Goal: Task Accomplishment & Management: Manage account settings

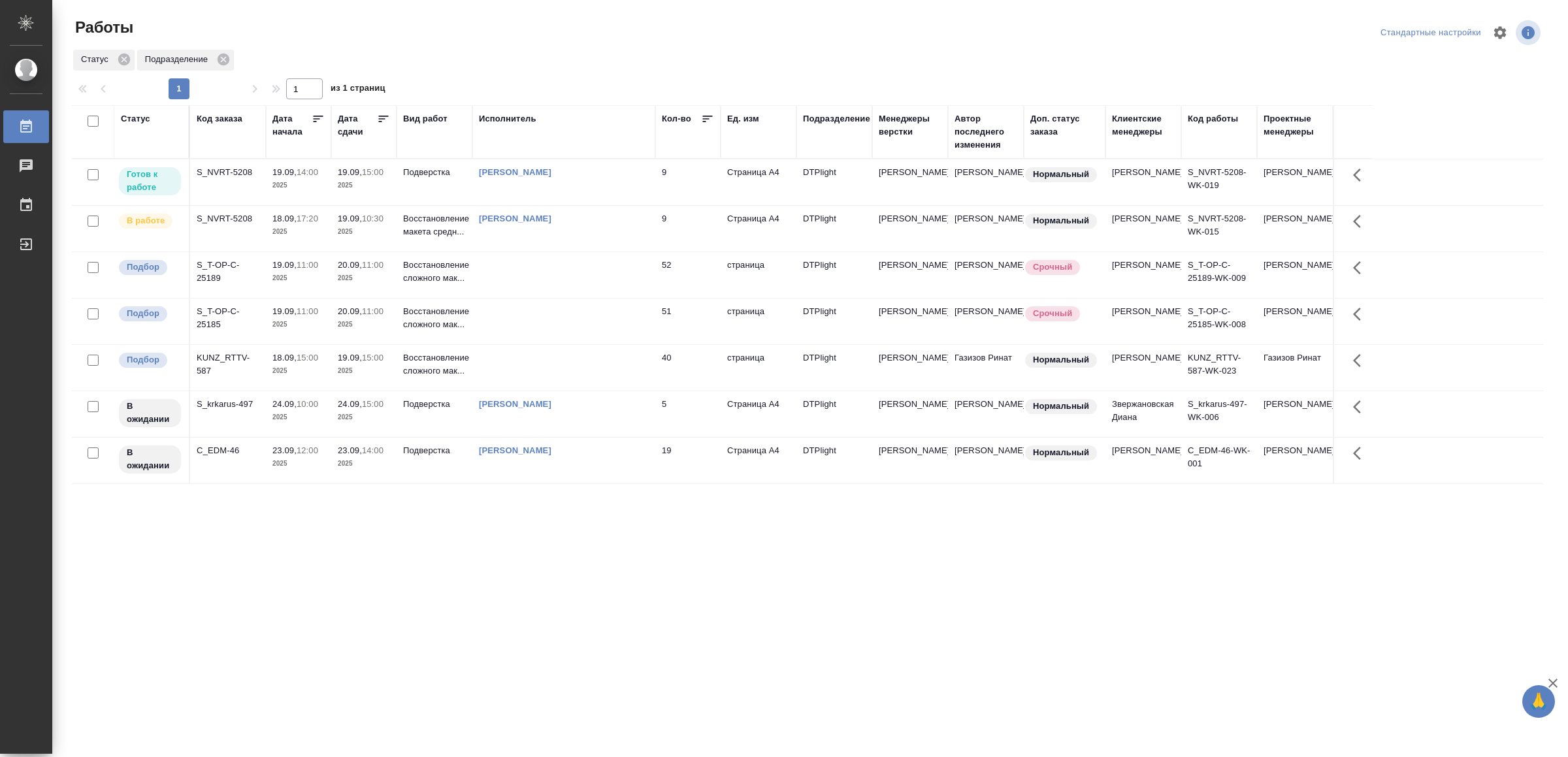
click at [502, 288] on td at bounding box center [563, 274] width 183 height 46
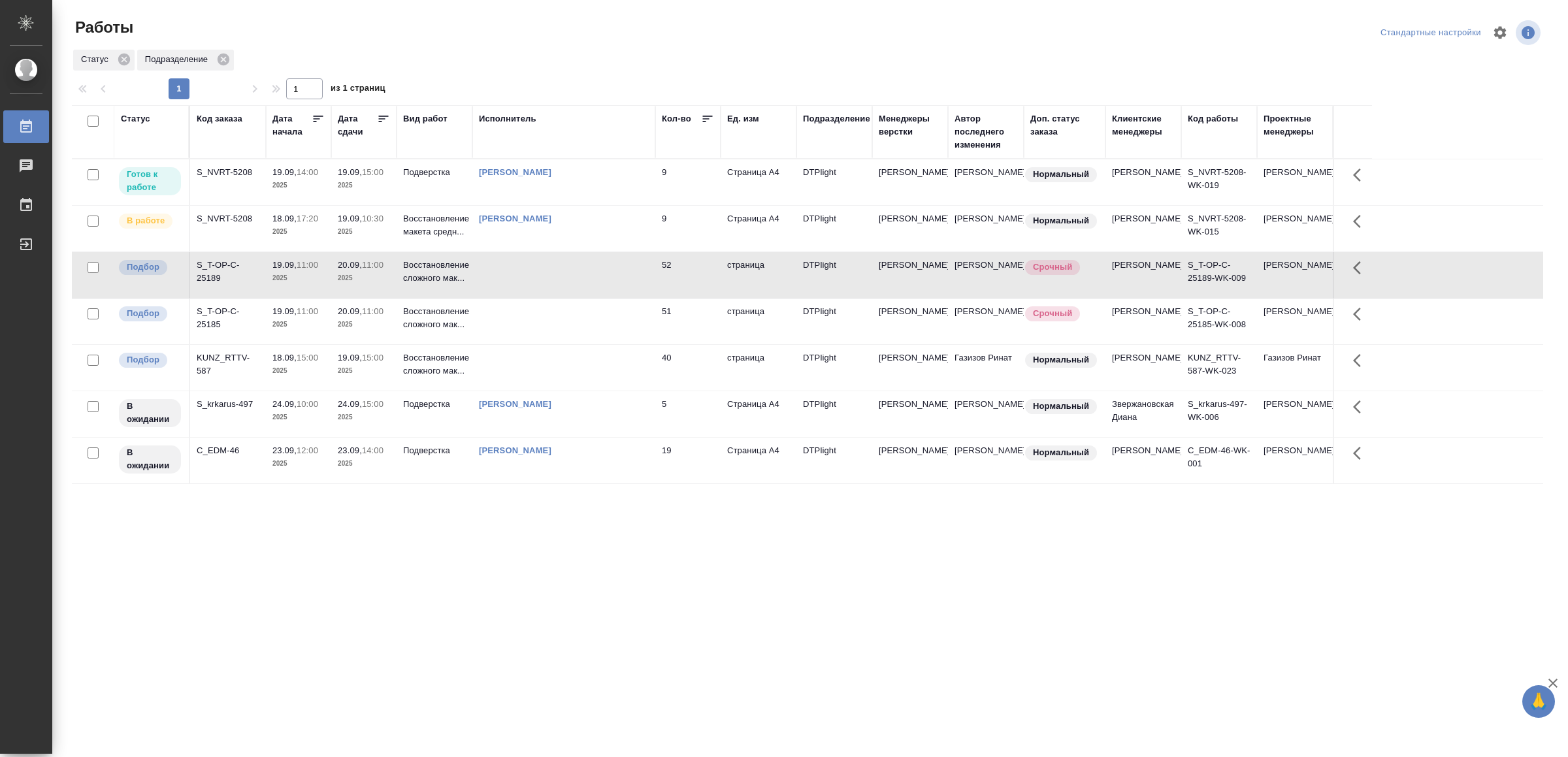
click at [502, 288] on td at bounding box center [563, 274] width 183 height 46
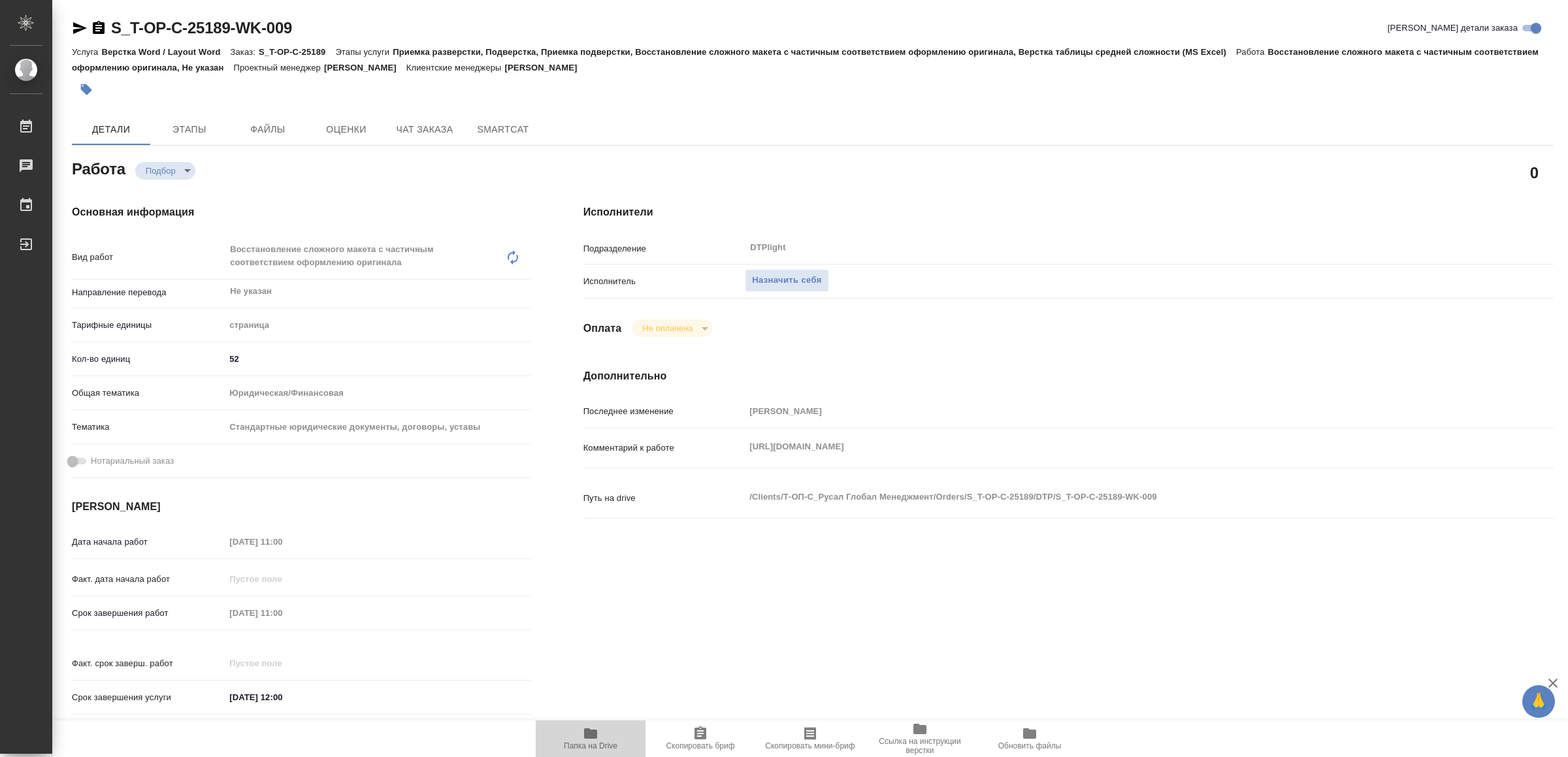
click at [606, 735] on span "Папка на Drive" at bounding box center [590, 738] width 94 height 25
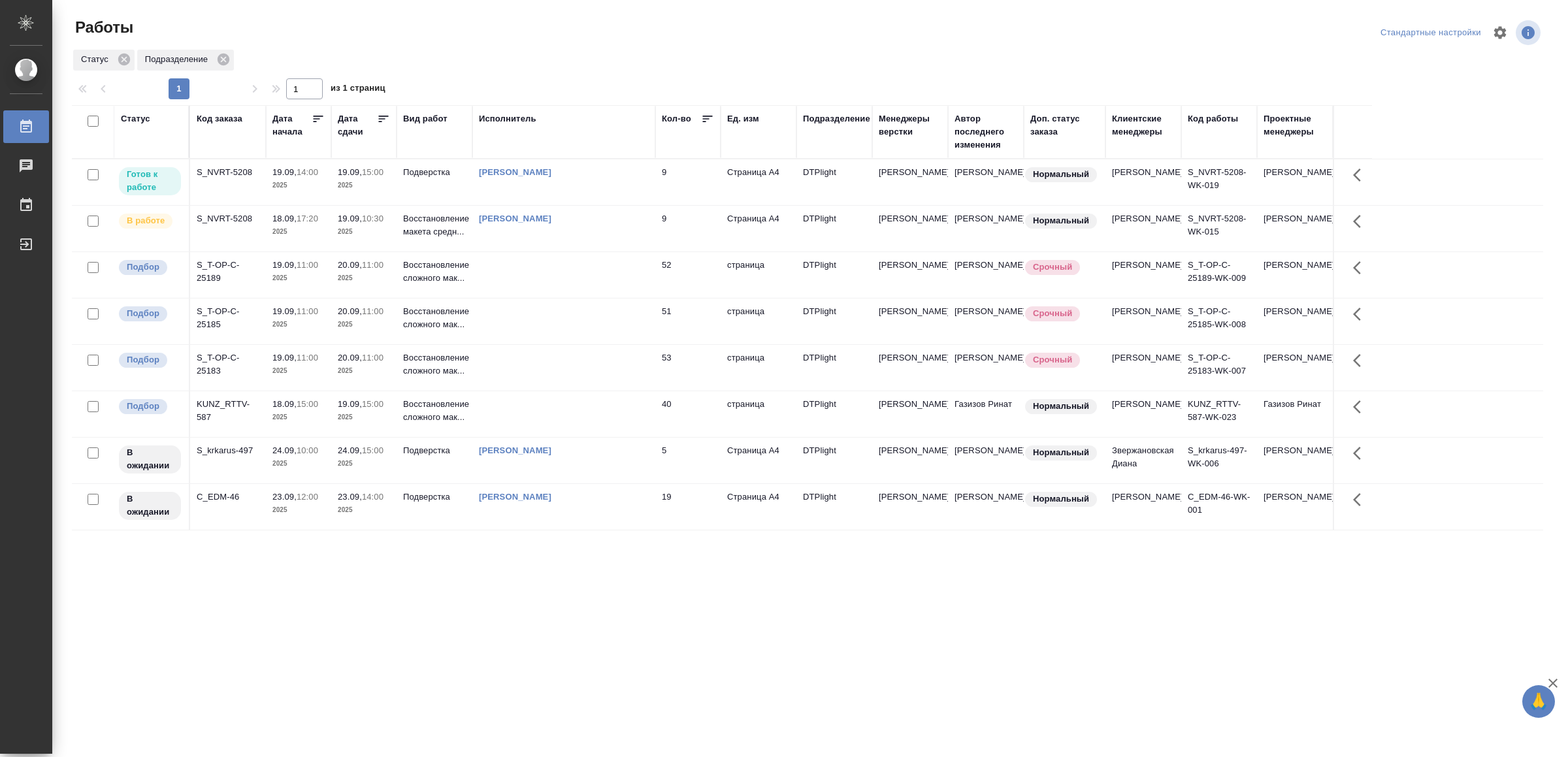
click at [686, 755] on div ".cls-1 fill:#fff; AWATERA Yamkovenko Vera Работы 0 Чаты График Выйти Работы Ста…" at bounding box center [784, 378] width 1568 height 757
click at [624, 225] on div "[PERSON_NAME]" at bounding box center [564, 218] width 170 height 13
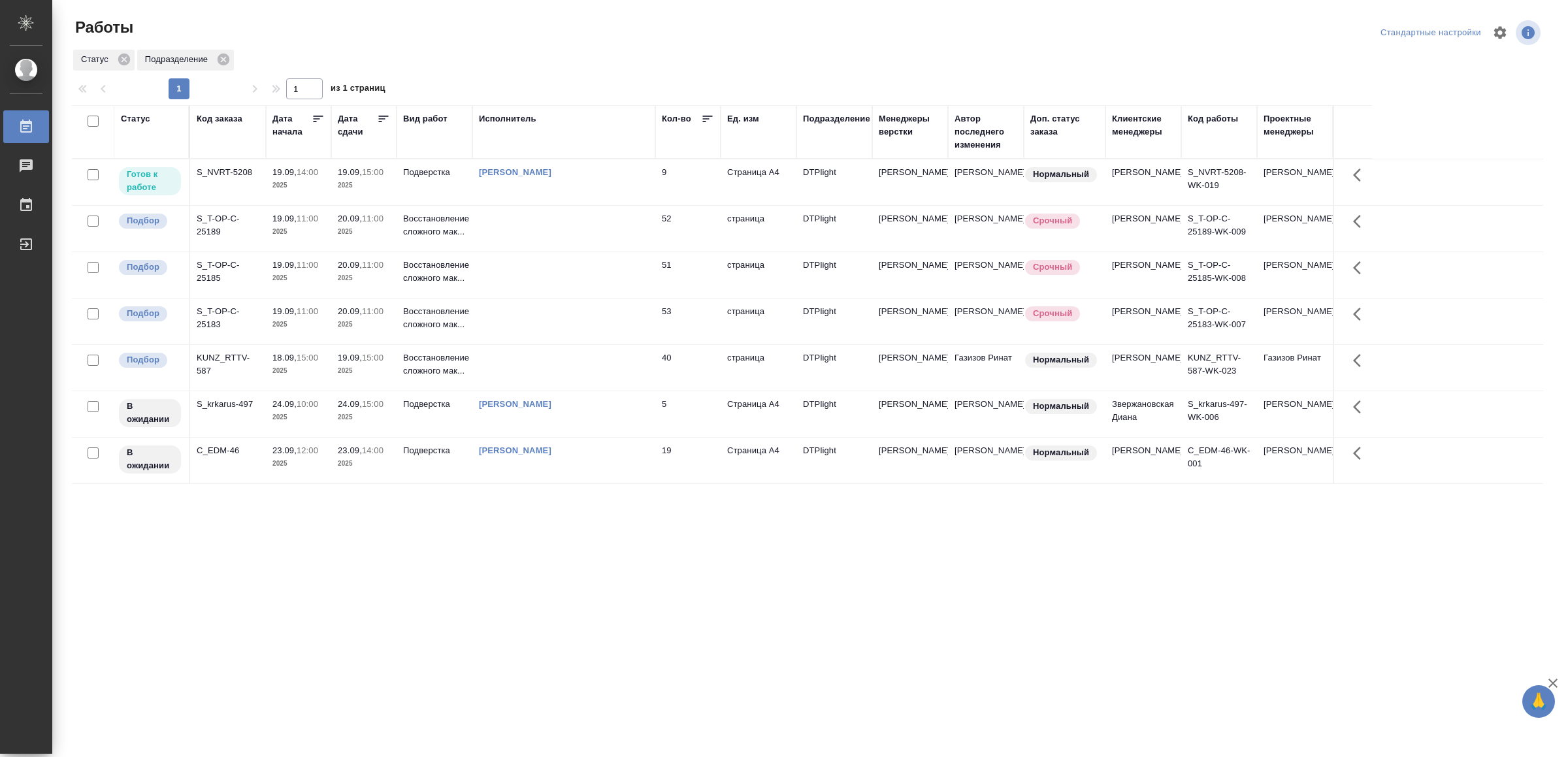
click at [595, 184] on td "[PERSON_NAME]" at bounding box center [563, 182] width 183 height 46
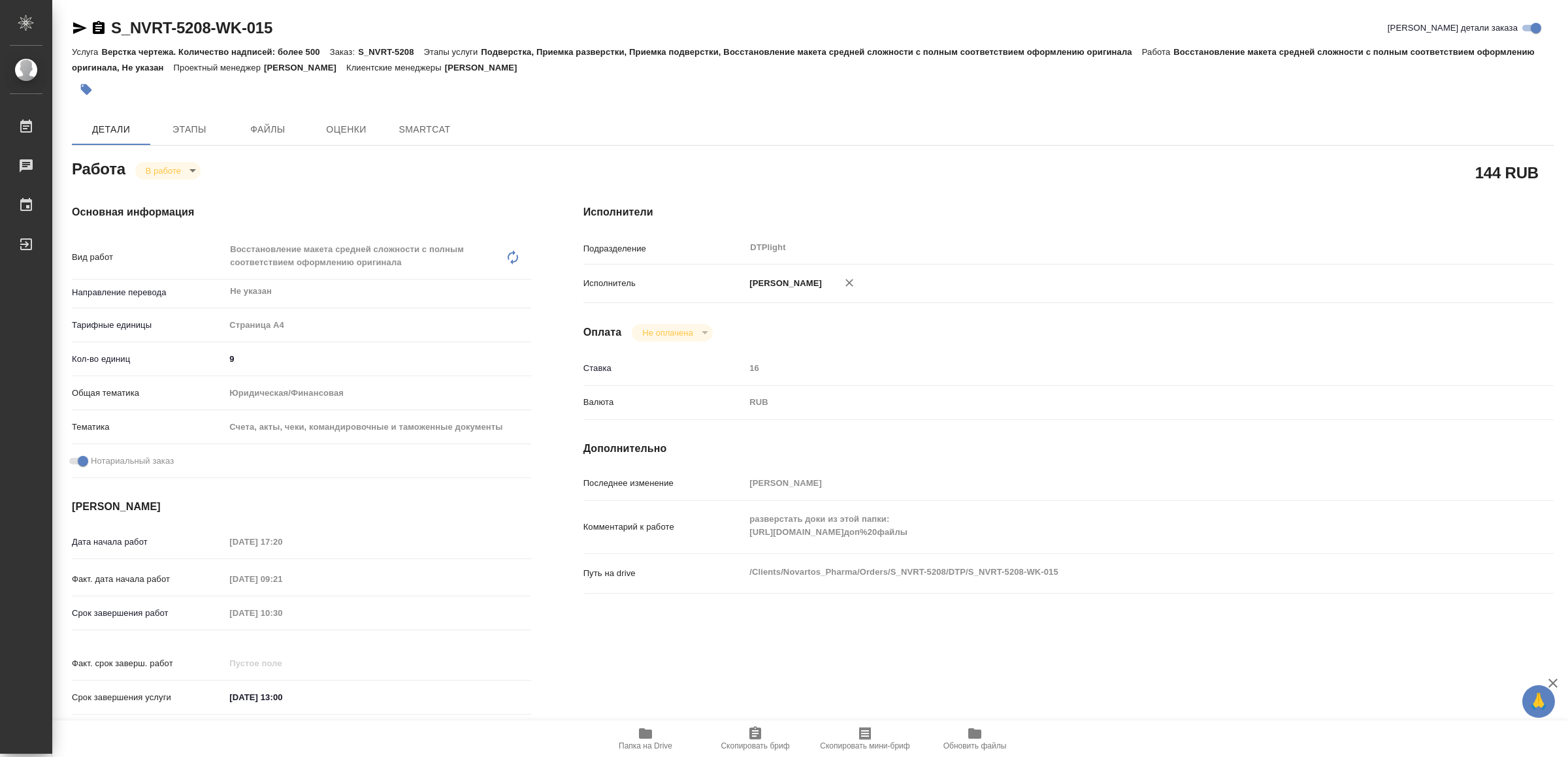
type textarea "x"
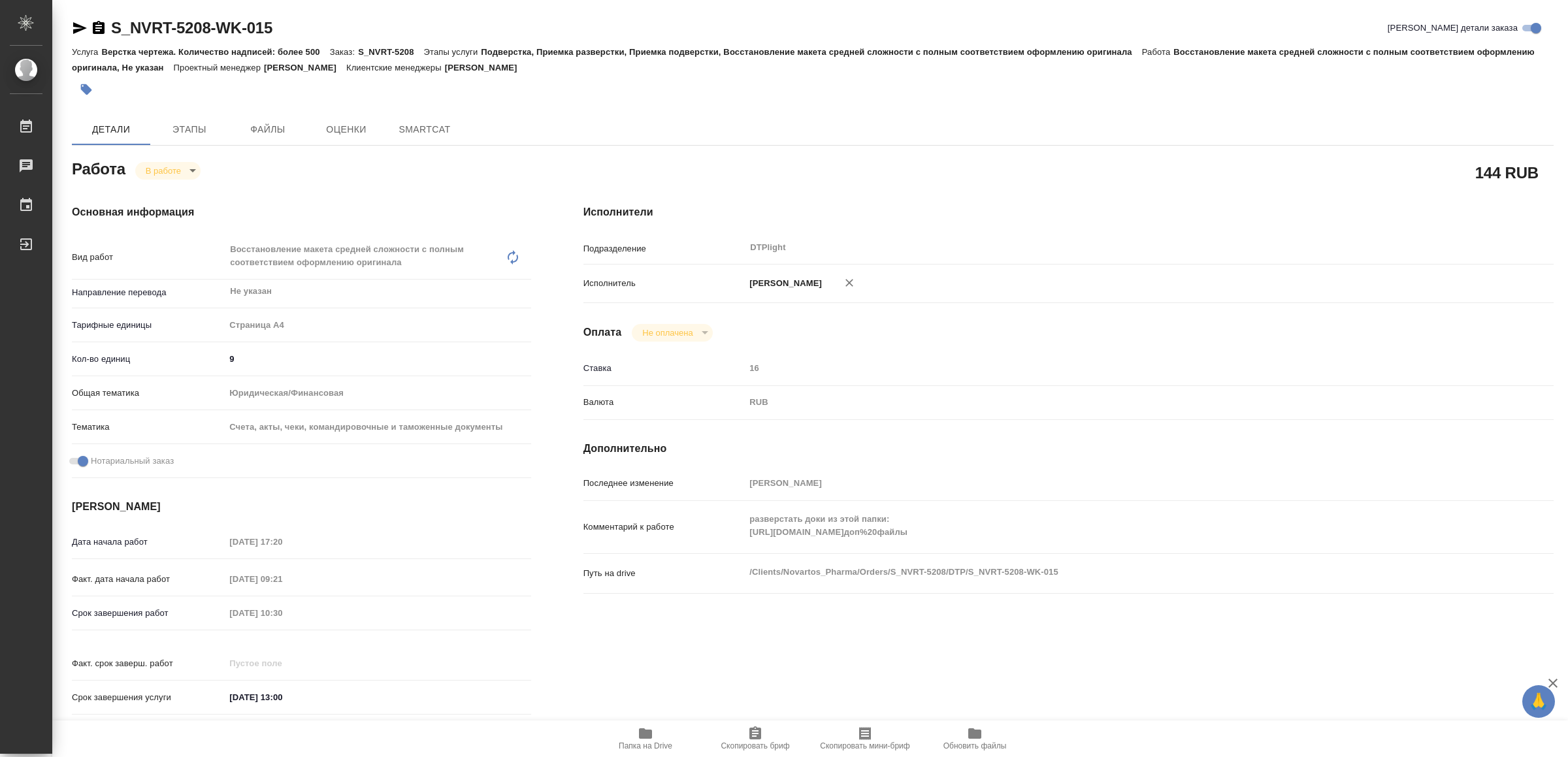
click at [652, 735] on icon "button" at bounding box center [645, 733] width 16 height 16
type textarea "x"
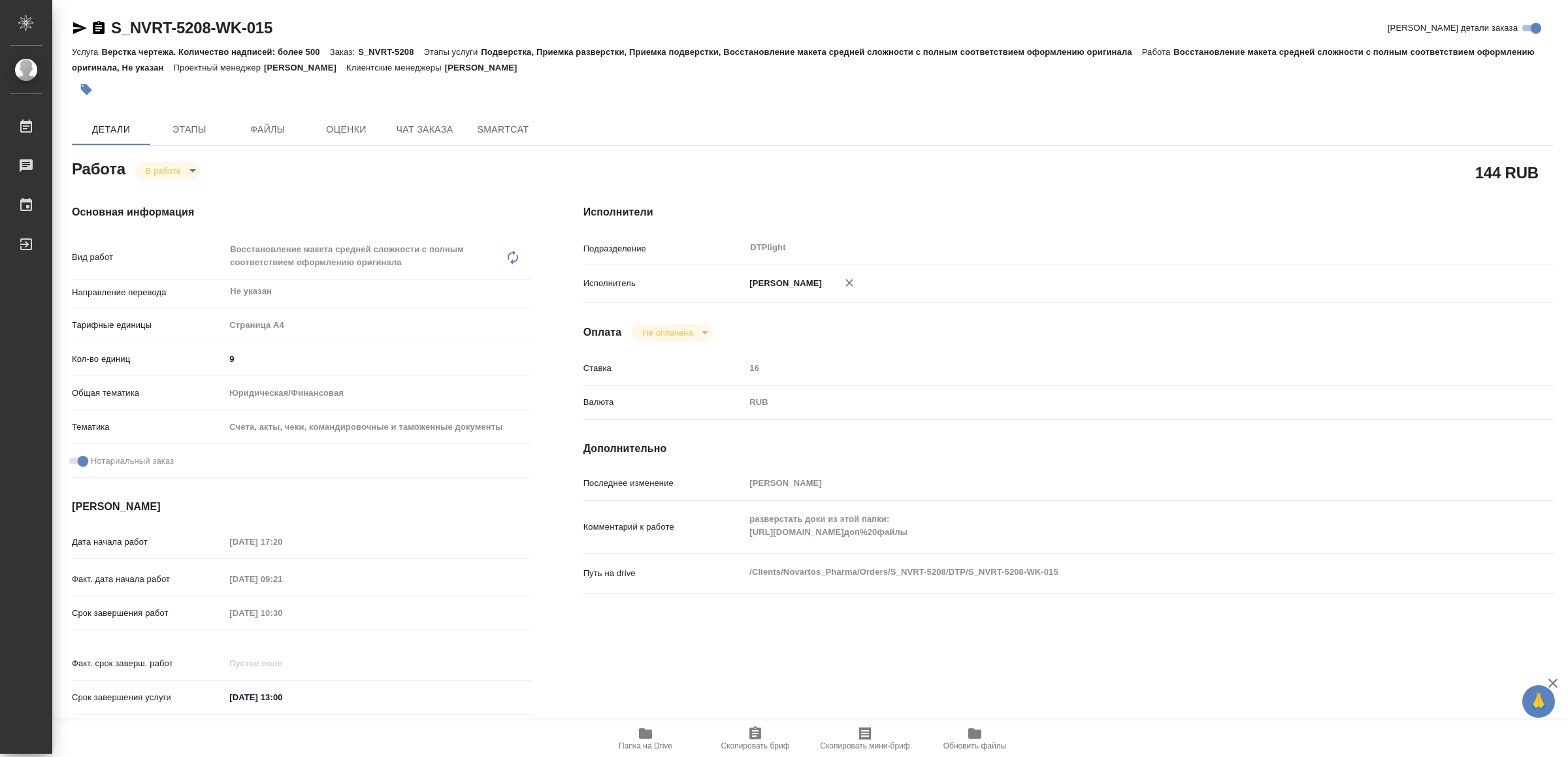
type textarea "x"
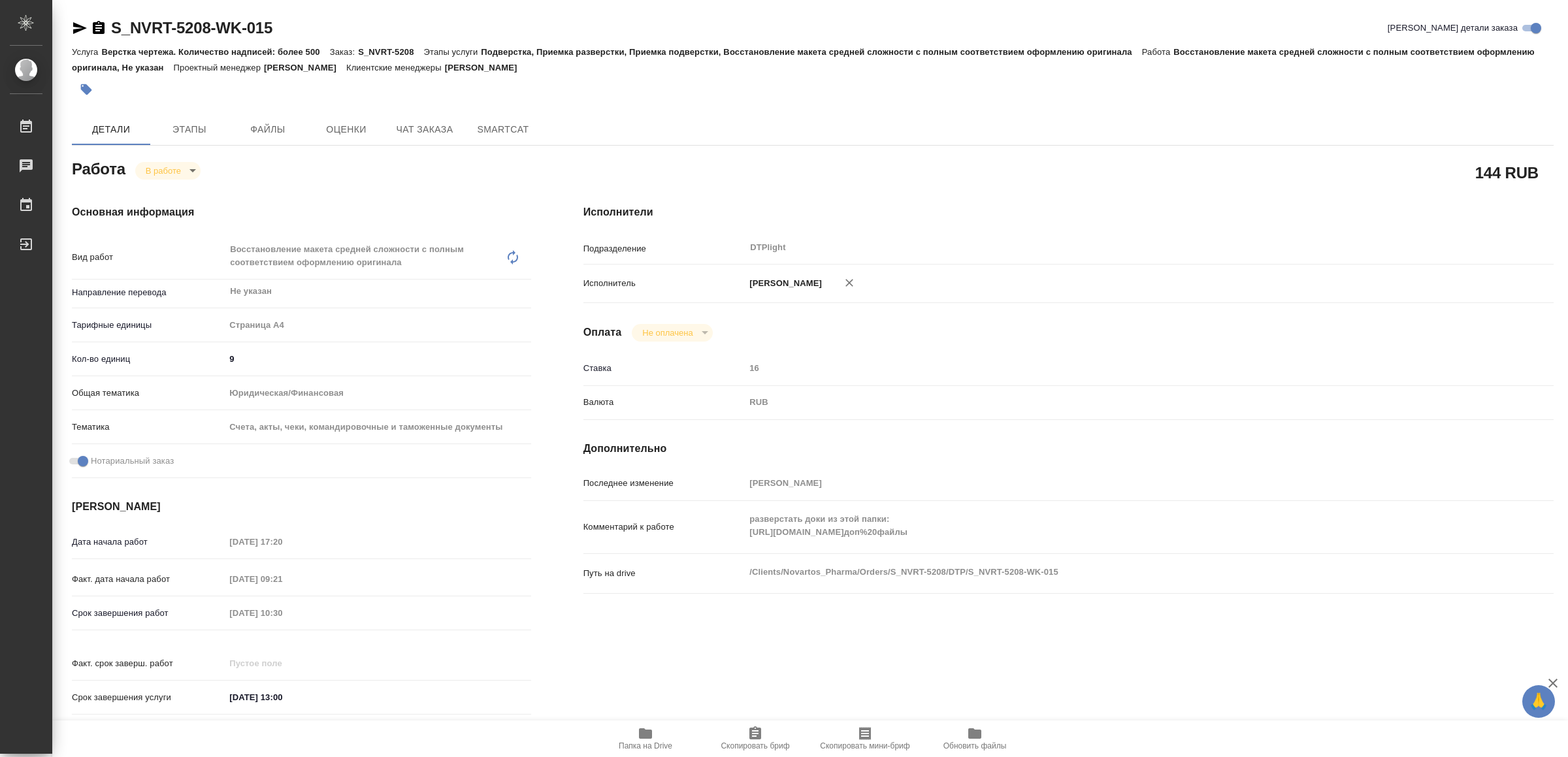
type textarea "x"
click at [75, 26] on icon "button" at bounding box center [80, 27] width 14 height 12
click at [163, 164] on body "🙏 .cls-1 fill:#fff; AWATERA Yamkovenko Vera Работы 0 Чаты График Выйти S_NVRT-5…" at bounding box center [784, 378] width 1568 height 757
click at [180, 187] on button "Выполнен" at bounding box center [170, 192] width 48 height 14
type textarea "x"
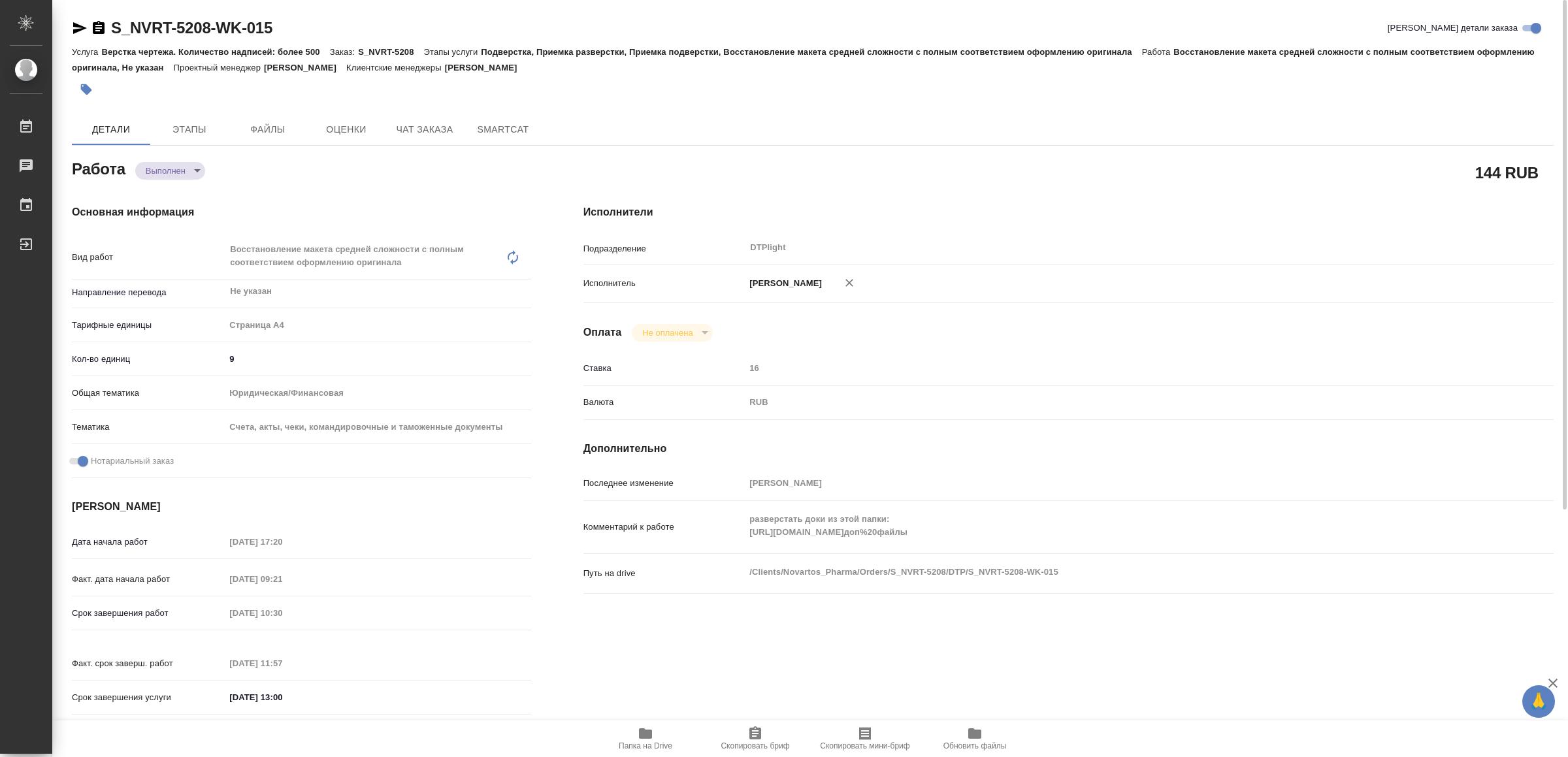
type textarea "x"
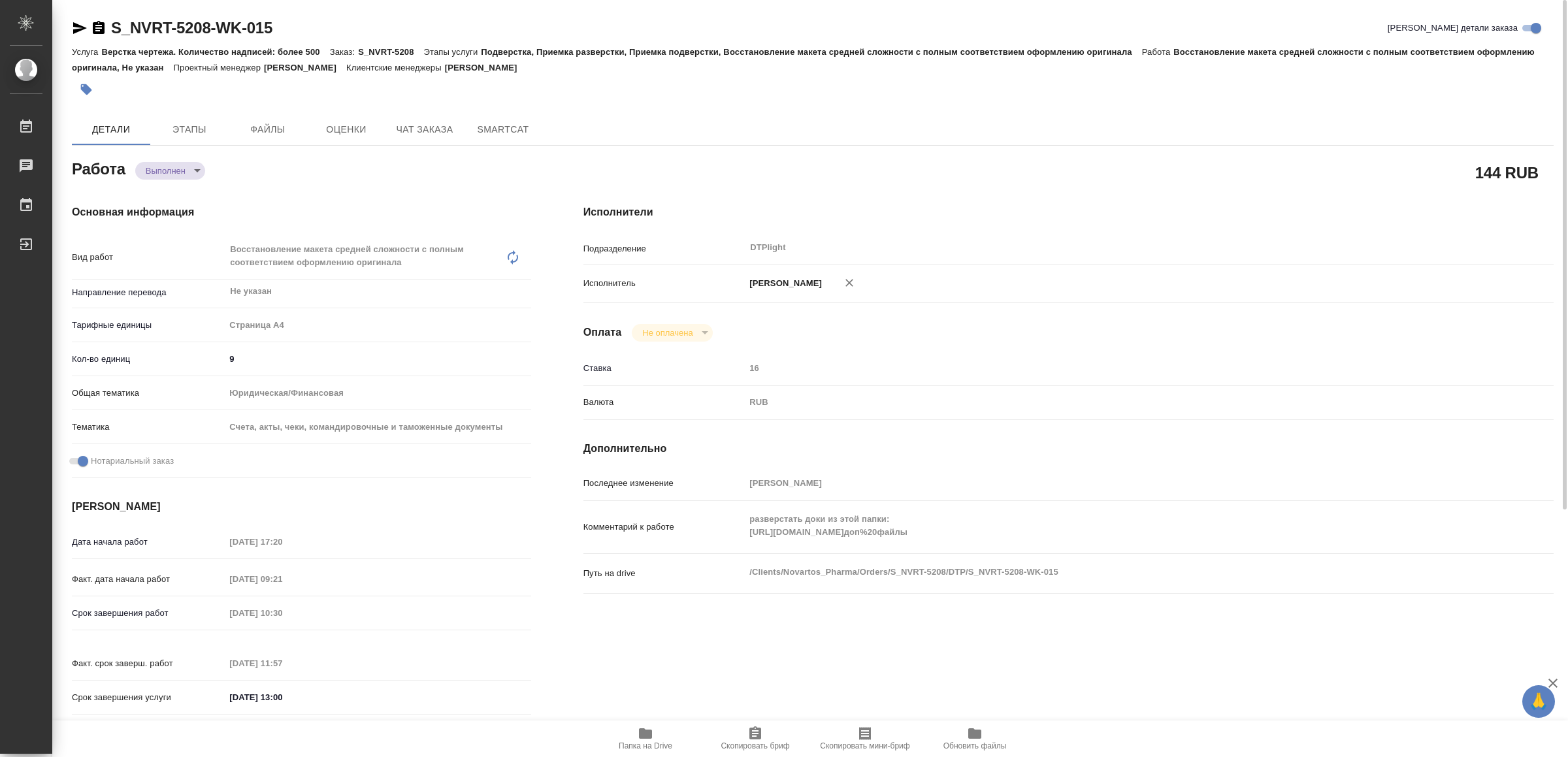
type textarea "x"
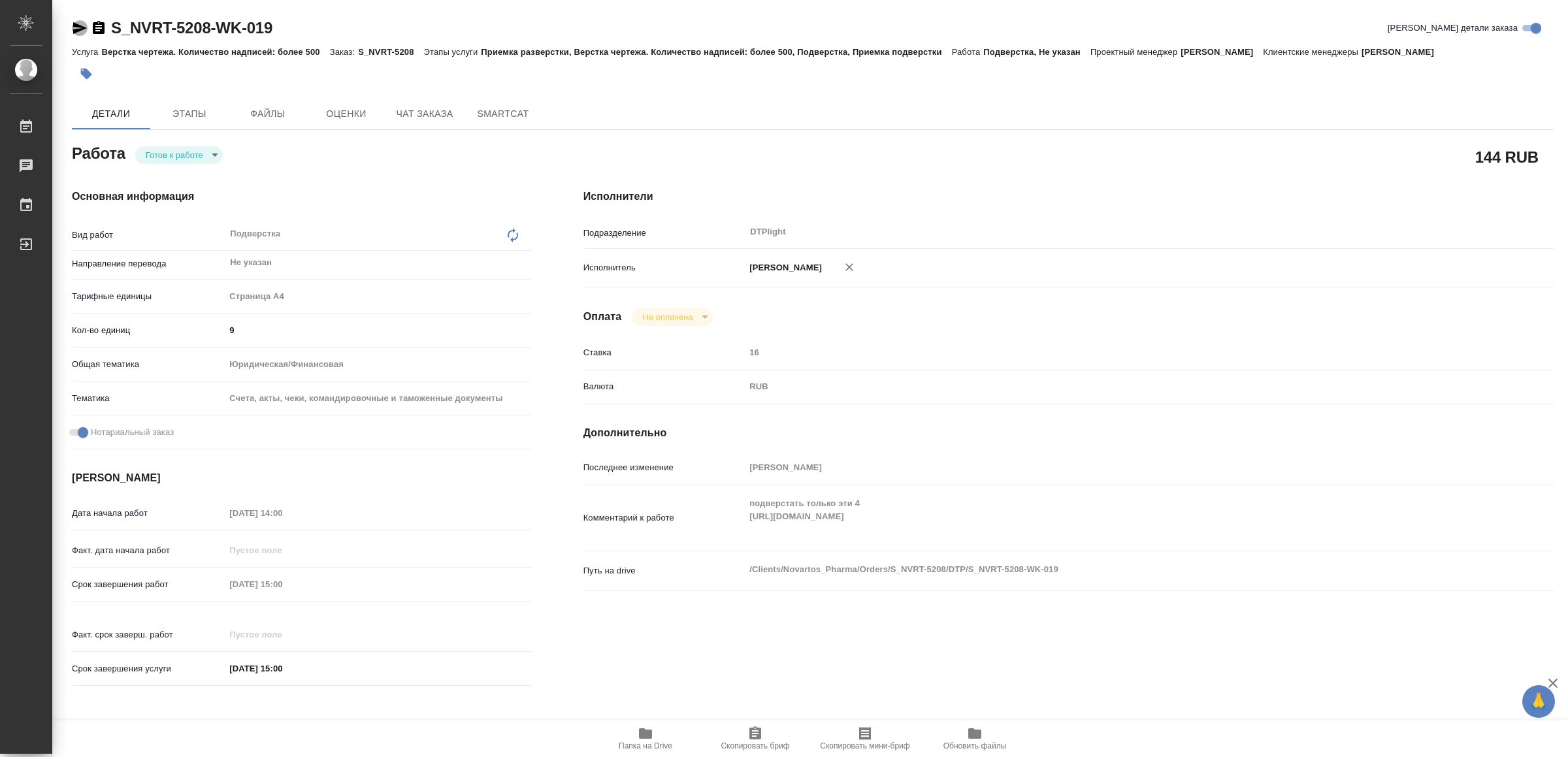
drag, startPoint x: 79, startPoint y: 21, endPoint x: 75, endPoint y: 0, distance: 21.4
click at [79, 21] on icon "button" at bounding box center [79, 28] width 16 height 16
click at [208, 146] on body "🙏 .cls-1 fill:#fff; AWATERA Yamkovenko [PERSON_NAME] Работы 0 Чаты График Выйти…" at bounding box center [784, 378] width 1568 height 757
click at [208, 151] on li "В работе" at bounding box center [182, 155] width 92 height 22
type textarea "x"
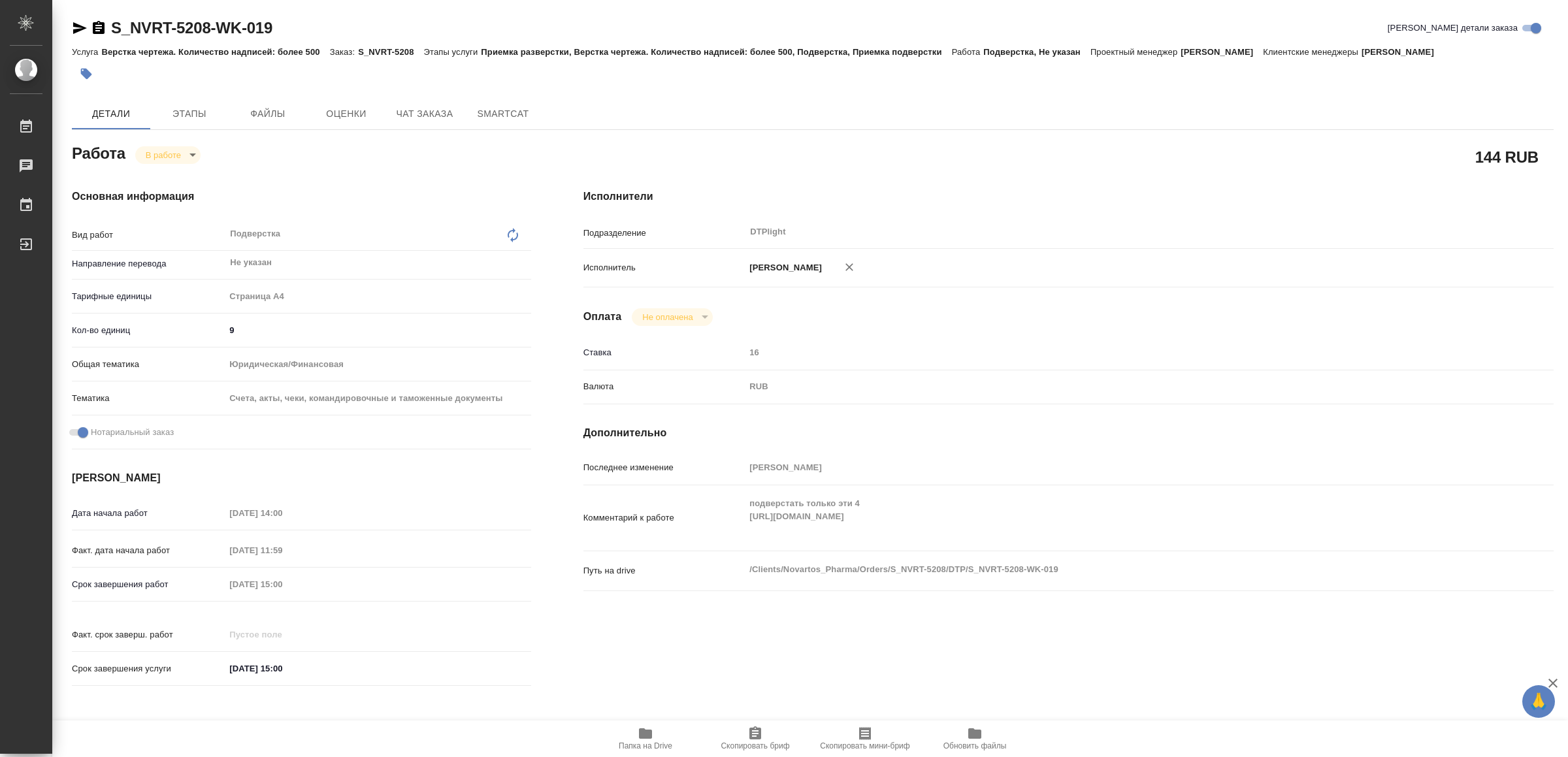
type textarea "x"
click at [647, 732] on icon "button" at bounding box center [645, 733] width 13 height 10
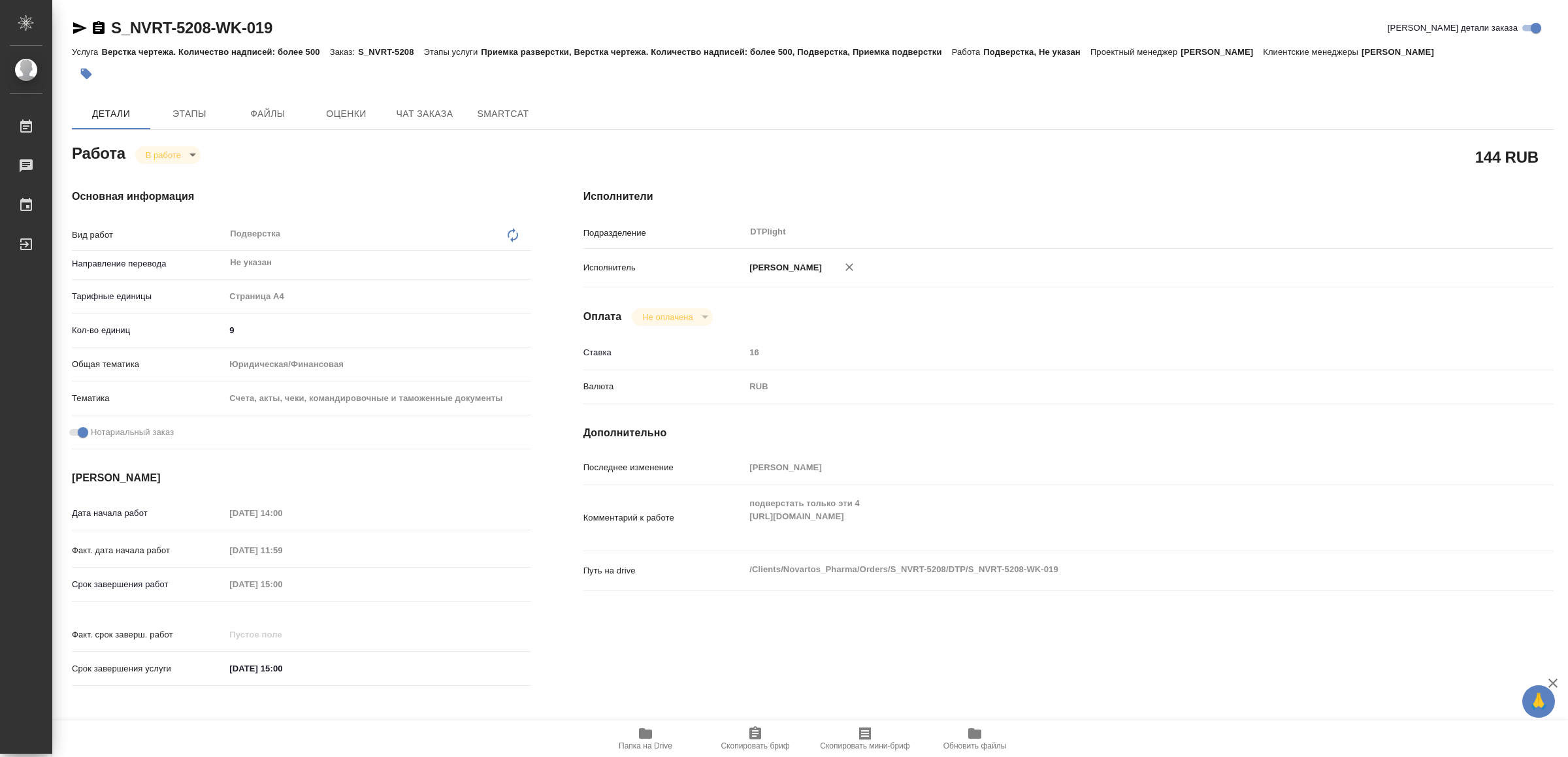
click at [645, 738] on icon "button" at bounding box center [645, 733] width 13 height 10
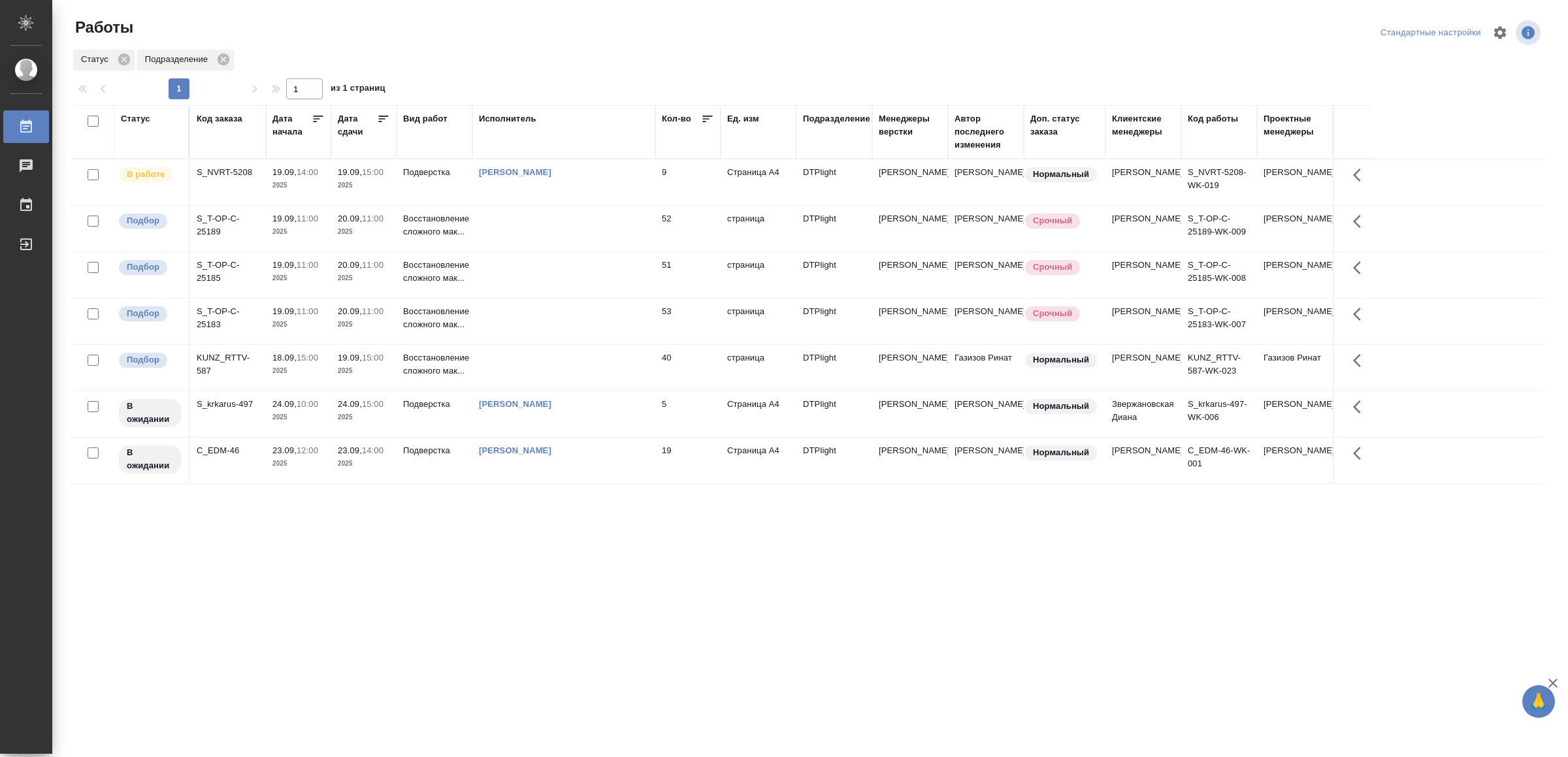
click at [561, 389] on td at bounding box center [563, 368] width 183 height 46
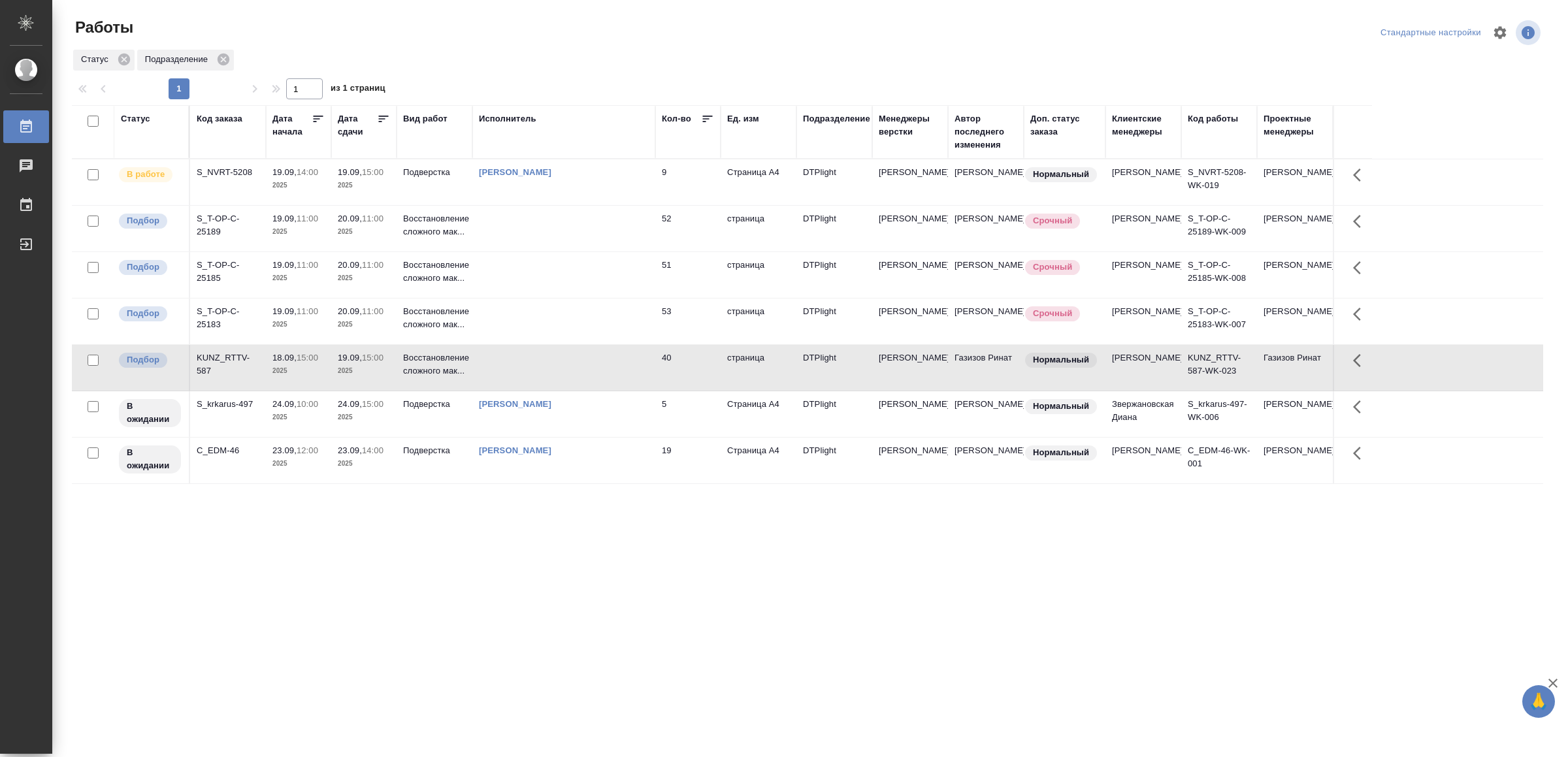
drag, startPoint x: 553, startPoint y: 598, endPoint x: 580, endPoint y: 569, distance: 39.6
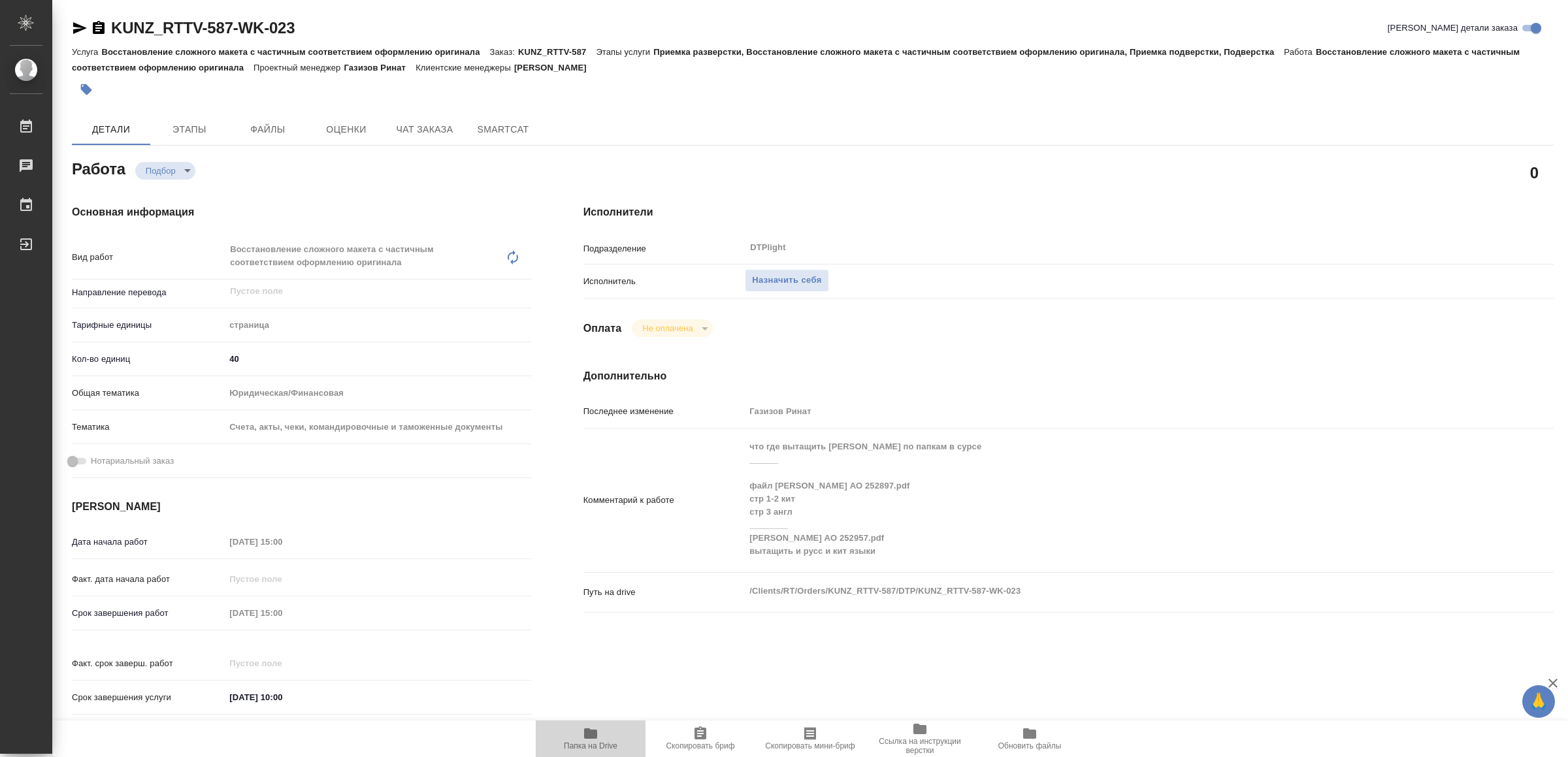
click at [587, 735] on icon "button" at bounding box center [590, 733] width 13 height 10
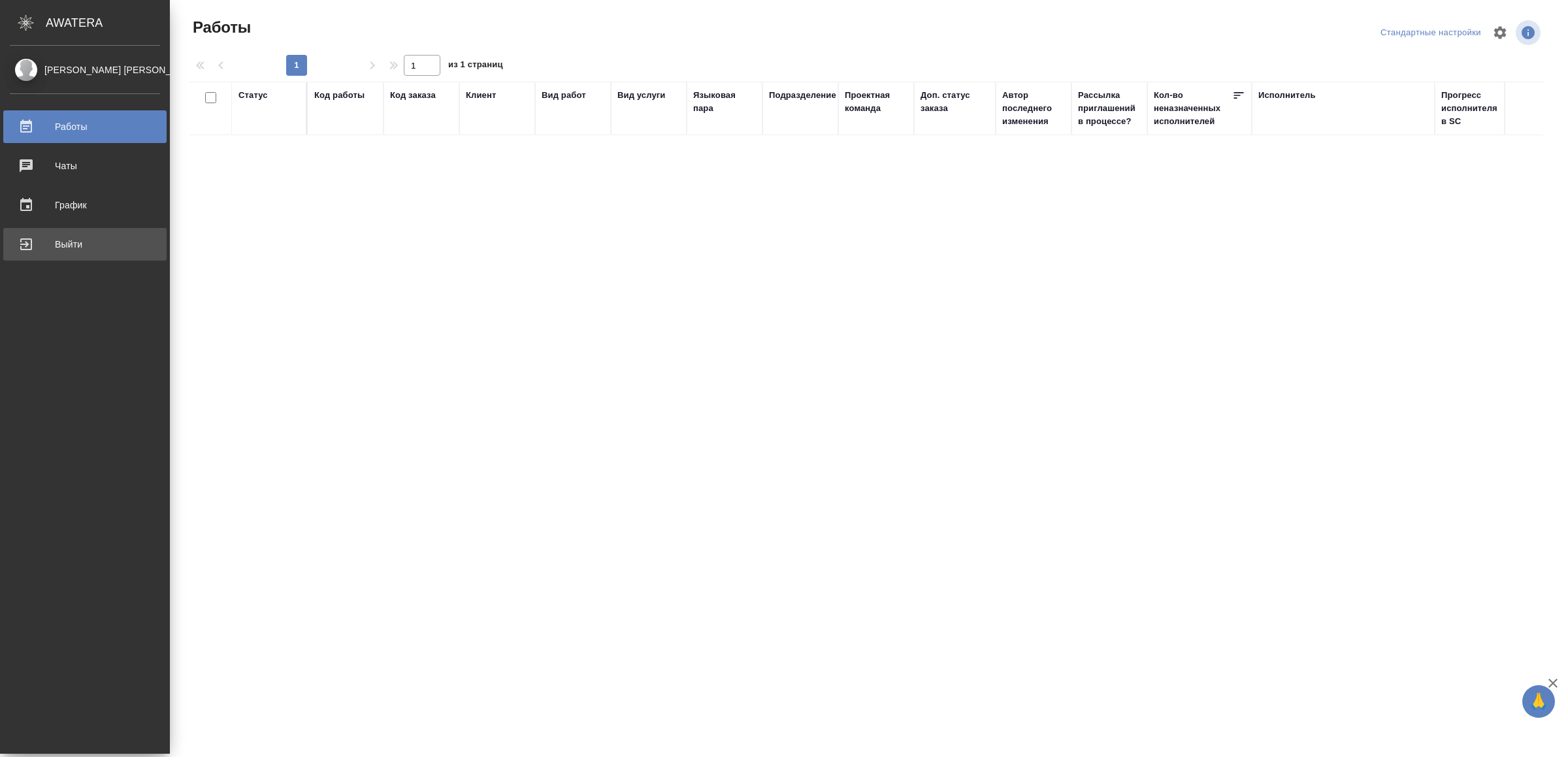
click at [51, 245] on div "Выйти" at bounding box center [85, 244] width 151 height 20
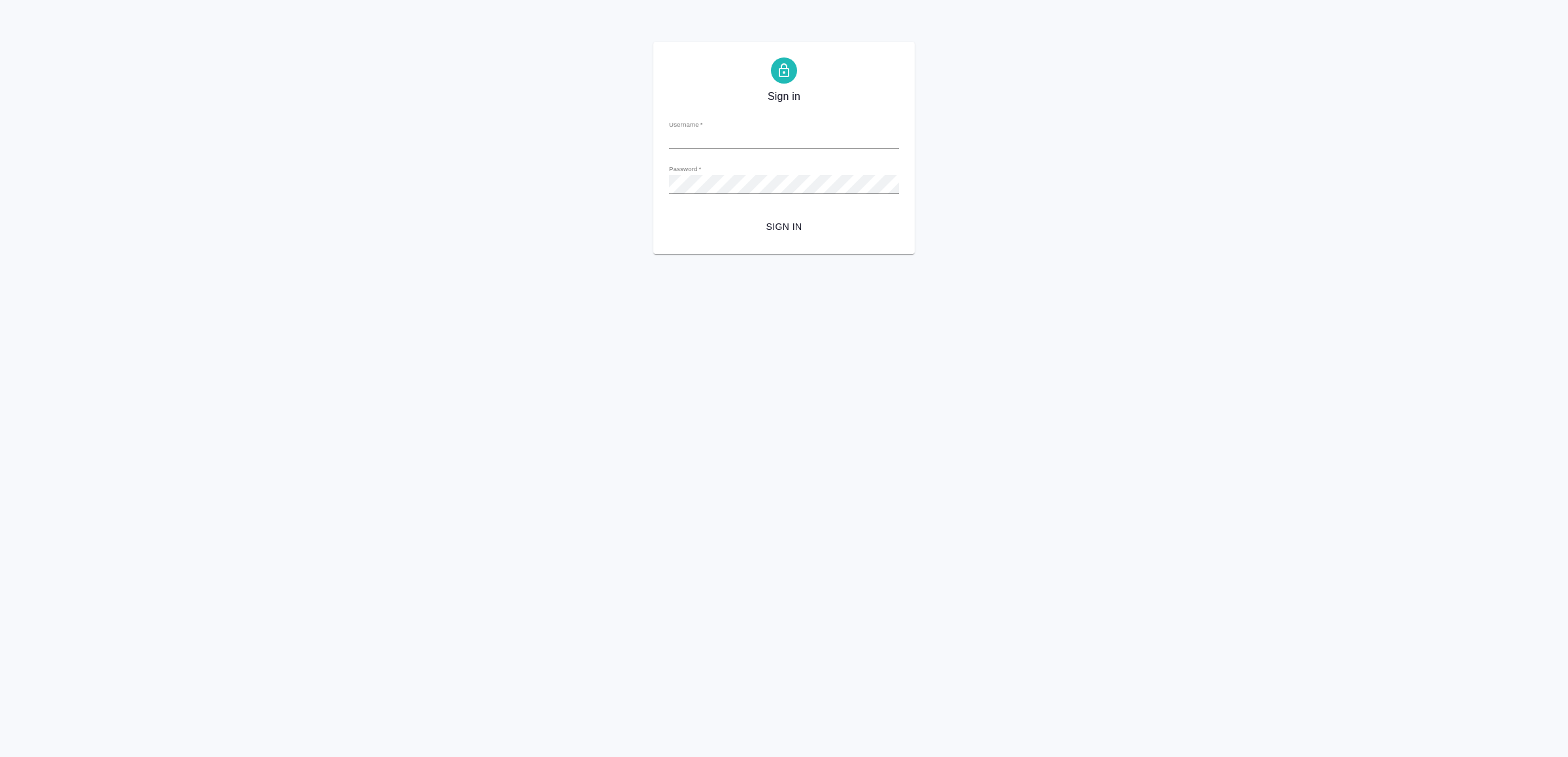
type input "v.yamkovenko@awatera.com"
click at [811, 230] on span "Sign in" at bounding box center [784, 227] width 209 height 16
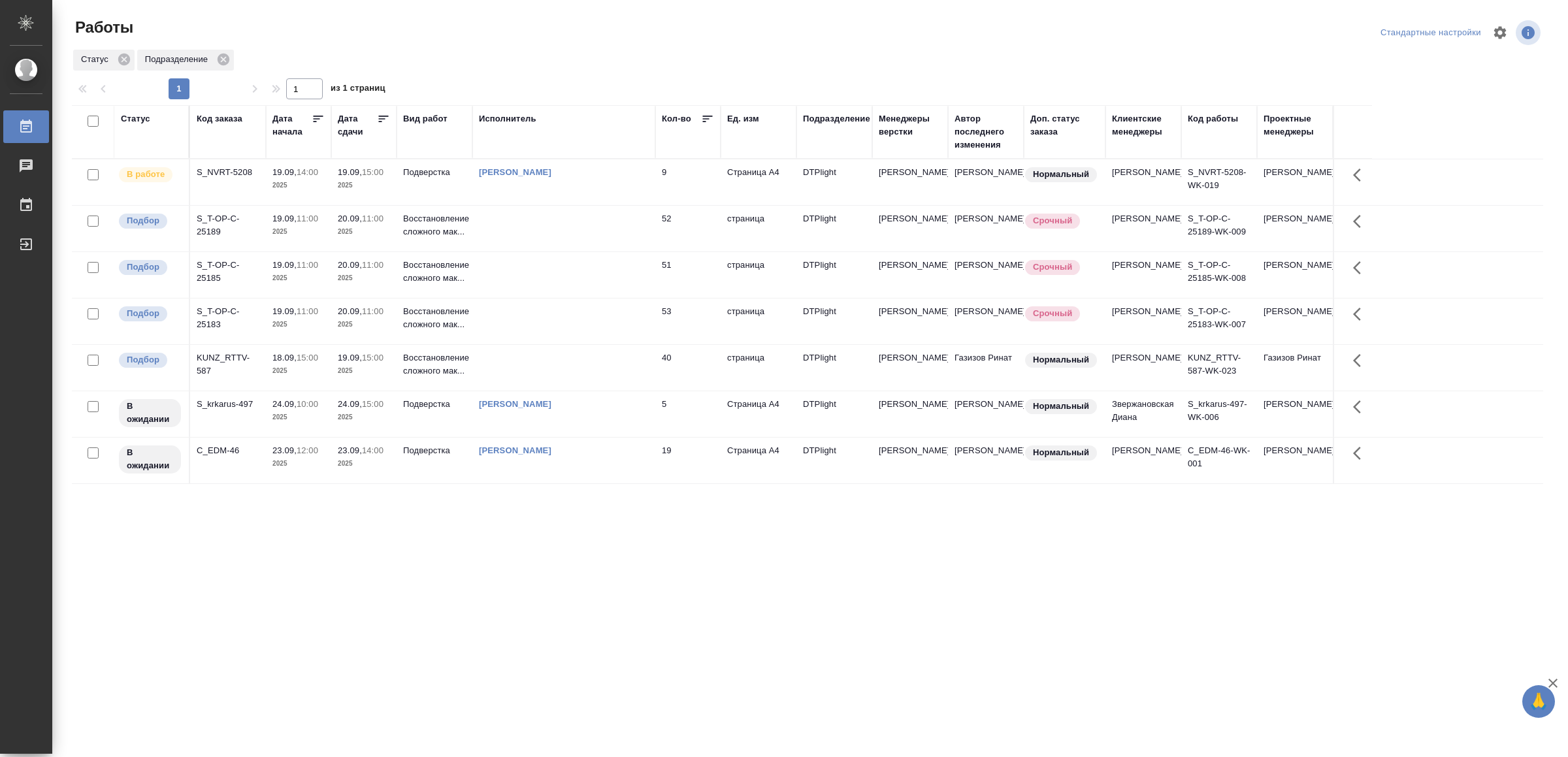
click at [523, 233] on td at bounding box center [563, 229] width 183 height 46
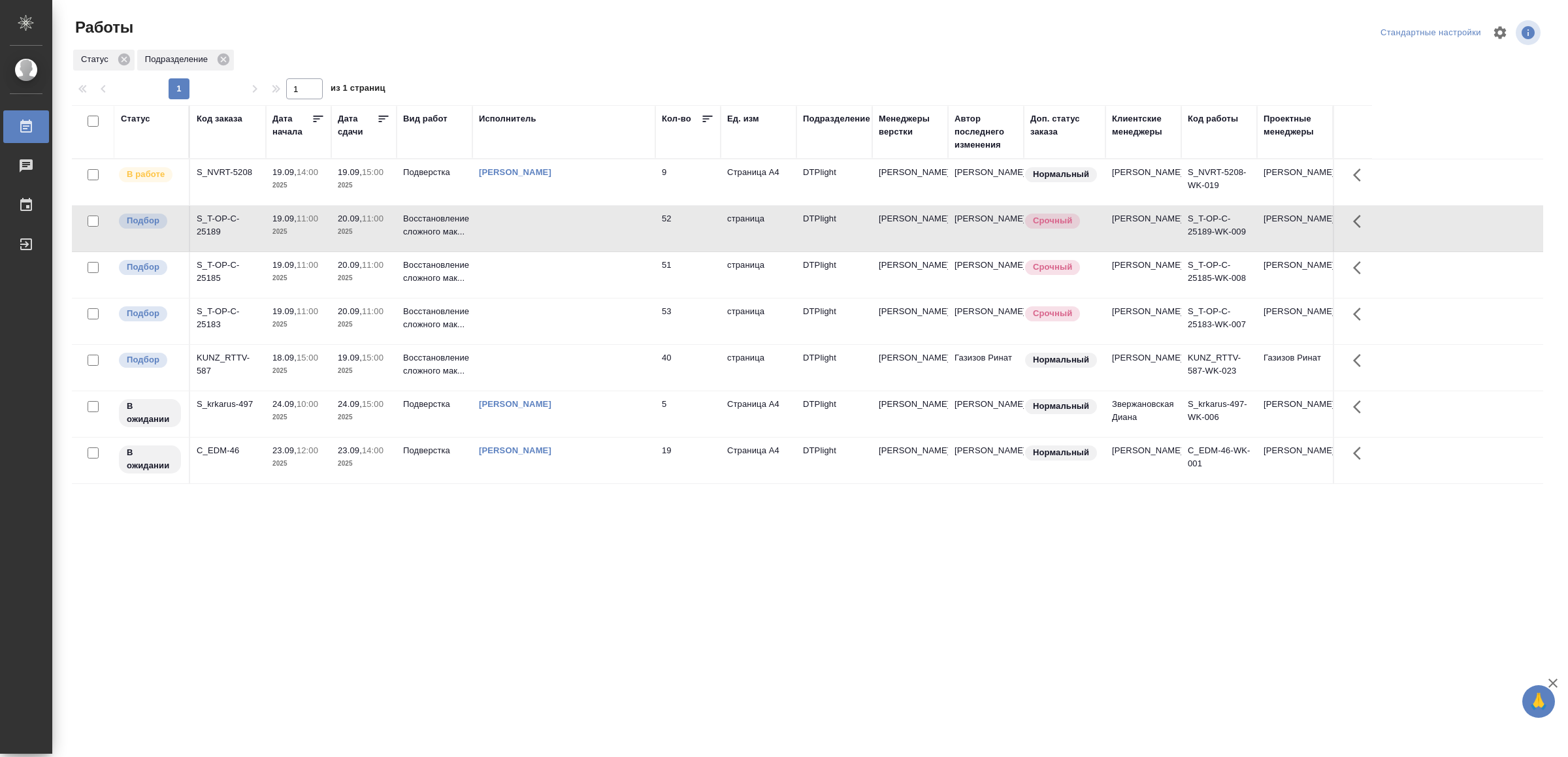
click at [523, 233] on td at bounding box center [563, 229] width 183 height 46
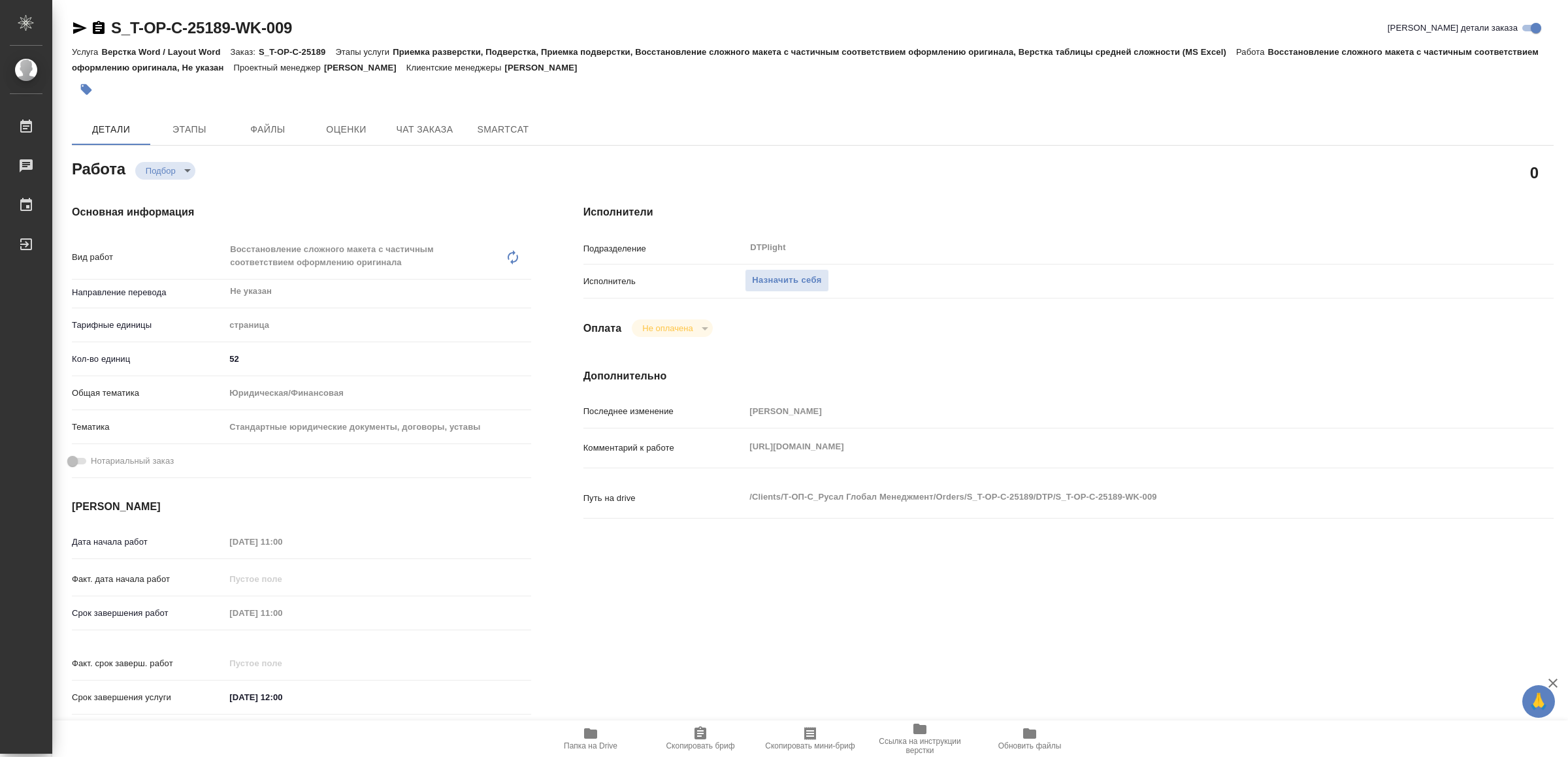
click at [608, 730] on span "Папка на Drive" at bounding box center [590, 738] width 94 height 25
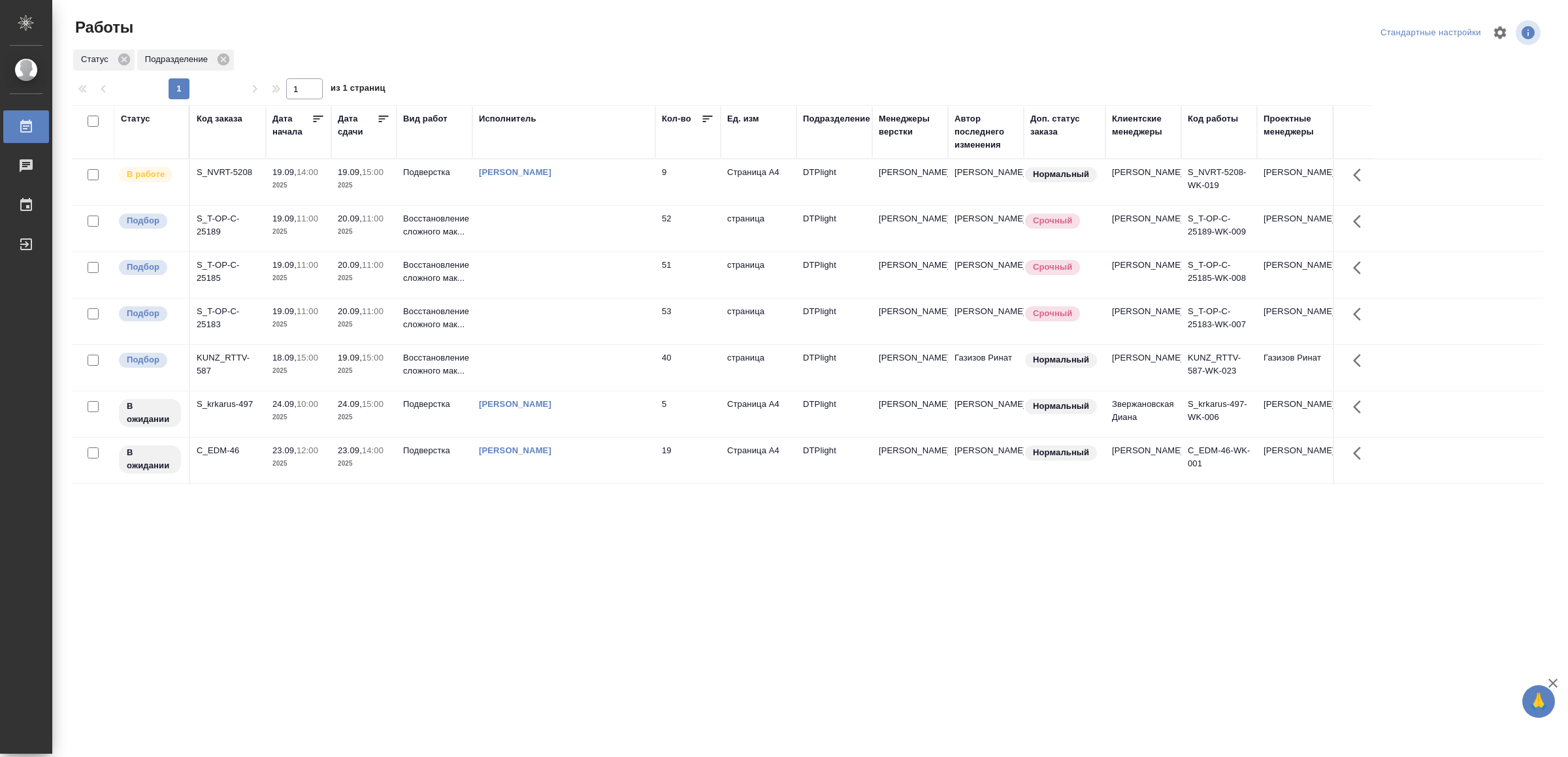
click at [573, 182] on td "[PERSON_NAME]" at bounding box center [563, 182] width 183 height 46
click at [602, 376] on td at bounding box center [563, 368] width 183 height 46
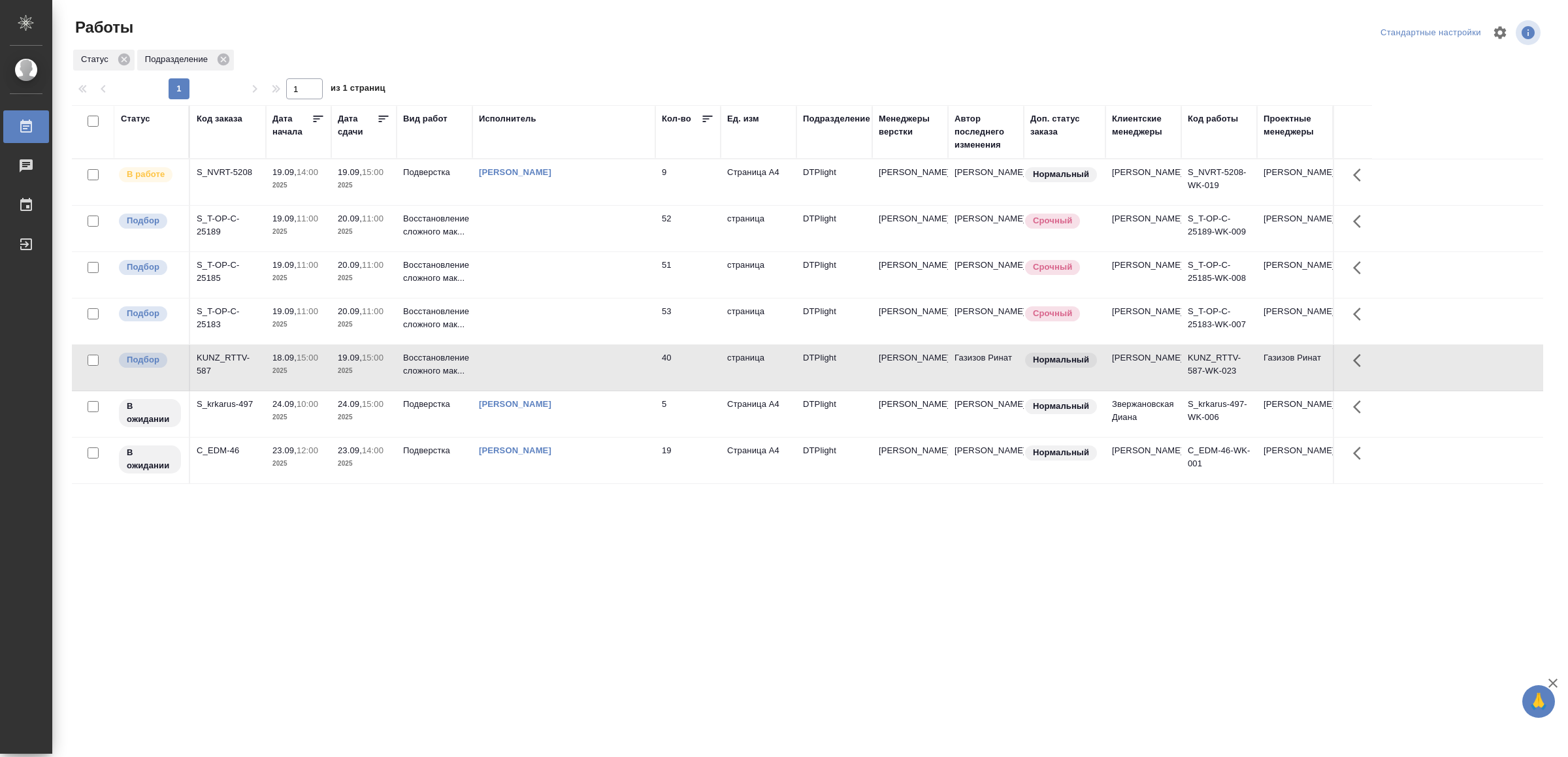
click at [602, 376] on td at bounding box center [563, 368] width 183 height 46
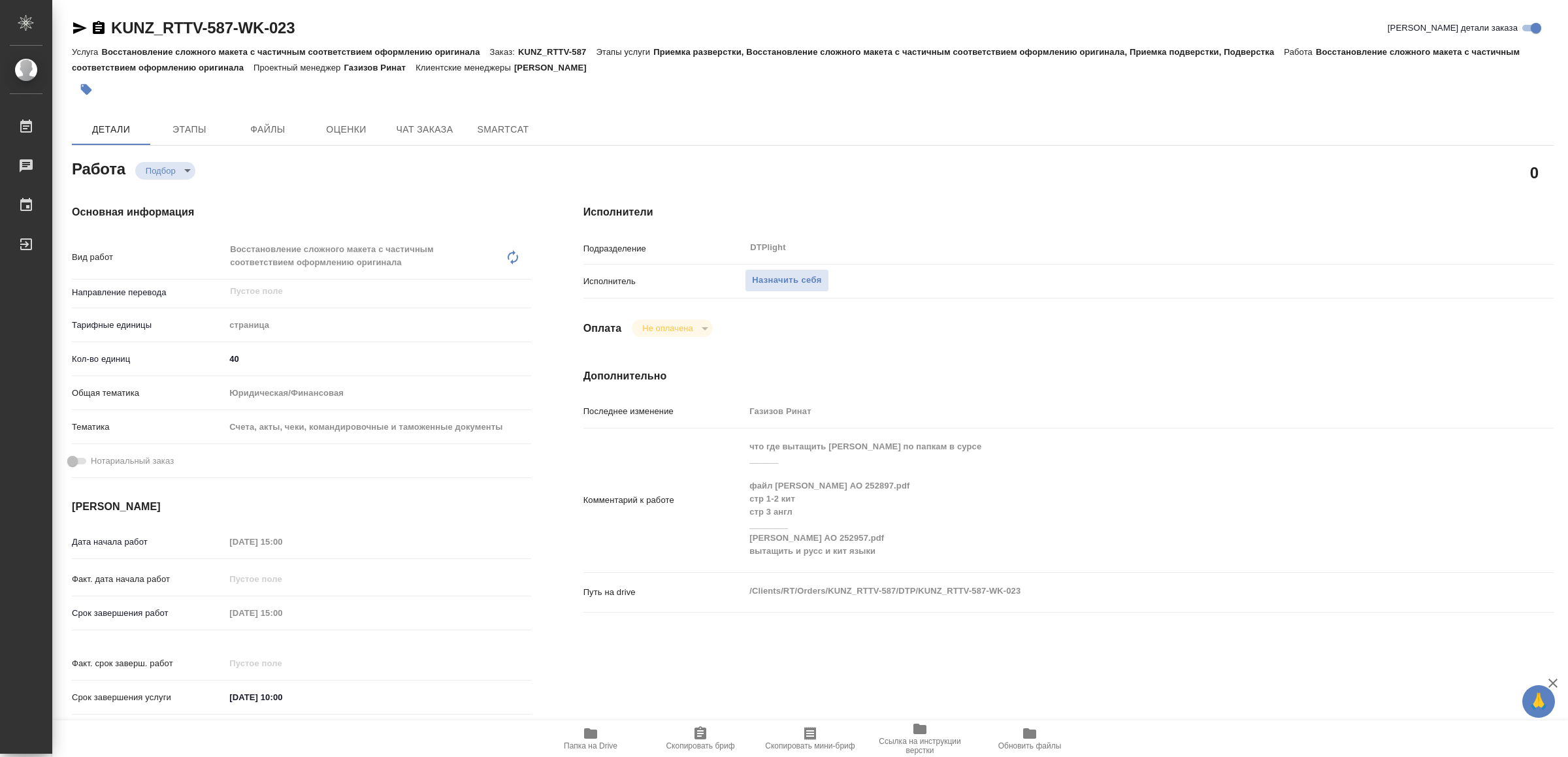
click at [606, 735] on span "Папка на Drive" at bounding box center [590, 738] width 94 height 25
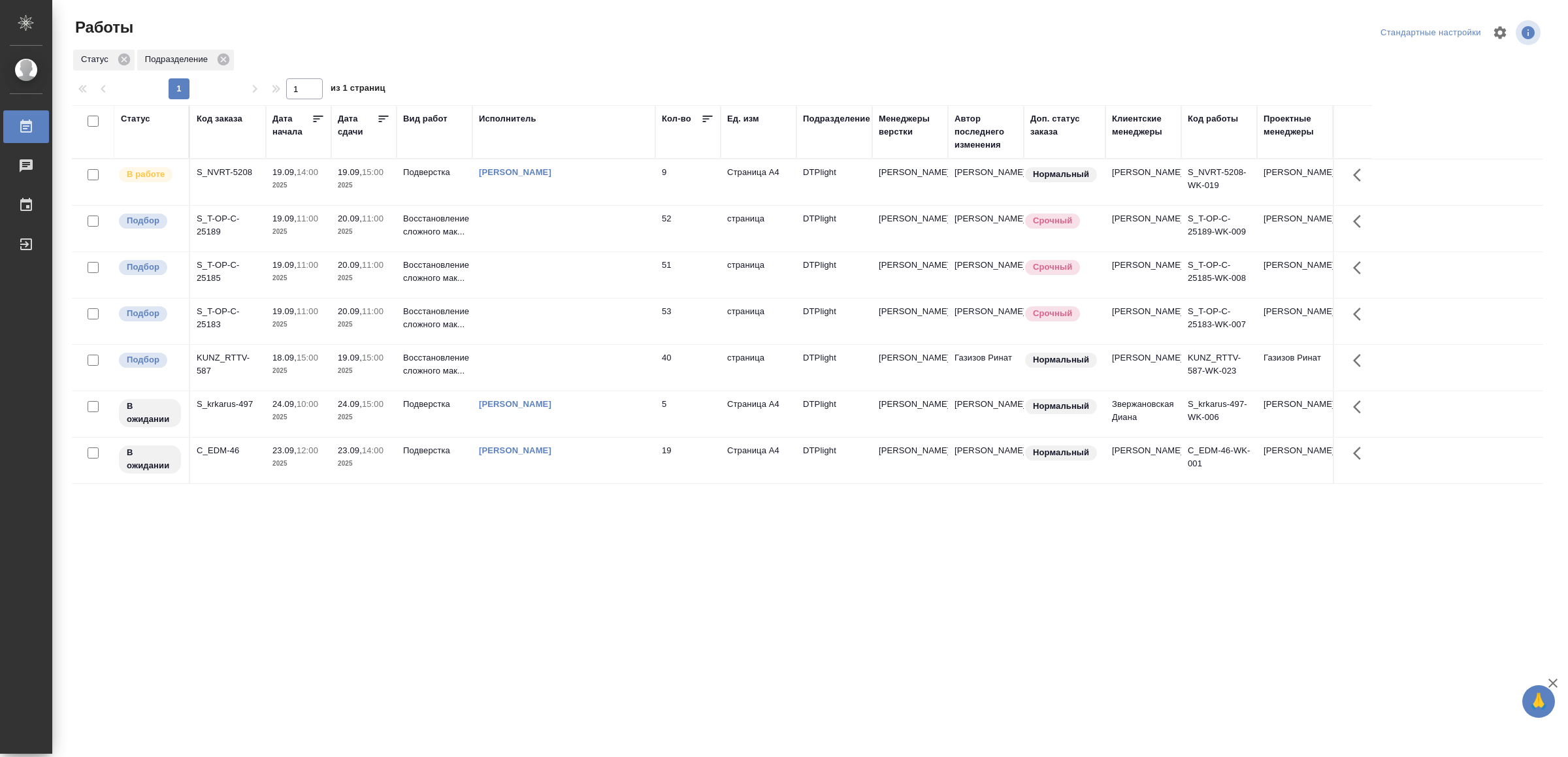
click at [639, 236] on td at bounding box center [563, 229] width 183 height 46
click at [639, 236] on td at bounding box center [563, 229] width 183 height 46
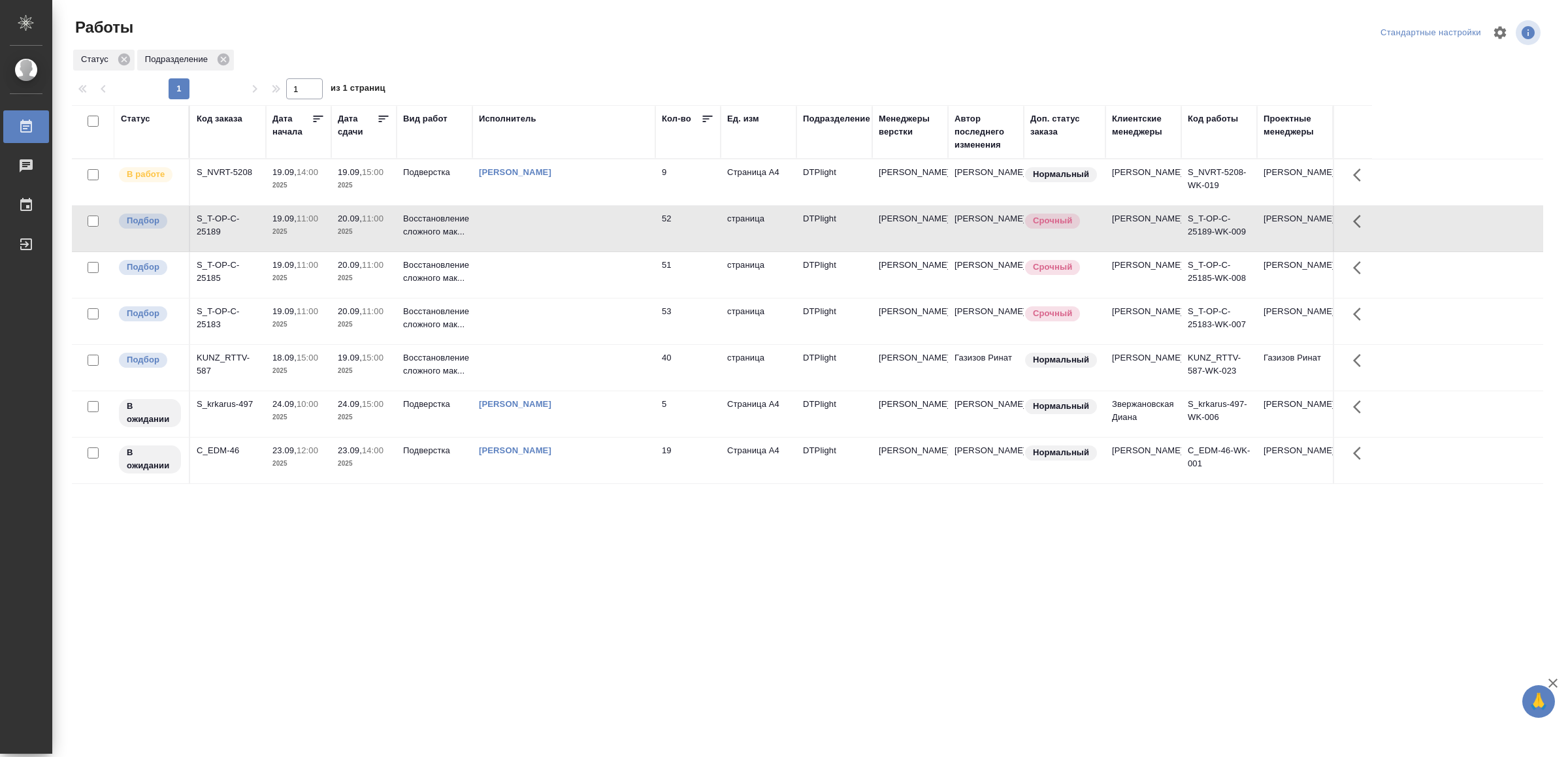
drag, startPoint x: 323, startPoint y: 577, endPoint x: 339, endPoint y: 577, distance: 16.0
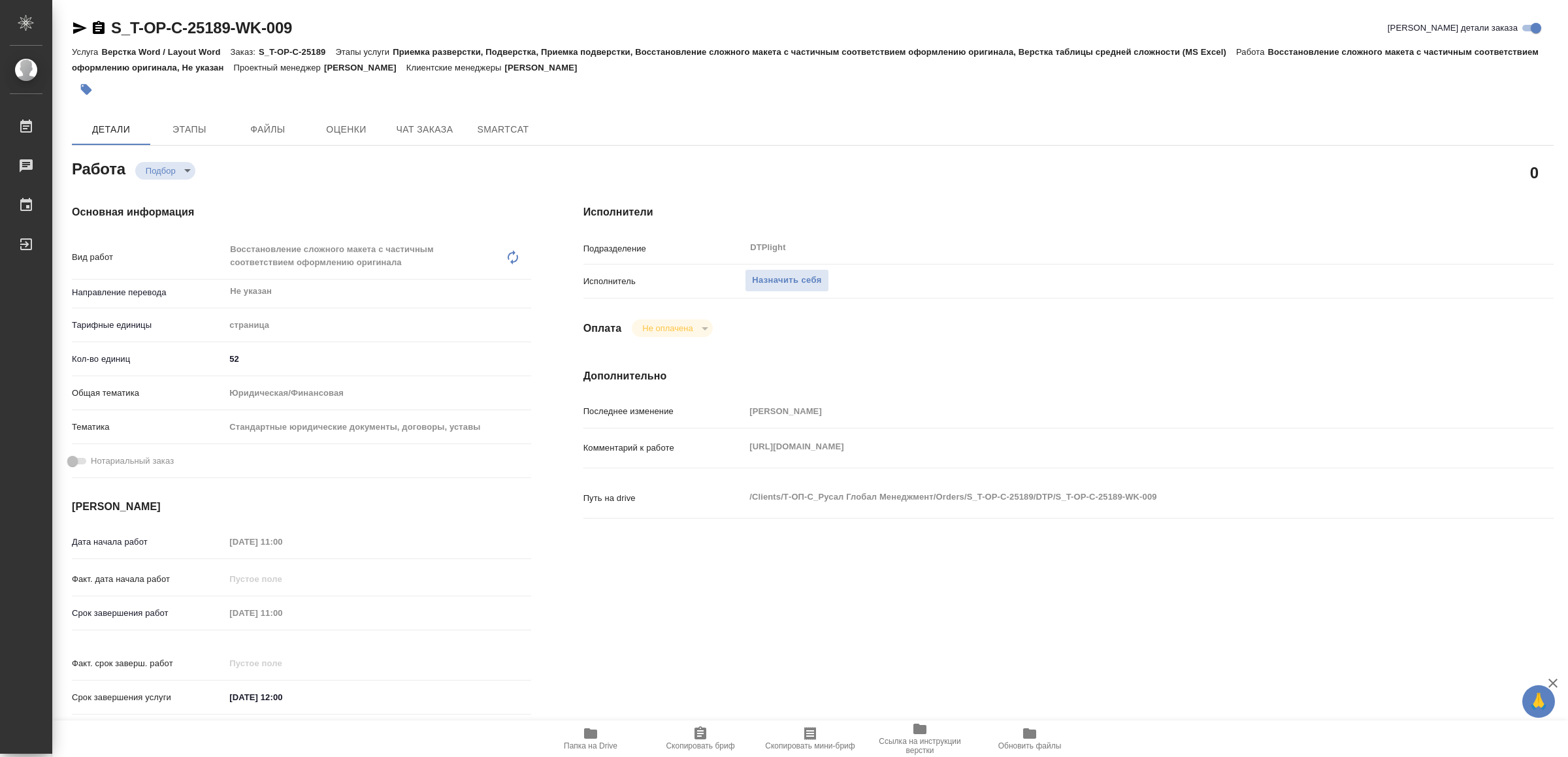
click at [594, 739] on icon "button" at bounding box center [590, 733] width 16 height 16
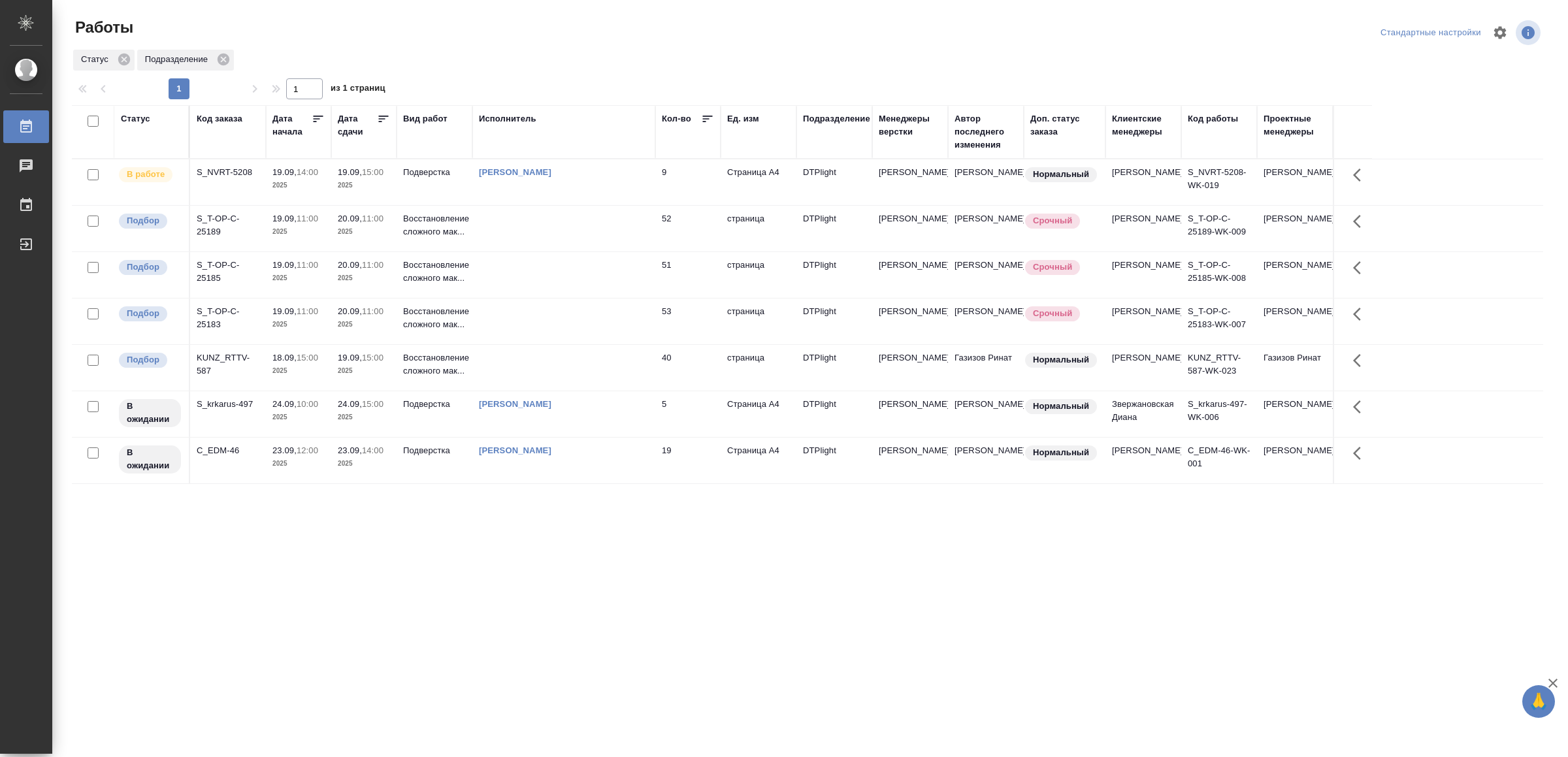
drag, startPoint x: 434, startPoint y: 715, endPoint x: 431, endPoint y: 706, distance: 9.5
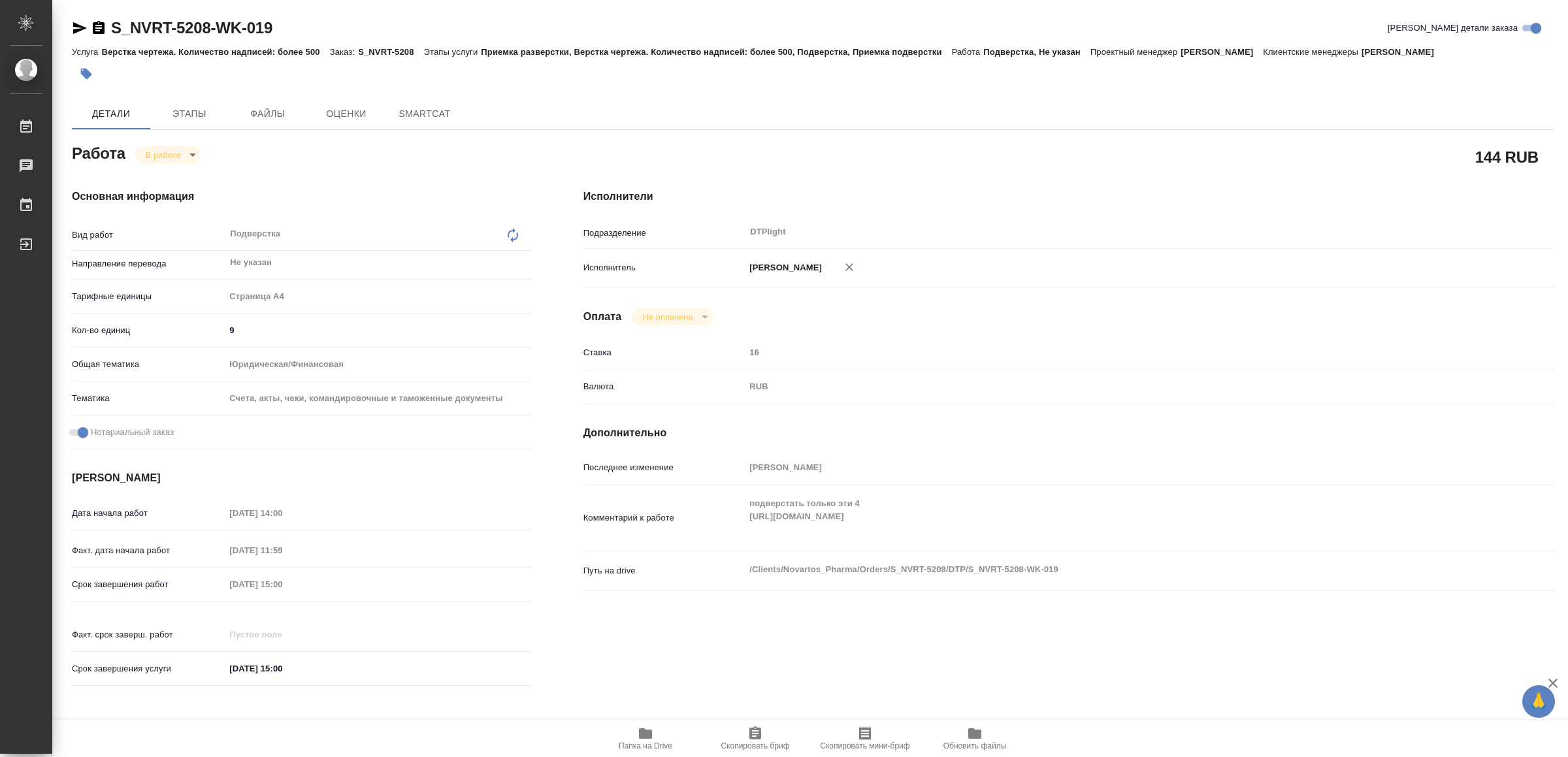
type textarea "x"
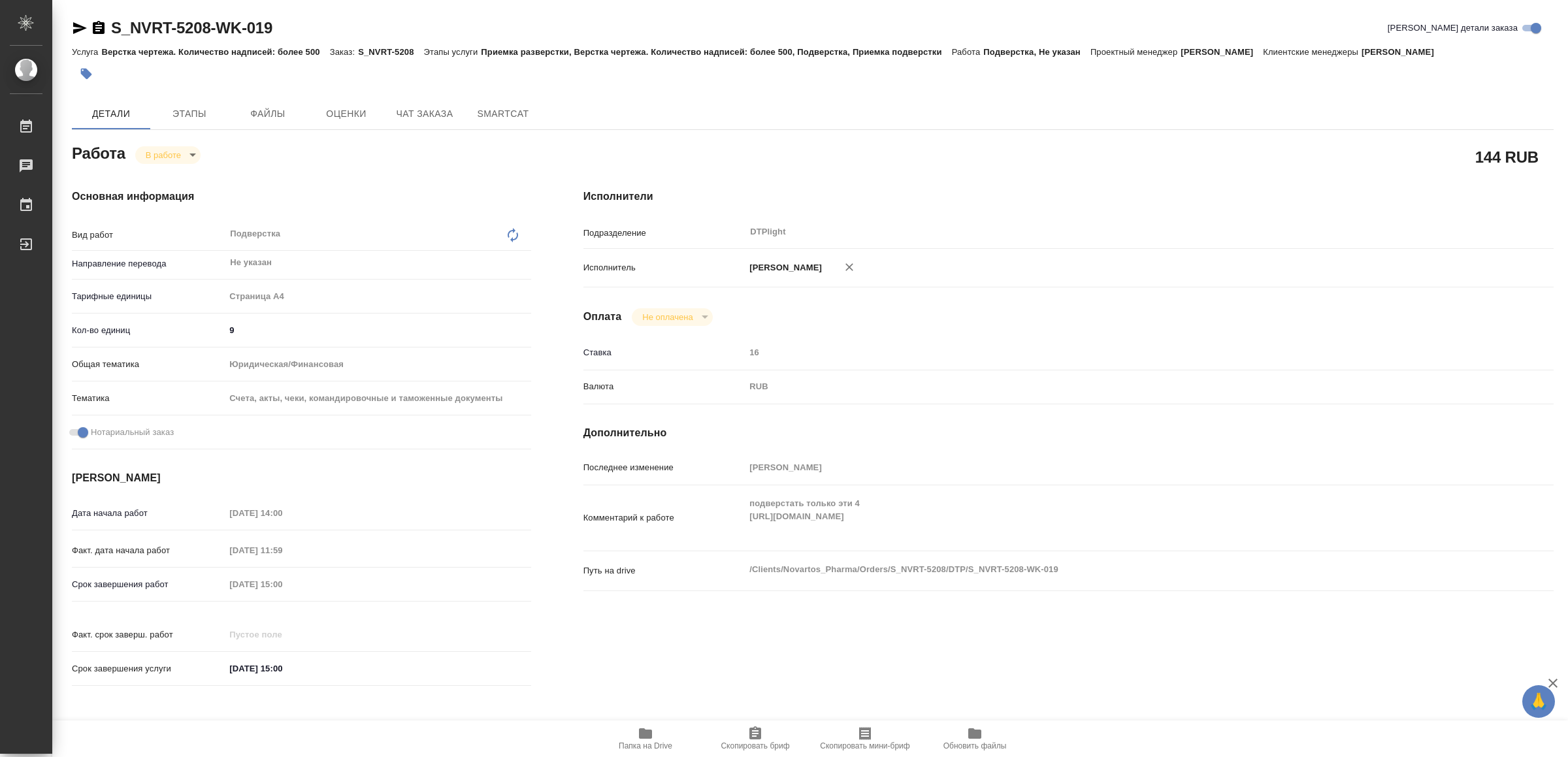
type textarea "x"
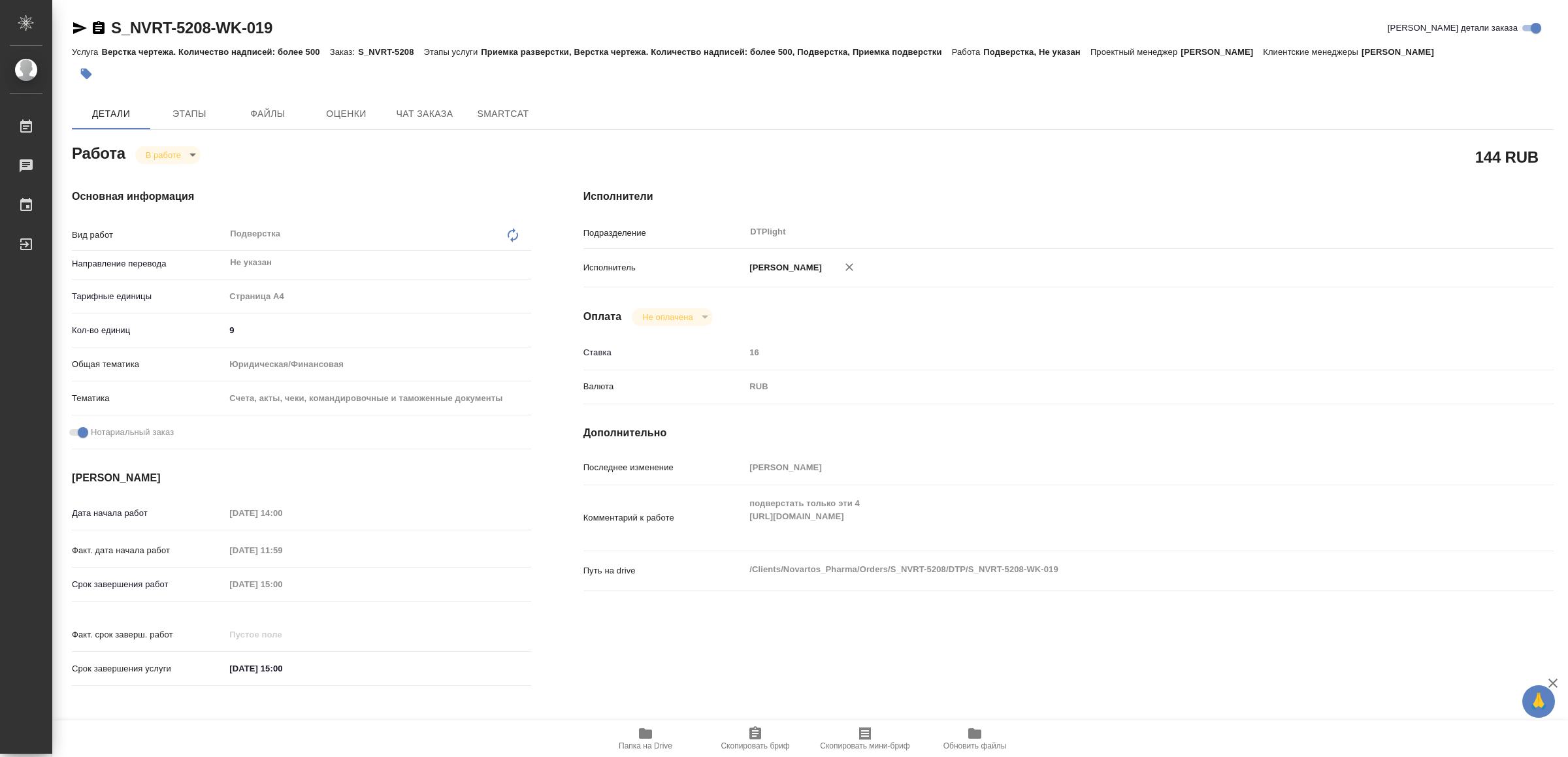
type textarea "x"
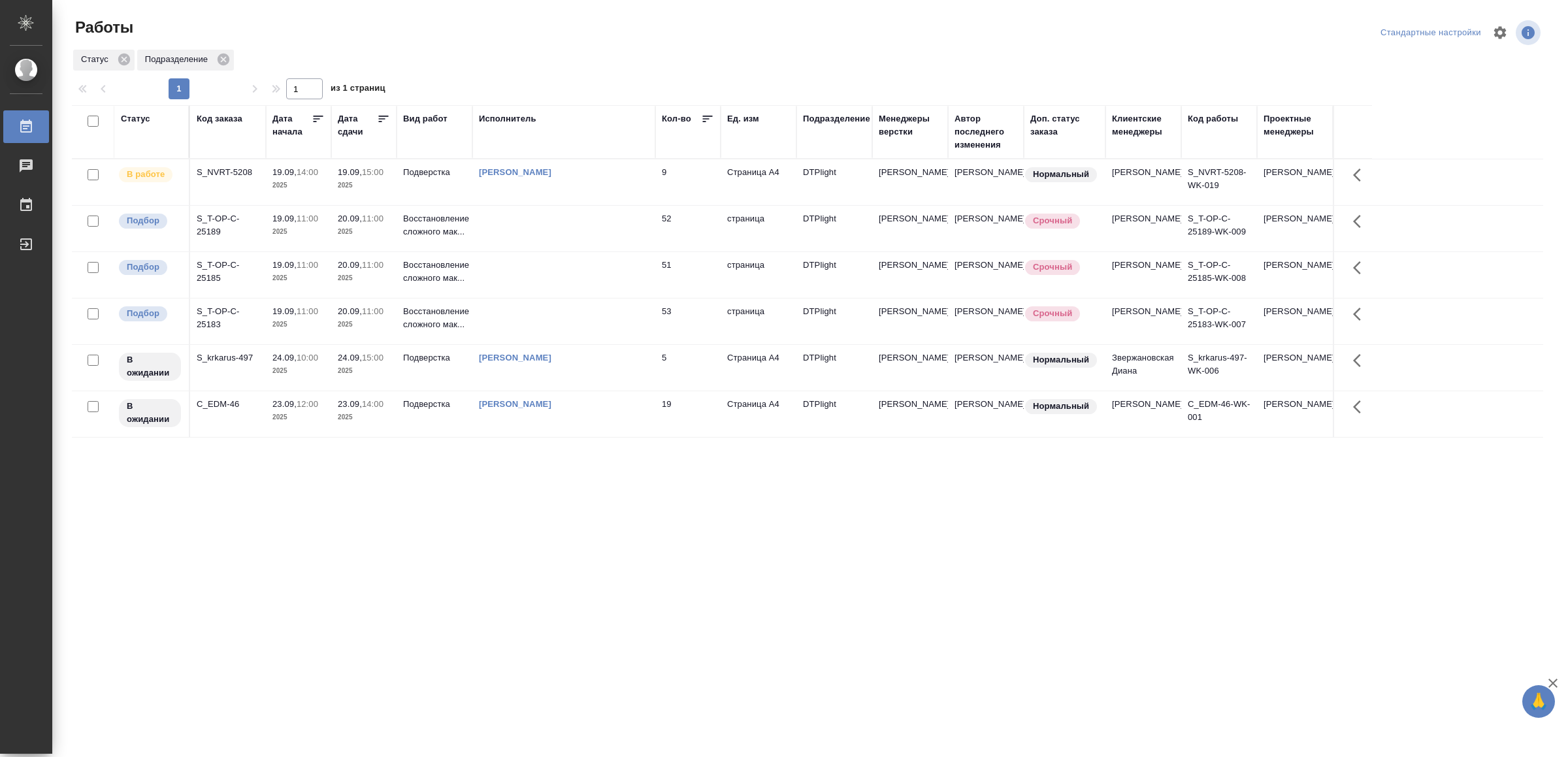
drag, startPoint x: 0, startPoint y: 0, endPoint x: 314, endPoint y: 568, distance: 649.0
click at [314, 570] on div "Статус Код заказа Дата начала Дата сдачи Вид работ Исполнитель Кол-во Ед. изм П…" at bounding box center [807, 340] width 1471 height 470
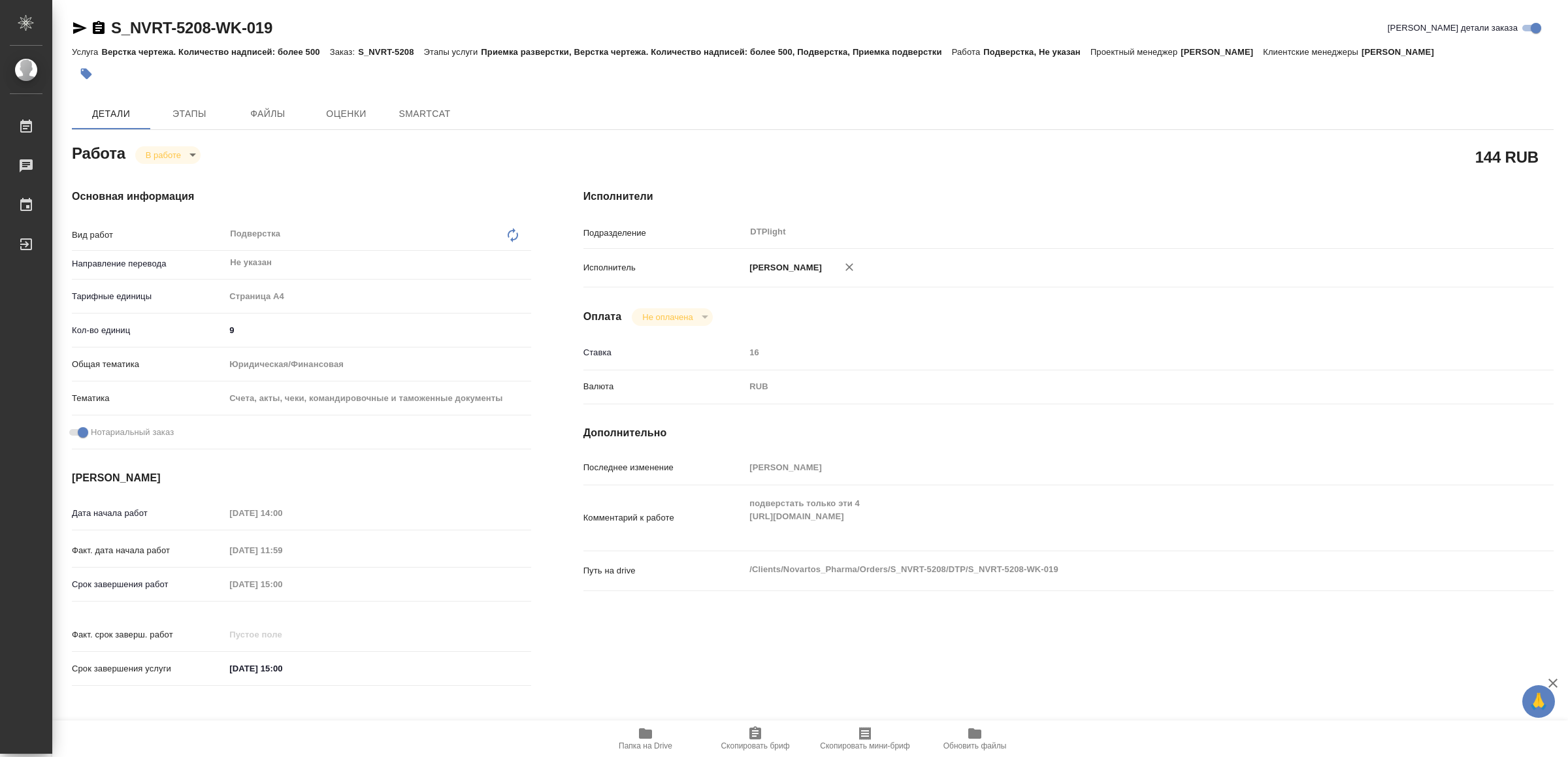
type textarea "x"
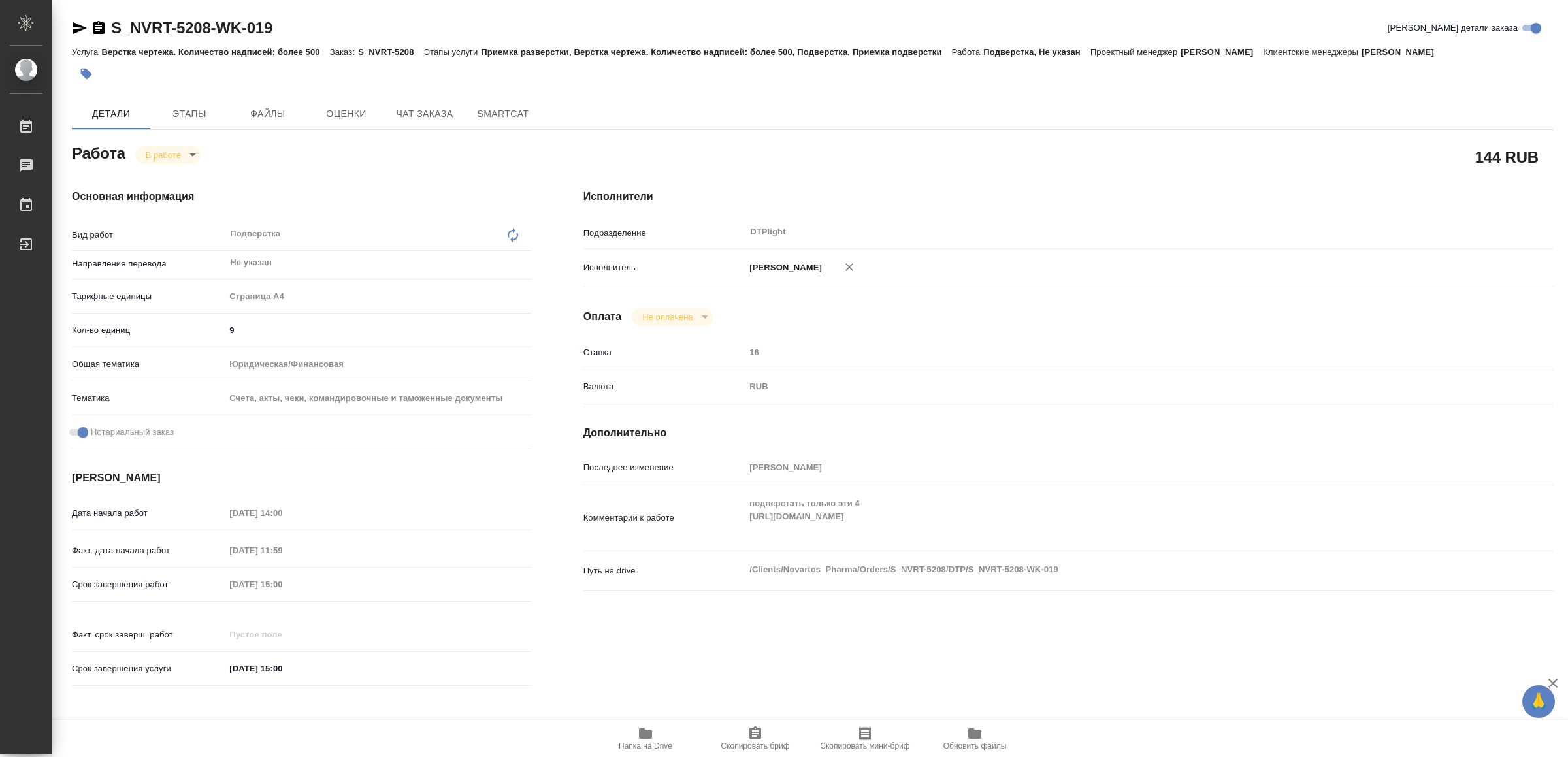
type textarea "x"
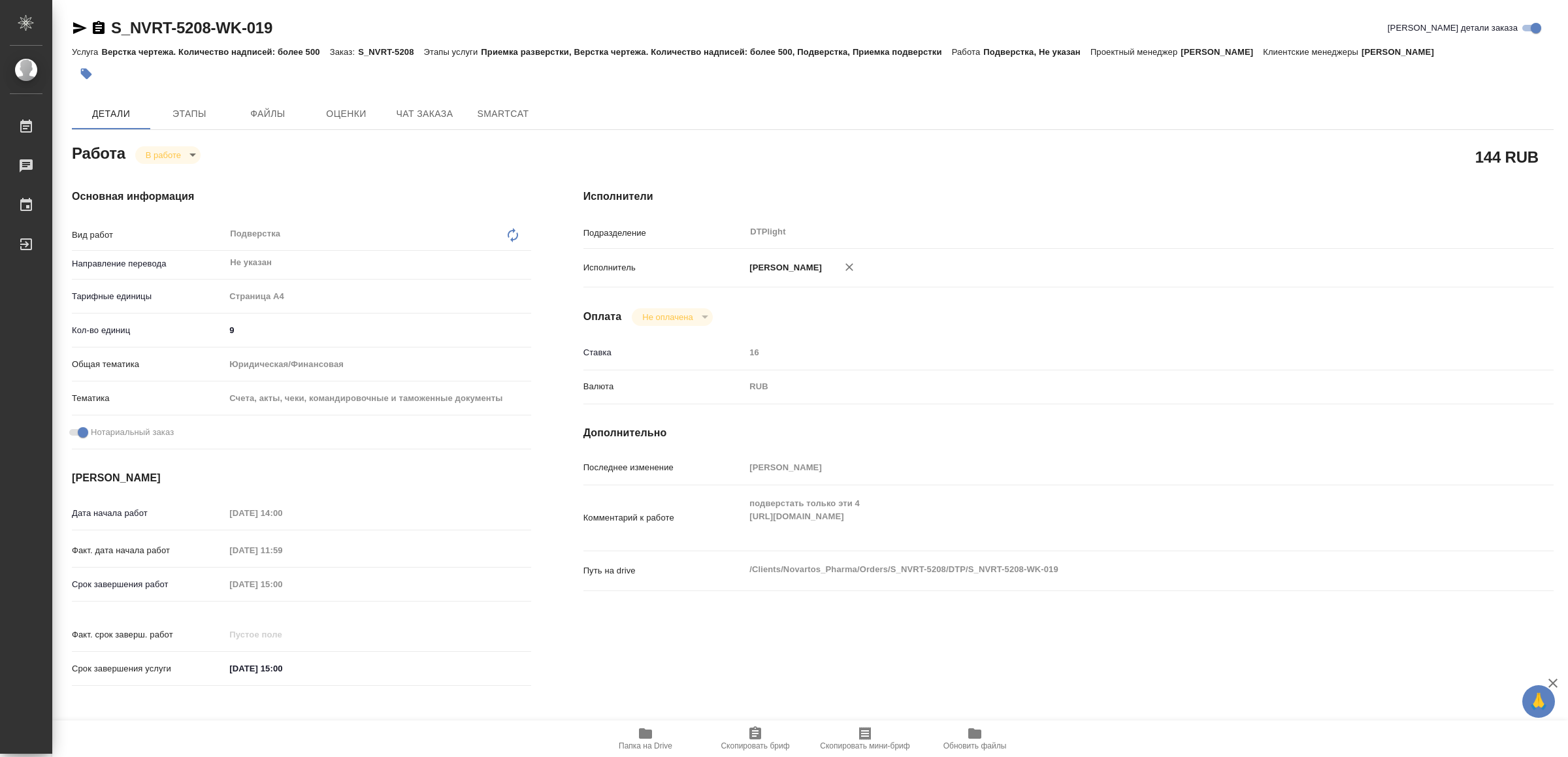
type textarea "x"
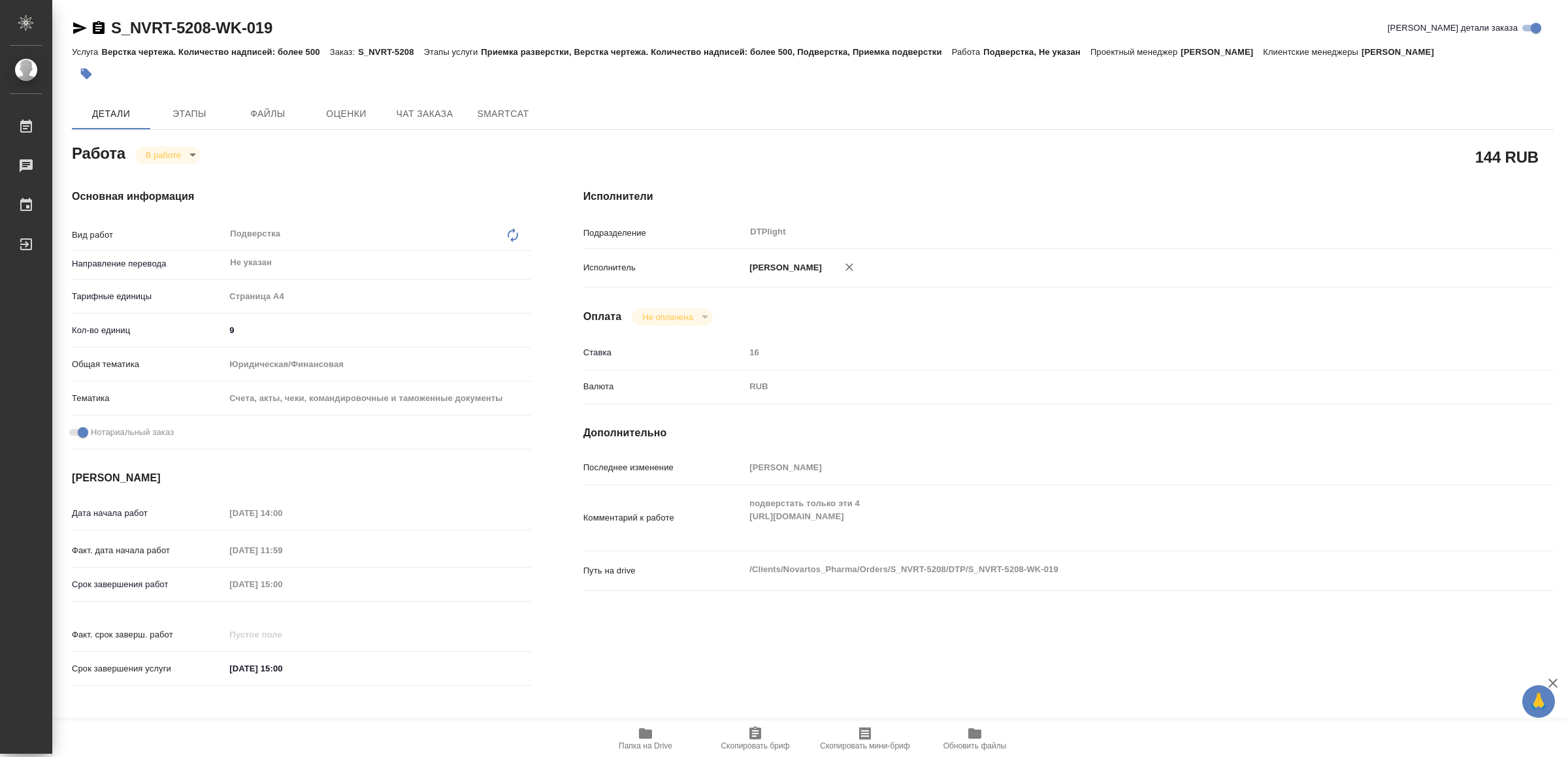
type textarea "x"
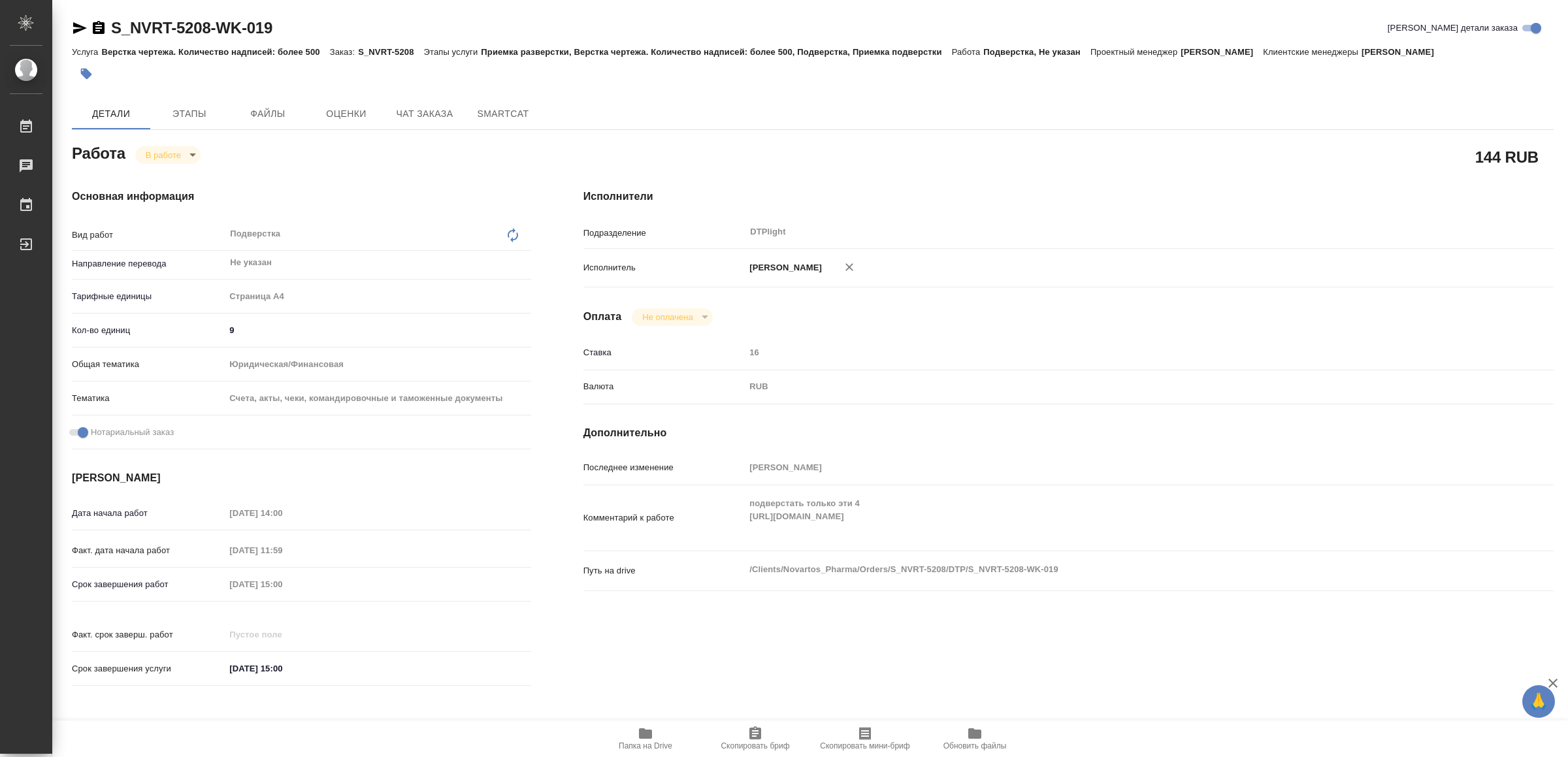
type textarea "x"
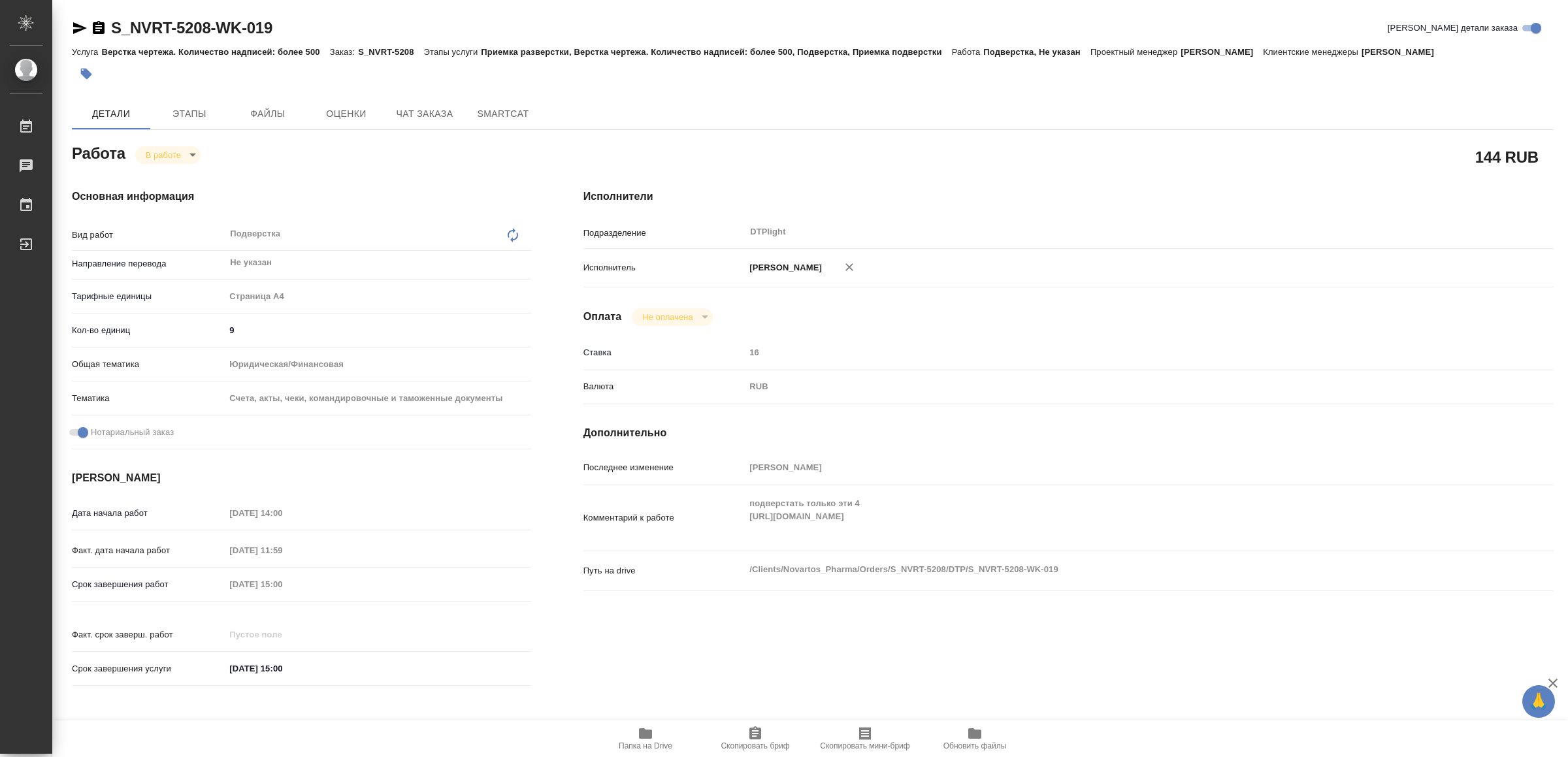
type textarea "x"
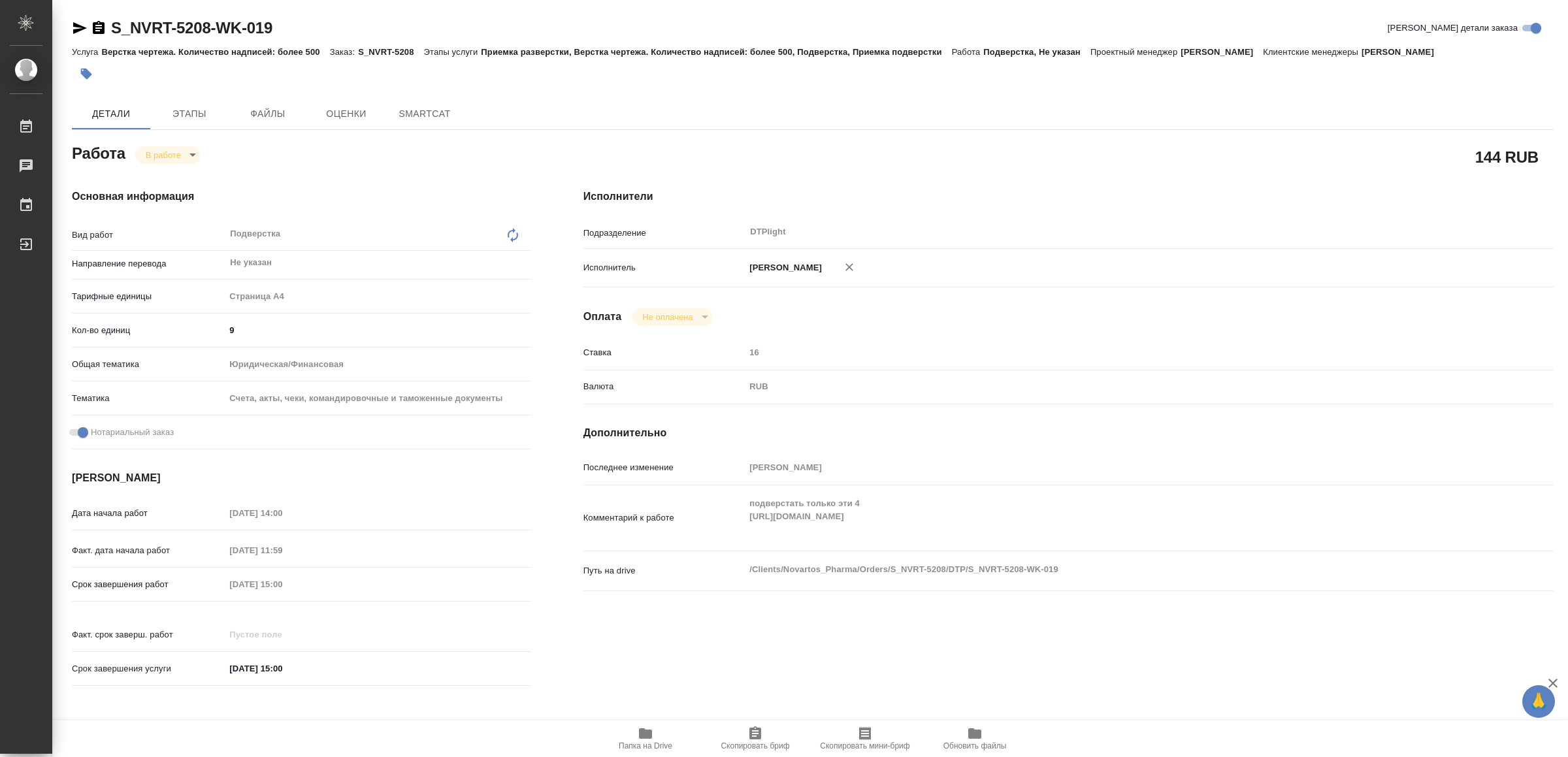
type textarea "x"
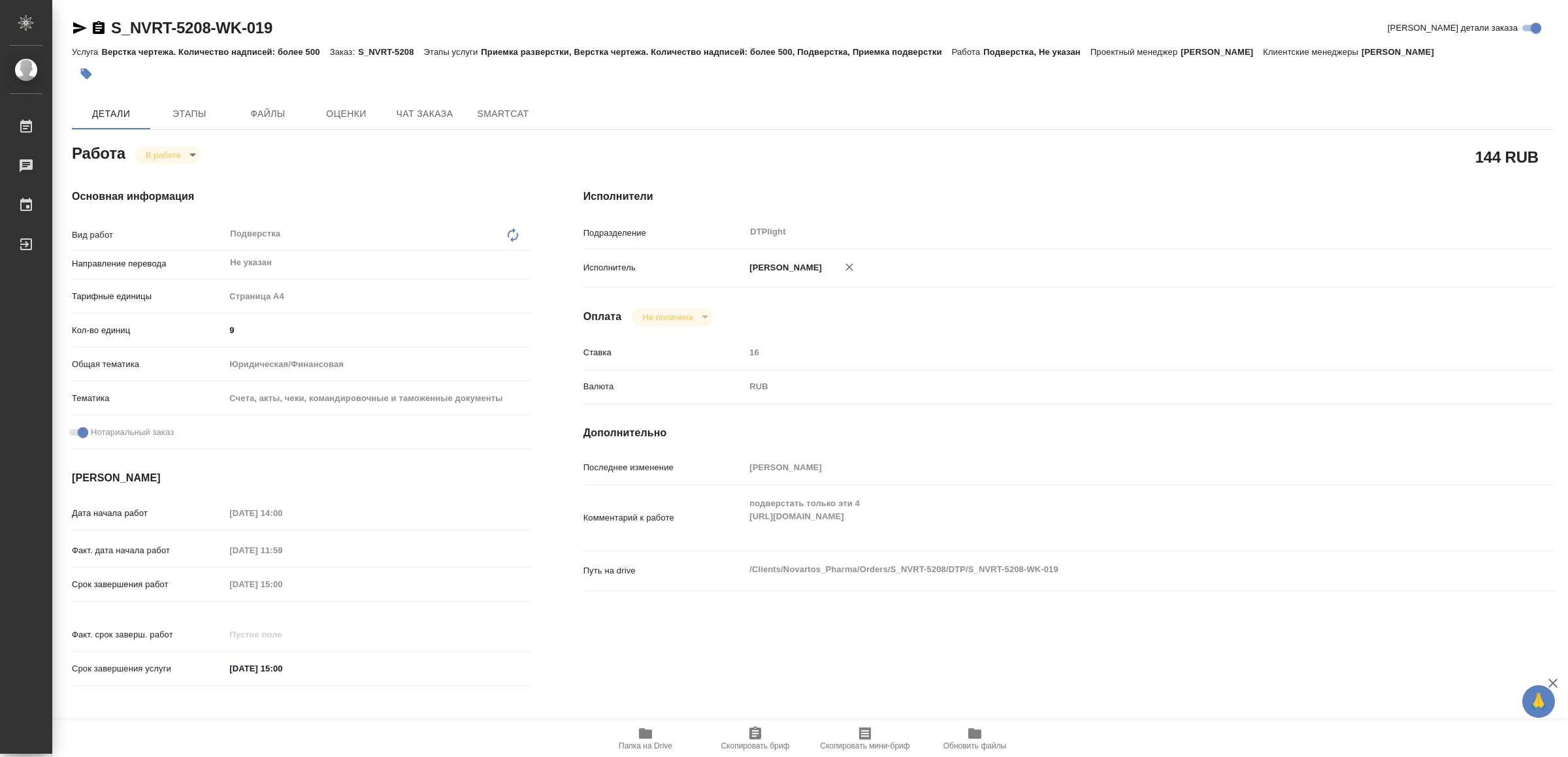
type textarea "x"
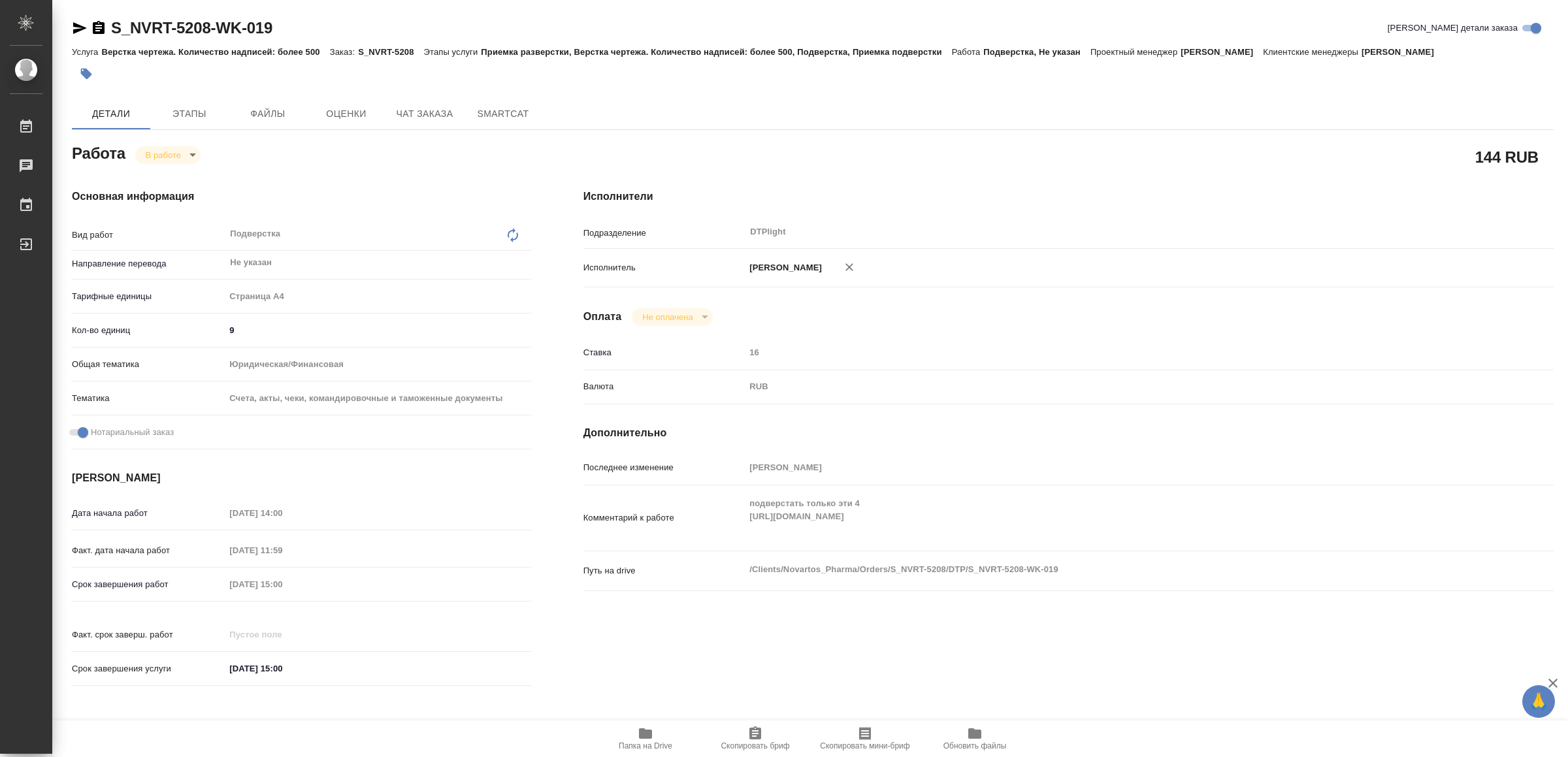
type textarea "x"
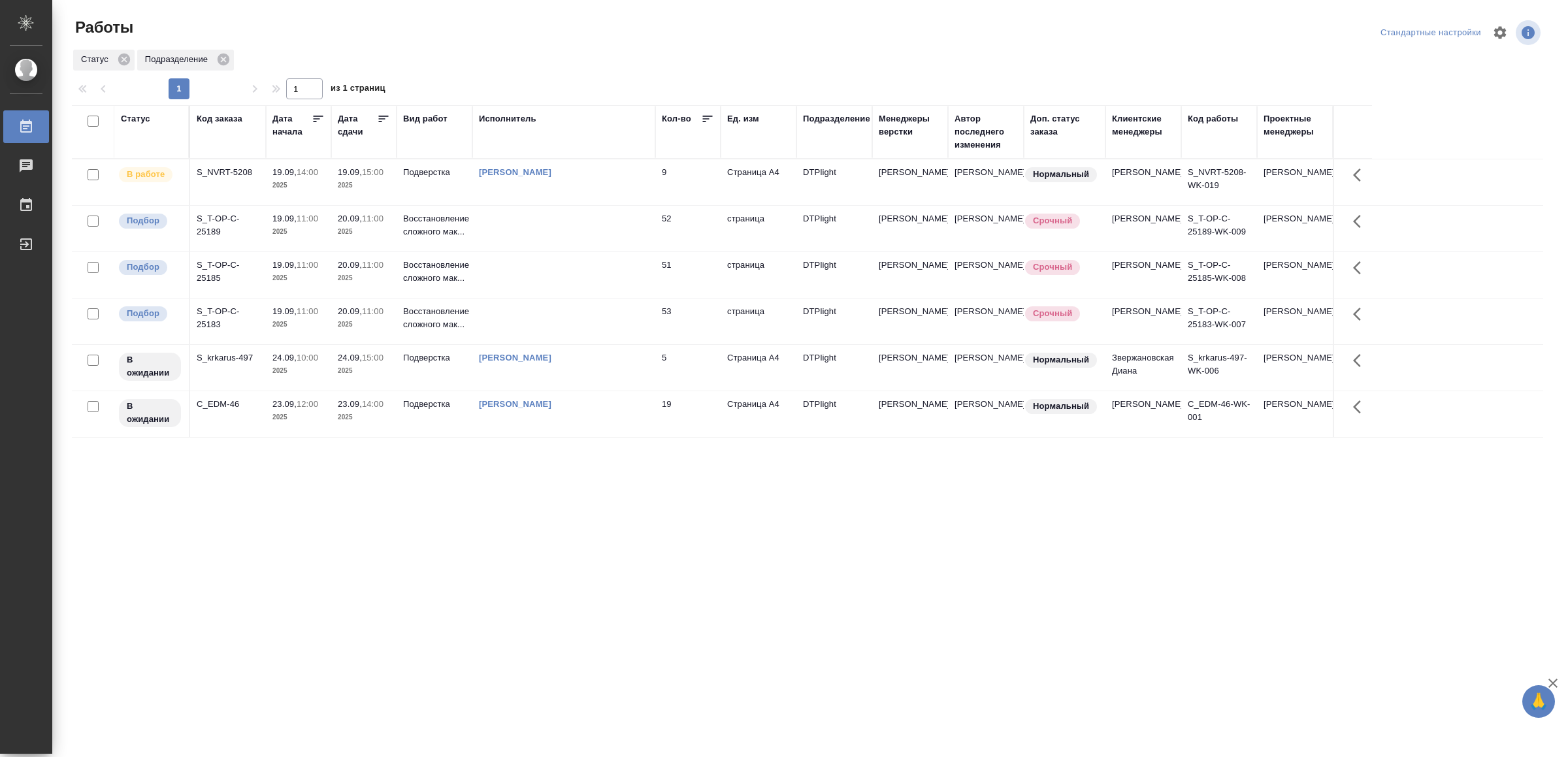
click at [656, 275] on td "51" at bounding box center [687, 274] width 65 height 46
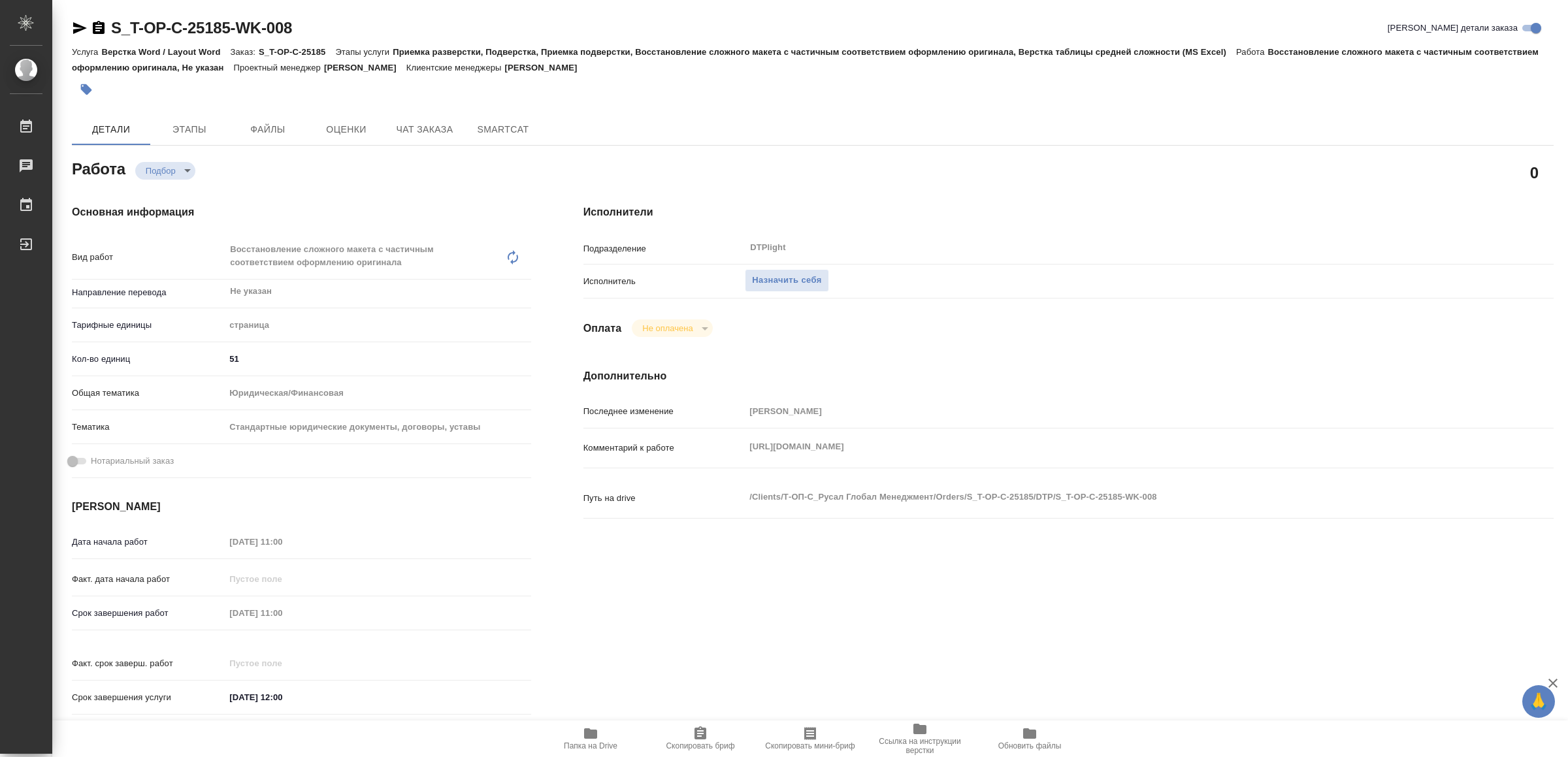
click at [732, 455] on div "Комментарий к работе https://drive.awatera.com/s/AkLfTiG5FPfqNrr x" at bounding box center [1068, 448] width 970 height 29
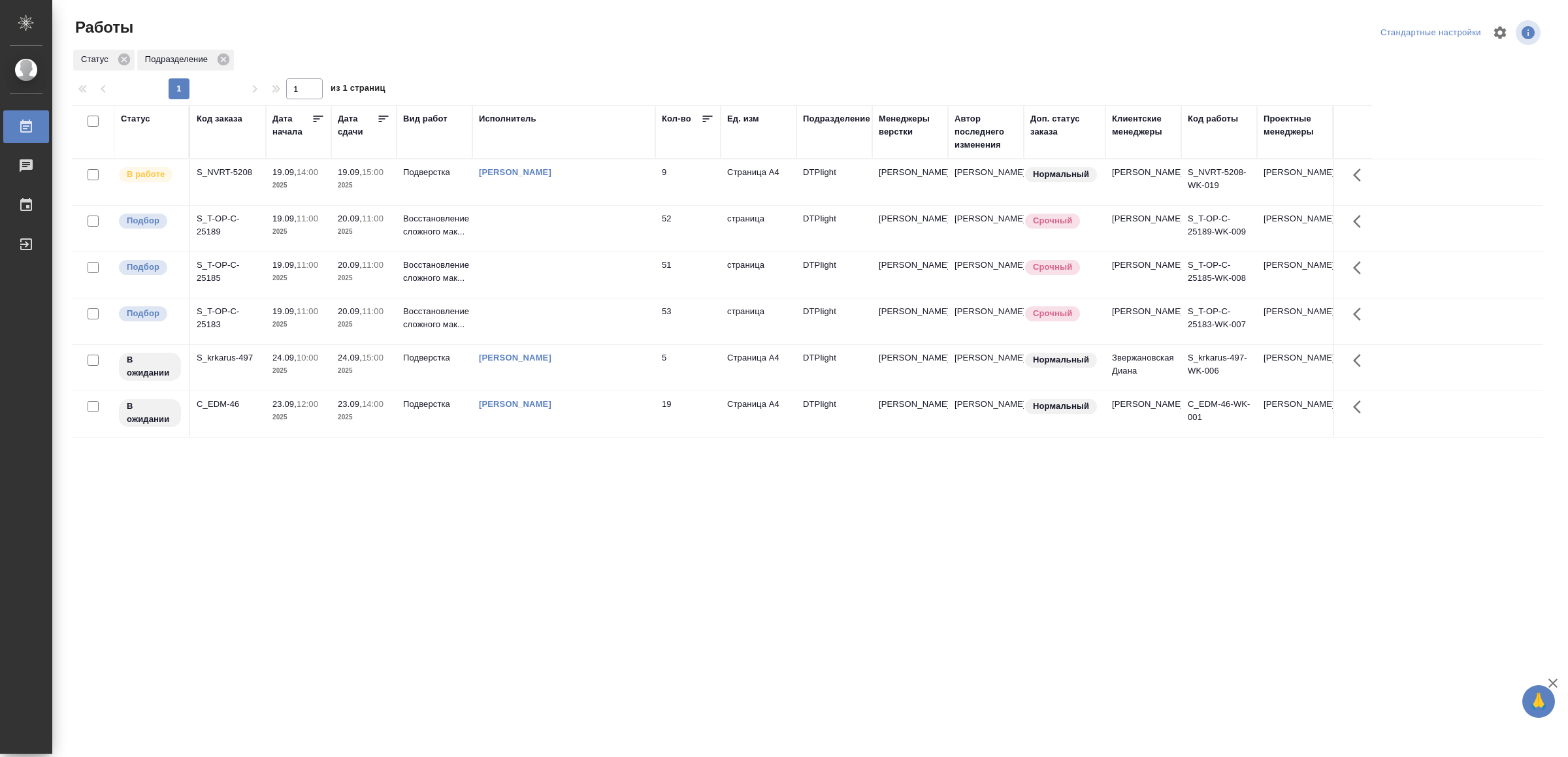
drag, startPoint x: 516, startPoint y: 574, endPoint x: 515, endPoint y: 563, distance: 11.0
drag, startPoint x: 0, startPoint y: 0, endPoint x: 592, endPoint y: 189, distance: 621.4
click at [592, 189] on td "[PERSON_NAME]" at bounding box center [563, 182] width 183 height 46
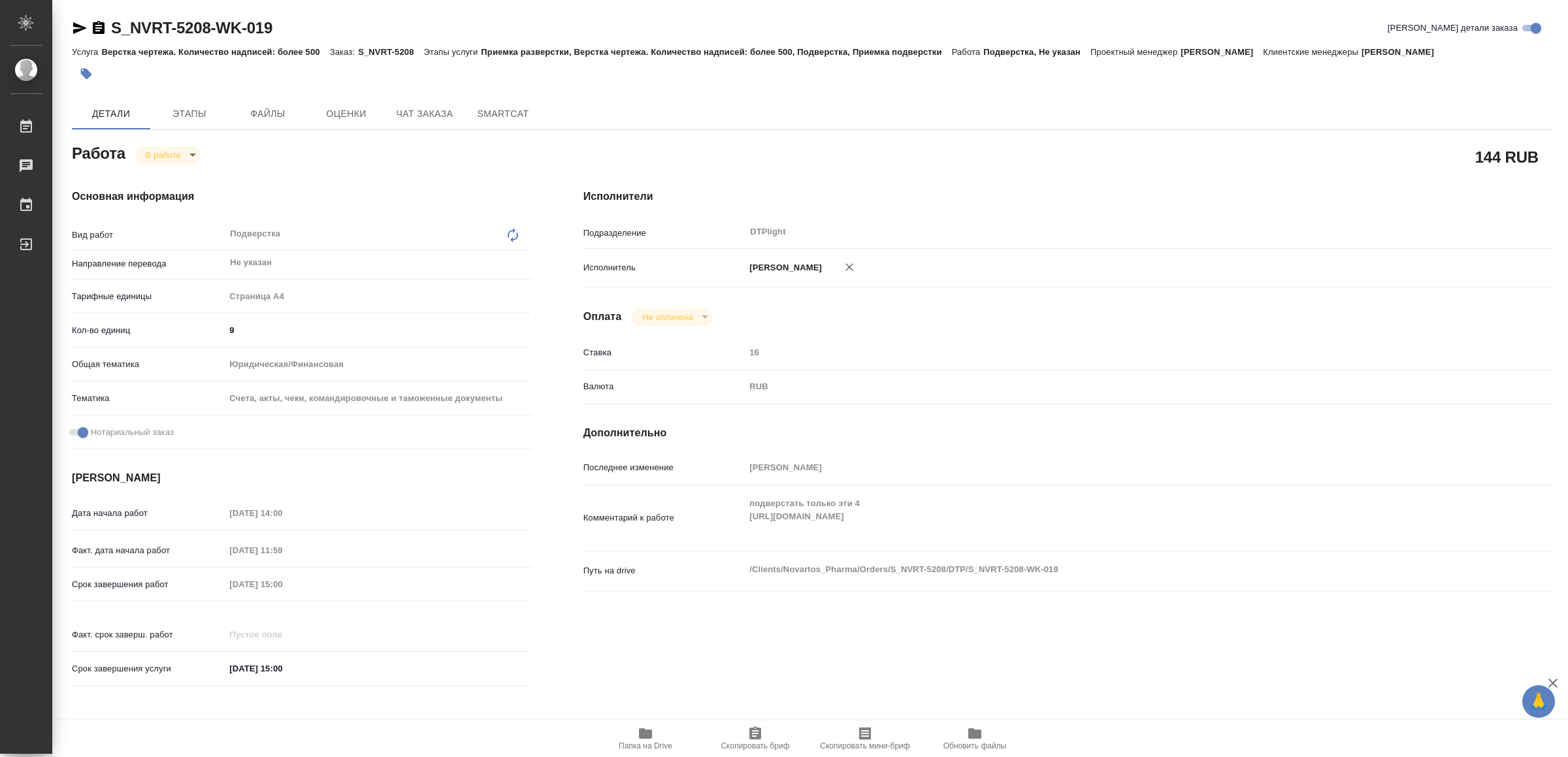
click at [652, 735] on icon "button" at bounding box center [645, 733] width 13 height 10
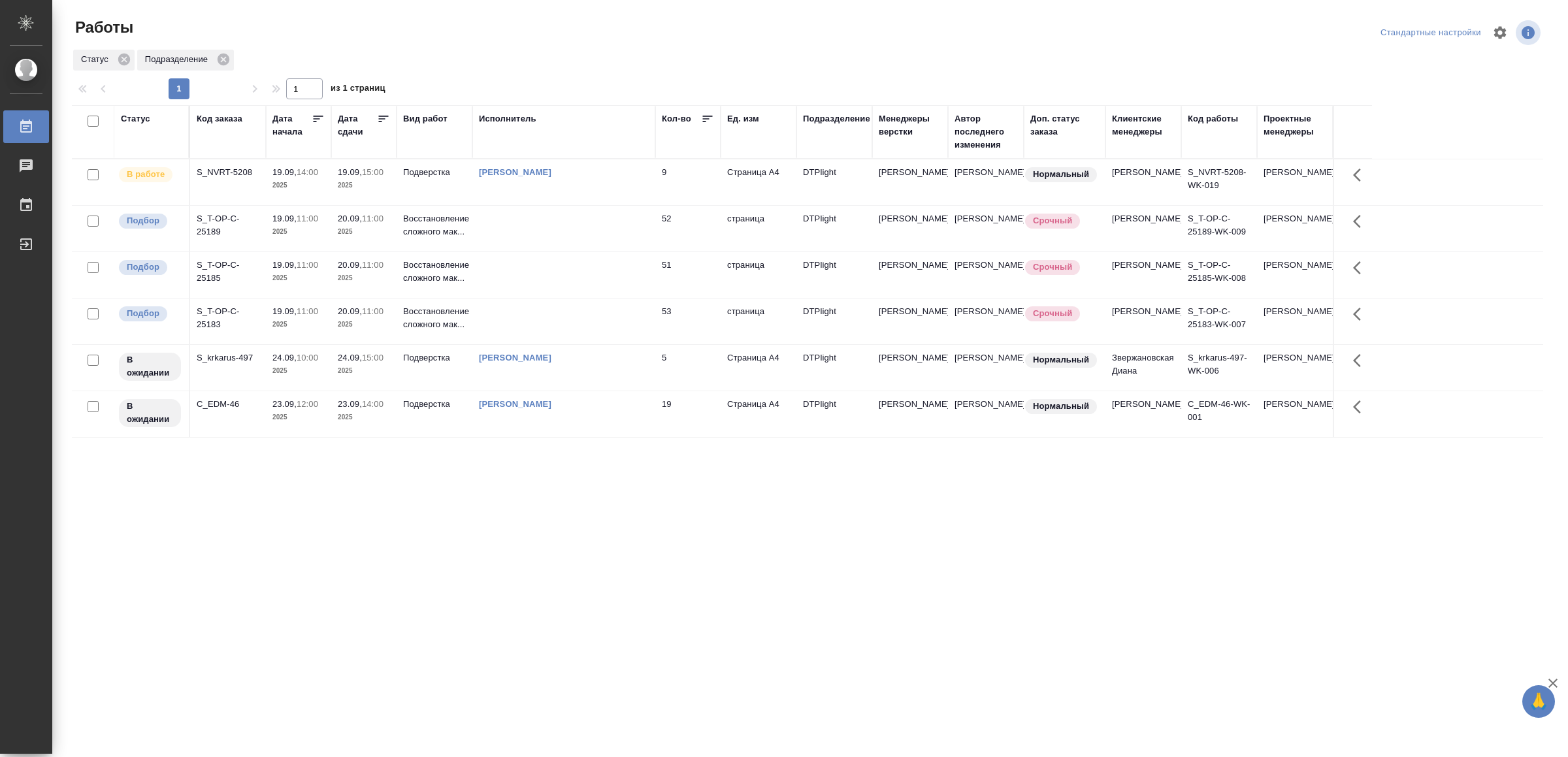
drag, startPoint x: 494, startPoint y: 612, endPoint x: 491, endPoint y: 576, distance: 36.1
drag, startPoint x: 378, startPoint y: 616, endPoint x: 377, endPoint y: 608, distance: 8.1
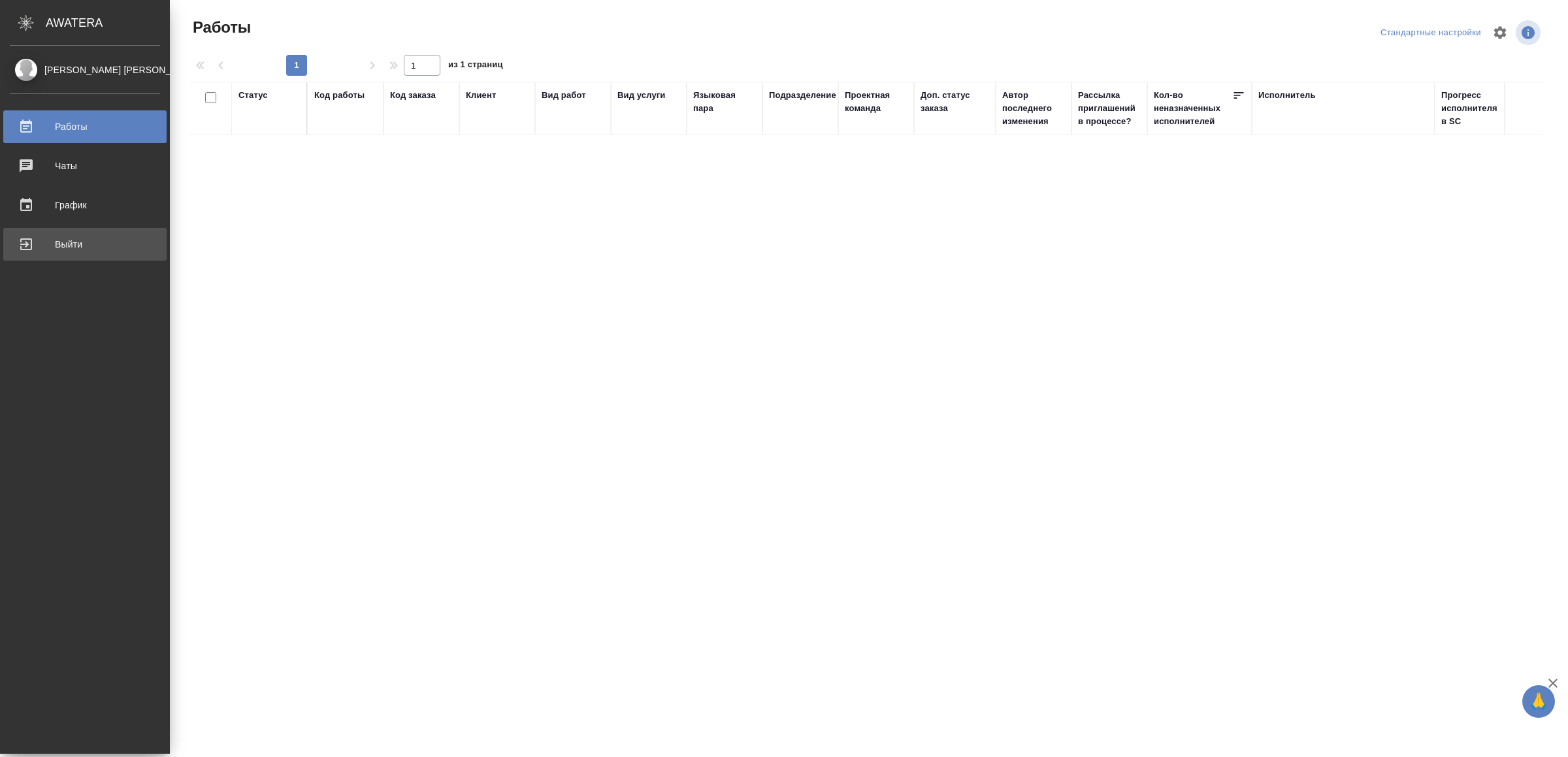
click at [73, 240] on div "Выйти" at bounding box center [85, 244] width 151 height 20
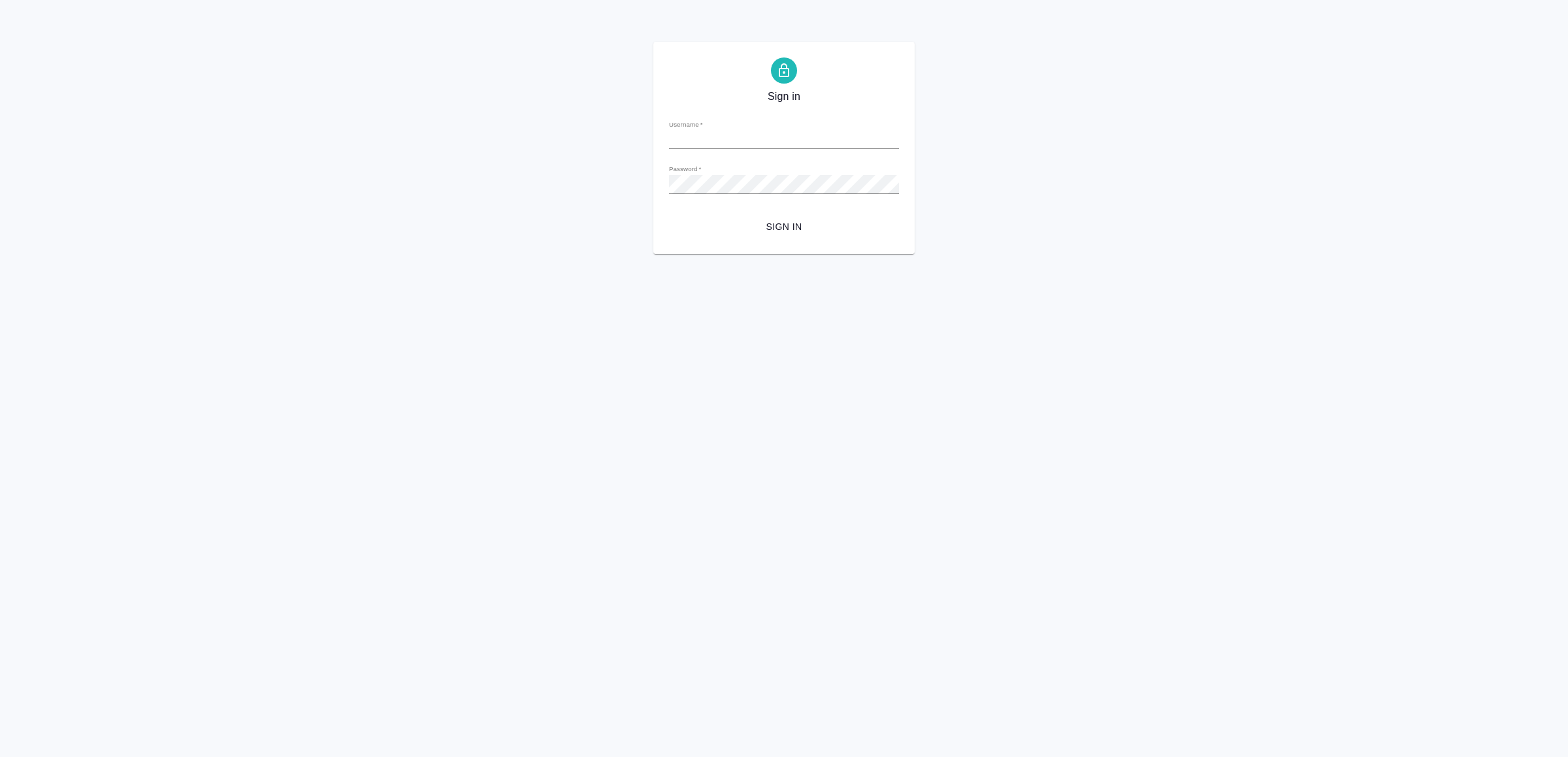
type input "v.yamkovenko@awatera.com"
click at [796, 228] on span "Sign in" at bounding box center [784, 227] width 209 height 16
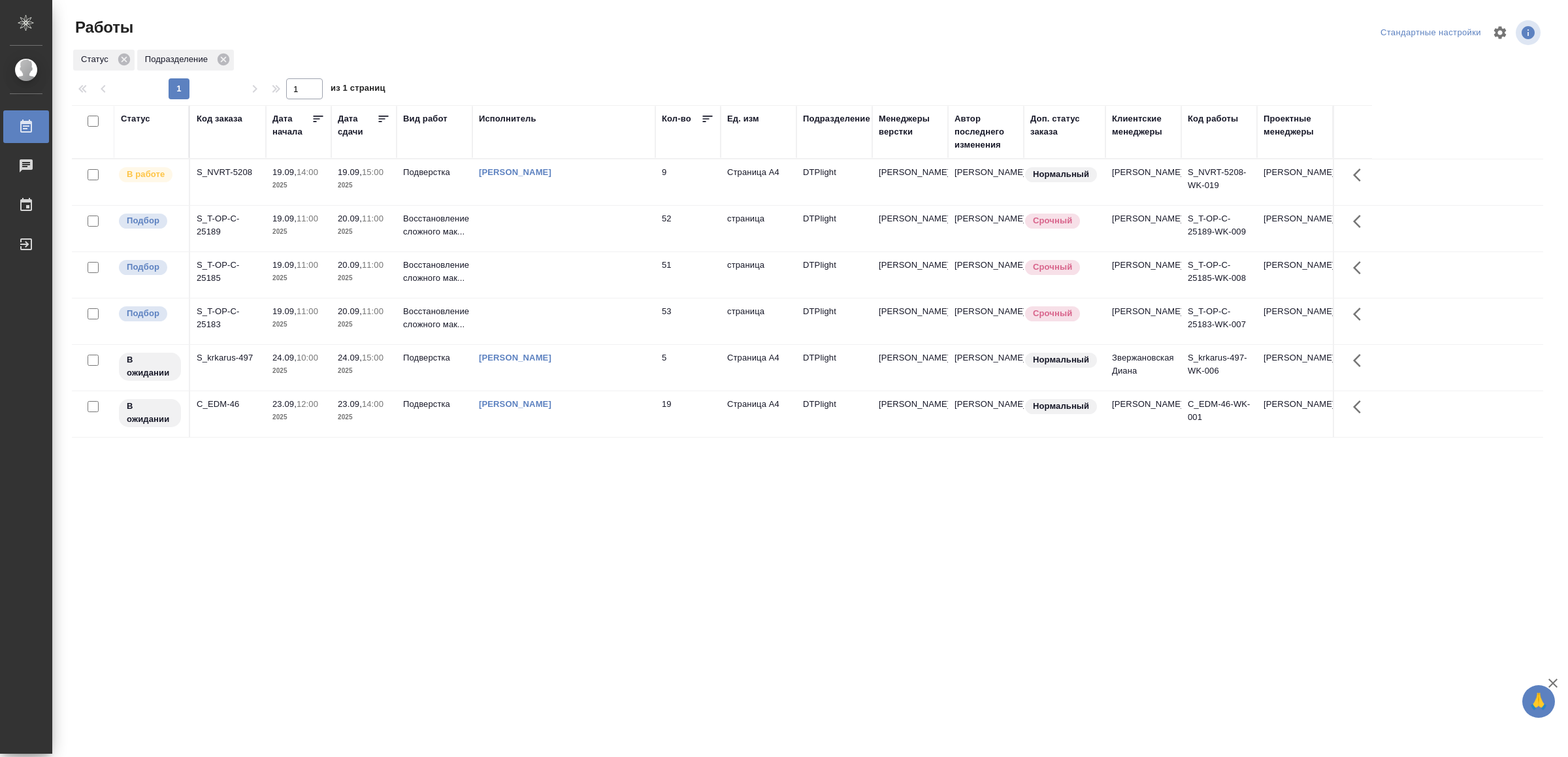
click at [632, 177] on div "[PERSON_NAME]" at bounding box center [564, 172] width 170 height 13
drag, startPoint x: 531, startPoint y: 551, endPoint x: 524, endPoint y: 552, distance: 7.1
click at [881, 585] on div ".cls-1 fill:#fff; AWATERA Yamkovenko Vera Работы 0 Чаты График Выйти Работы Ста…" at bounding box center [784, 378] width 1568 height 757
click at [591, 231] on td at bounding box center [563, 229] width 183 height 46
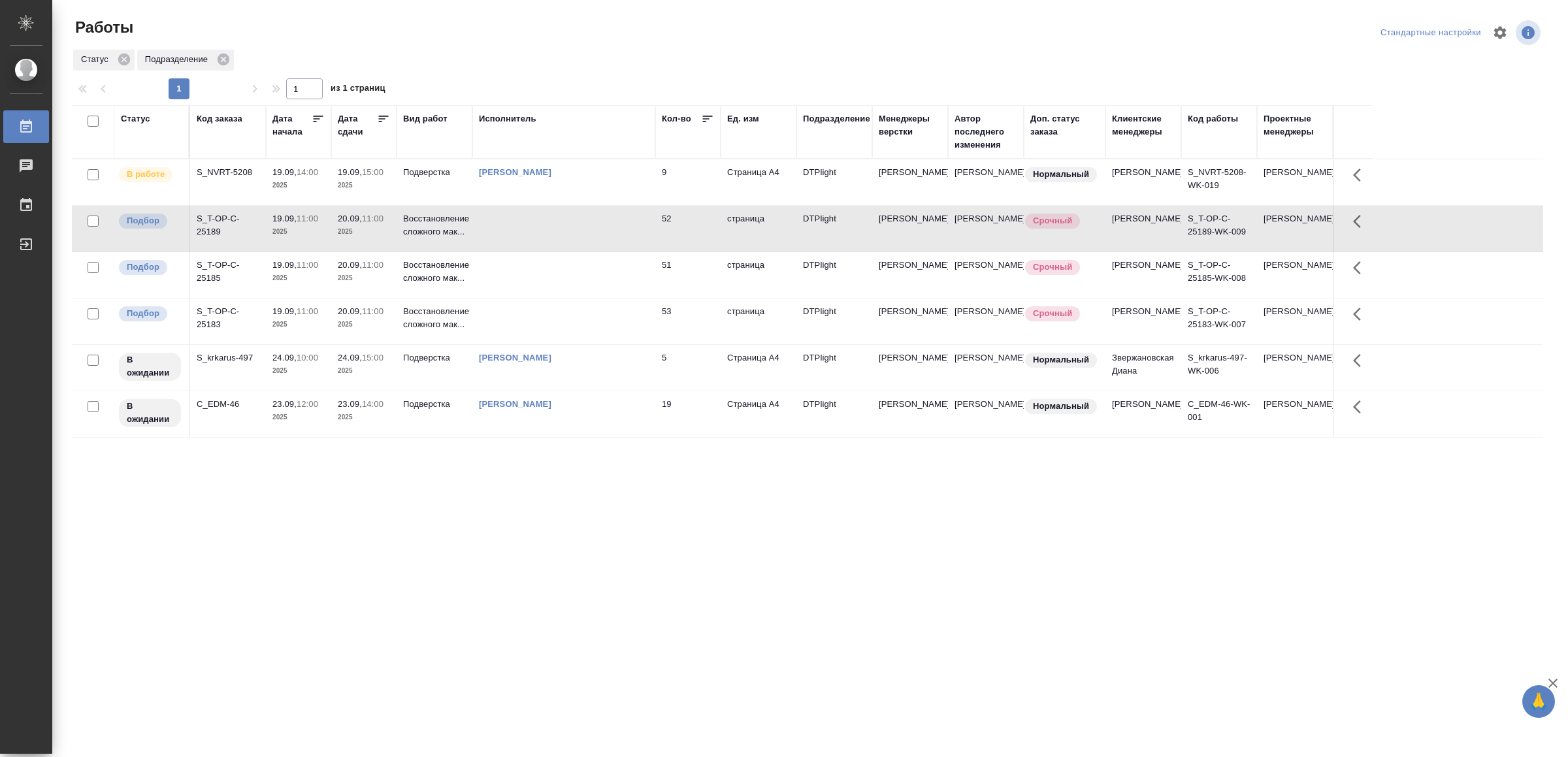
click at [591, 231] on td at bounding box center [563, 229] width 183 height 46
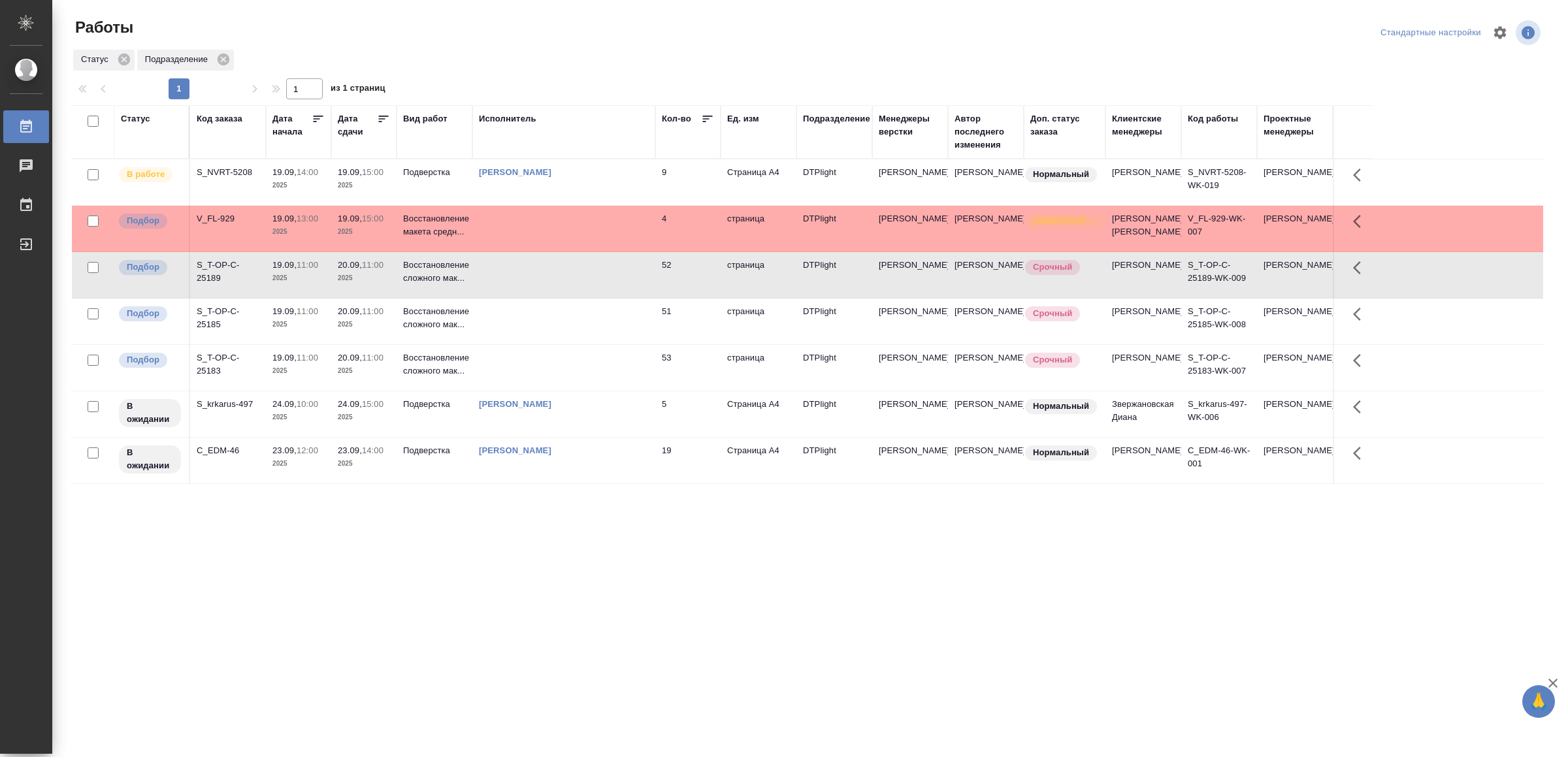
click at [579, 220] on td at bounding box center [563, 229] width 183 height 46
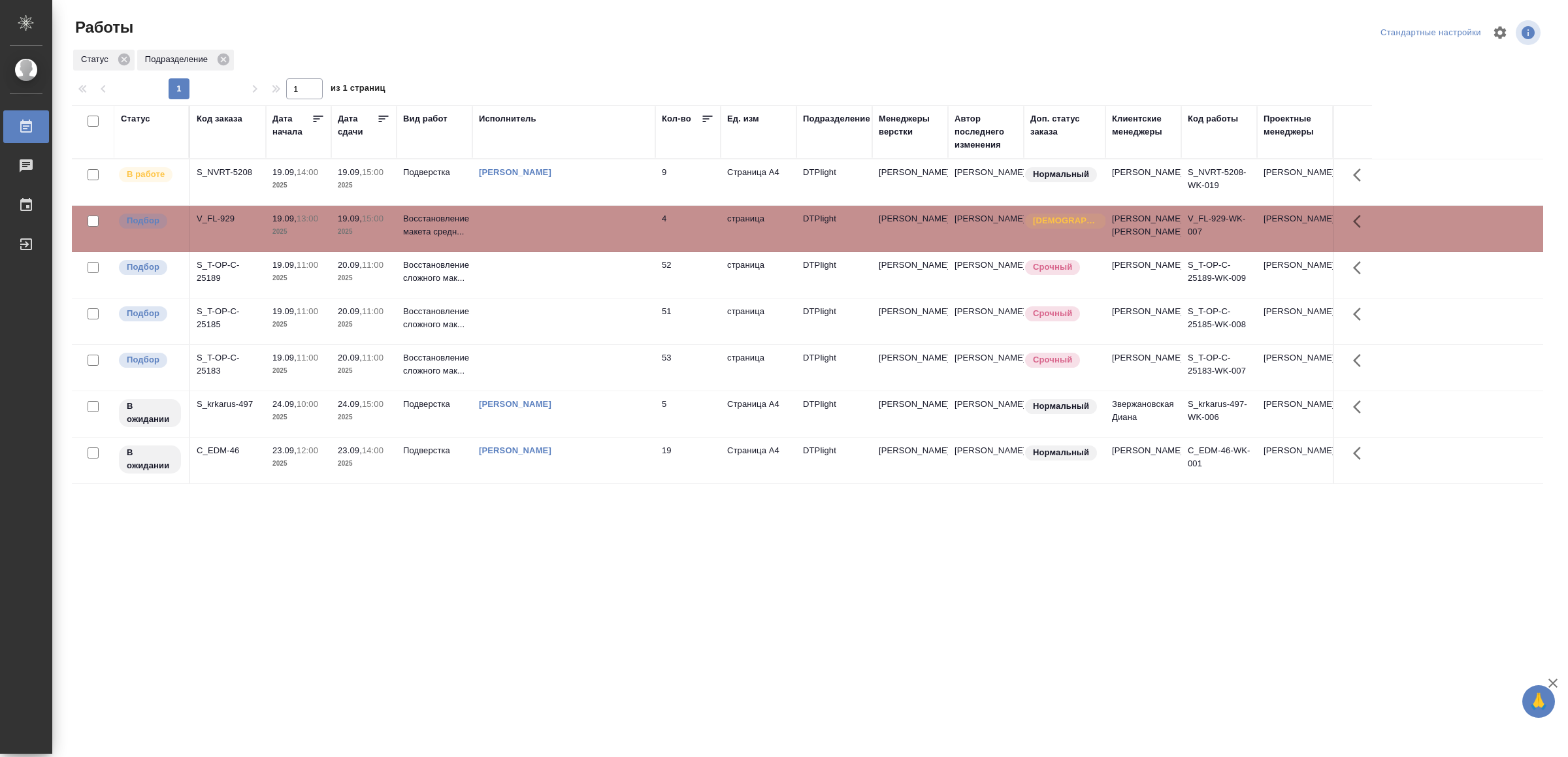
click at [579, 222] on td at bounding box center [563, 229] width 183 height 46
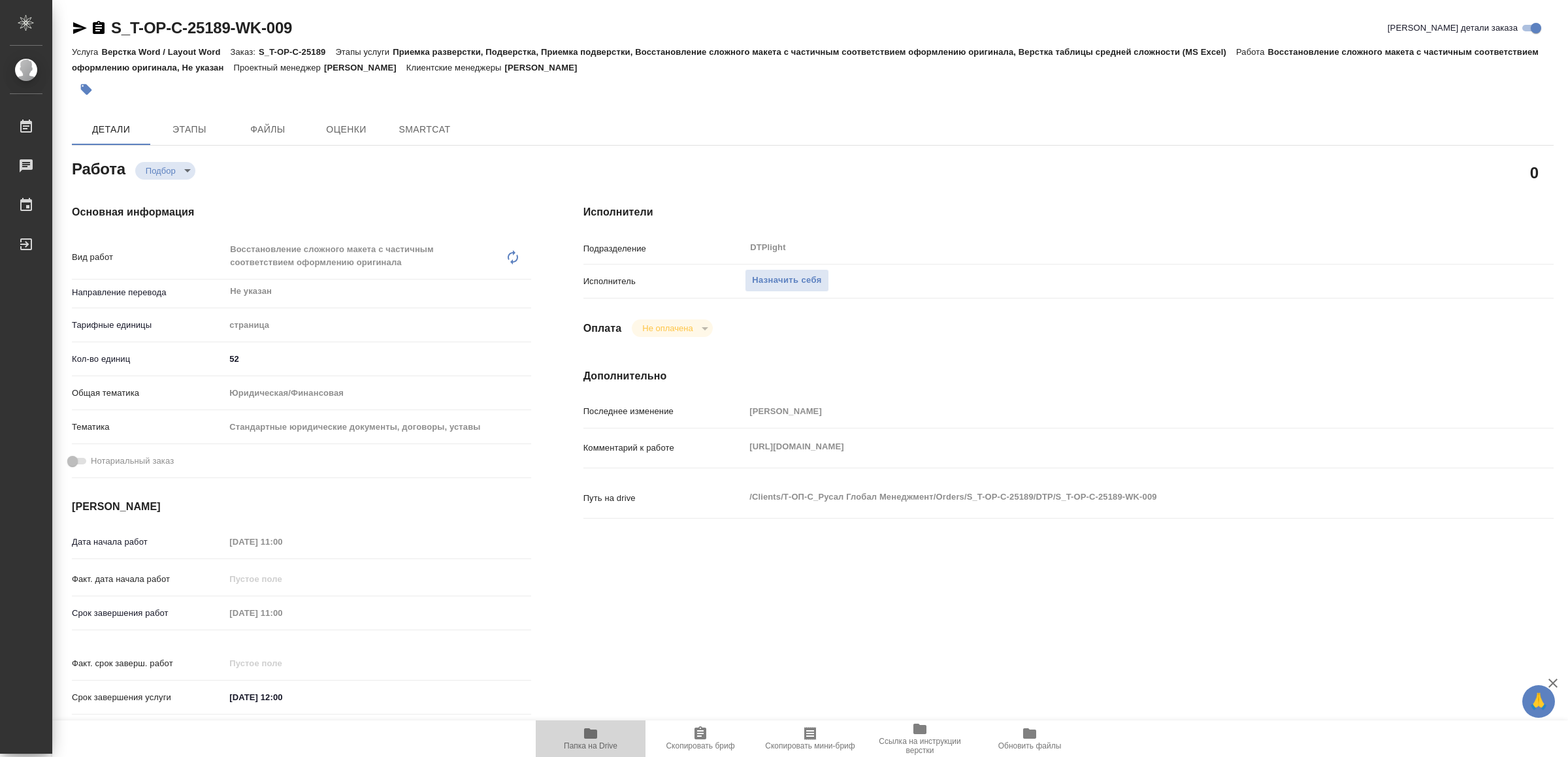
click at [606, 743] on span "Папка на Drive" at bounding box center [591, 745] width 53 height 9
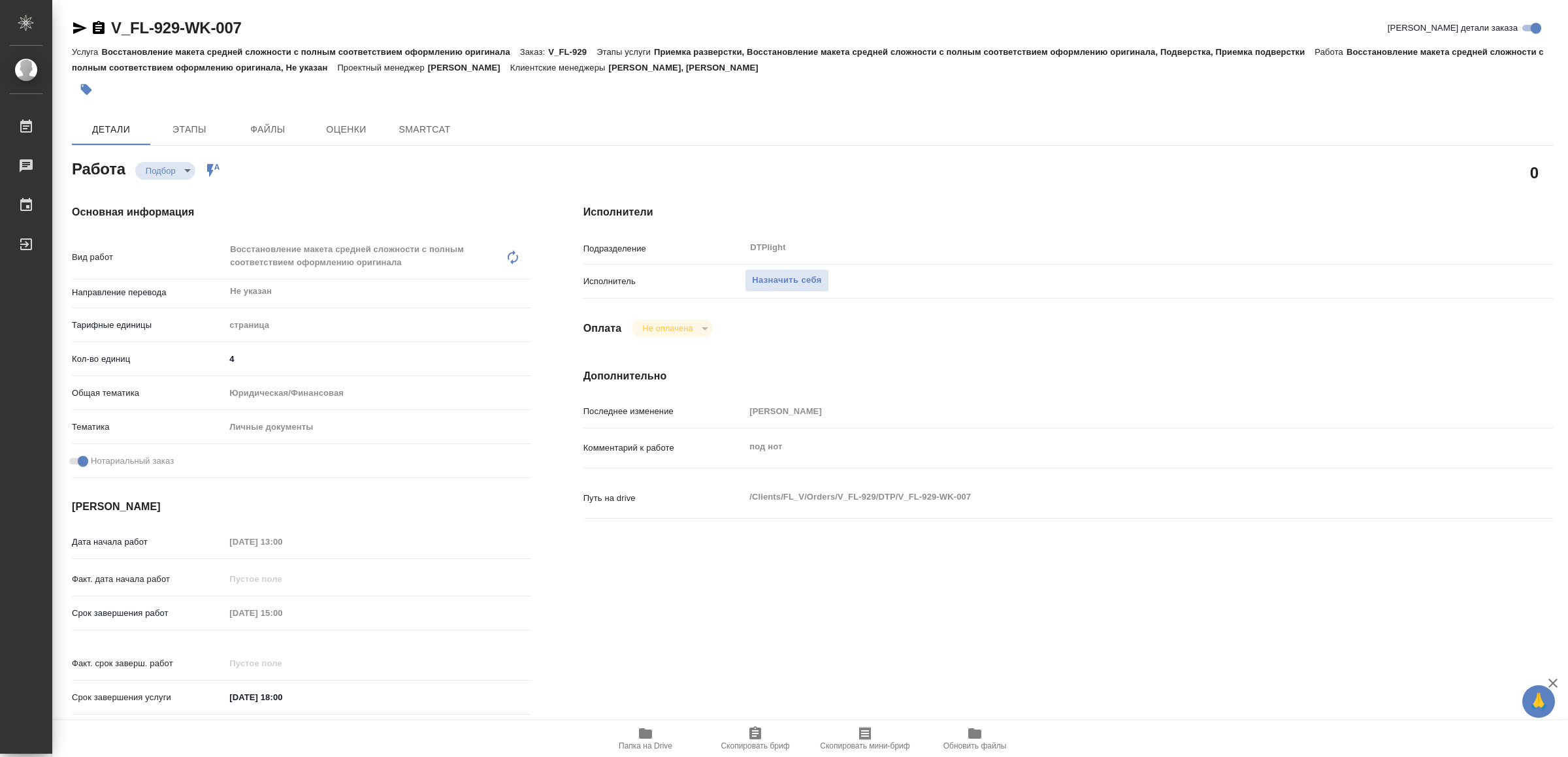
click at [632, 738] on span "Папка на Drive" at bounding box center [645, 738] width 94 height 25
click at [79, 29] on icon "button" at bounding box center [80, 27] width 14 height 12
click at [782, 275] on span "Назначить себя" at bounding box center [786, 281] width 69 height 15
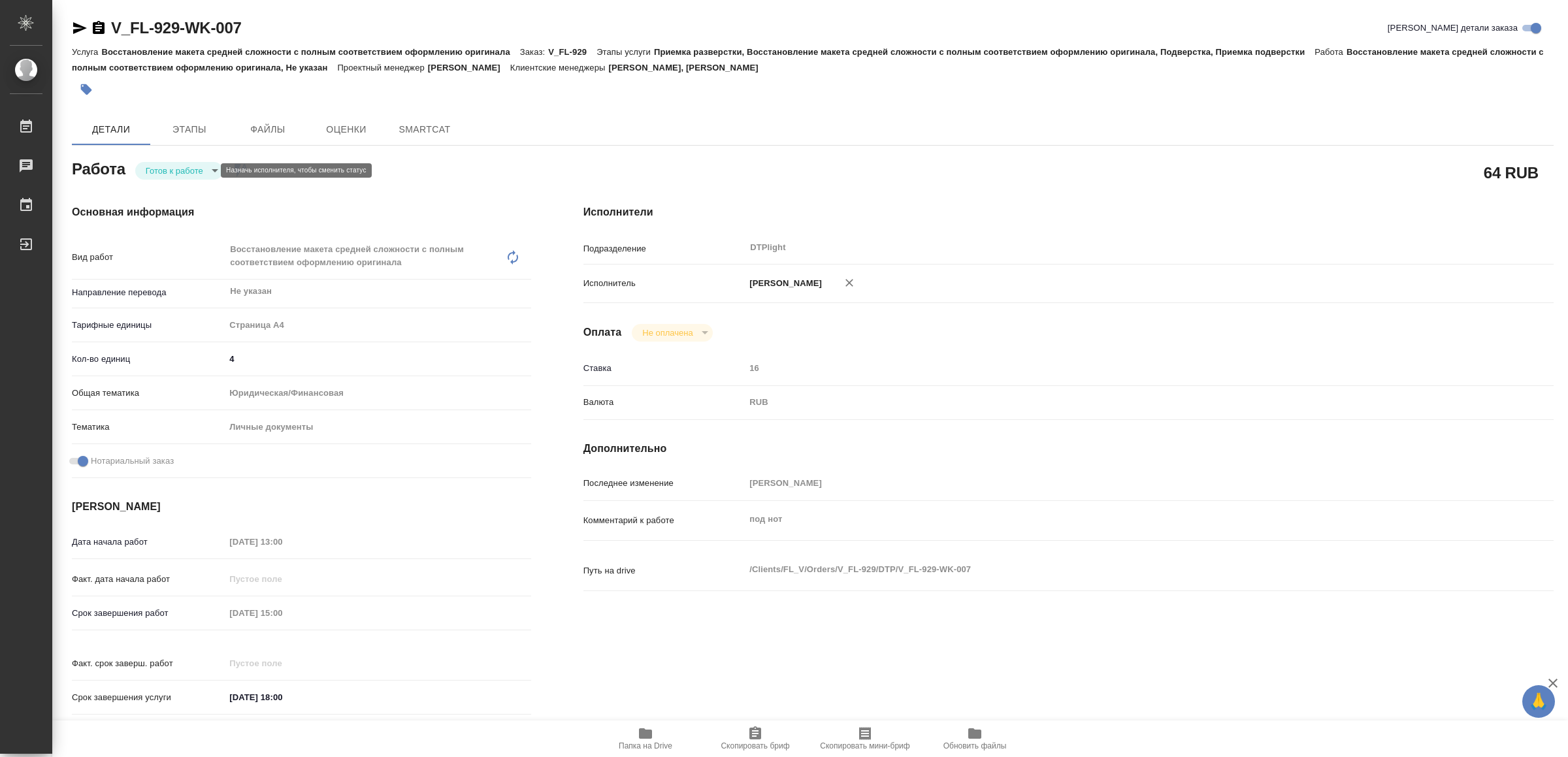
click at [173, 168] on body "🙏 .cls-1 fill:#fff; AWATERA Yamkovenko [PERSON_NAME] Работы Чаты График Выйти V…" at bounding box center [784, 378] width 1568 height 757
type textarea "x"
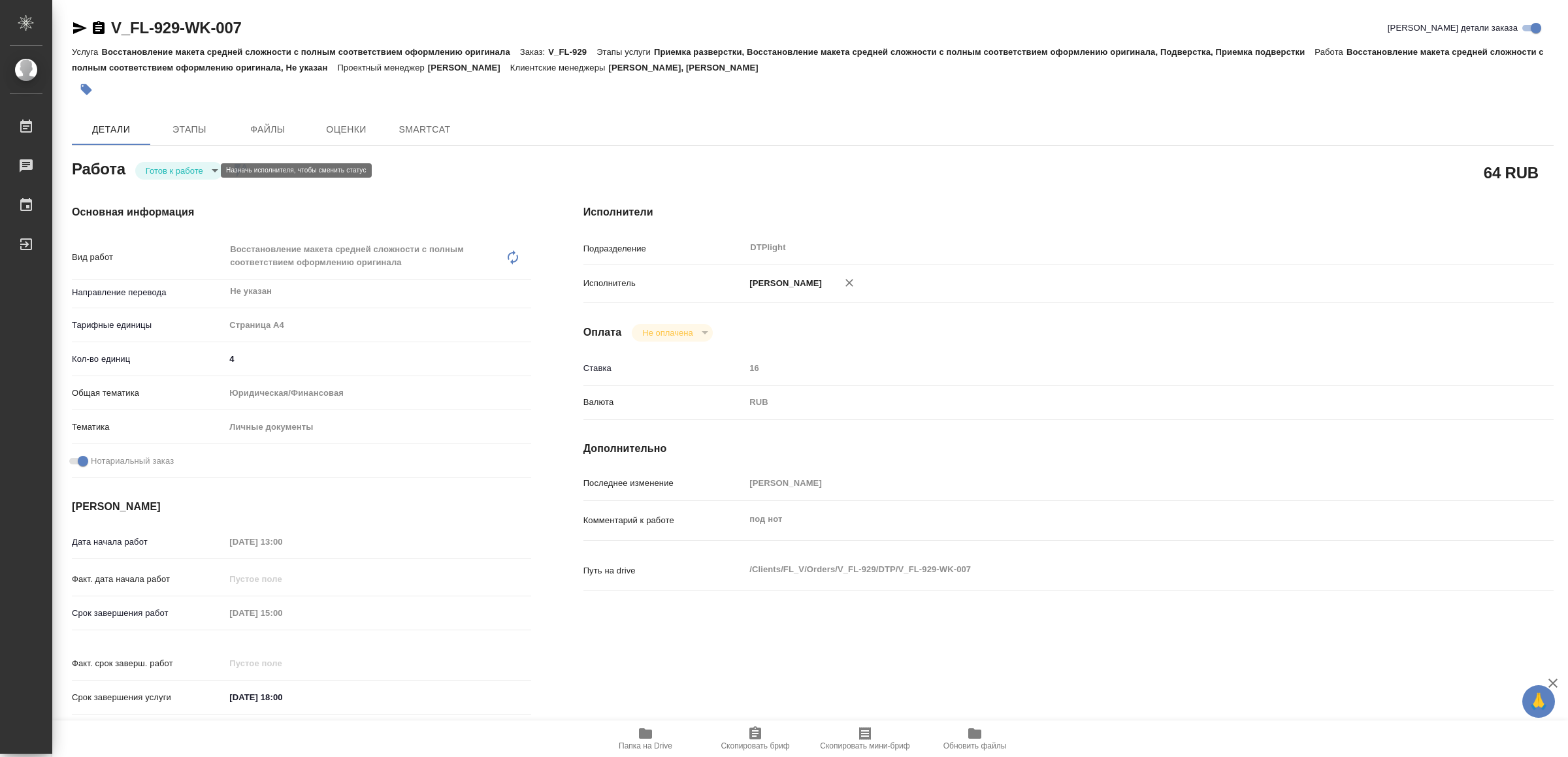
type textarea "x"
click at [173, 168] on button "В работе" at bounding box center [168, 170] width 43 height 14
type textarea "x"
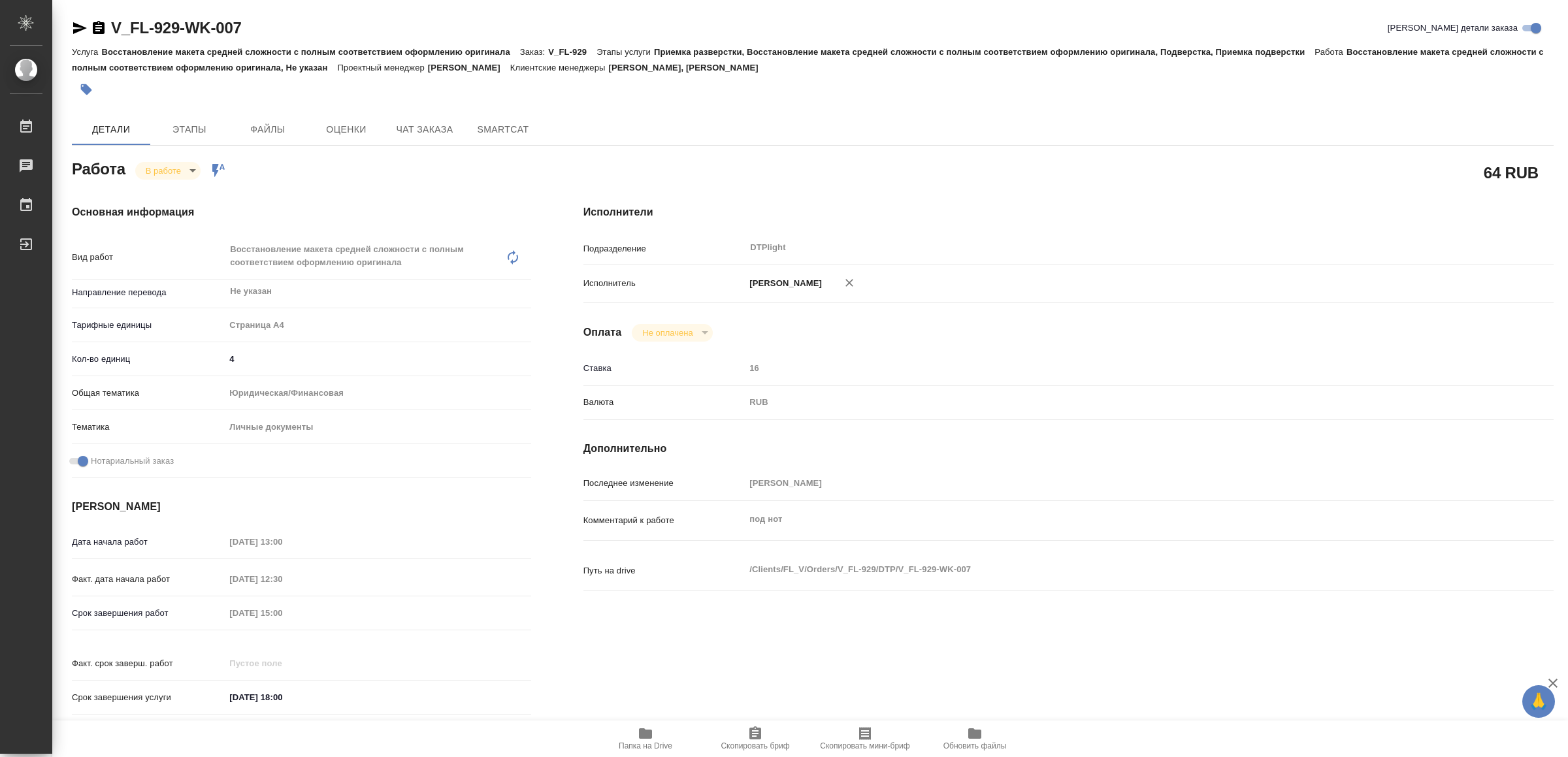
type textarea "x"
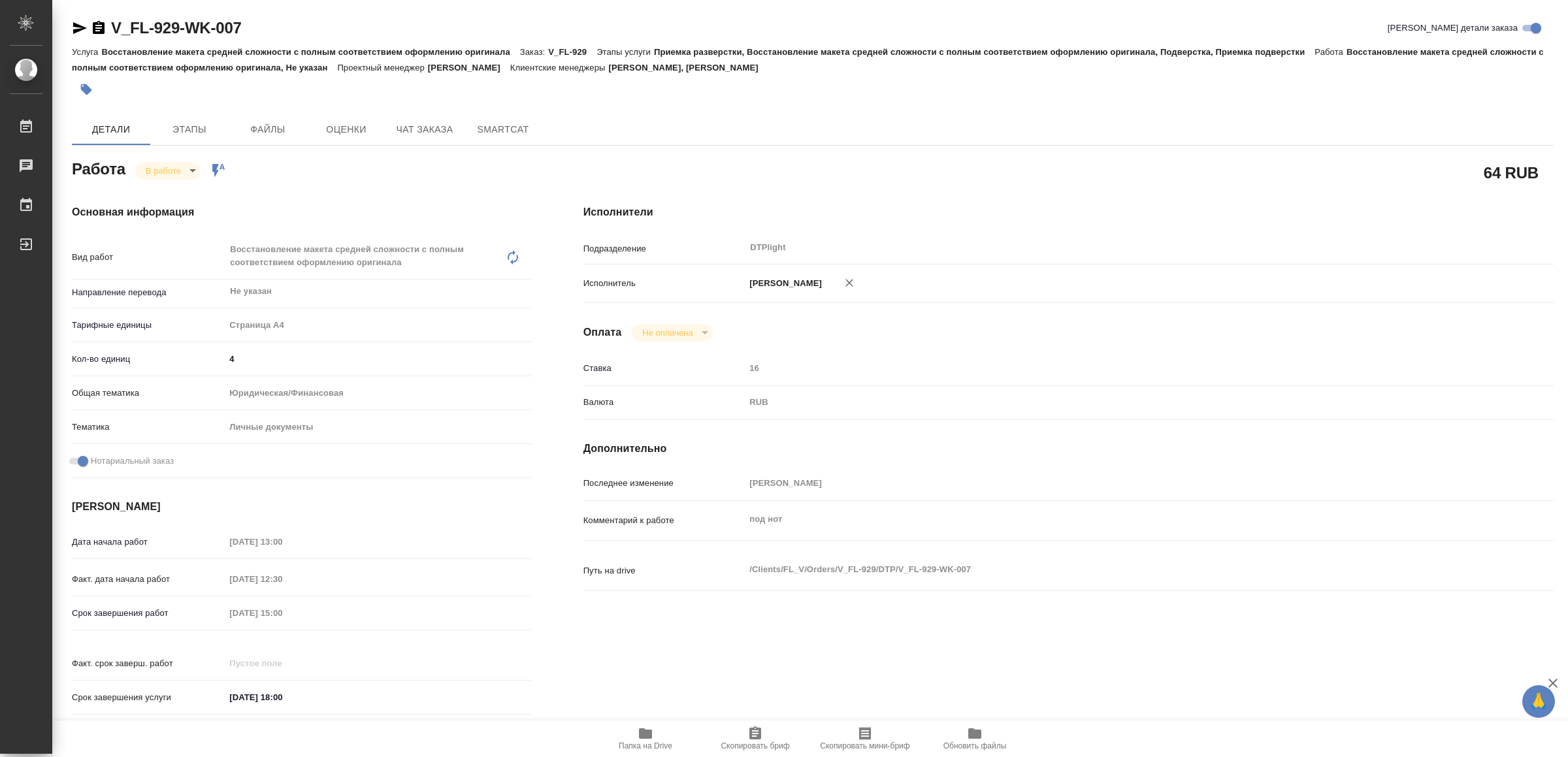
type textarea "x"
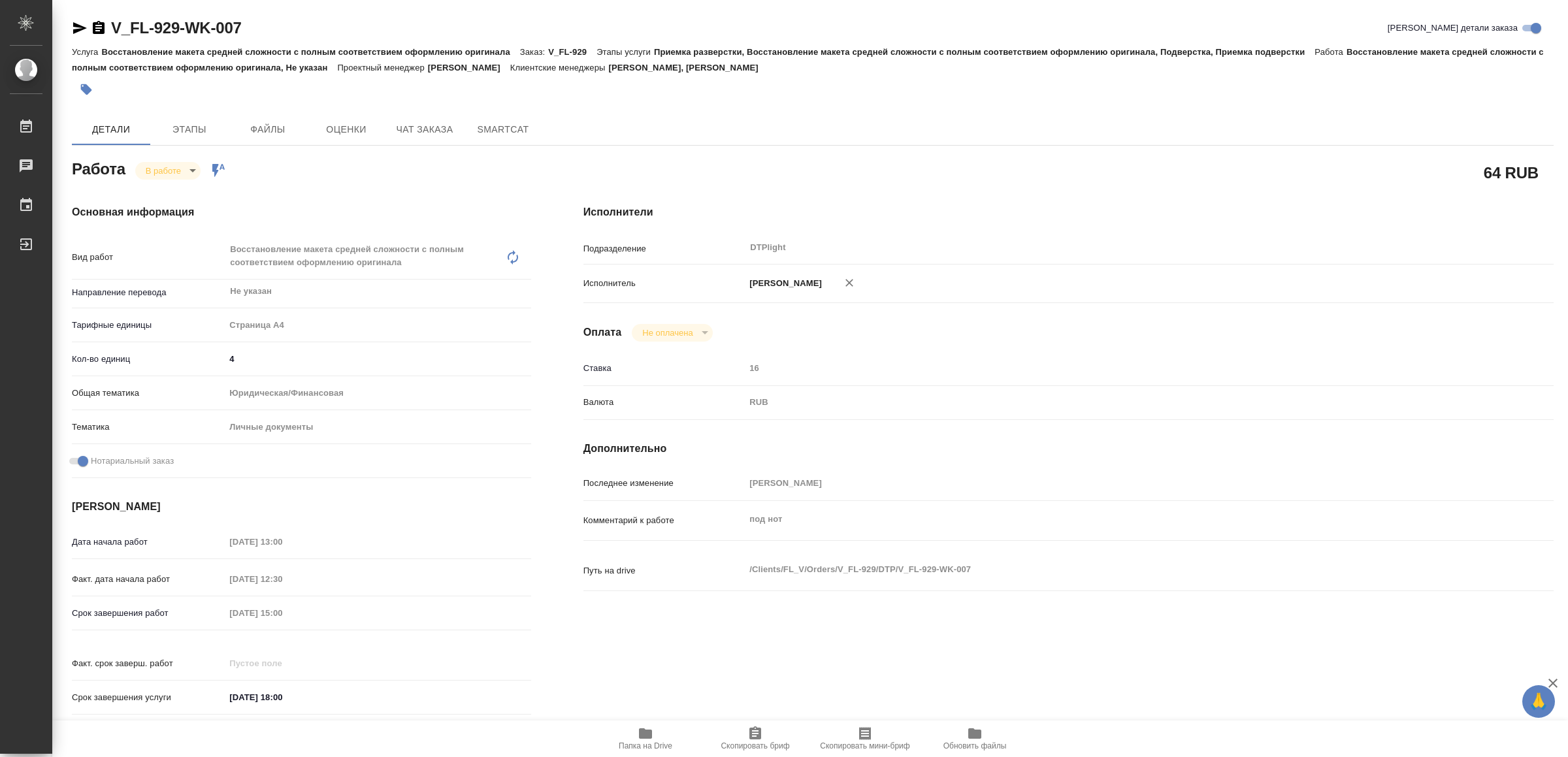
type textarea "x"
click at [75, 24] on icon "button" at bounding box center [80, 27] width 14 height 12
type textarea "x"
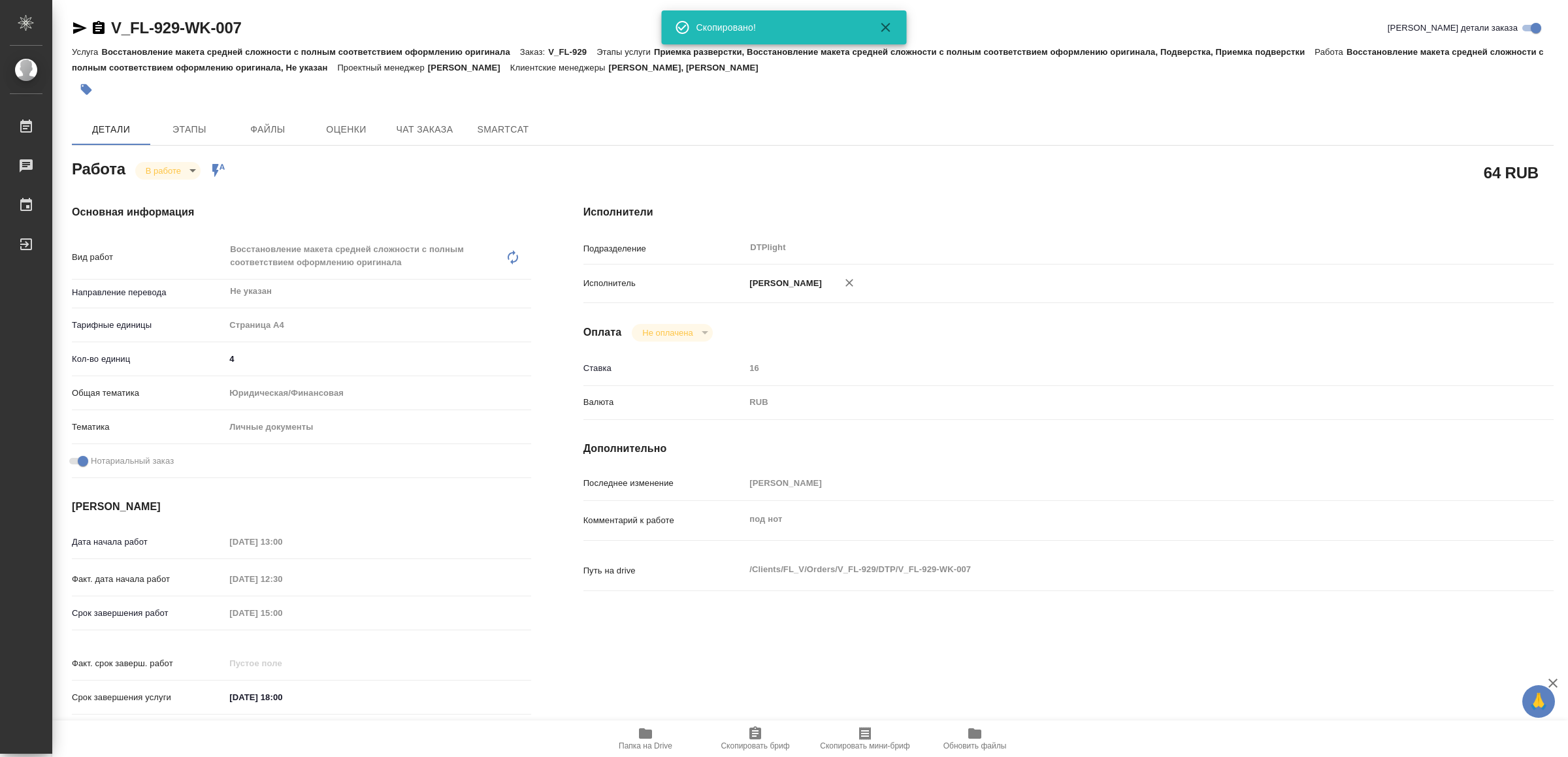
type textarea "x"
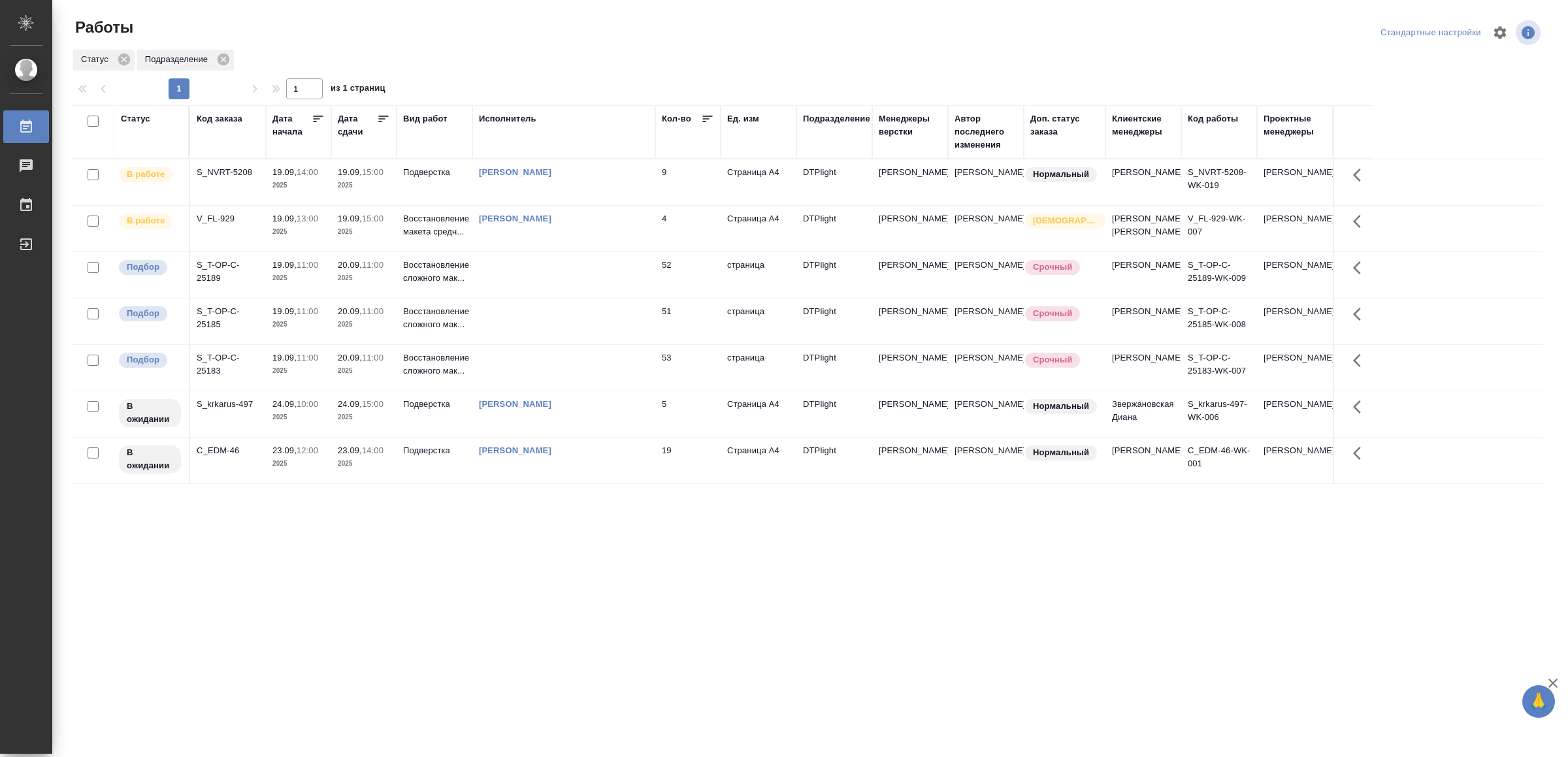
click at [302, 677] on div ".cls-1 fill:#fff; AWATERA Yamkovenko [PERSON_NAME] Работы 0 Чаты График Выйти Р…" at bounding box center [784, 378] width 1568 height 757
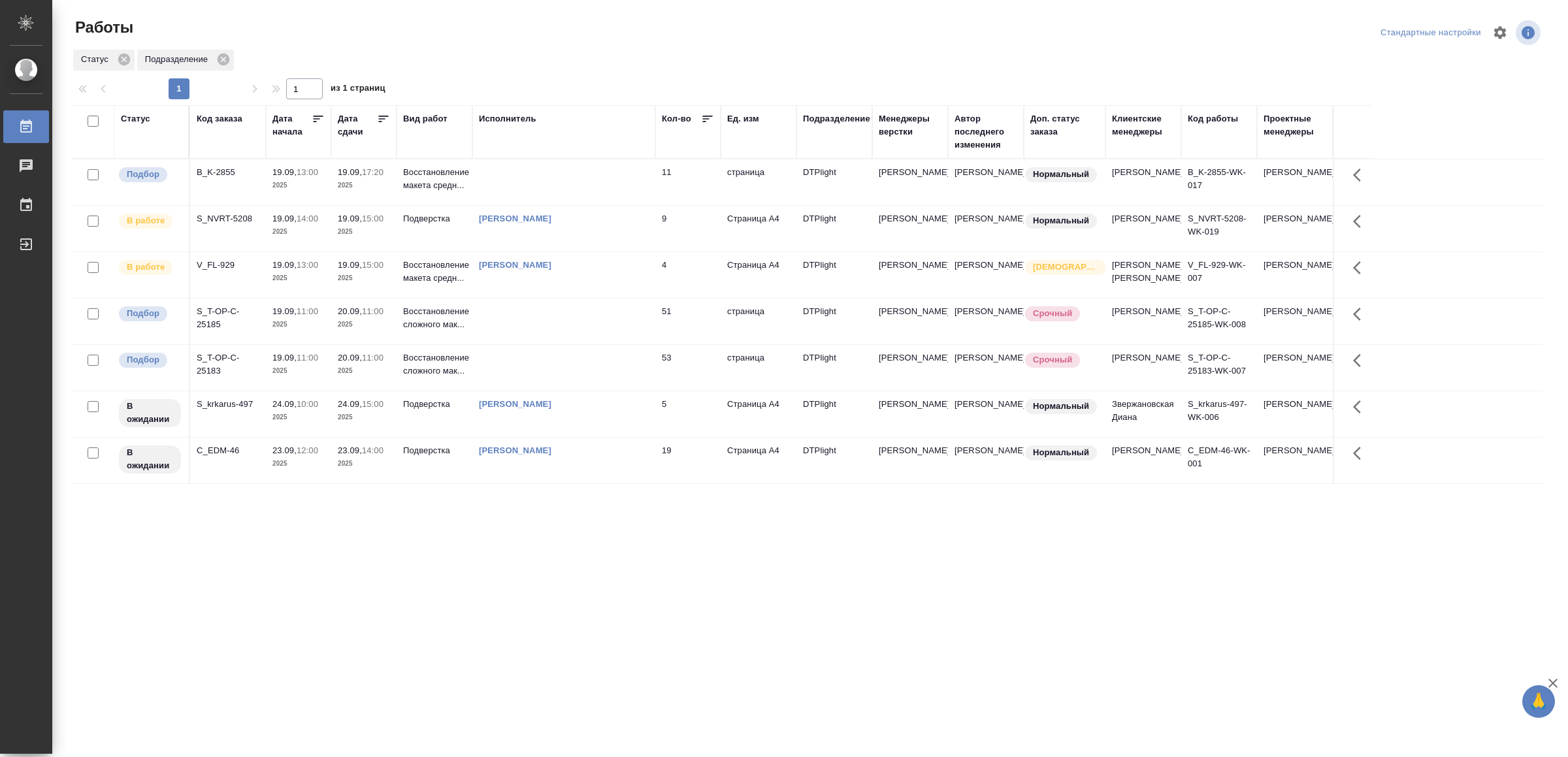
click at [539, 179] on td at bounding box center [563, 182] width 183 height 46
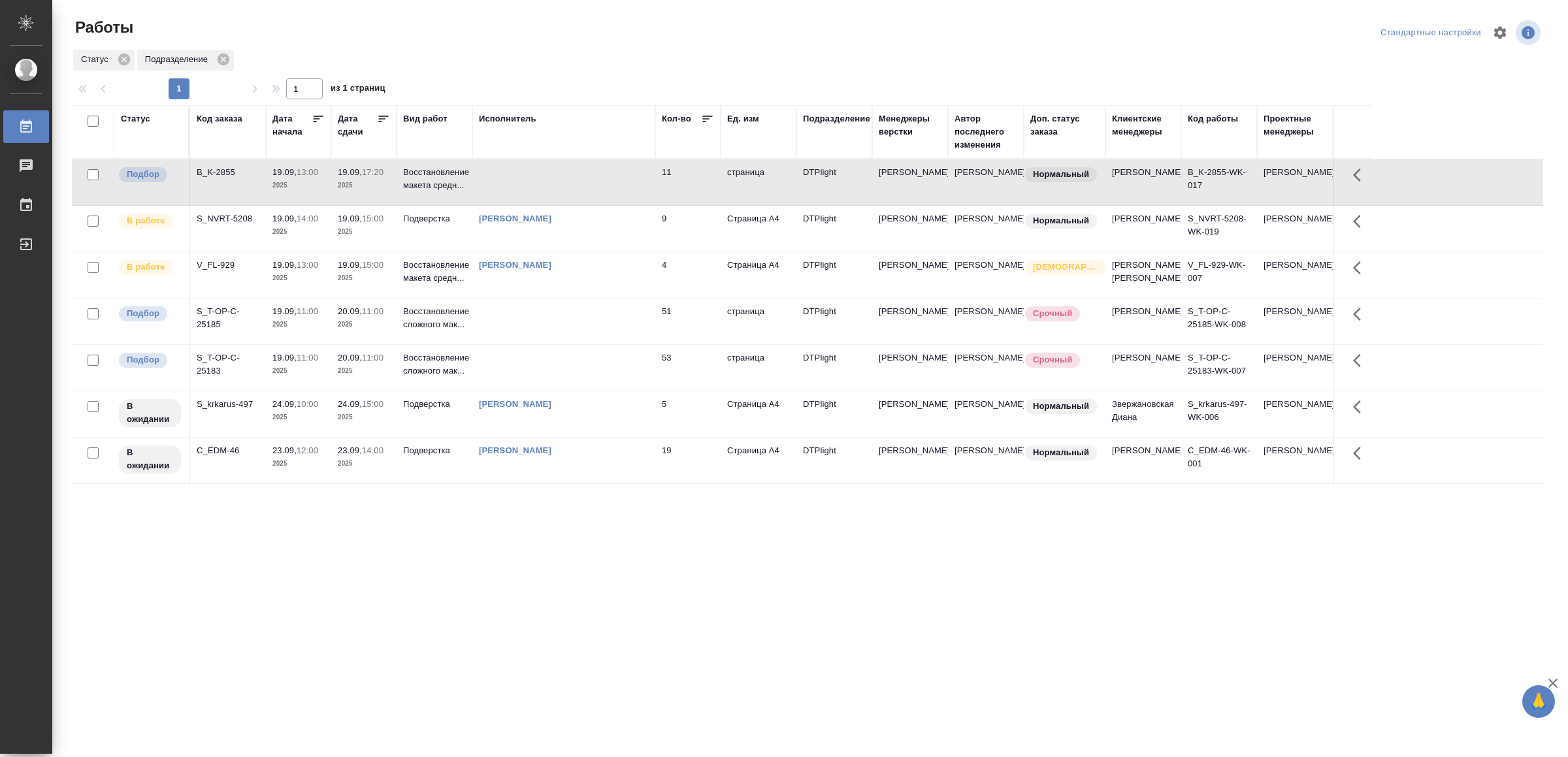
click at [539, 179] on td at bounding box center [563, 182] width 183 height 46
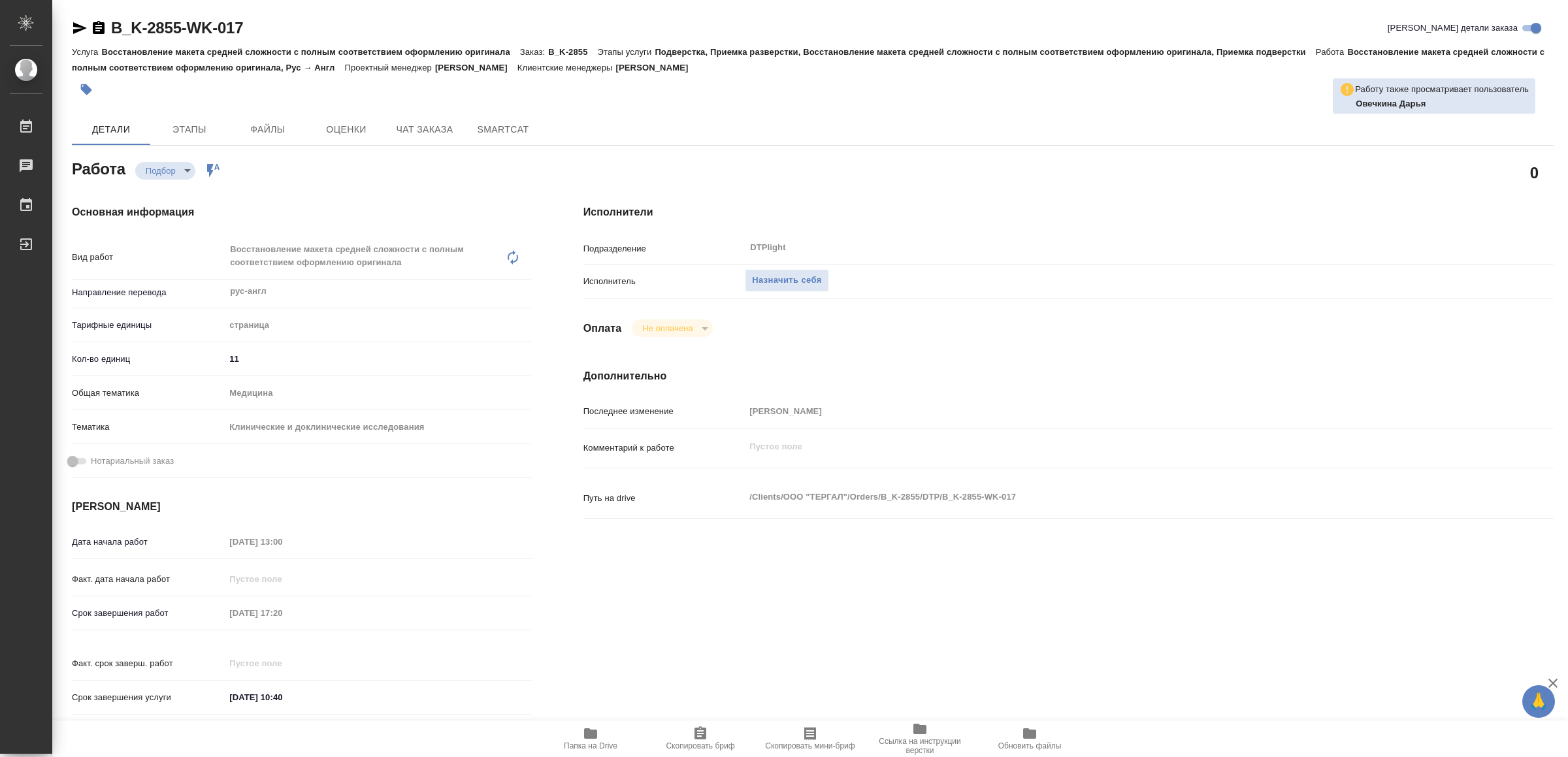
click at [595, 730] on icon "button" at bounding box center [590, 733] width 13 height 10
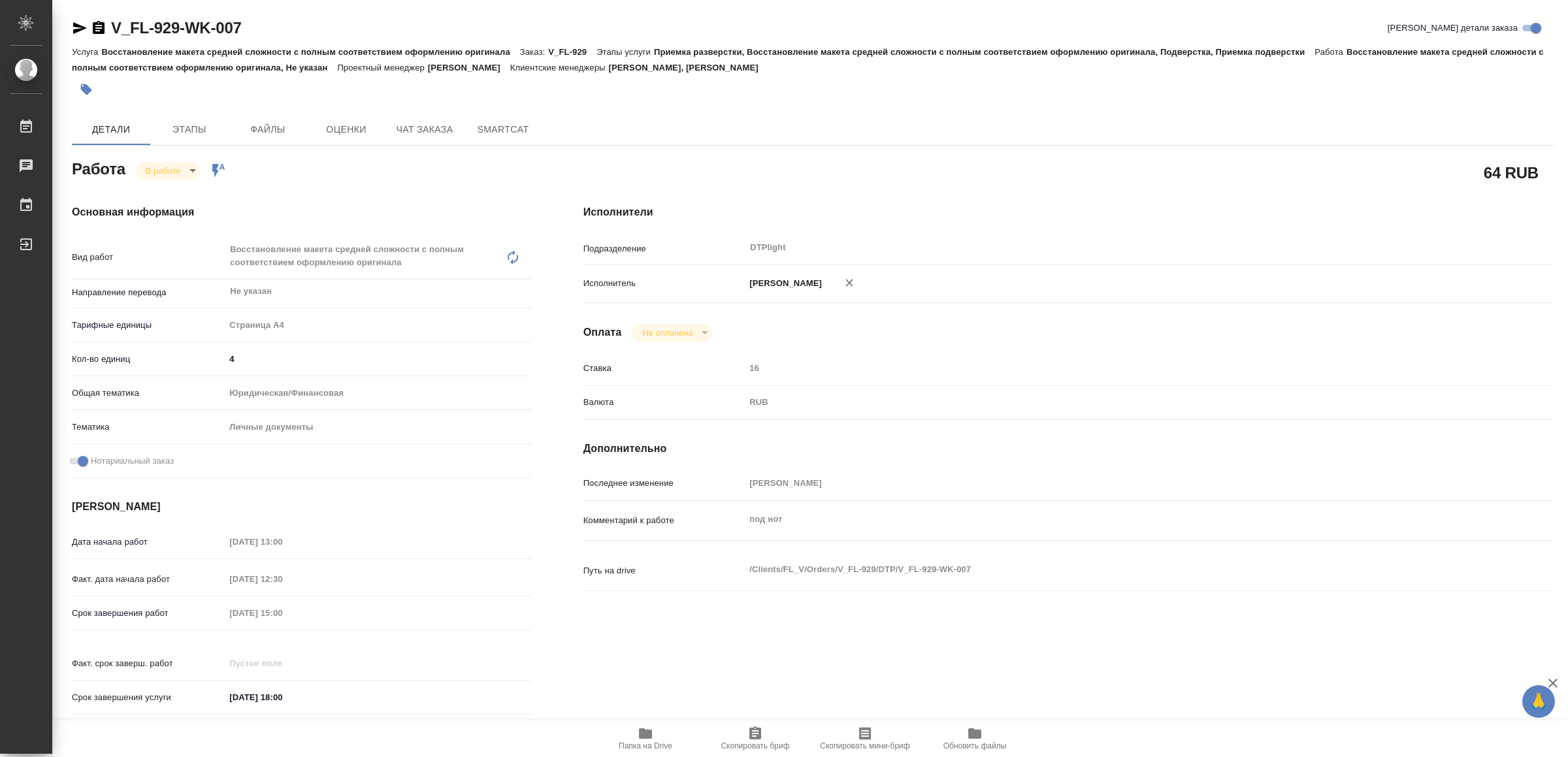
click at [652, 728] on icon "button" at bounding box center [645, 733] width 16 height 16
click at [79, 25] on icon "button" at bounding box center [80, 27] width 14 height 12
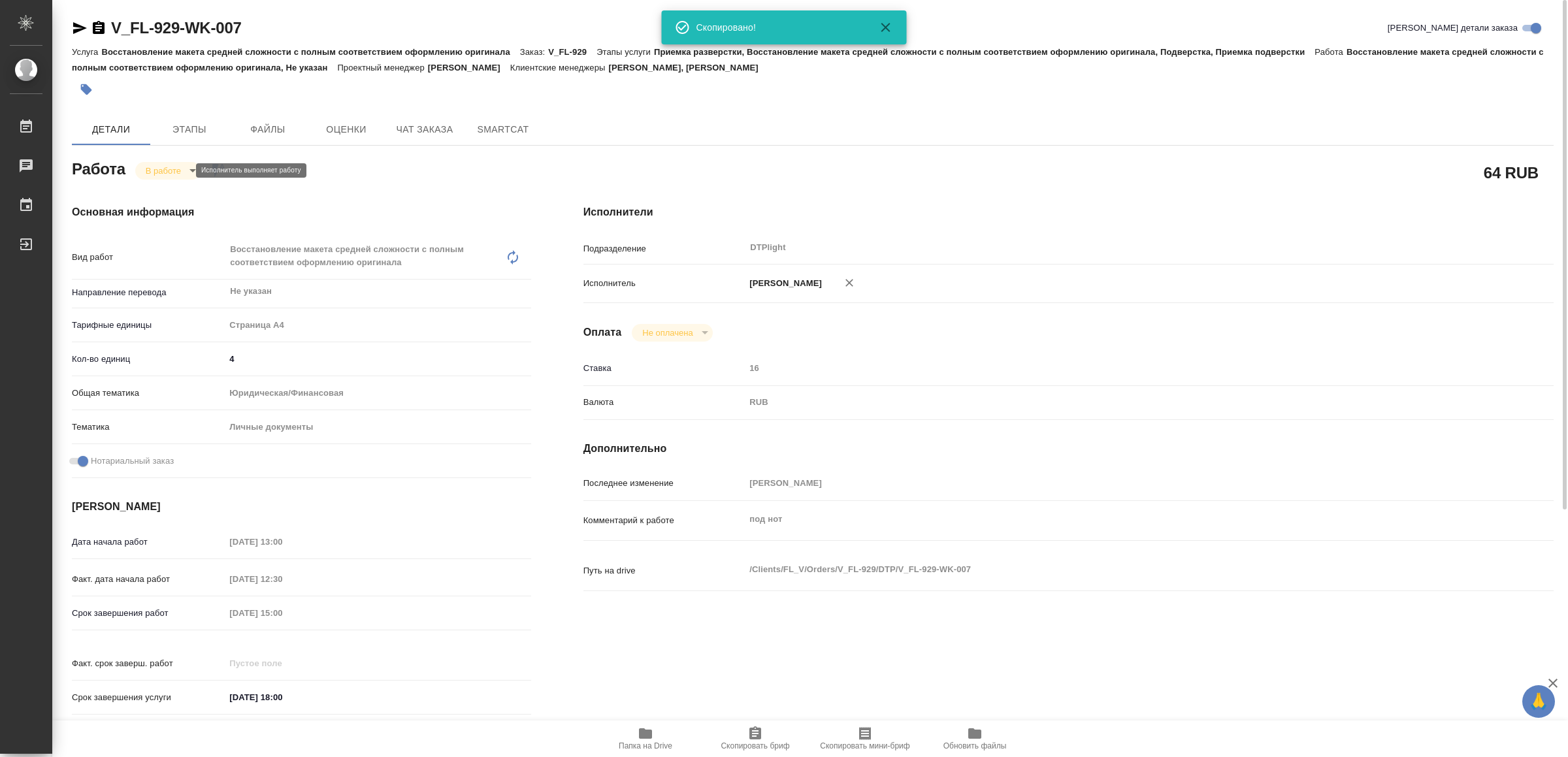
click at [170, 166] on body "🙏 .cls-1 fill:#fff; AWATERA Yamkovenko Vera Работы 0 Чаты График Выйти V_FL-929…" at bounding box center [784, 378] width 1568 height 757
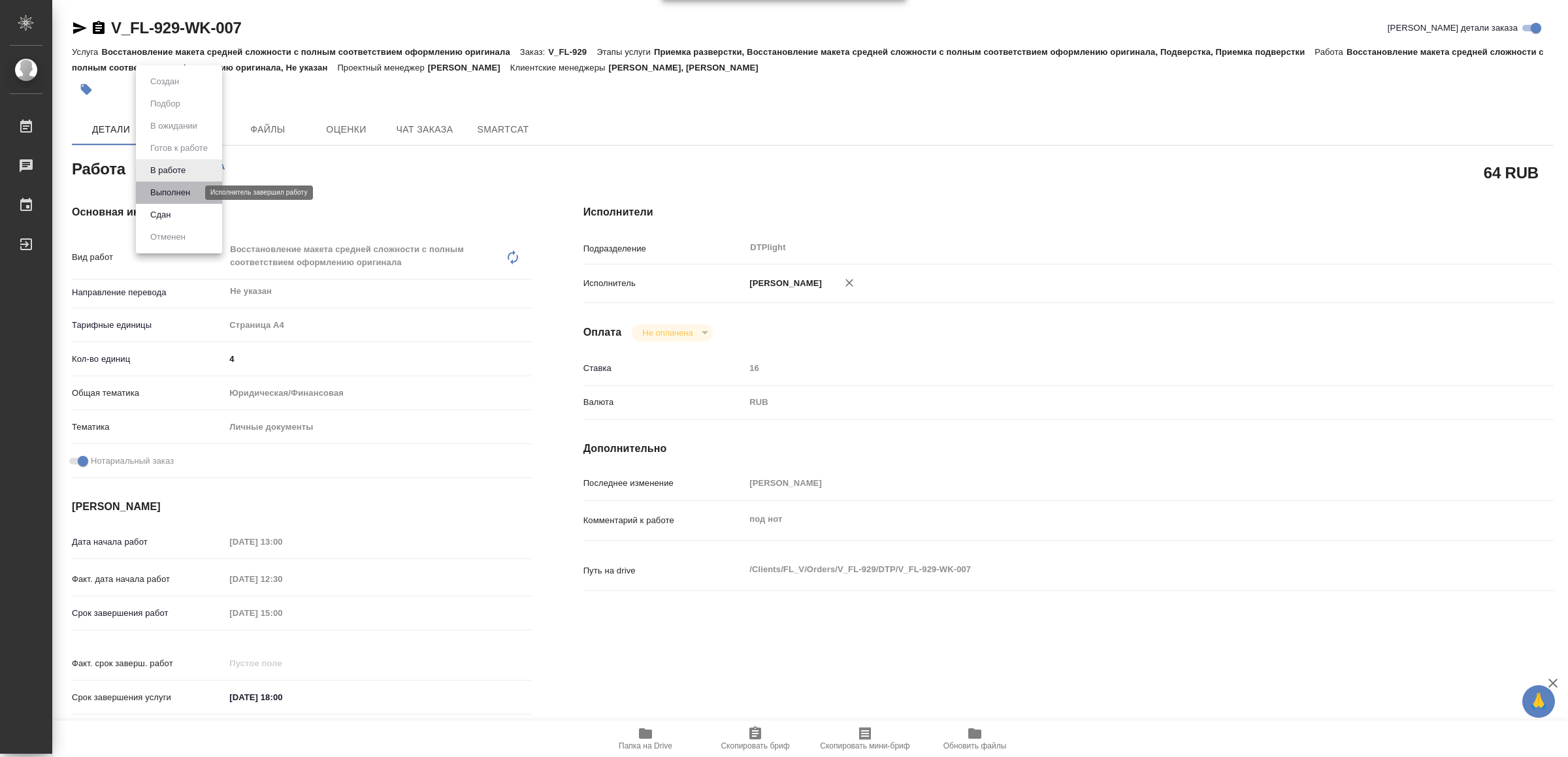
drag, startPoint x: 171, startPoint y: 190, endPoint x: 204, endPoint y: 212, distance: 39.7
click at [172, 189] on button "Выполнен" at bounding box center [170, 192] width 48 height 14
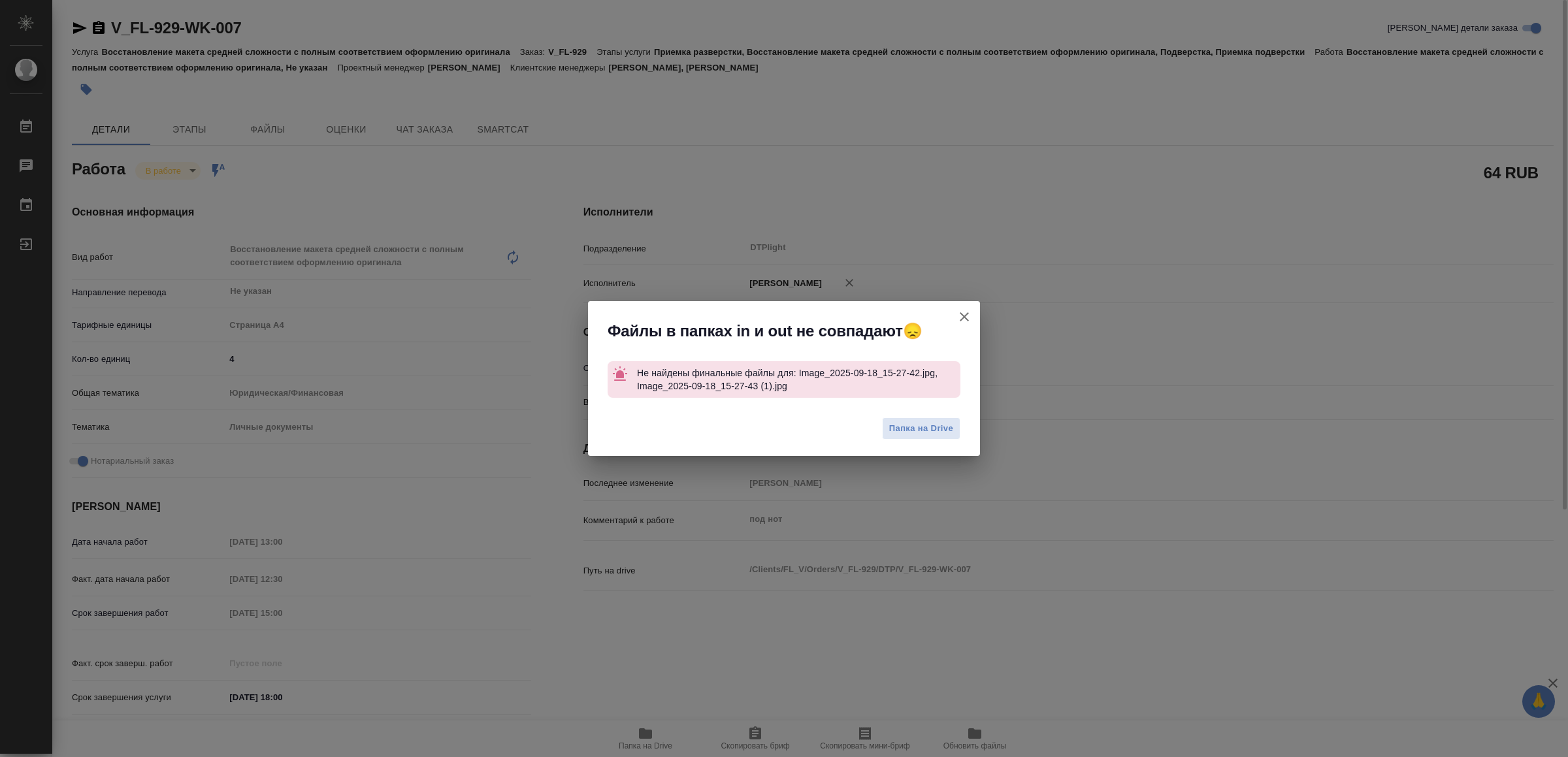
type textarea "x"
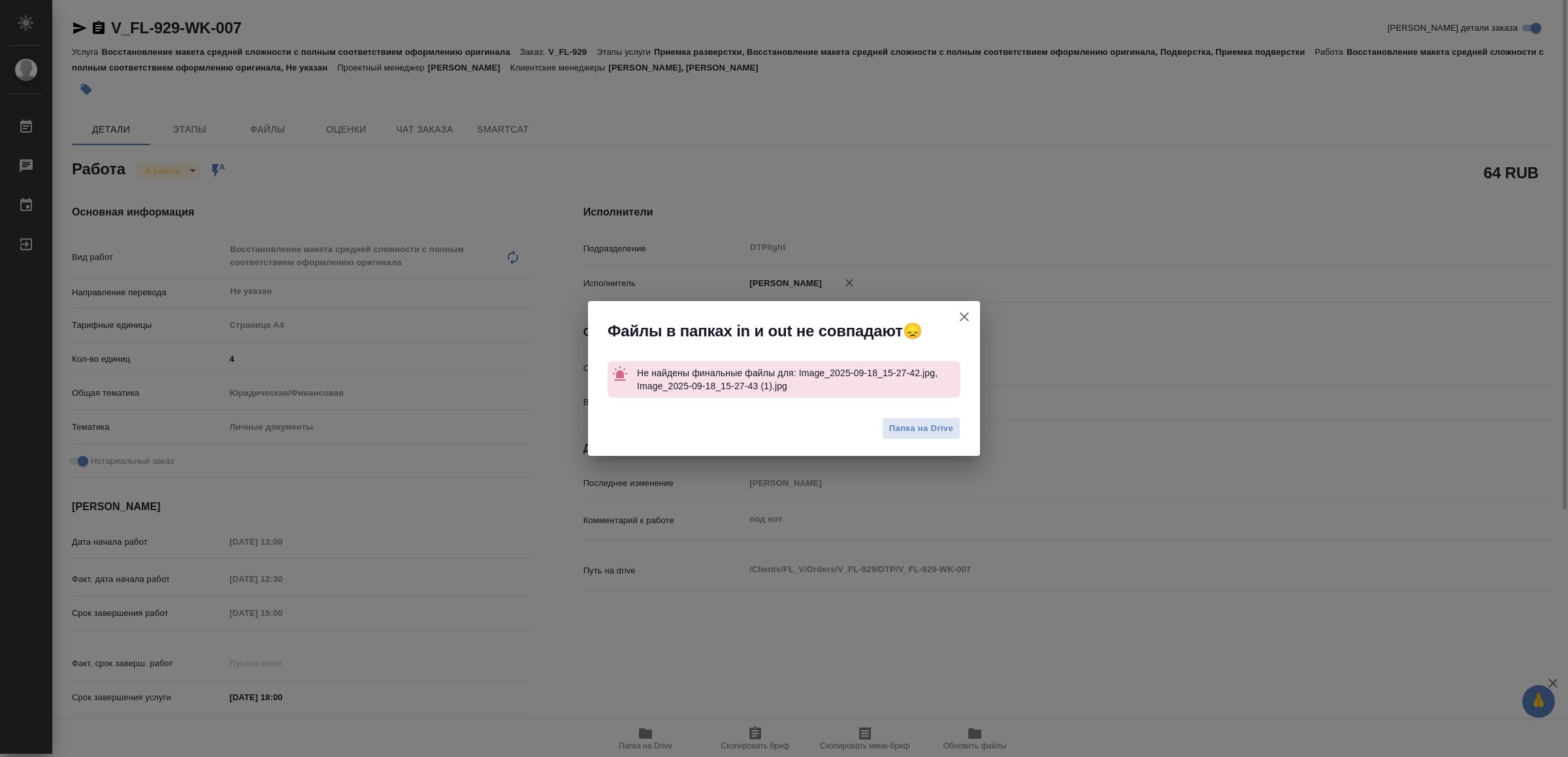
type textarea "x"
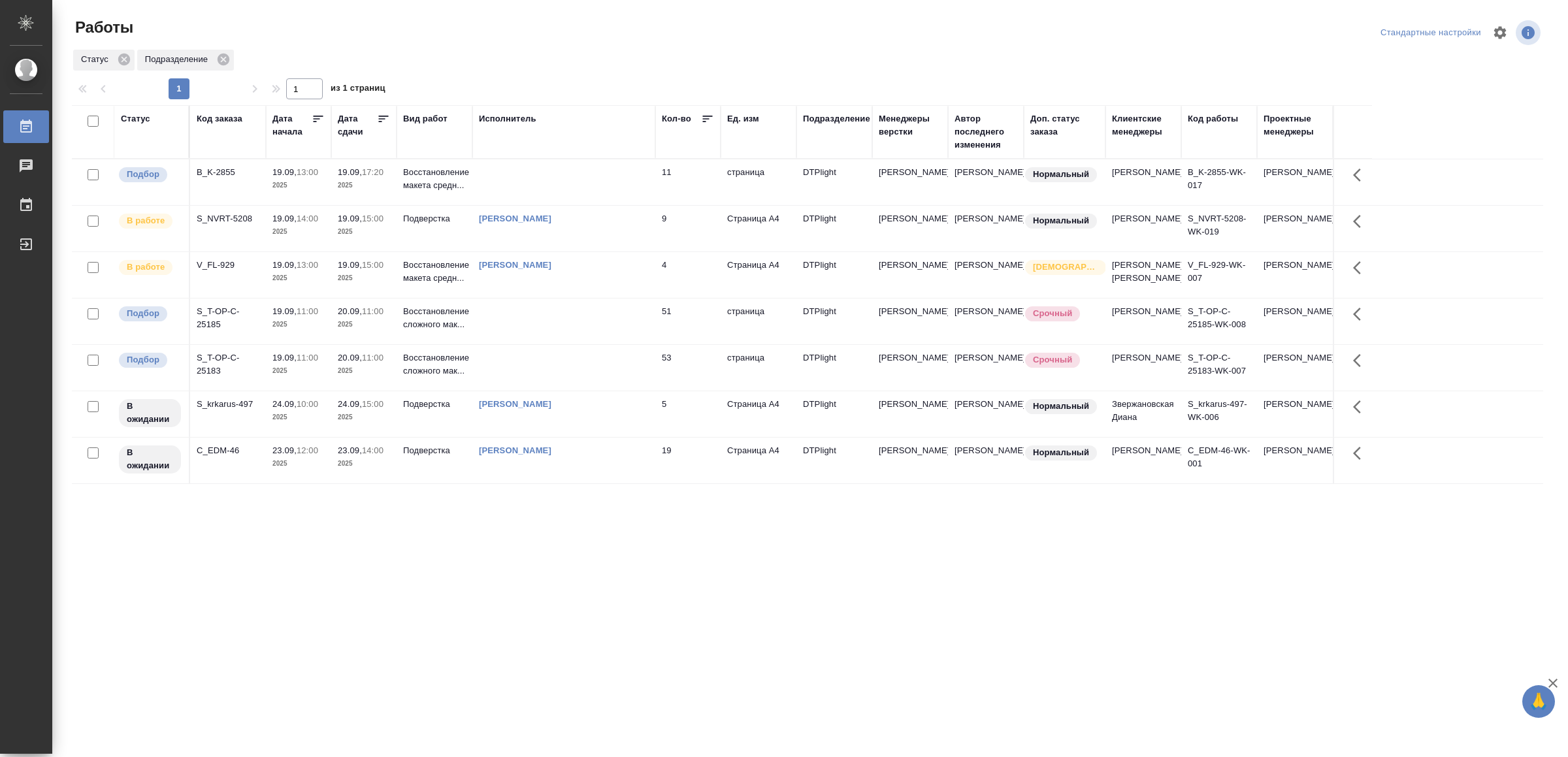
drag, startPoint x: 350, startPoint y: 600, endPoint x: 353, endPoint y: 584, distance: 16.3
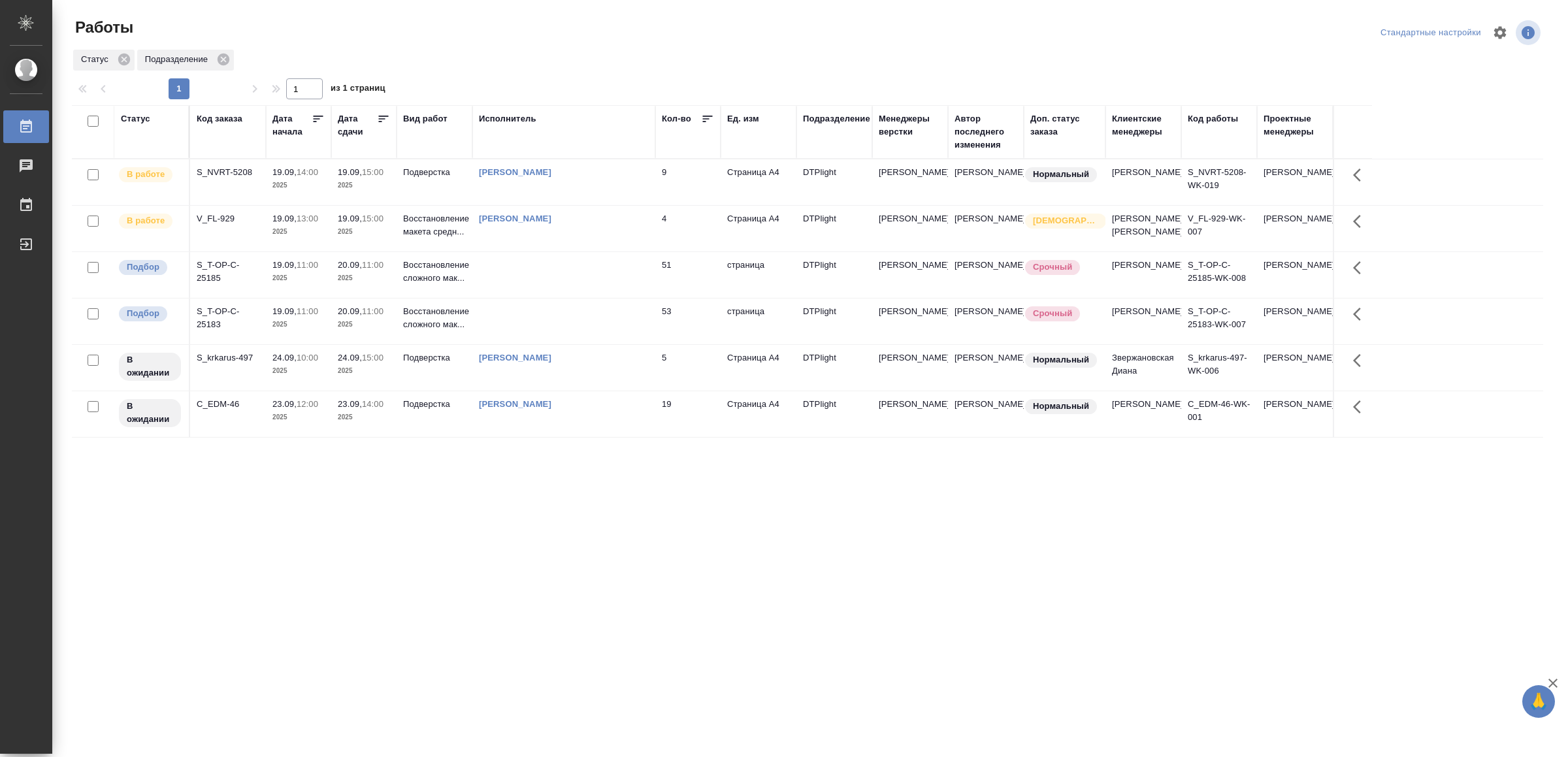
drag, startPoint x: 482, startPoint y: 569, endPoint x: 490, endPoint y: 572, distance: 8.5
click at [615, 175] on div "[PERSON_NAME]" at bounding box center [564, 172] width 170 height 13
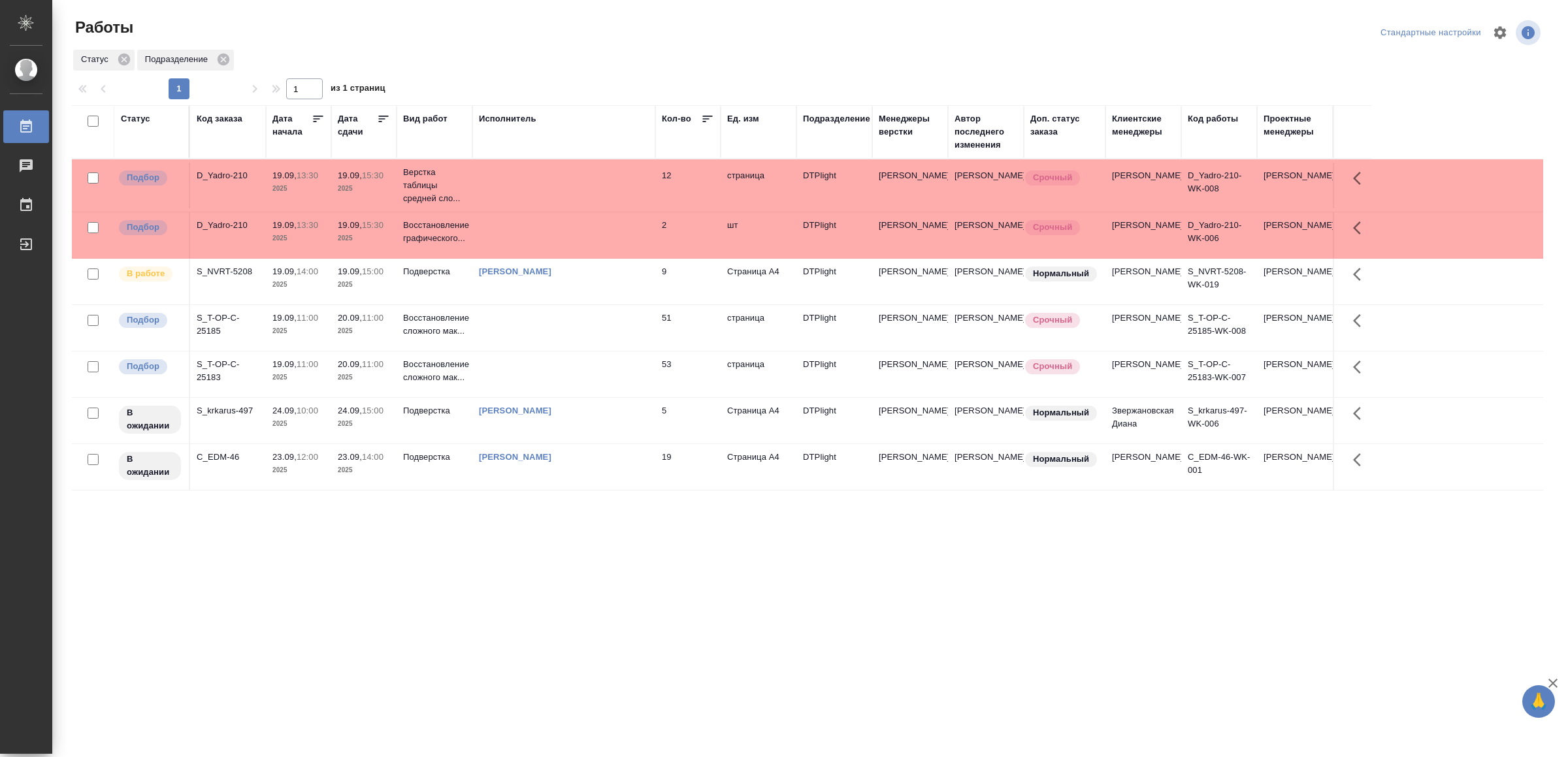
click at [543, 236] on td at bounding box center [563, 235] width 183 height 46
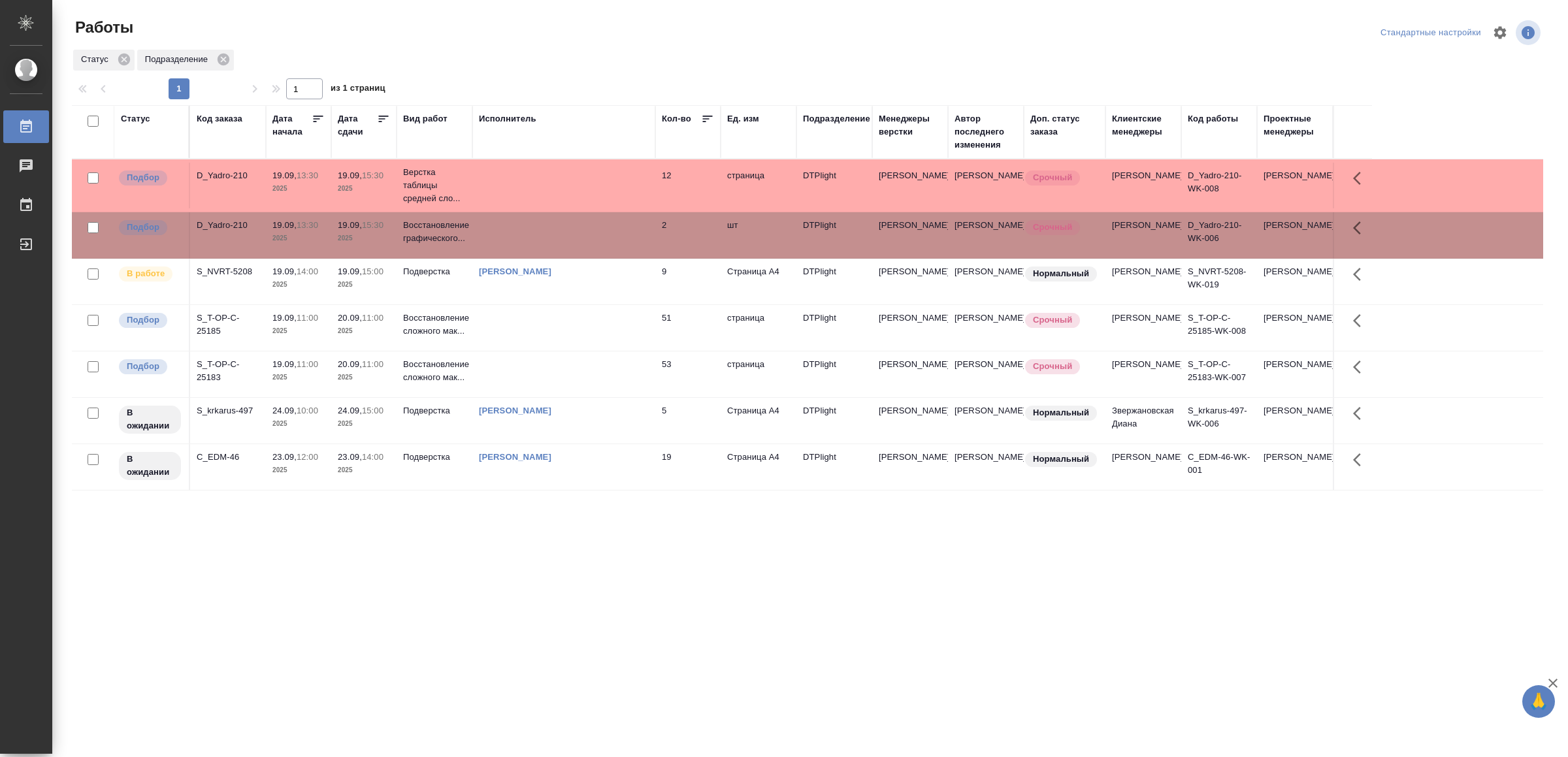
click at [543, 236] on td at bounding box center [563, 235] width 183 height 46
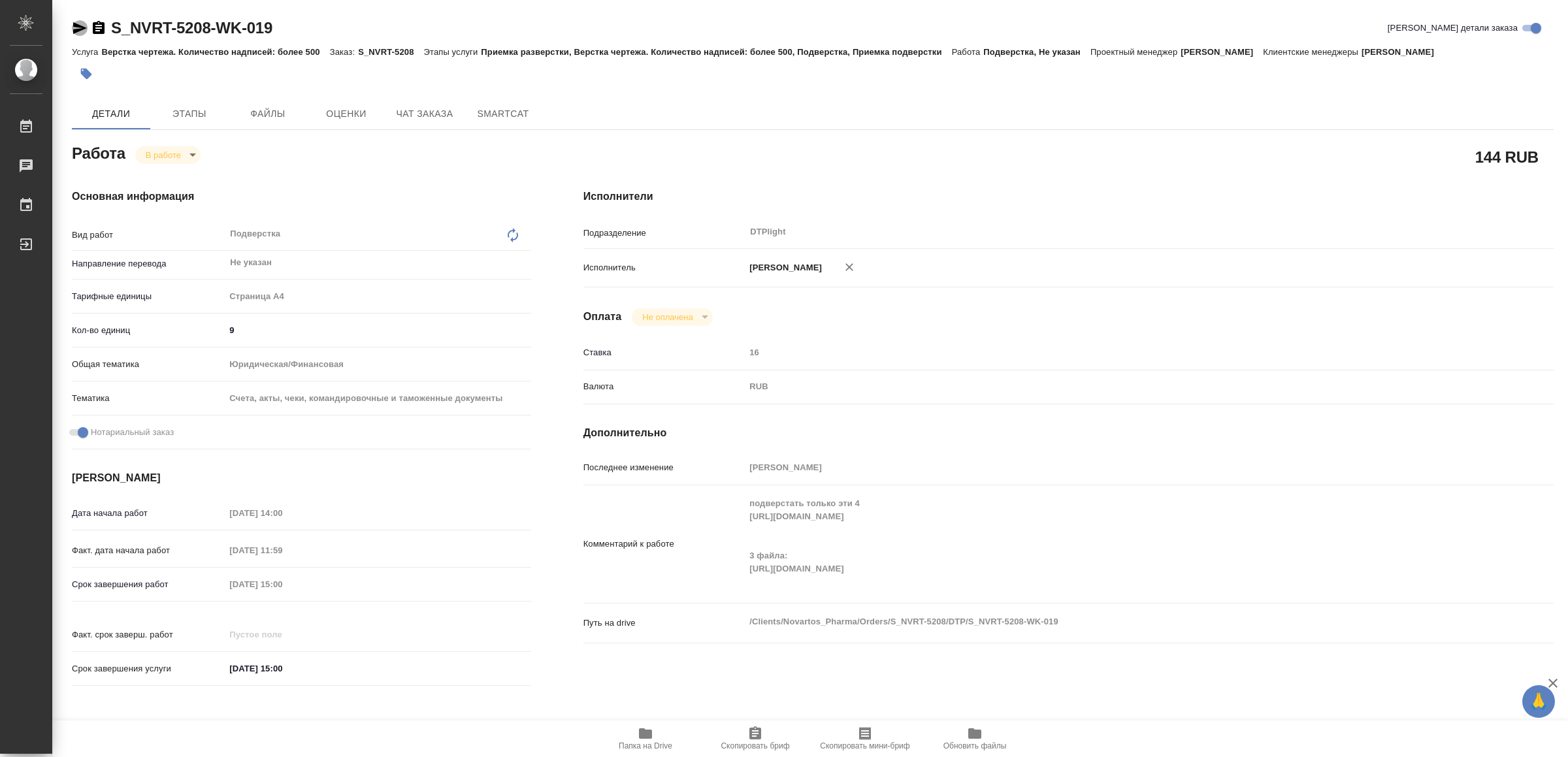
click at [75, 25] on icon "button" at bounding box center [80, 27] width 14 height 12
click at [75, 25] on icon "button" at bounding box center [80, 27] width 14 height 12
click at [649, 733] on icon "button" at bounding box center [645, 733] width 13 height 10
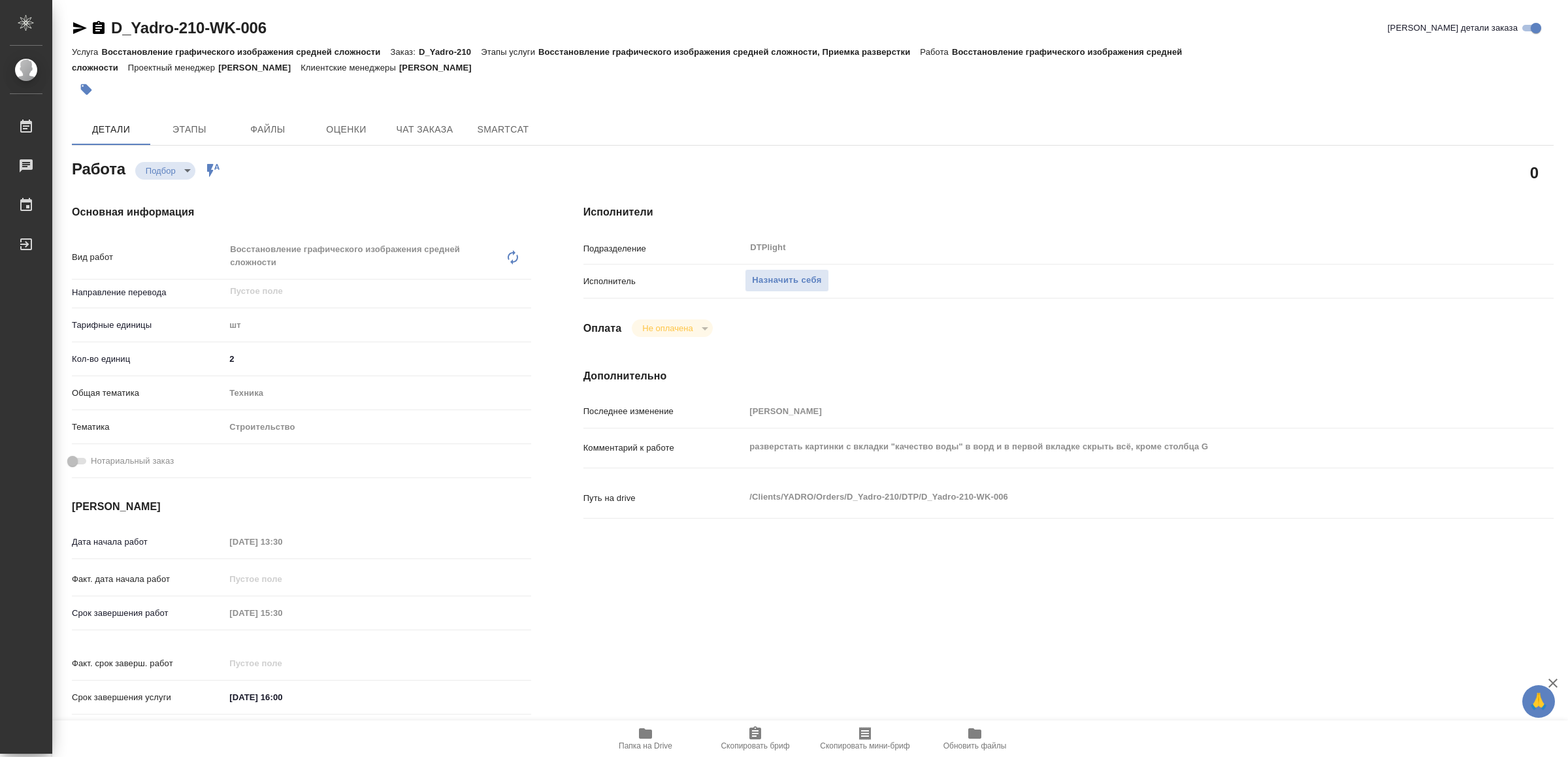
click at [631, 726] on span "Папка на Drive" at bounding box center [645, 738] width 94 height 25
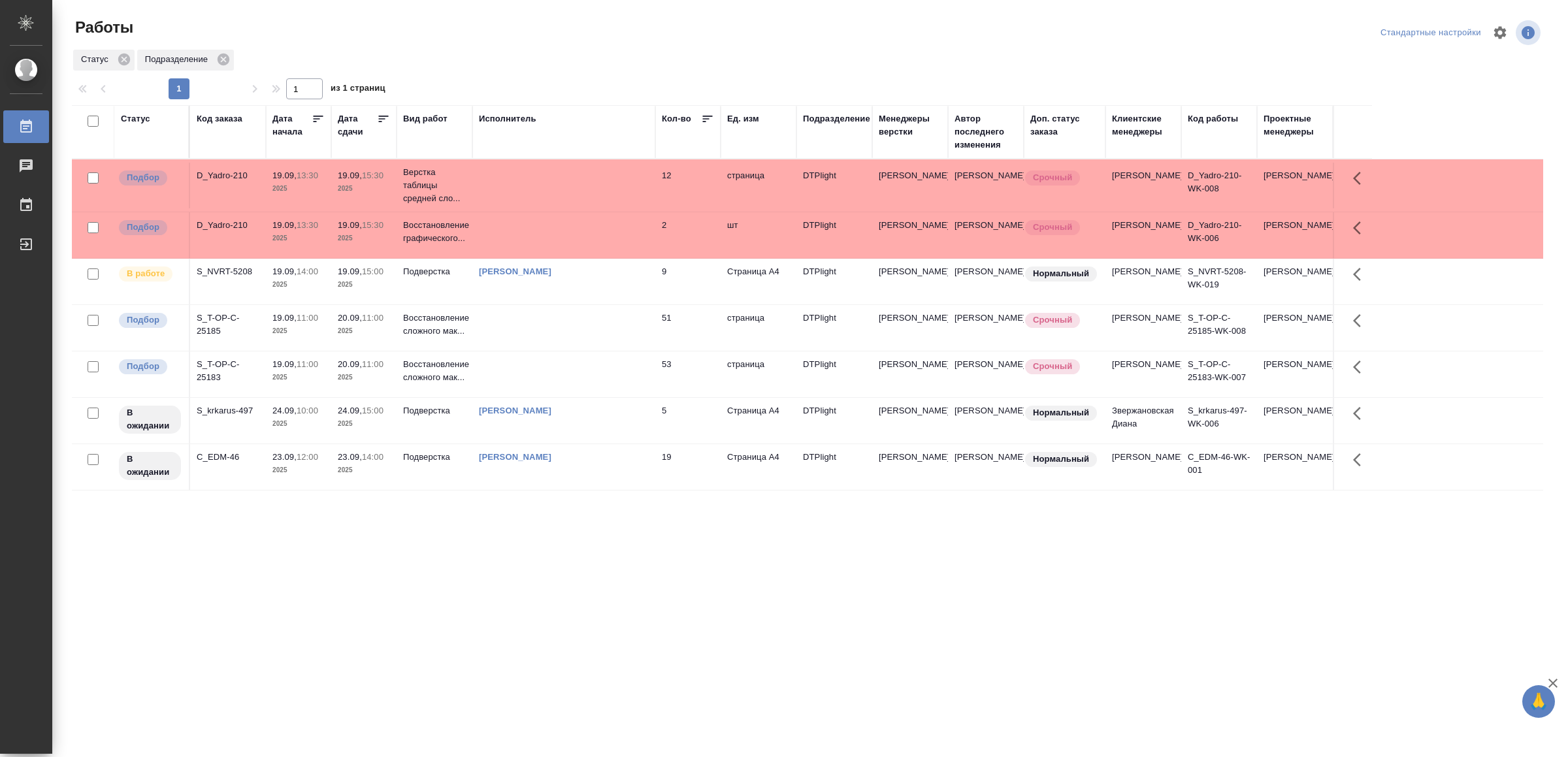
click at [504, 171] on td at bounding box center [563, 185] width 183 height 46
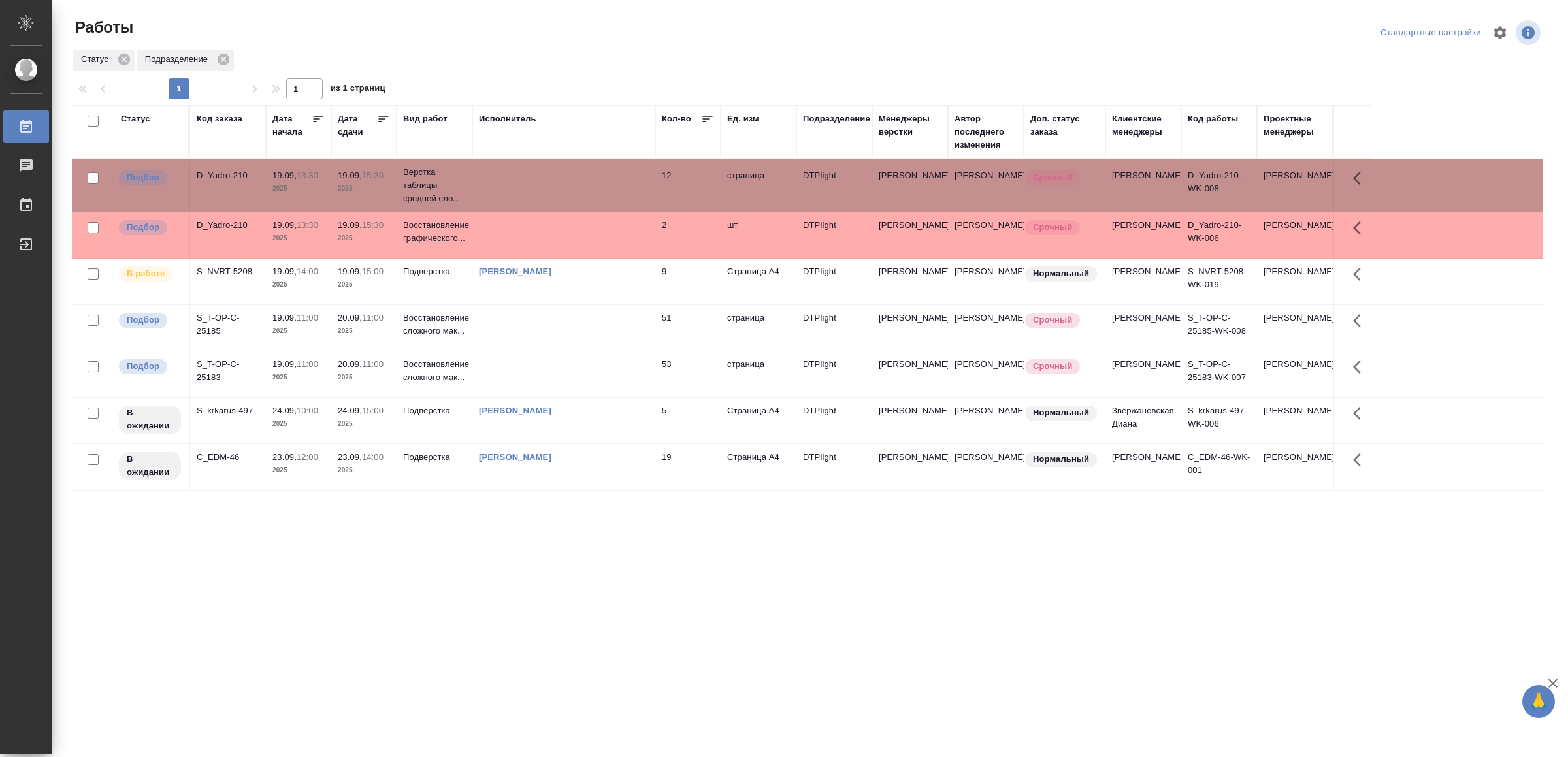
click at [504, 171] on td at bounding box center [563, 185] width 183 height 46
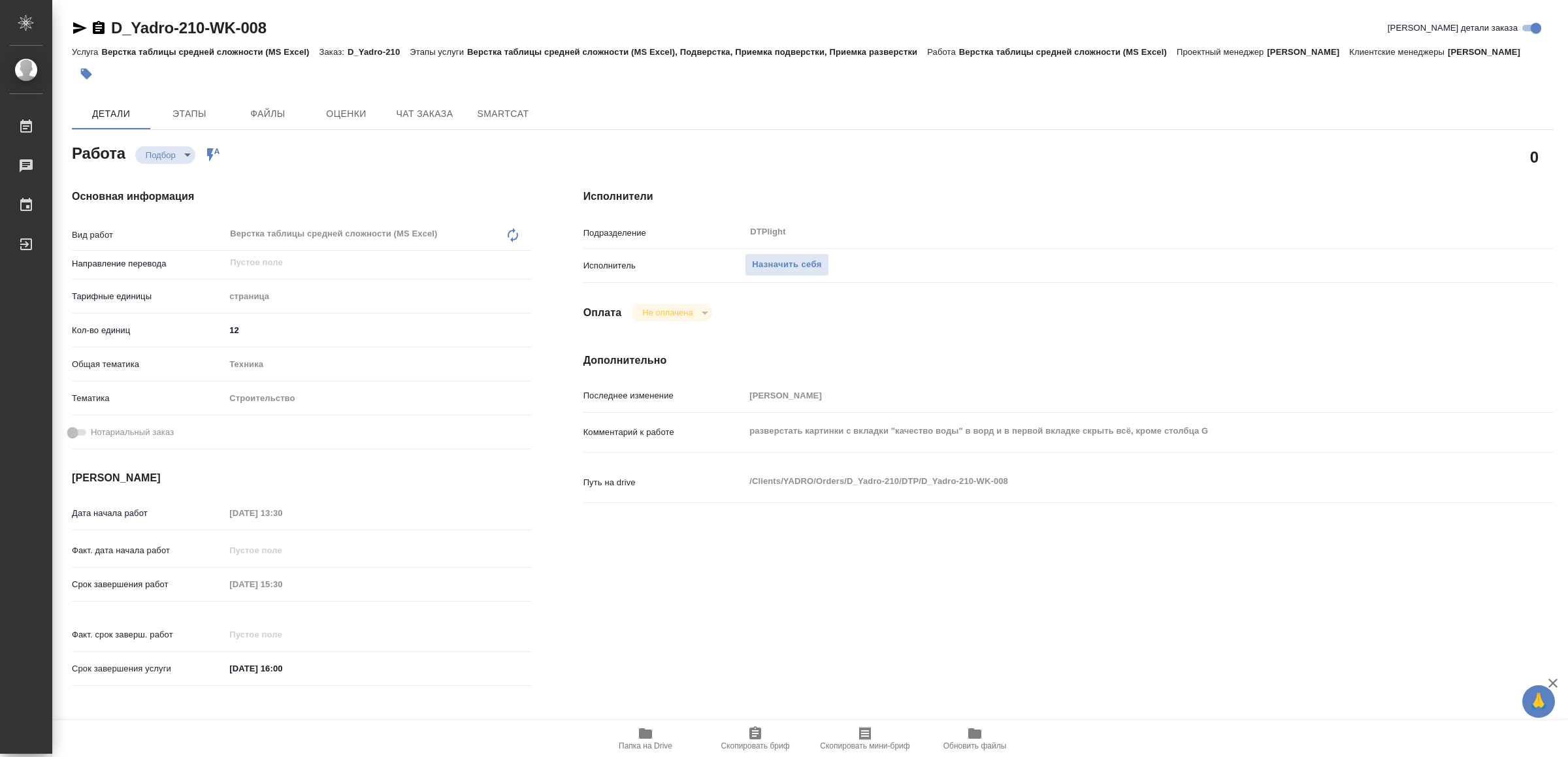
click at [653, 733] on span "Папка на Drive" at bounding box center [645, 738] width 94 height 25
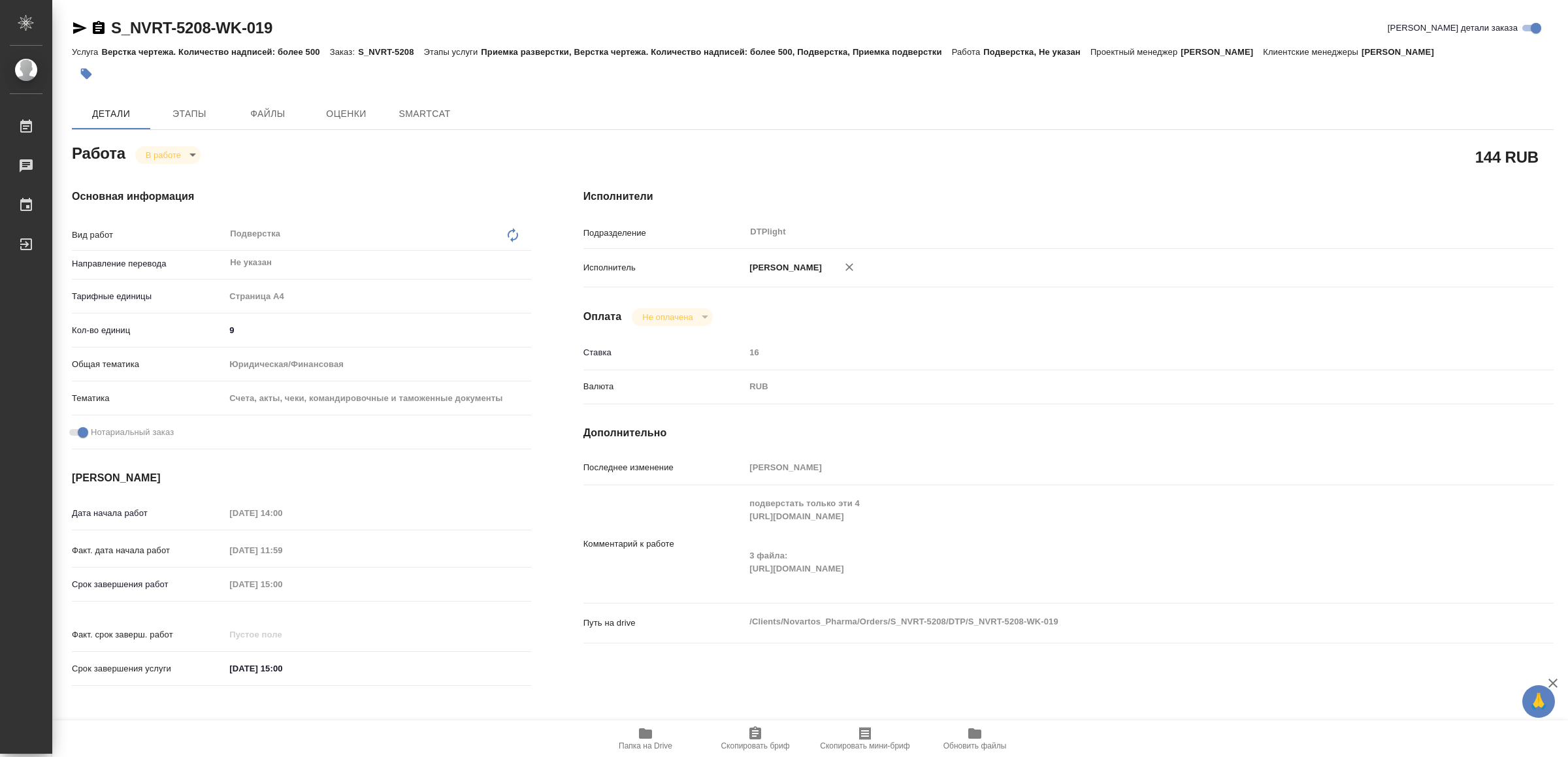
type textarea "x"
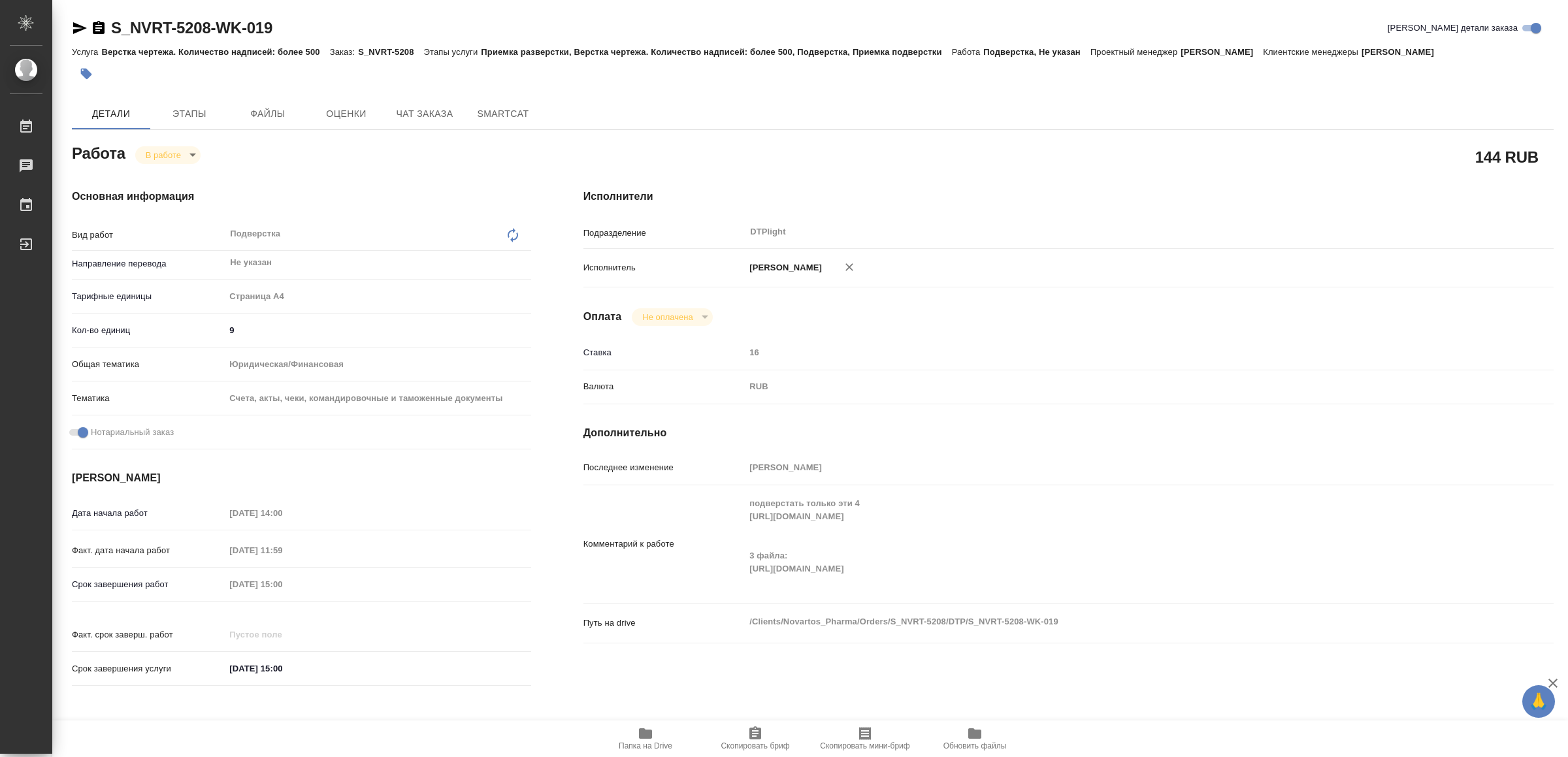
type textarea "x"
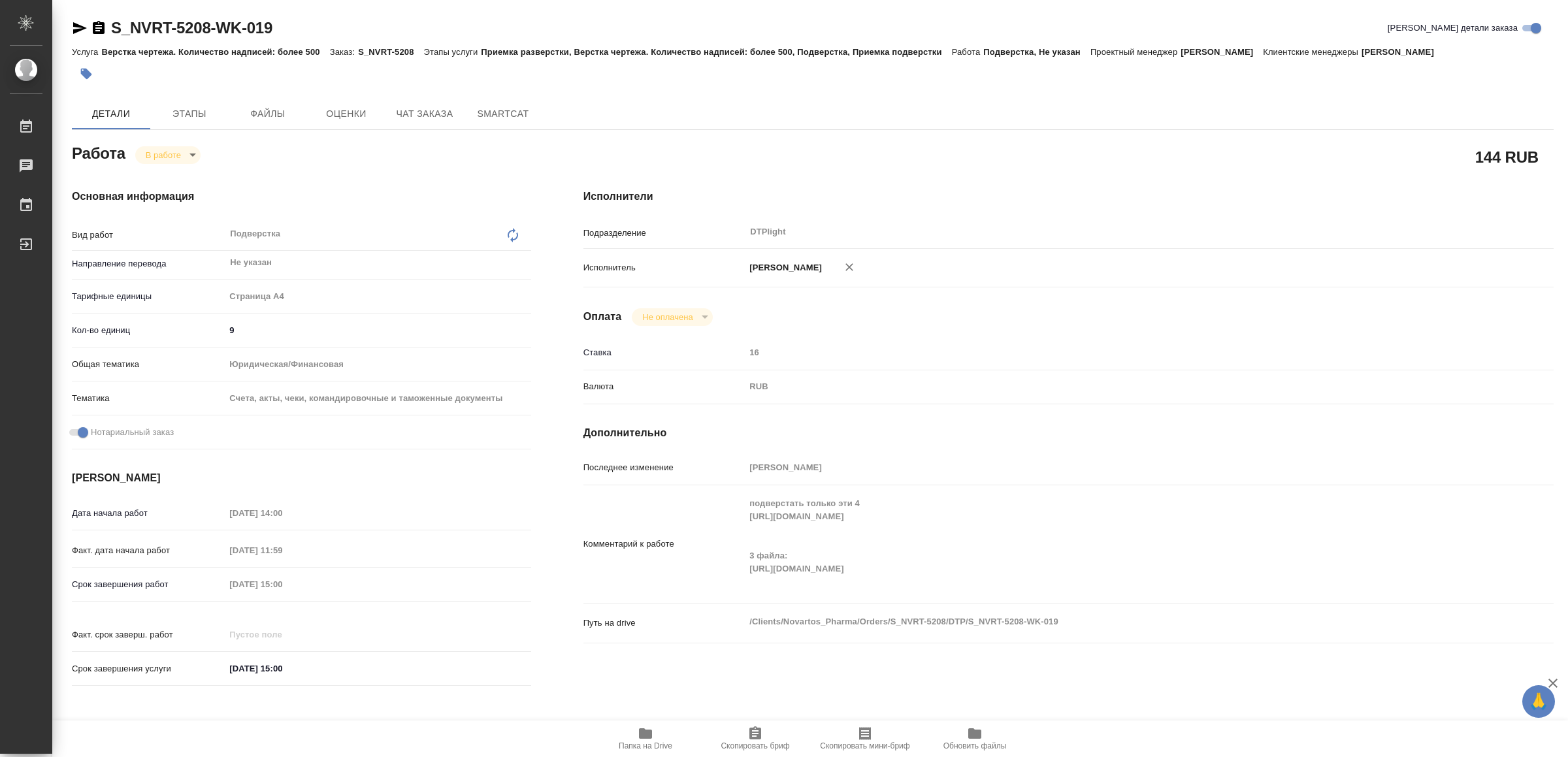
type textarea "x"
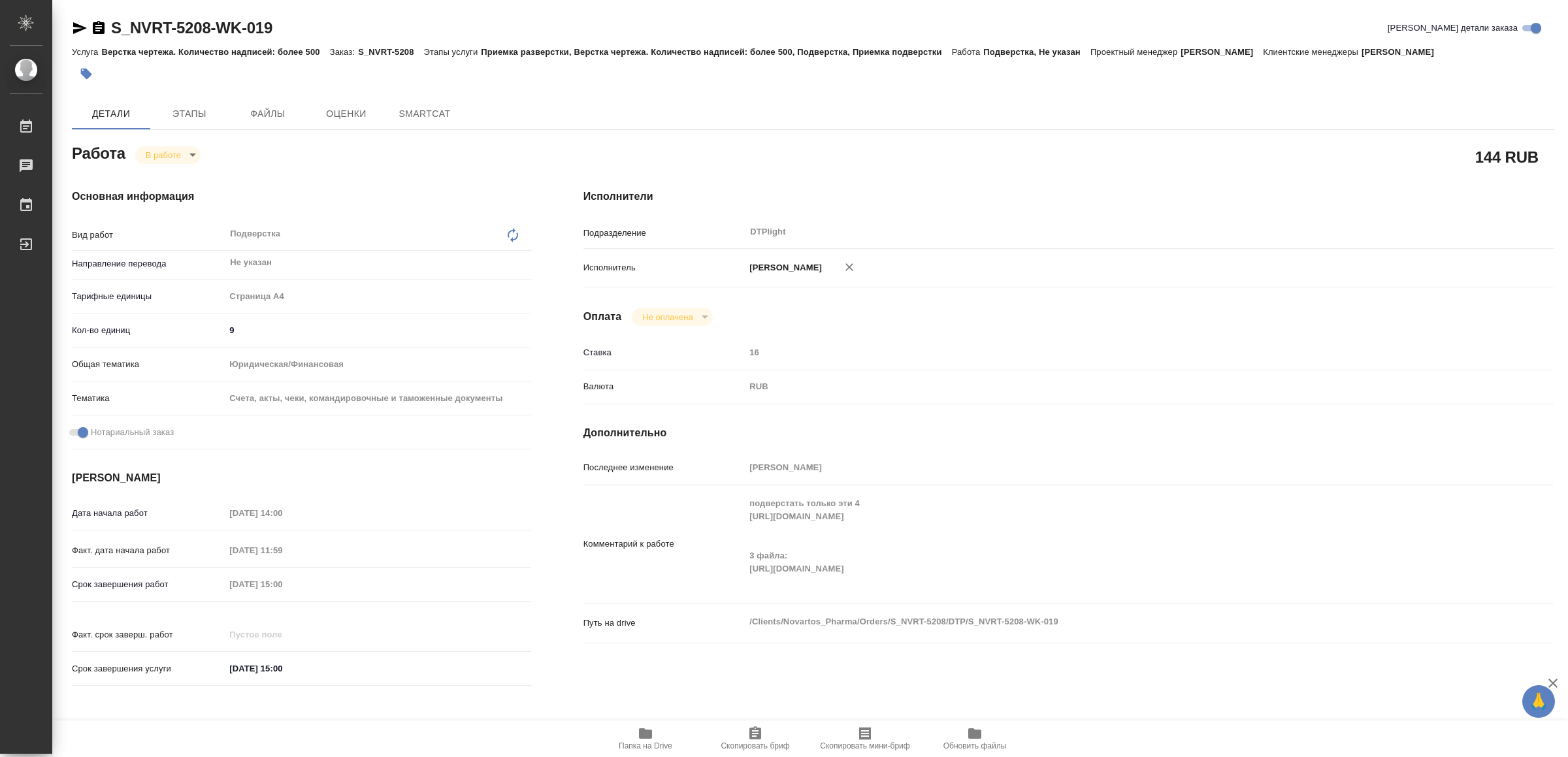
type textarea "x"
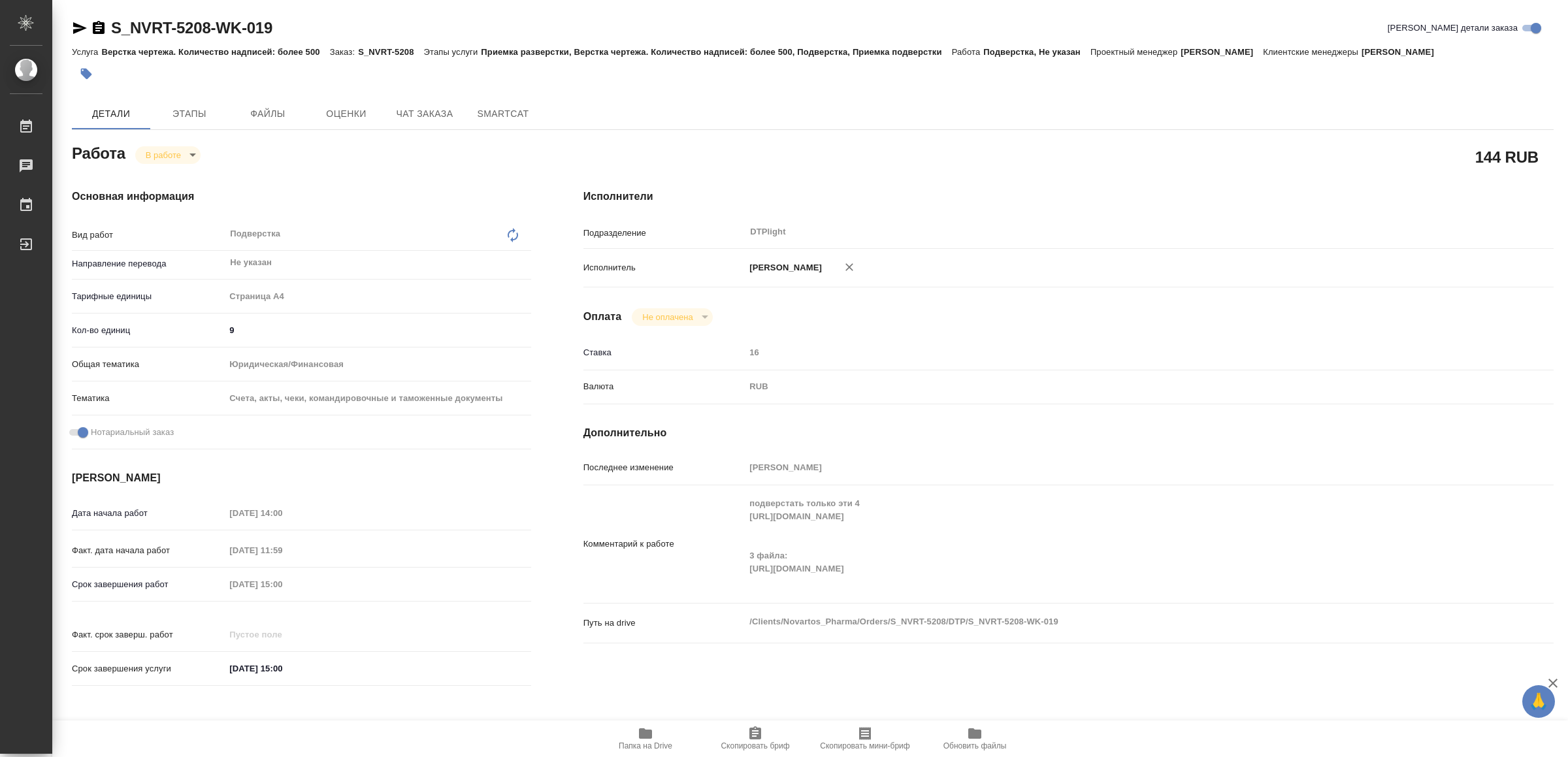
type textarea "x"
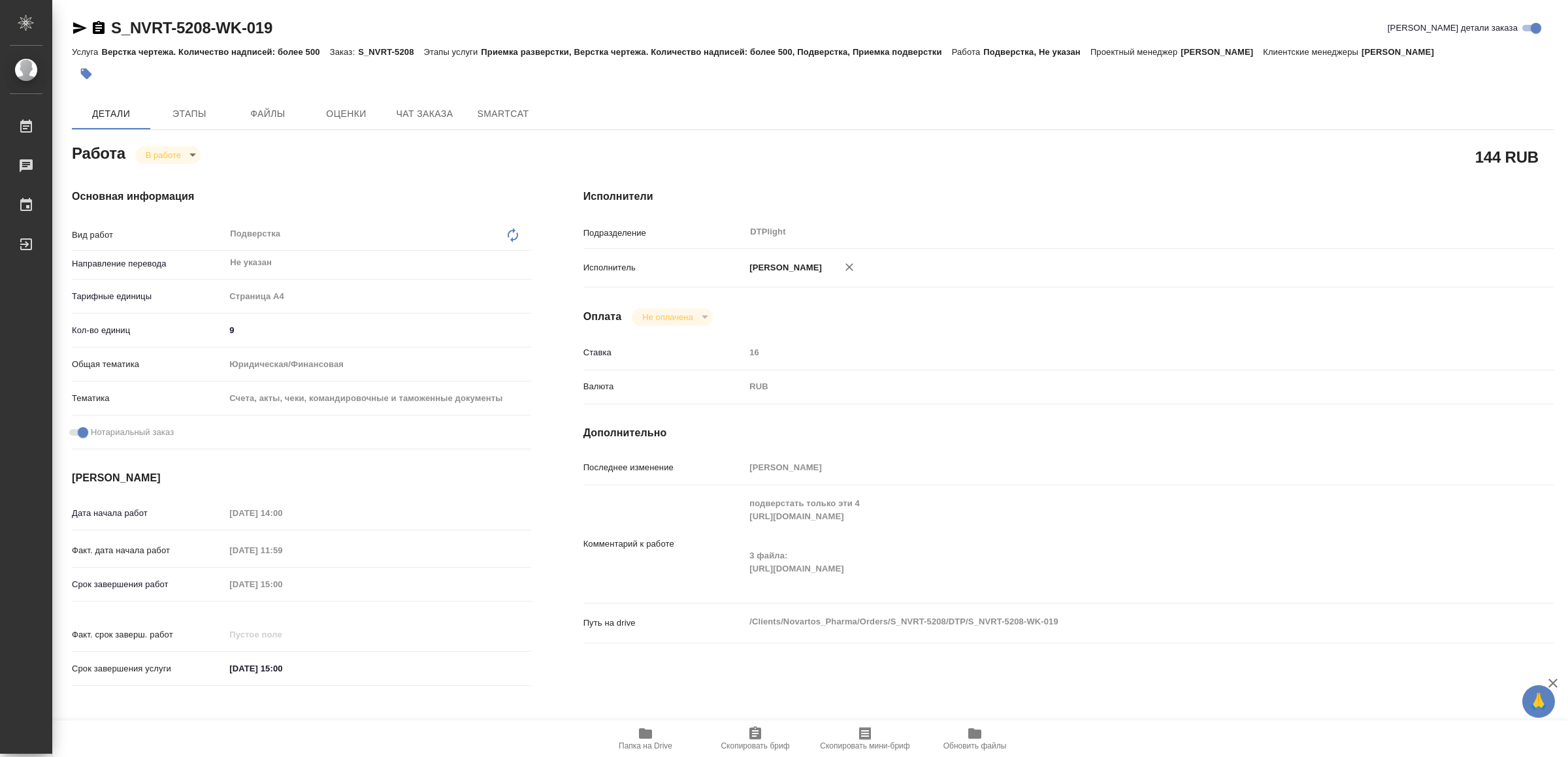
type textarea "x"
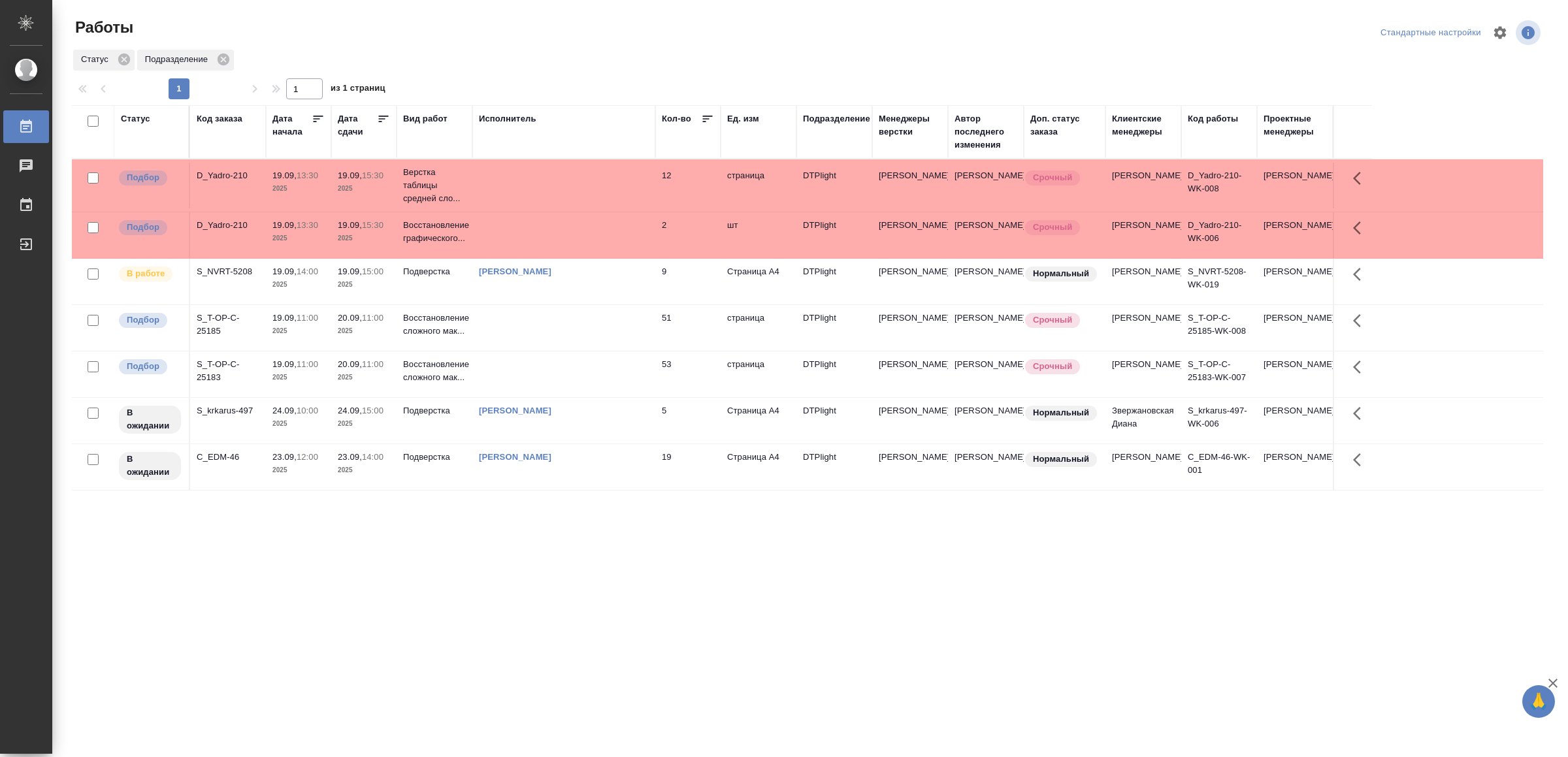
drag, startPoint x: 411, startPoint y: 602, endPoint x: 396, endPoint y: 611, distance: 17.5
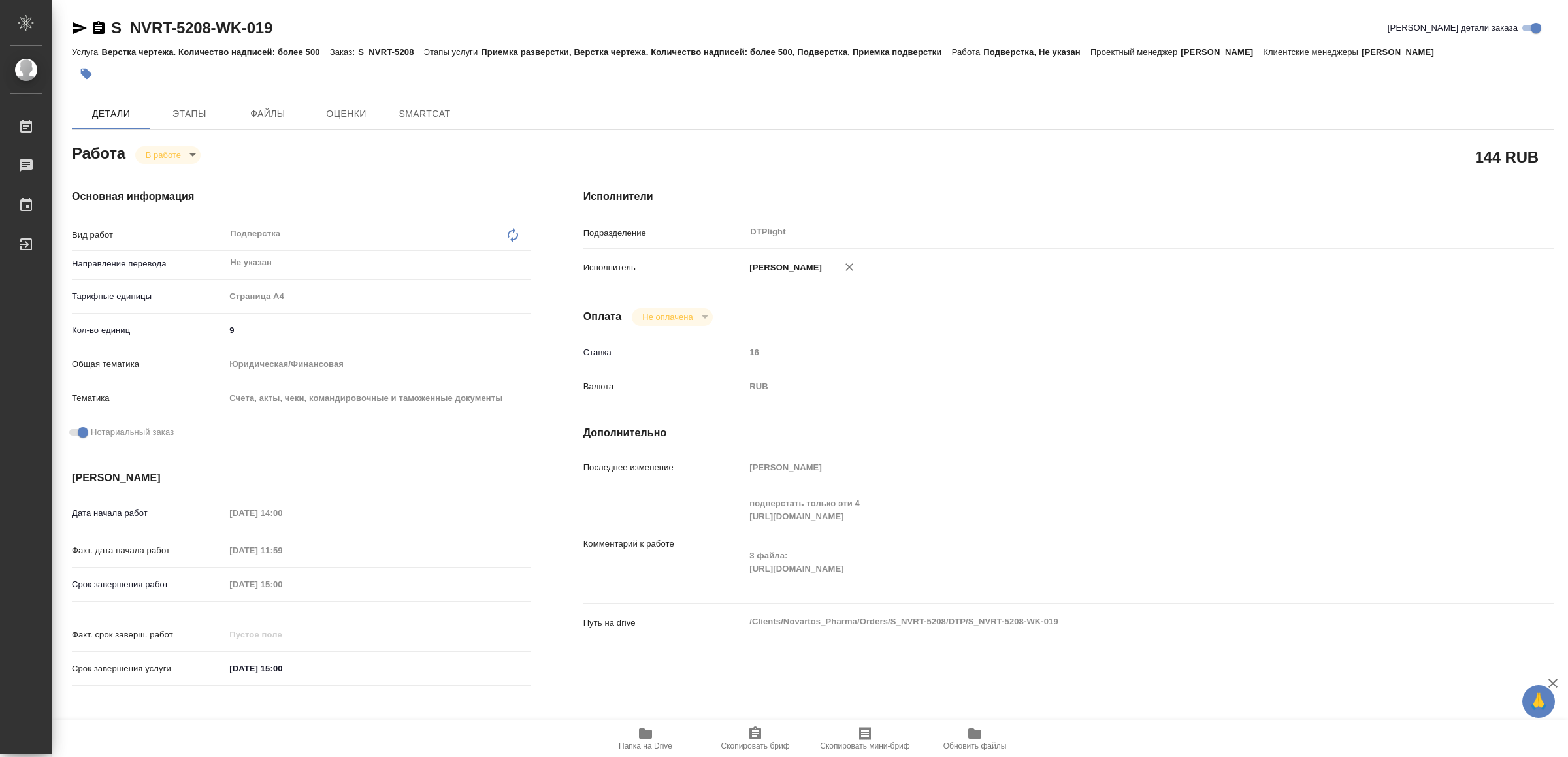
type textarea "x"
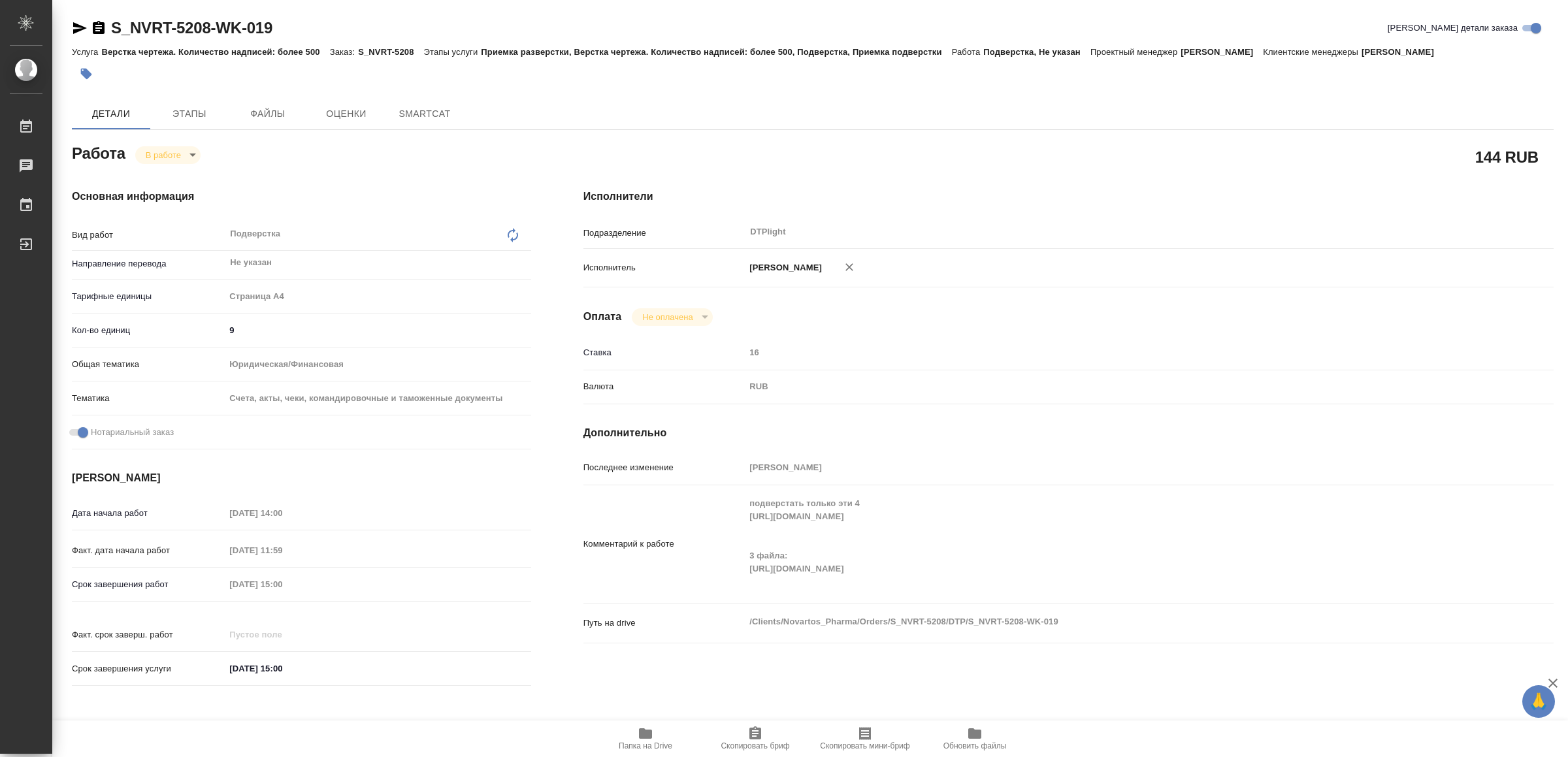
type textarea "x"
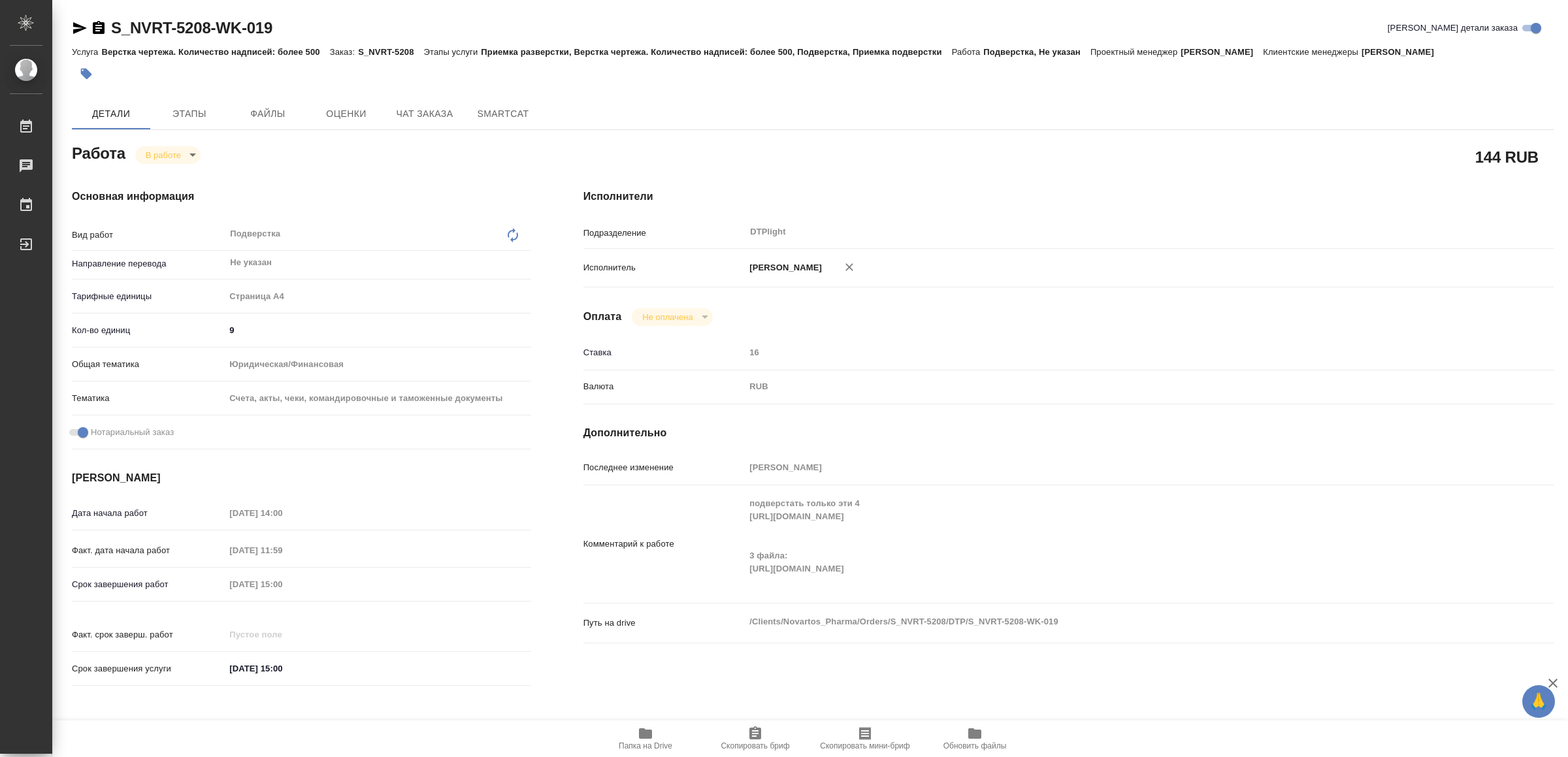
type textarea "x"
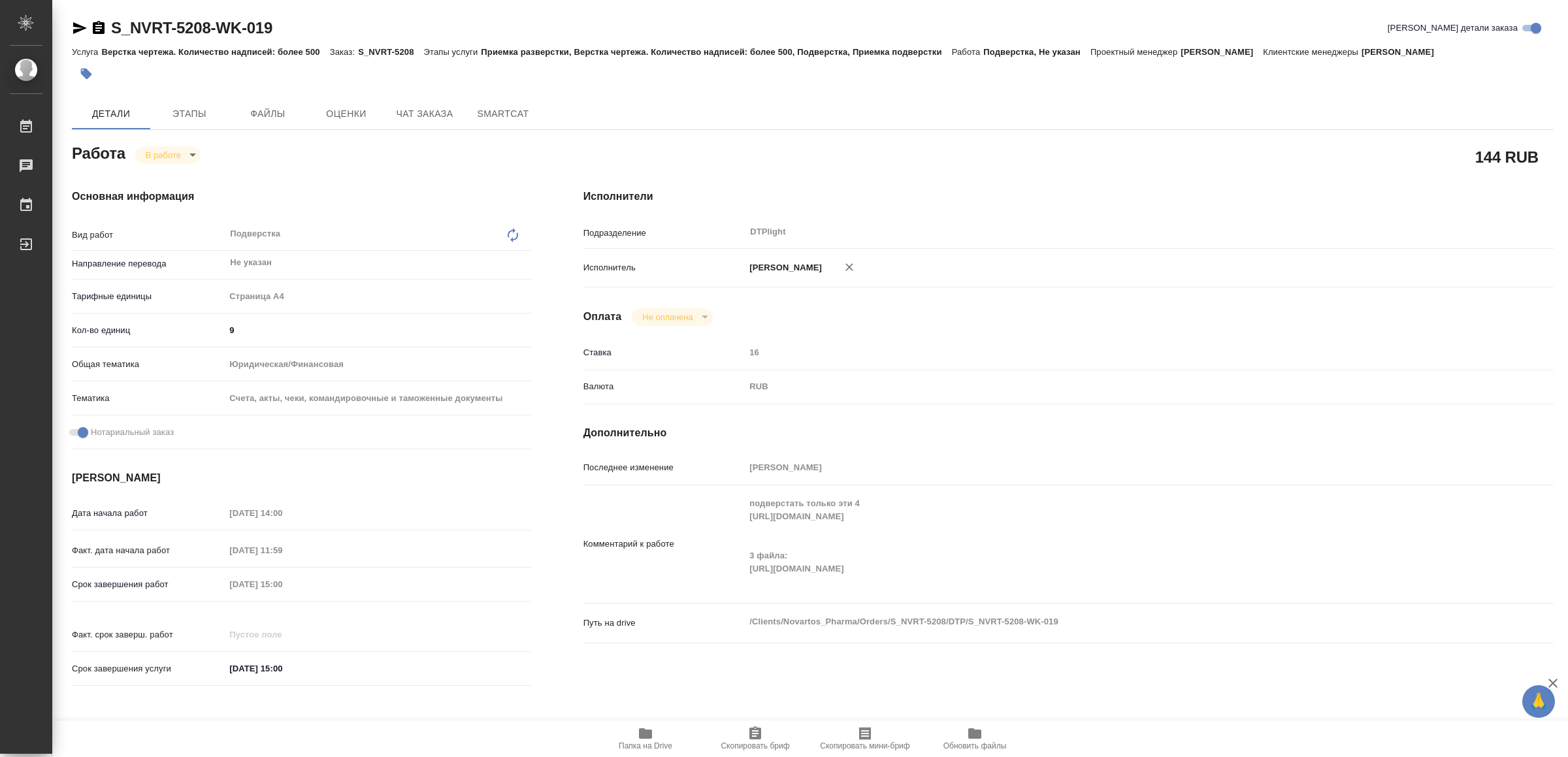
type textarea "x"
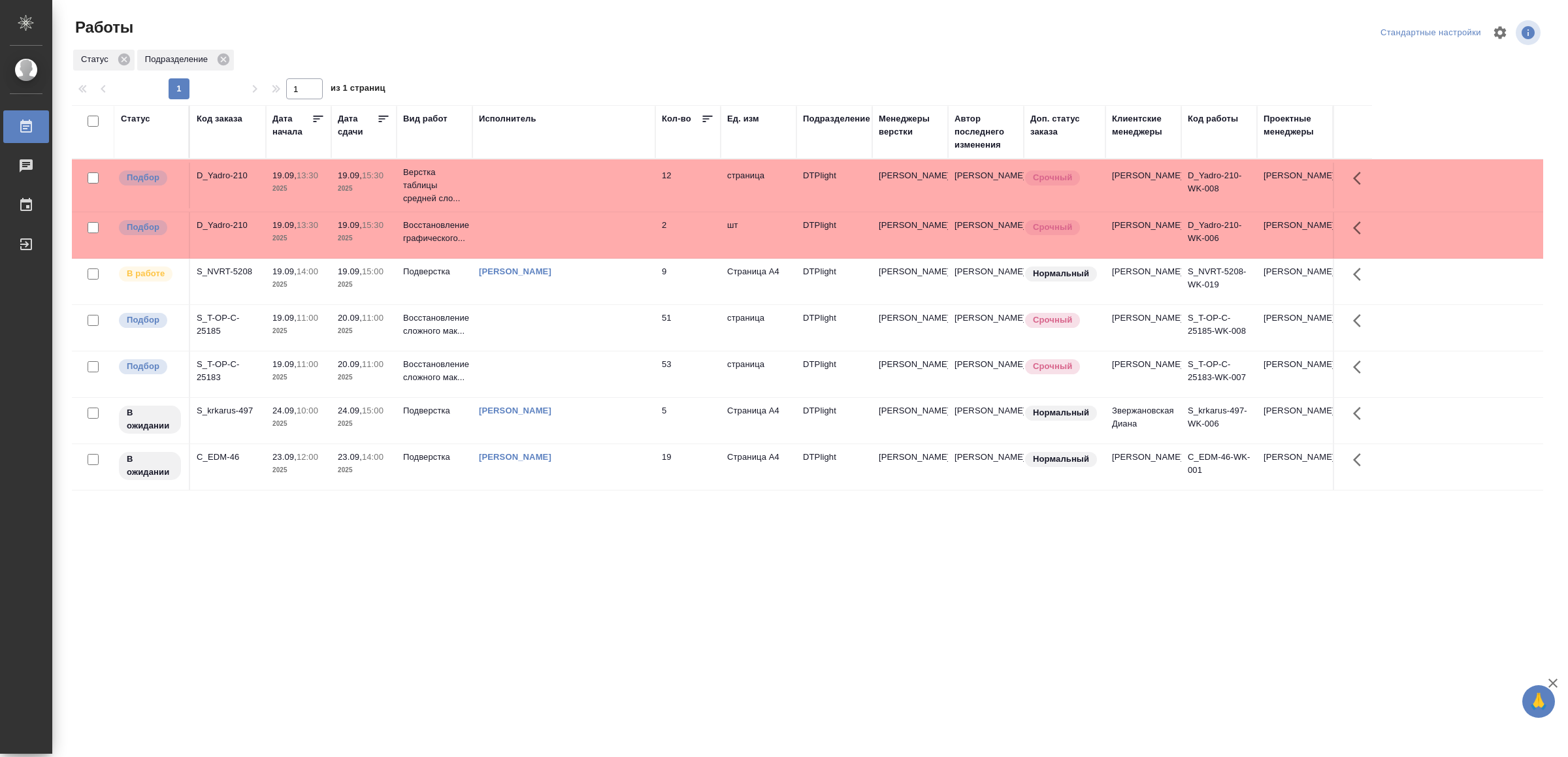
drag, startPoint x: 349, startPoint y: 631, endPoint x: 350, endPoint y: 613, distance: 18.0
drag, startPoint x: 427, startPoint y: 682, endPoint x: 453, endPoint y: 666, distance: 30.5
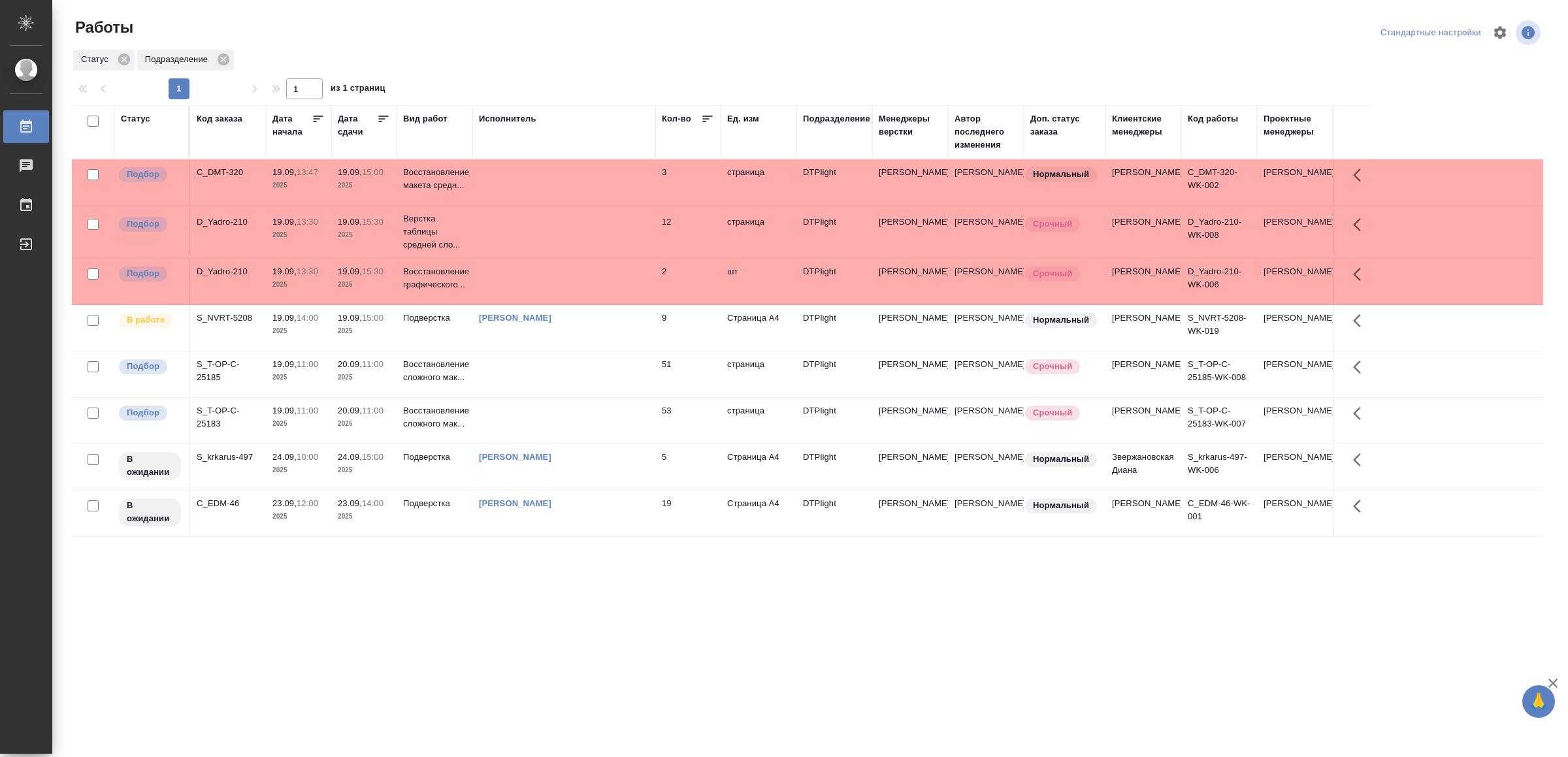
click at [627, 185] on td at bounding box center [563, 182] width 183 height 46
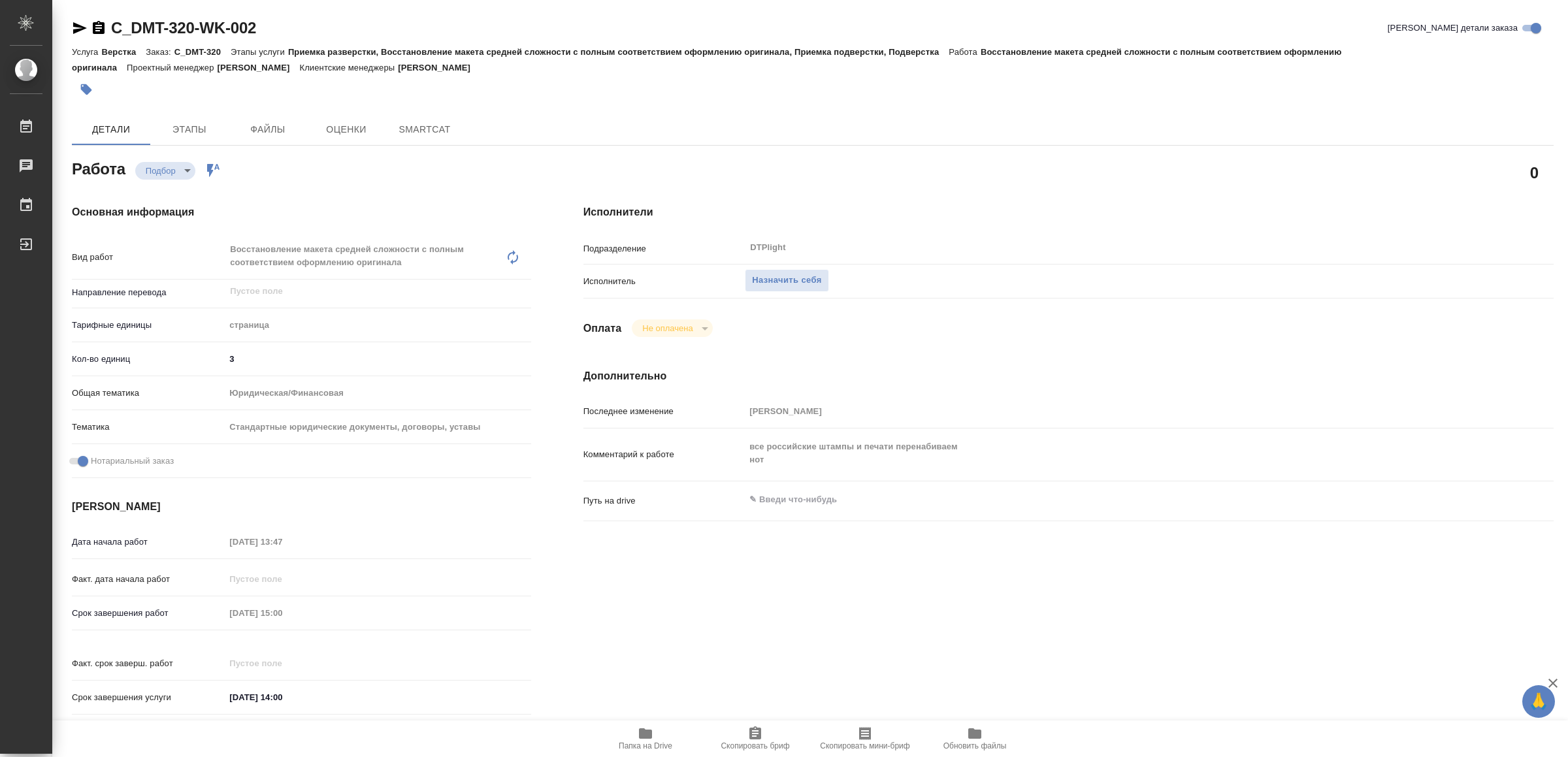
click at [647, 734] on icon "button" at bounding box center [645, 733] width 13 height 10
click at [660, 738] on span "Папка на Drive" at bounding box center [645, 738] width 94 height 25
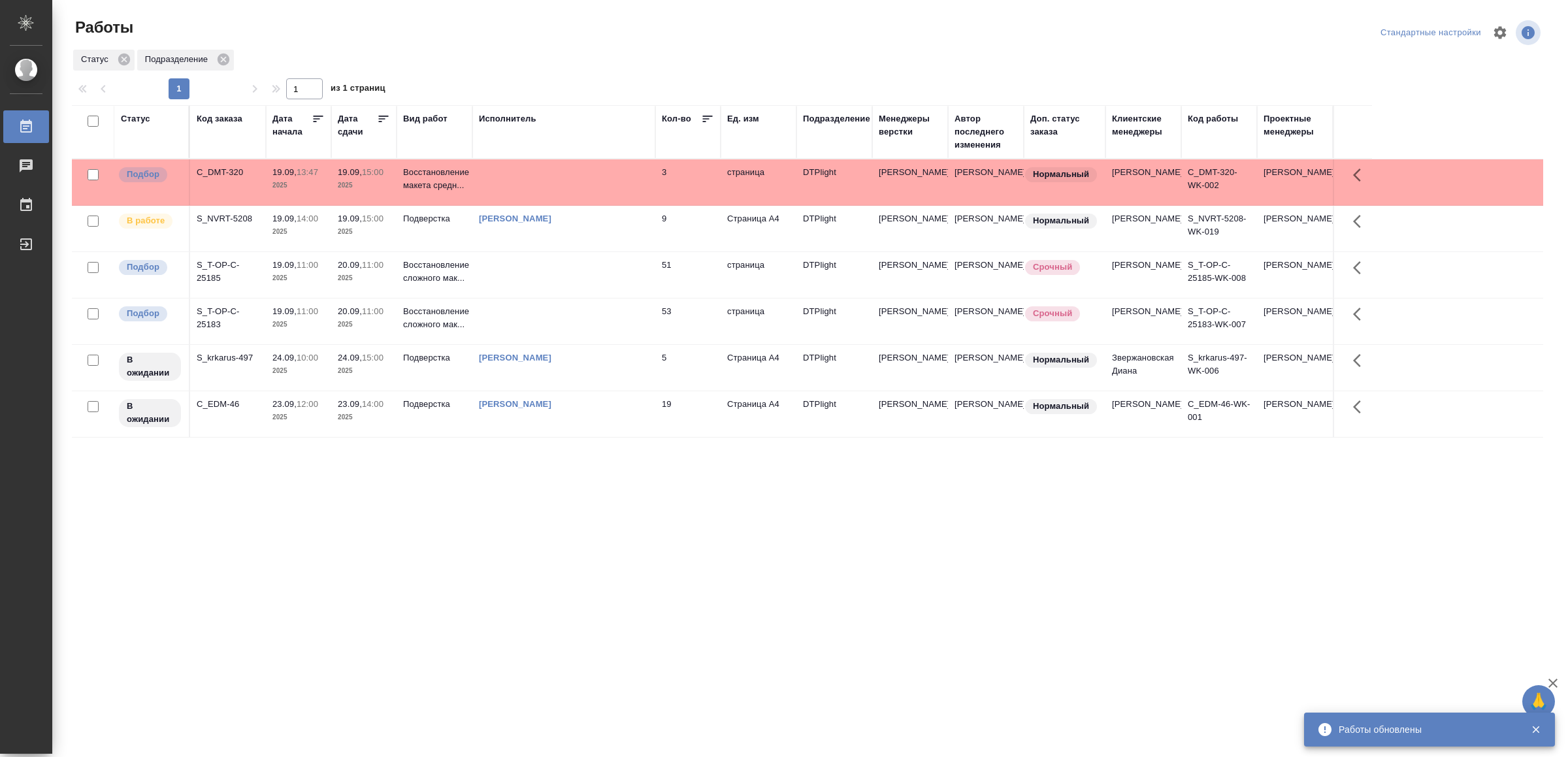
click at [630, 240] on td "[PERSON_NAME]" at bounding box center [563, 229] width 183 height 46
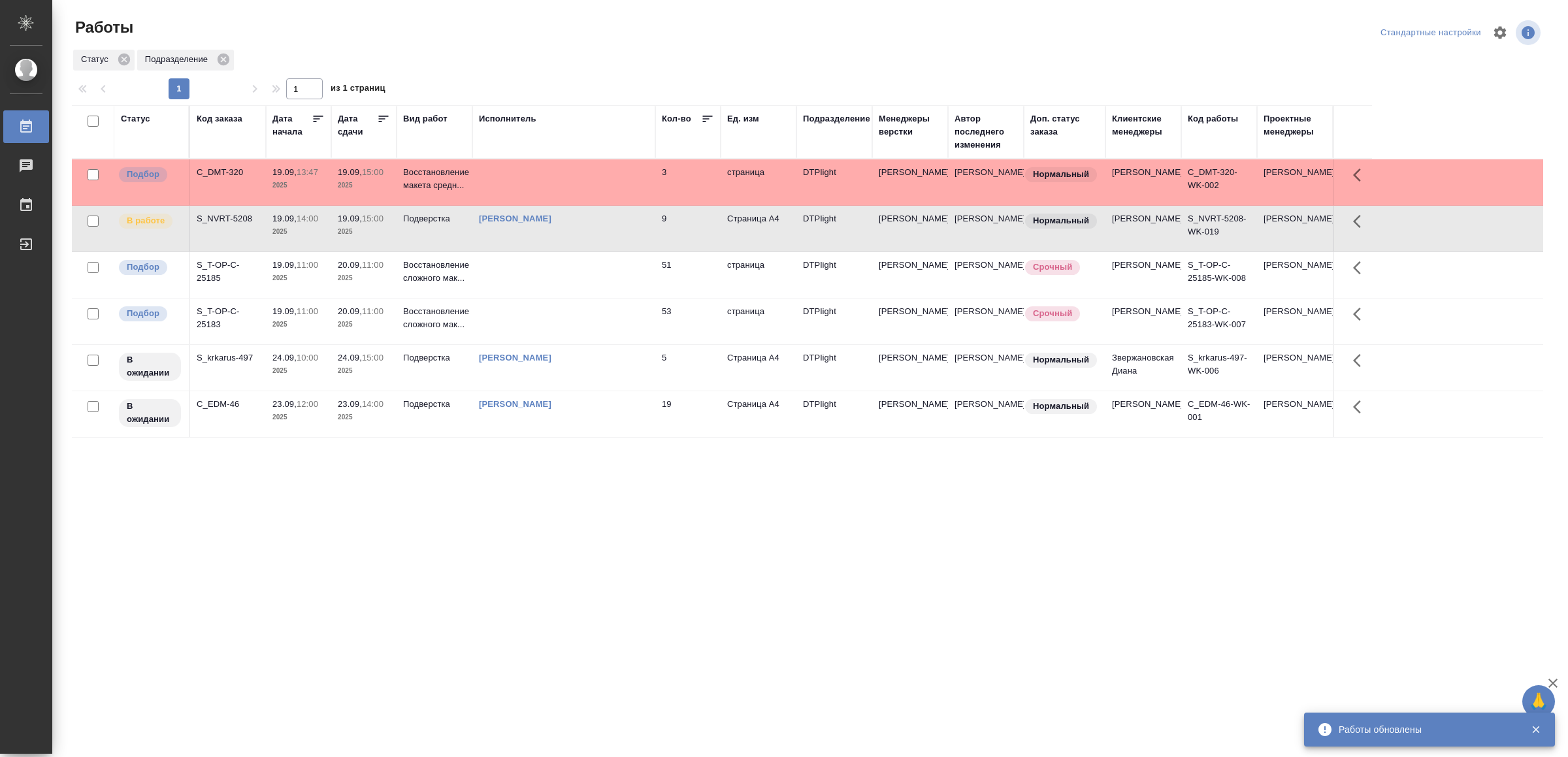
click at [630, 240] on td "[PERSON_NAME]" at bounding box center [563, 229] width 183 height 46
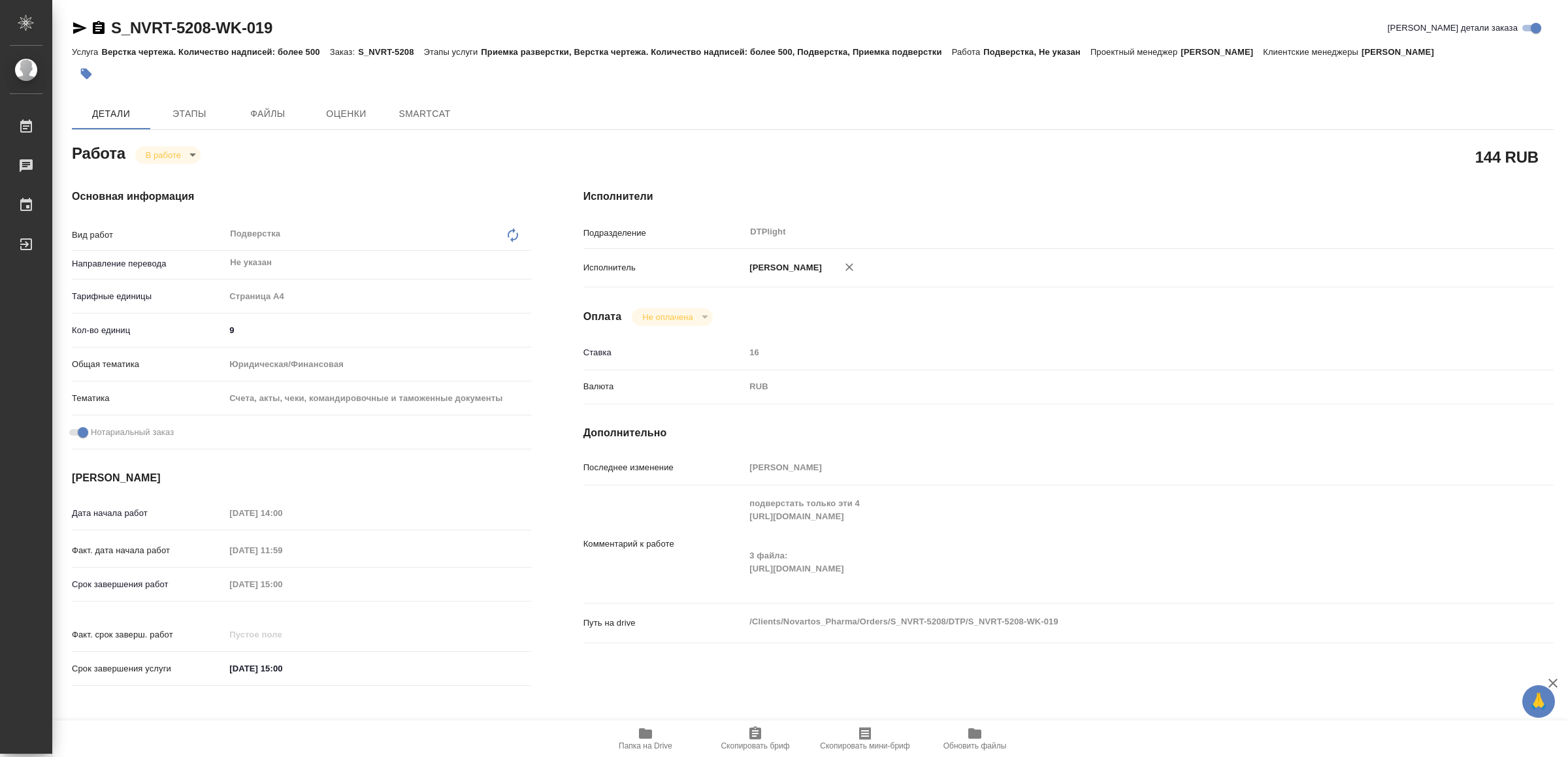
type textarea "x"
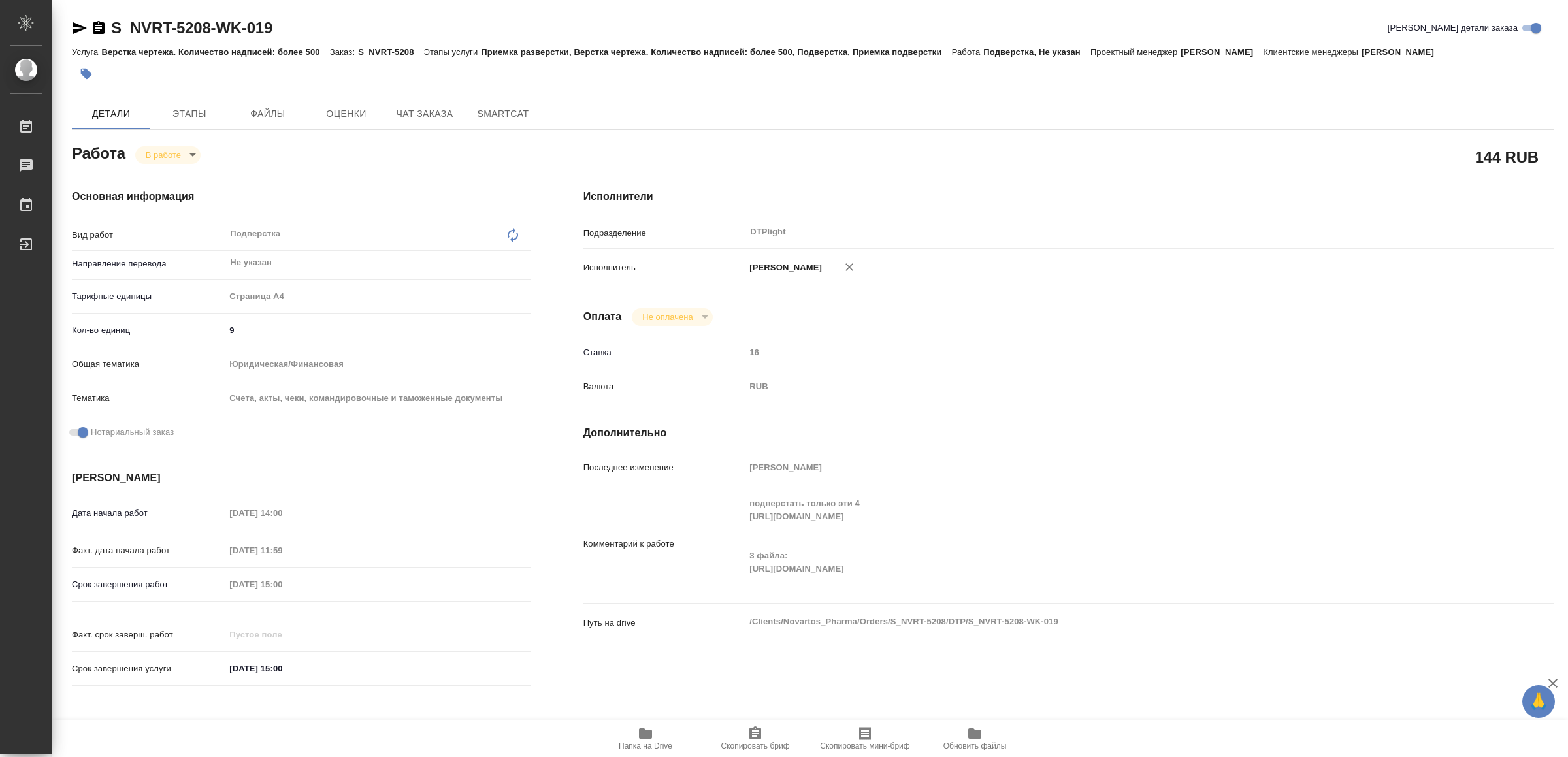
type textarea "x"
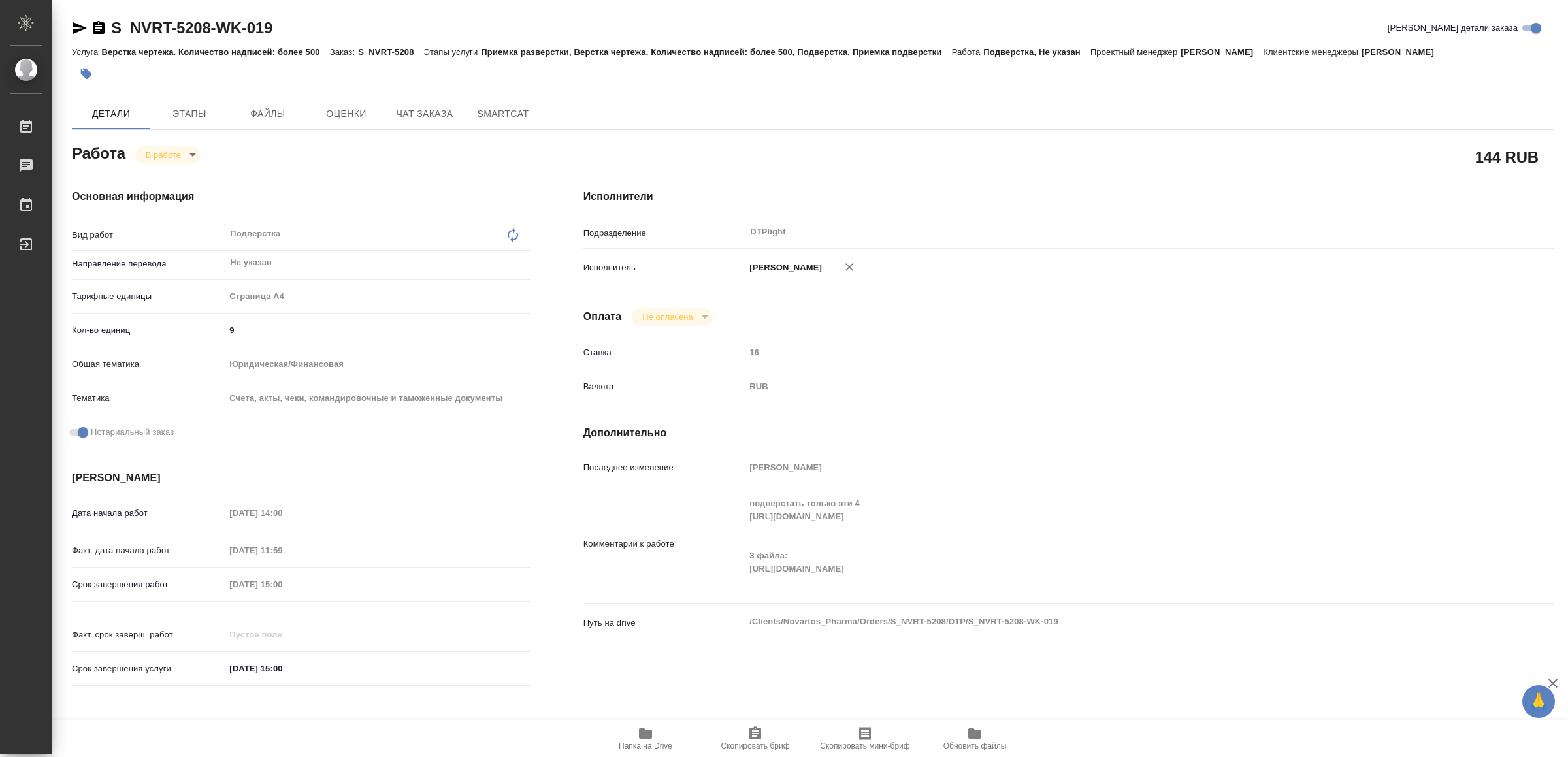
type textarea "x"
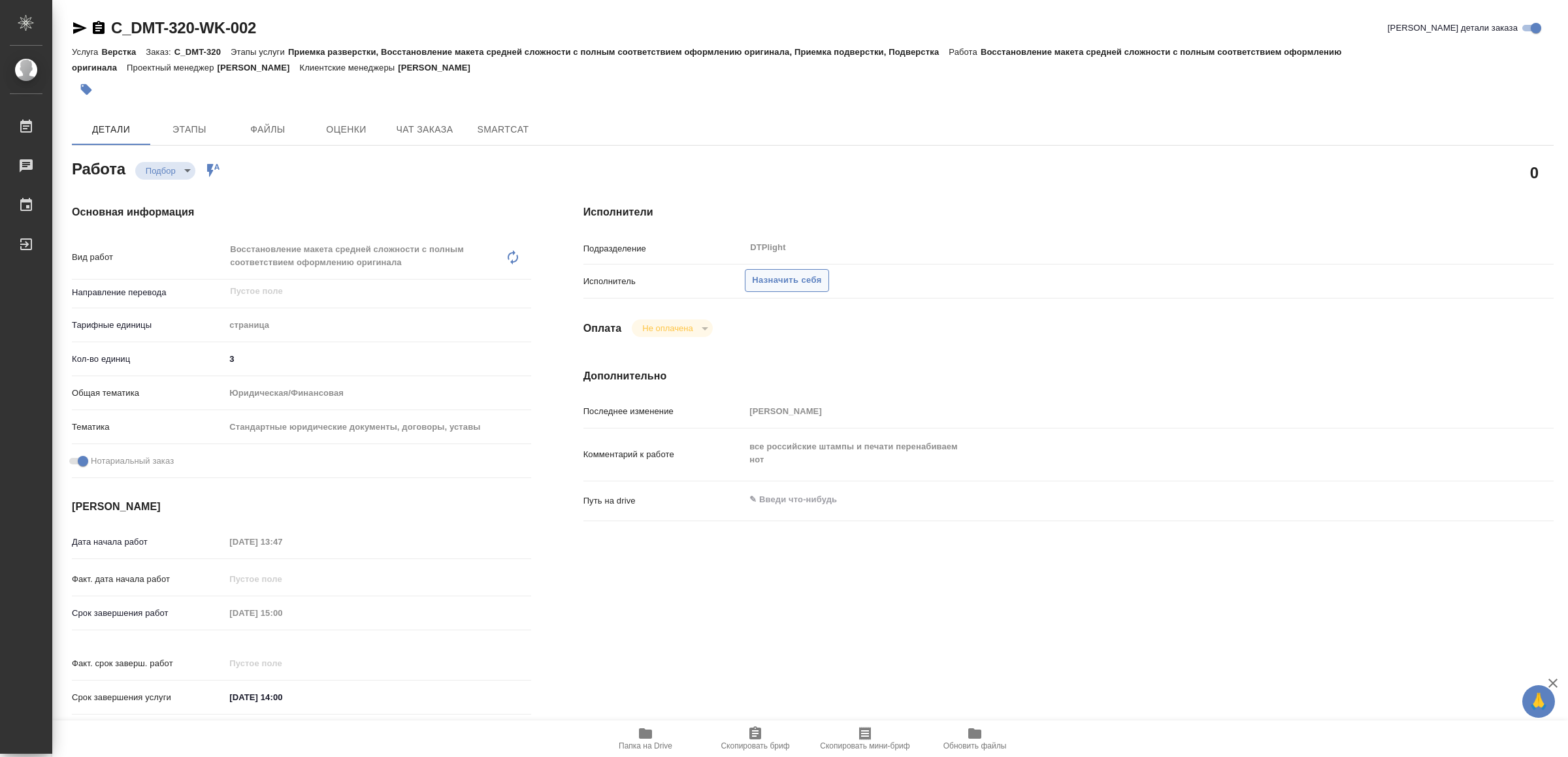
click at [804, 274] on span "Назначить себя" at bounding box center [786, 281] width 69 height 15
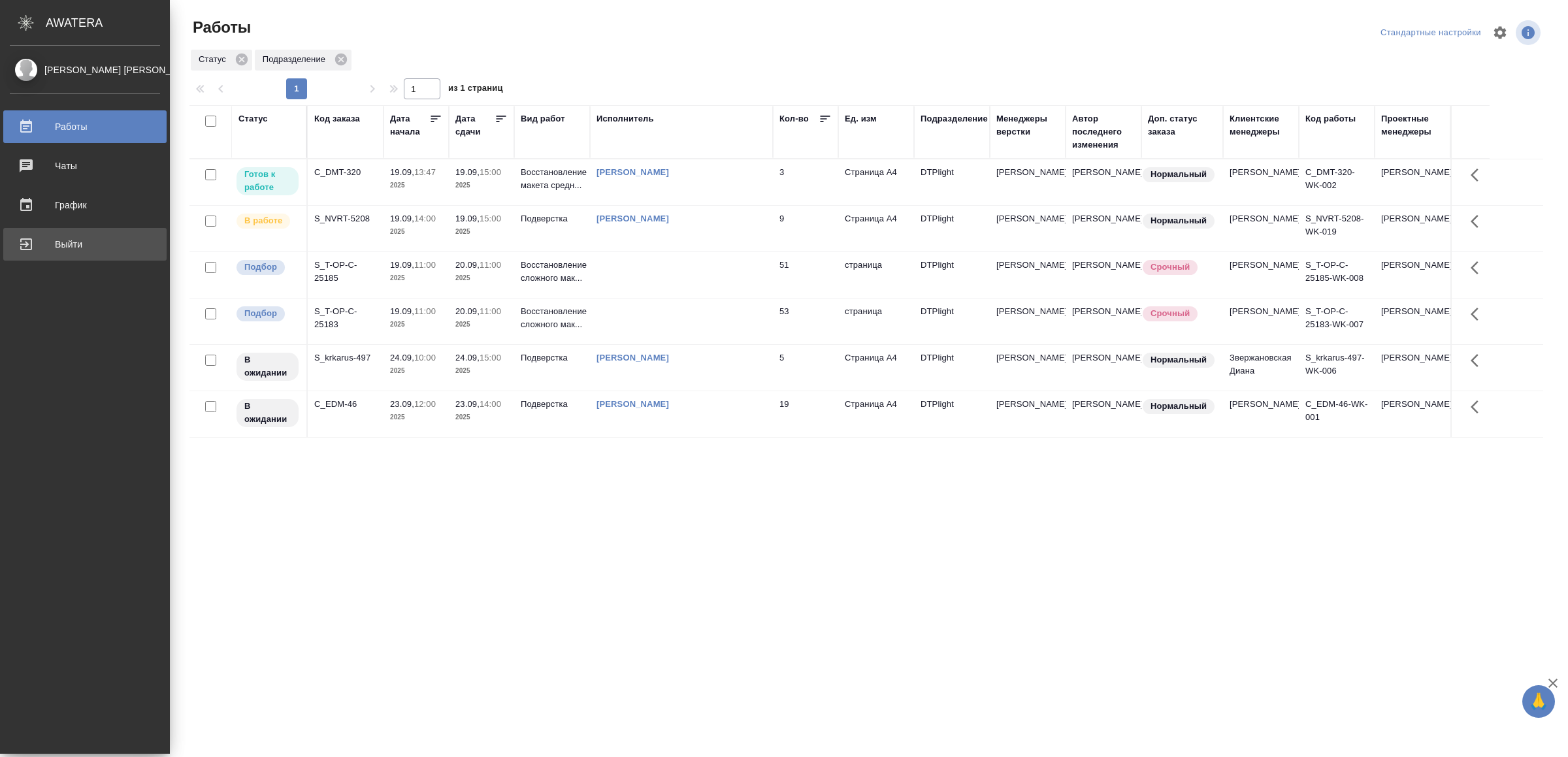
click at [29, 237] on div "Выйти" at bounding box center [85, 244] width 151 height 20
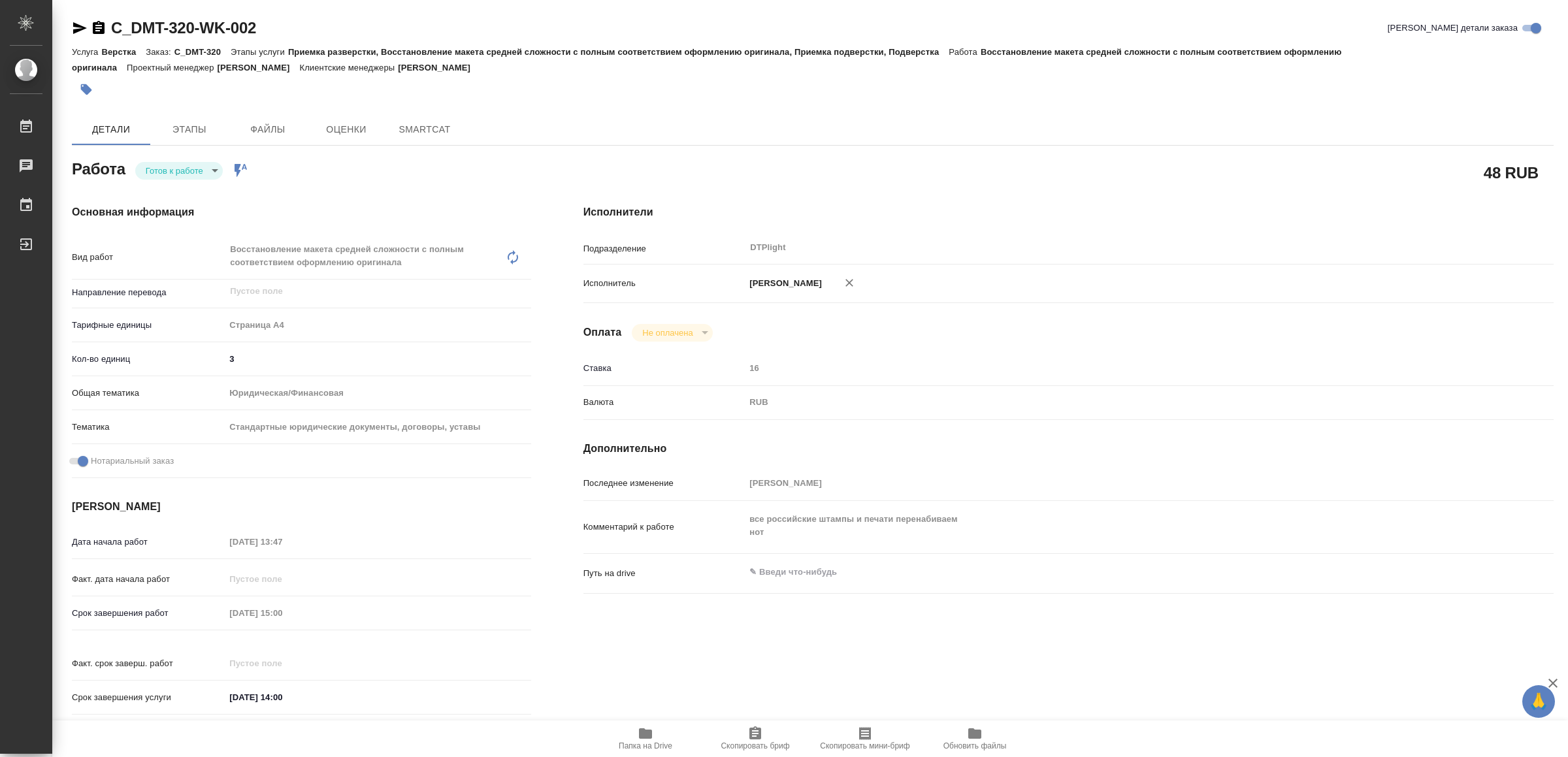
type textarea "x"
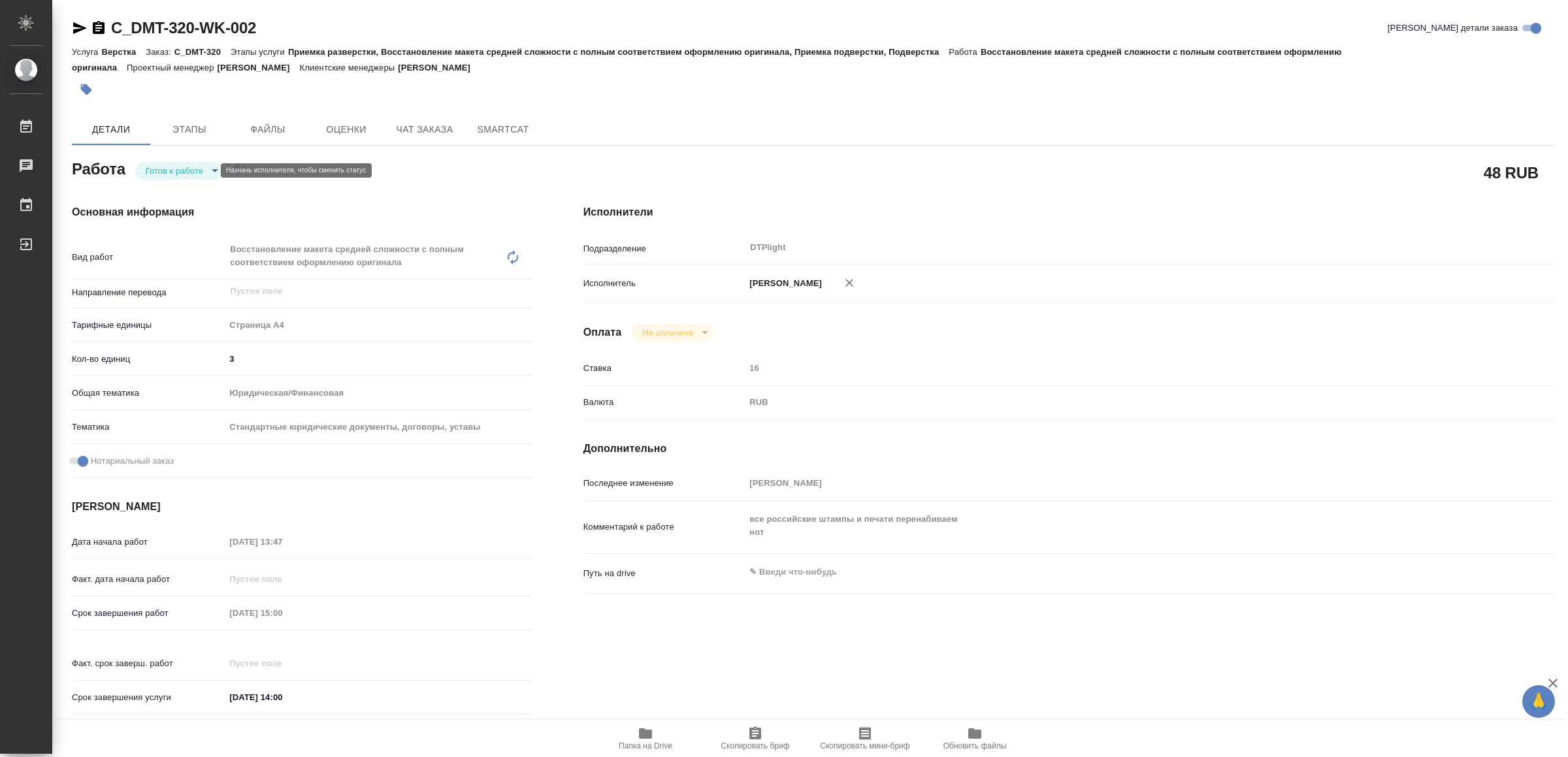
click at [182, 175] on body "🙏 .cls-1 fill:#fff; AWATERA Yamkovenko [PERSON_NAME] Работы Чаты График Выйти C…" at bounding box center [784, 378] width 1568 height 757
click at [180, 170] on button "В работе" at bounding box center [168, 170] width 43 height 14
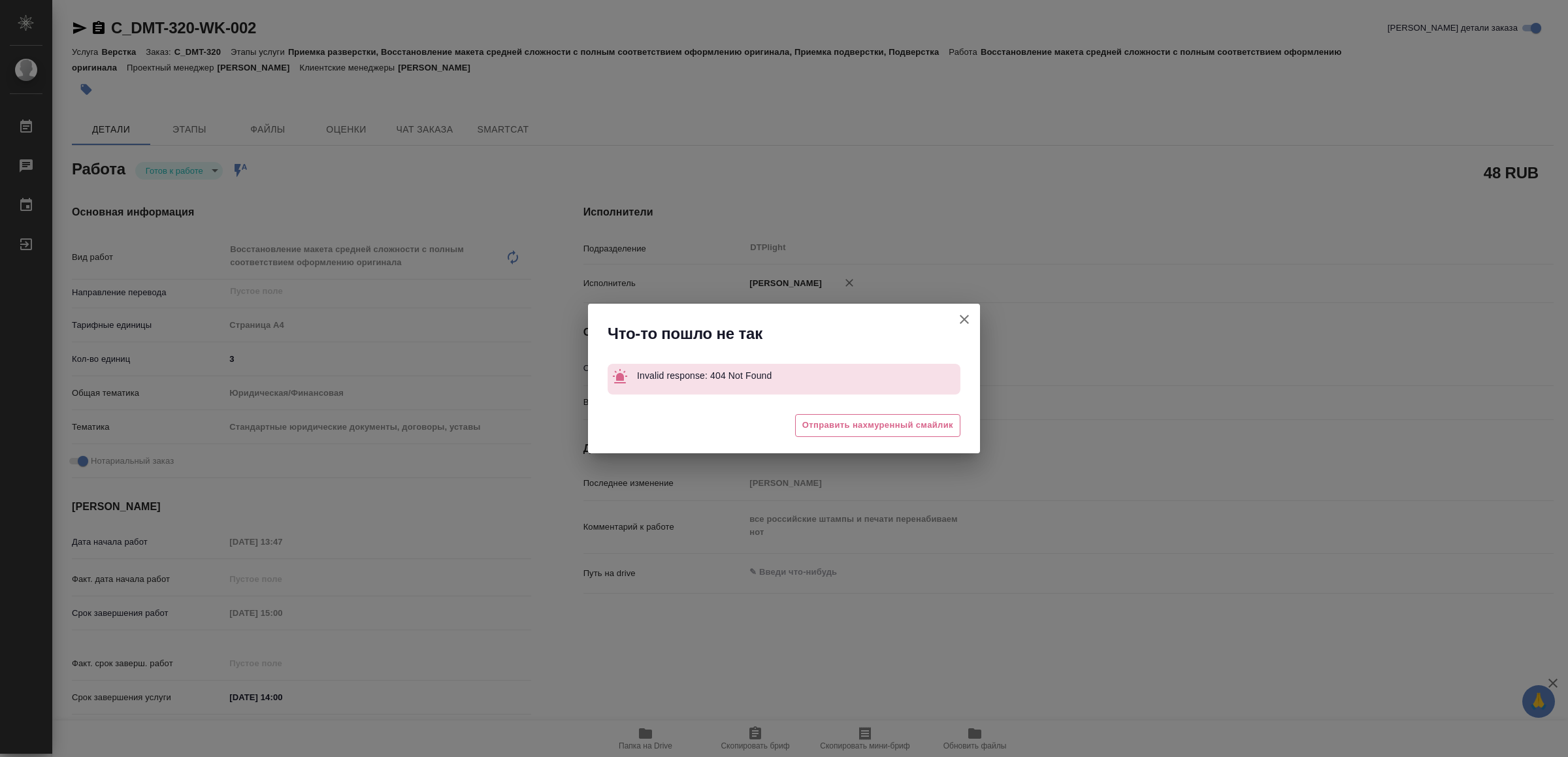
type textarea "x"
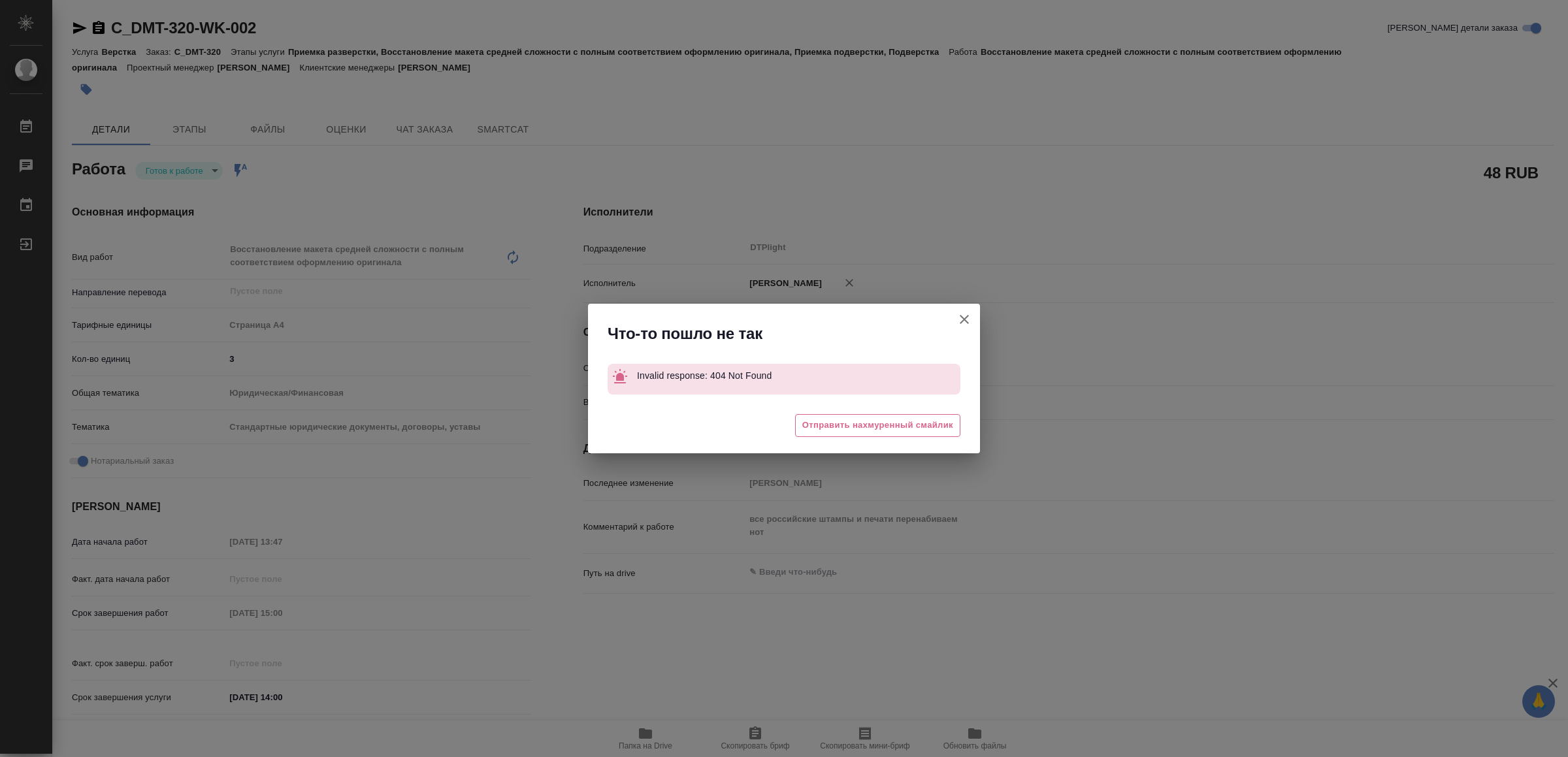
type textarea "x"
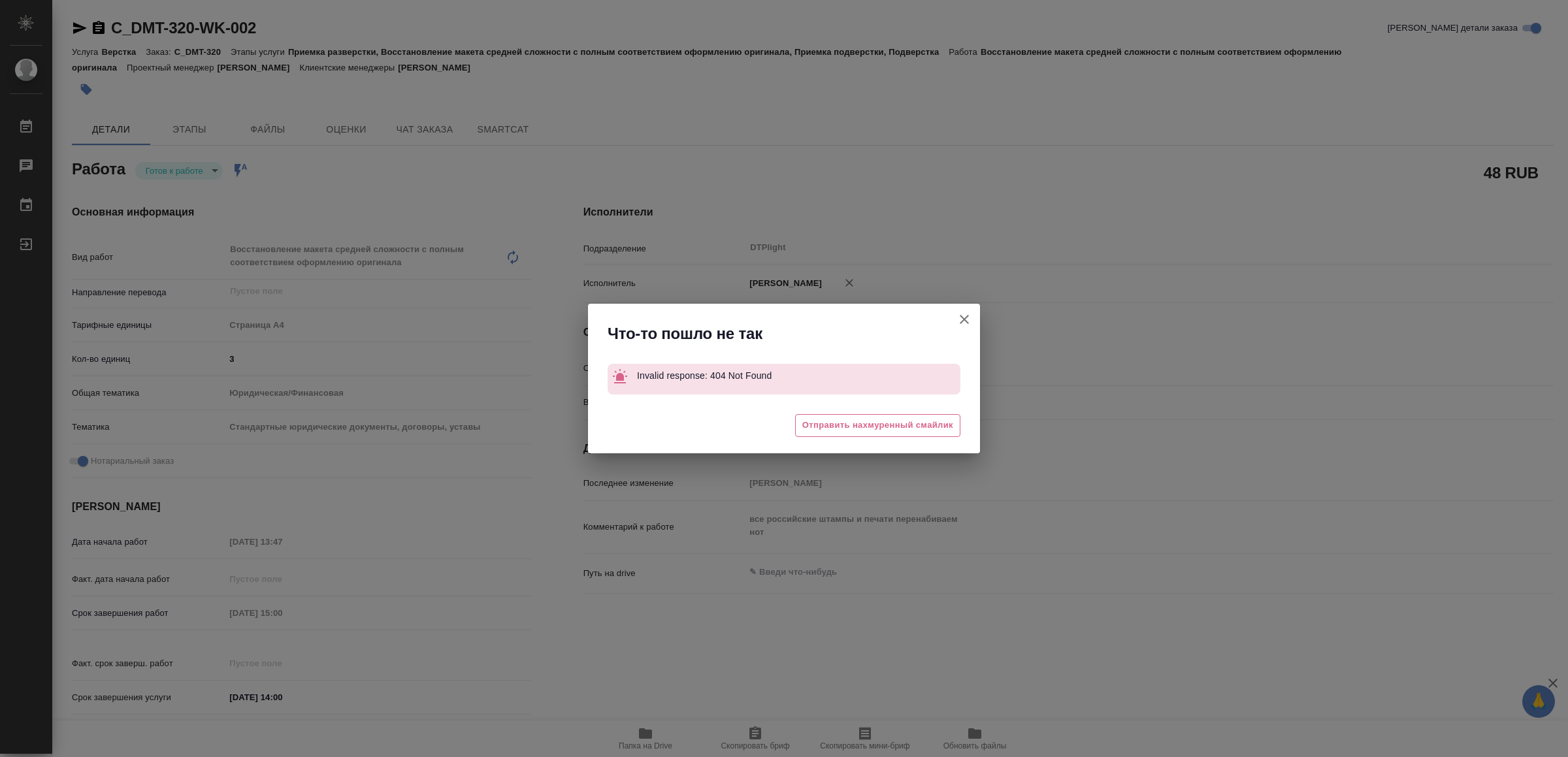
click at [965, 316] on icon "button" at bounding box center [964, 319] width 16 height 16
type textarea "x"
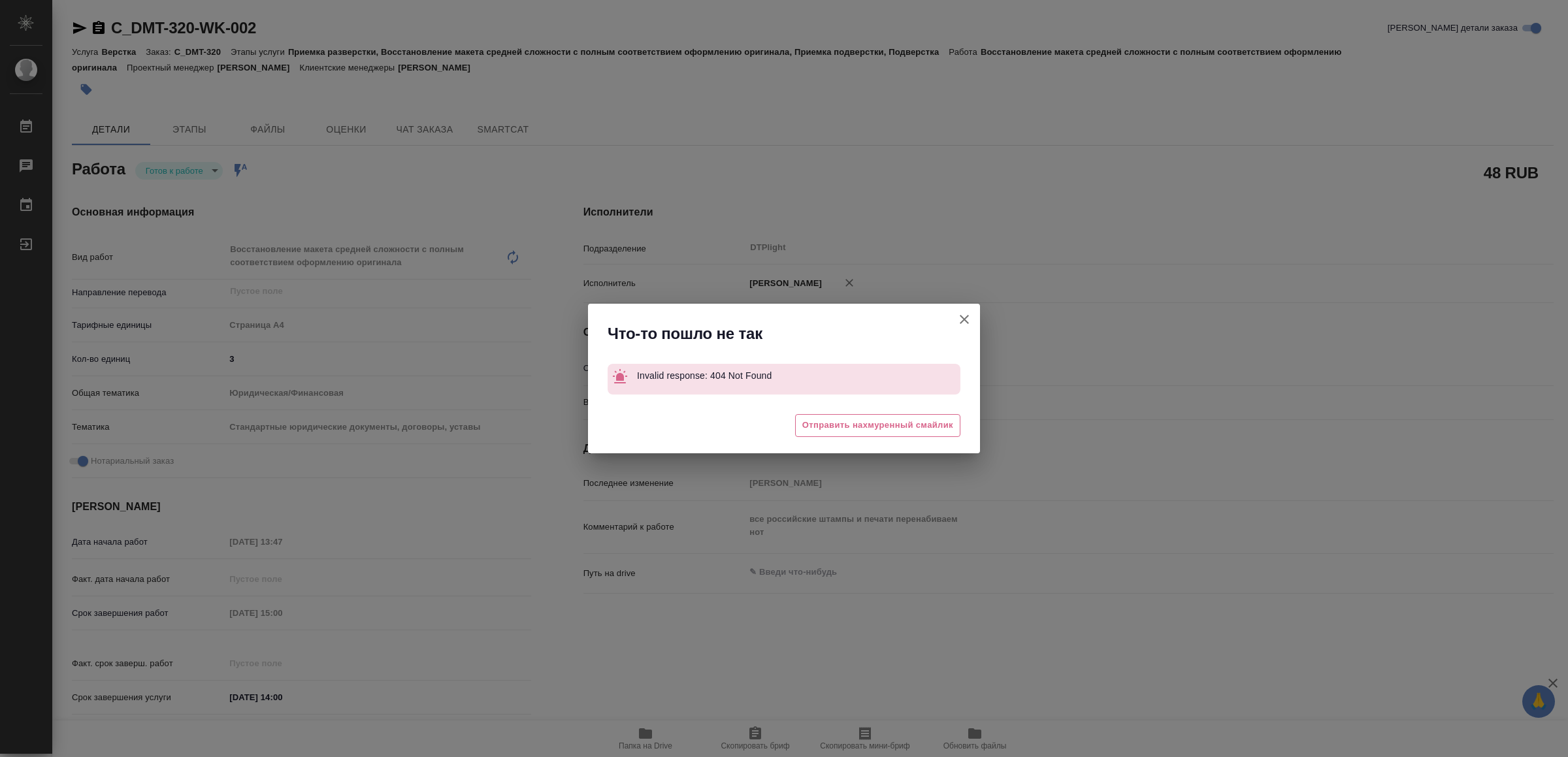
type textarea "x"
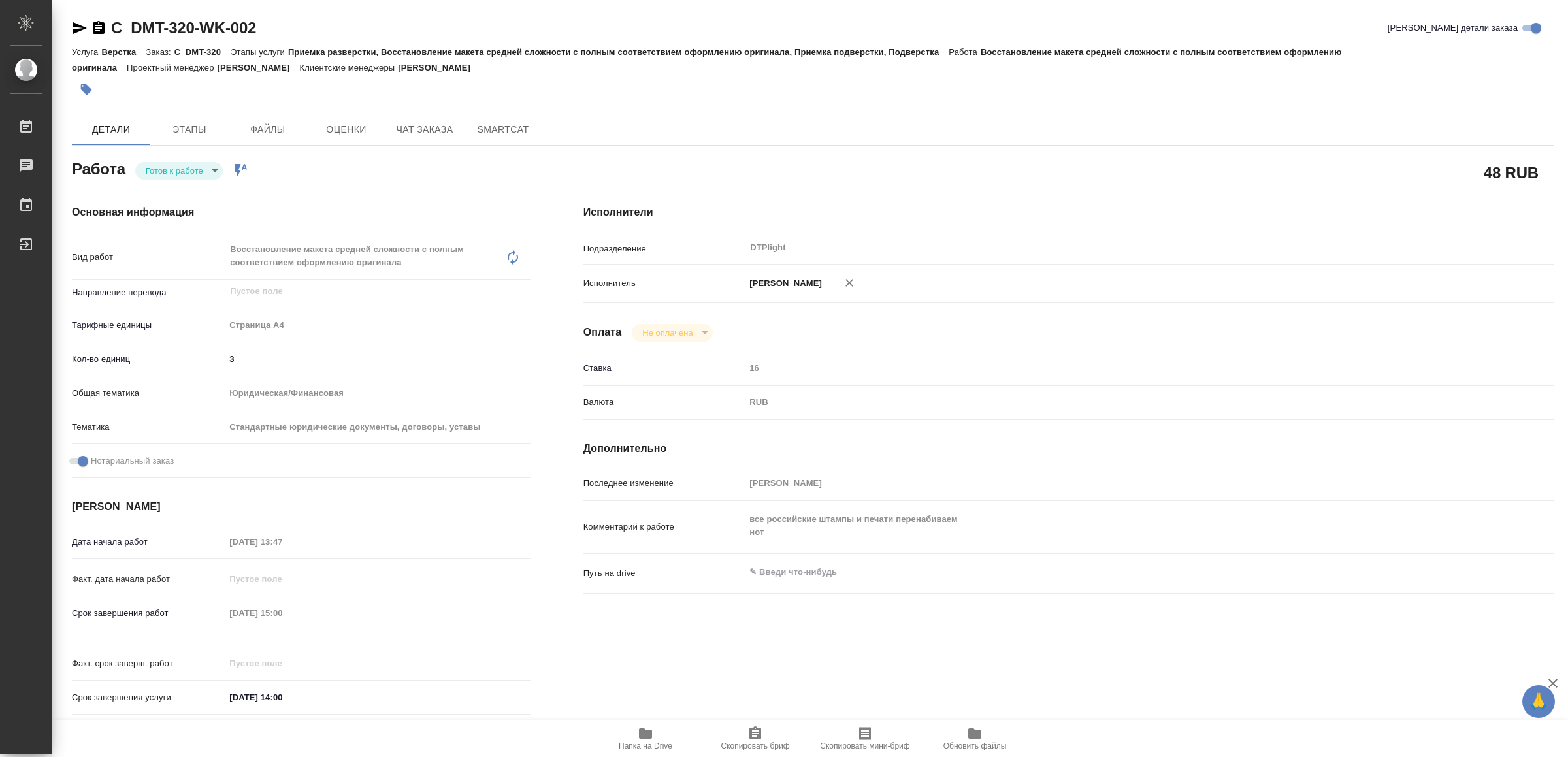
type textarea "x"
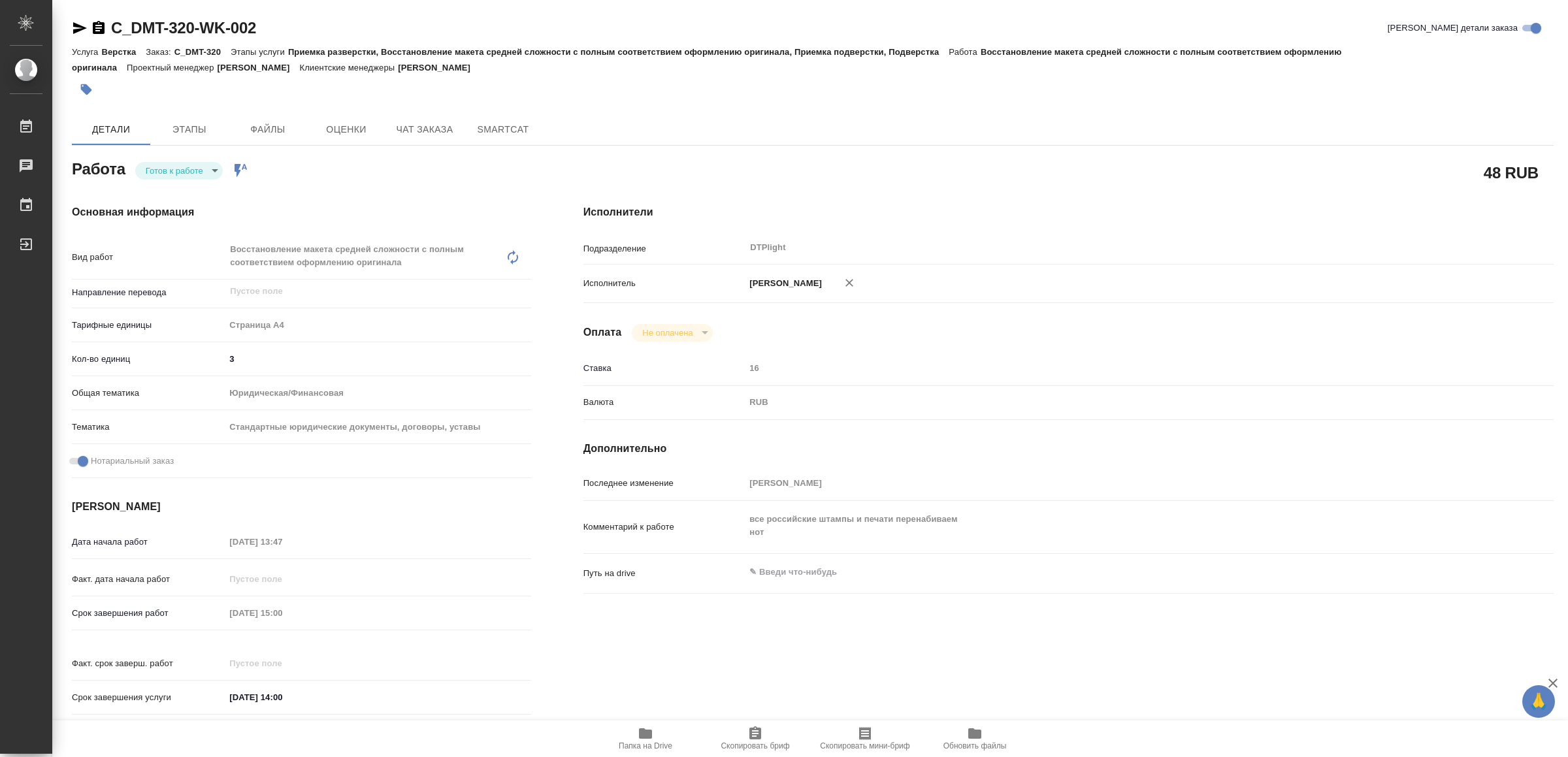
click at [191, 164] on body "🙏 .cls-1 fill:#fff; AWATERA Yamkovenko Vera Работы 0 Чаты График Выйти C_DMT-32…" at bounding box center [784, 378] width 1568 height 757
click at [191, 168] on li "В работе" at bounding box center [182, 170] width 92 height 22
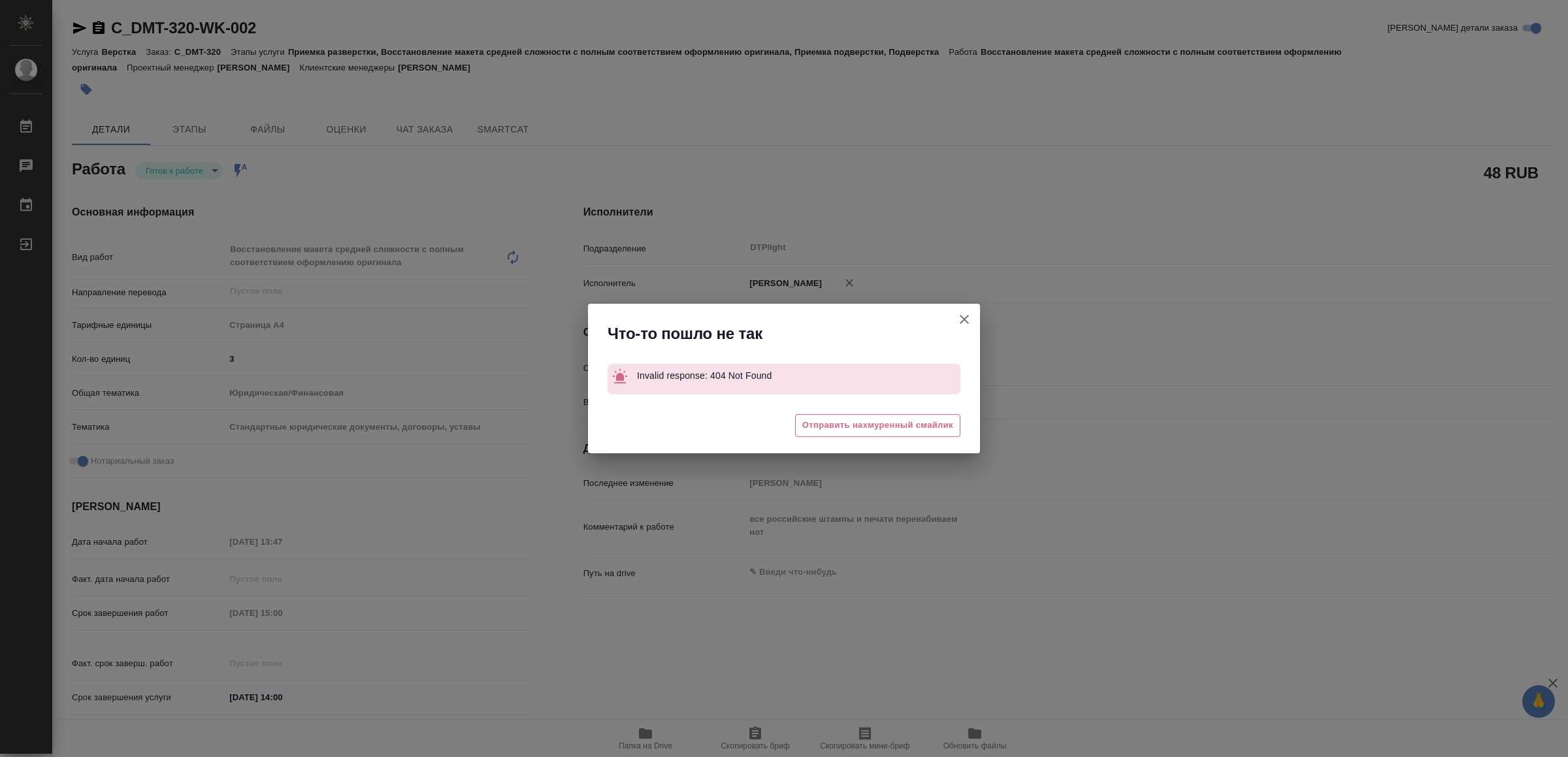
type textarea "x"
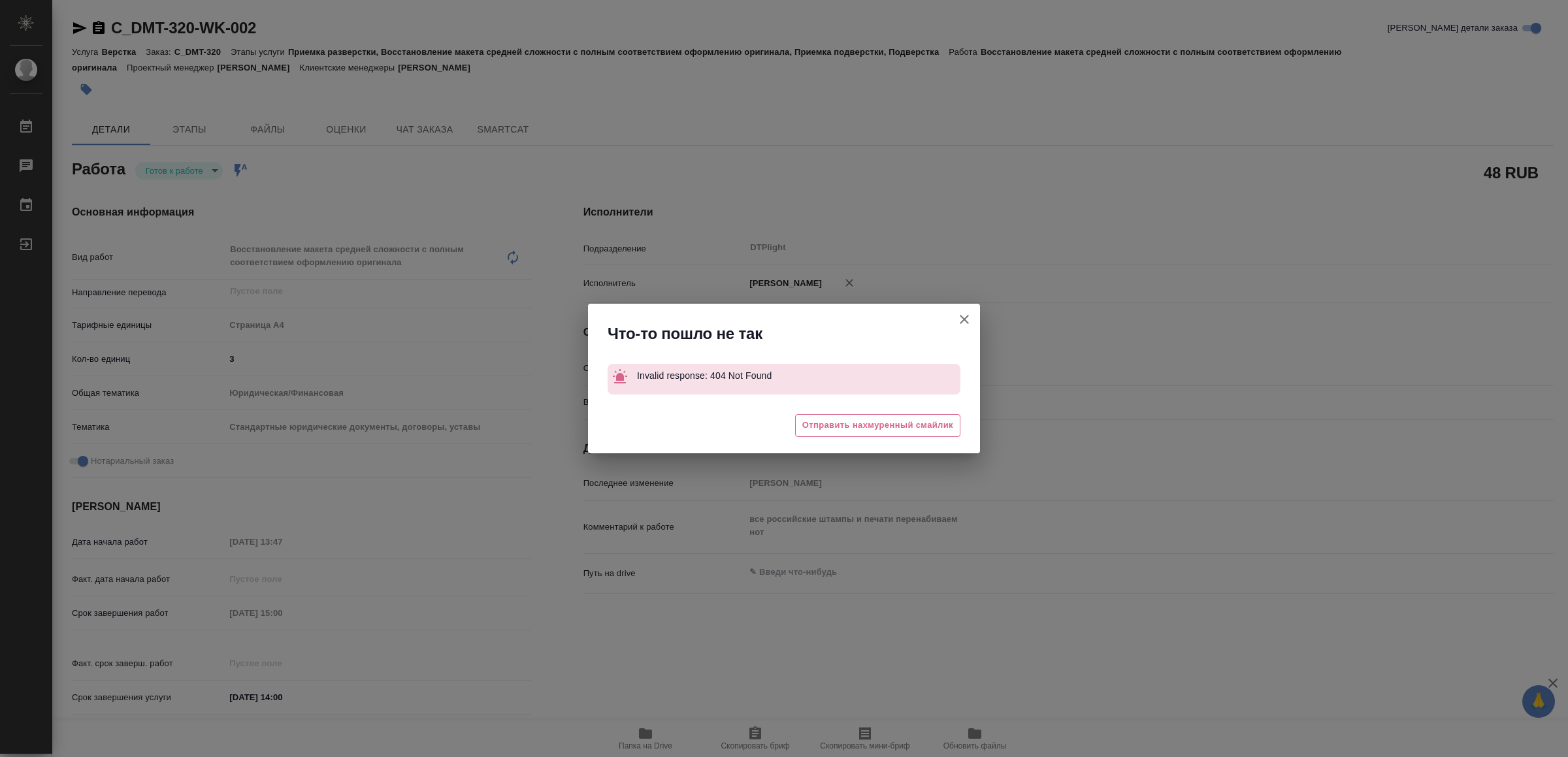
click at [961, 318] on icon "button" at bounding box center [964, 319] width 16 height 16
type textarea "x"
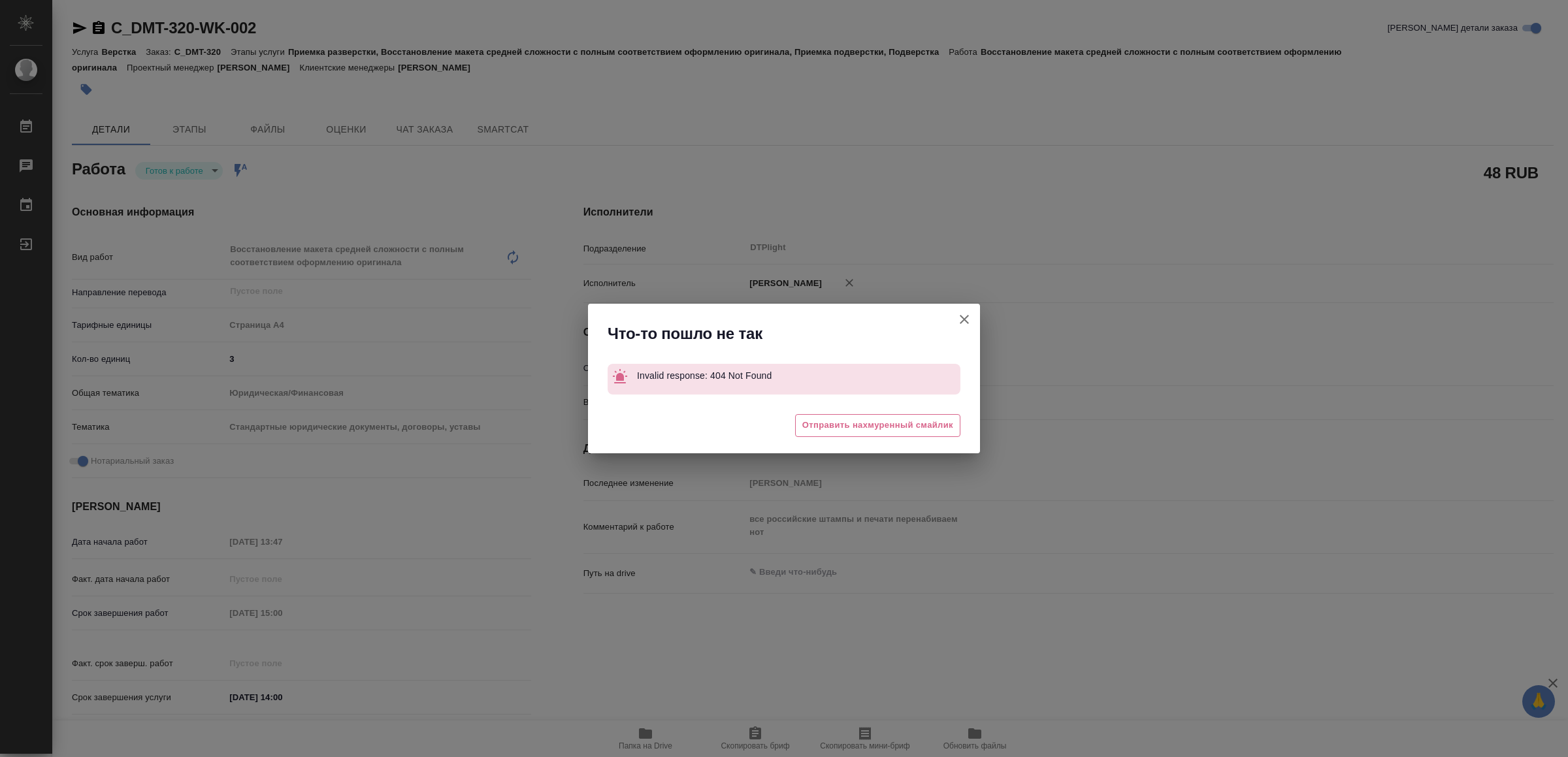
type textarea "x"
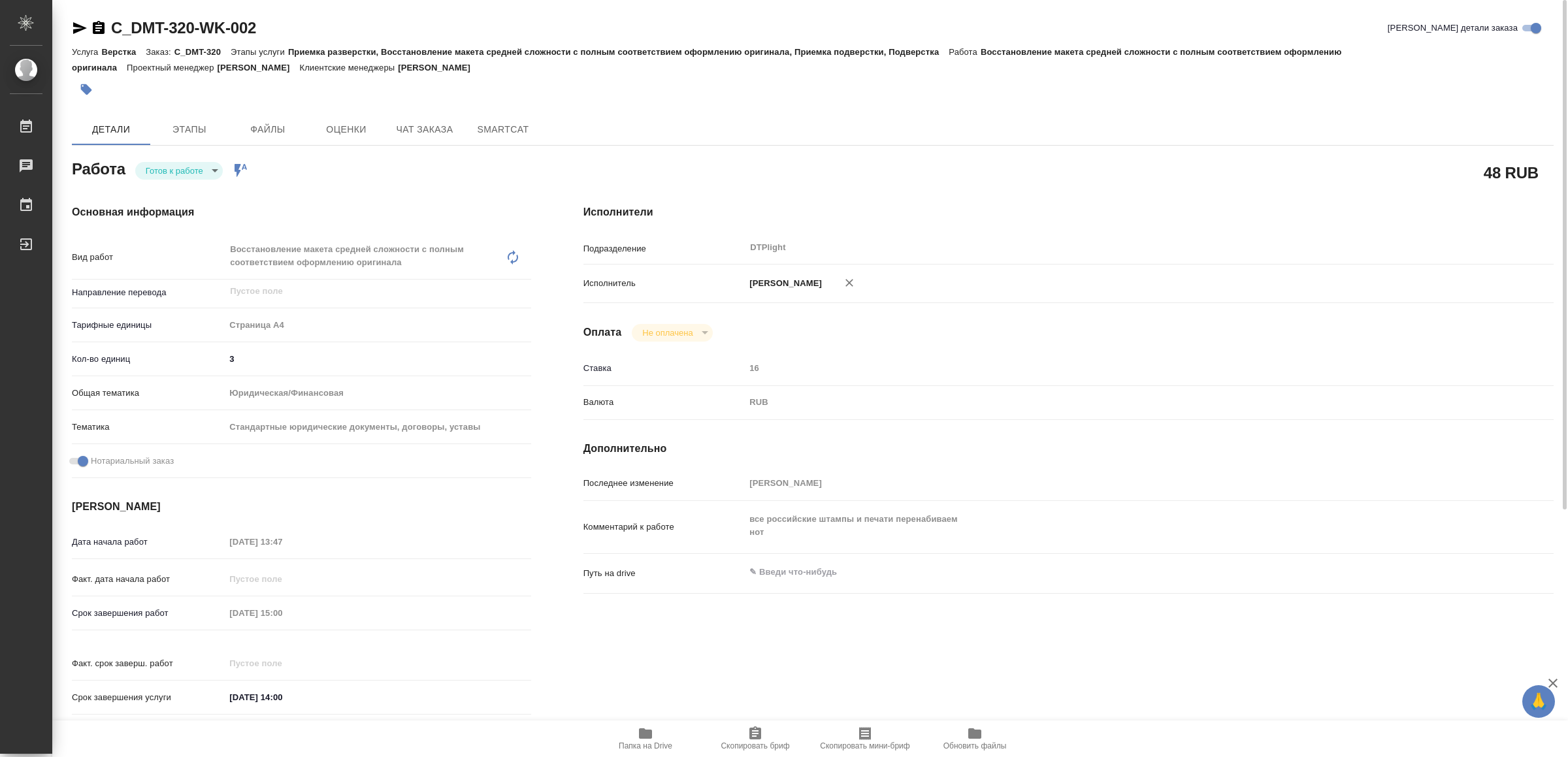
click at [73, 26] on icon "button" at bounding box center [79, 28] width 16 height 16
click at [639, 738] on icon "button" at bounding box center [645, 733] width 16 height 16
click at [196, 172] on body "🙏 .cls-1 fill:#fff; AWATERA Yamkovenko Vera Работы 0 Чаты График Выйти C_DMT-32…" at bounding box center [784, 378] width 1568 height 757
click at [194, 172] on li "В работе" at bounding box center [182, 170] width 92 height 22
type textarea "x"
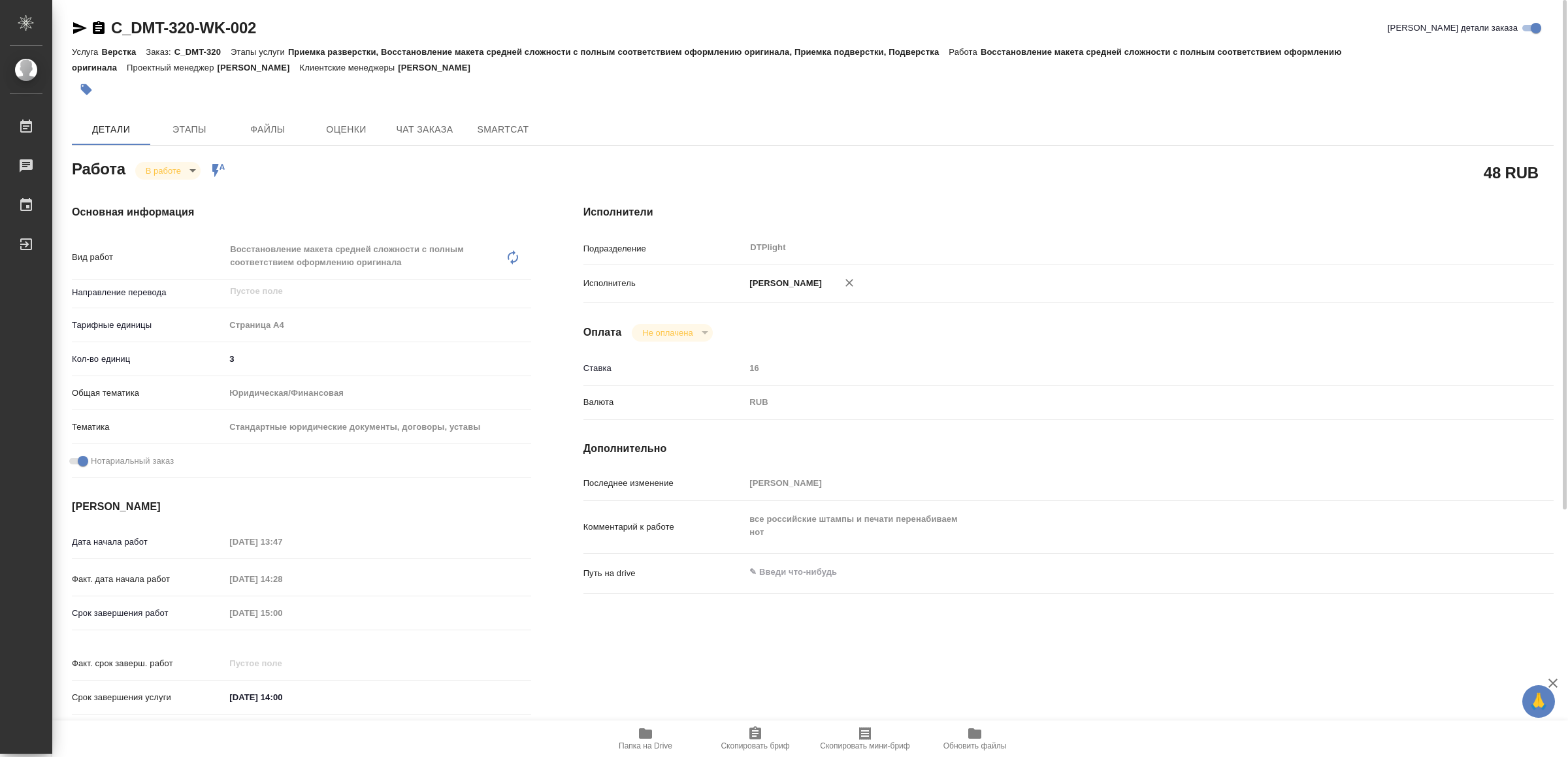
type textarea "x"
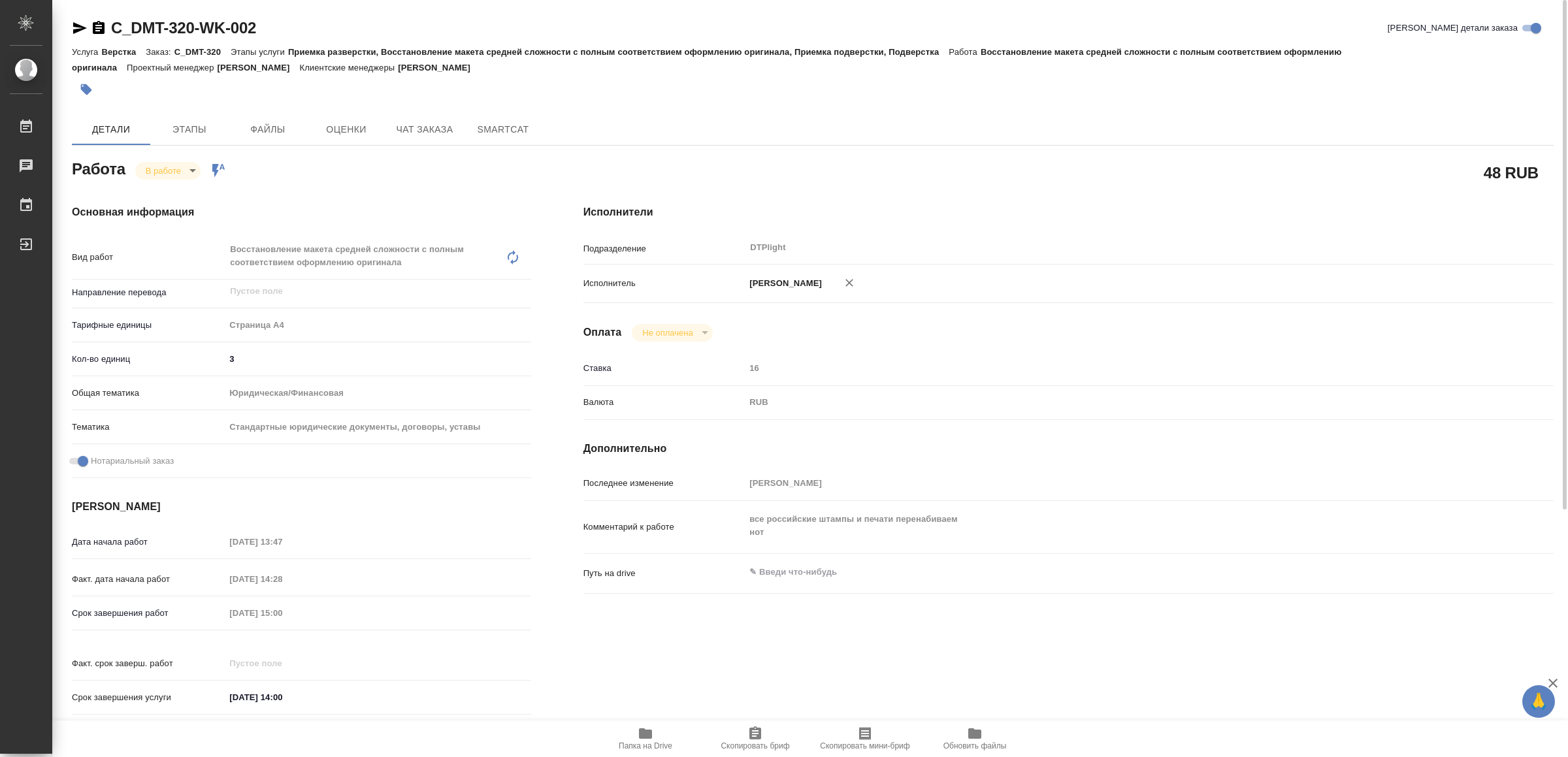
type textarea "x"
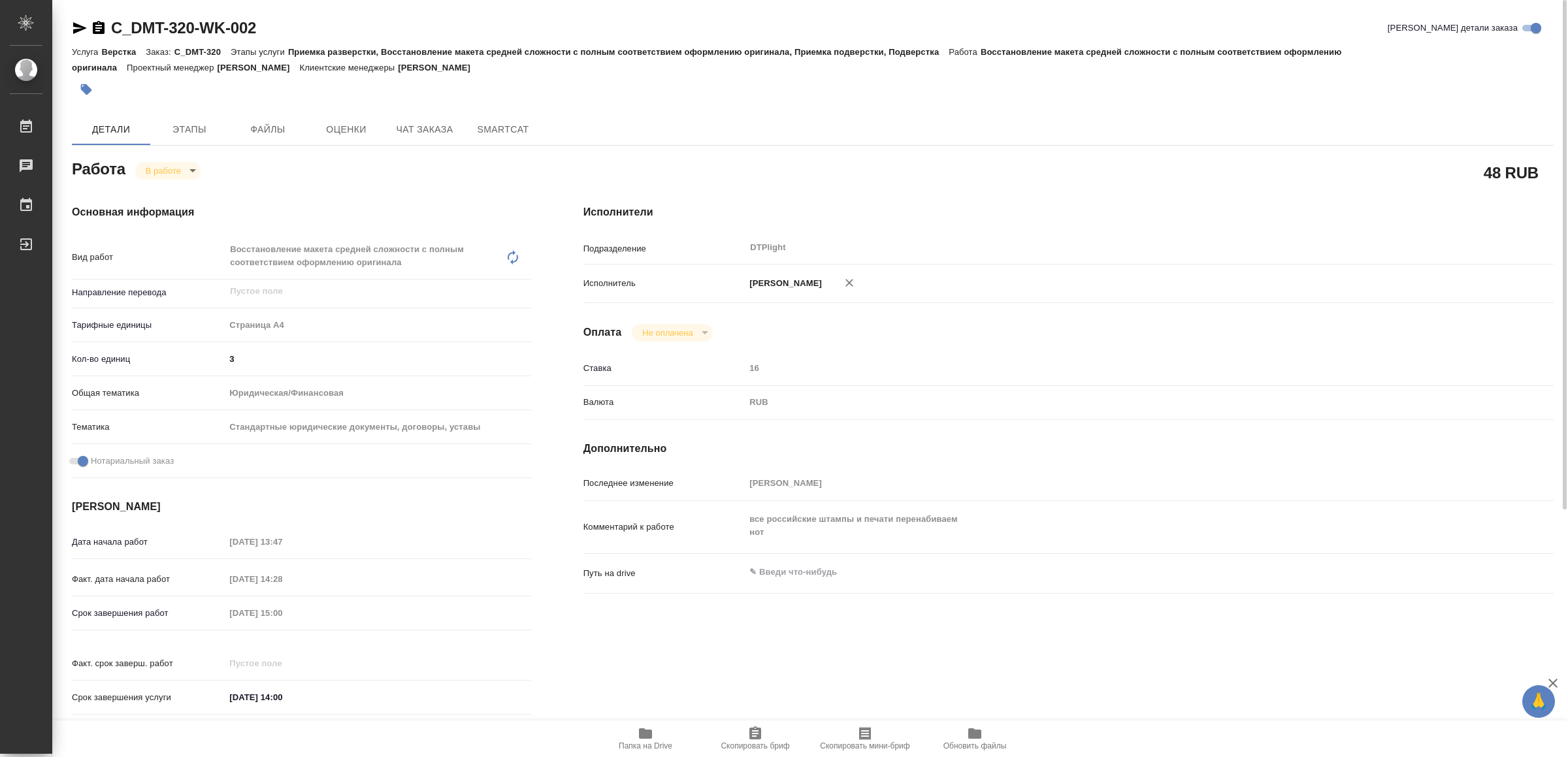
type textarea "x"
click at [635, 734] on span "Папка на Drive" at bounding box center [645, 738] width 94 height 25
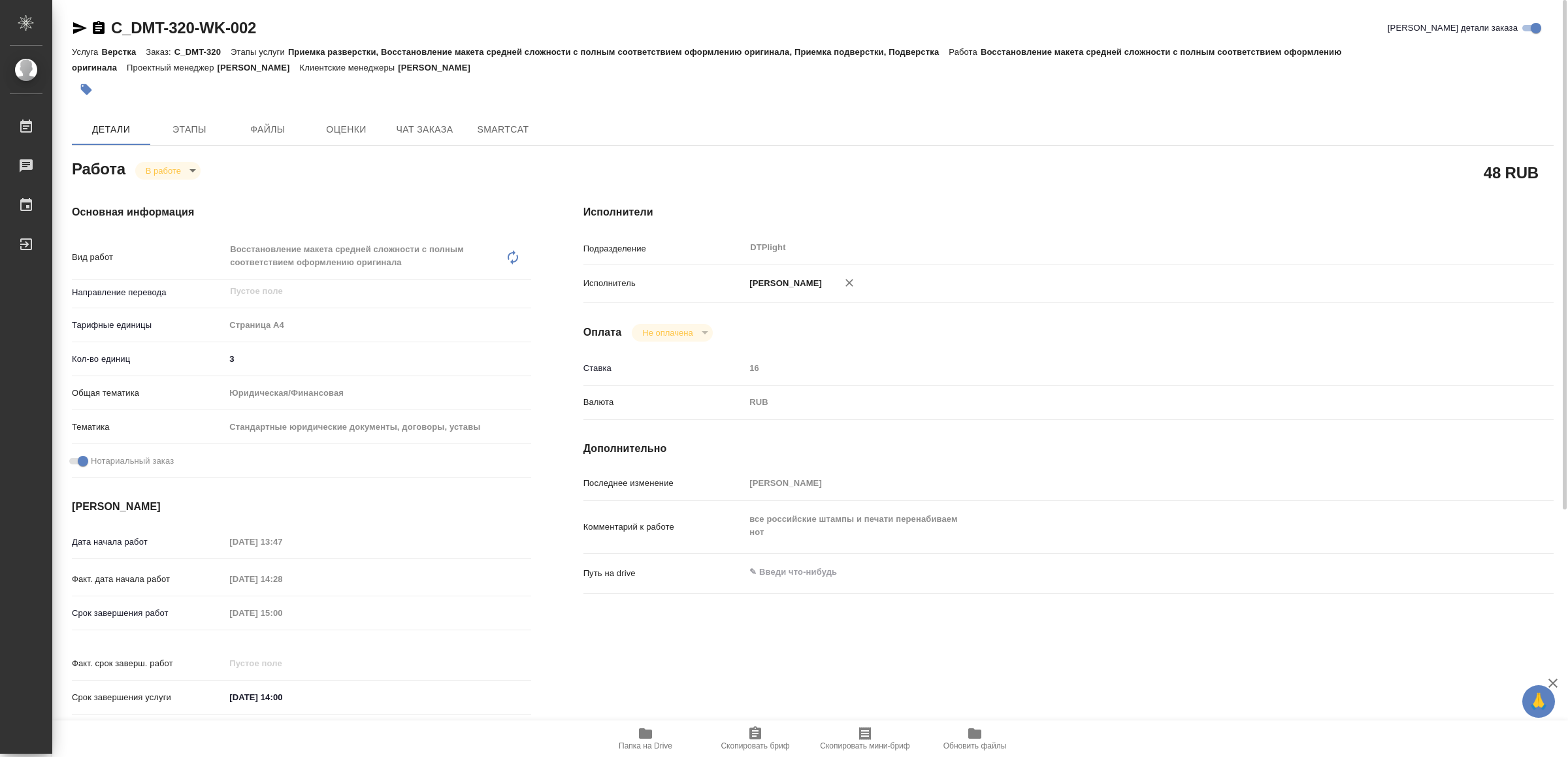
type textarea "x"
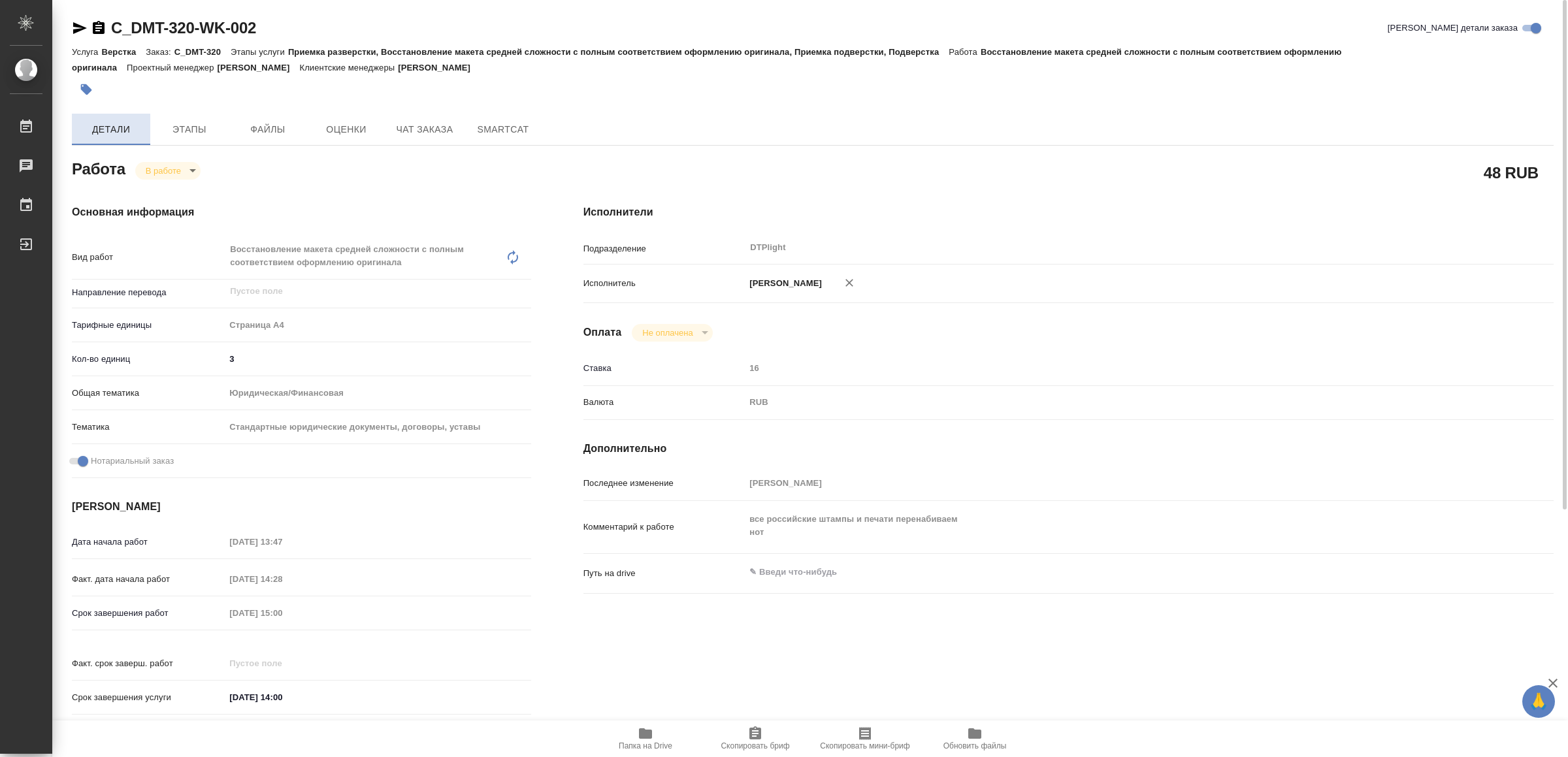
type textarea "x"
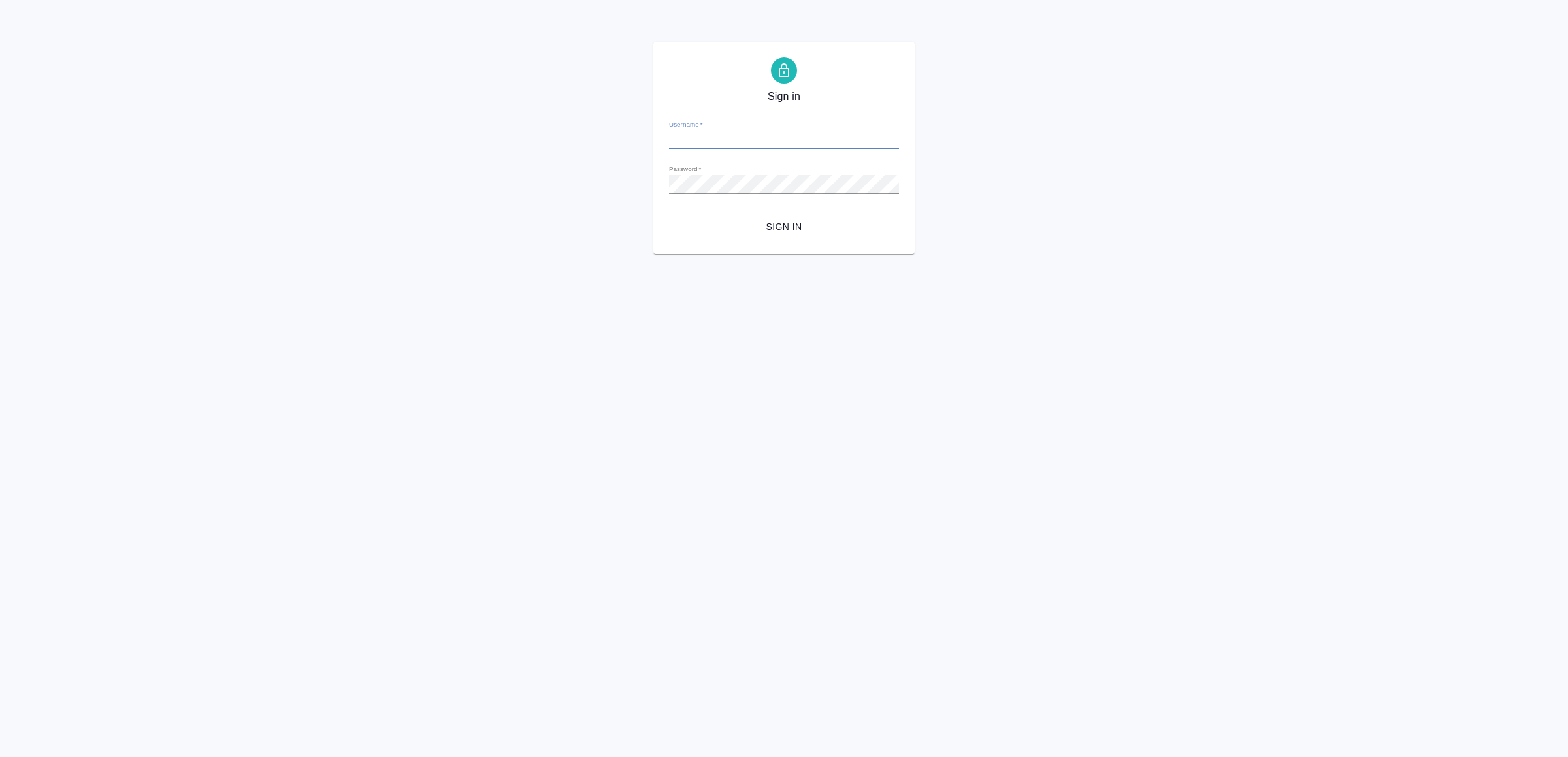
type input "[EMAIL_ADDRESS][DOMAIN_NAME]"
click at [790, 222] on span "Sign in" at bounding box center [784, 227] width 209 height 16
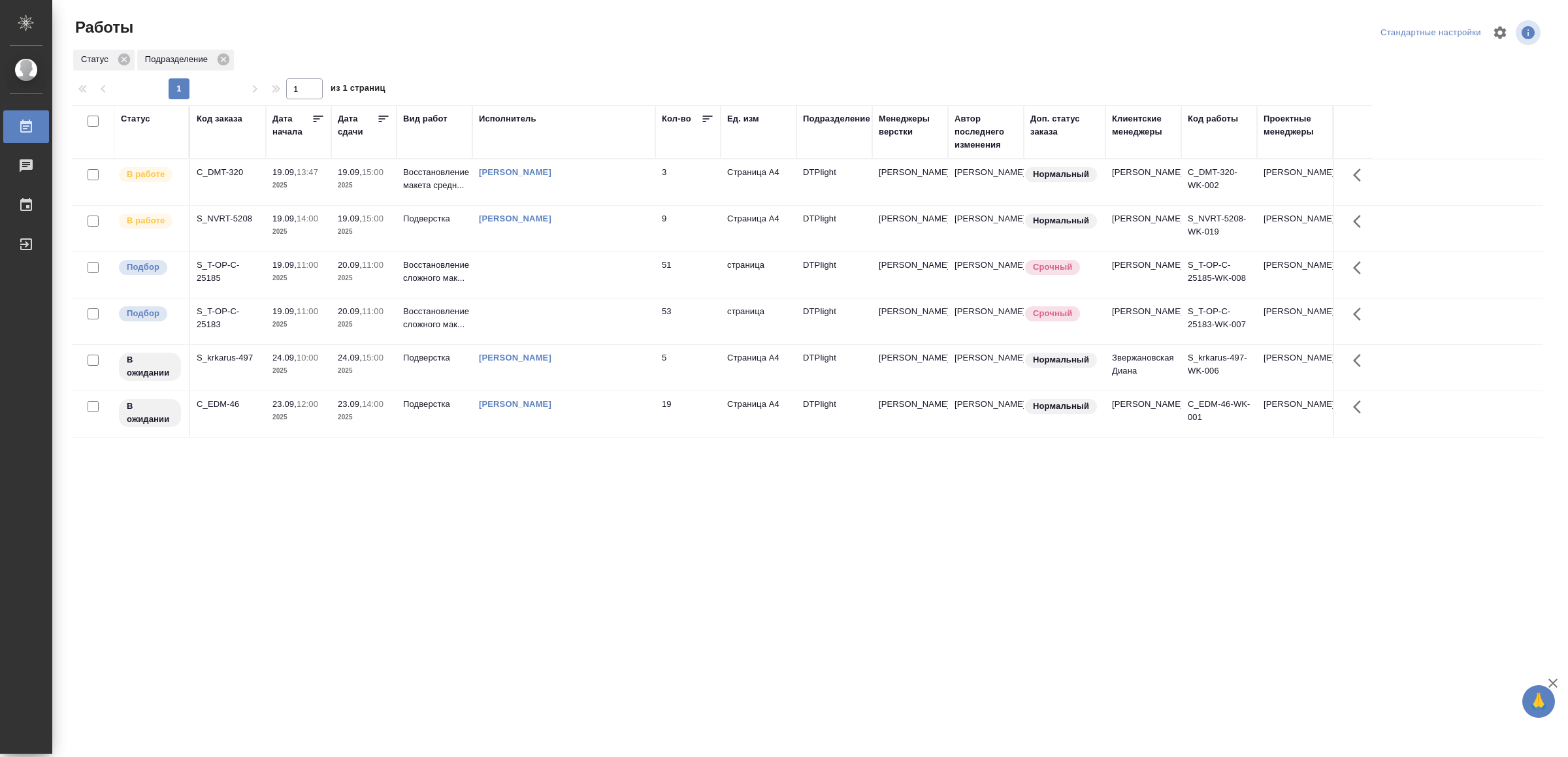
click at [620, 222] on div "[PERSON_NAME]" at bounding box center [564, 218] width 170 height 13
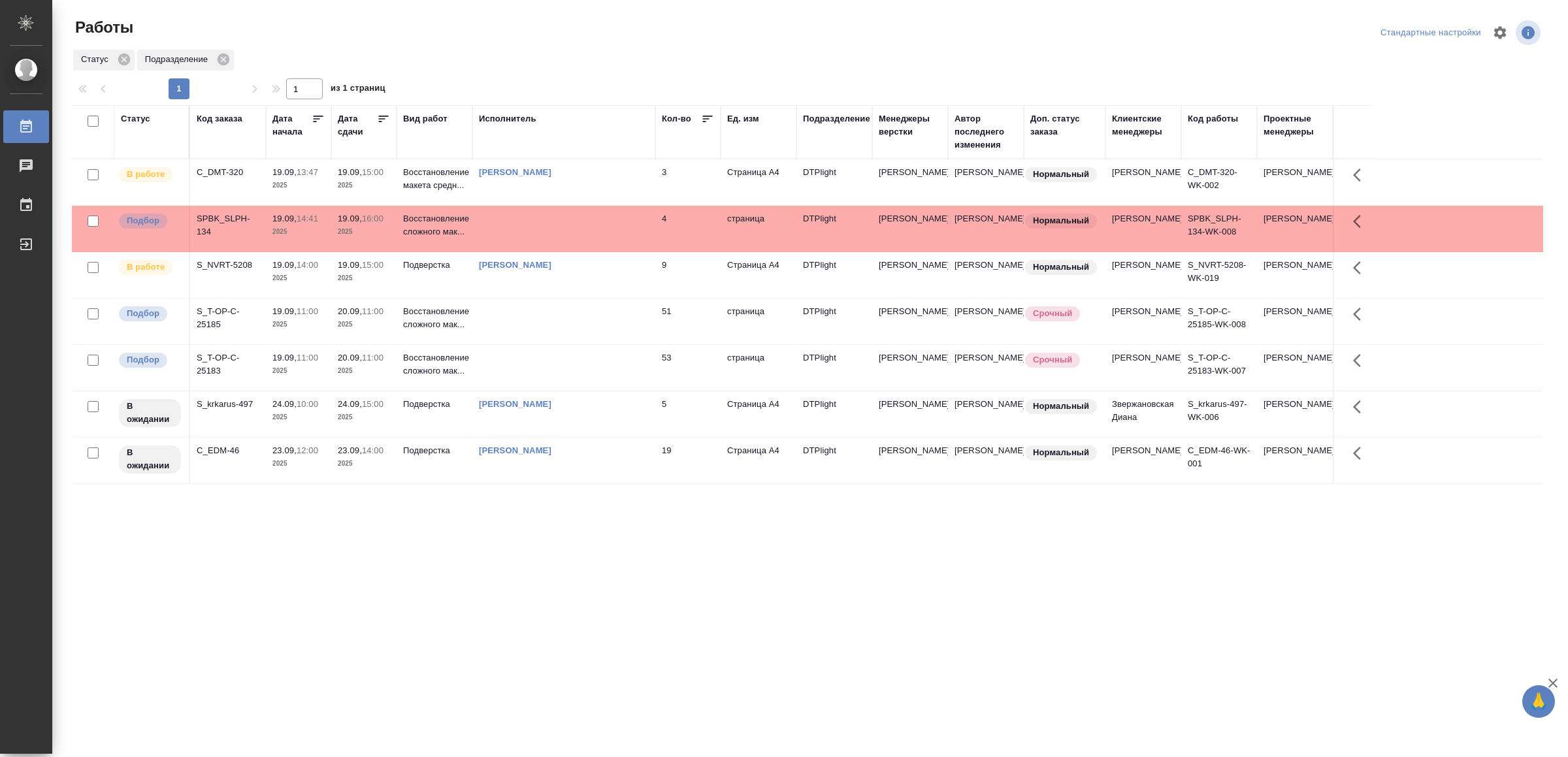
click at [595, 287] on td "[PERSON_NAME]" at bounding box center [563, 274] width 183 height 46
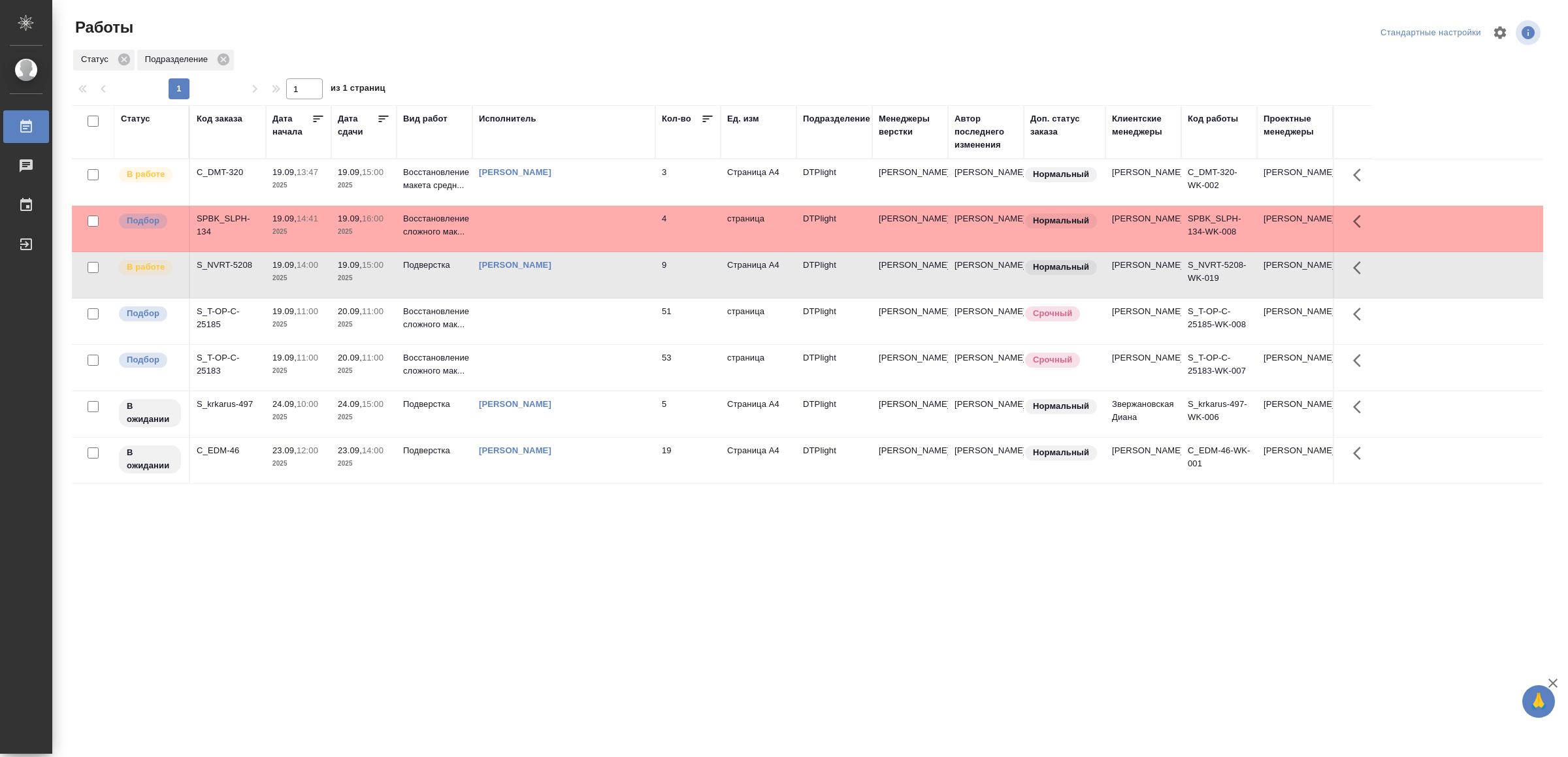
click at [596, 288] on td "[PERSON_NAME]" at bounding box center [563, 274] width 183 height 46
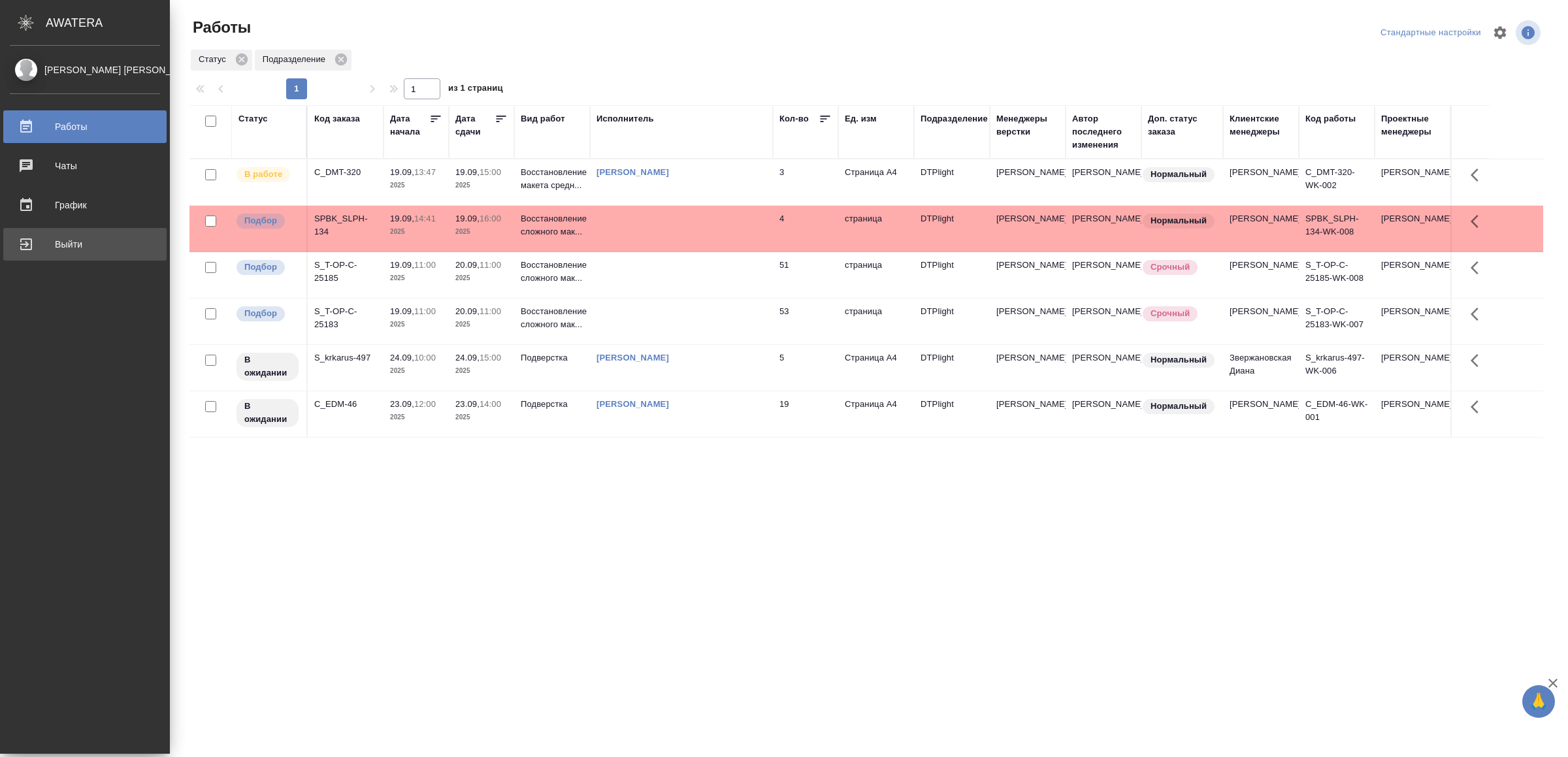
drag, startPoint x: 26, startPoint y: 247, endPoint x: 100, endPoint y: 261, distance: 75.3
click at [27, 247] on div "Выйти" at bounding box center [85, 244] width 151 height 20
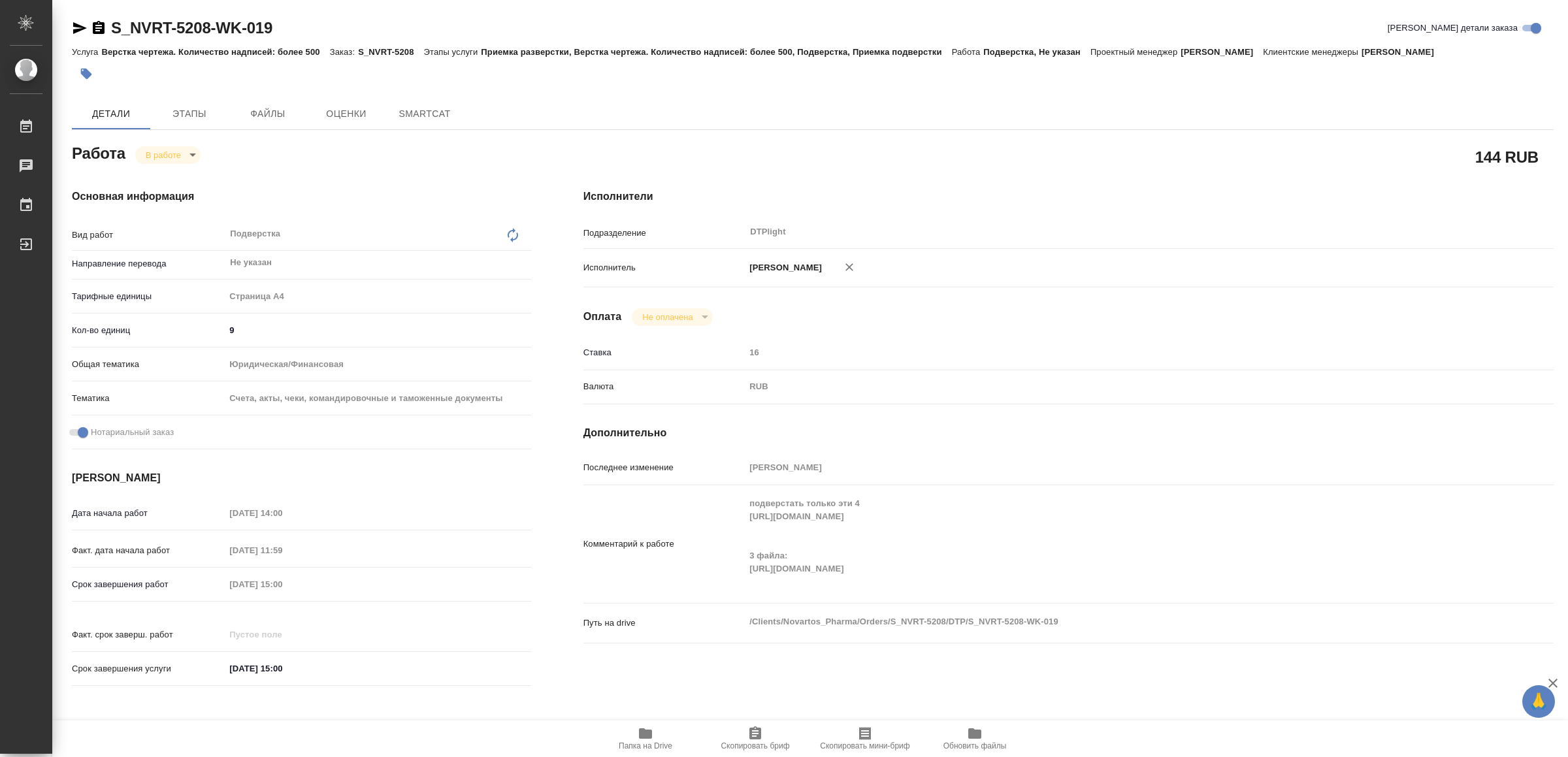
type textarea "x"
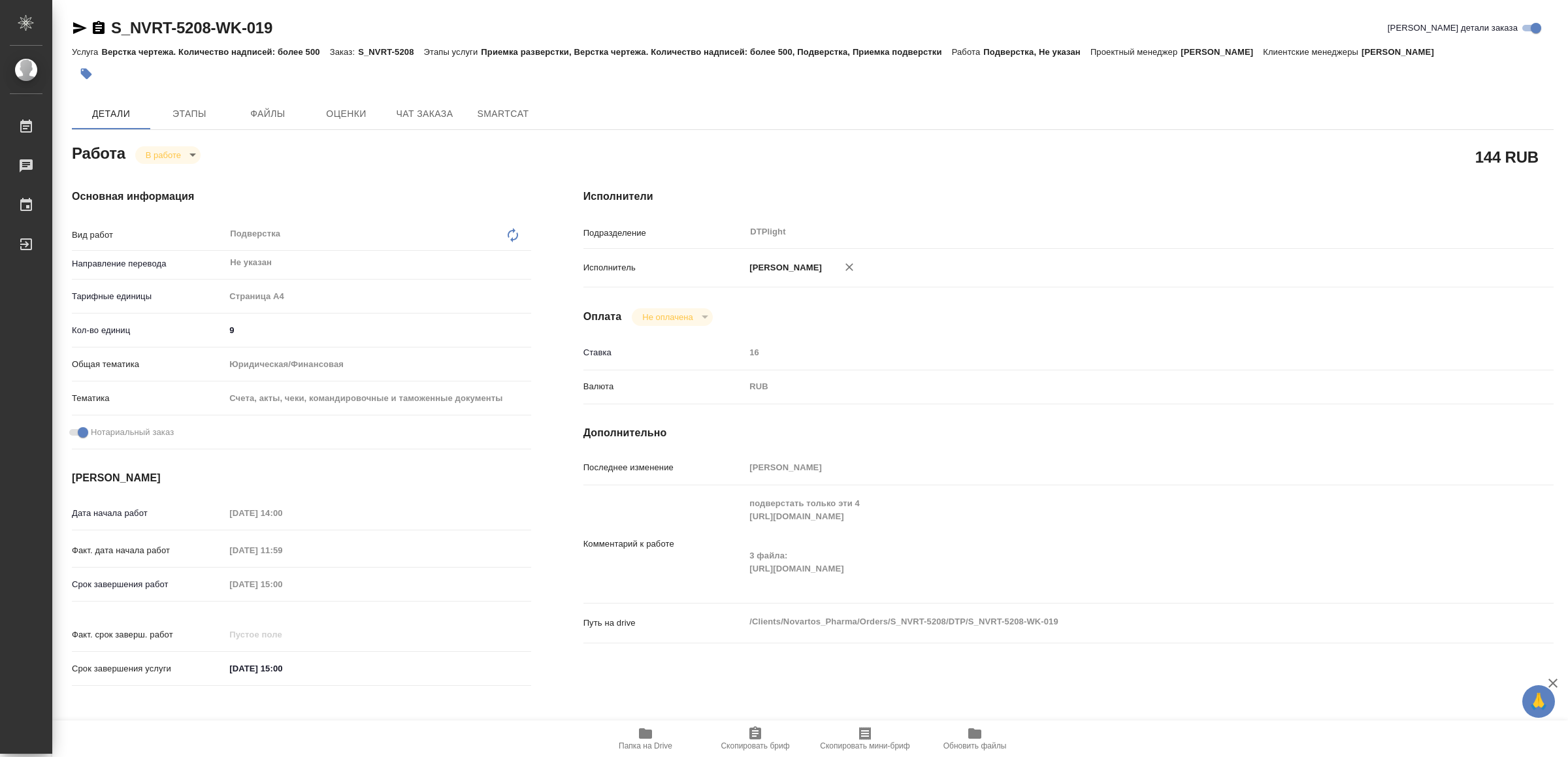
type textarea "x"
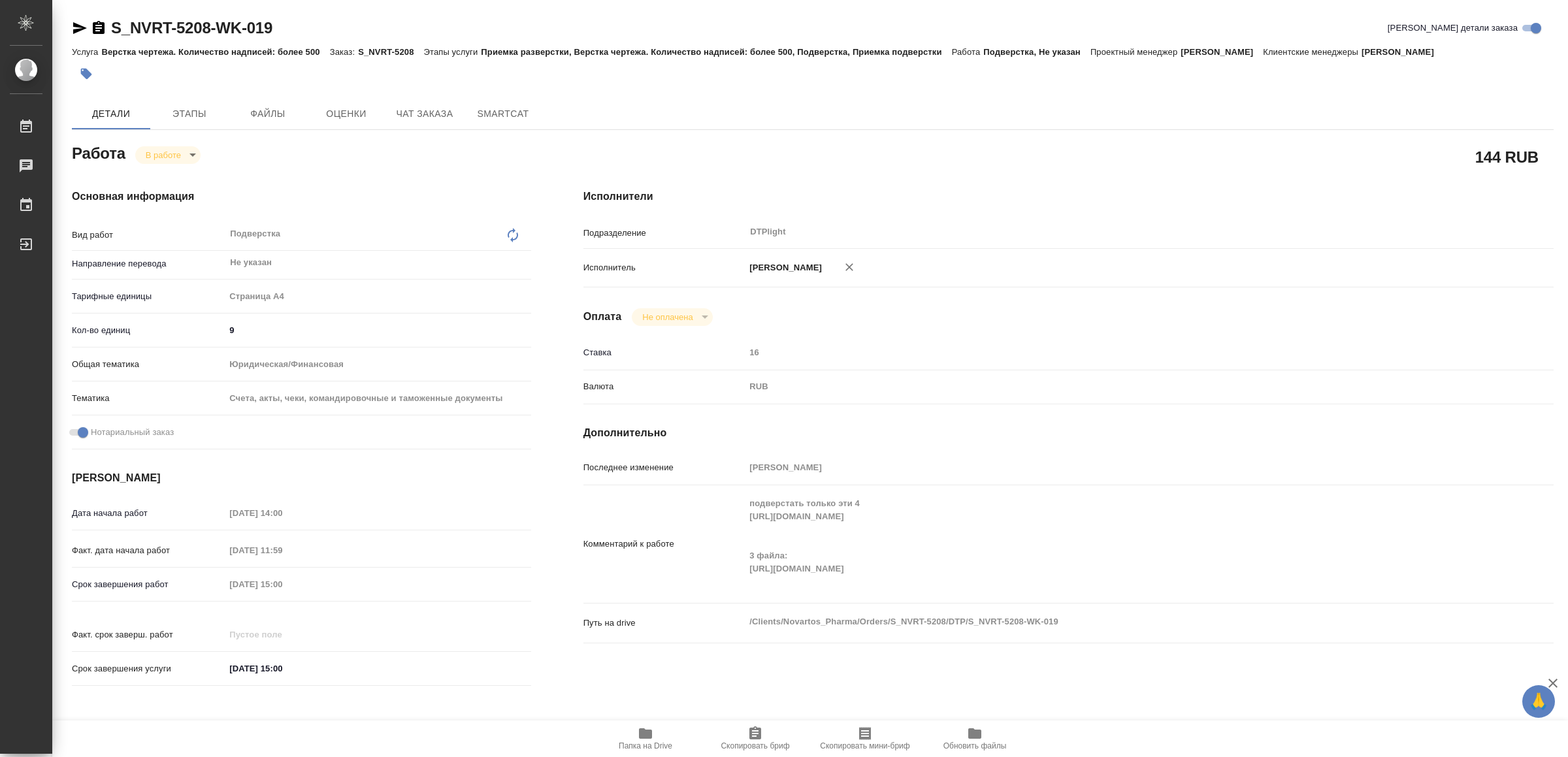
type textarea "x"
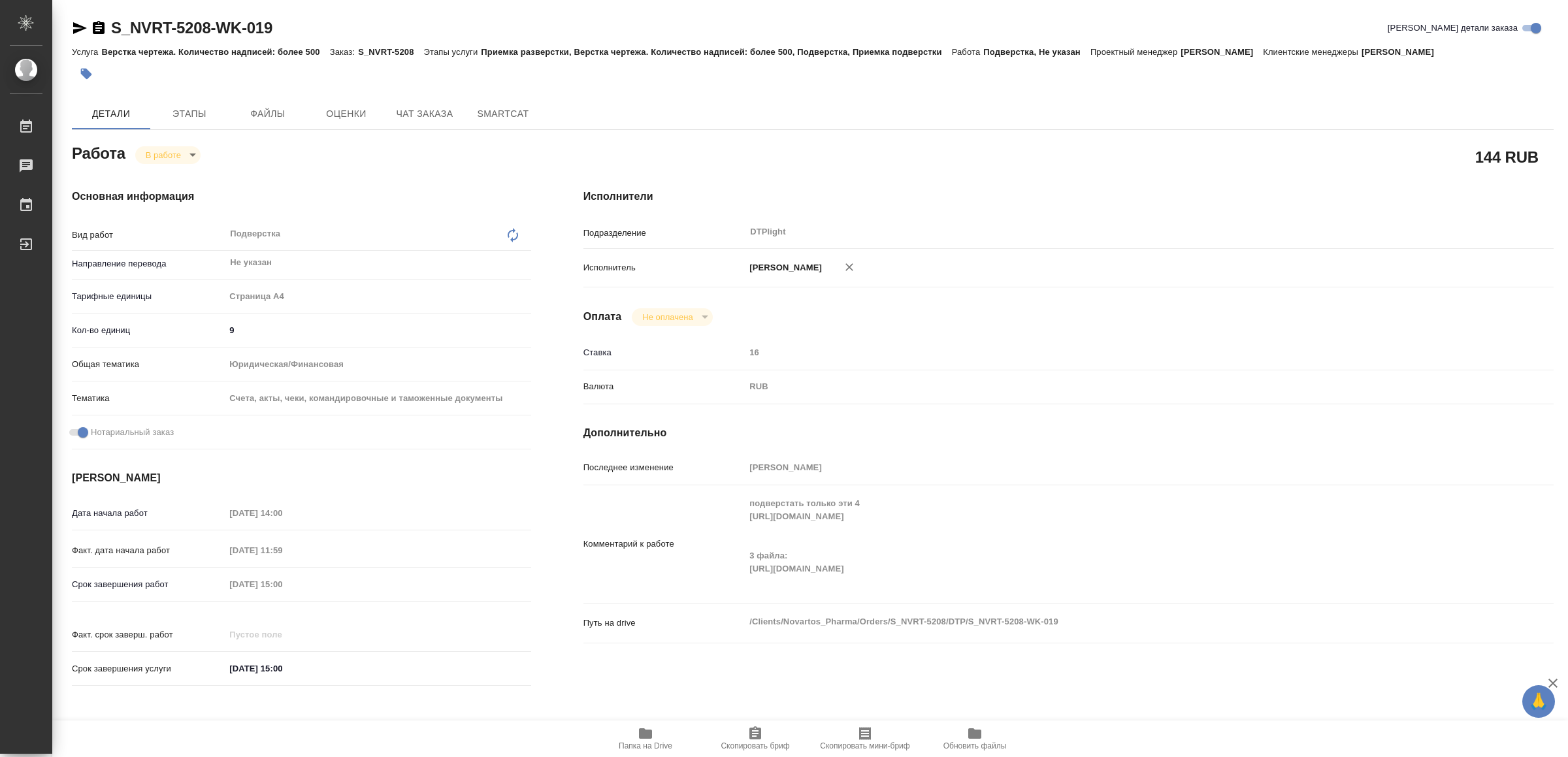
click at [647, 738] on icon "button" at bounding box center [645, 733] width 13 height 10
click at [976, 602] on div "Комментарий к работе подверстать только эти 4 https://drive.awatera.com/apps/fi…" at bounding box center [1068, 550] width 970 height 118
click at [825, 594] on div "подверстать только эти 4 https://drive.awatera.com/apps/files/files?dir=/Shares…" at bounding box center [1108, 544] width 728 height 107
click at [1317, 594] on div "подверстать только эти 4 https://drive.awatera.com/apps/files/files?dir=/Shares…" at bounding box center [1108, 544] width 728 height 107
click at [643, 731] on icon "button" at bounding box center [645, 733] width 13 height 10
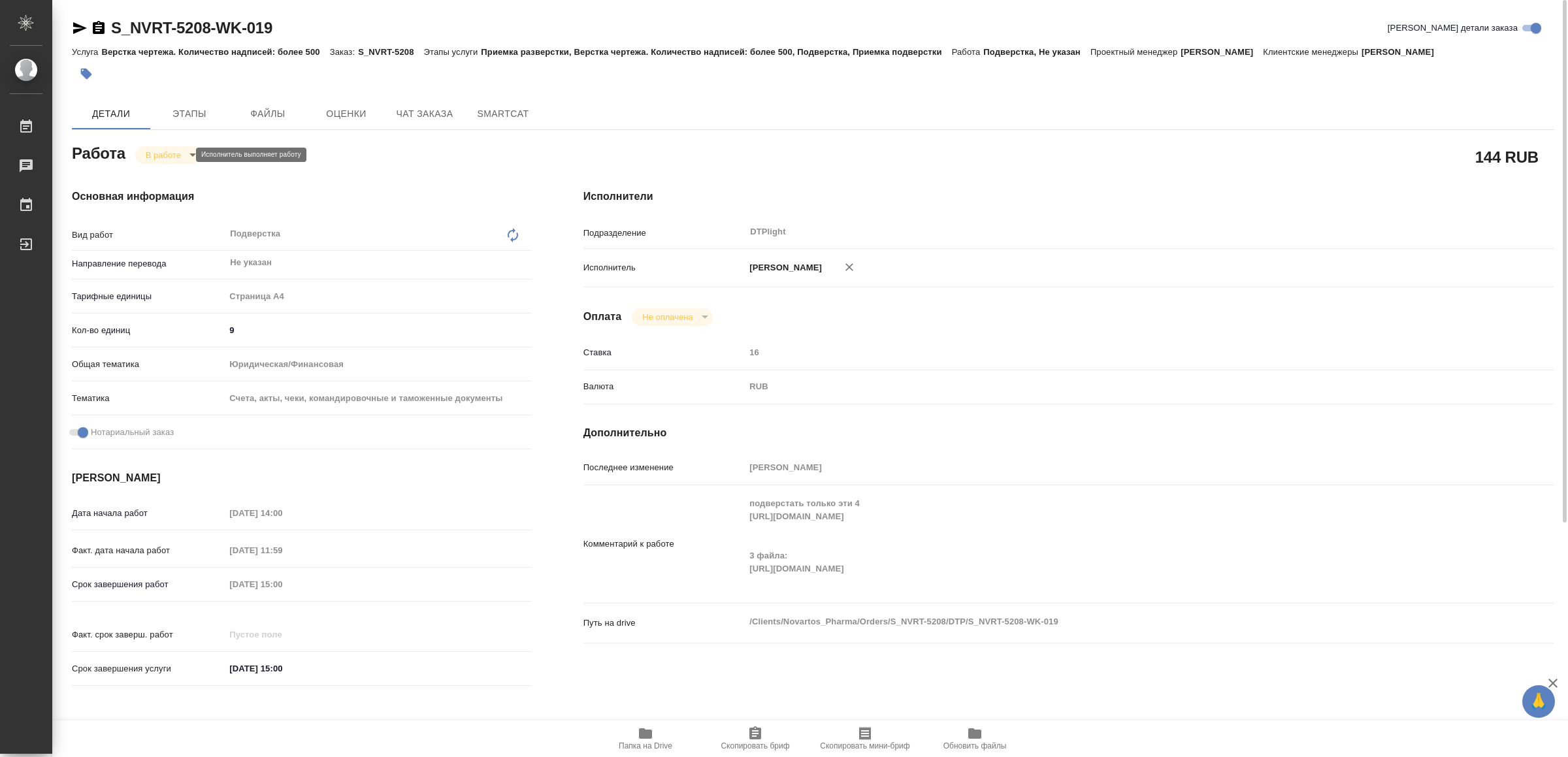
click at [175, 151] on body "🙏 .cls-1 fill:#fff; AWATERA Yamkovenko [PERSON_NAME] Работы 0 Чаты График Выйти…" at bounding box center [784, 378] width 1568 height 757
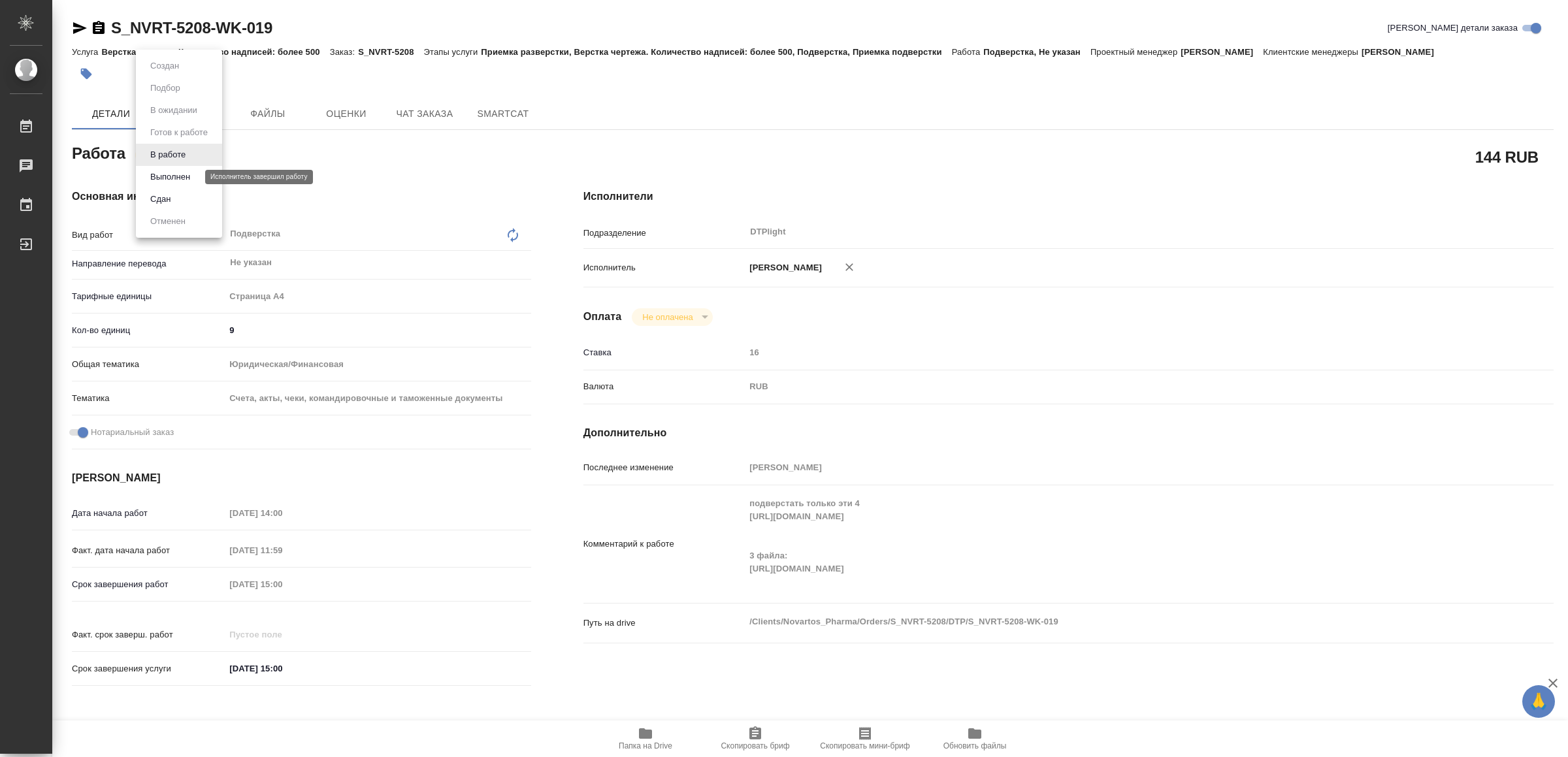
click at [177, 171] on button "Выполнен" at bounding box center [170, 177] width 48 height 14
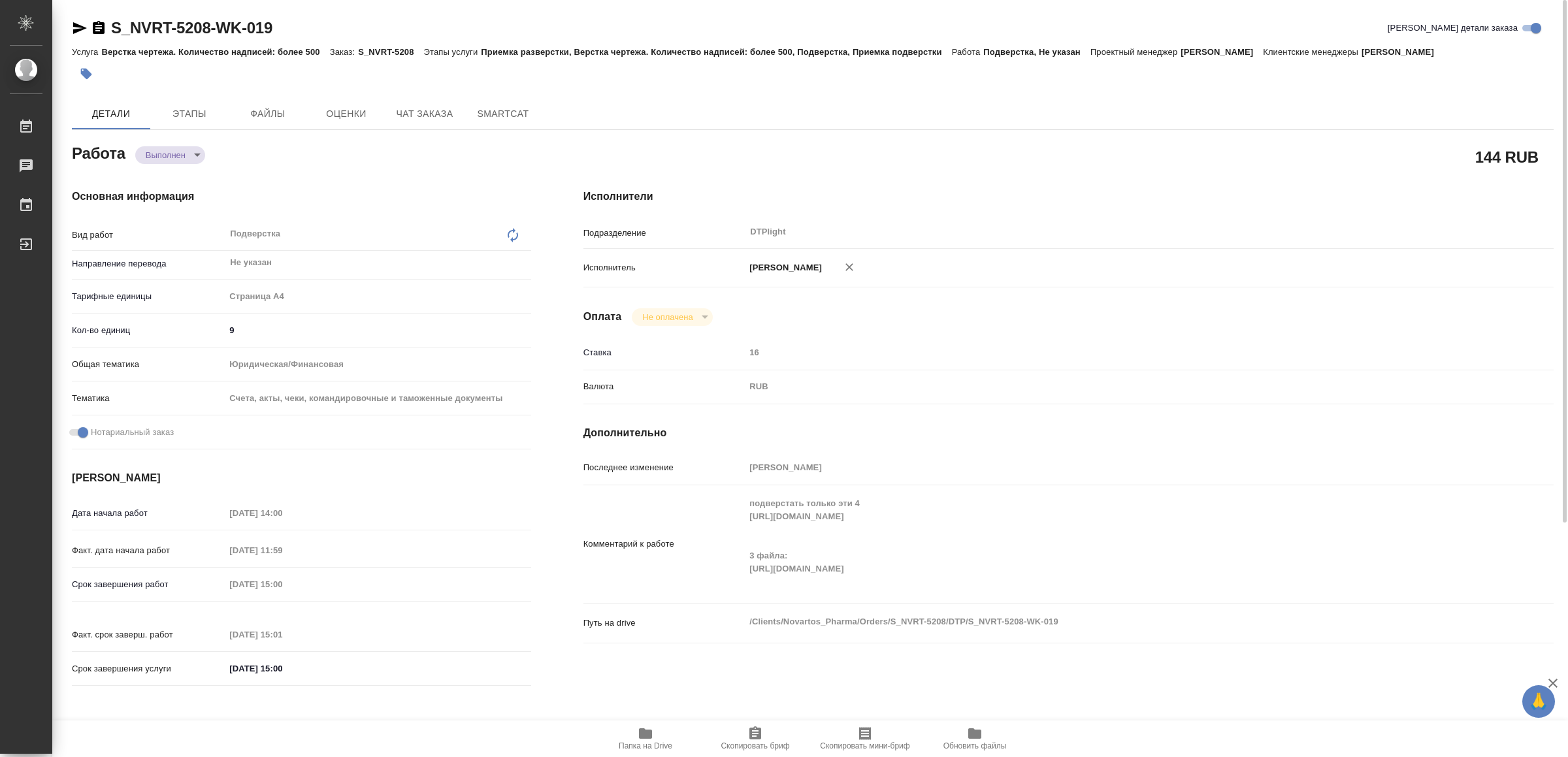
type textarea "x"
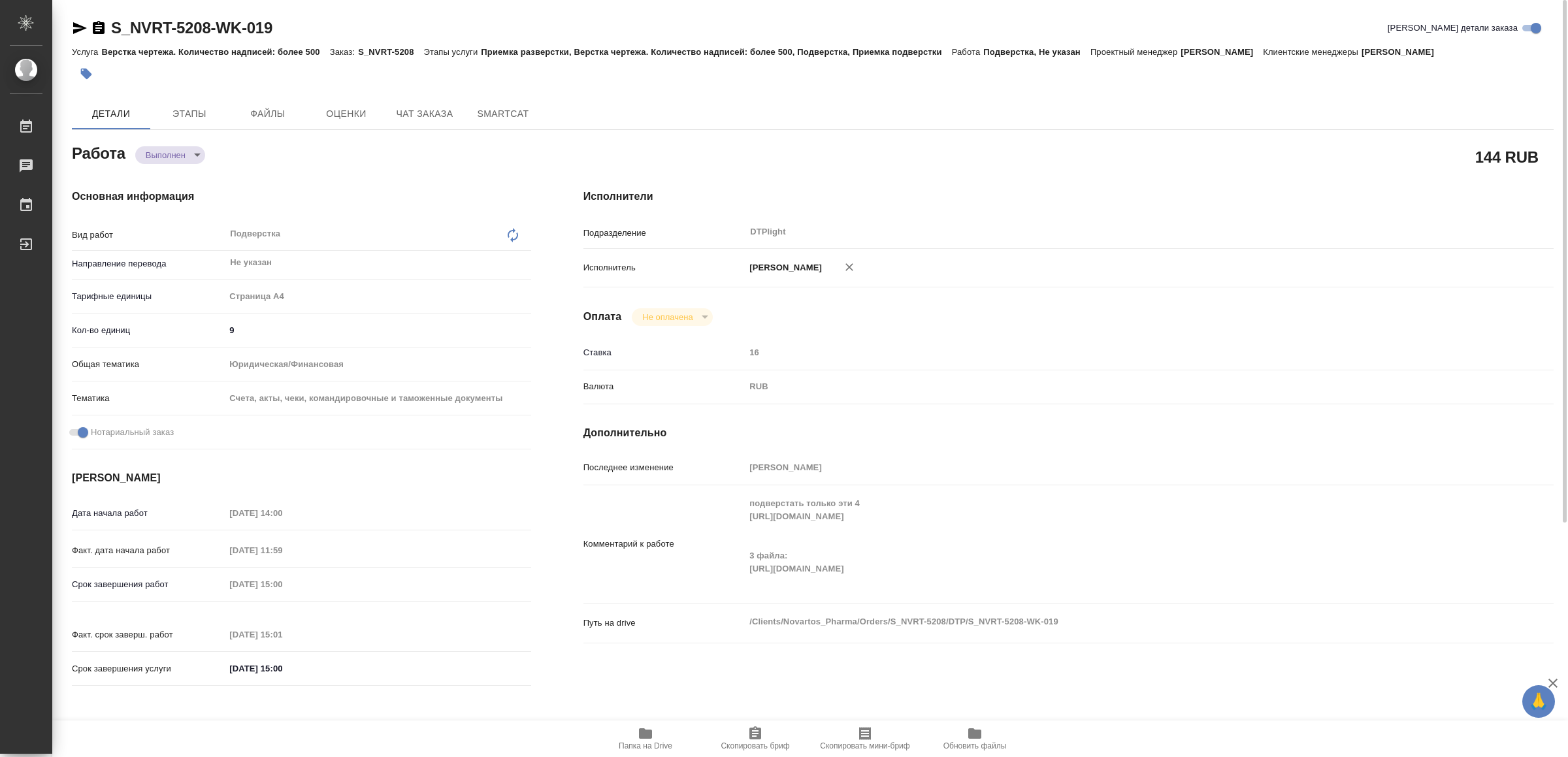
type textarea "x"
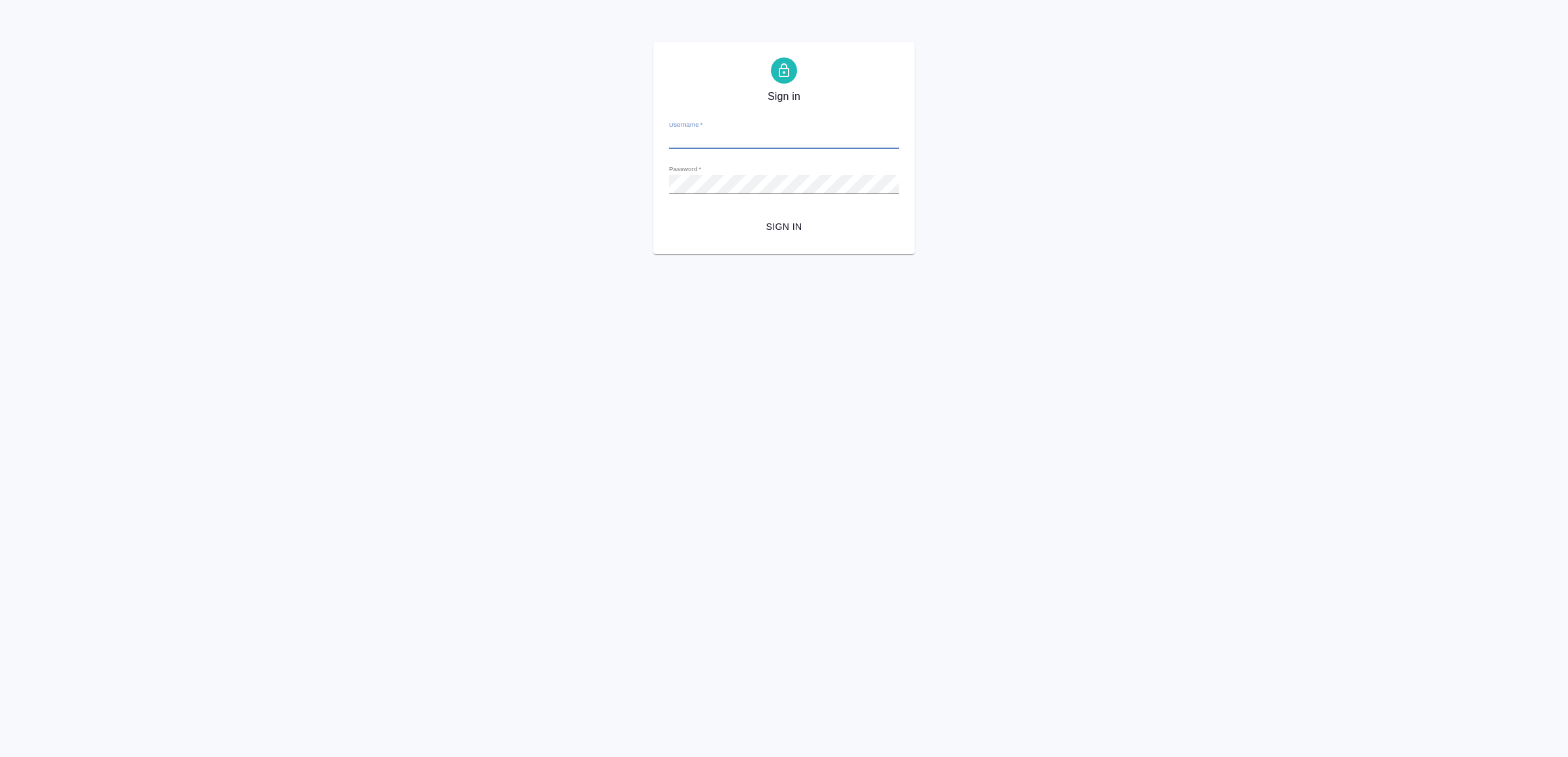
type input "v.yamkovenko@awatera.com"
click at [775, 228] on span "Sign in" at bounding box center [784, 227] width 209 height 16
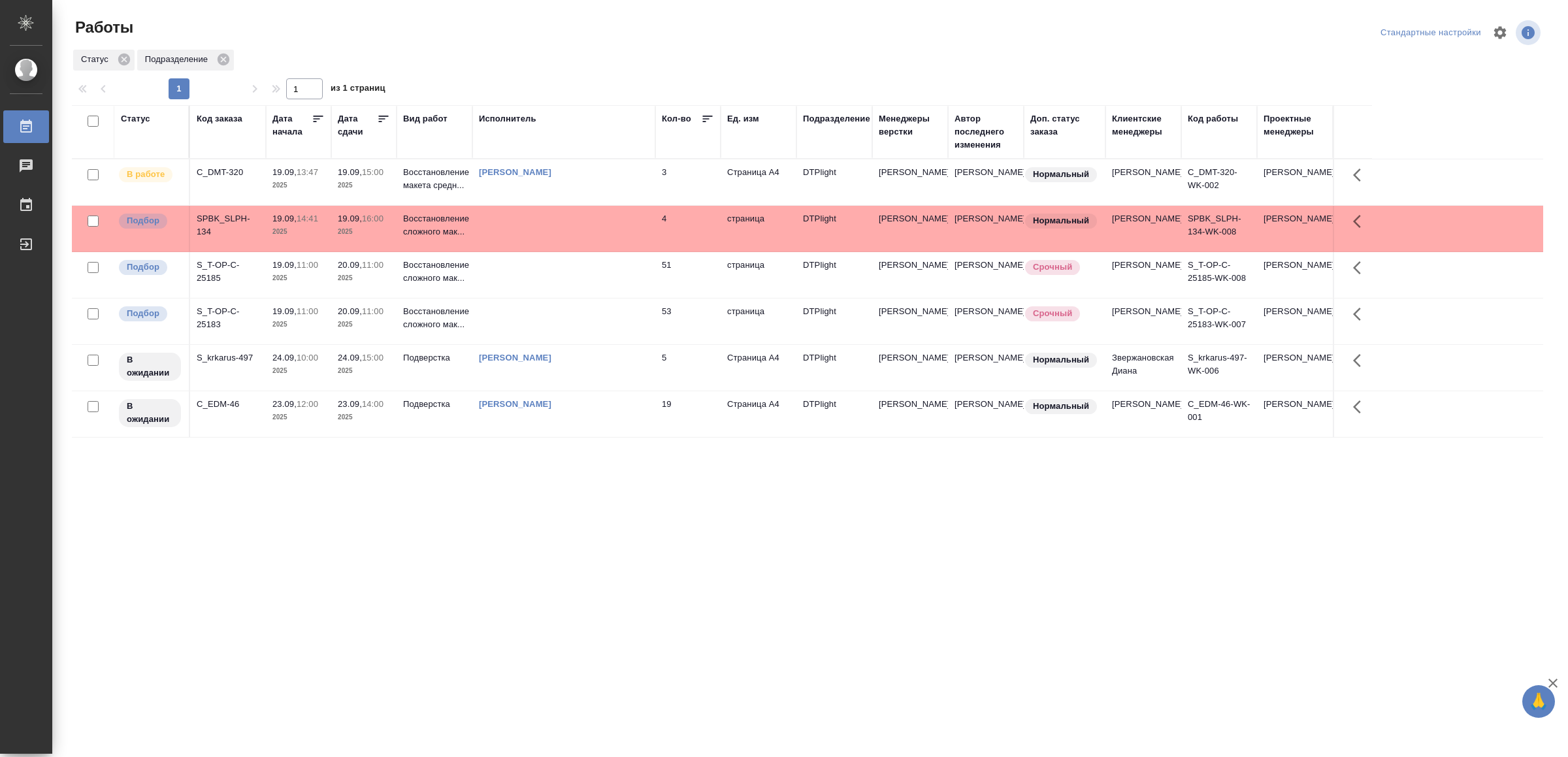
click at [580, 179] on div "[PERSON_NAME]" at bounding box center [564, 172] width 170 height 13
click at [589, 218] on td at bounding box center [563, 229] width 183 height 46
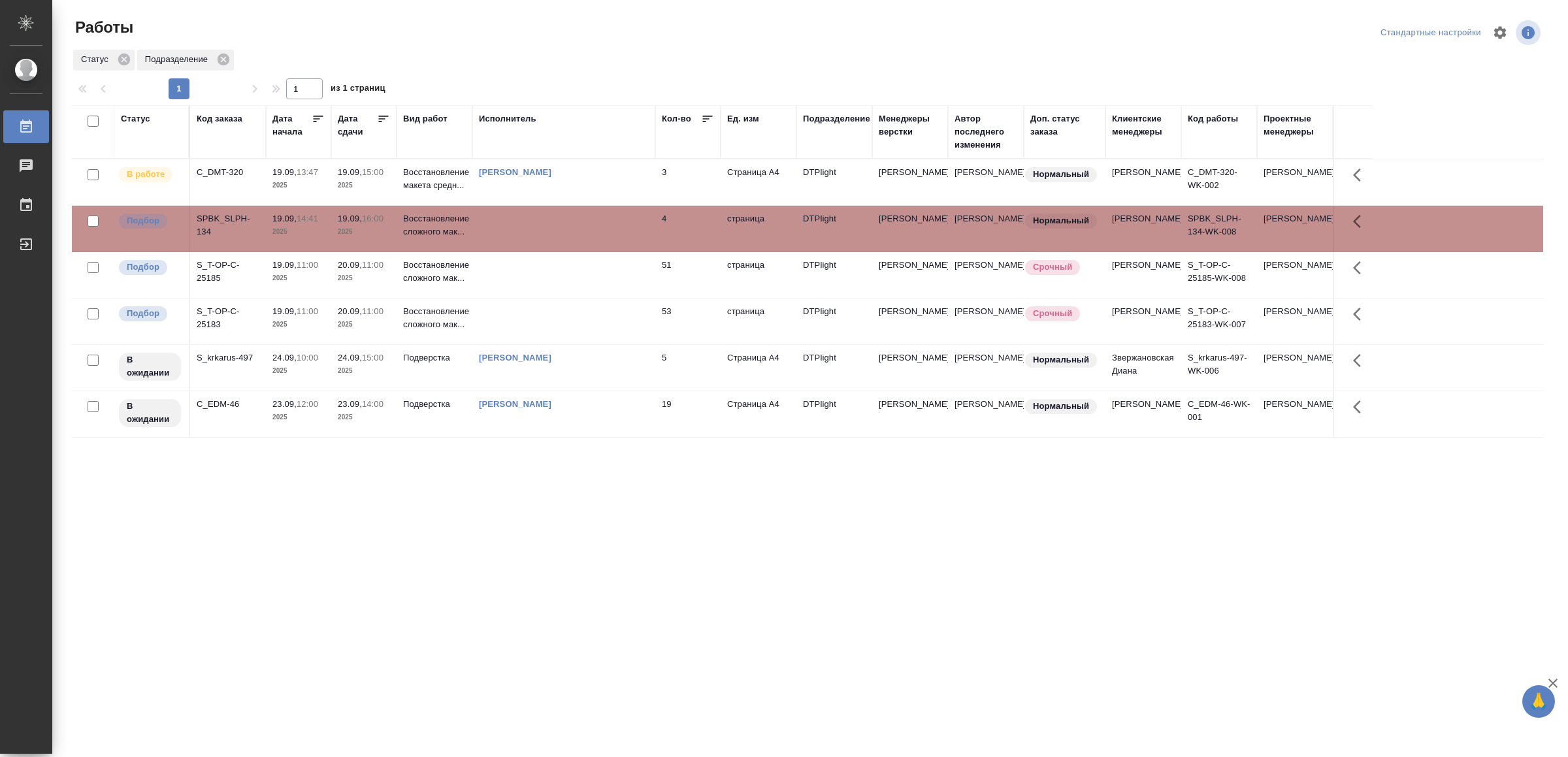
click at [589, 218] on td at bounding box center [563, 229] width 183 height 46
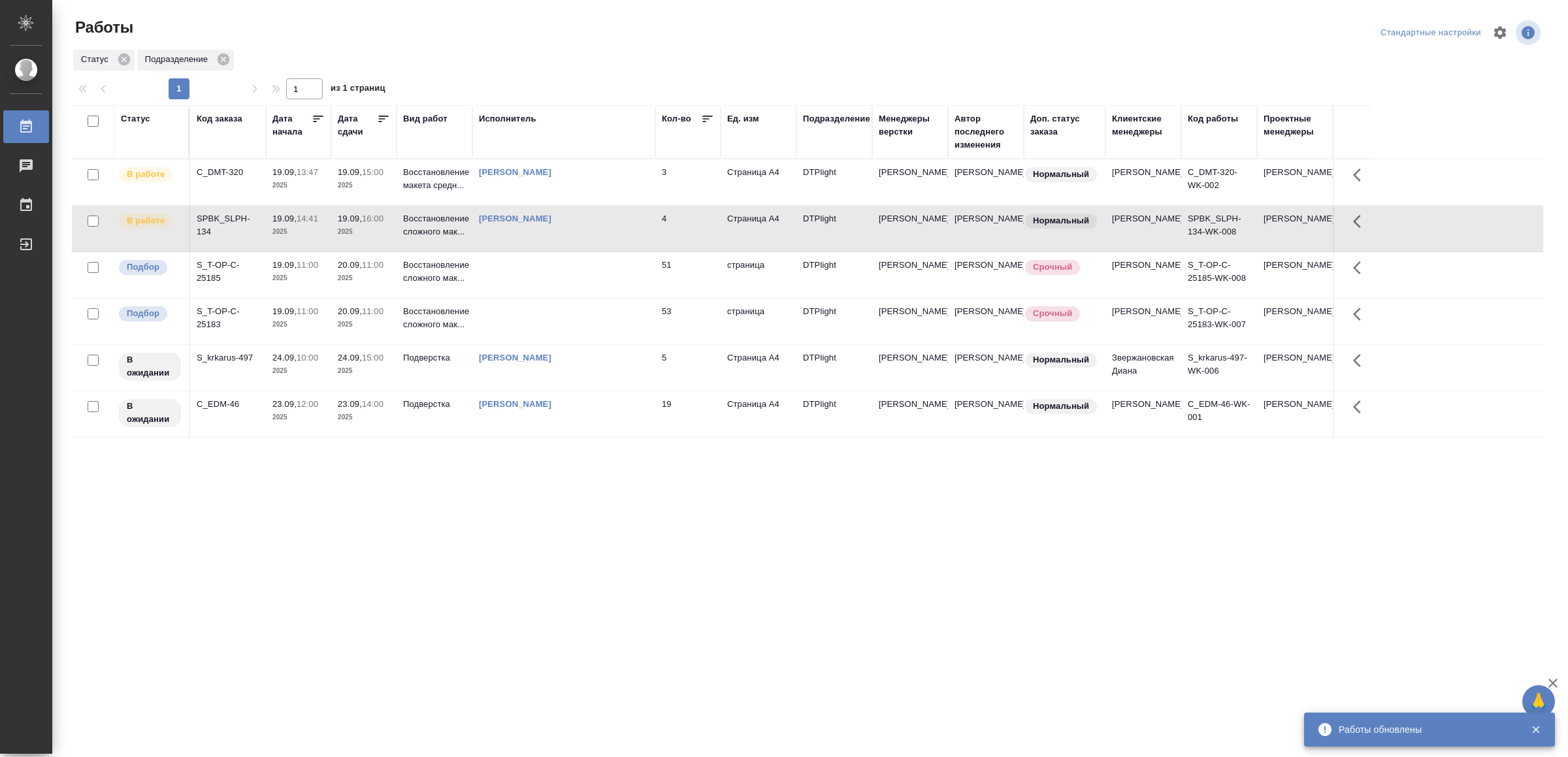
drag, startPoint x: 512, startPoint y: 593, endPoint x: 530, endPoint y: 598, distance: 18.7
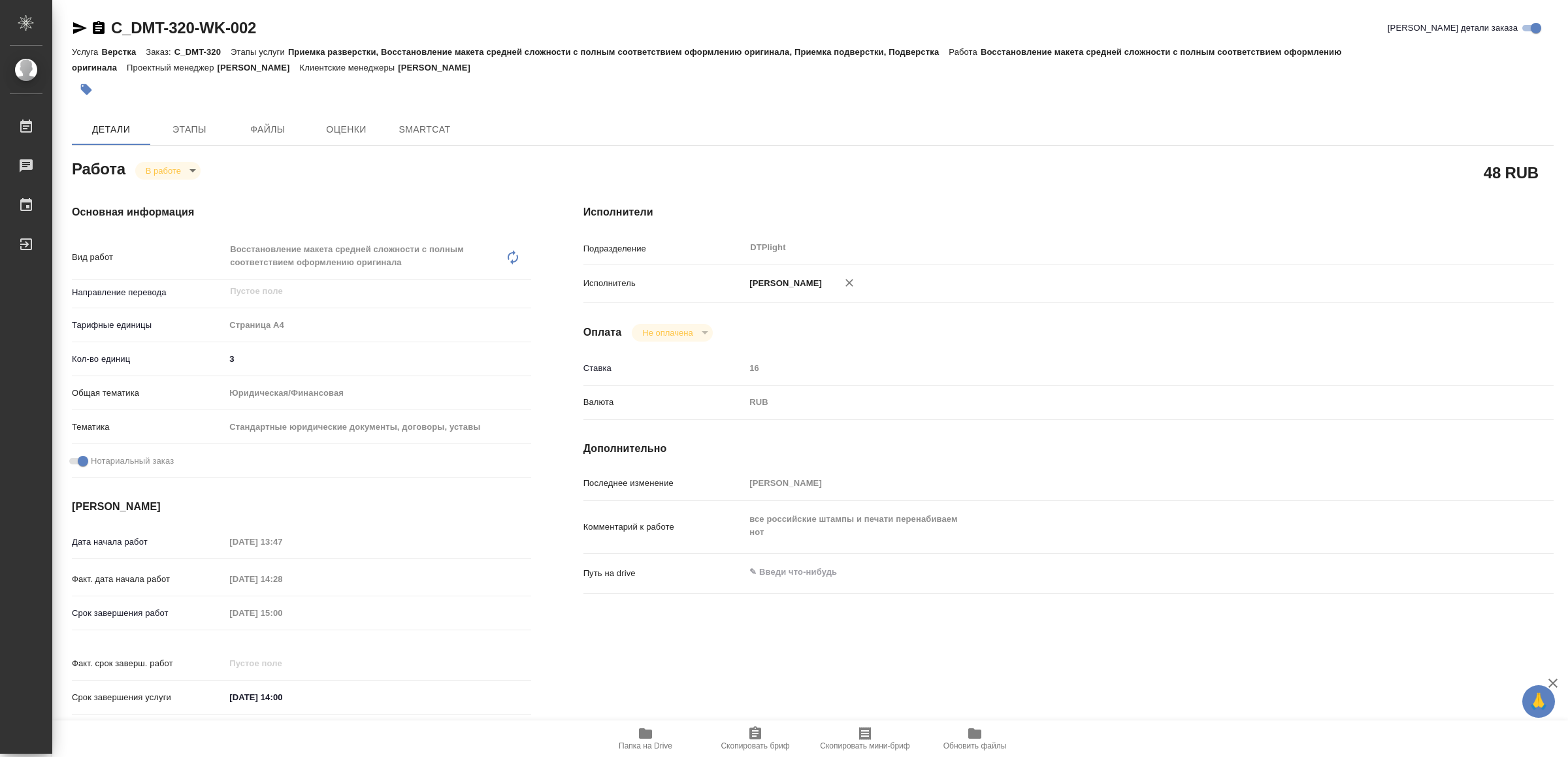
type textarea "x"
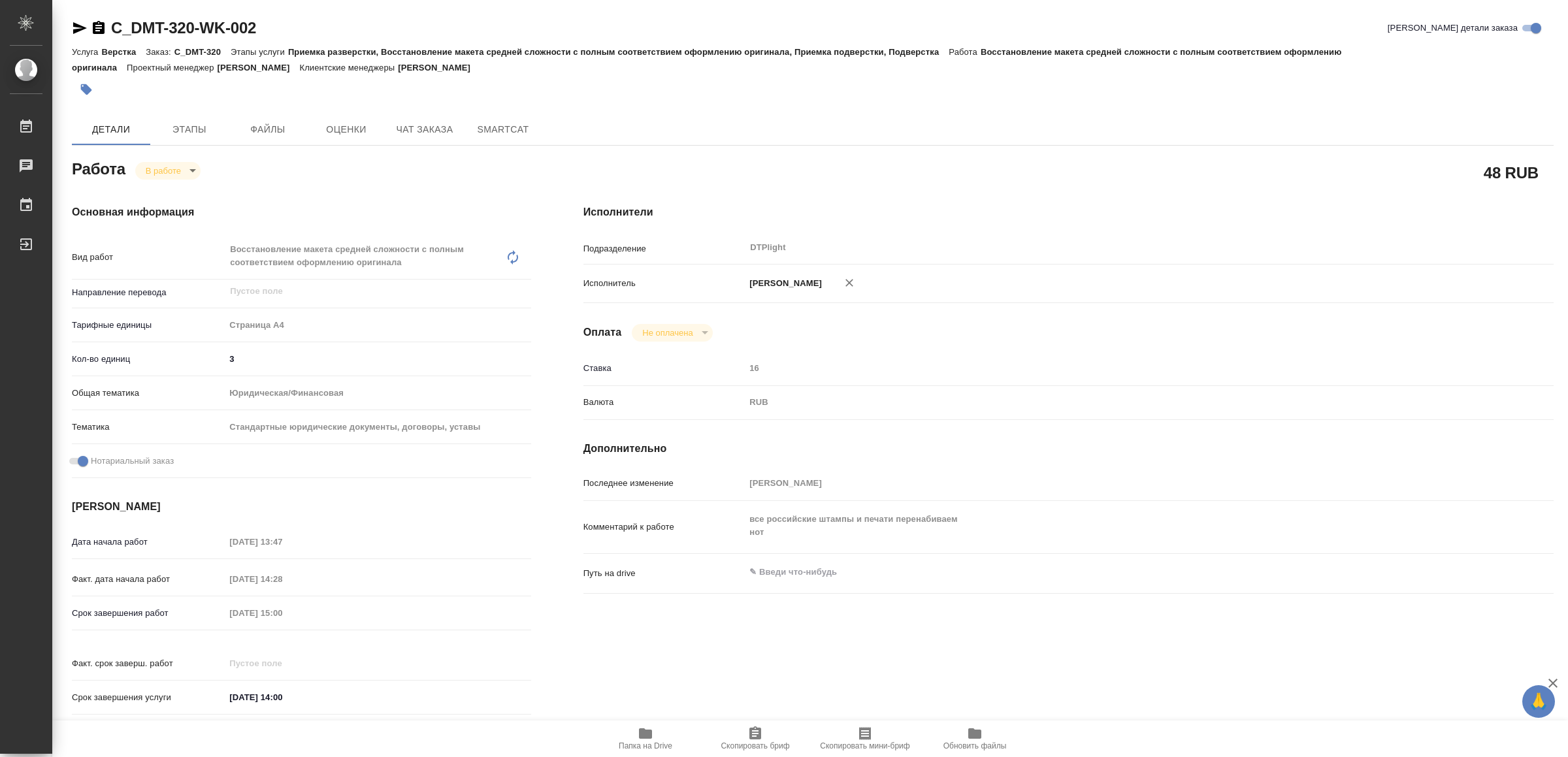
click at [643, 730] on icon "button" at bounding box center [645, 733] width 13 height 10
type textarea "x"
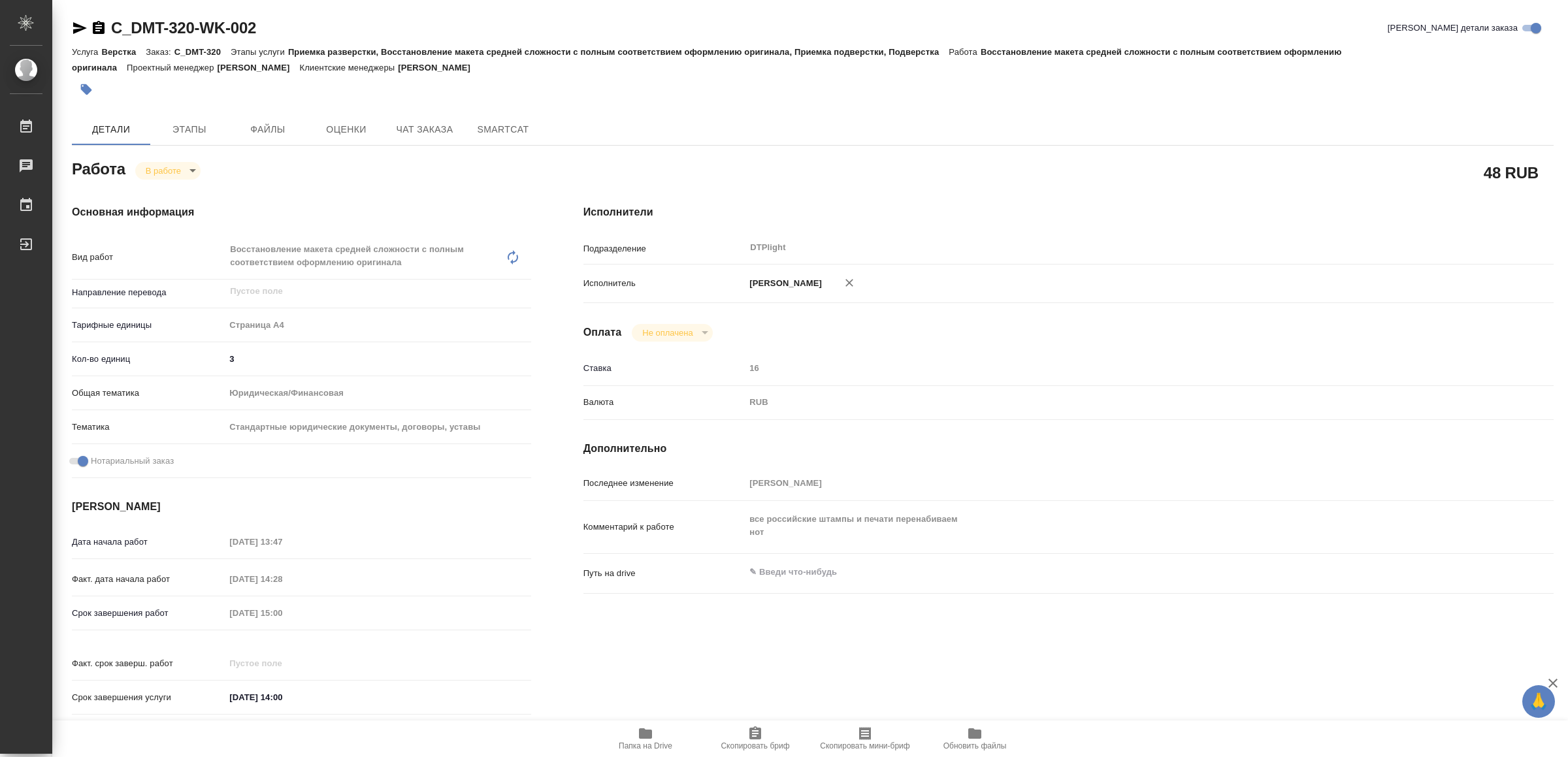
type textarea "x"
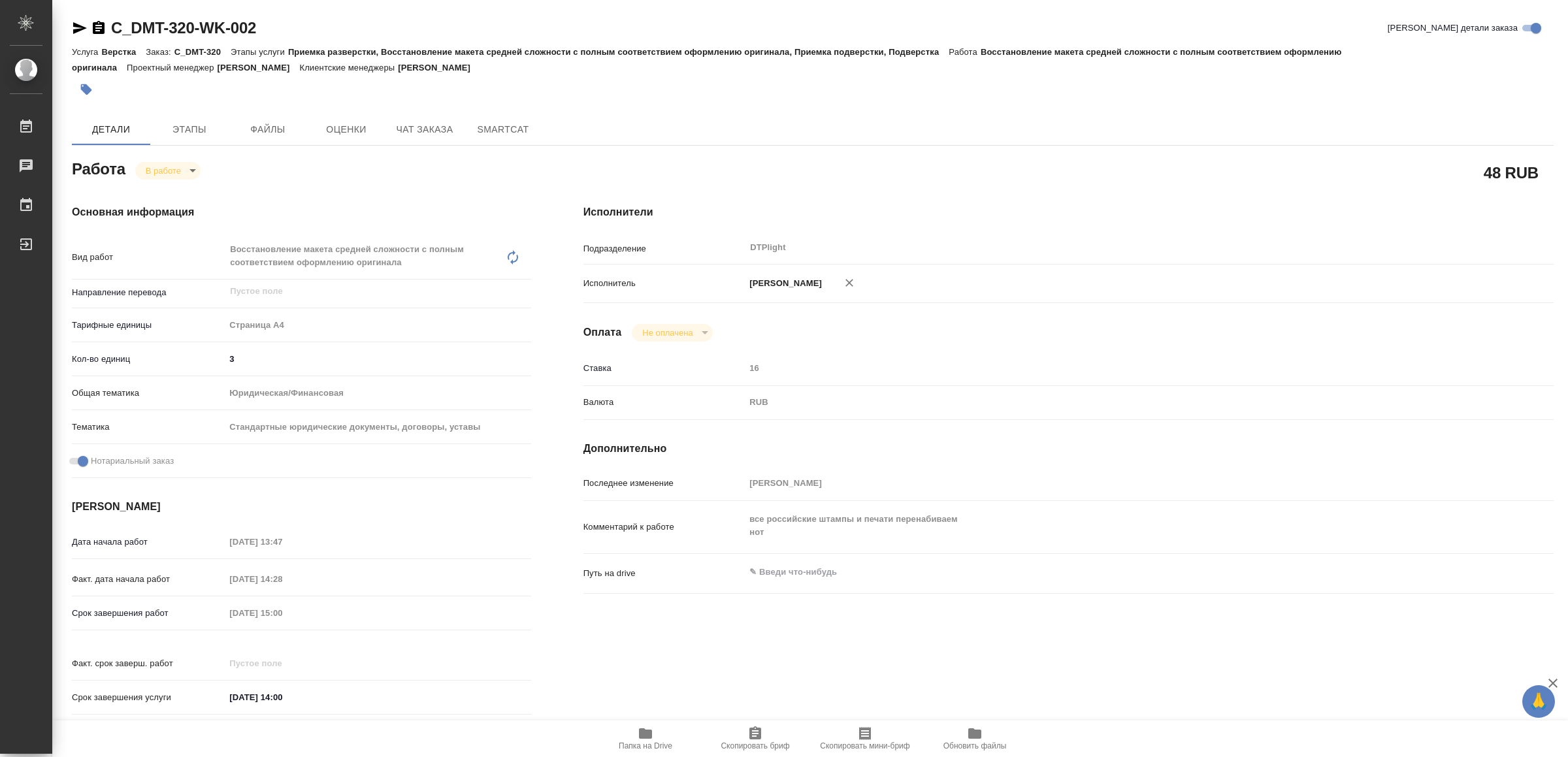
type textarea "x"
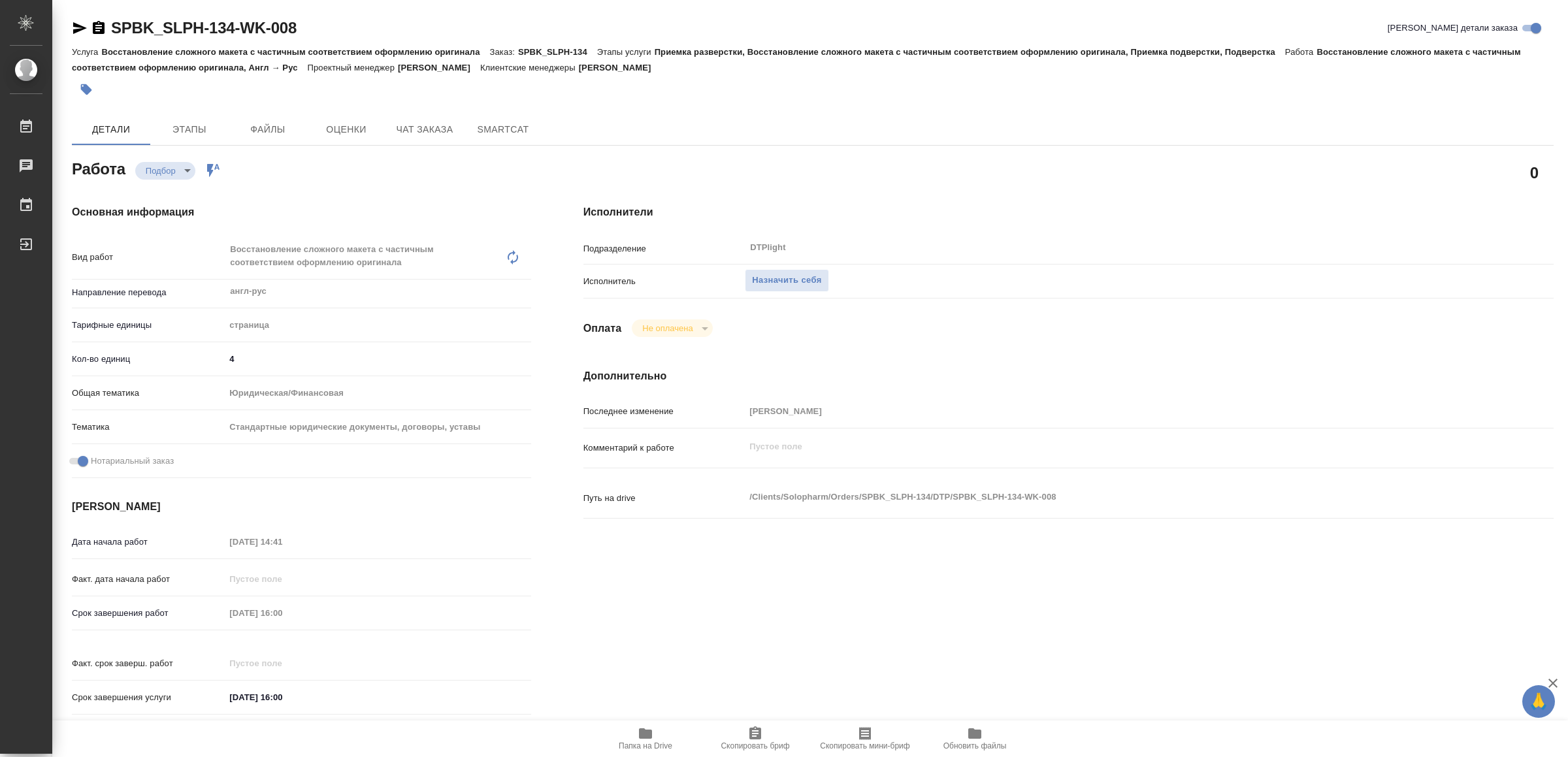
click at [647, 726] on icon "button" at bounding box center [645, 733] width 16 height 16
click at [798, 277] on span "Назначить себя" at bounding box center [786, 281] width 69 height 15
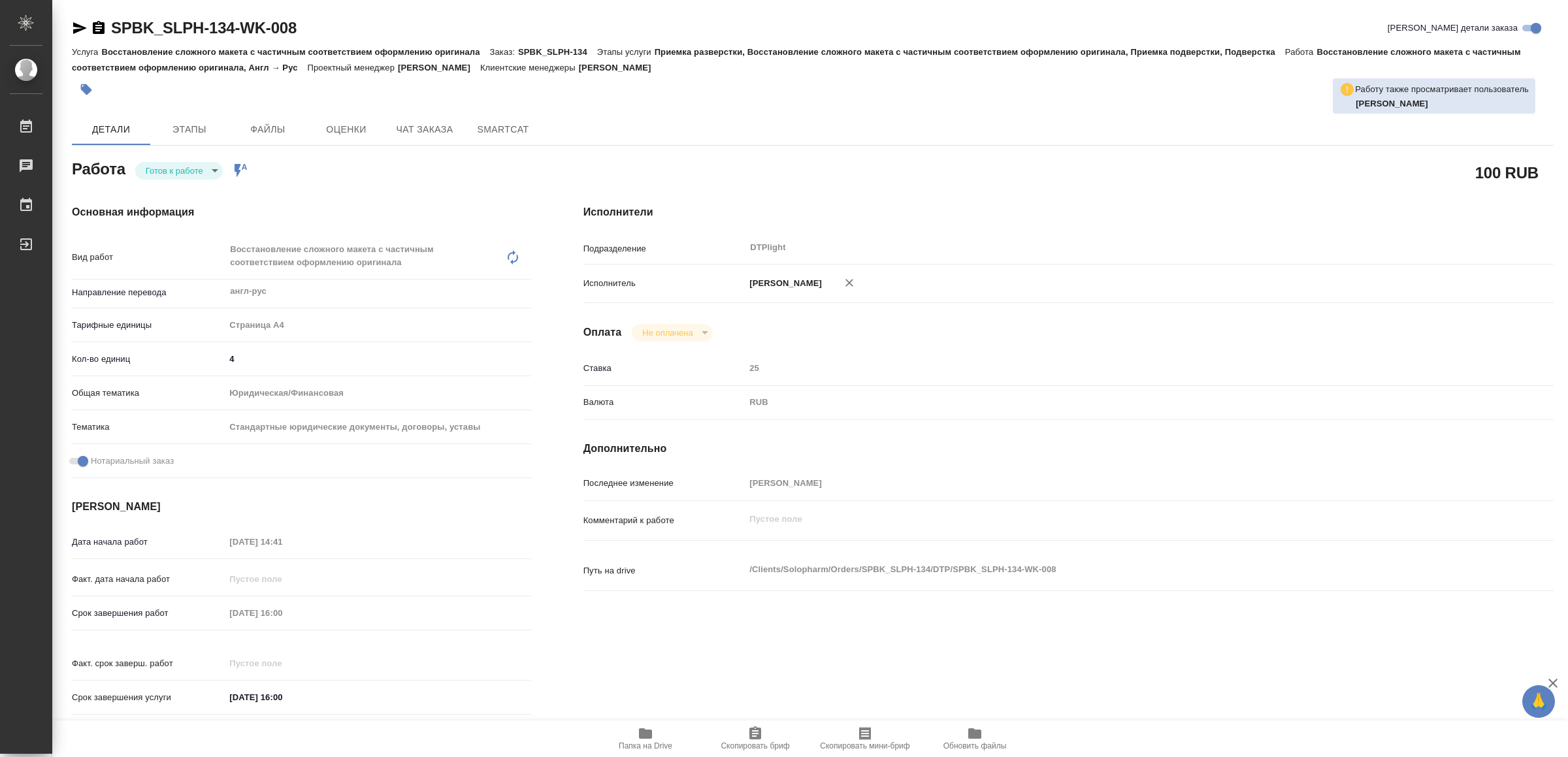
click at [75, 26] on icon "button" at bounding box center [80, 27] width 14 height 12
click at [186, 153] on div "Работа Готов к работе readyForWork Работа включена в последовательность" at bounding box center [301, 172] width 511 height 85
click at [177, 165] on body "🙏 .cls-1 fill:#fff; AWATERA Yamkovenko Vera Работы 0 Чаты График Выйти SPBK_SLP…" at bounding box center [784, 378] width 1568 height 757
click at [179, 175] on button "В работе" at bounding box center [168, 170] width 43 height 14
type textarea "x"
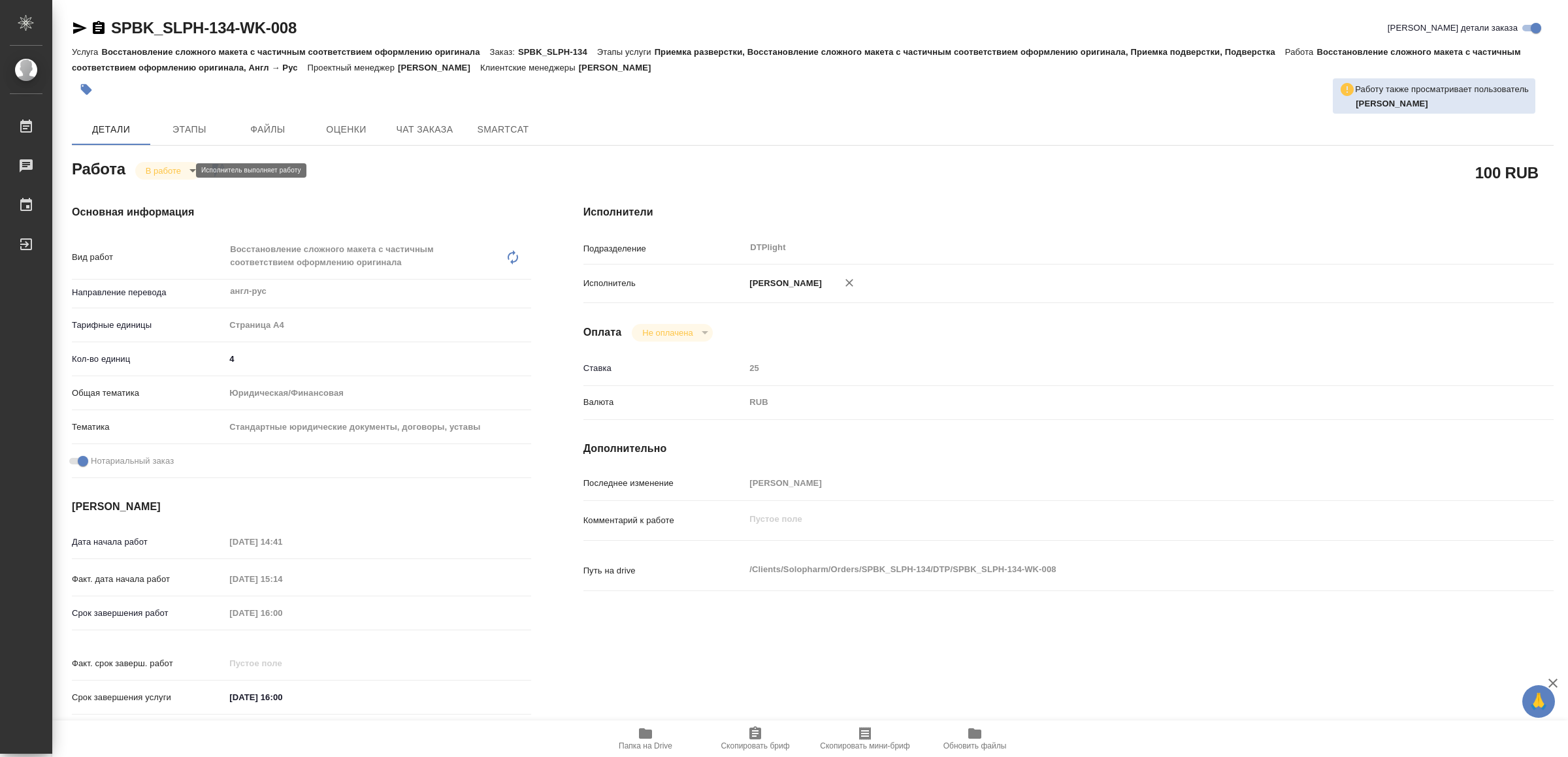
type textarea "x"
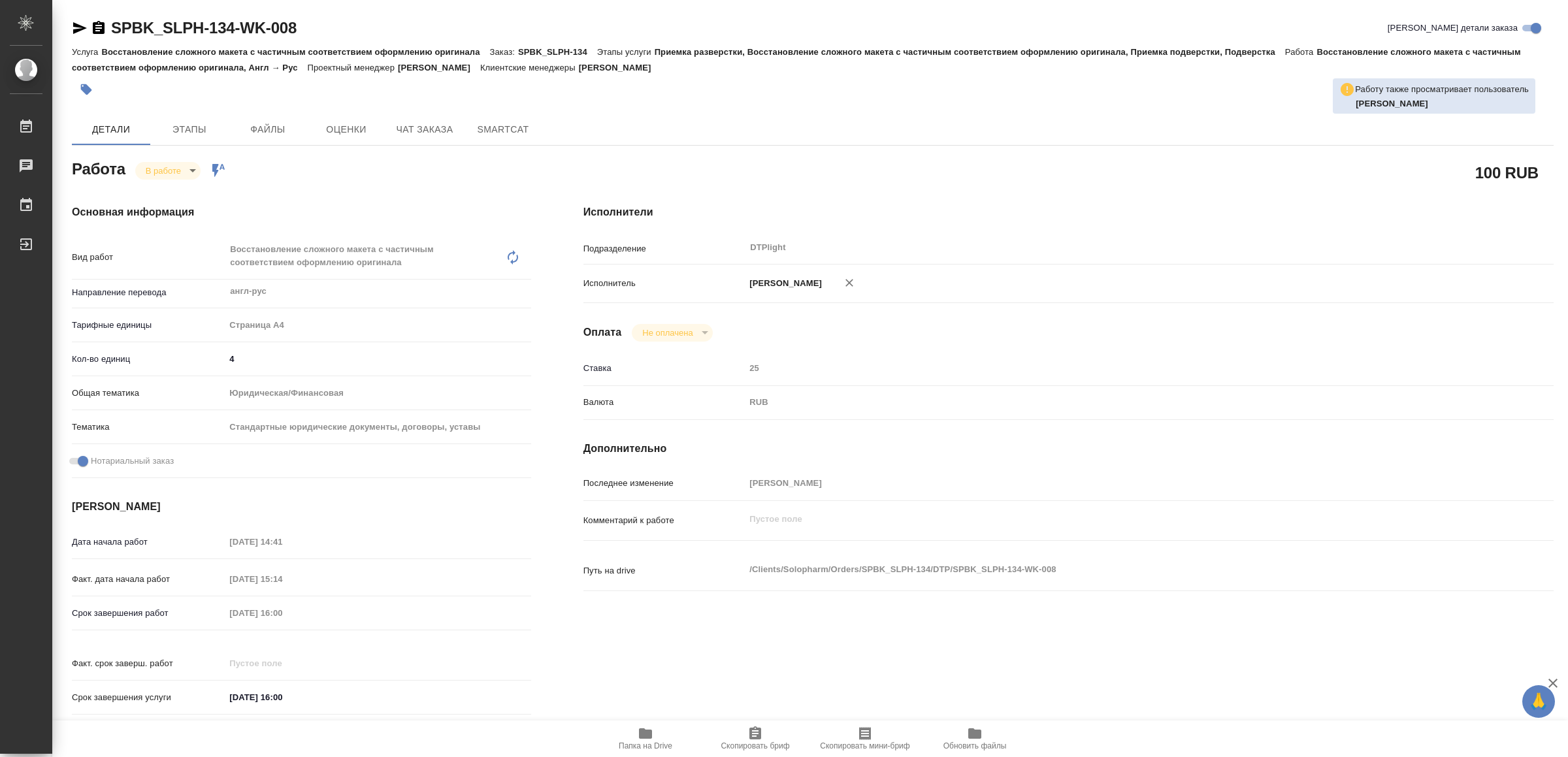
type textarea "x"
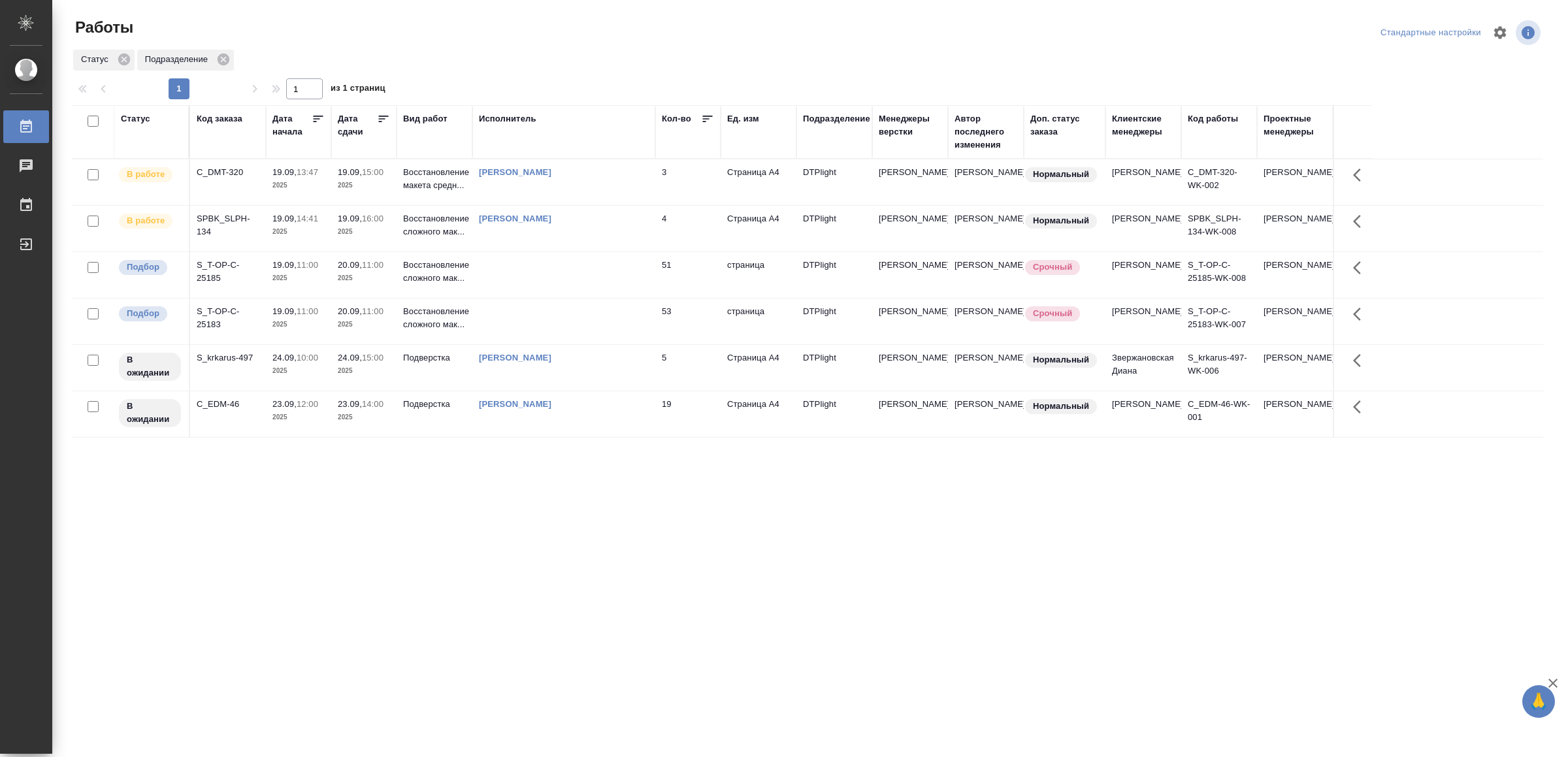
click at [251, 606] on div ".cls-1 fill:#fff; AWATERA Yamkovenko [PERSON_NAME] Работы 0 Чаты График Выйти Р…" at bounding box center [784, 378] width 1568 height 757
drag, startPoint x: 487, startPoint y: 547, endPoint x: 484, endPoint y: 528, distance: 19.2
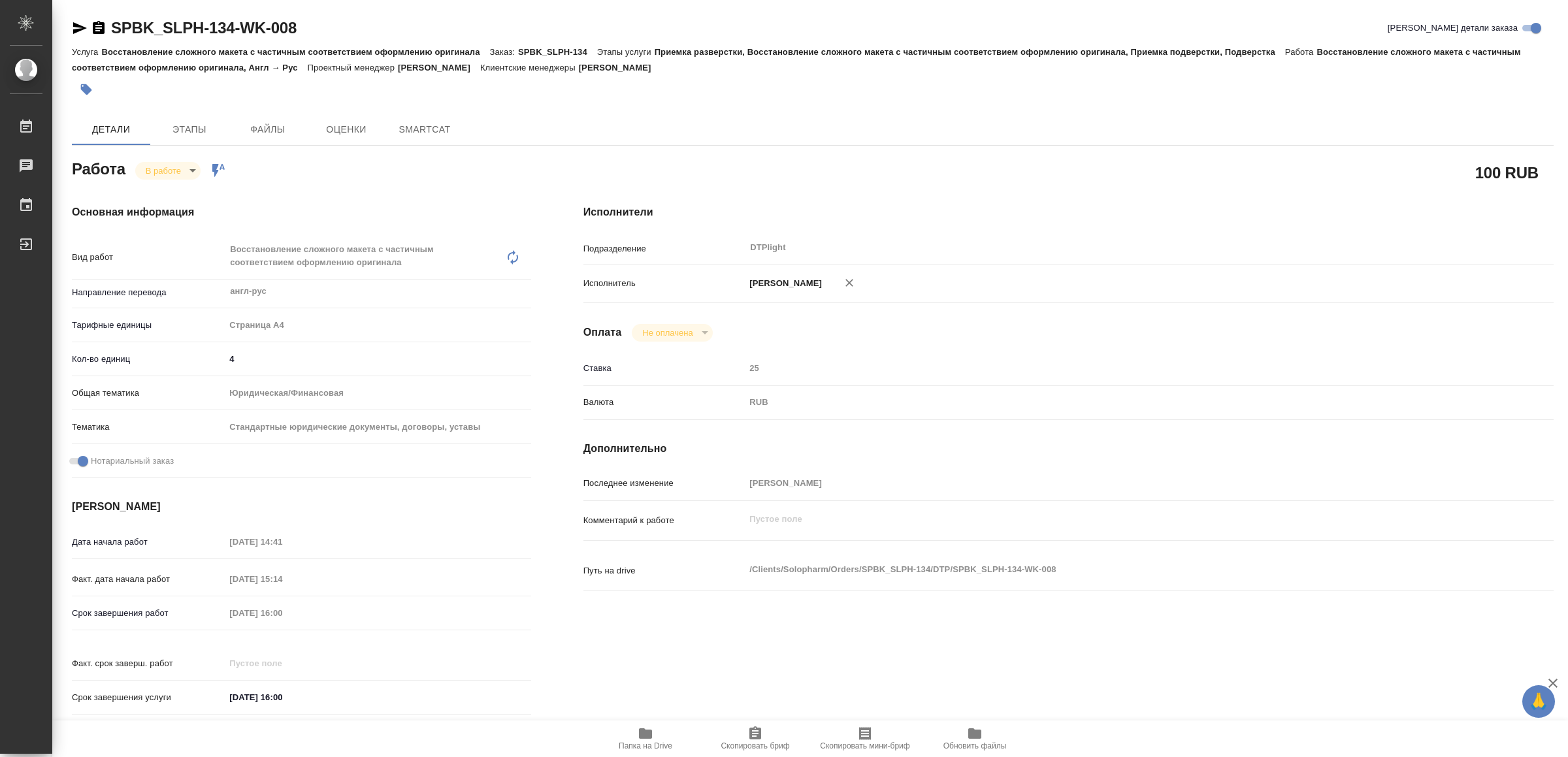
type textarea "x"
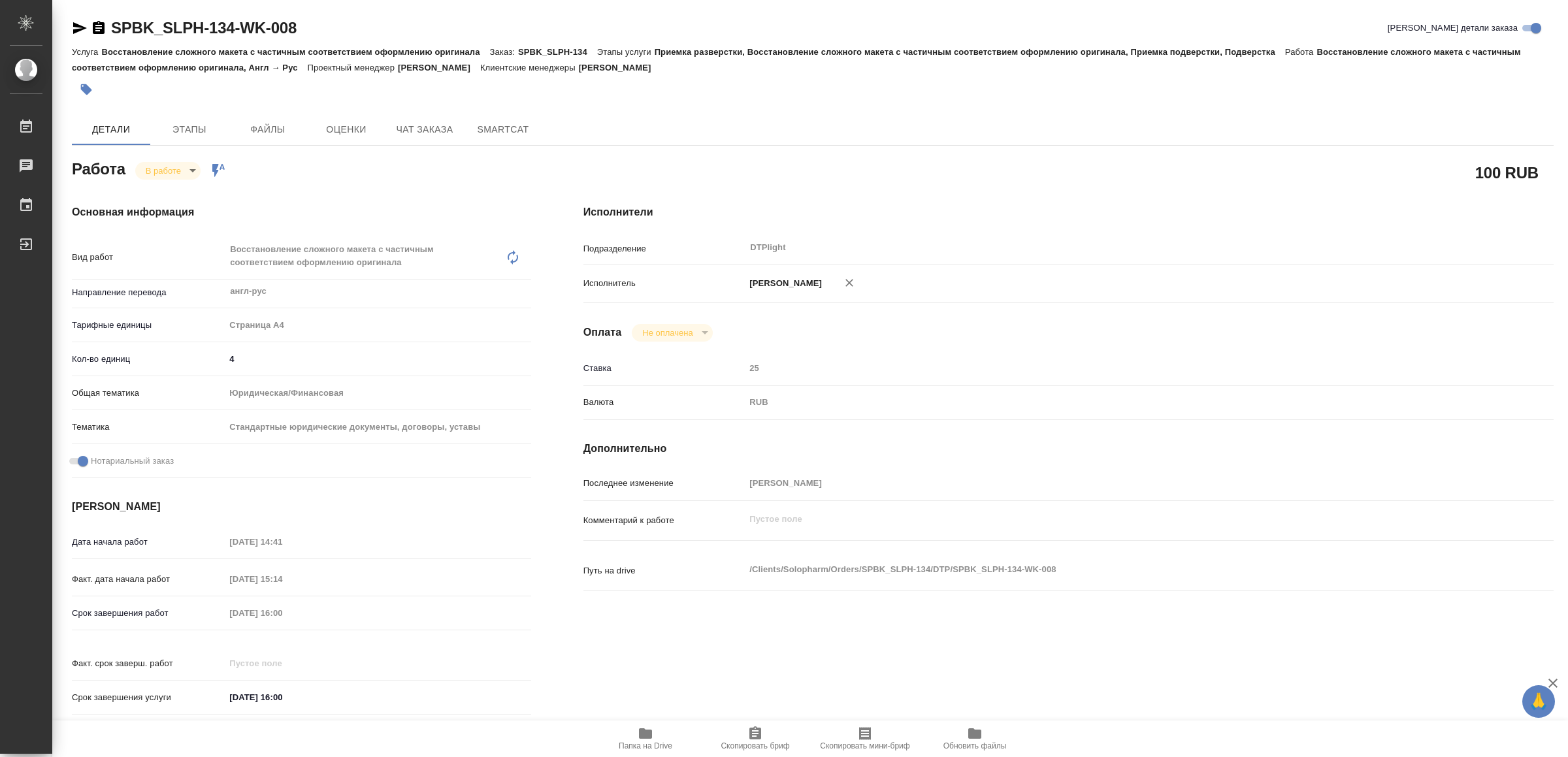
type textarea "x"
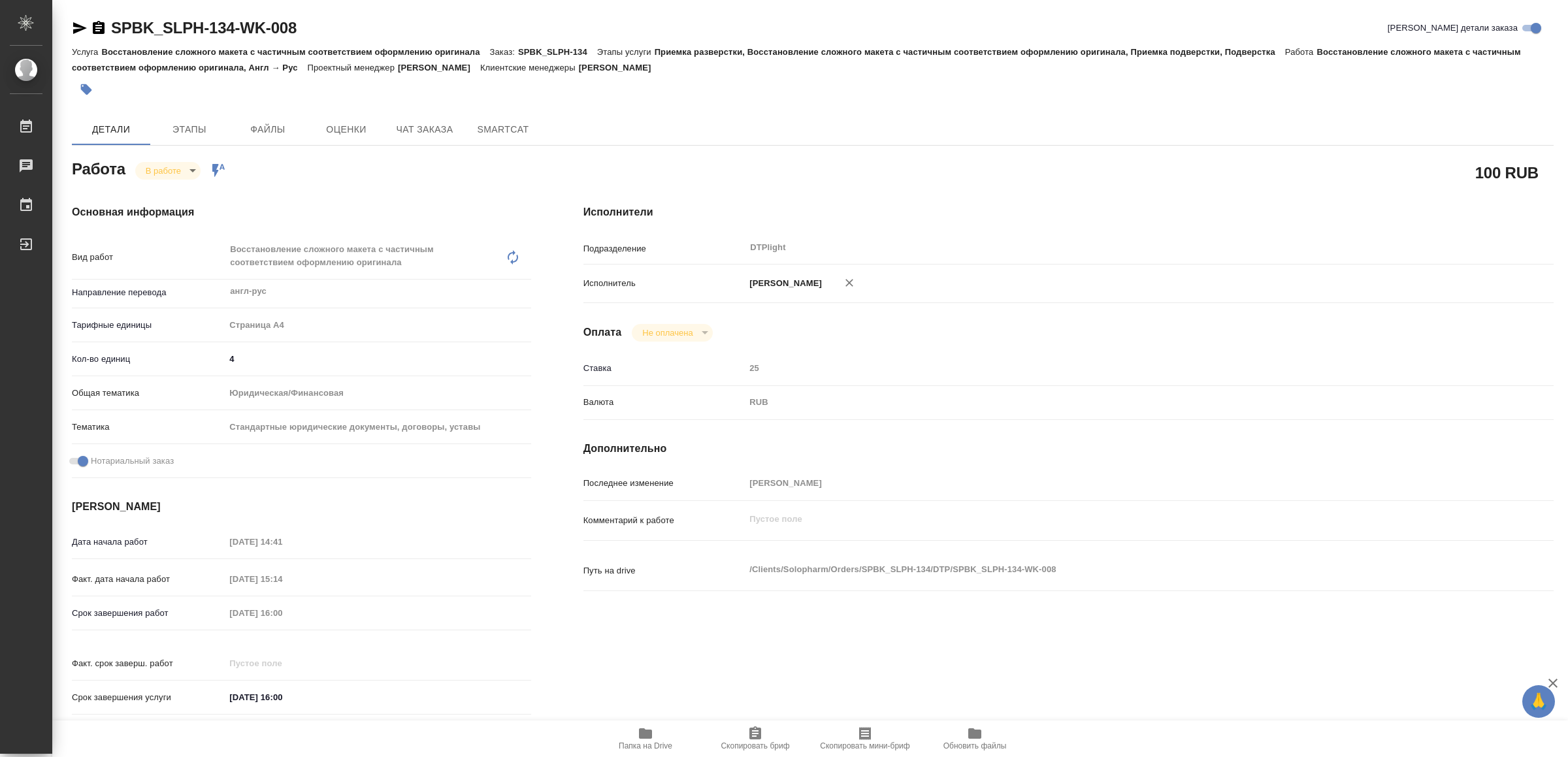
type textarea "x"
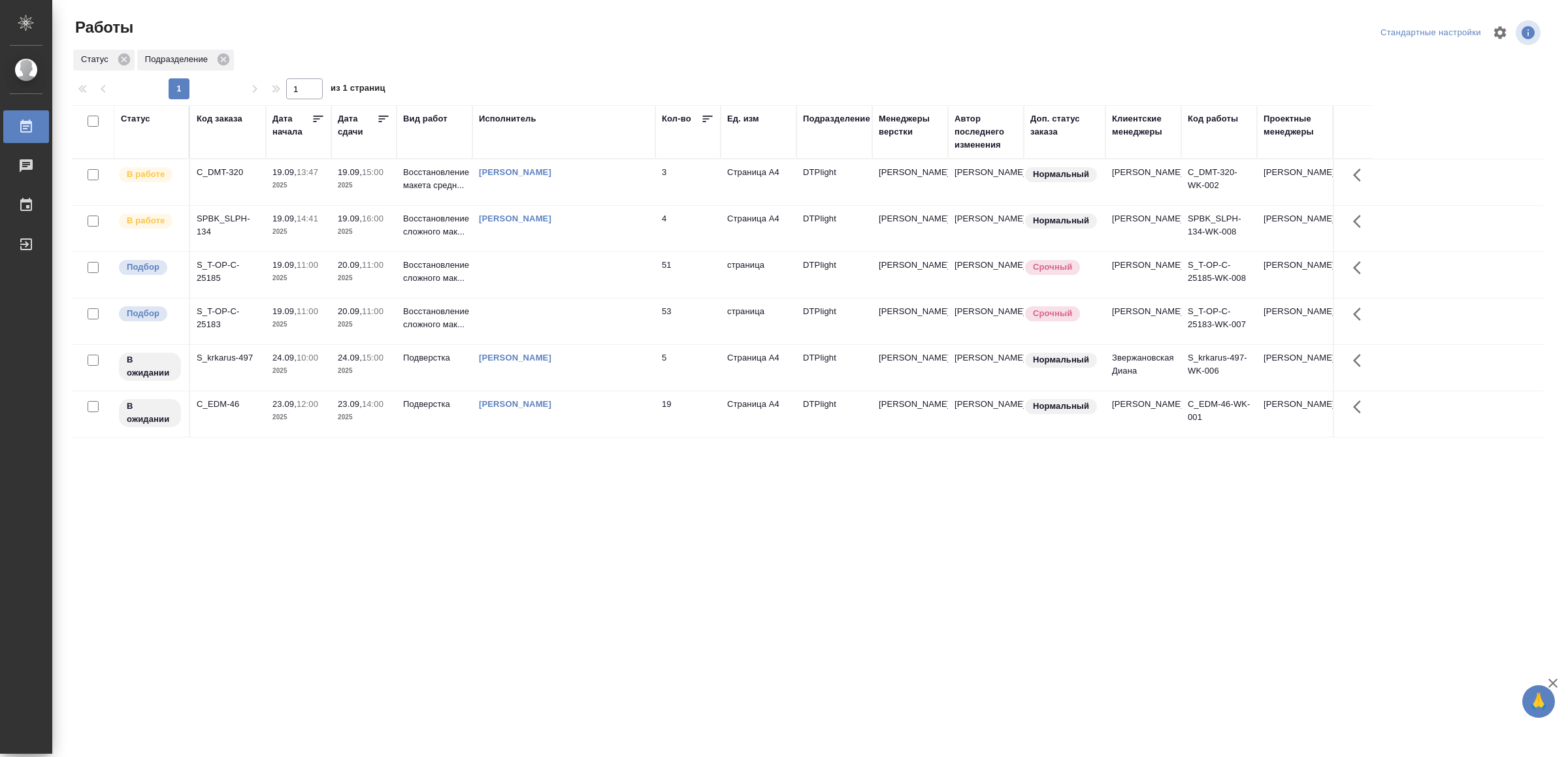
click at [613, 175] on div "[PERSON_NAME]" at bounding box center [564, 172] width 170 height 13
drag, startPoint x: 314, startPoint y: 582, endPoint x: 320, endPoint y: 575, distance: 9.2
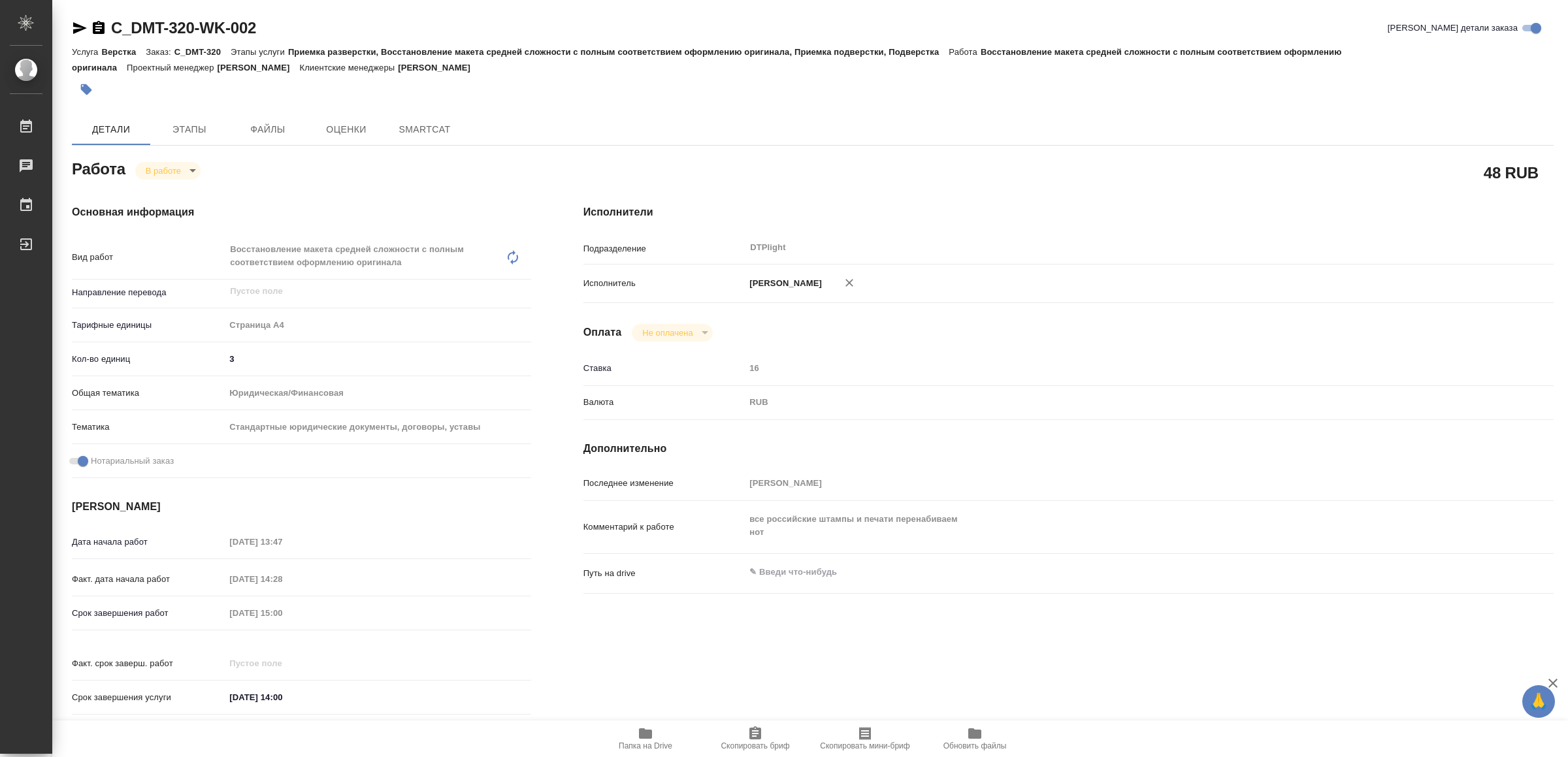
type textarea "x"
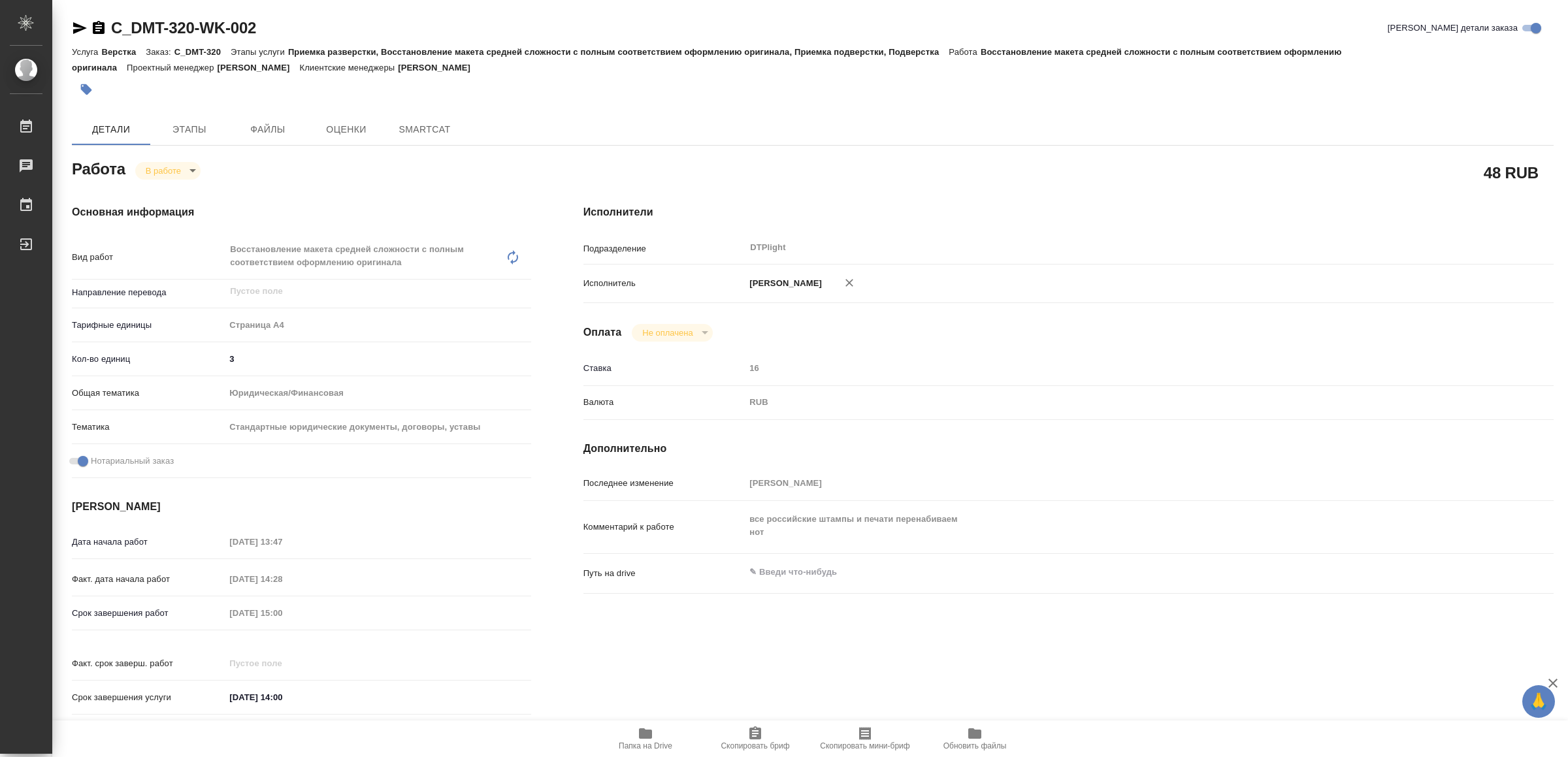
type textarea "x"
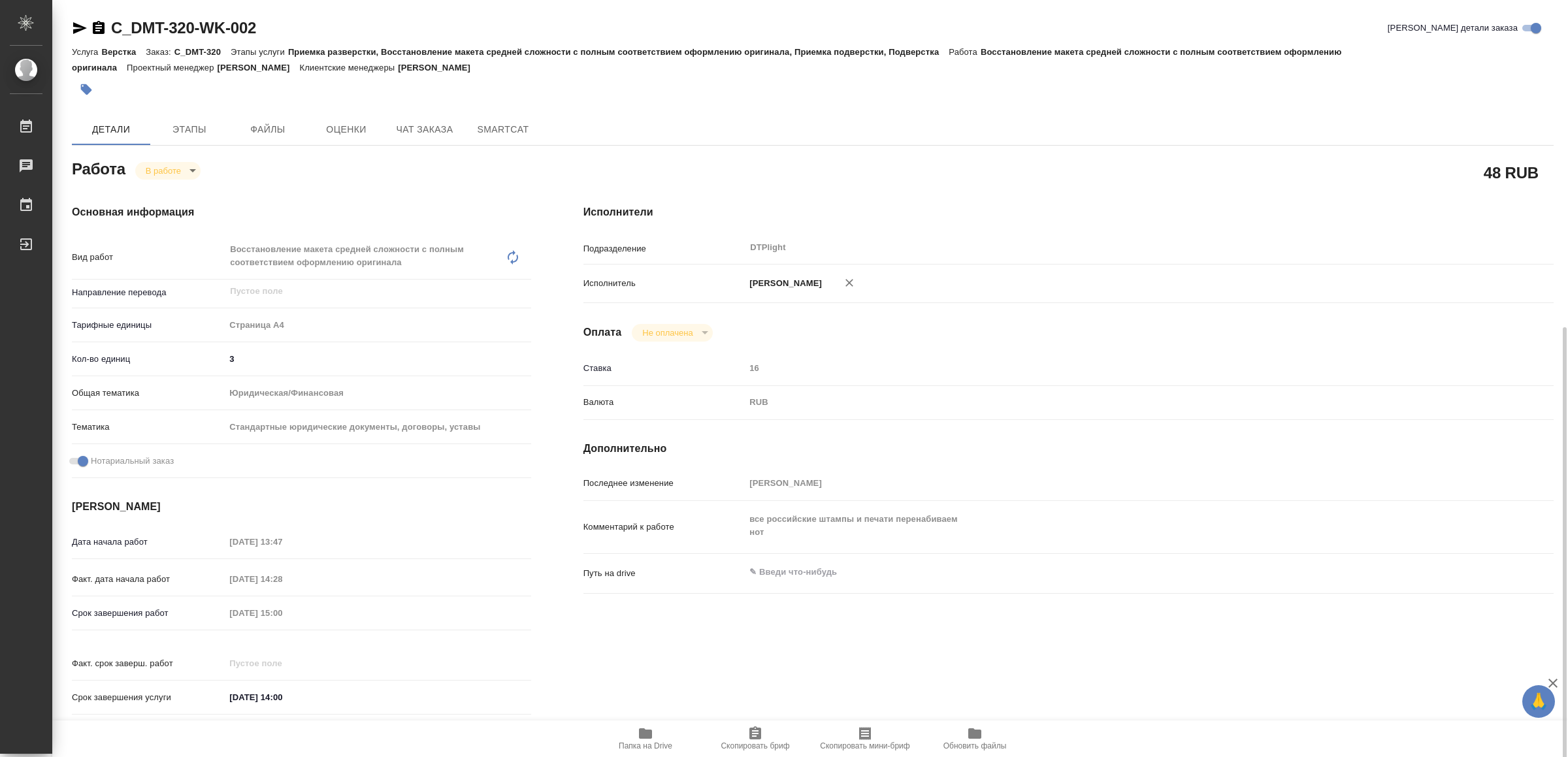
scroll to position [369, 0]
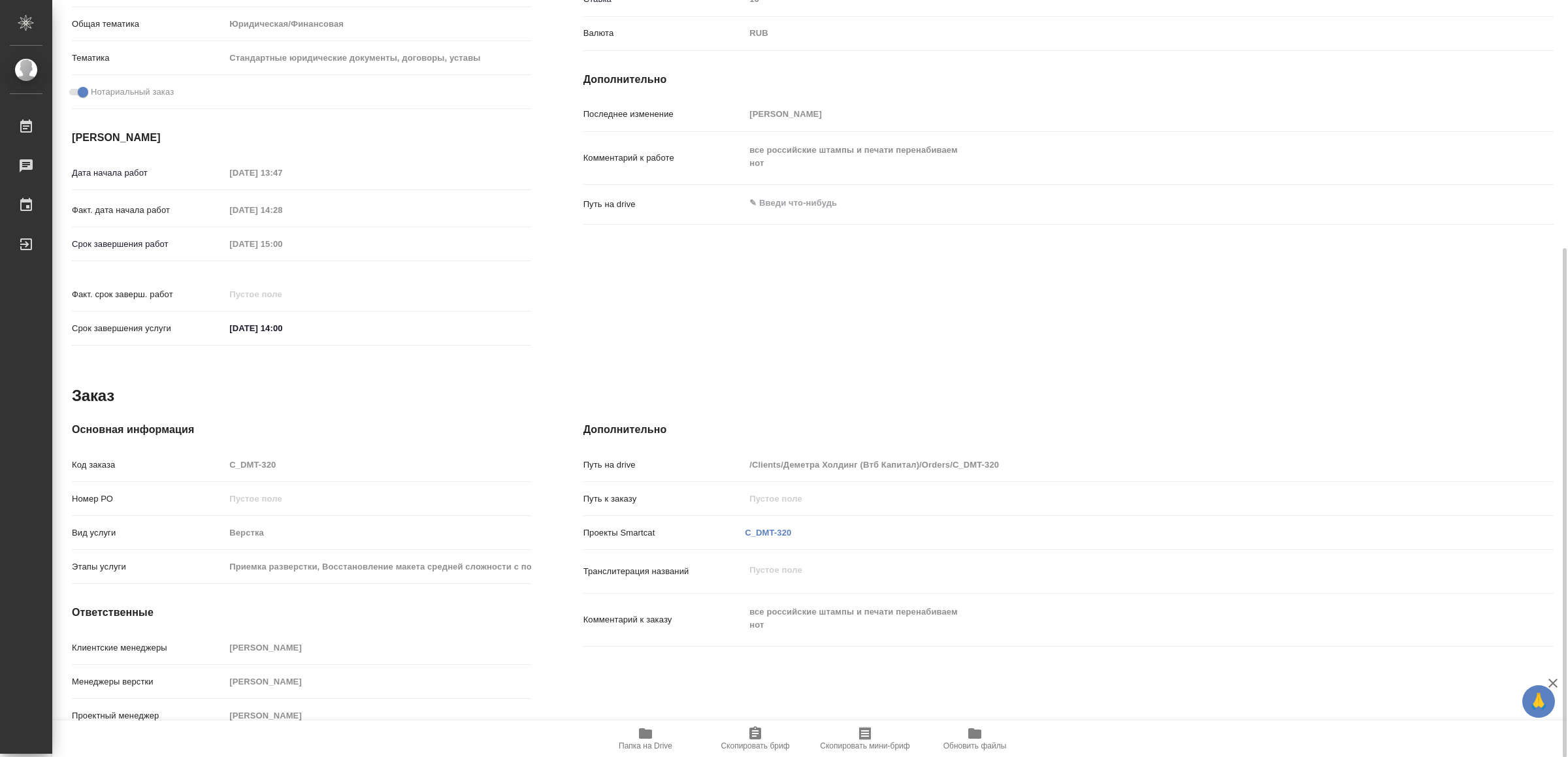
type textarea "x"
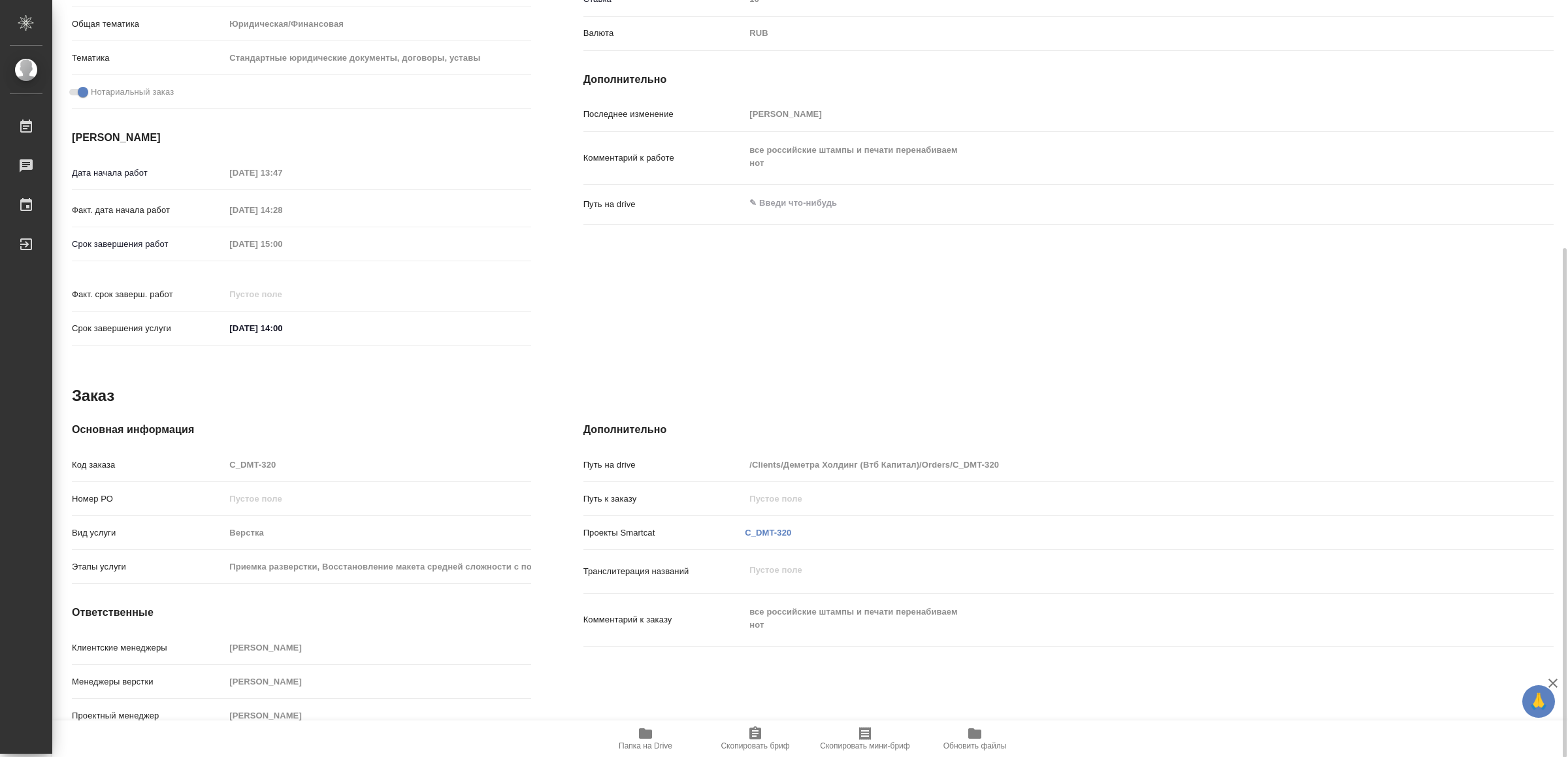
type textarea "x"
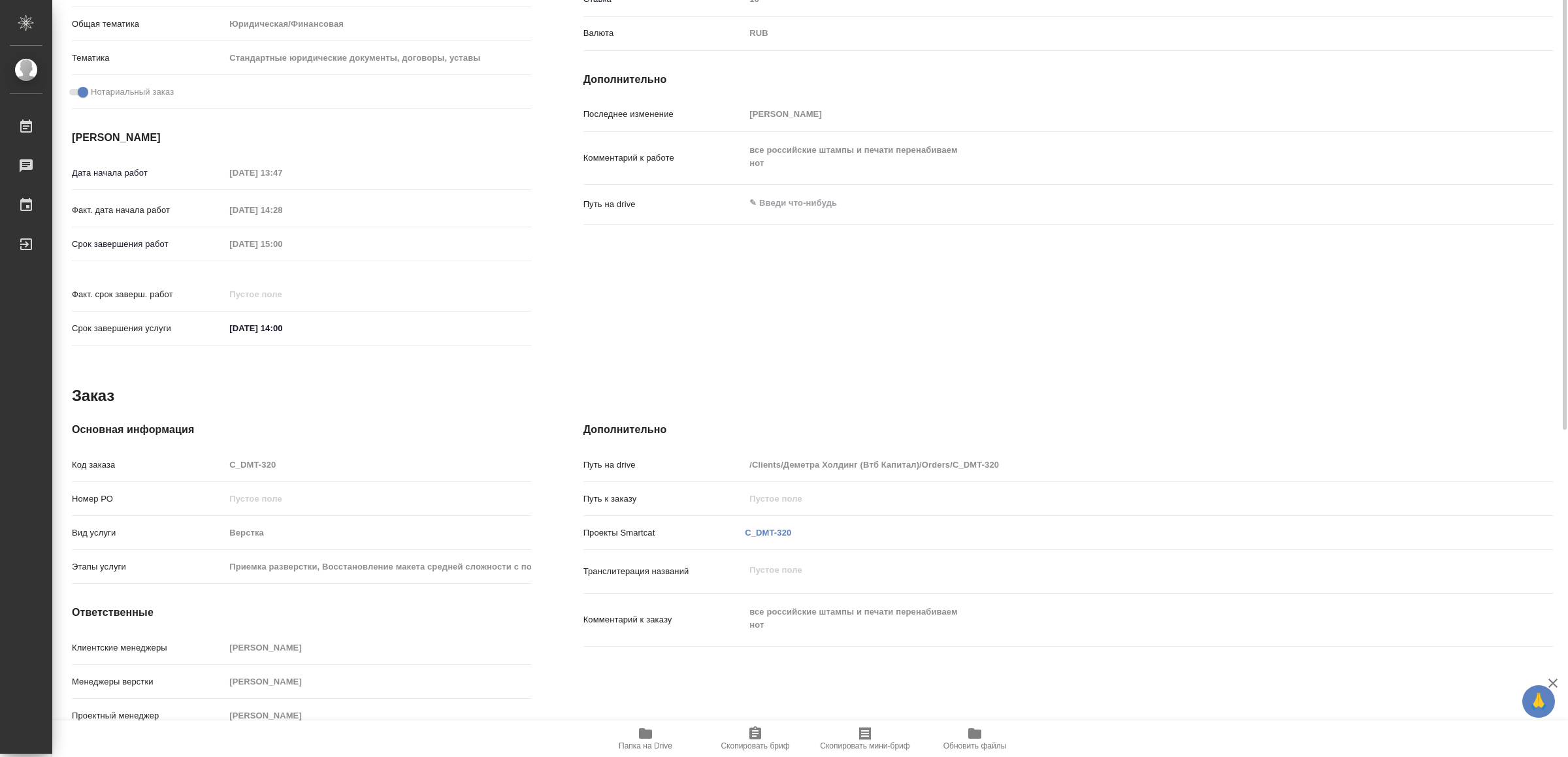
scroll to position [0, 0]
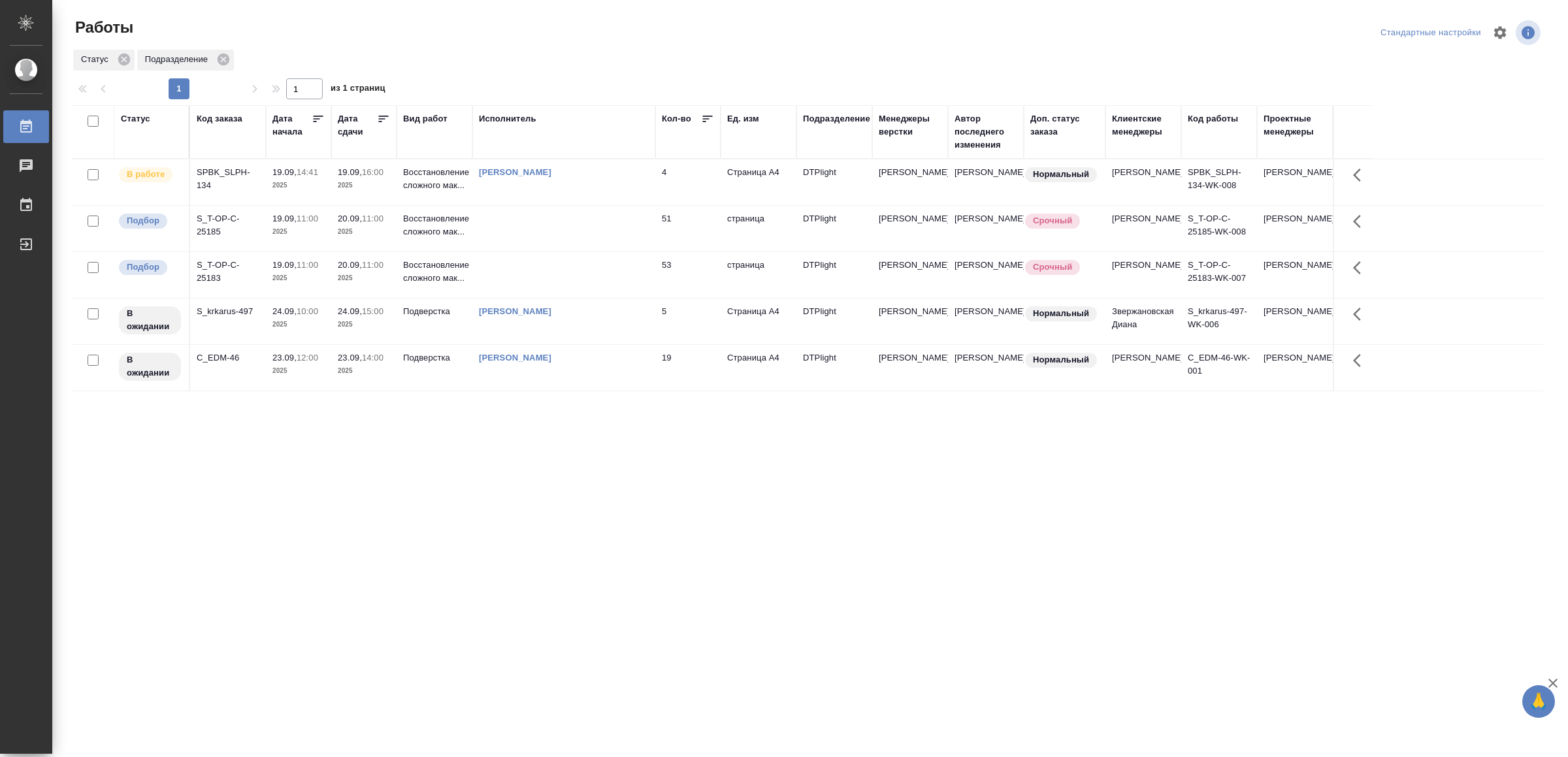
click at [586, 175] on div "[PERSON_NAME]" at bounding box center [564, 172] width 170 height 13
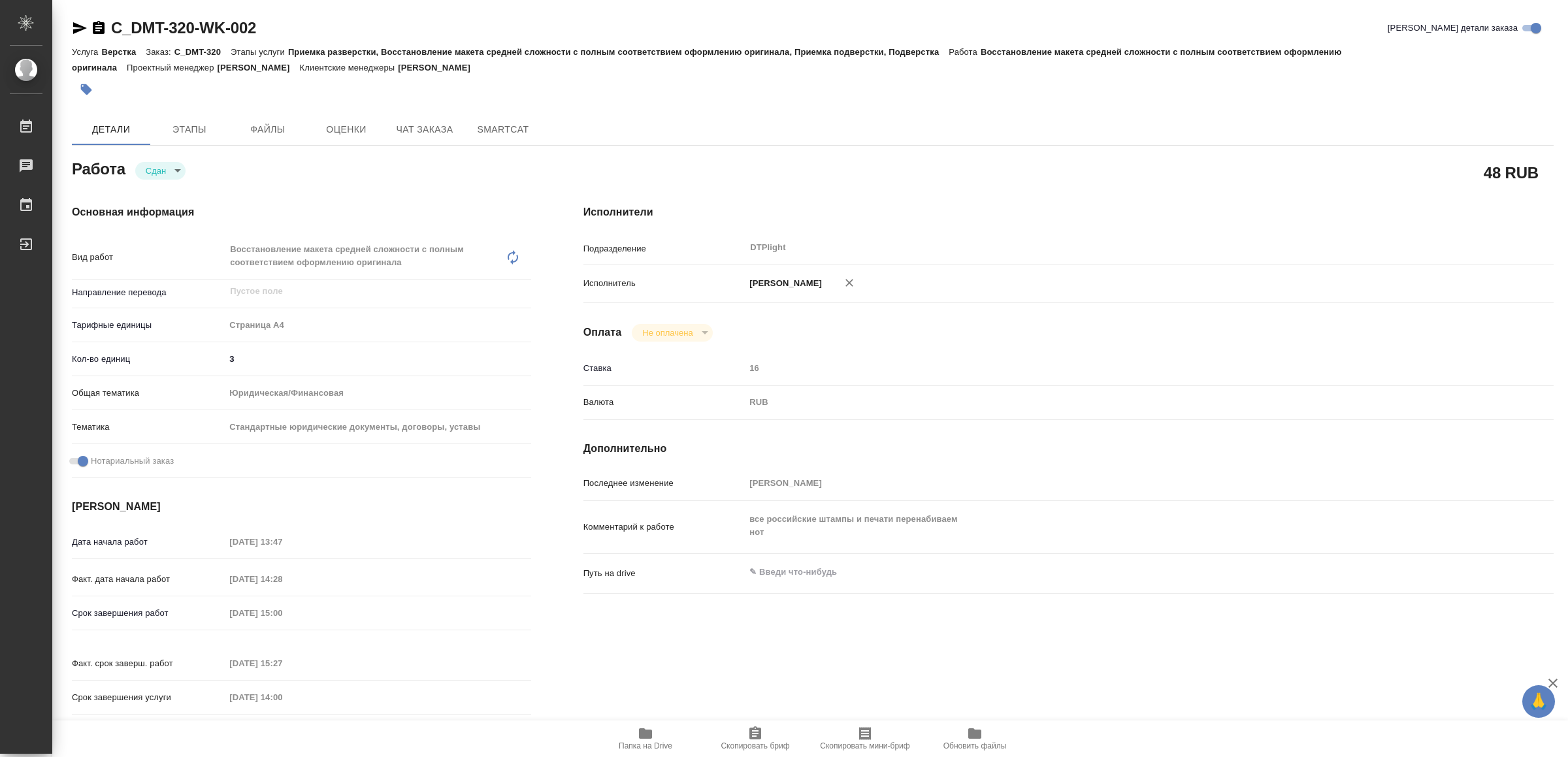
type textarea "x"
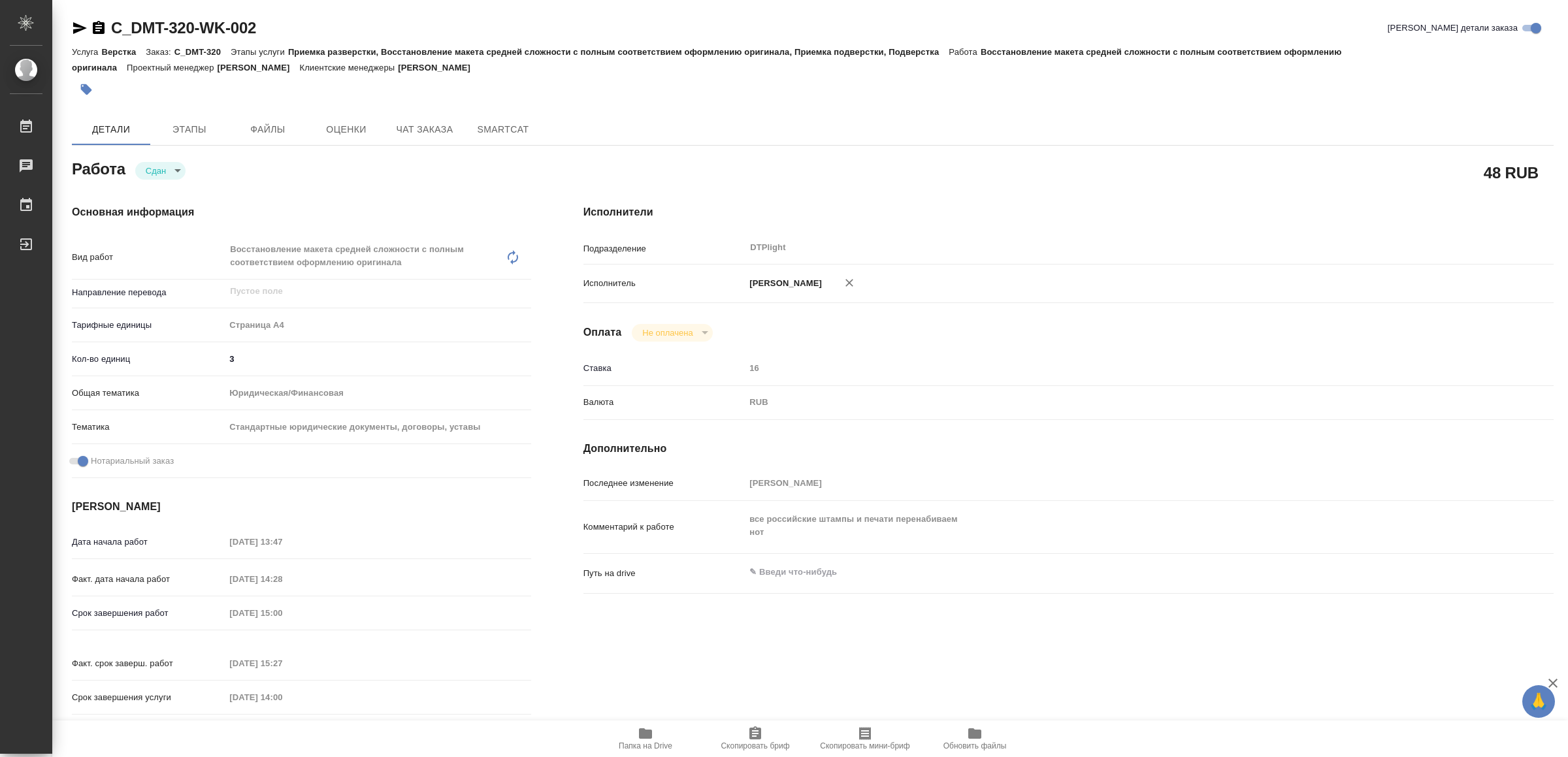
type textarea "x"
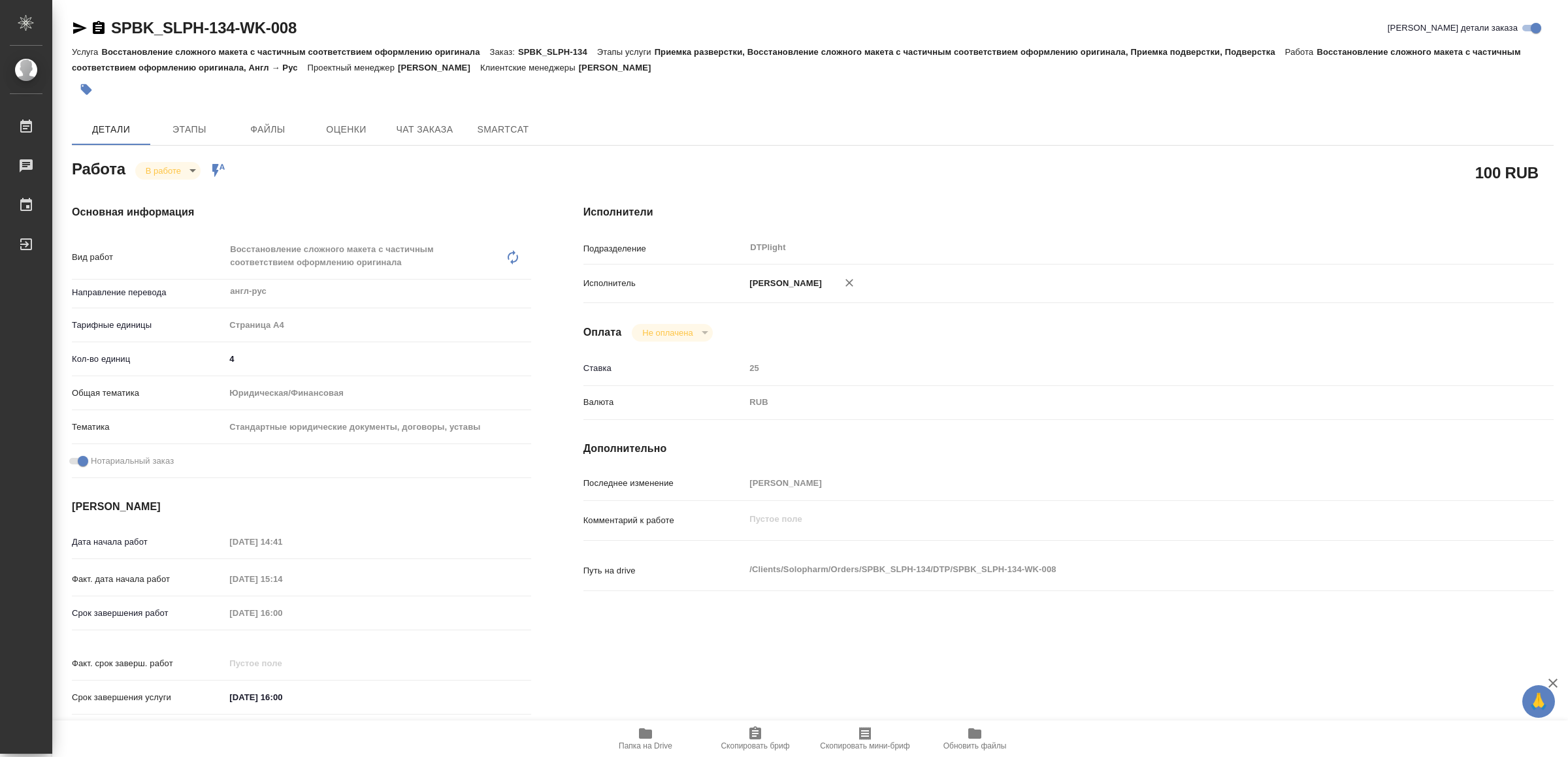
click at [652, 732] on icon "button" at bounding box center [645, 733] width 16 height 16
click at [75, 26] on icon "button" at bounding box center [80, 27] width 14 height 12
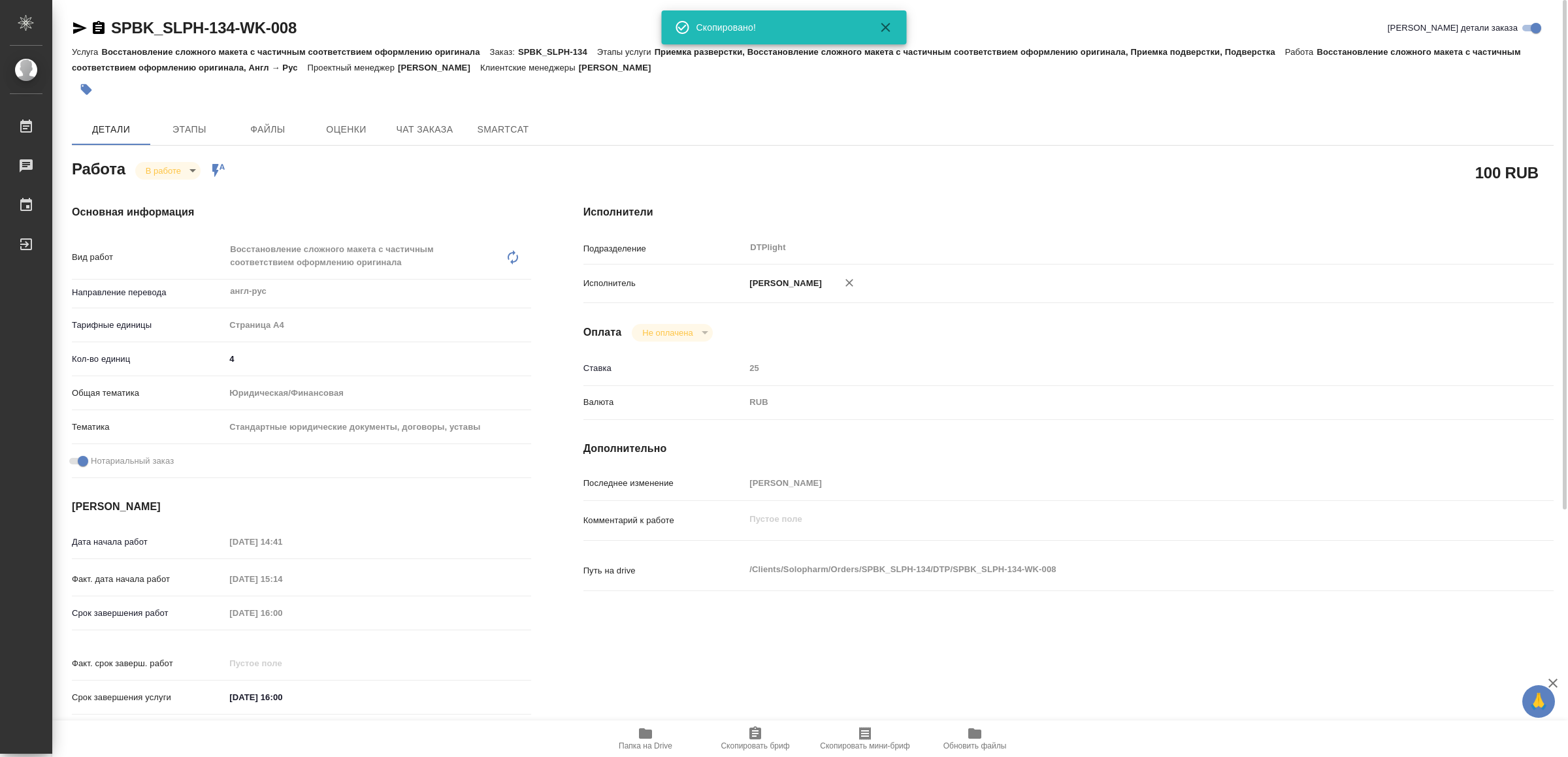
click at [167, 165] on body "🙏 .cls-1 fill:#fff; AWATERA Yamkovenko [PERSON_NAME] Работы 0 Чаты График Выйти…" at bounding box center [784, 378] width 1568 height 757
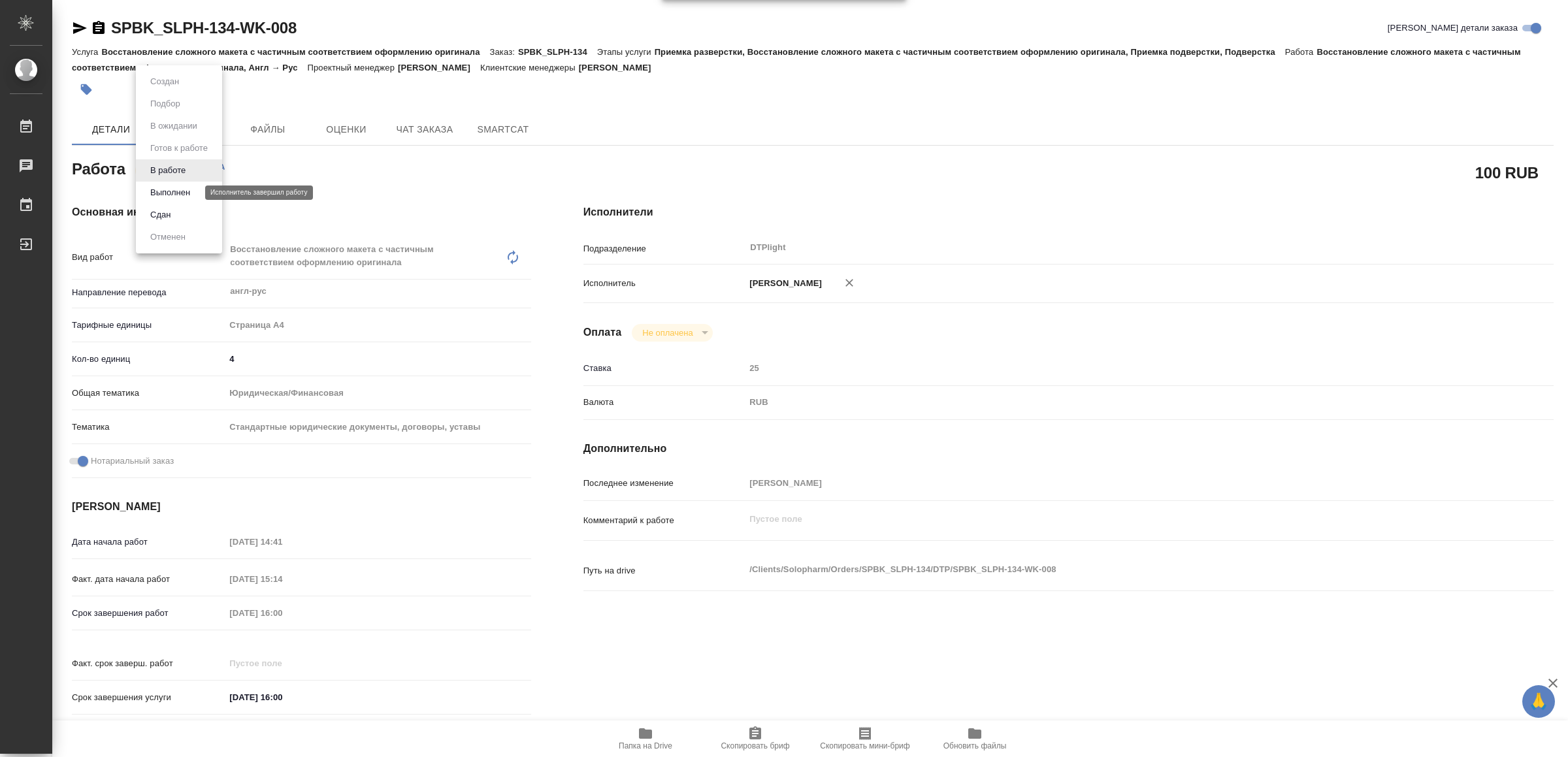
click at [171, 190] on button "Выполнен" at bounding box center [170, 192] width 48 height 14
type textarea "x"
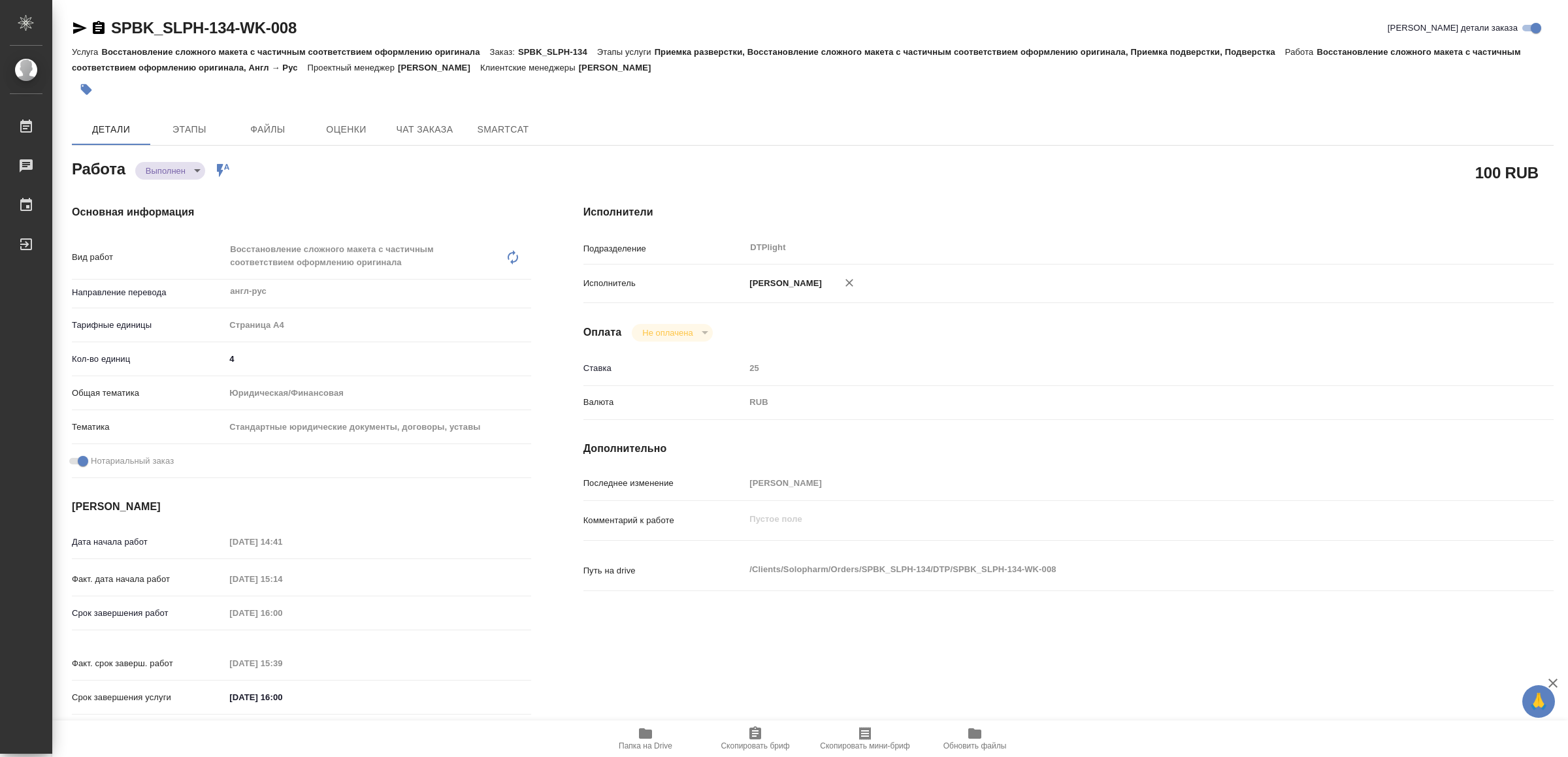
type textarea "x"
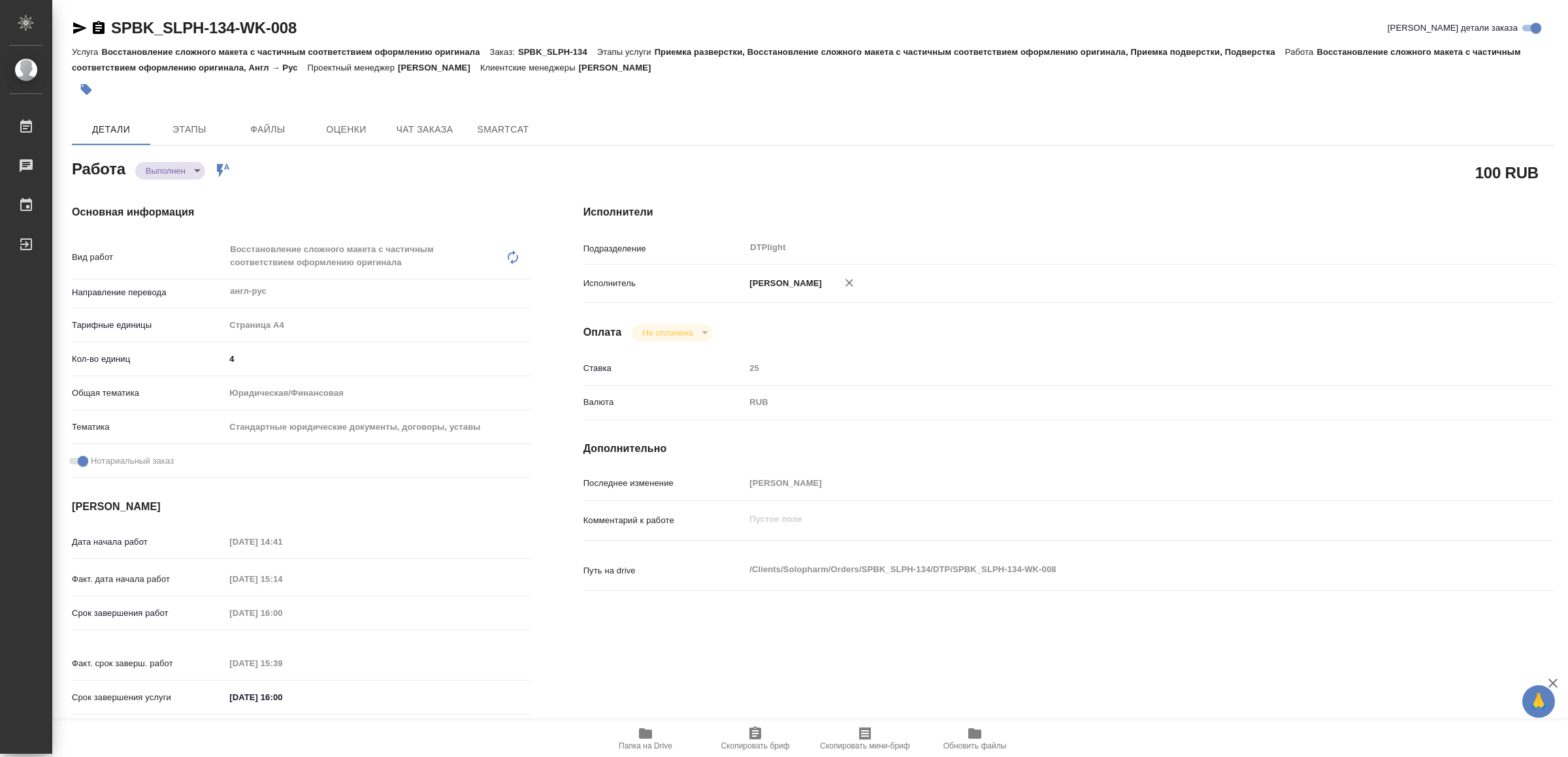
type textarea "x"
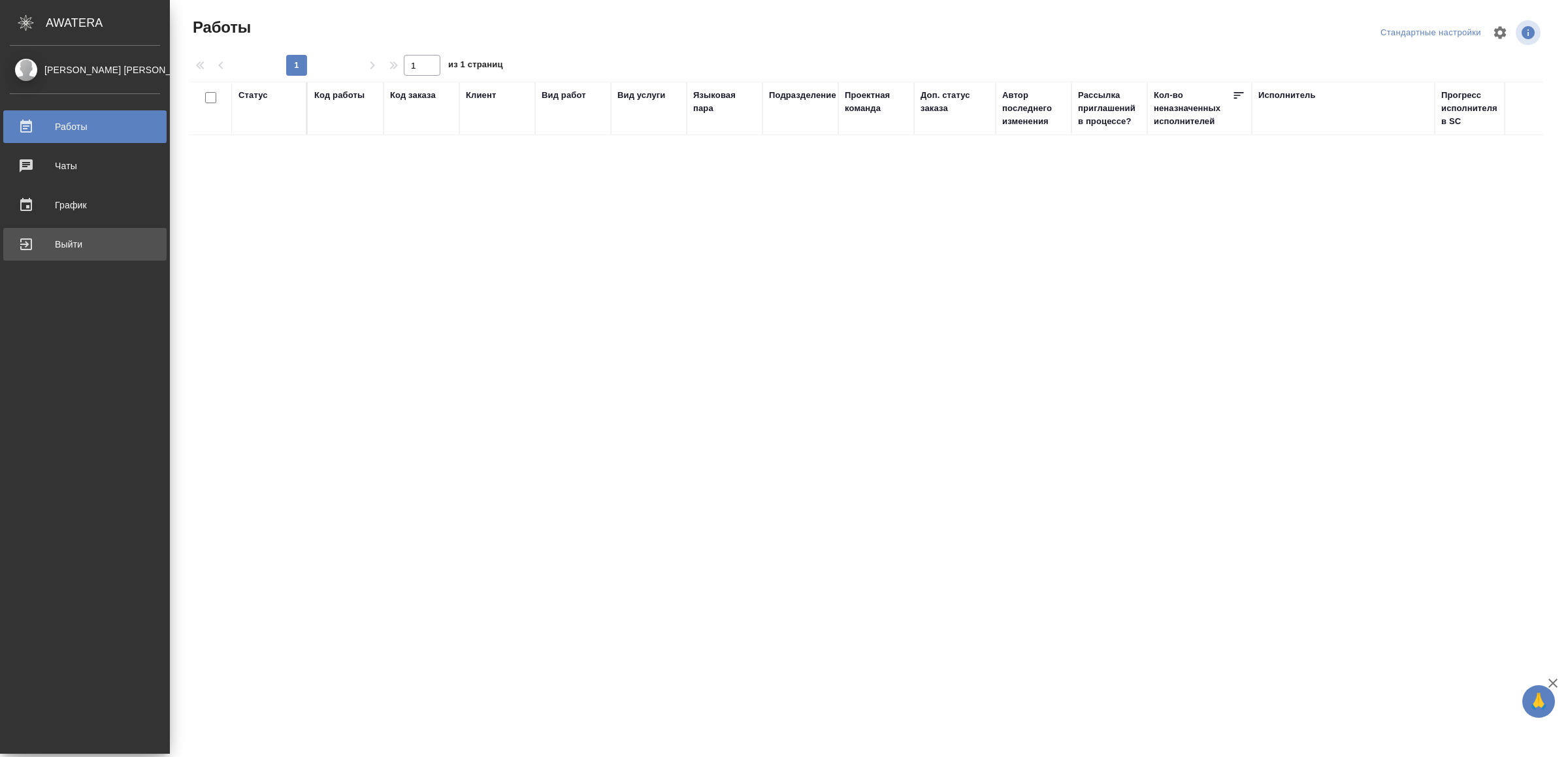
click at [22, 245] on div "Выйти" at bounding box center [85, 244] width 151 height 20
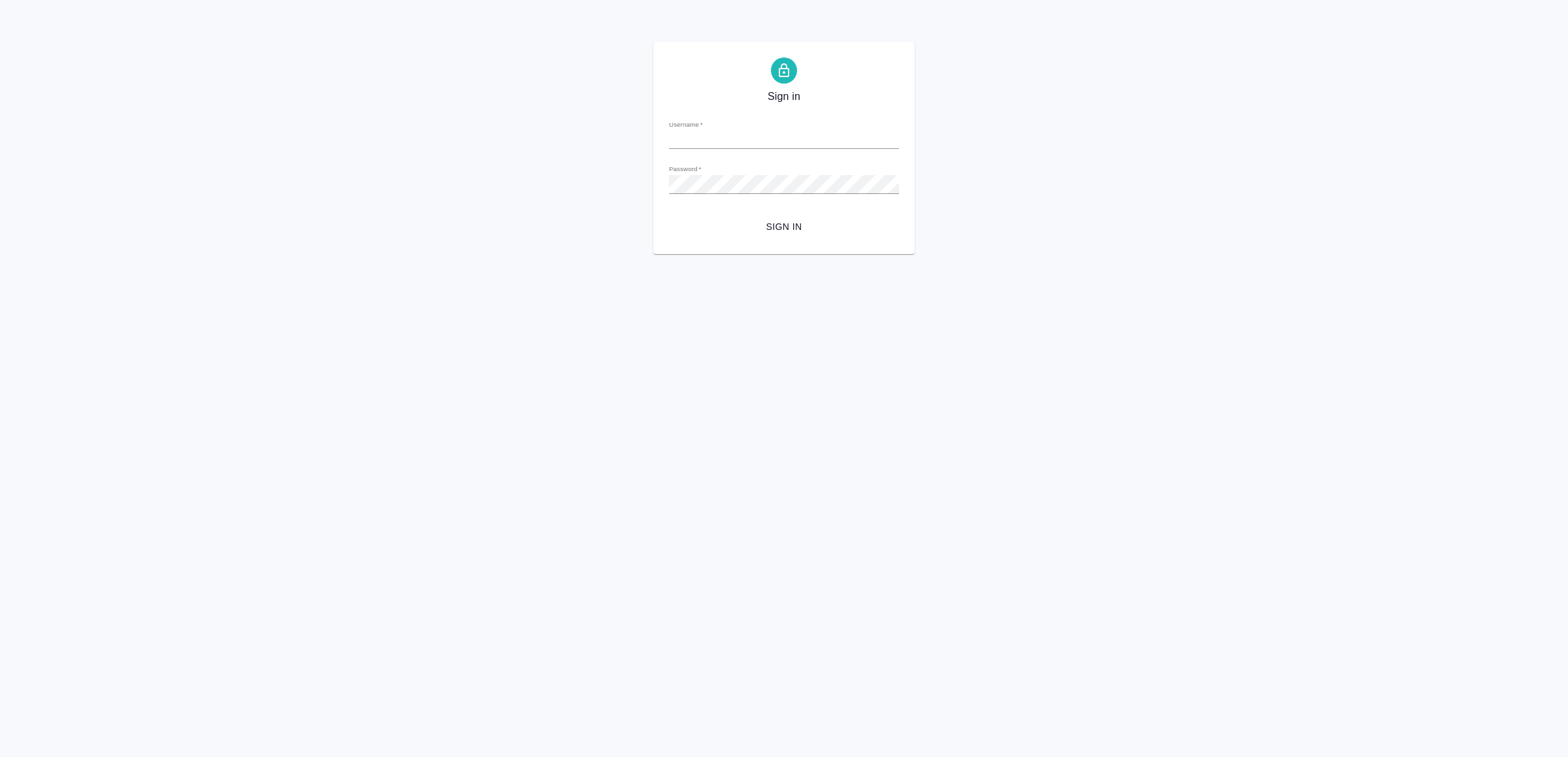
type input "[EMAIL_ADDRESS][DOMAIN_NAME]"
click at [829, 224] on span "Sign in" at bounding box center [784, 227] width 209 height 16
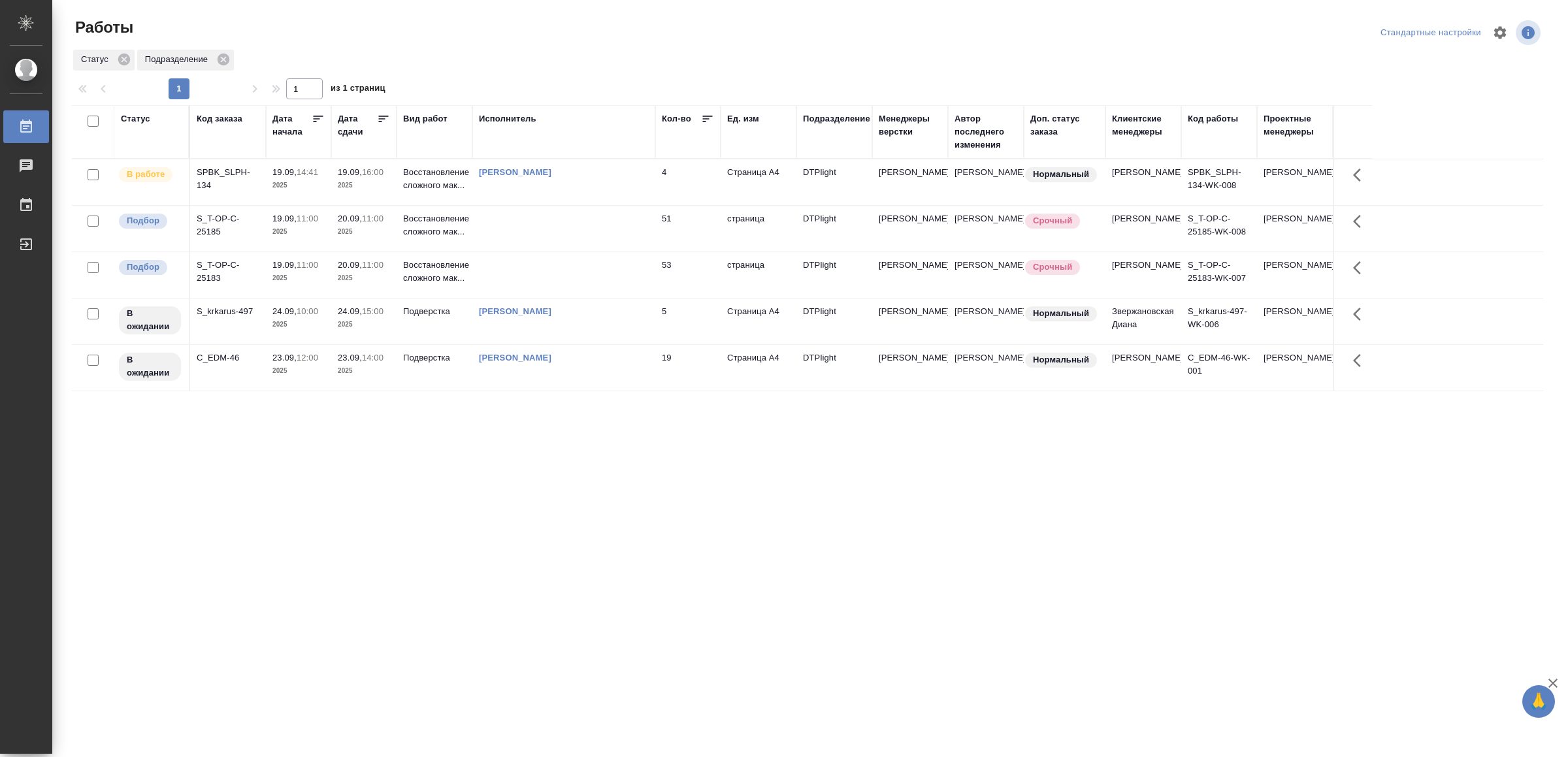
click at [537, 704] on div ".cls-1 fill:#fff; AWATERA Yamkovenko Vera Работы Чаты График Выйти Работы Станд…" at bounding box center [784, 378] width 1568 height 757
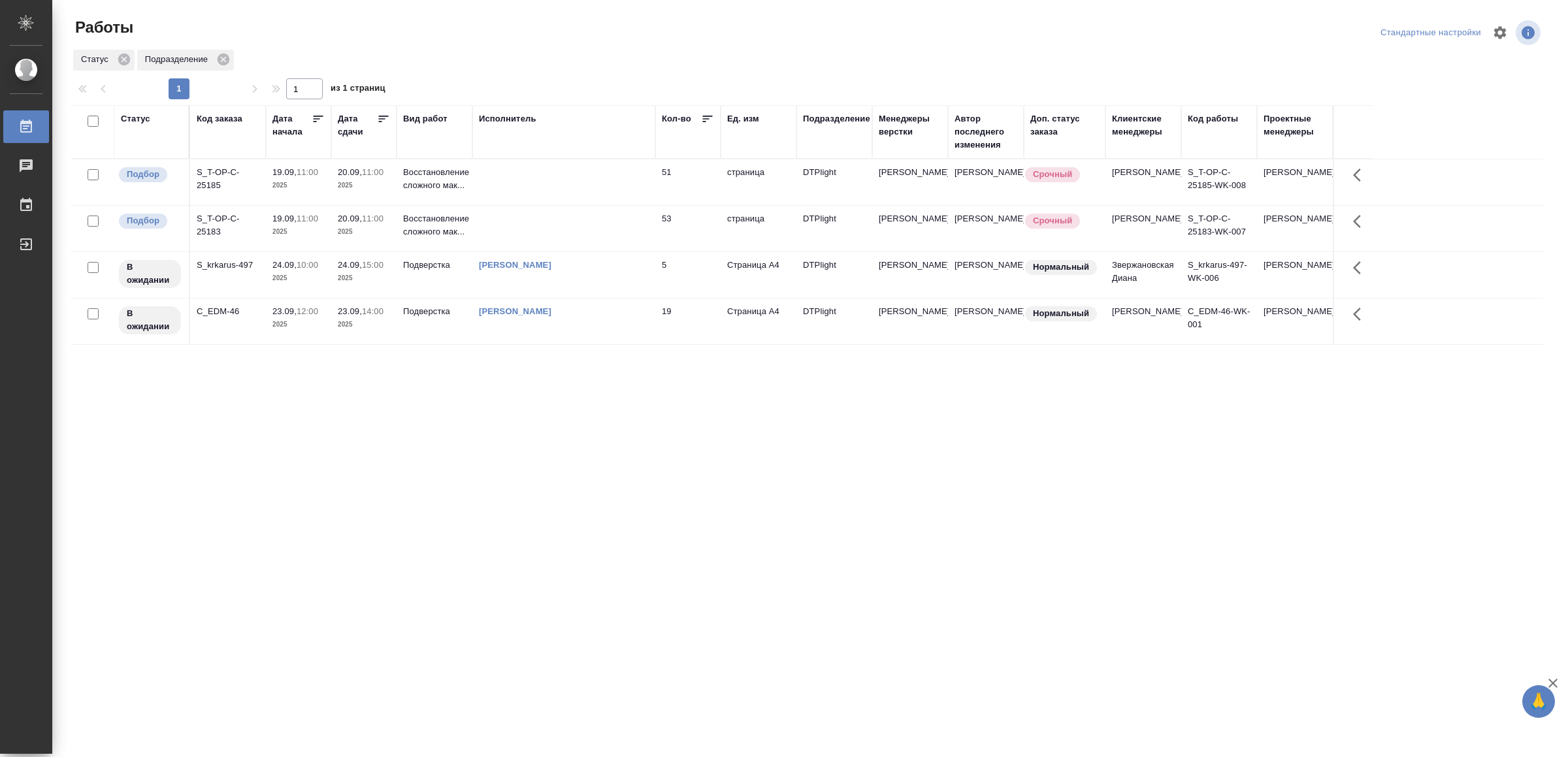
drag, startPoint x: 472, startPoint y: 524, endPoint x: 473, endPoint y: 512, distance: 12.0
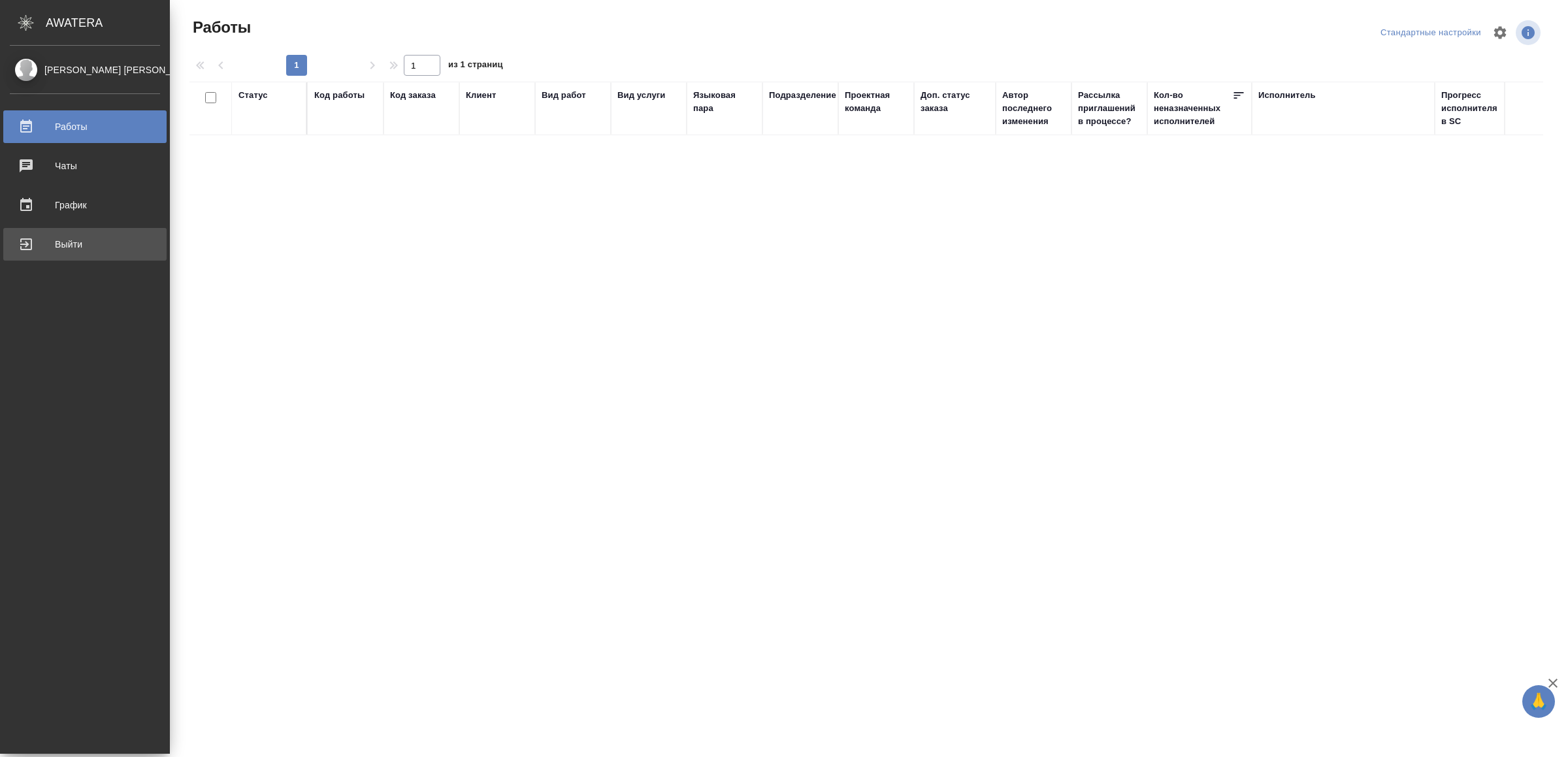
click at [50, 229] on link "Выйти" at bounding box center [85, 244] width 164 height 33
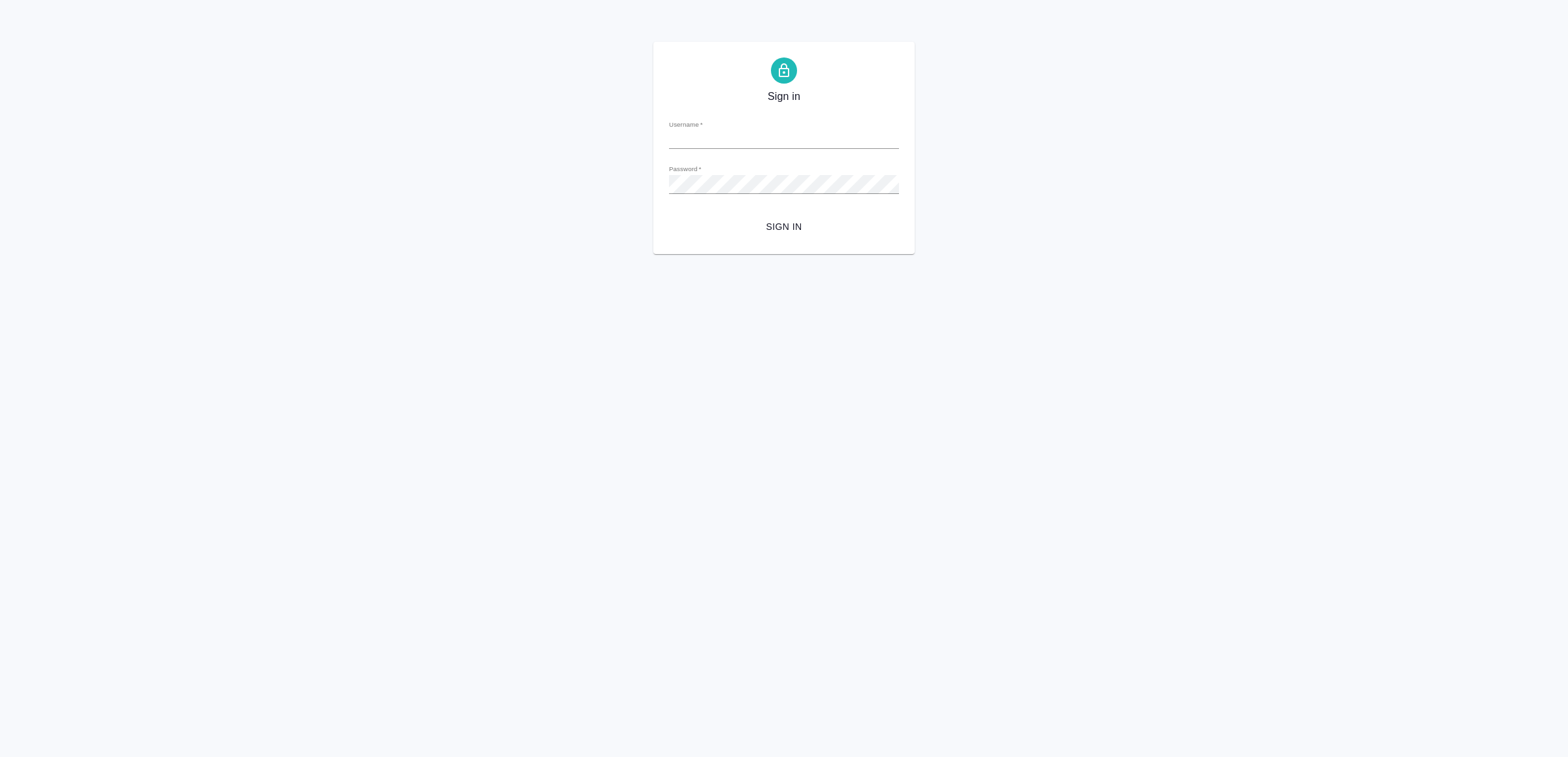
type input "[EMAIL_ADDRESS][DOMAIN_NAME]"
click at [797, 235] on button "Sign in" at bounding box center [784, 227] width 230 height 24
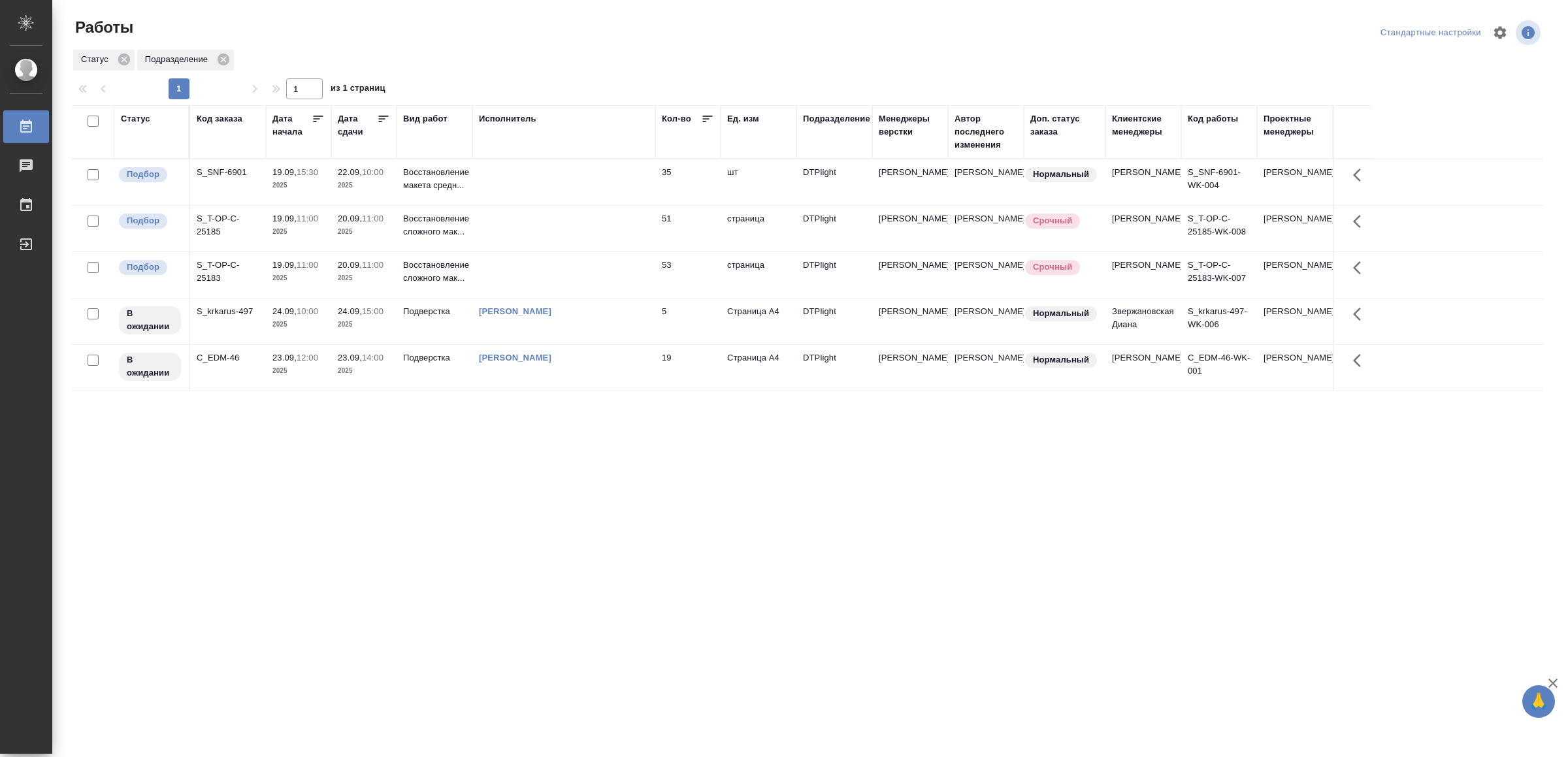
drag, startPoint x: 0, startPoint y: 0, endPoint x: 482, endPoint y: 478, distance: 678.8
click at [429, 541] on div "Статус Код заказа Дата начала Дата сдачи Вид работ Исполнитель Кол-во Ед. изм П…" at bounding box center [807, 340] width 1471 height 470
click at [514, 187] on td at bounding box center [563, 182] width 183 height 46
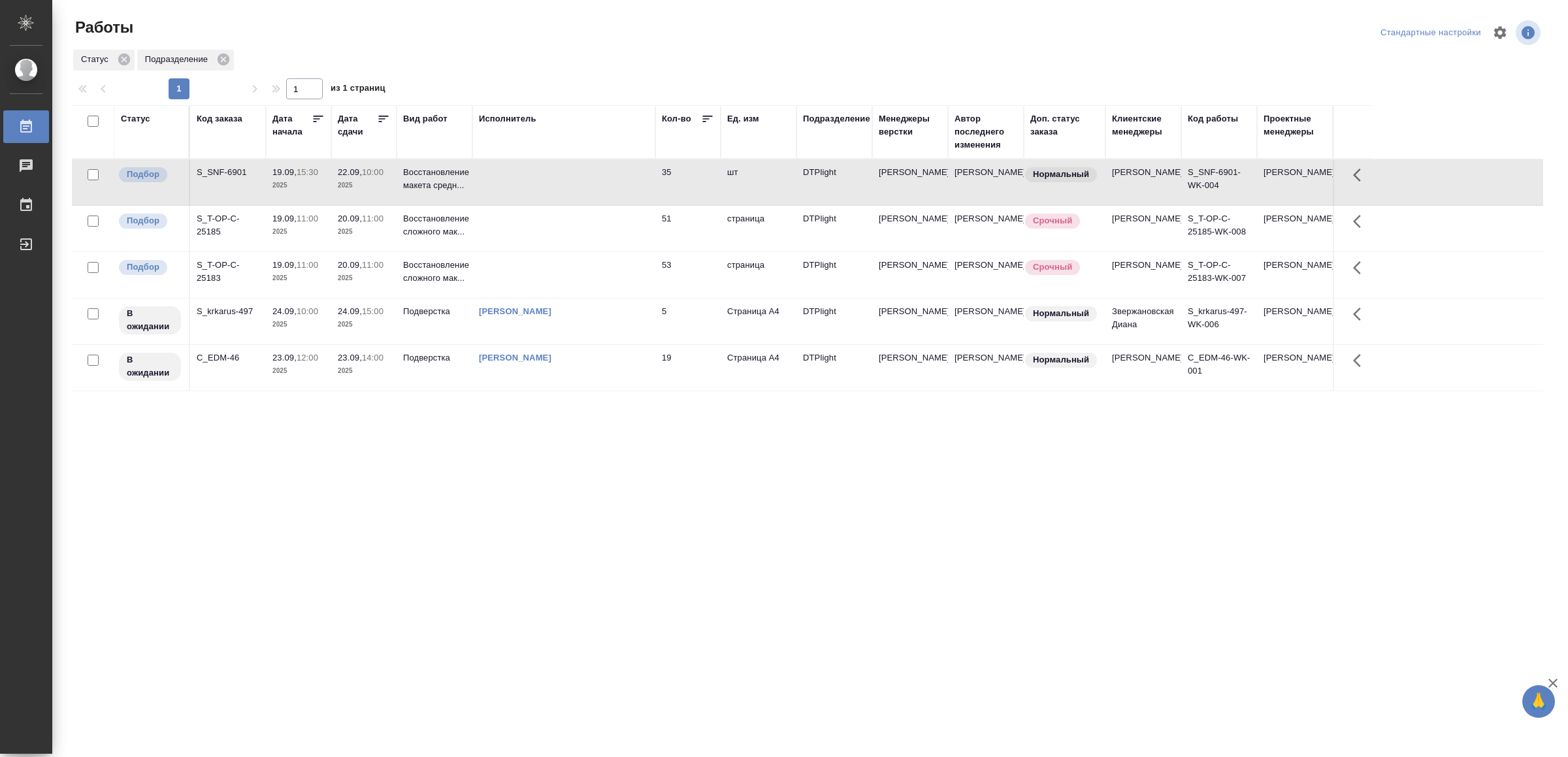
click at [514, 187] on td at bounding box center [563, 182] width 183 height 46
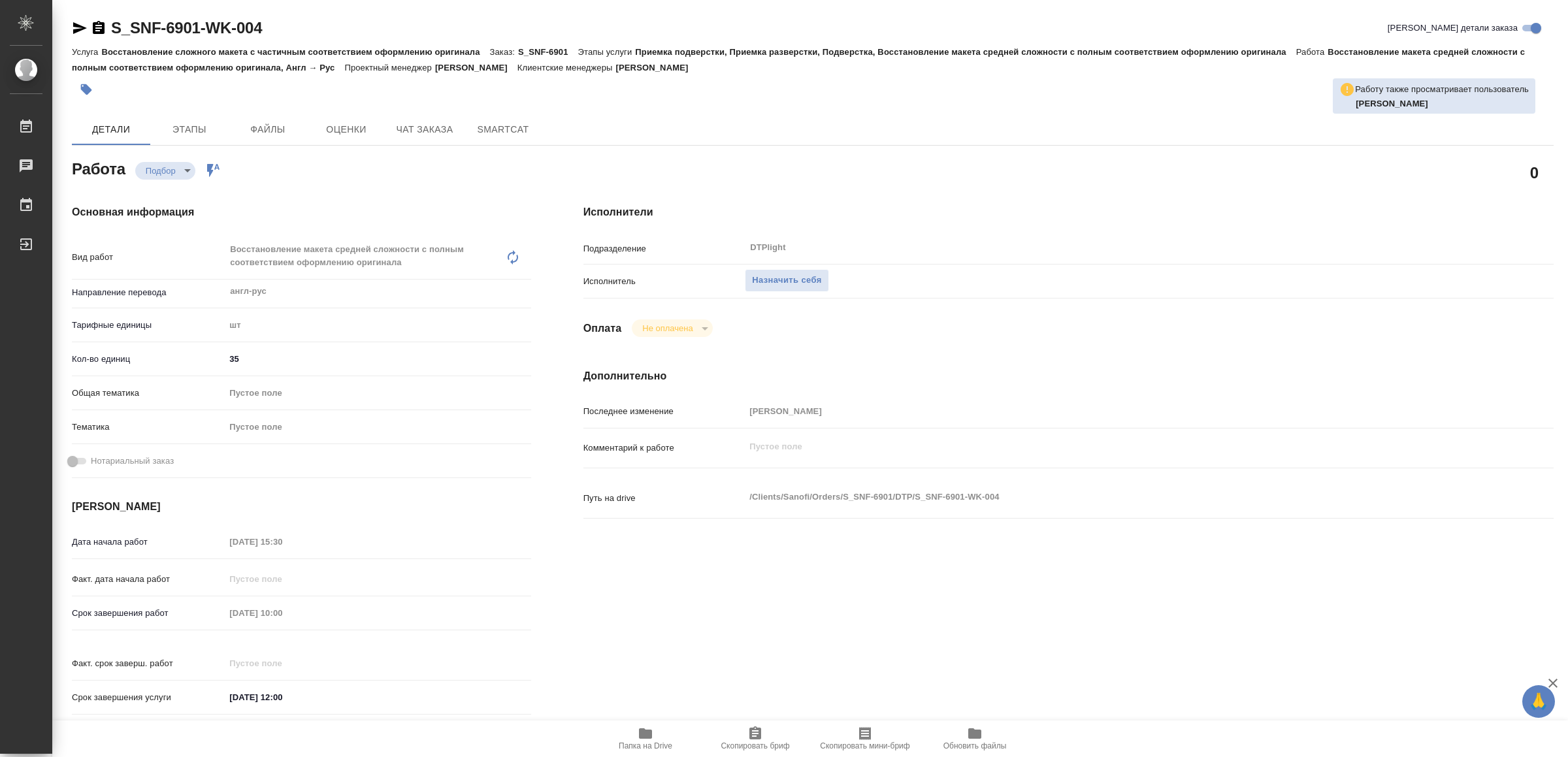
click at [641, 737] on icon "button" at bounding box center [645, 733] width 13 height 10
drag, startPoint x: 653, startPoint y: 741, endPoint x: 645, endPoint y: 741, distance: 8.0
click at [654, 741] on span "Папка на Drive" at bounding box center [645, 745] width 53 height 9
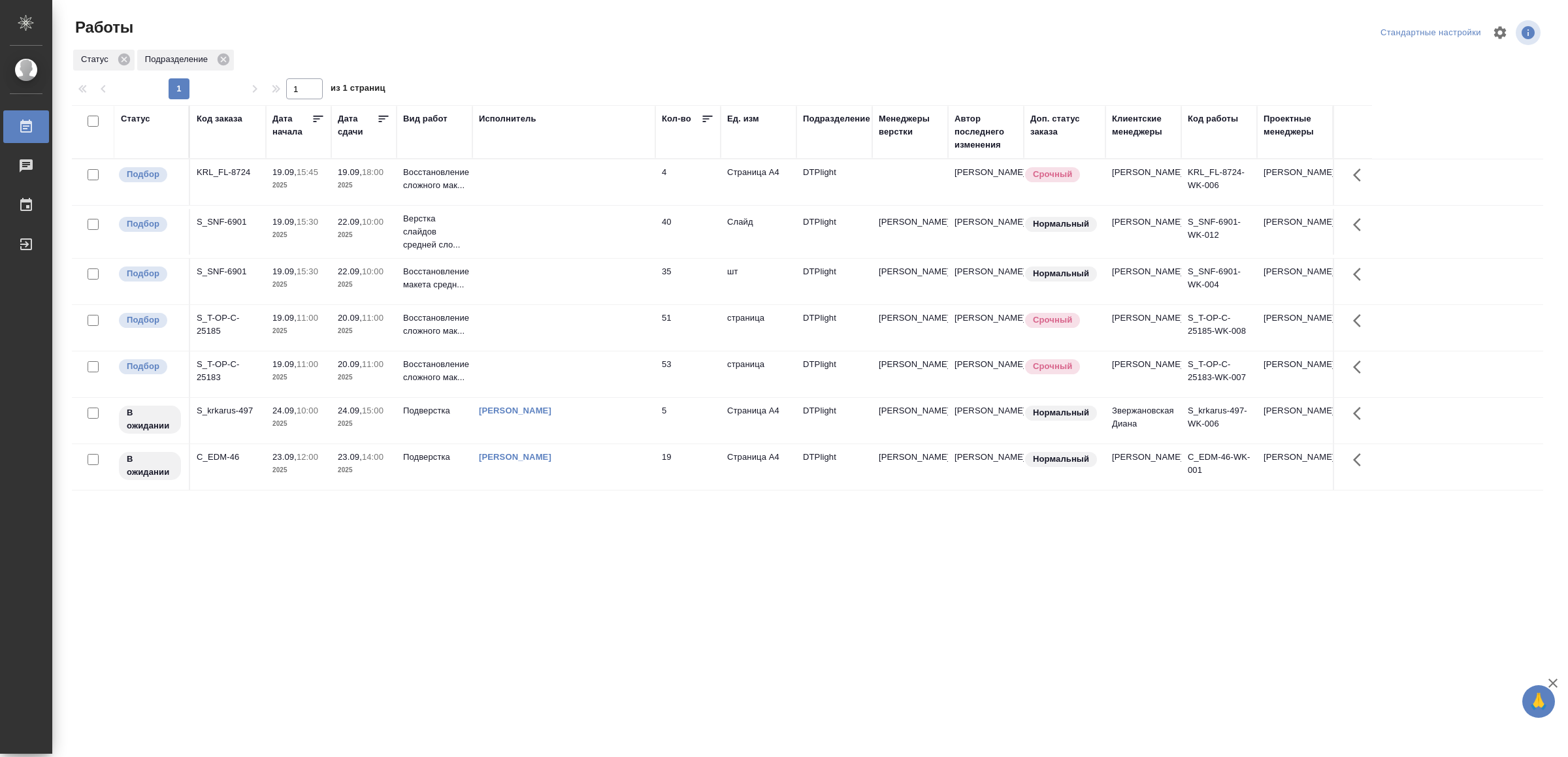
click at [604, 181] on td at bounding box center [563, 182] width 183 height 46
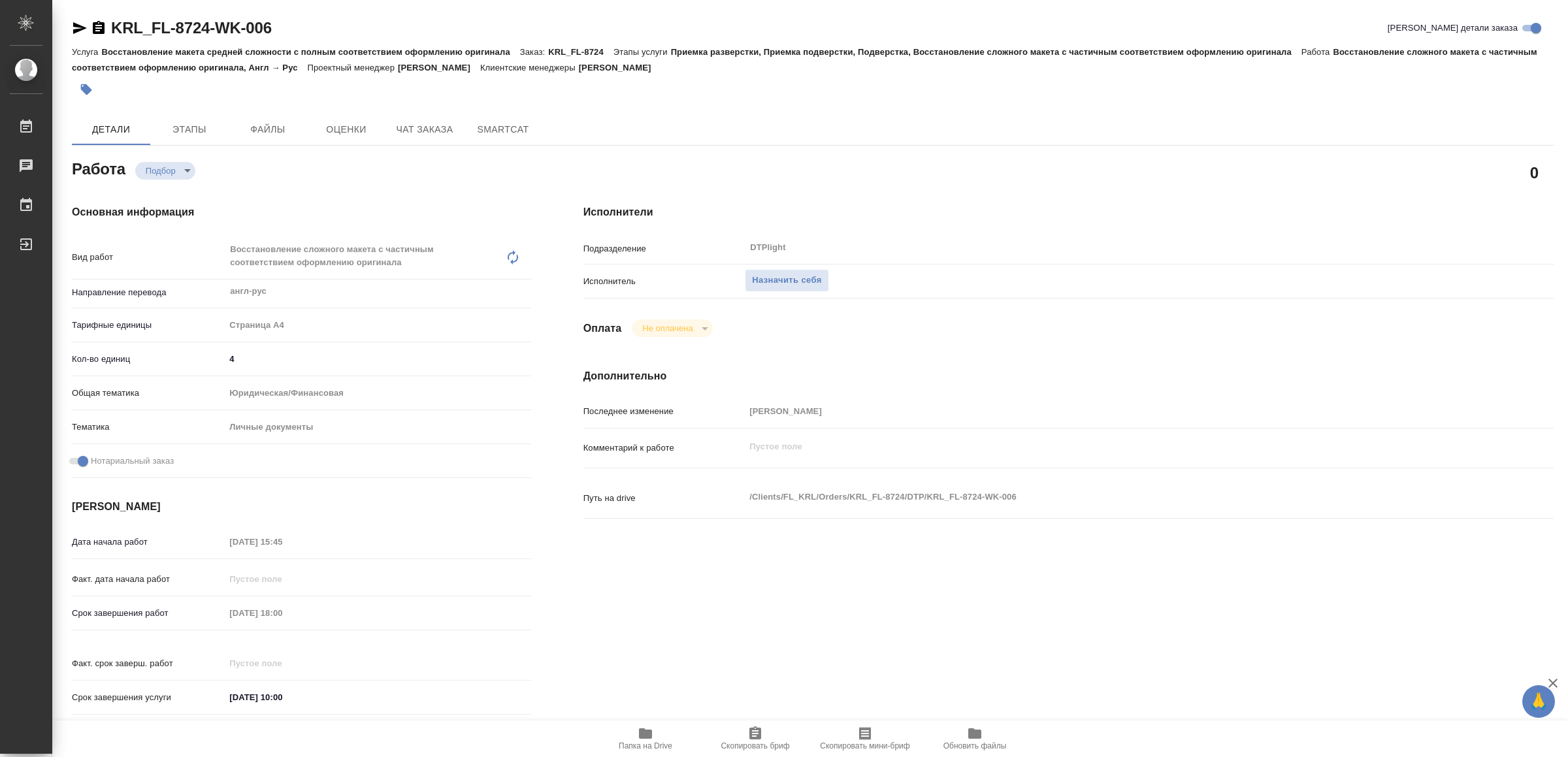
click at [656, 719] on div "Работа Подбор recruiting 0 Основная информация Вид работ Восстановление сложног…" at bounding box center [812, 632] width 1482 height 951
click at [657, 741] on span "Папка на Drive" at bounding box center [645, 745] width 53 height 9
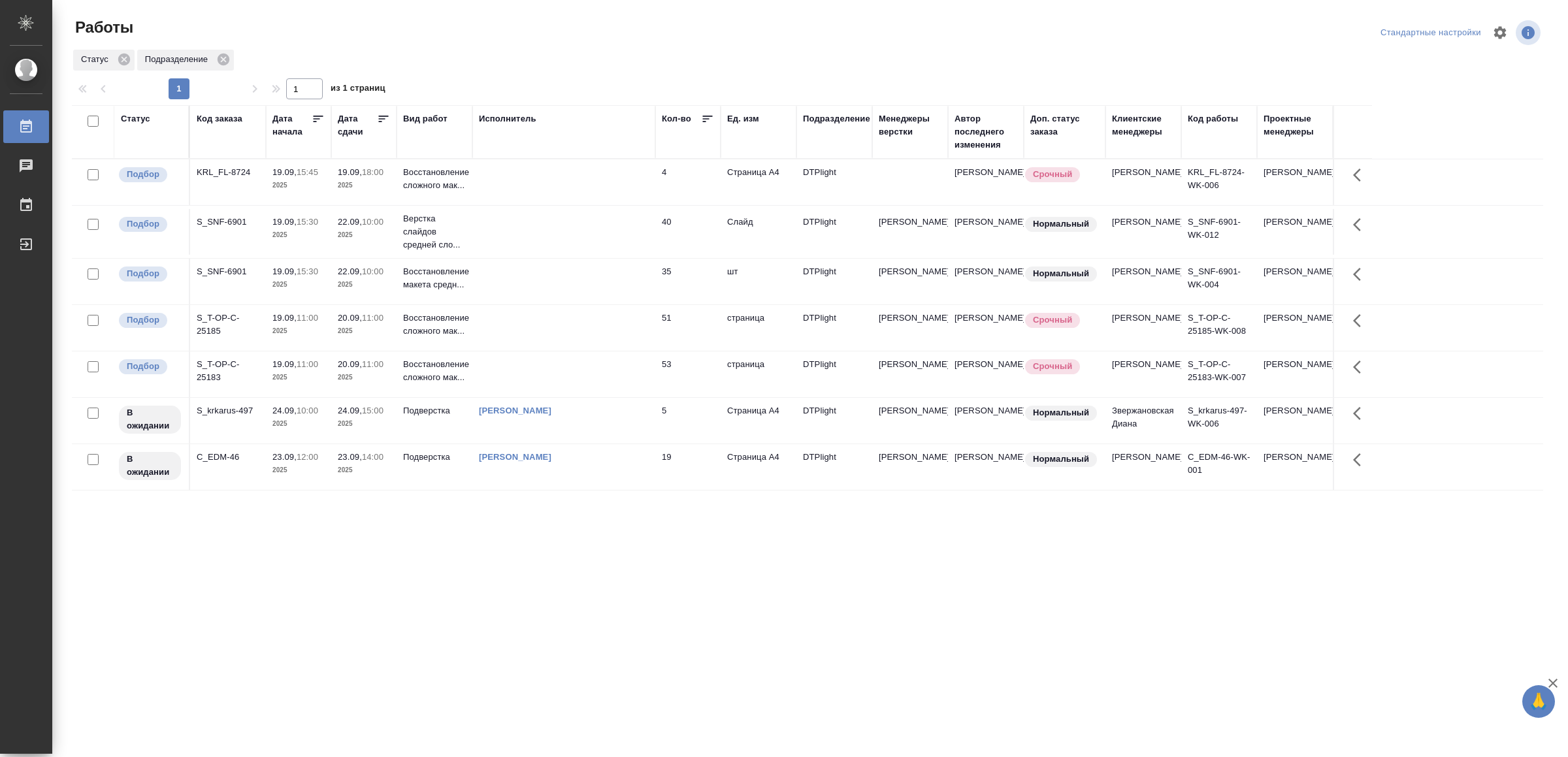
click at [500, 290] on td at bounding box center [563, 281] width 183 height 46
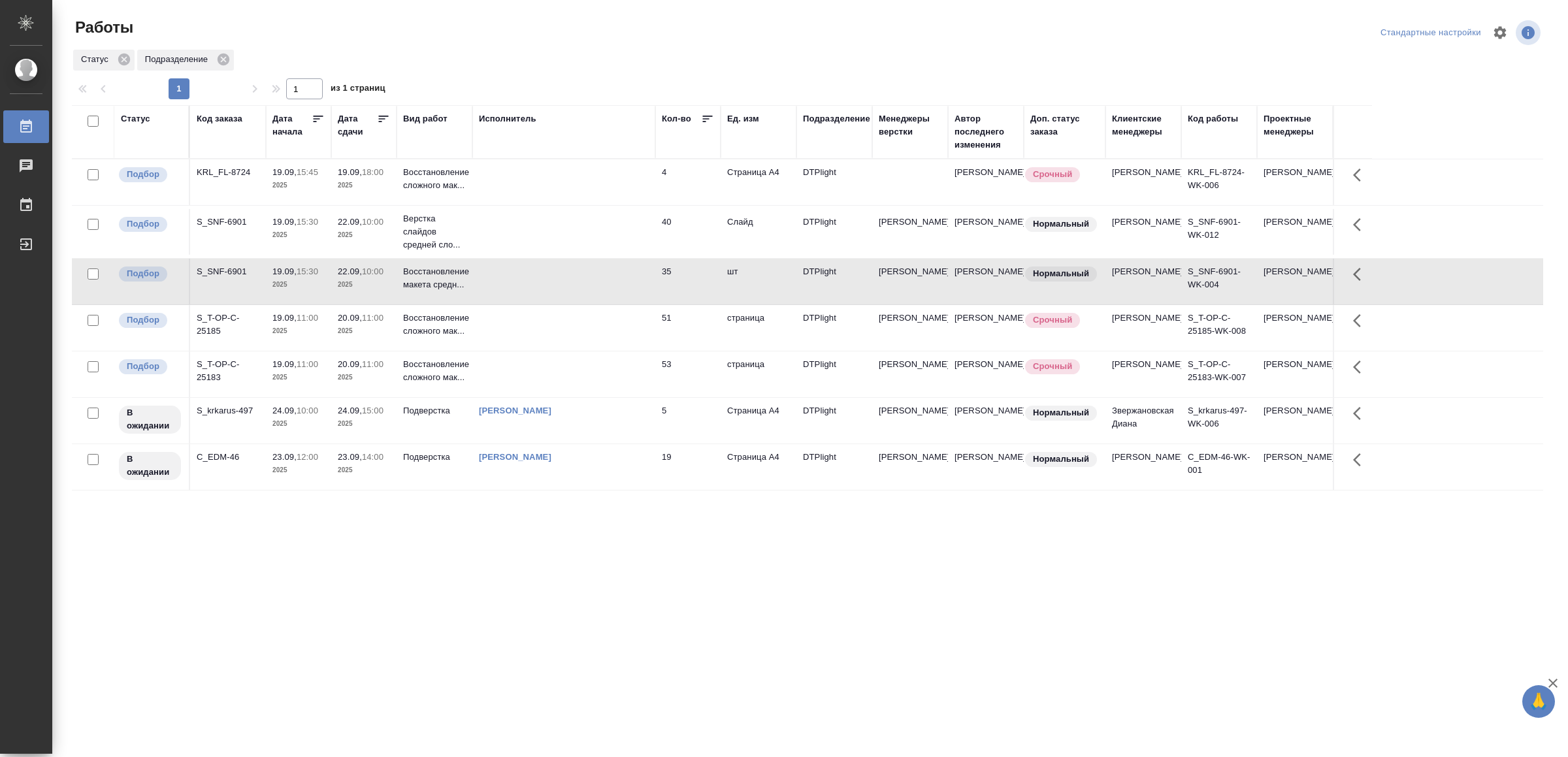
click at [500, 290] on td at bounding box center [563, 281] width 183 height 46
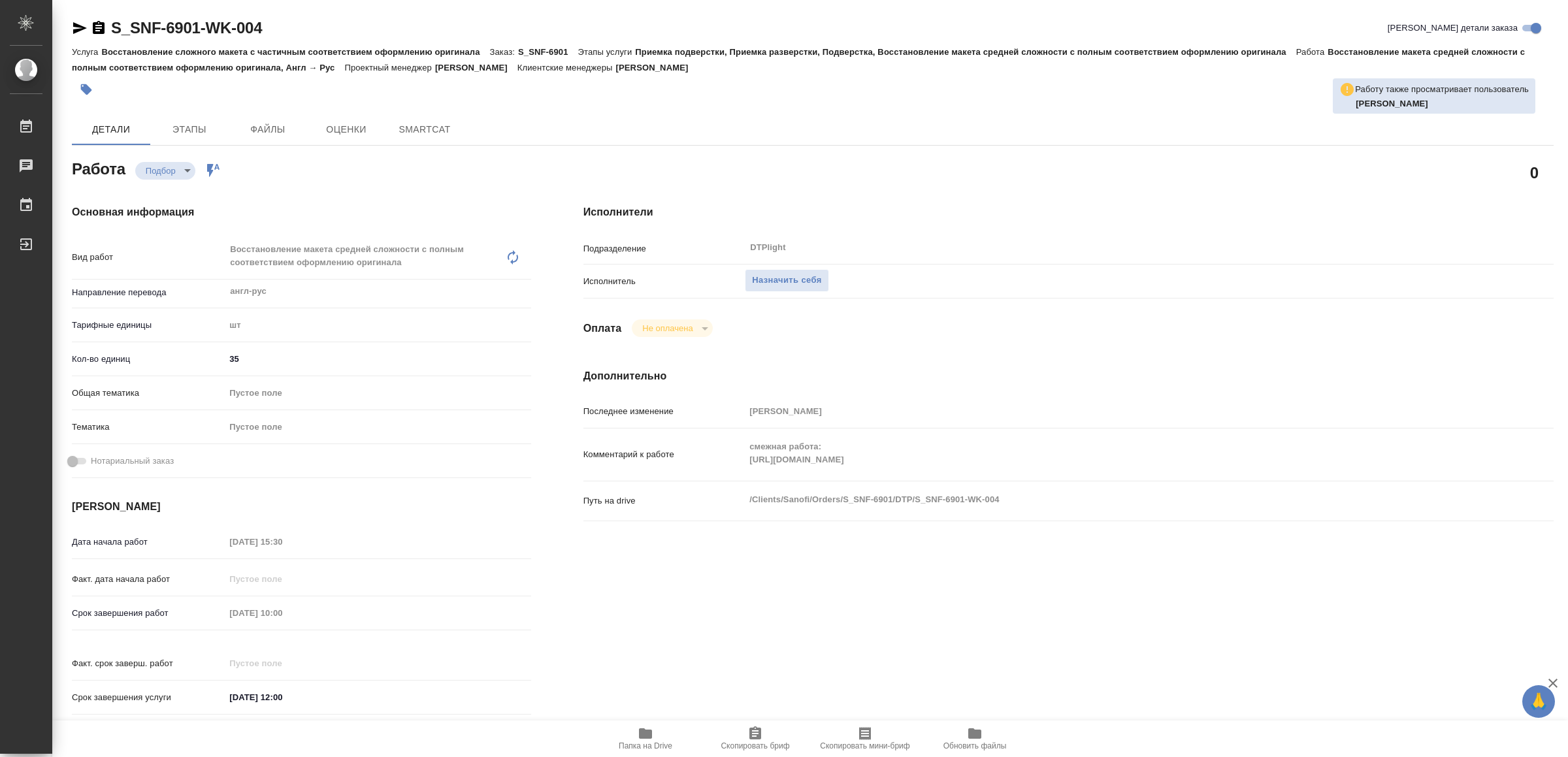
click at [635, 726] on span "Папка на Drive" at bounding box center [645, 738] width 94 height 25
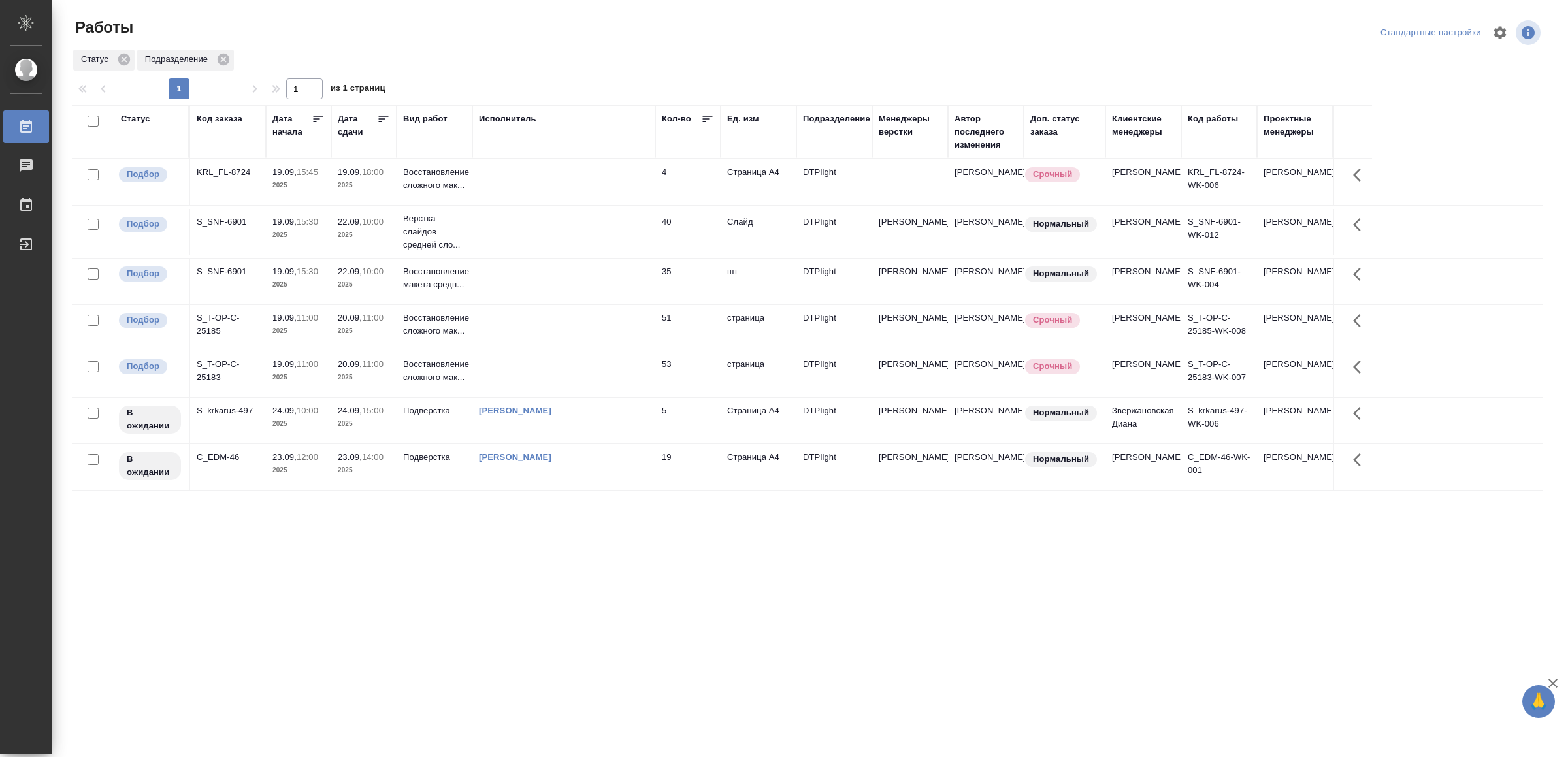
click at [611, 181] on td at bounding box center [563, 182] width 183 height 46
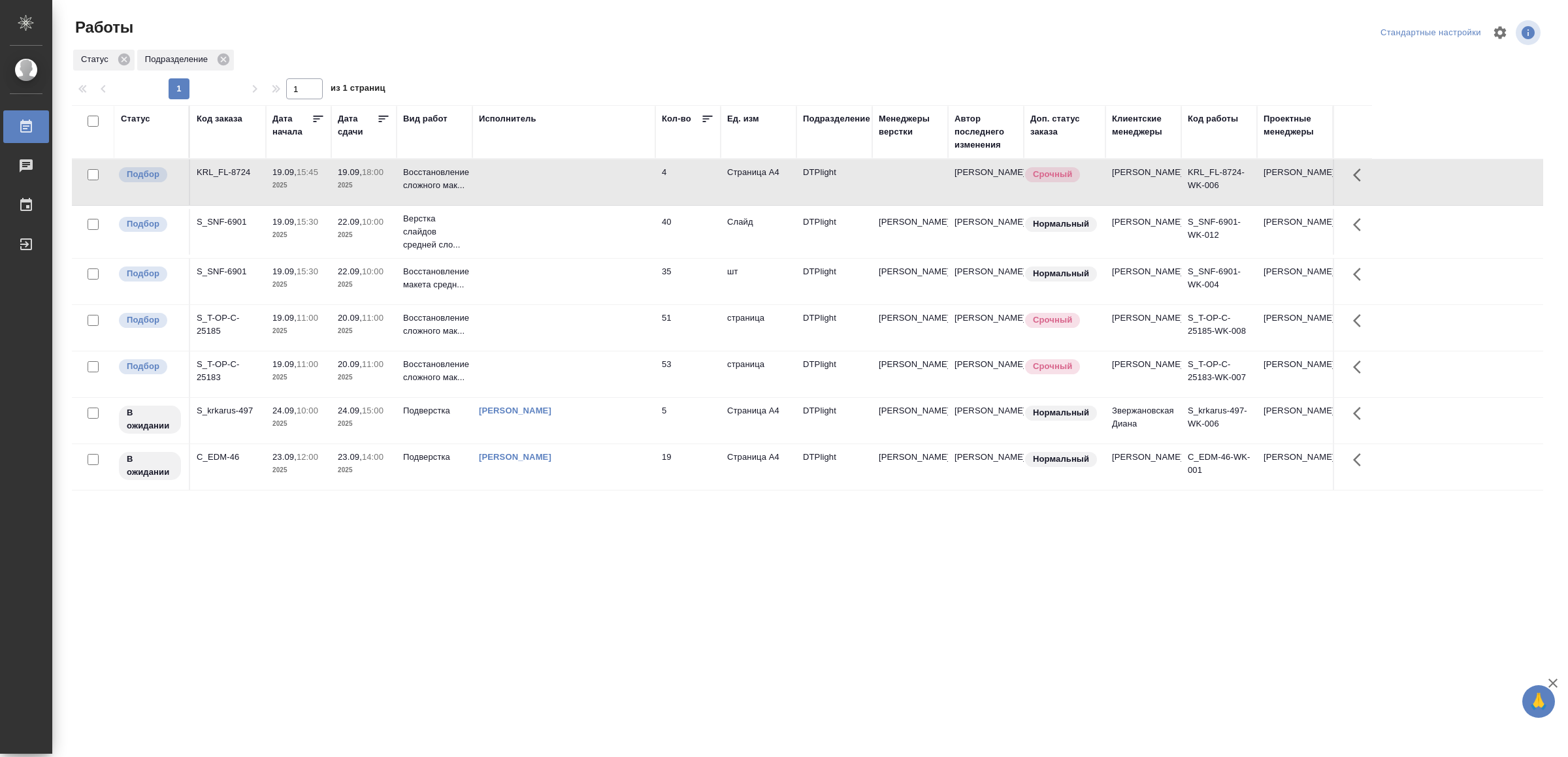
click at [611, 181] on td at bounding box center [563, 182] width 183 height 46
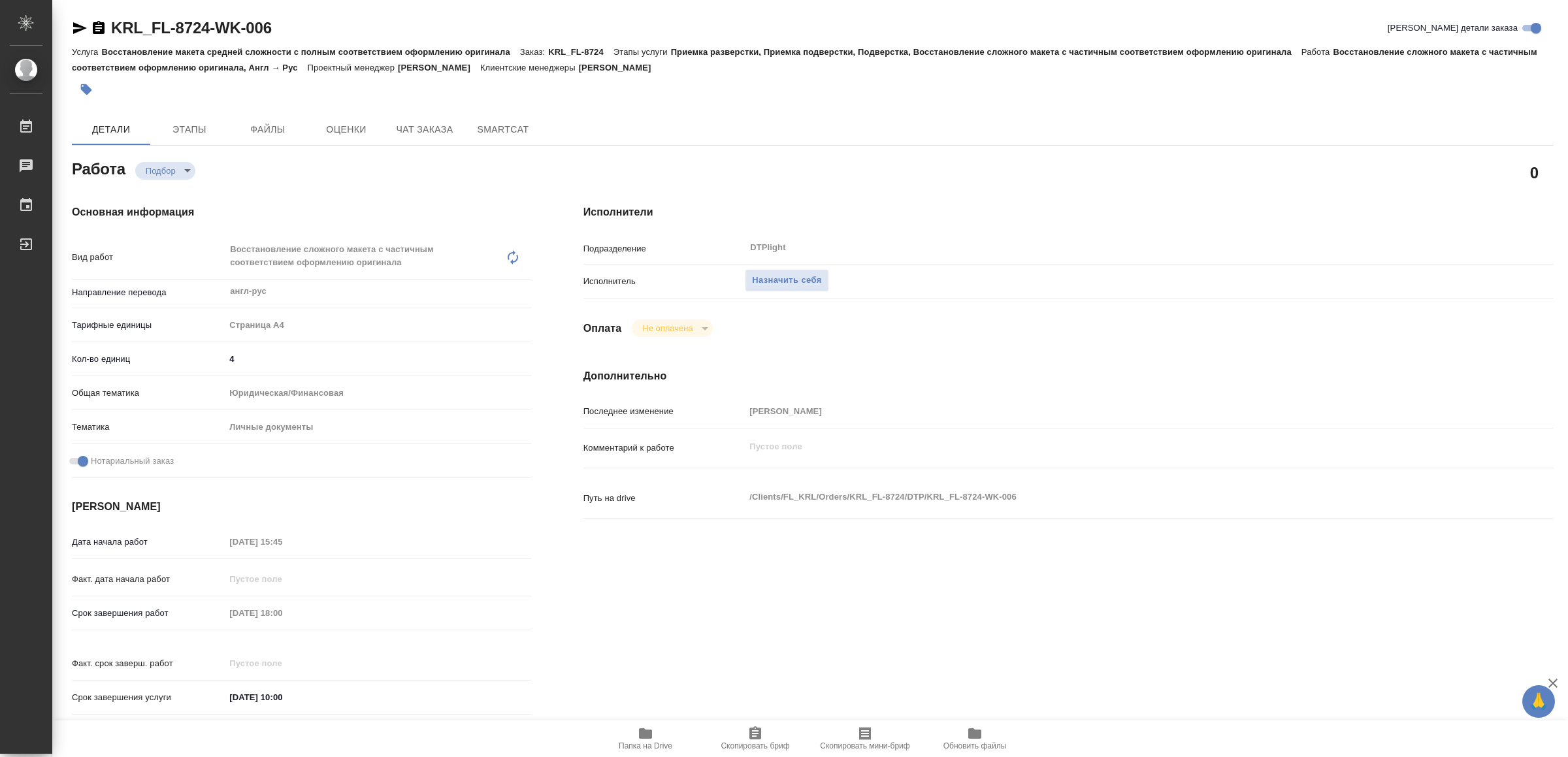
click at [652, 730] on icon "button" at bounding box center [645, 733] width 16 height 16
drag, startPoint x: 784, startPoint y: 279, endPoint x: 788, endPoint y: 288, distance: 9.8
click at [782, 279] on span "Назначить себя" at bounding box center [786, 281] width 69 height 15
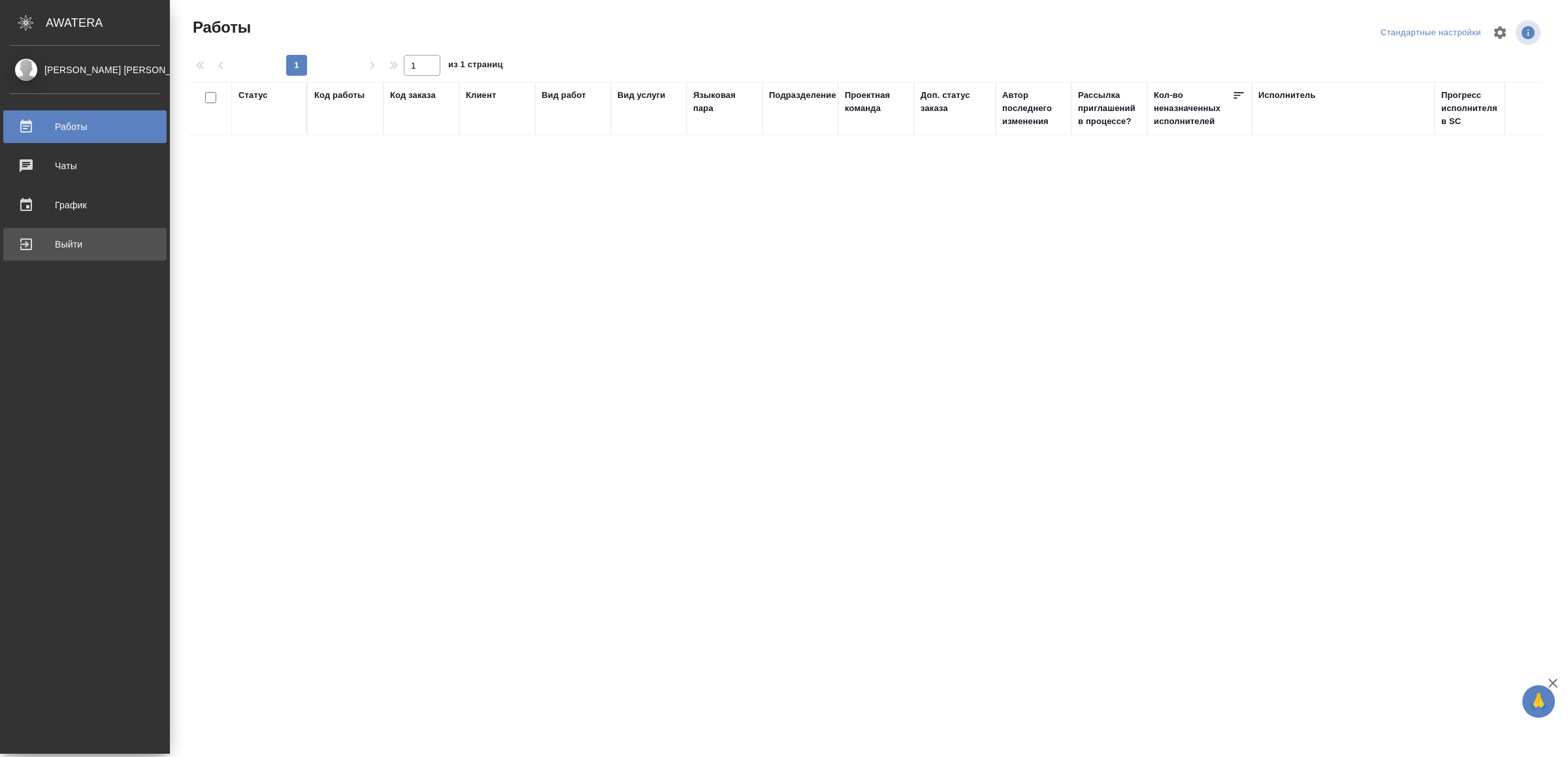
click at [31, 241] on div "Выйти" at bounding box center [85, 244] width 151 height 20
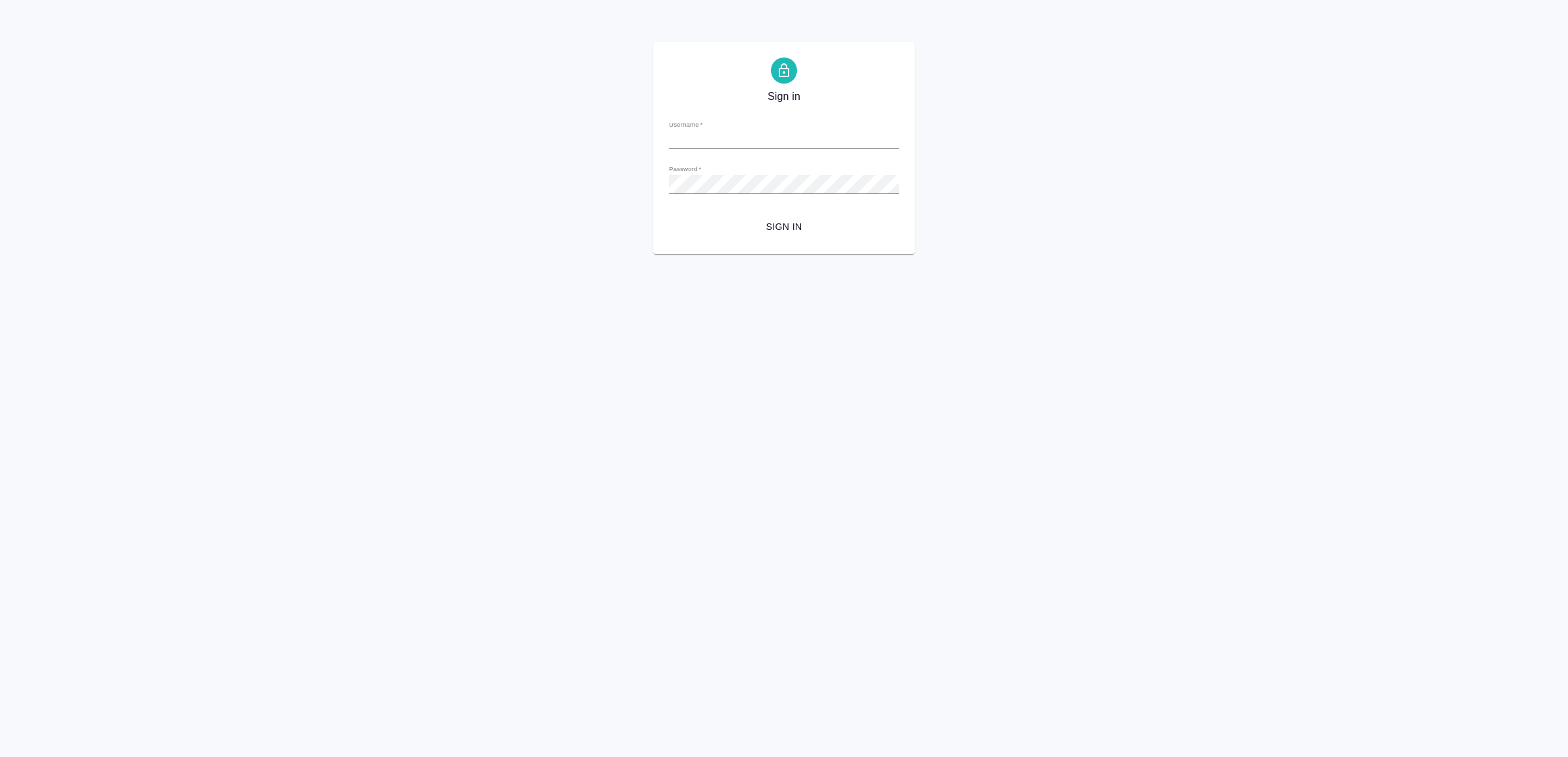
type input "[EMAIL_ADDRESS][DOMAIN_NAME]"
click at [749, 234] on span "Sign in" at bounding box center [784, 227] width 209 height 16
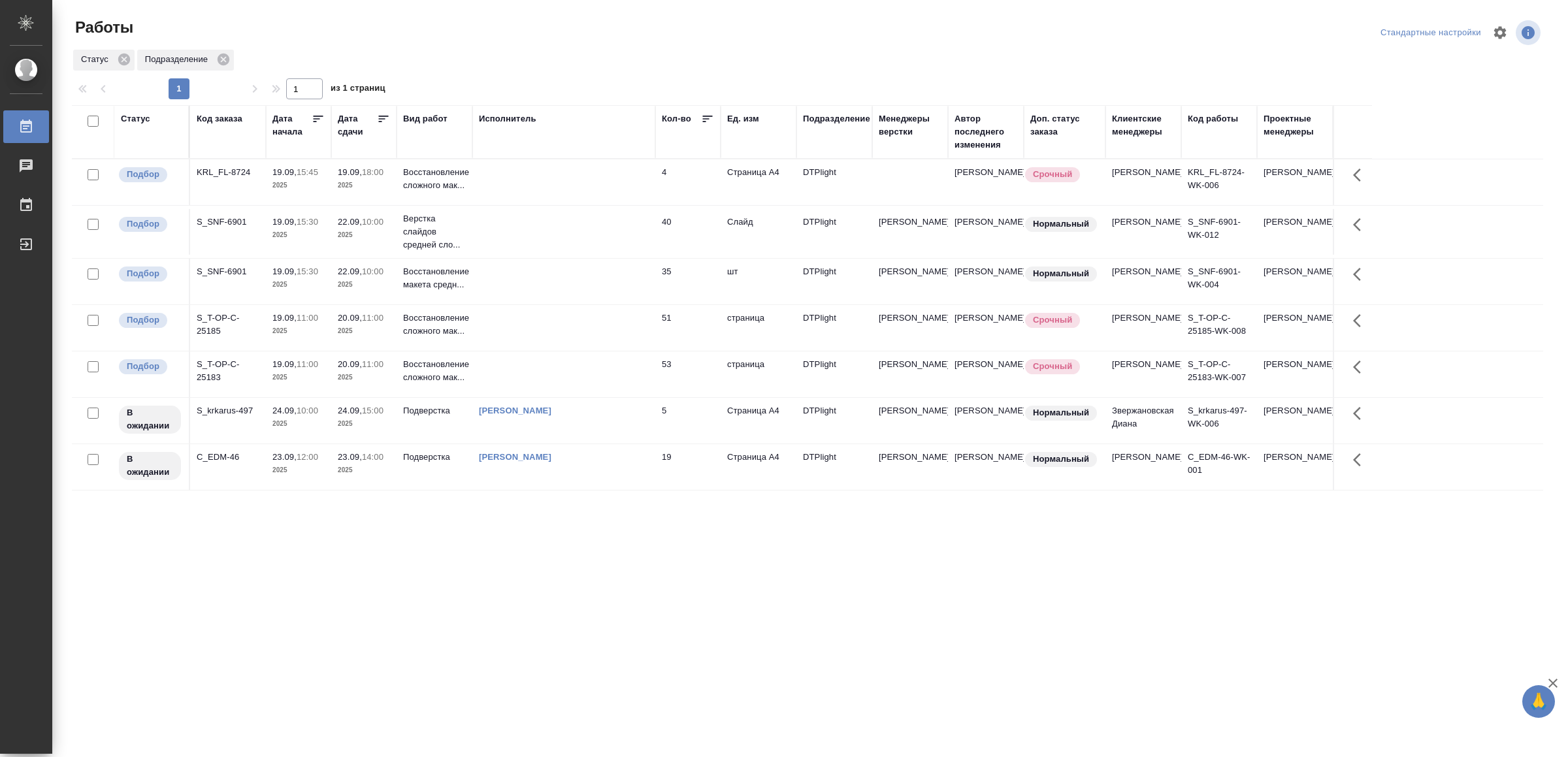
drag, startPoint x: 612, startPoint y: 541, endPoint x: 606, endPoint y: 537, distance: 7.2
drag, startPoint x: 537, startPoint y: 606, endPoint x: 537, endPoint y: 589, distance: 17.0
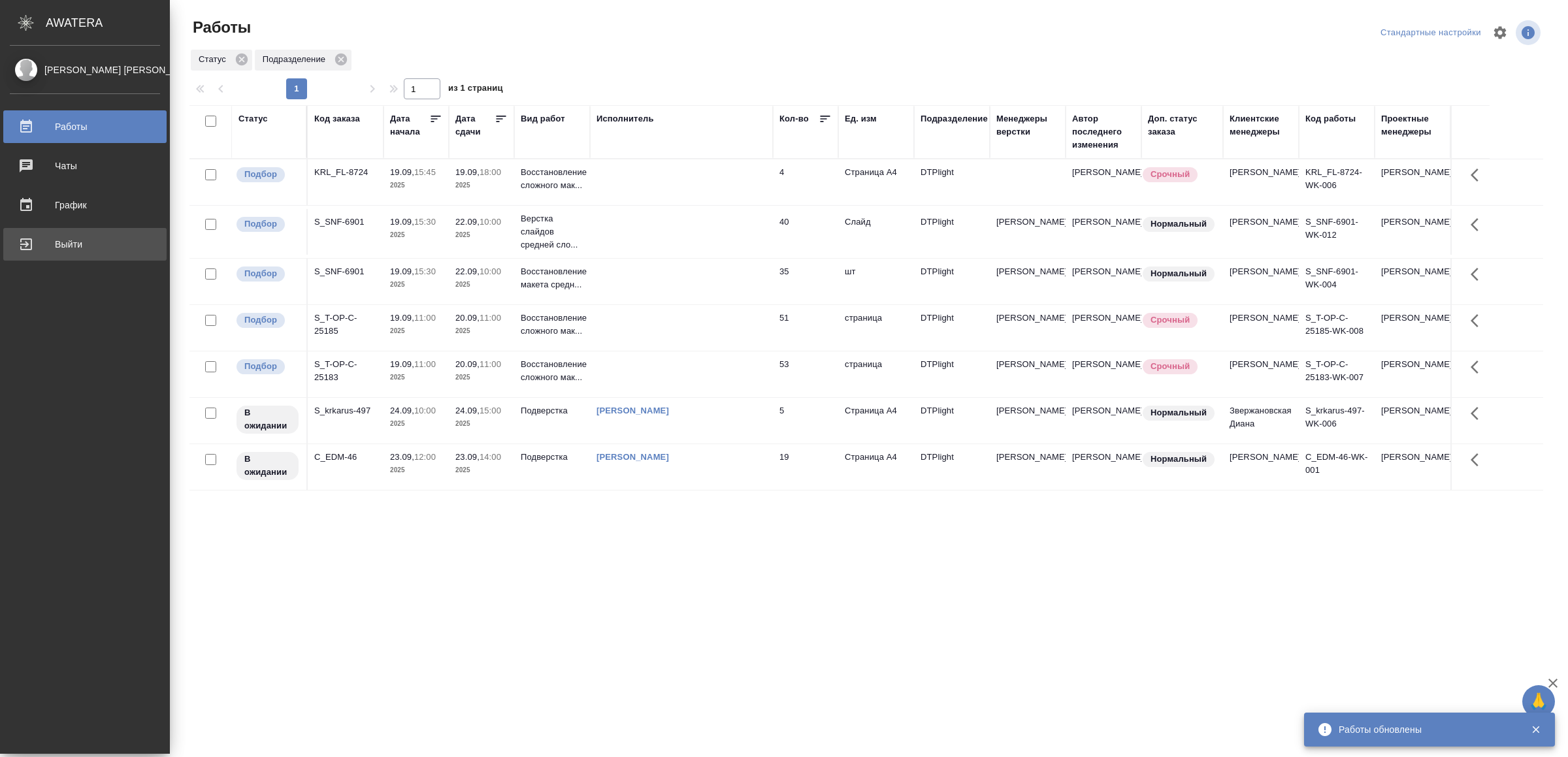
click at [40, 236] on div "Выйти" at bounding box center [85, 244] width 151 height 20
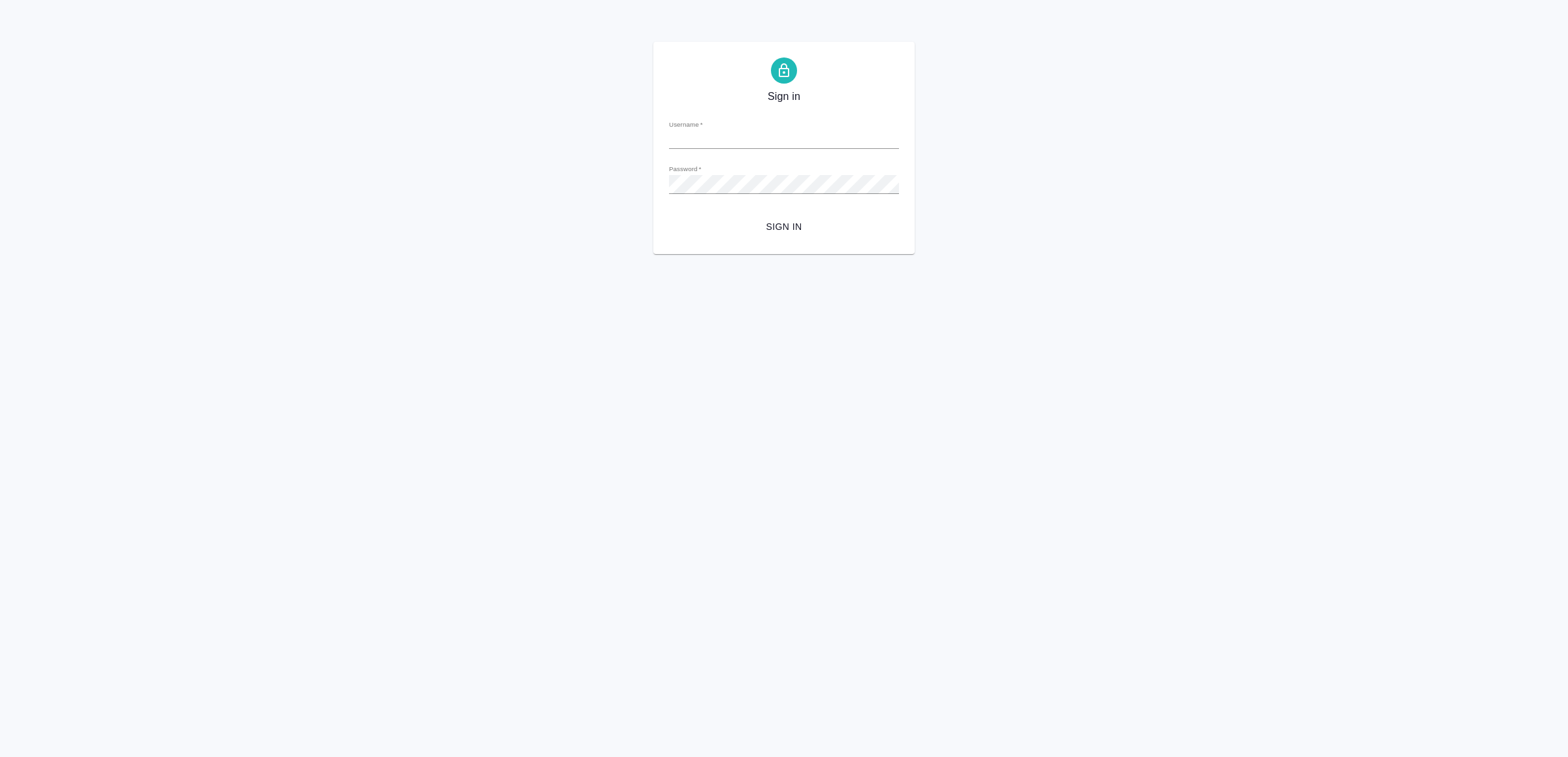
type input "[EMAIL_ADDRESS][DOMAIN_NAME]"
click at [763, 214] on form "Username   * [EMAIL_ADDRESS][DOMAIN_NAME] Password   * urlPath   * / Sign in" at bounding box center [784, 174] width 230 height 129
click at [764, 225] on span "Sign in" at bounding box center [784, 227] width 209 height 16
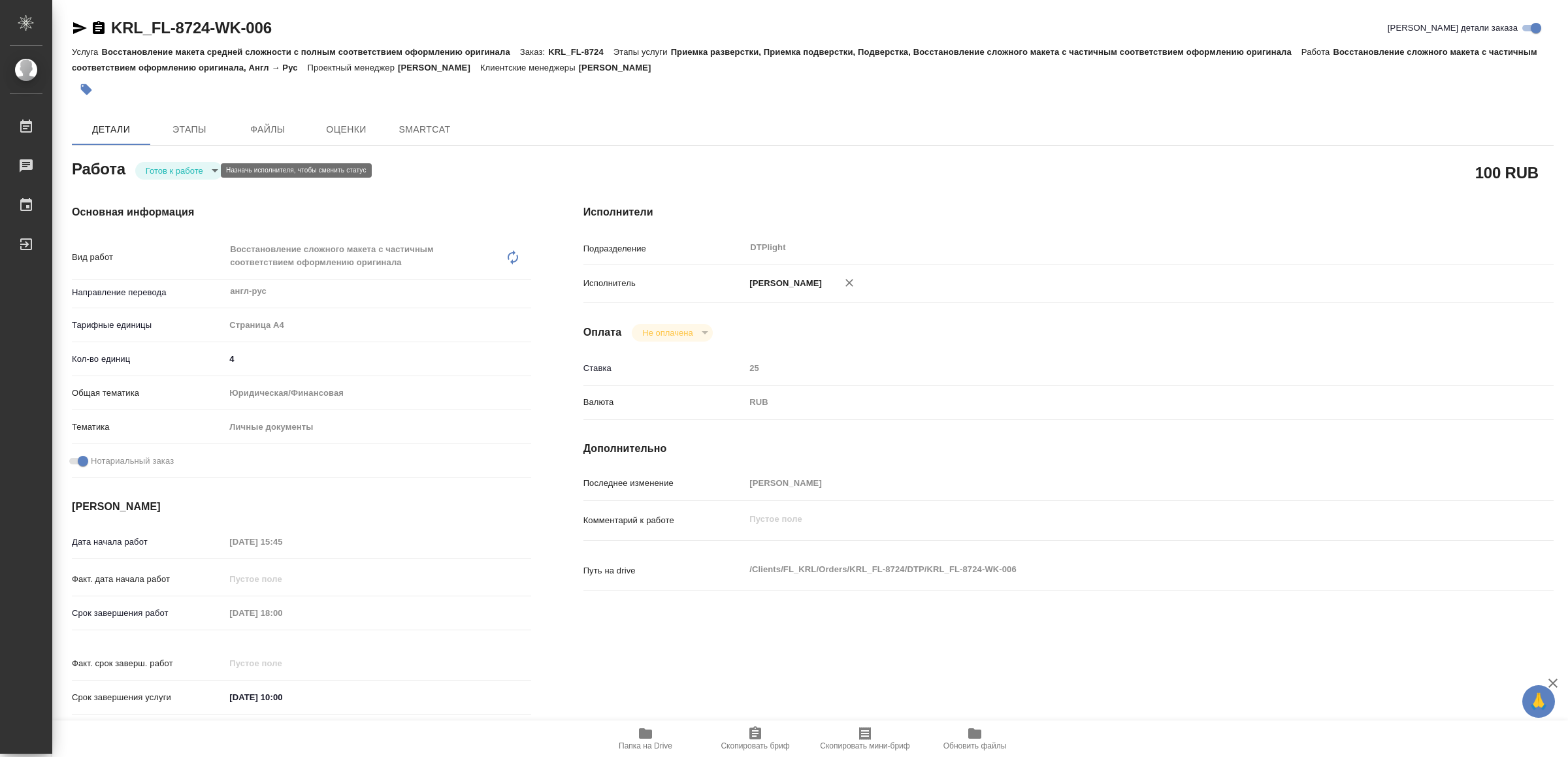
click at [179, 172] on body "🙏 .cls-1 fill:#fff; AWATERA Yamkovenko [PERSON_NAME] Работы Чаты График Выйти K…" at bounding box center [784, 378] width 1568 height 757
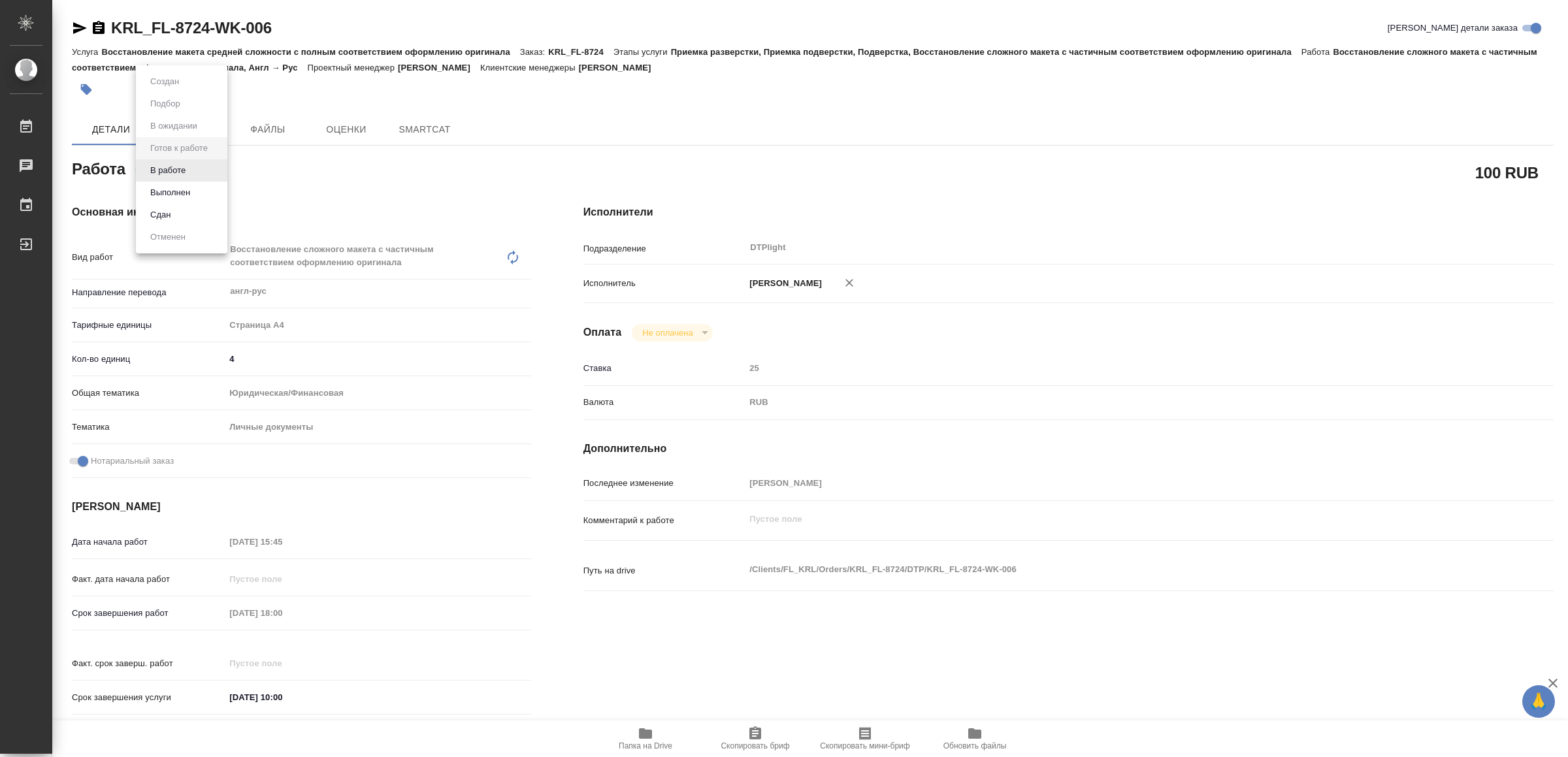
type textarea "x"
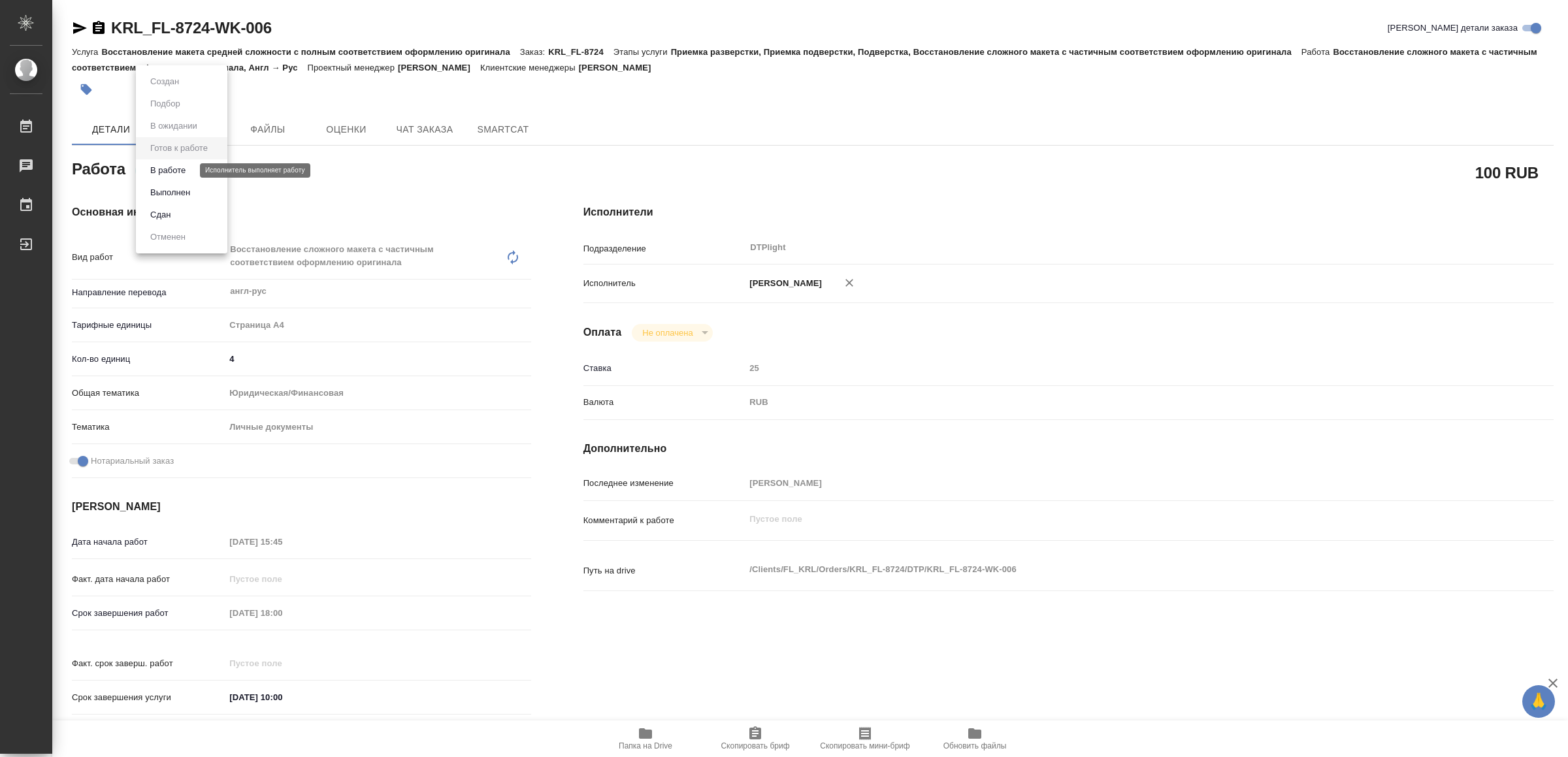
click at [179, 172] on button "В работе" at bounding box center [168, 170] width 43 height 14
type textarea "x"
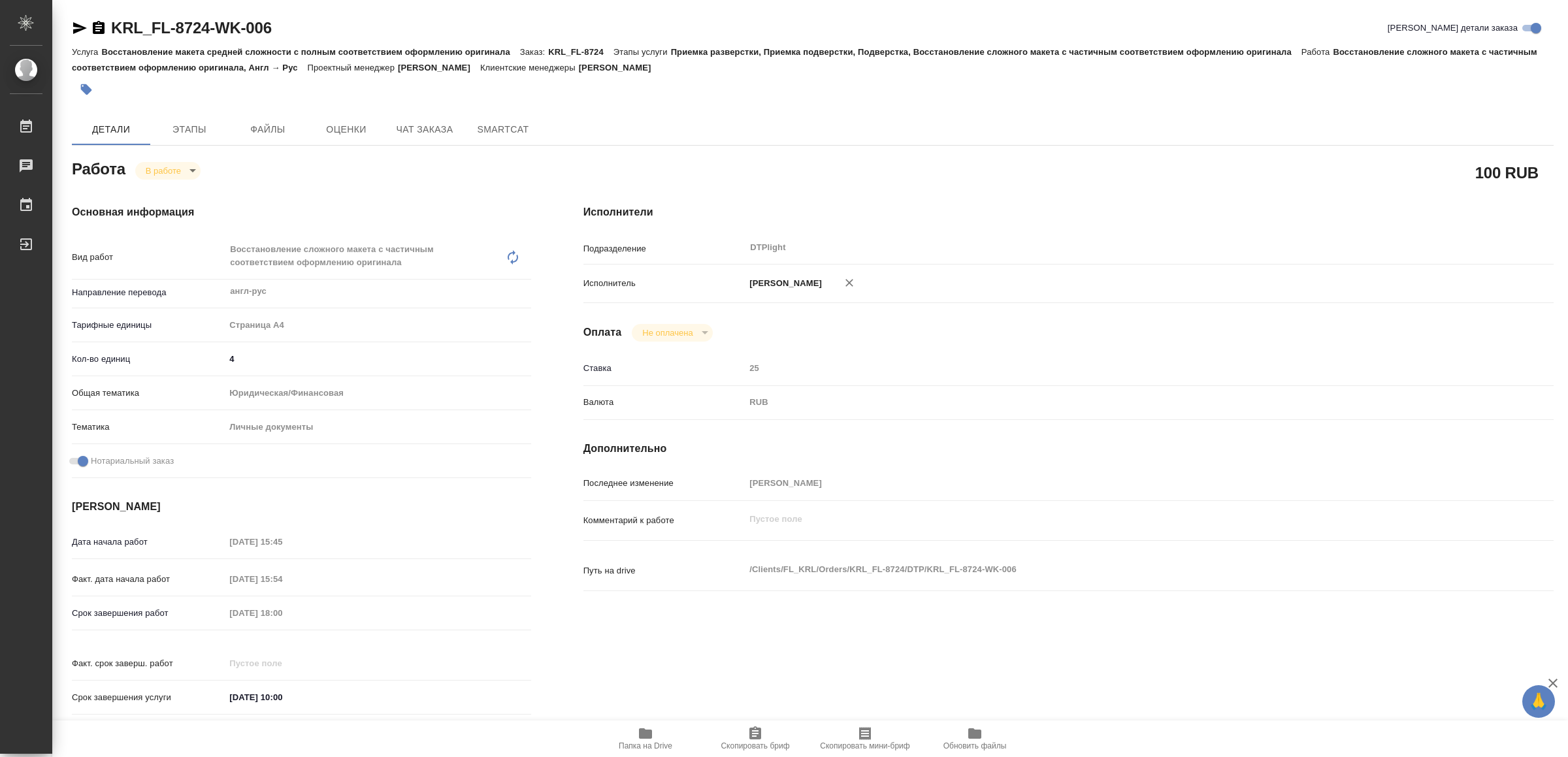
type textarea "x"
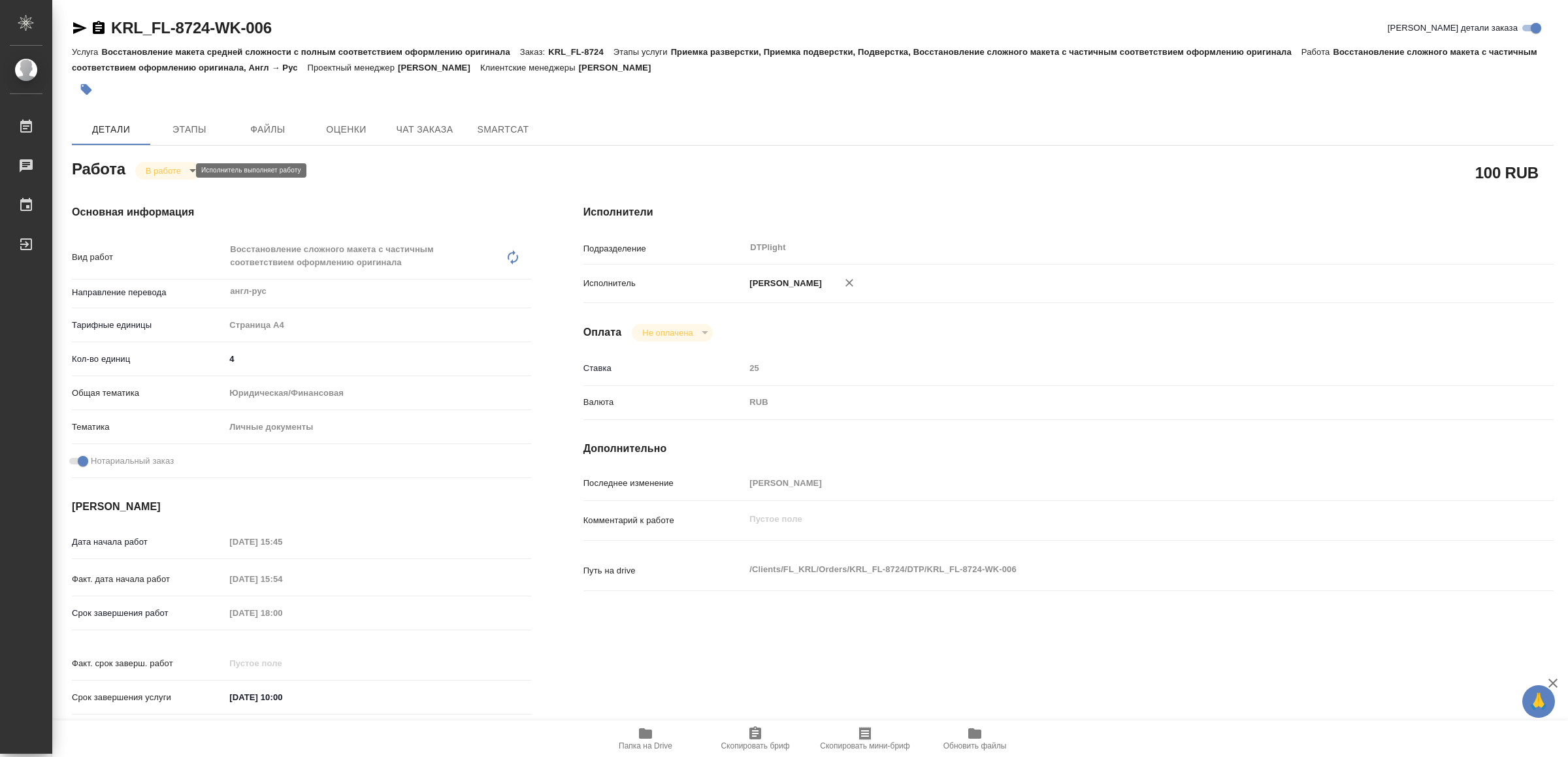
type textarea "x"
click at [79, 27] on icon "button" at bounding box center [80, 27] width 14 height 12
type textarea "x"
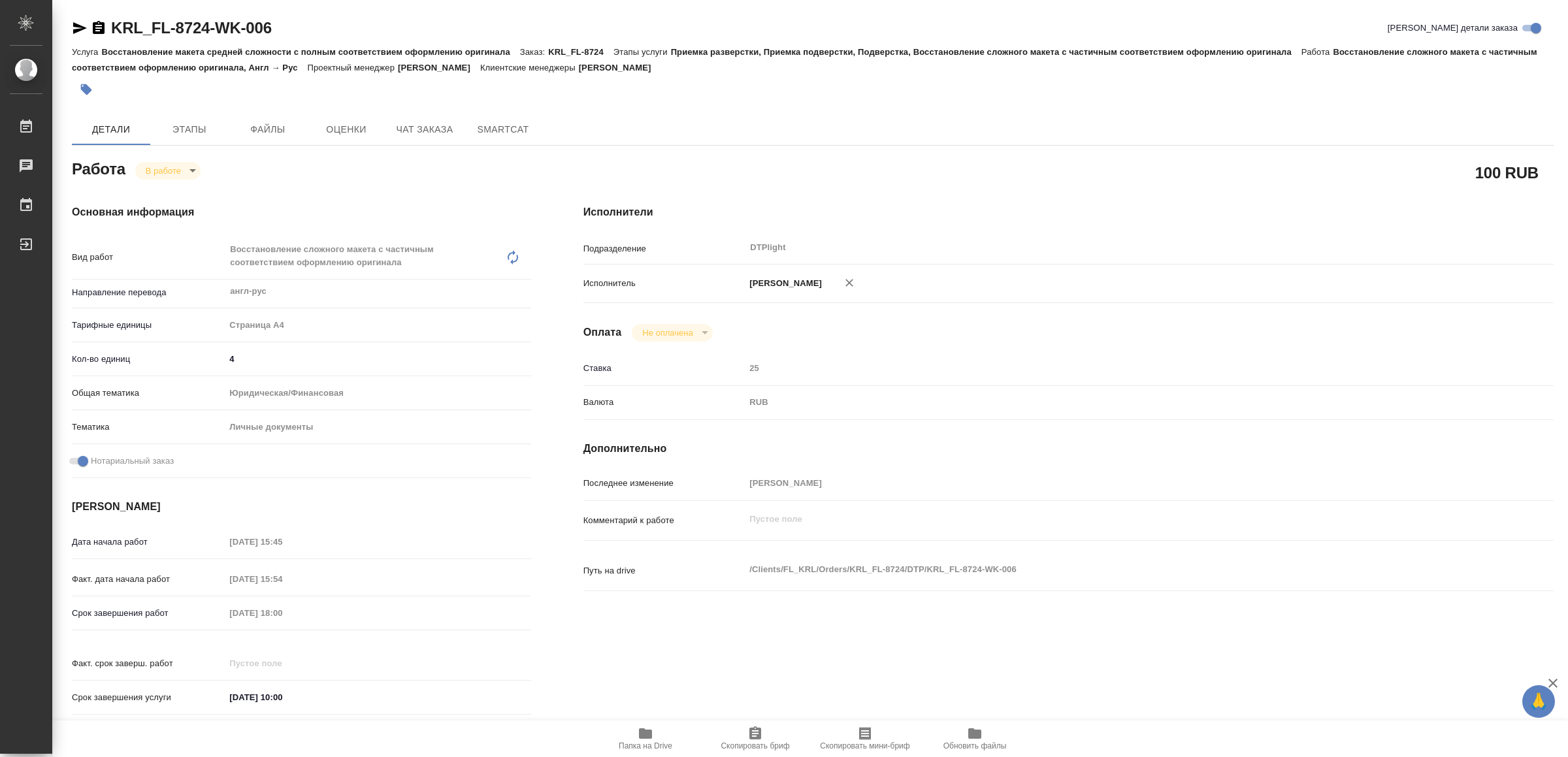
type textarea "x"
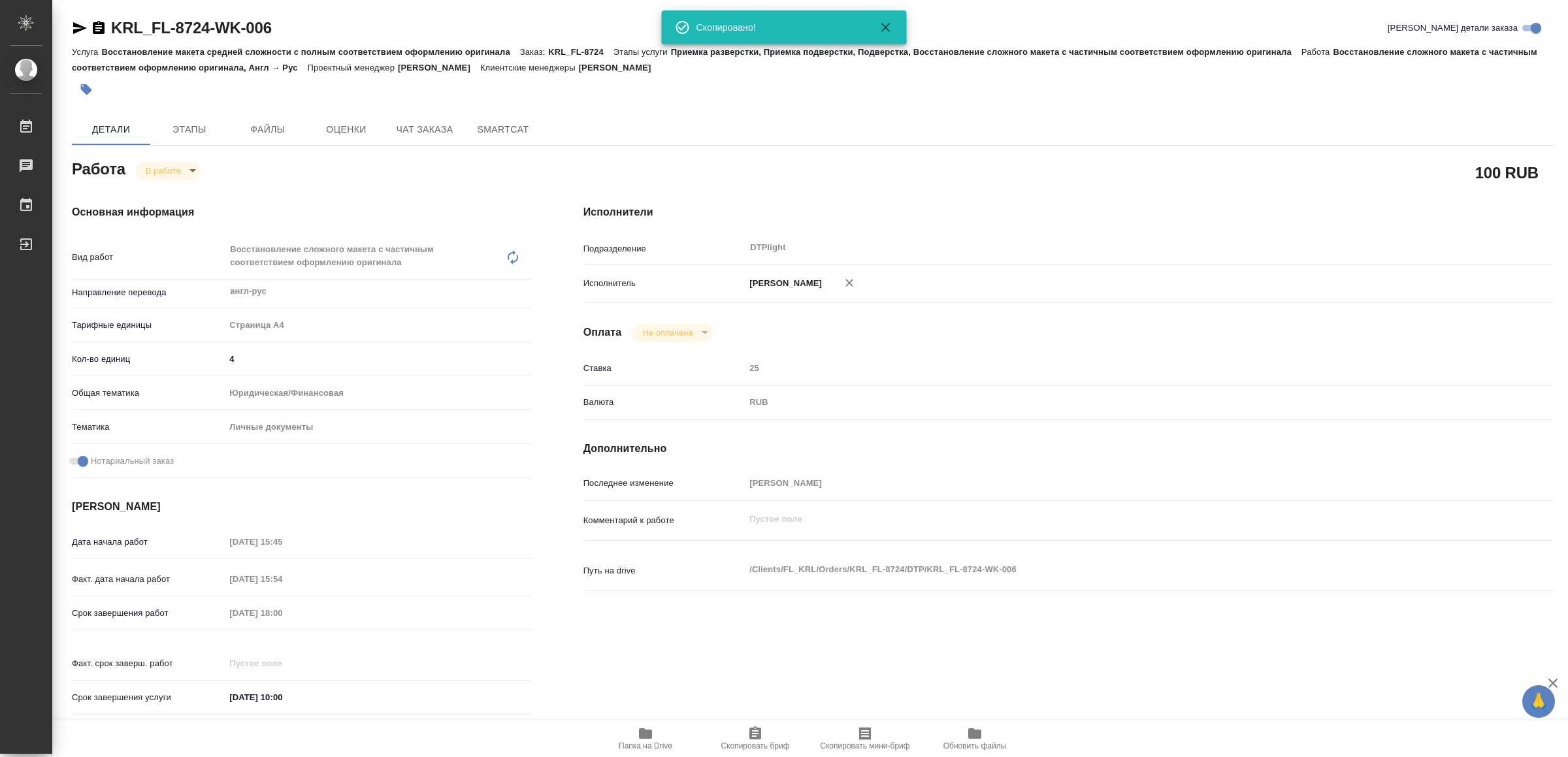
type textarea "x"
click at [649, 730] on icon "button" at bounding box center [645, 733] width 13 height 10
click at [82, 25] on icon "button" at bounding box center [79, 28] width 16 height 16
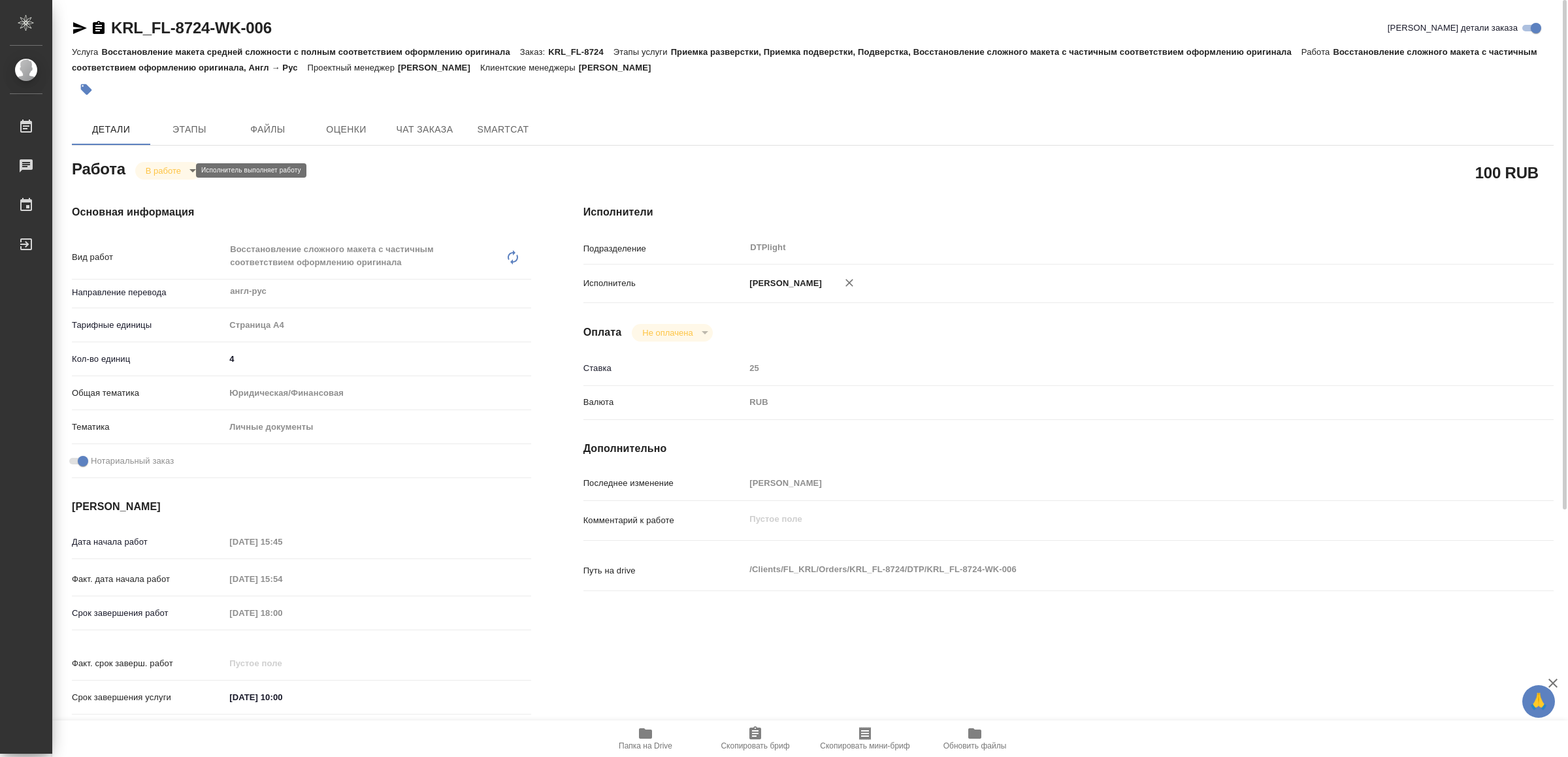
click at [175, 166] on body "🙏 .cls-1 fill:#fff; AWATERA Yamkovenko Vera Работы 0 Чаты График Выйти KRL_FL-8…" at bounding box center [784, 378] width 1568 height 757
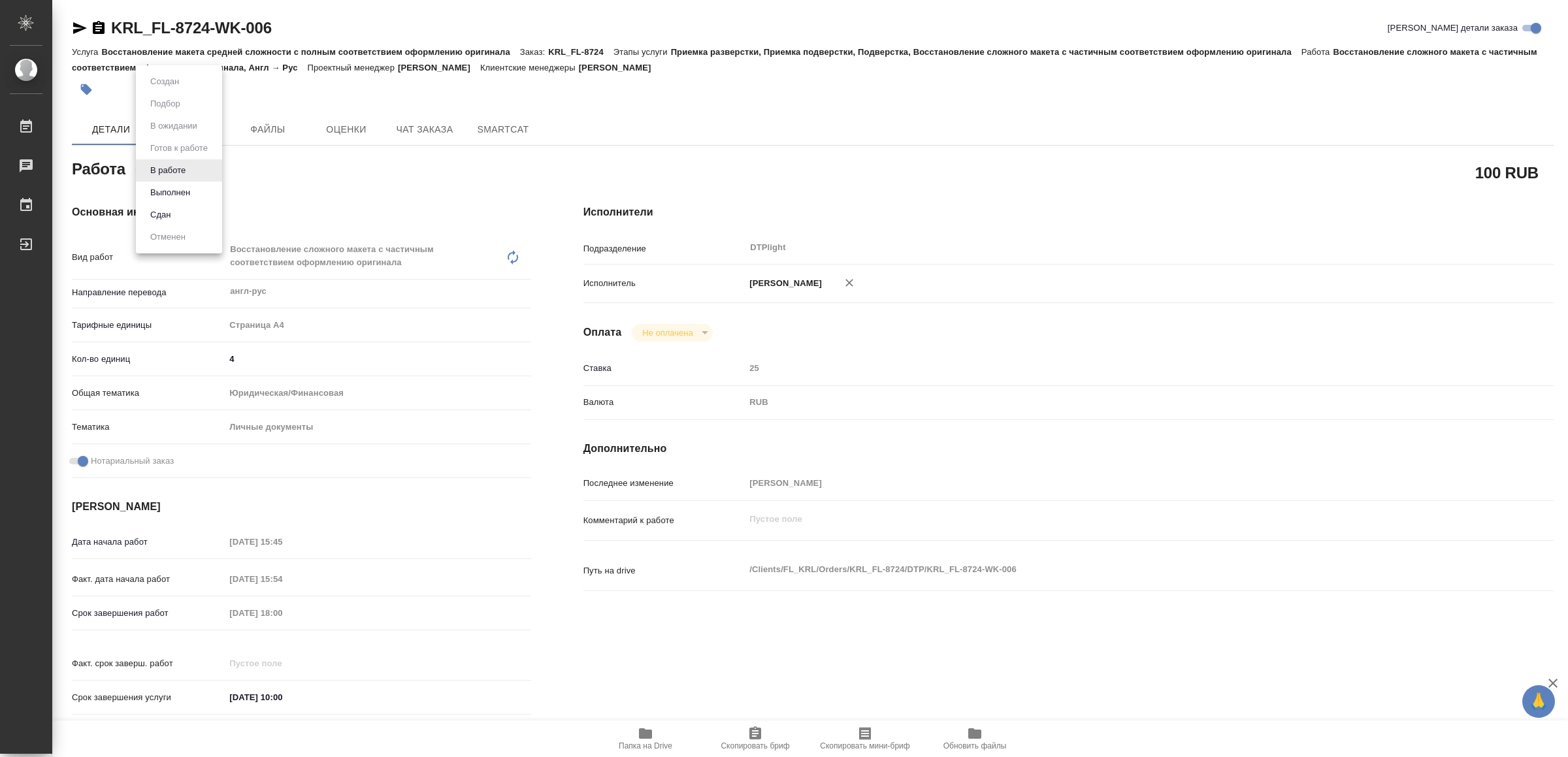
click at [165, 208] on button "Сдан" at bounding box center [160, 215] width 28 height 14
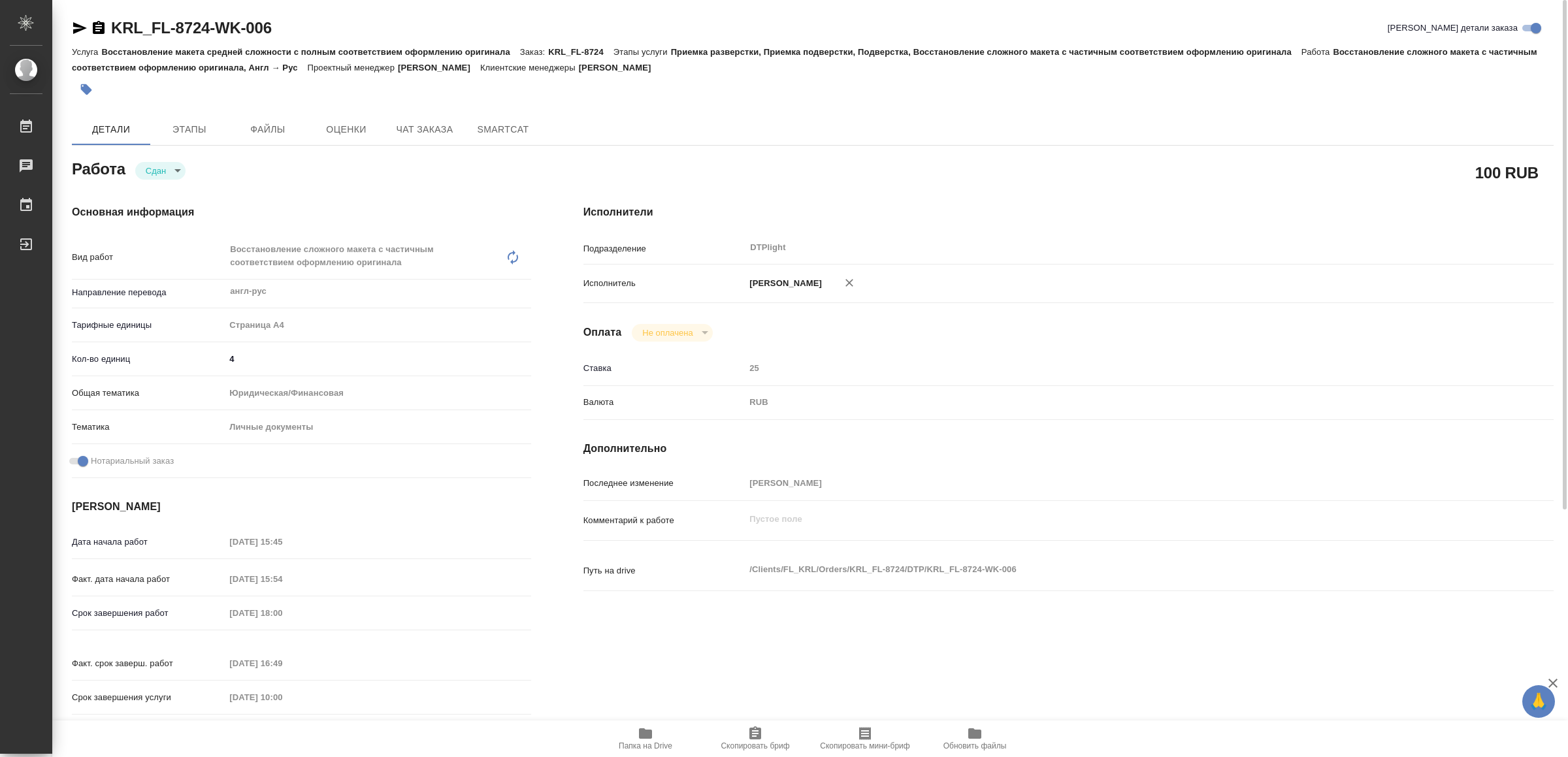
type textarea "x"
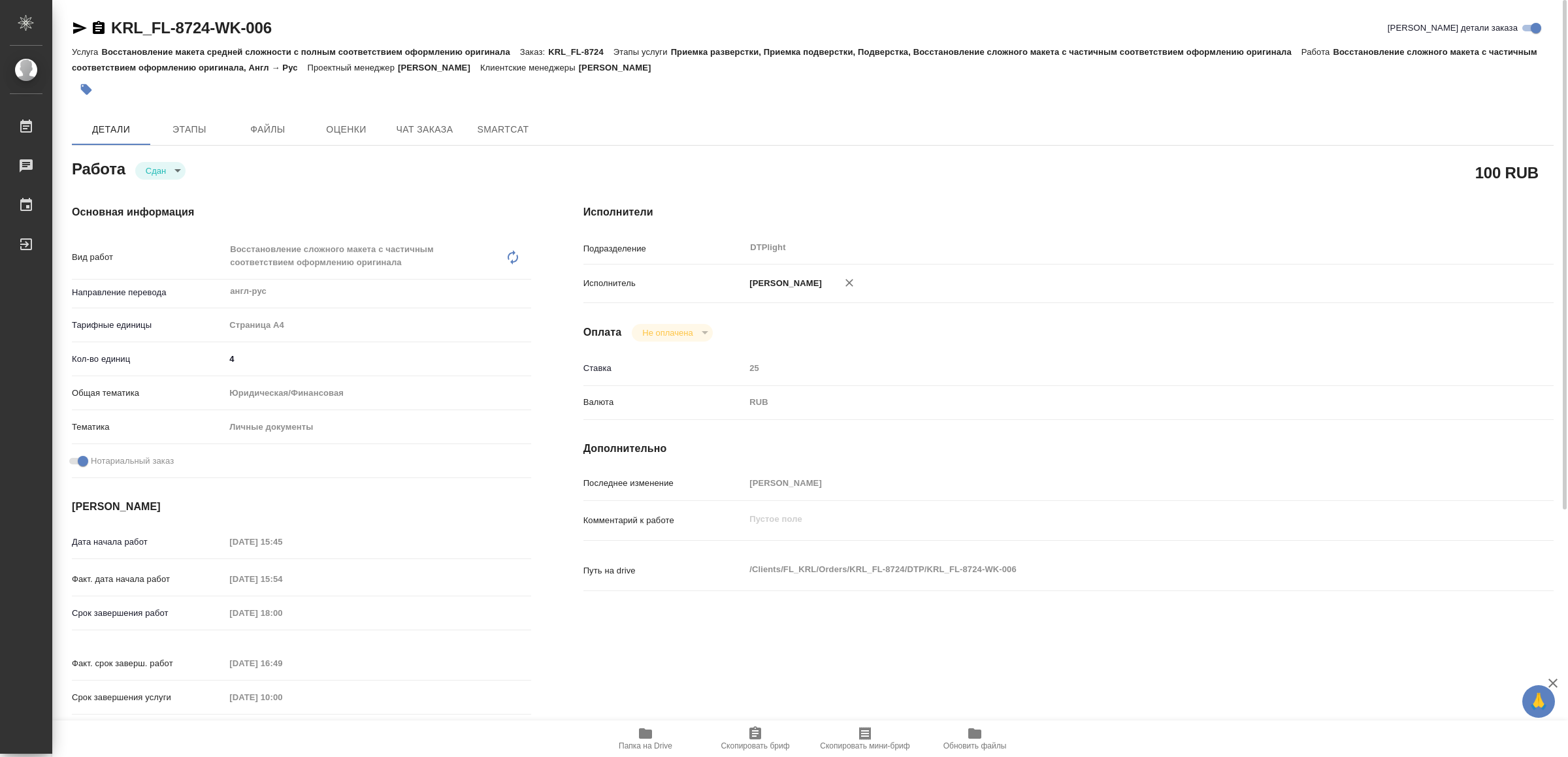
type textarea "x"
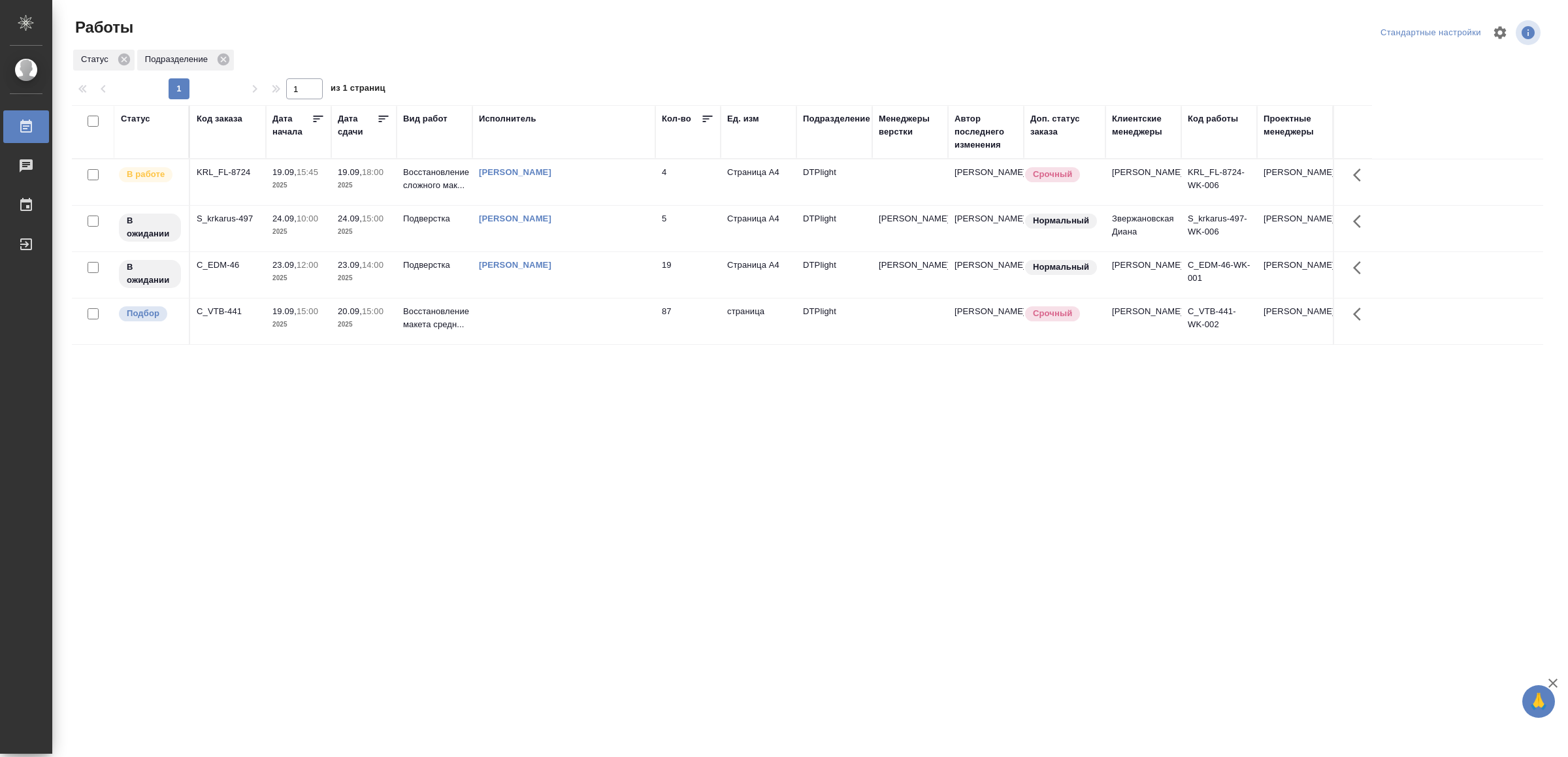
click at [502, 334] on td at bounding box center [563, 321] width 183 height 46
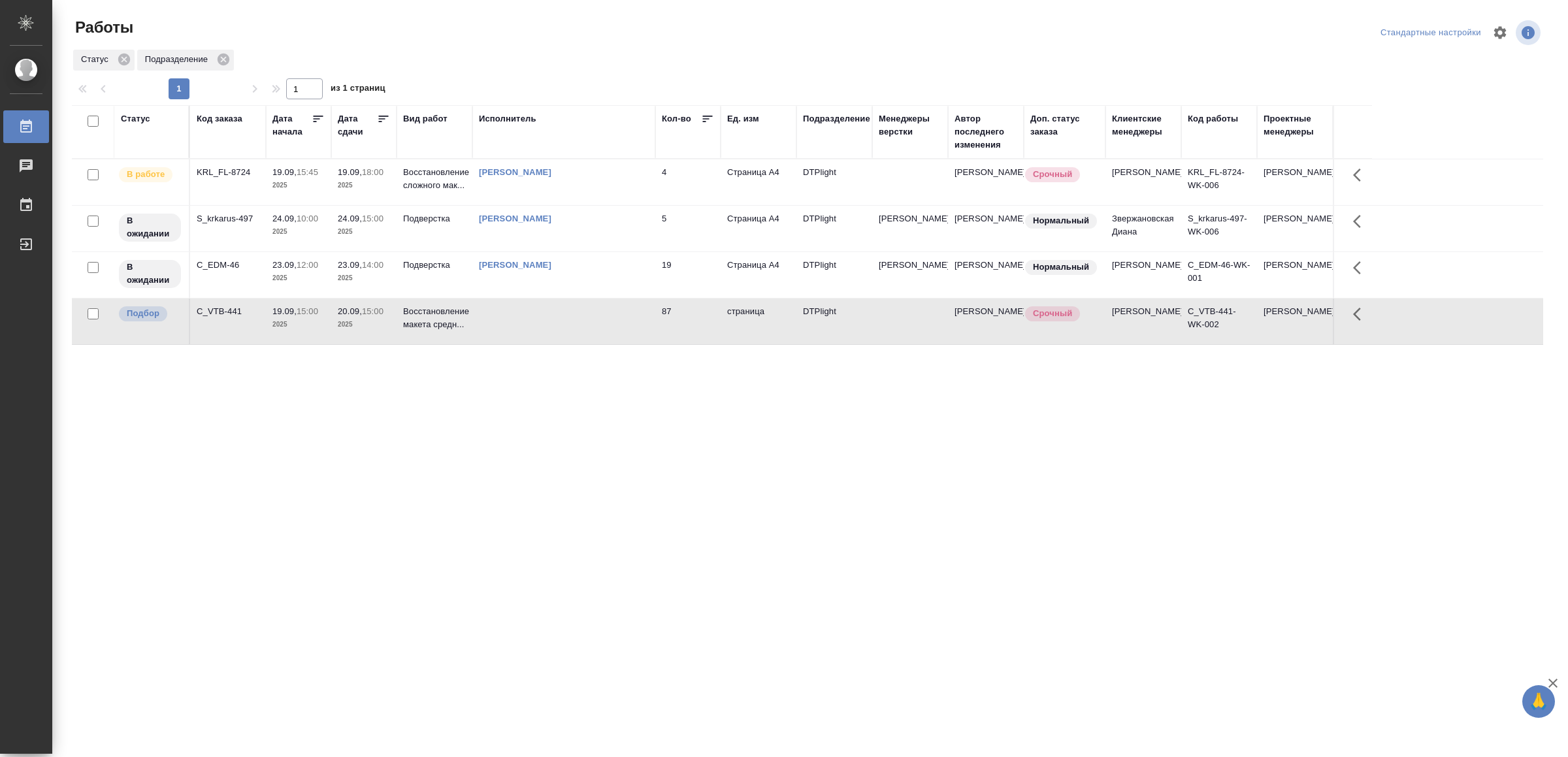
click at [502, 334] on td at bounding box center [563, 321] width 183 height 46
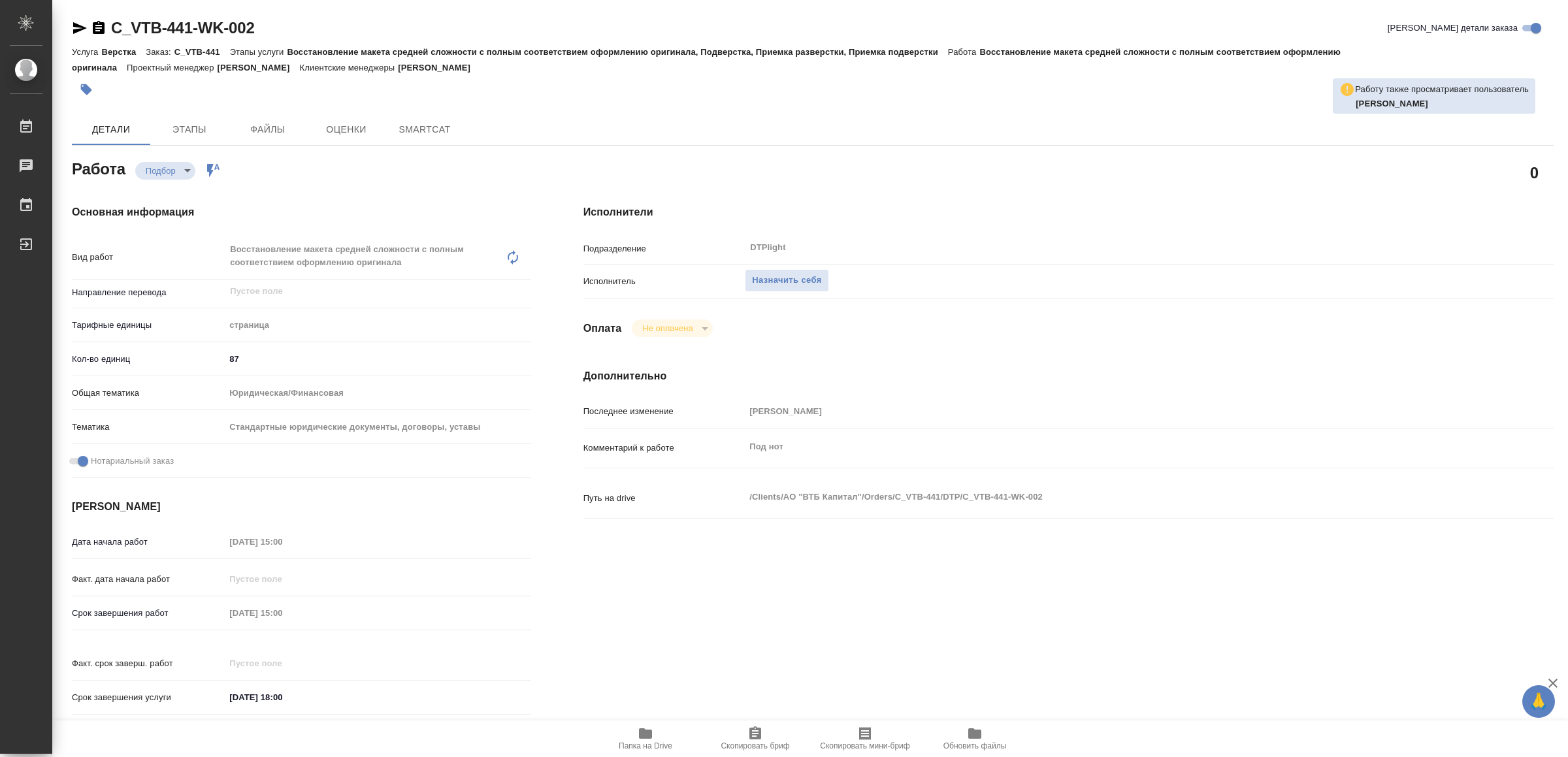
type textarea "x"
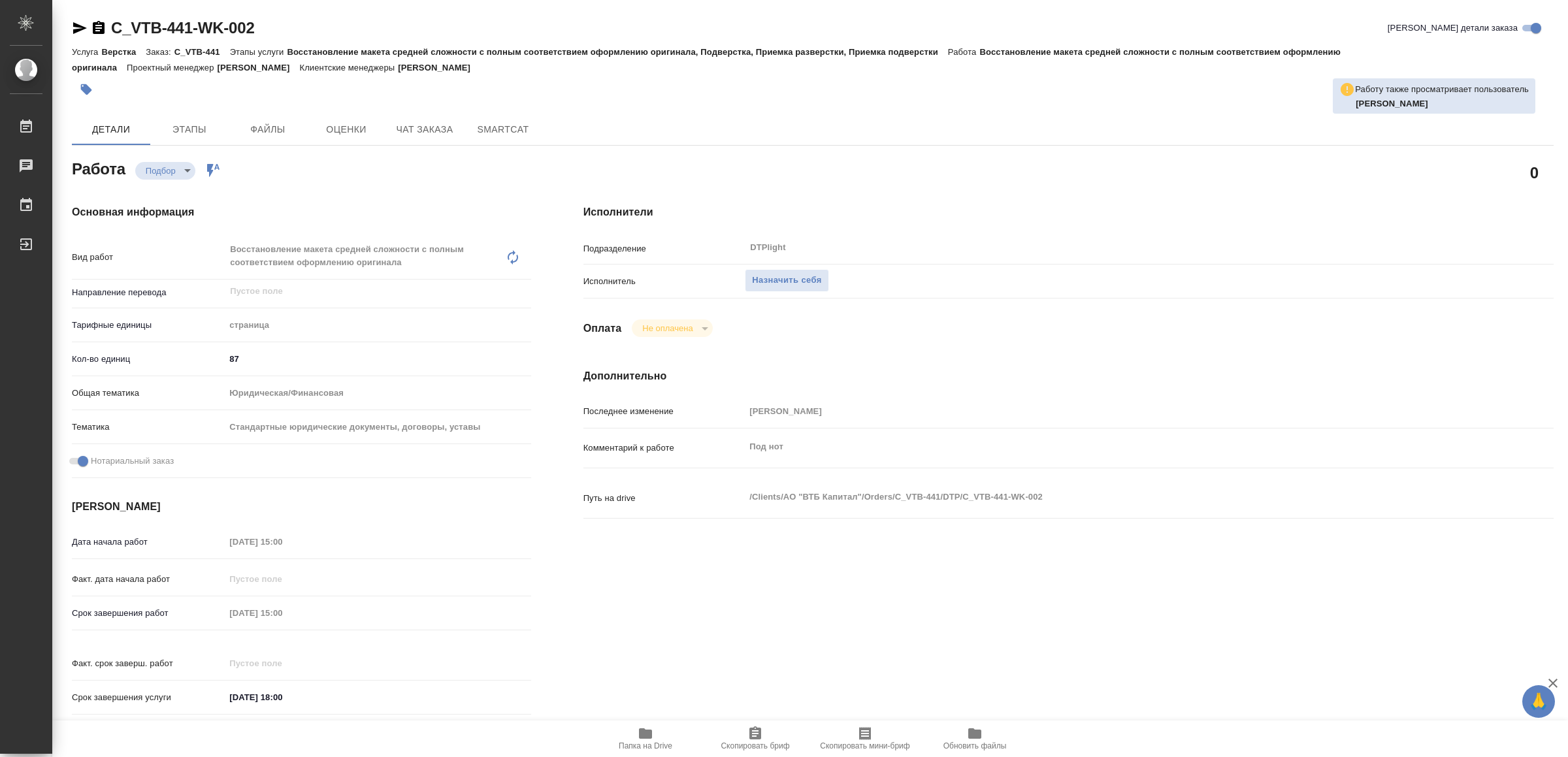
click at [635, 734] on span "Папка на Drive" at bounding box center [645, 738] width 94 height 25
type textarea "x"
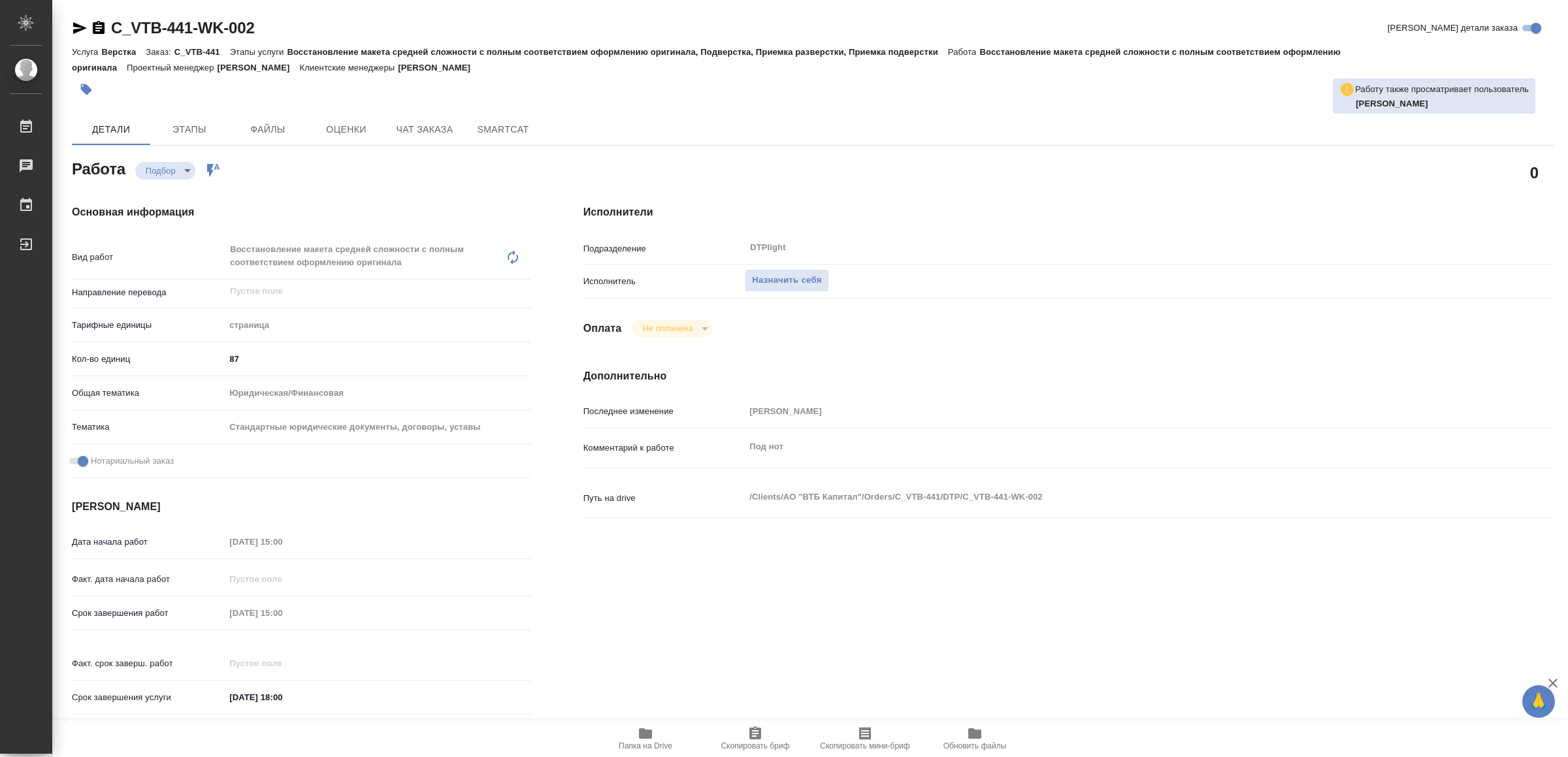
type textarea "x"
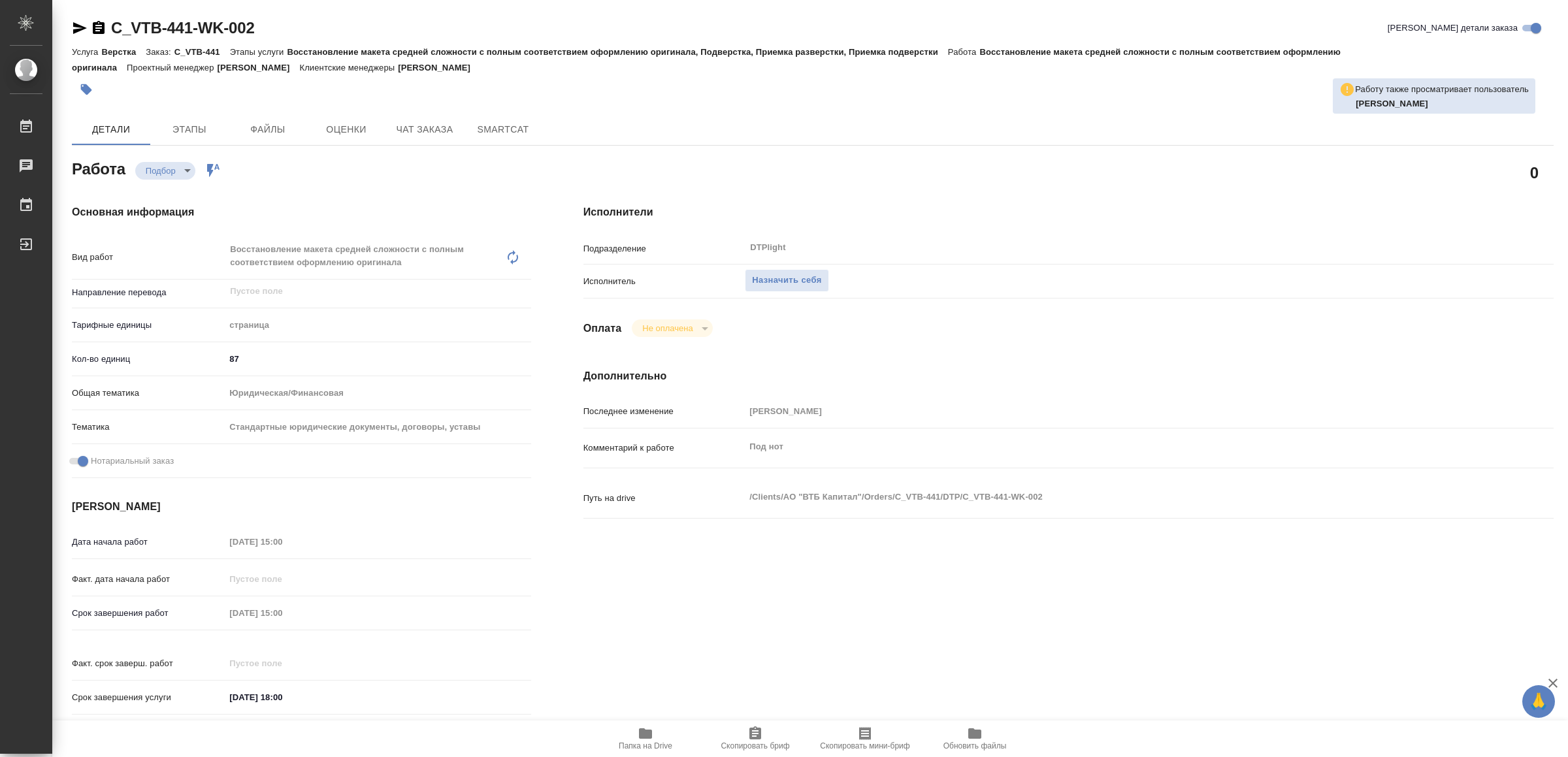
type textarea "x"
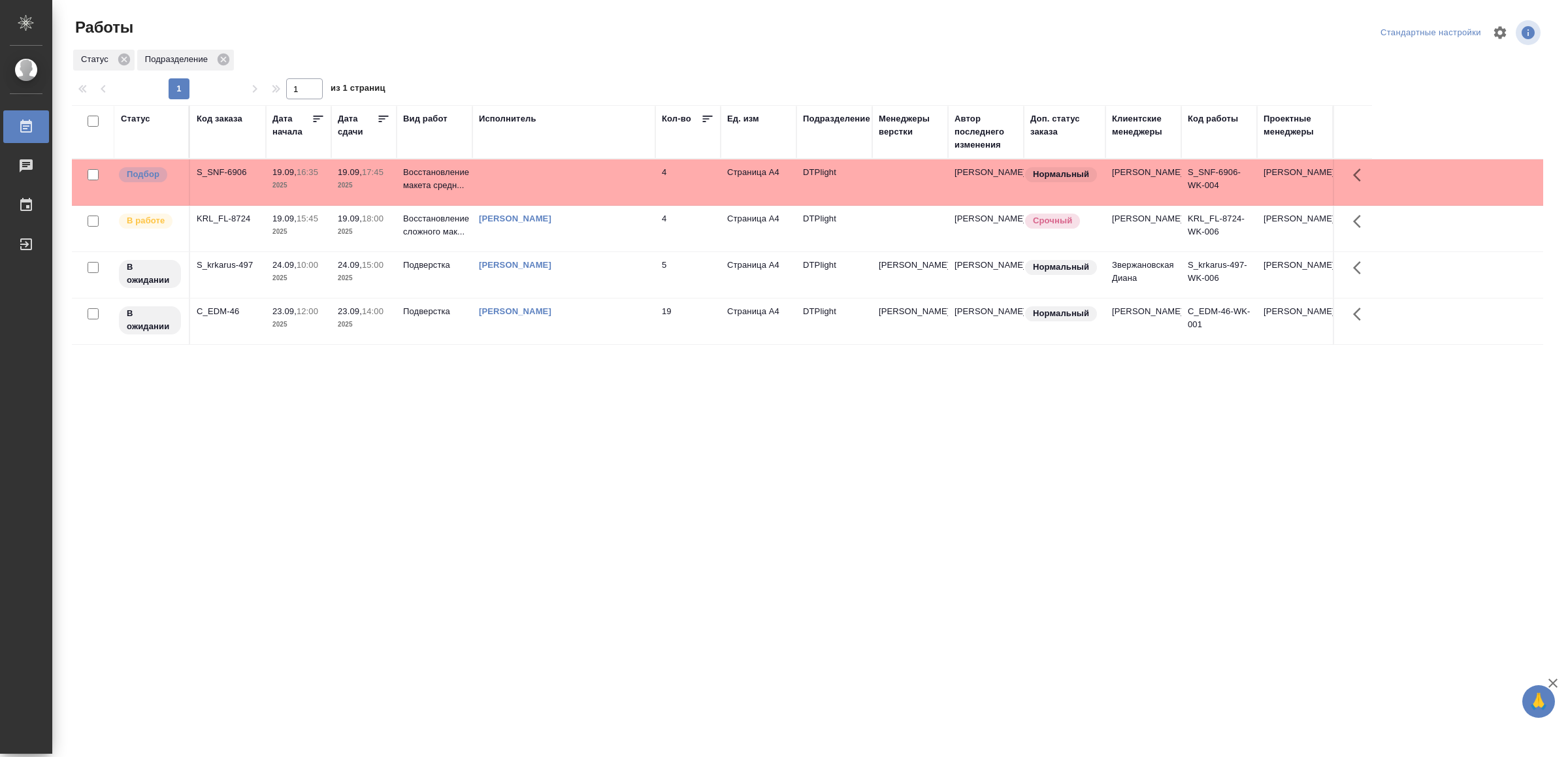
drag, startPoint x: 530, startPoint y: 494, endPoint x: 455, endPoint y: 179, distance: 323.8
click at [455, 179] on p "Восстановление макета средн..." at bounding box center [435, 179] width 63 height 26
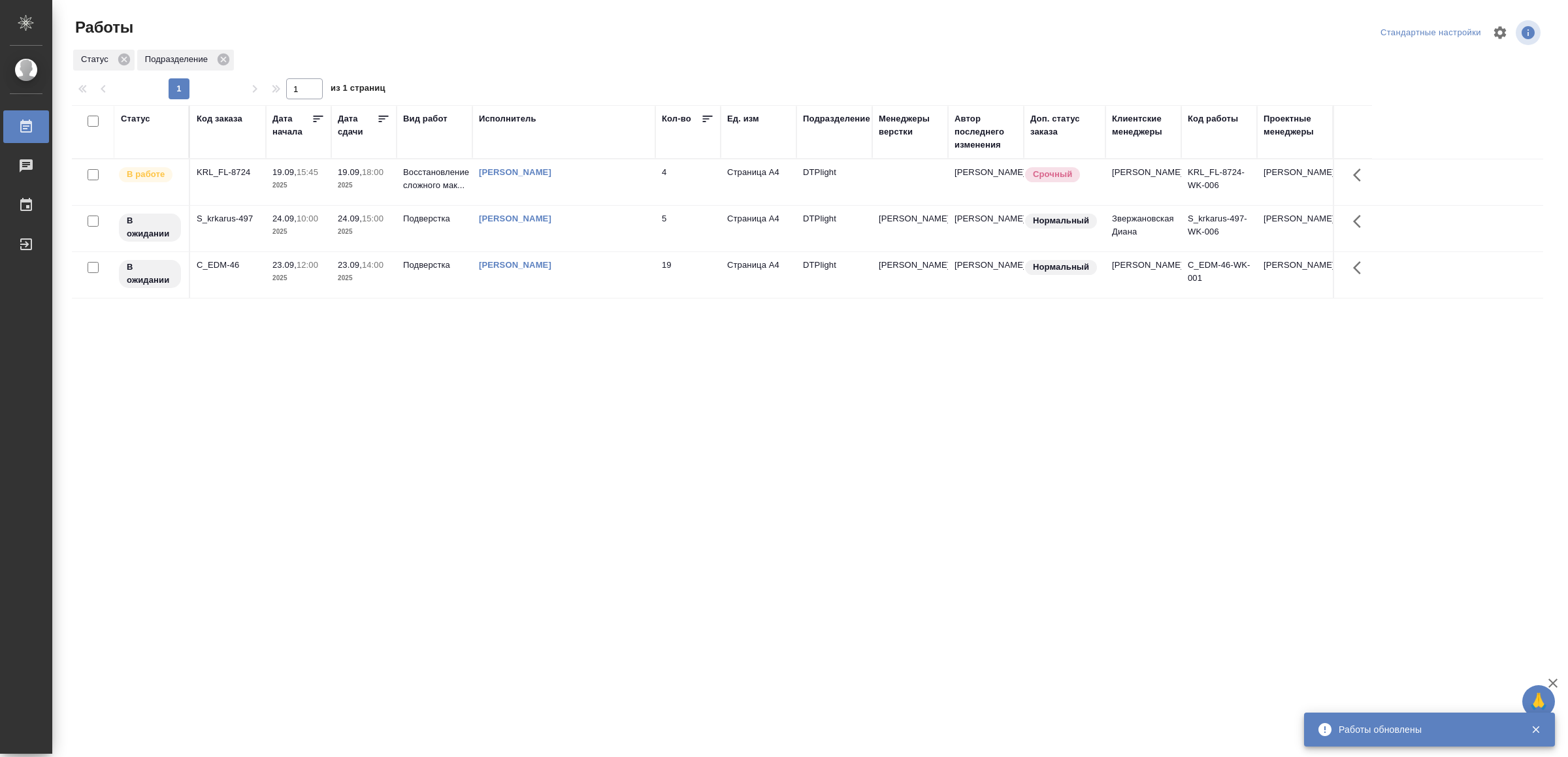
drag, startPoint x: 527, startPoint y: 533, endPoint x: 532, endPoint y: 520, distance: 13.9
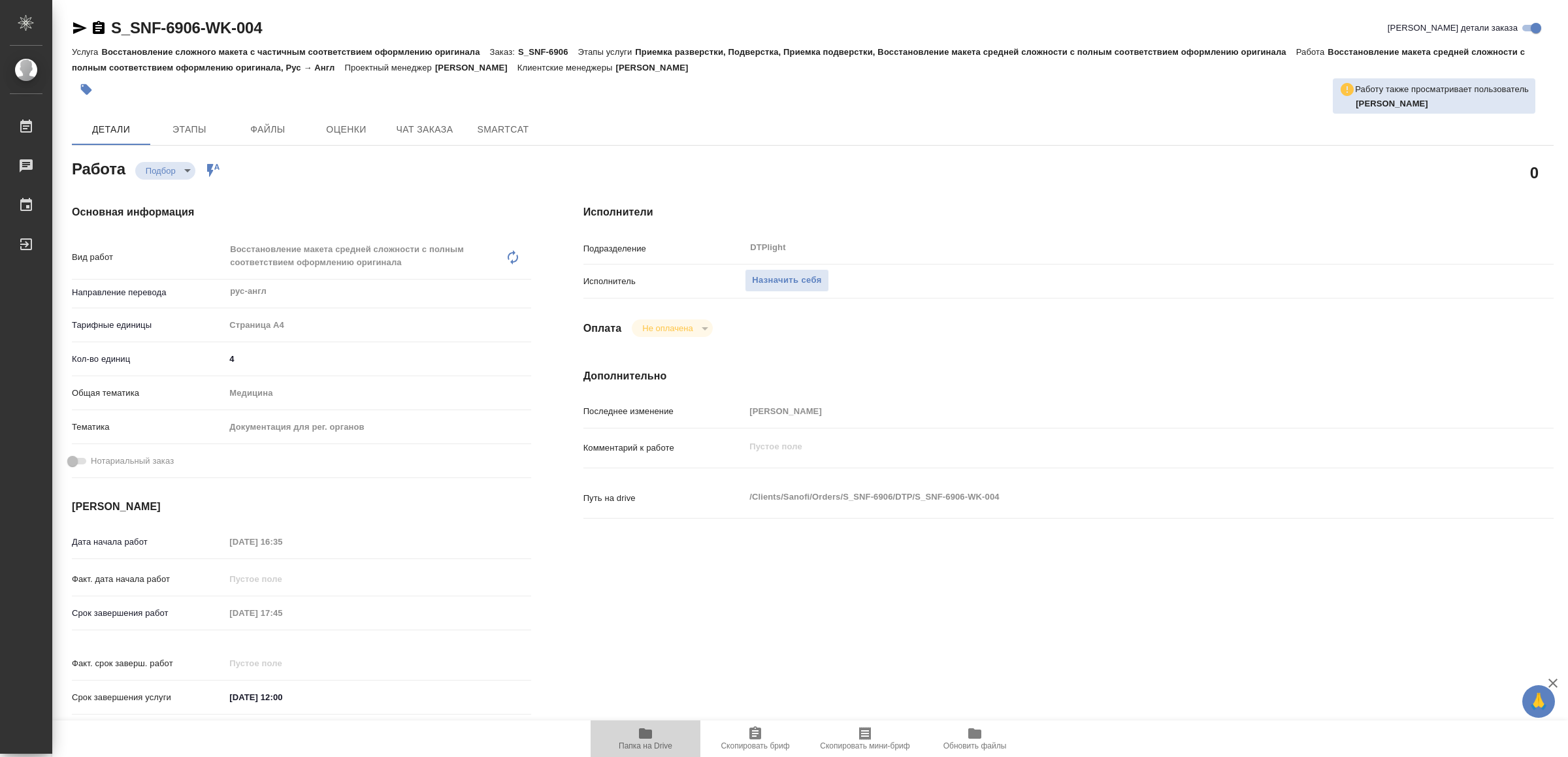
click at [643, 739] on icon "button" at bounding box center [645, 733] width 13 height 10
click at [801, 285] on span "Назначить себя" at bounding box center [786, 281] width 69 height 15
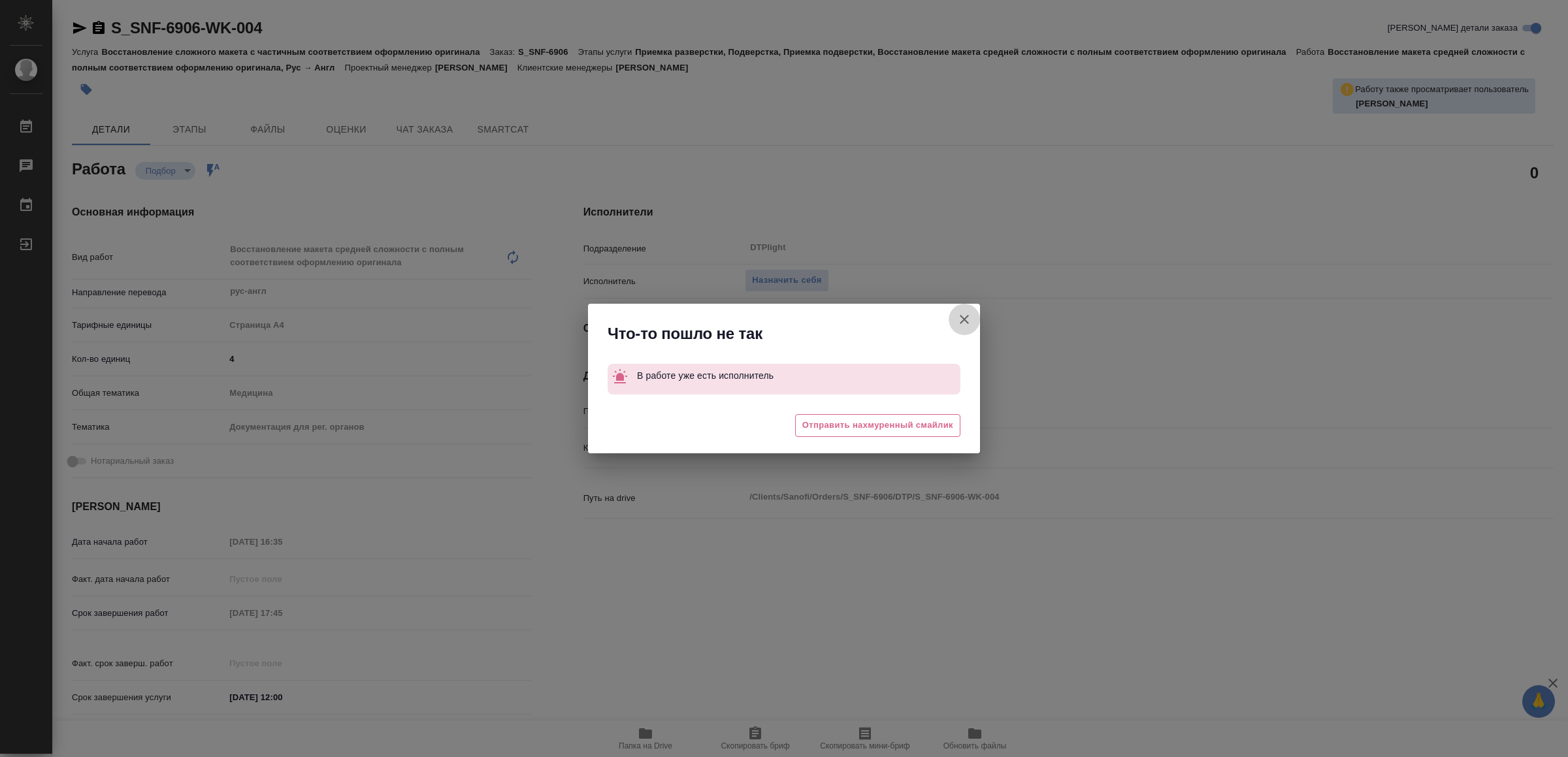
click at [964, 314] on icon "button" at bounding box center [964, 319] width 16 height 16
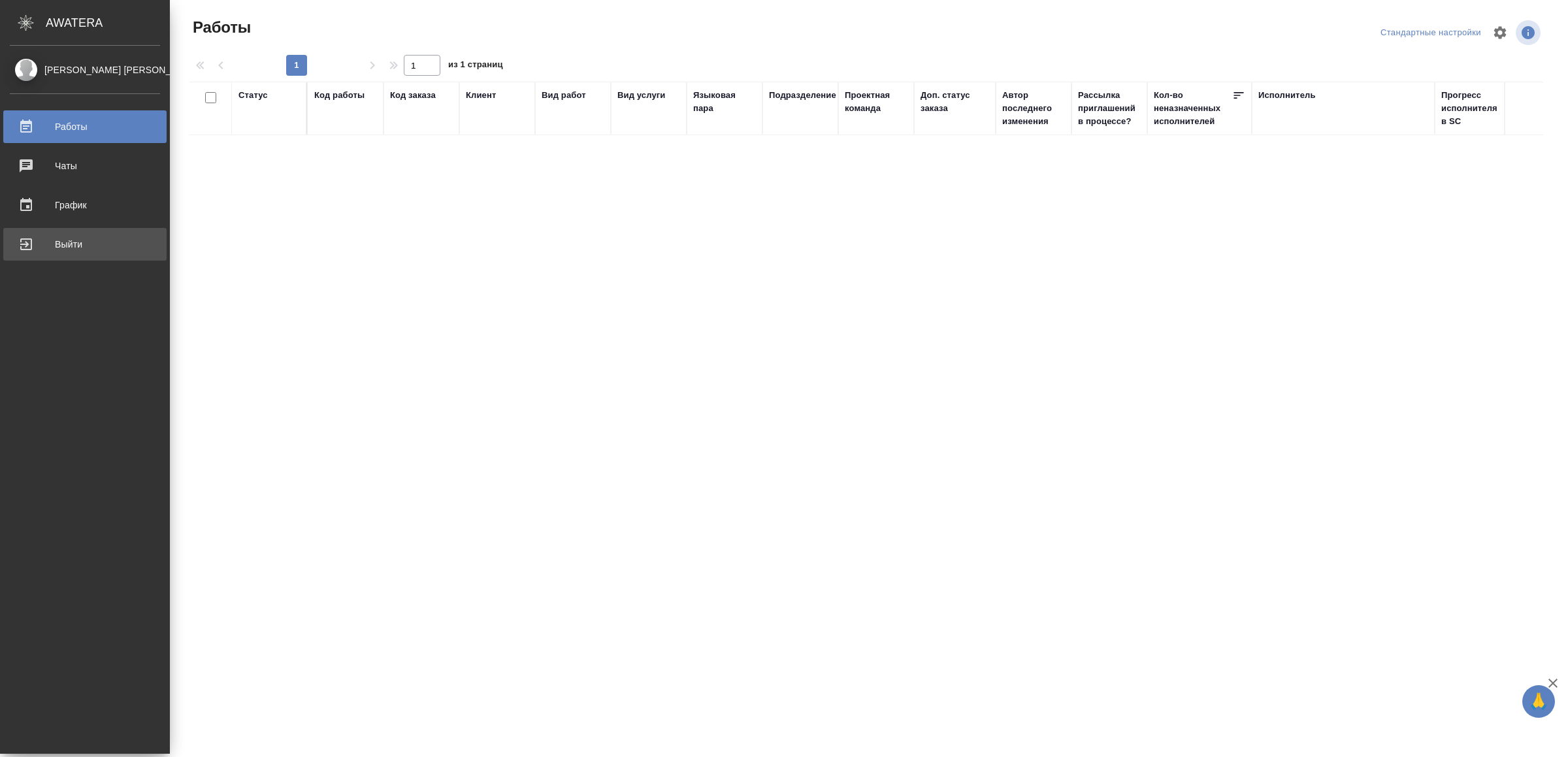
click at [43, 251] on div "Выйти" at bounding box center [85, 244] width 151 height 20
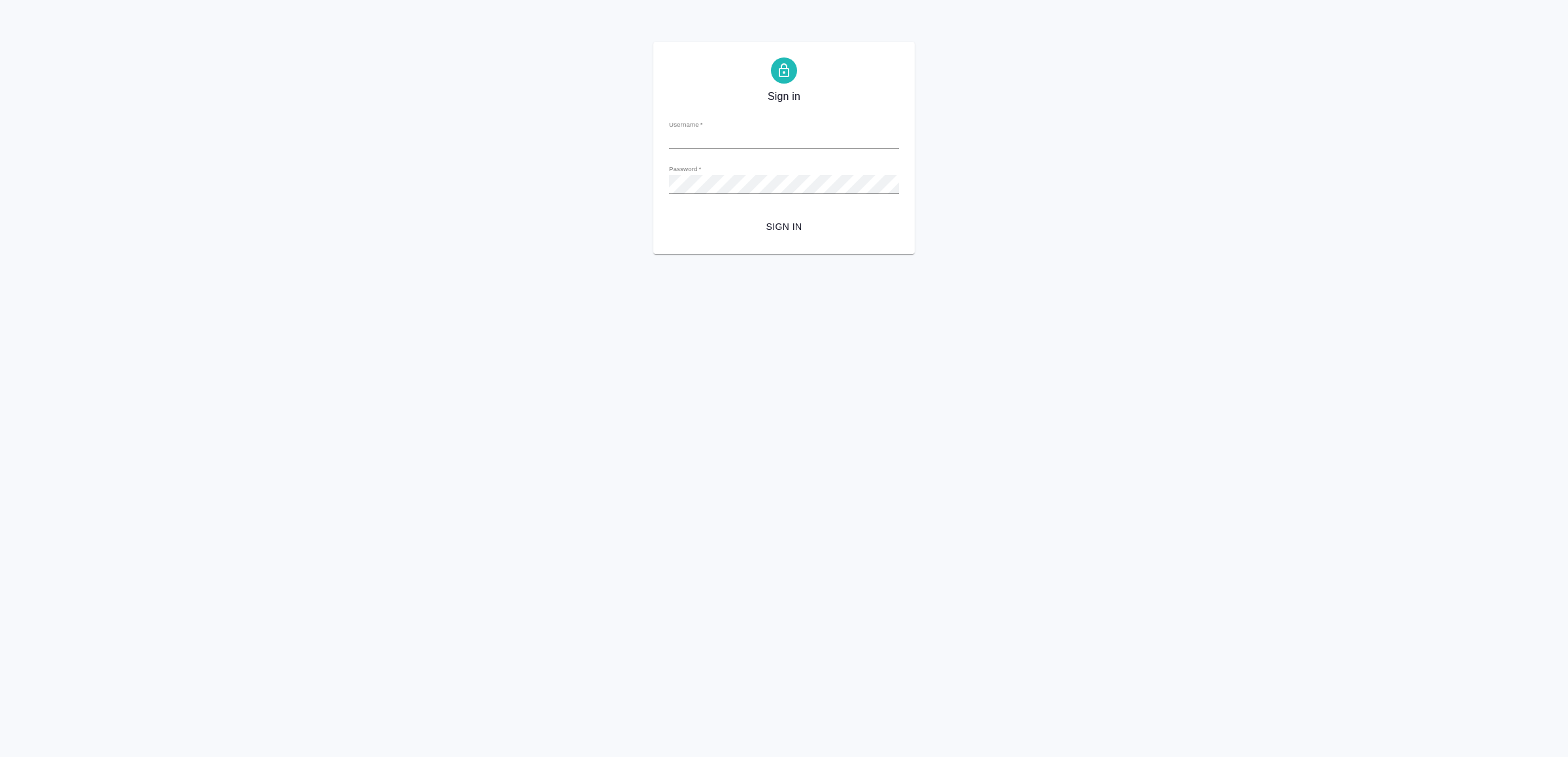
type input "v.yamkovenko@awatera.com"
click at [798, 232] on span "Sign in" at bounding box center [784, 227] width 209 height 16
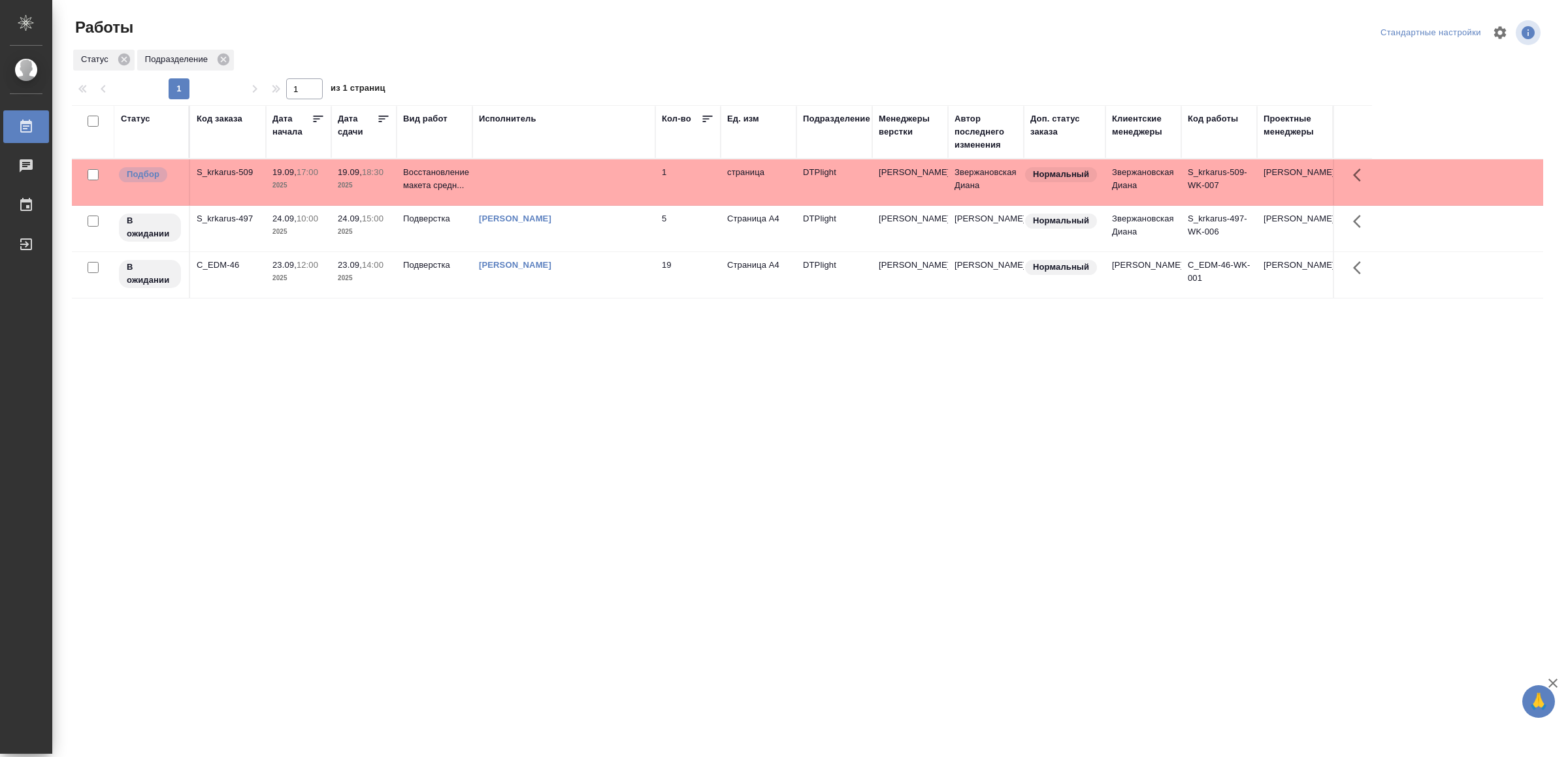
click at [550, 194] on td at bounding box center [563, 182] width 183 height 46
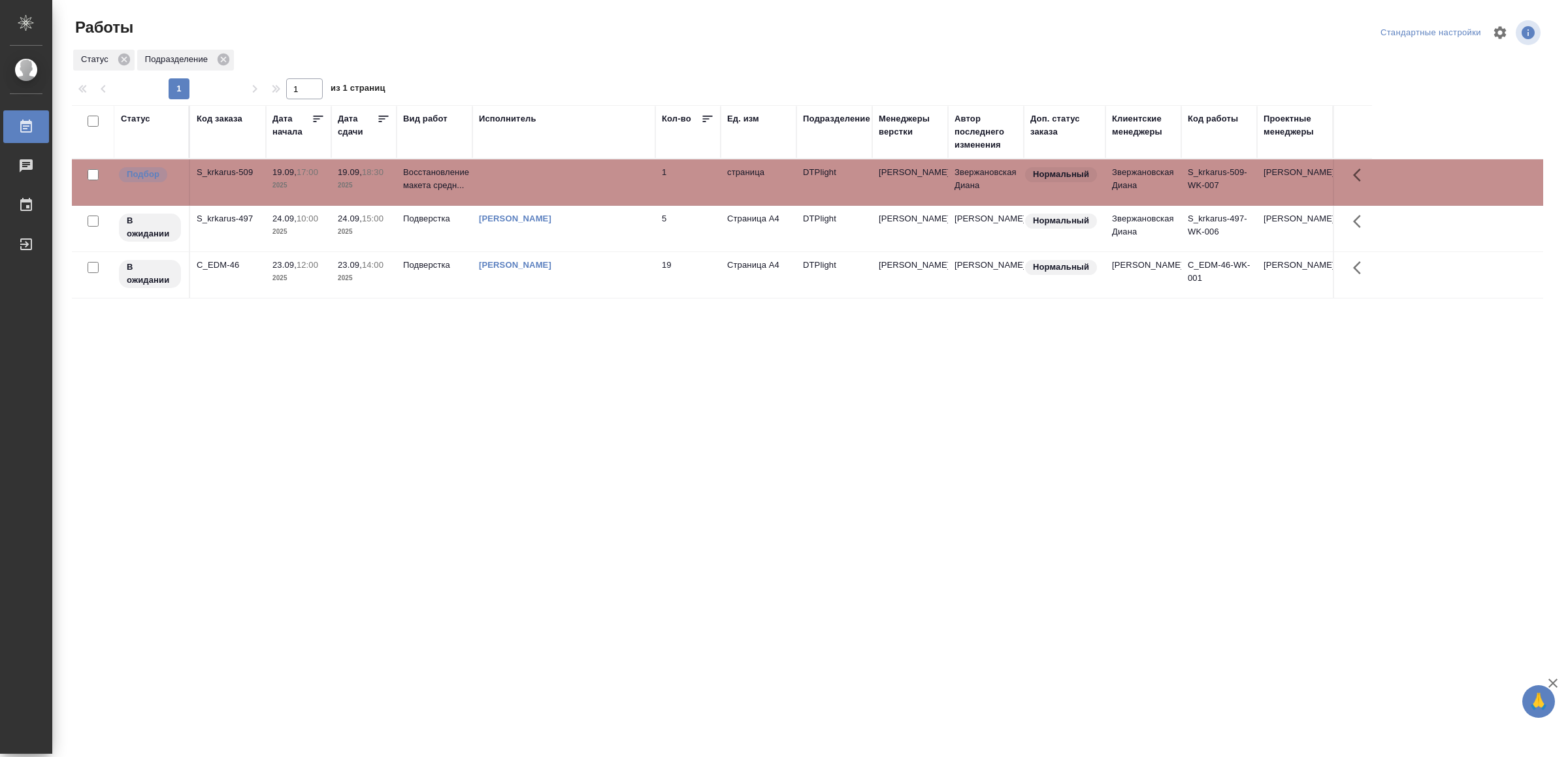
click at [551, 194] on td at bounding box center [563, 182] width 183 height 46
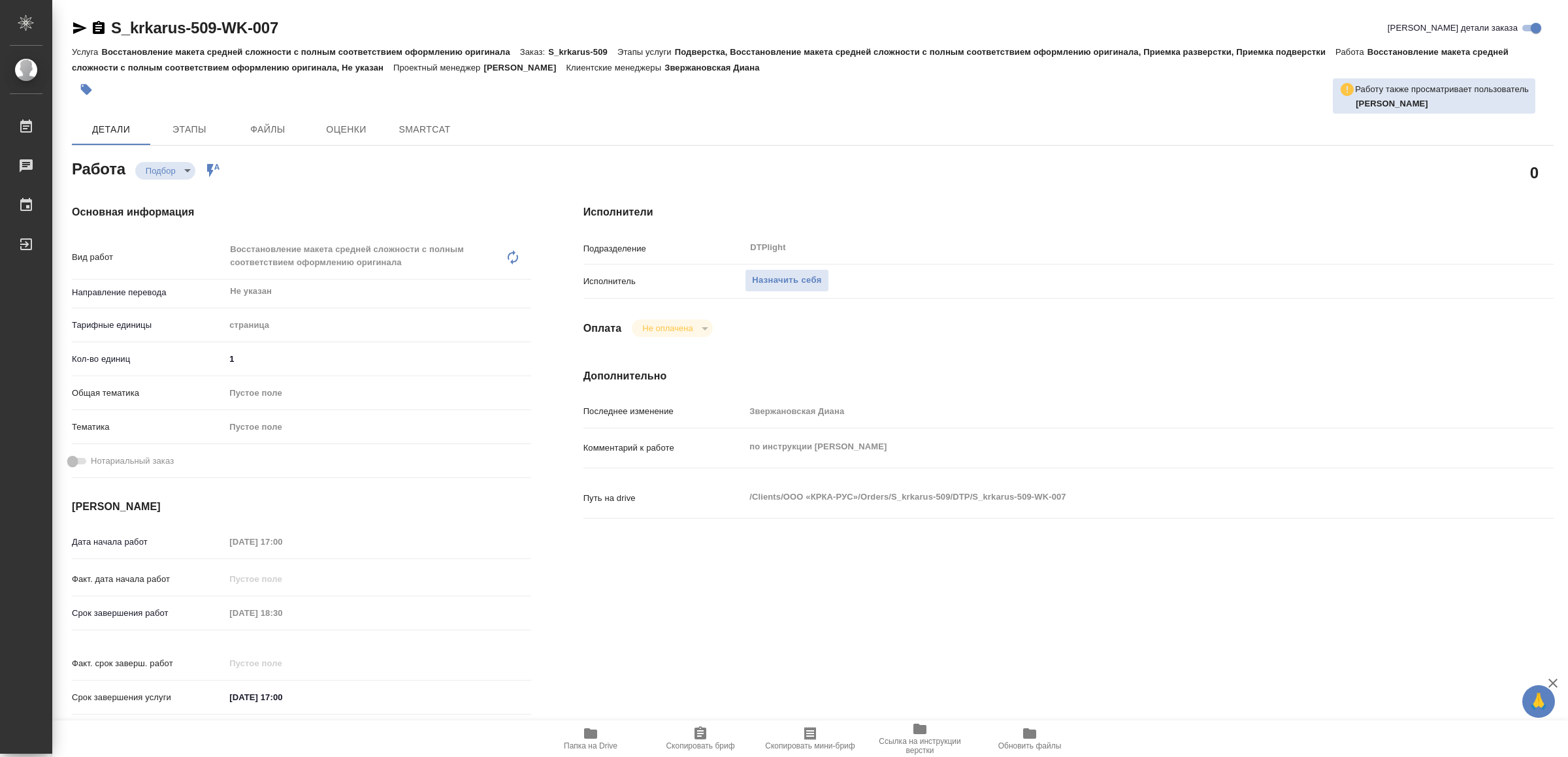
type textarea "x"
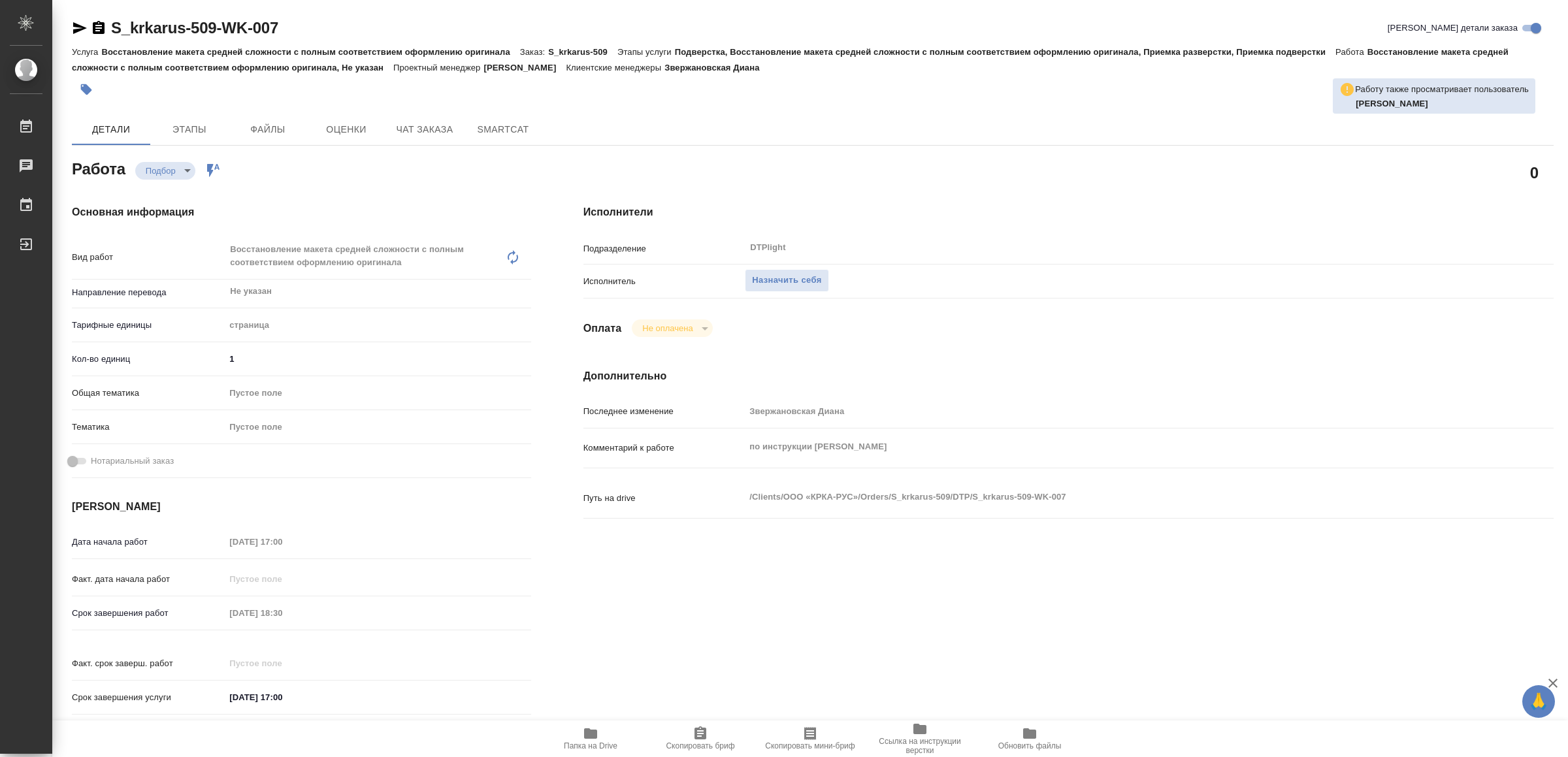
type textarea "x"
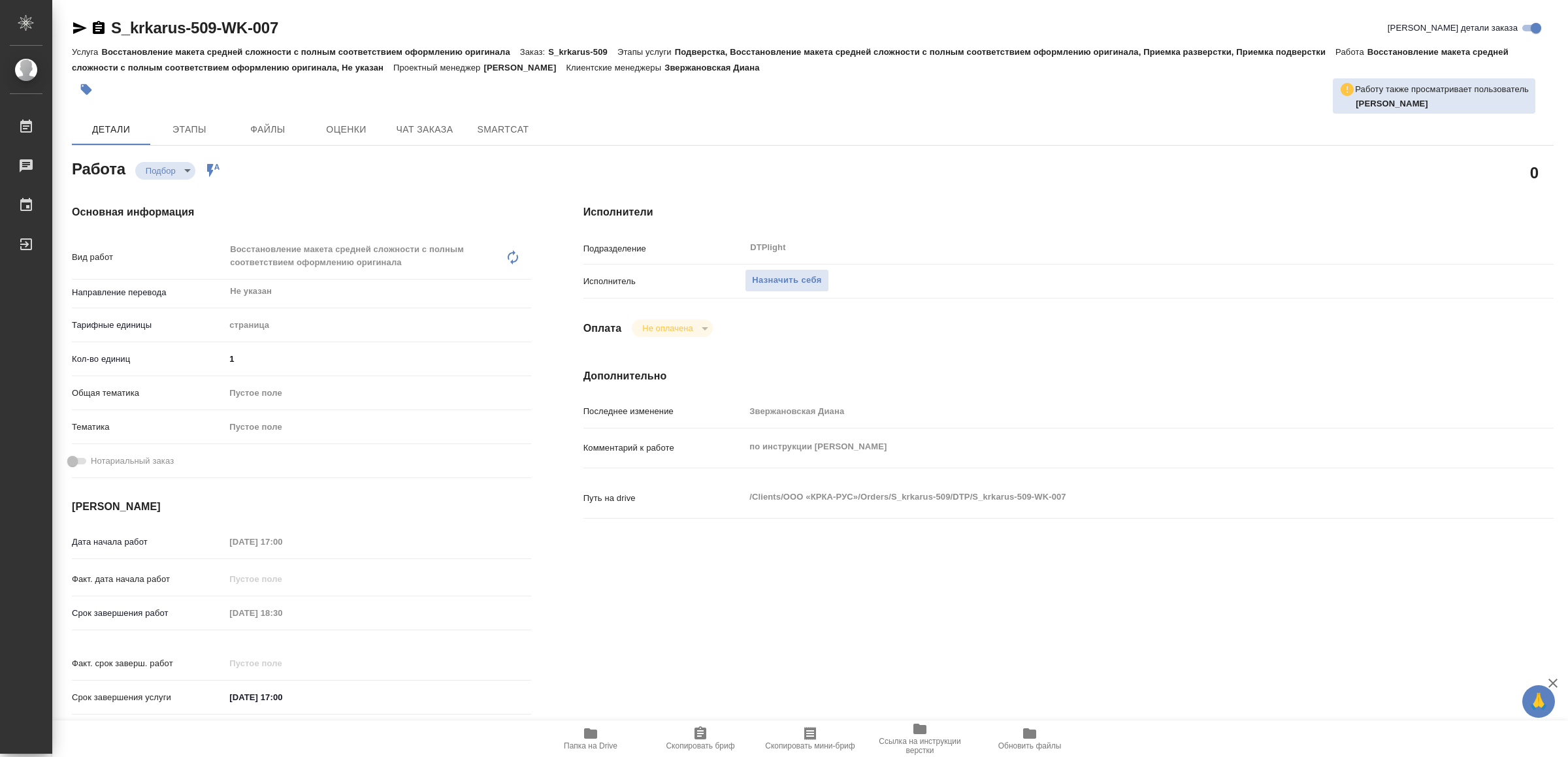
type textarea "x"
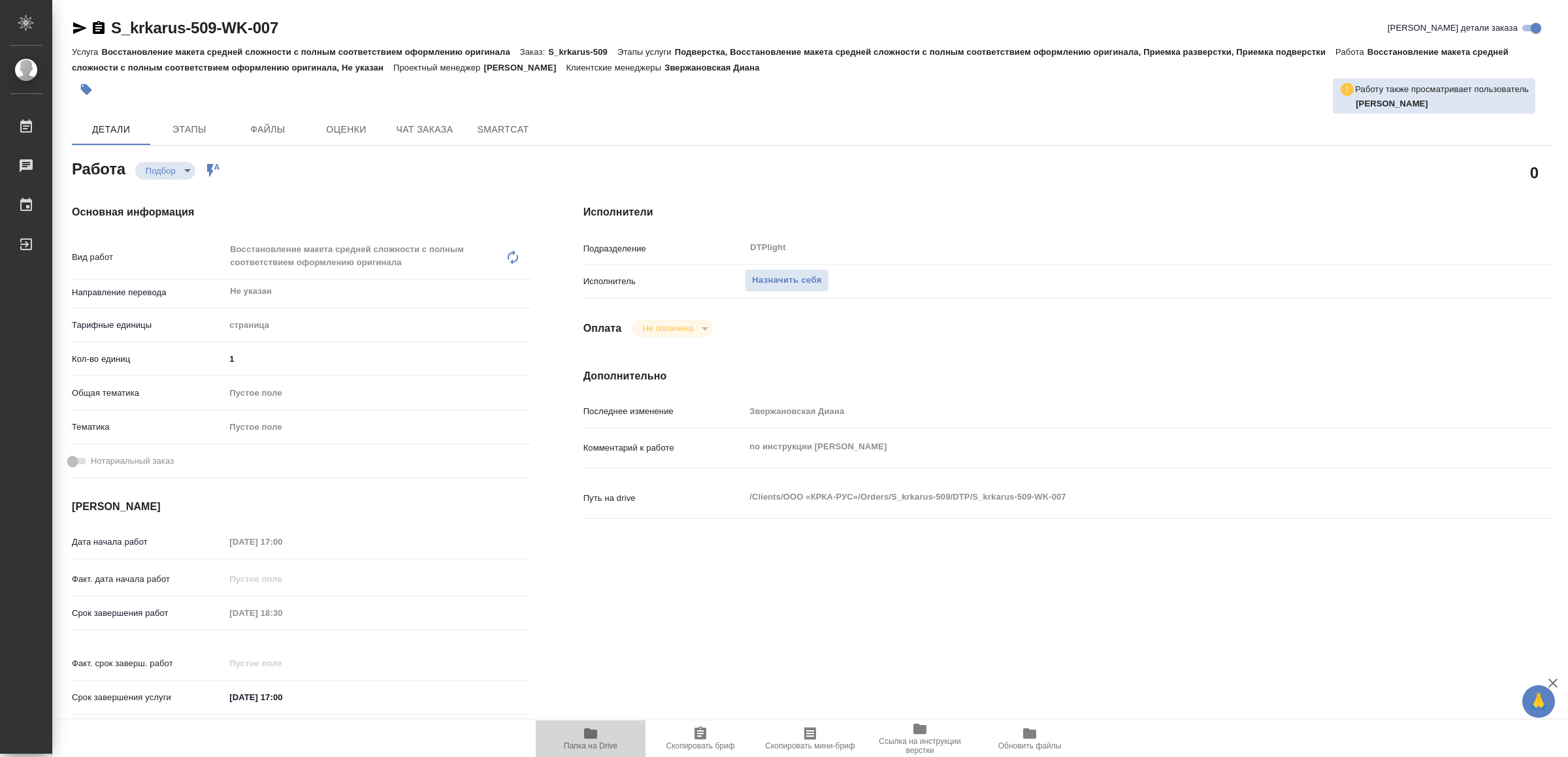
click at [604, 743] on span "Папка на Drive" at bounding box center [591, 745] width 53 height 9
type textarea "x"
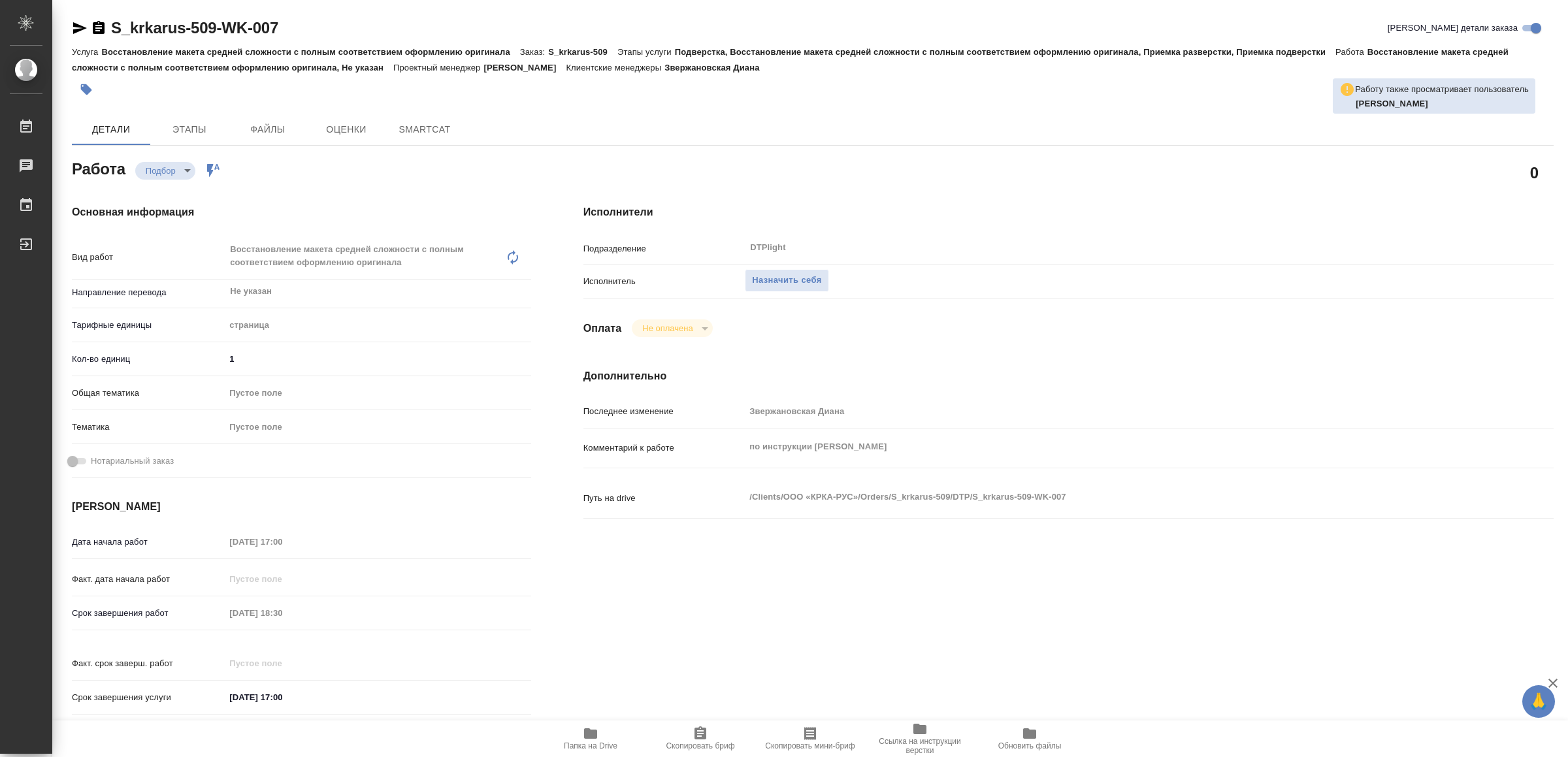
type textarea "x"
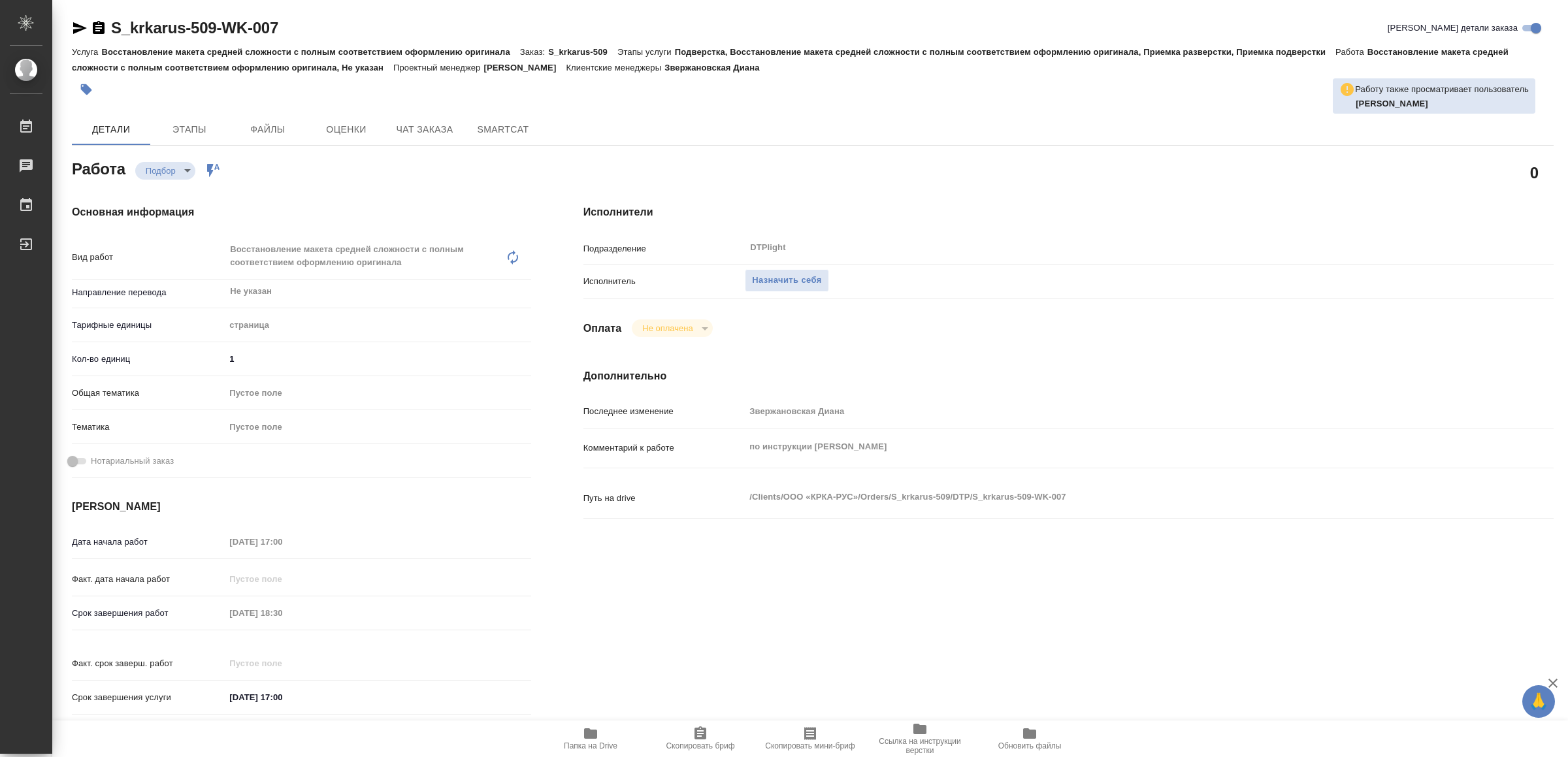
type textarea "x"
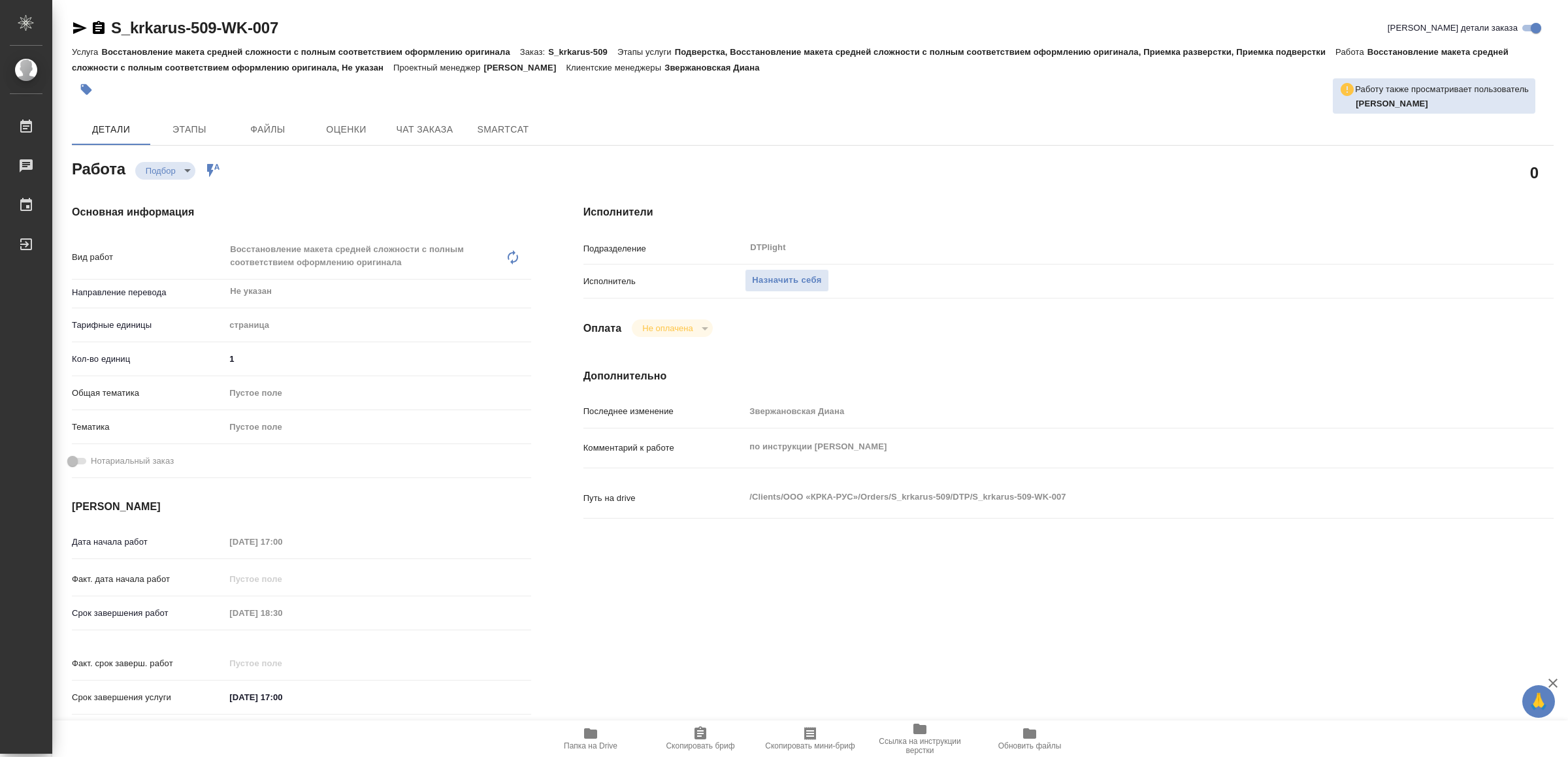
type textarea "x"
click at [600, 730] on span "Папка на Drive" at bounding box center [590, 738] width 94 height 25
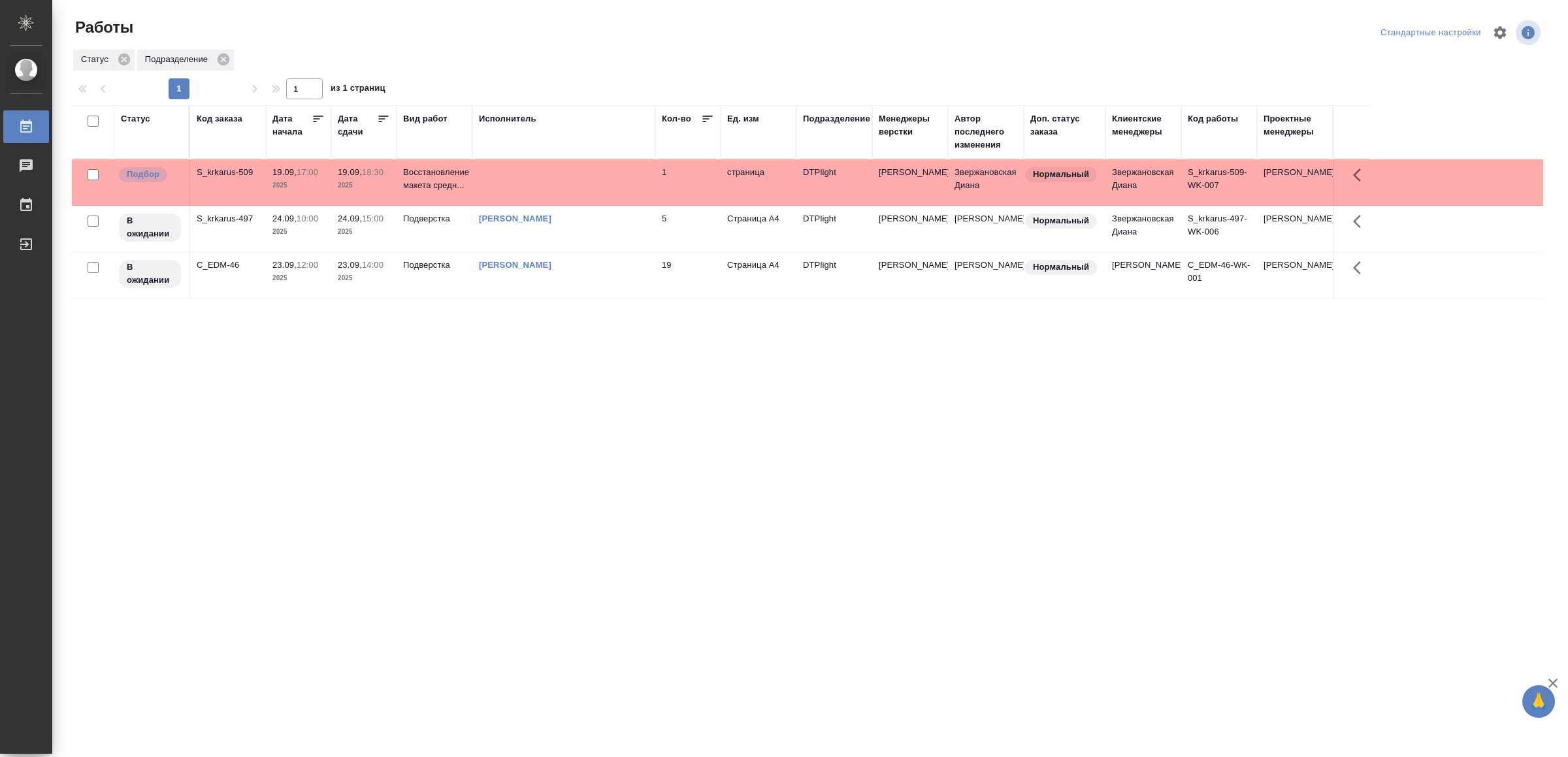
drag, startPoint x: 514, startPoint y: 328, endPoint x: 518, endPoint y: 349, distance: 21.4
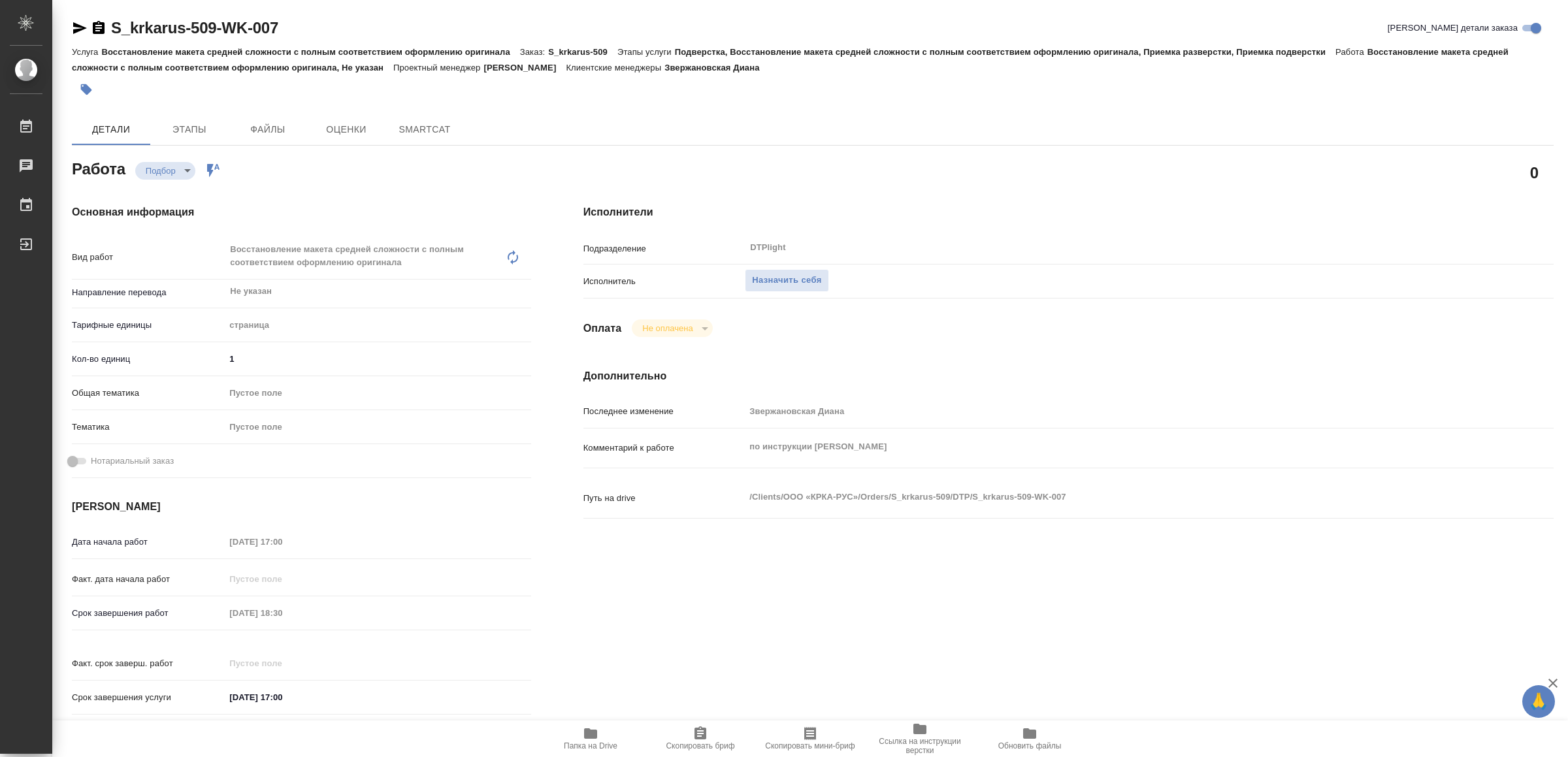
type textarea "x"
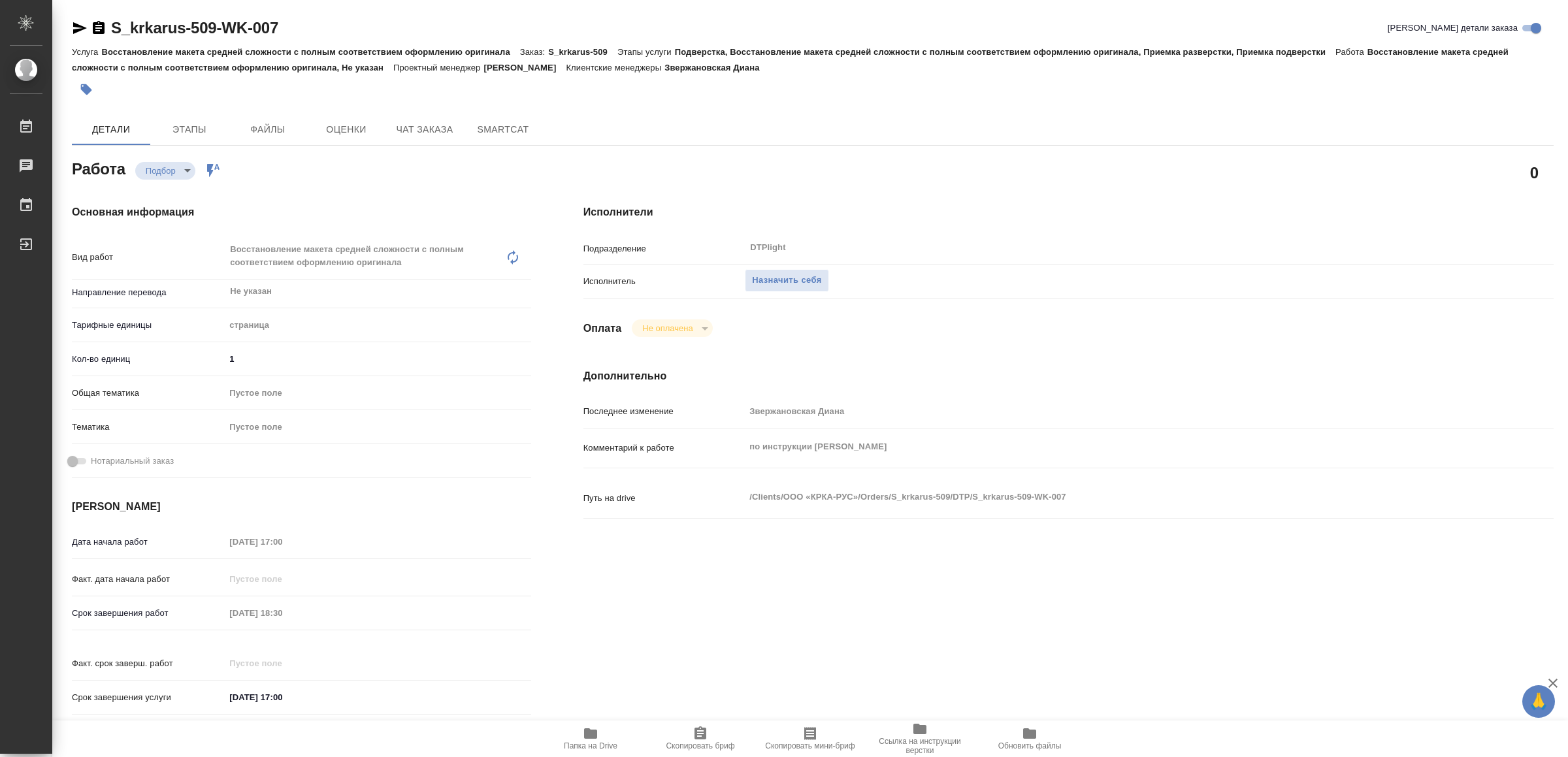
type textarea "x"
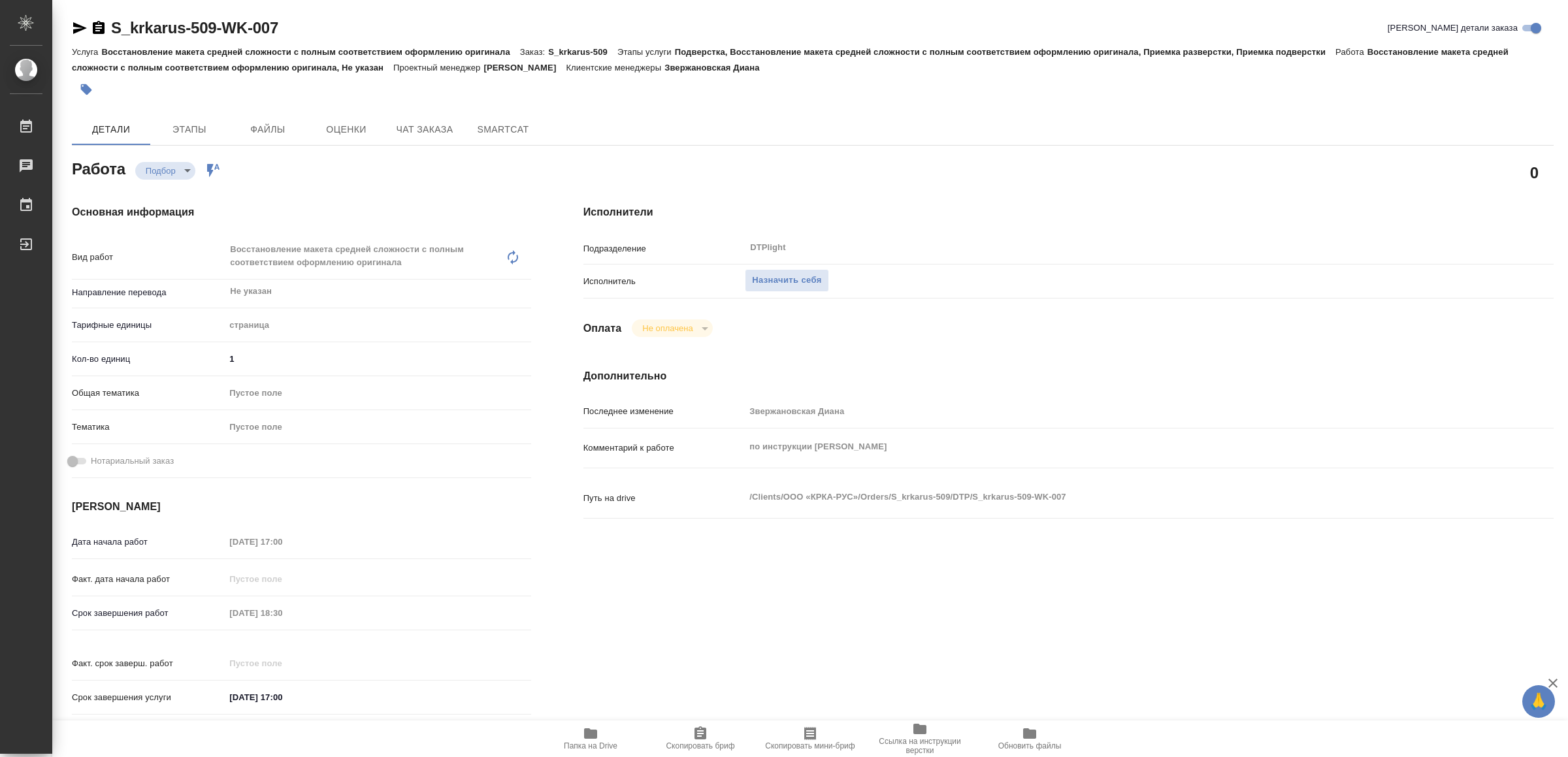
type textarea "x"
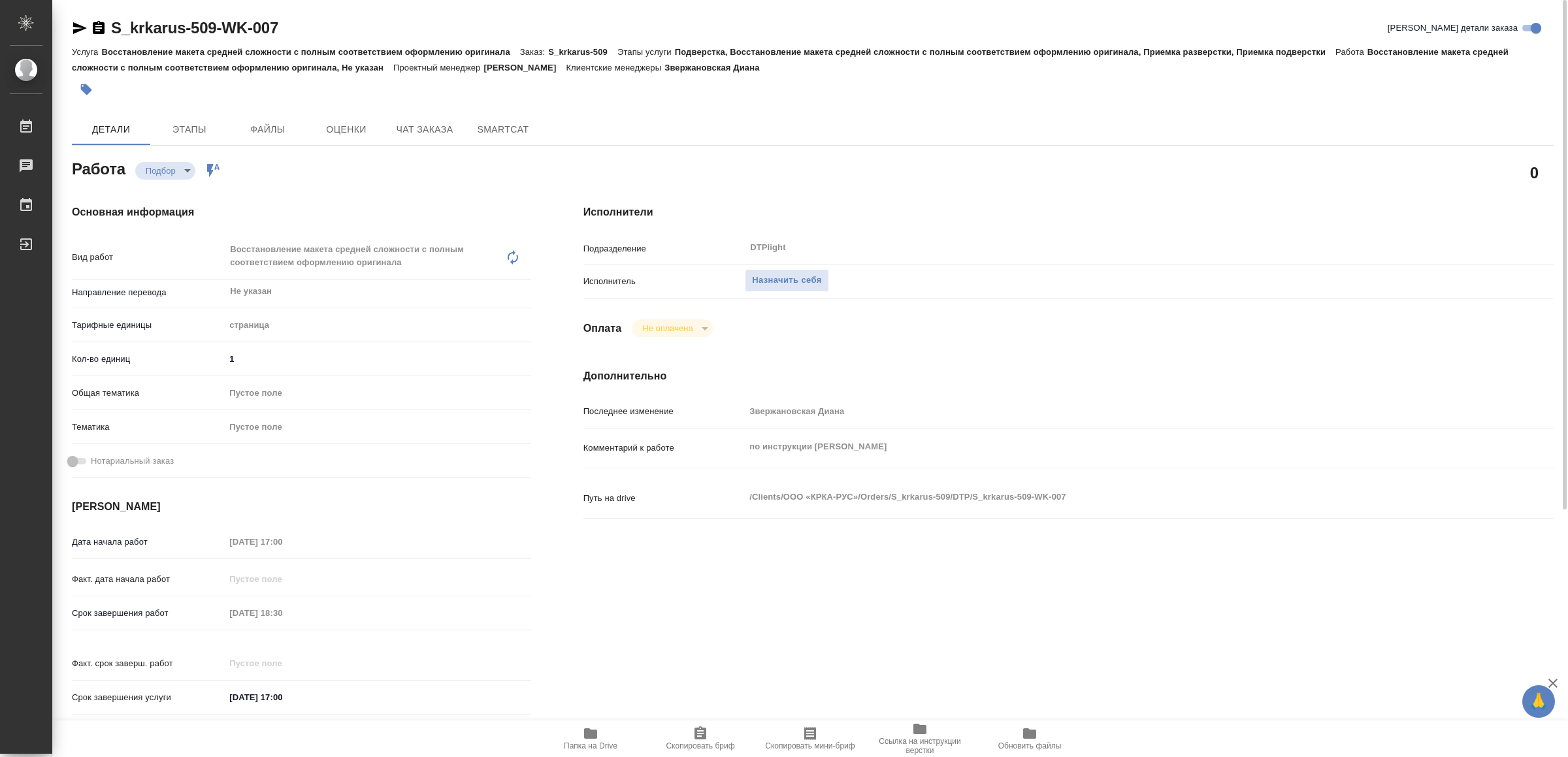
click at [79, 27] on icon "button" at bounding box center [80, 27] width 14 height 12
type textarea "x"
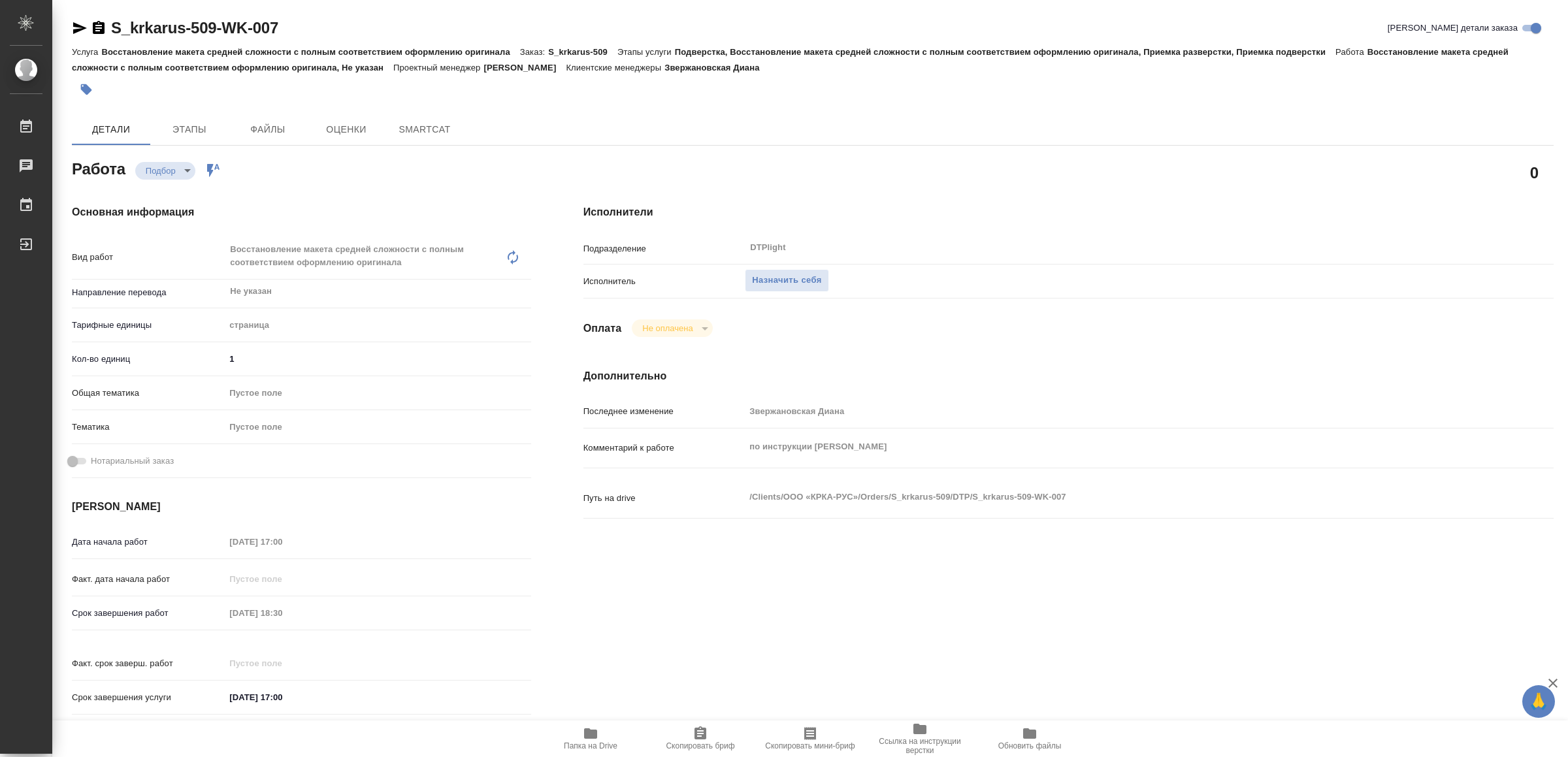
type textarea "x"
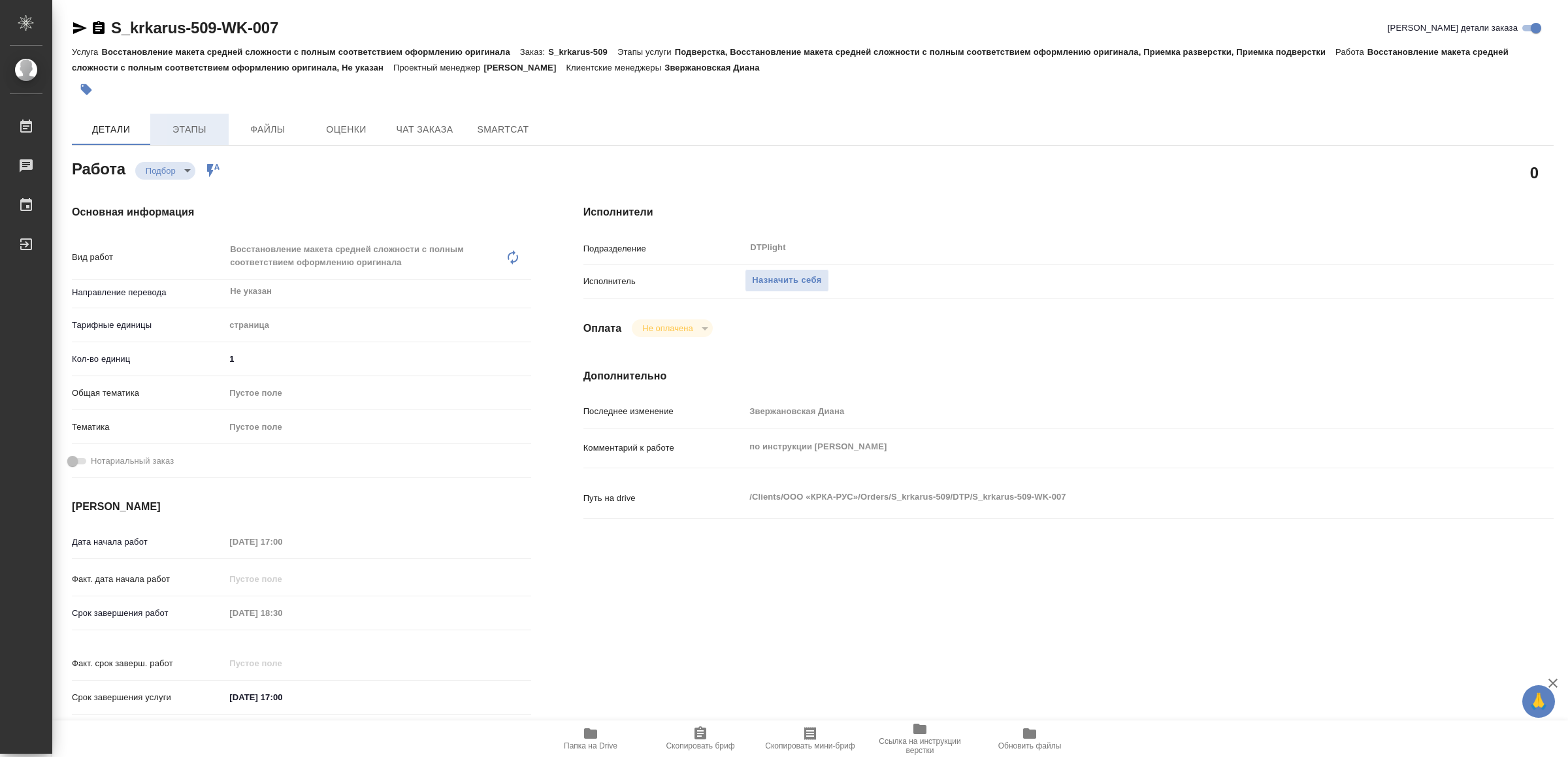
type textarea "x"
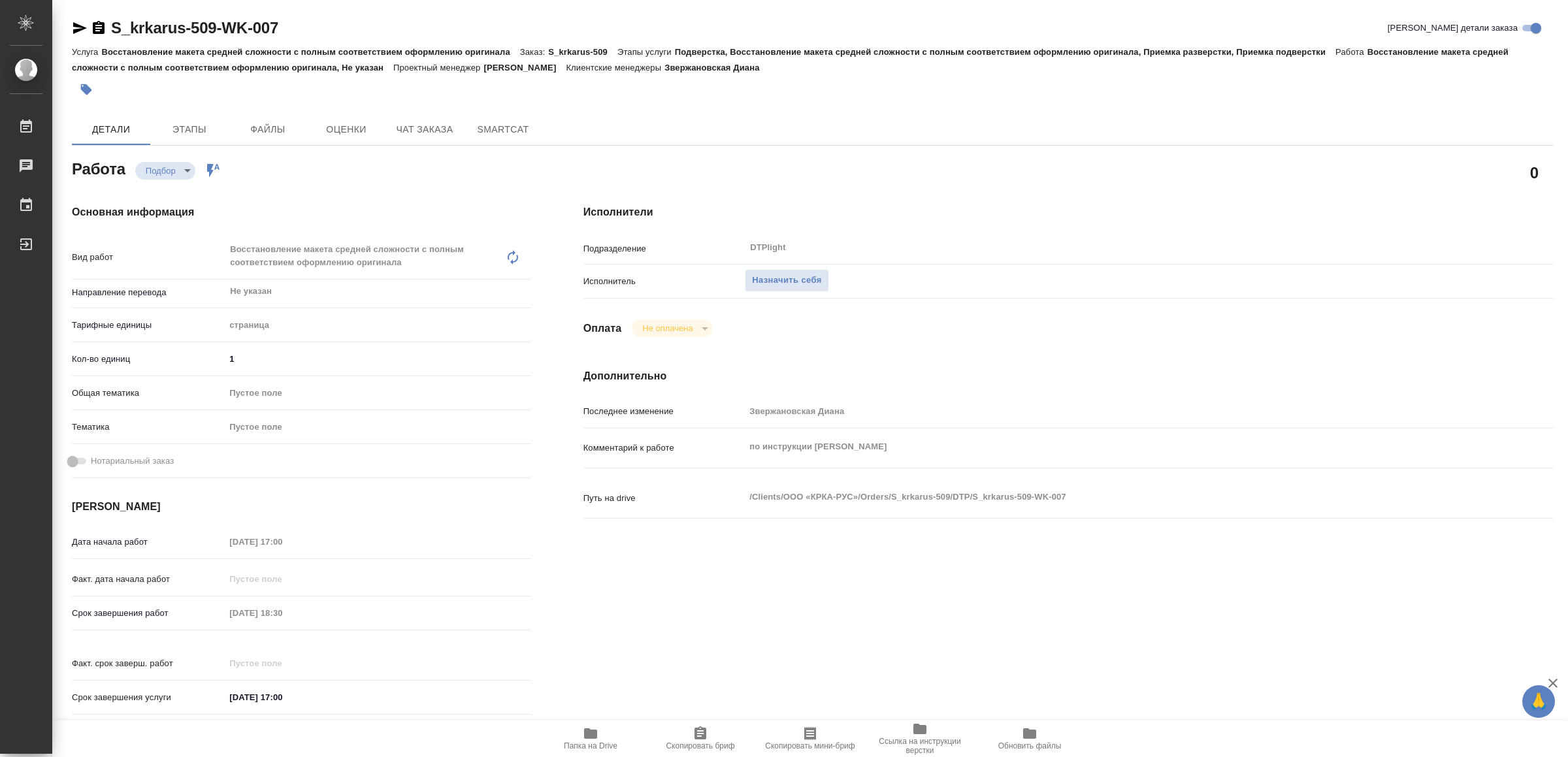
type textarea "x"
click at [778, 274] on span "Назначить себя" at bounding box center [786, 281] width 69 height 15
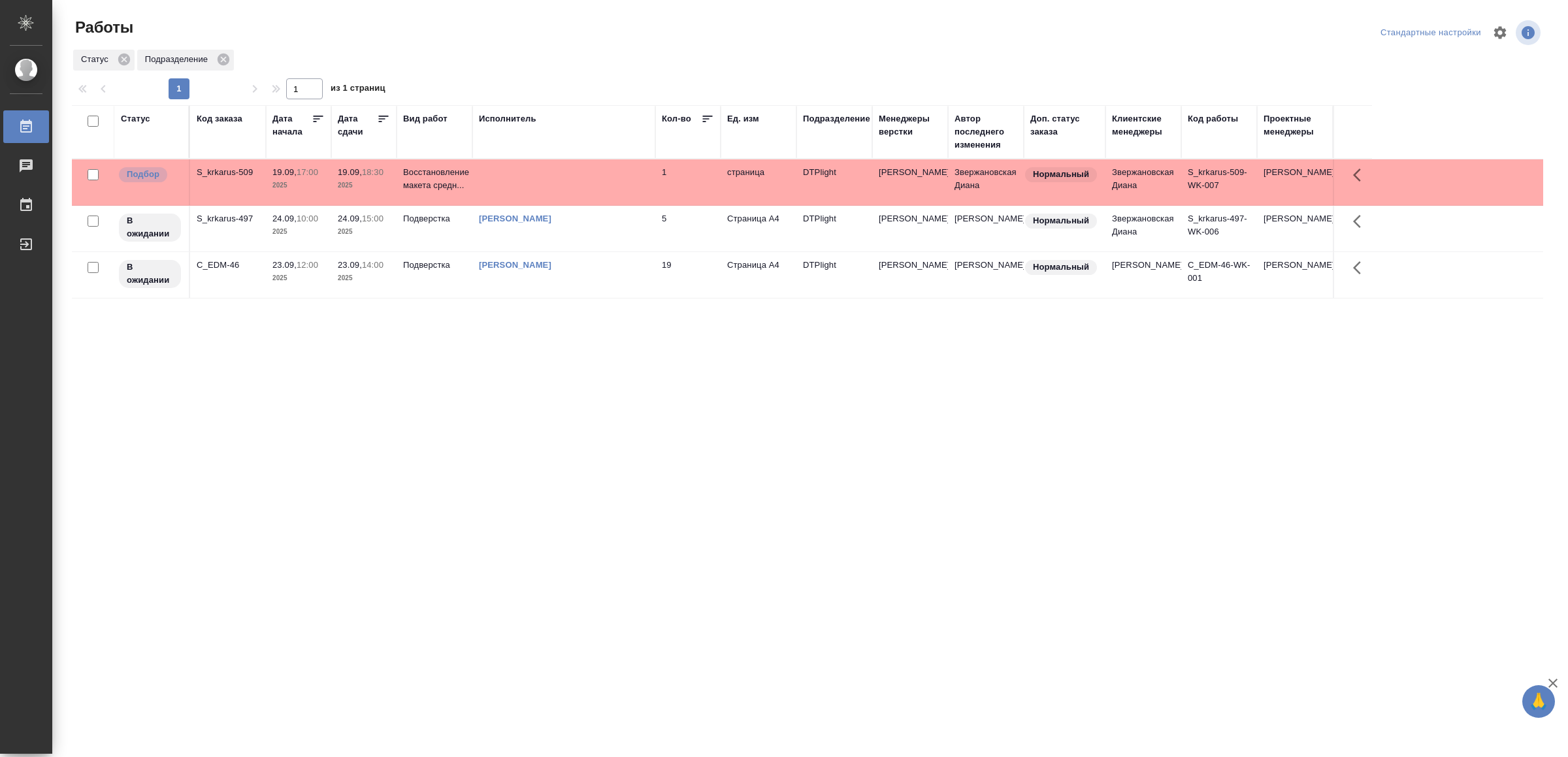
drag, startPoint x: 558, startPoint y: 591, endPoint x: 561, endPoint y: 580, distance: 11.4
drag, startPoint x: 414, startPoint y: 448, endPoint x: 422, endPoint y: 444, distance: 8.9
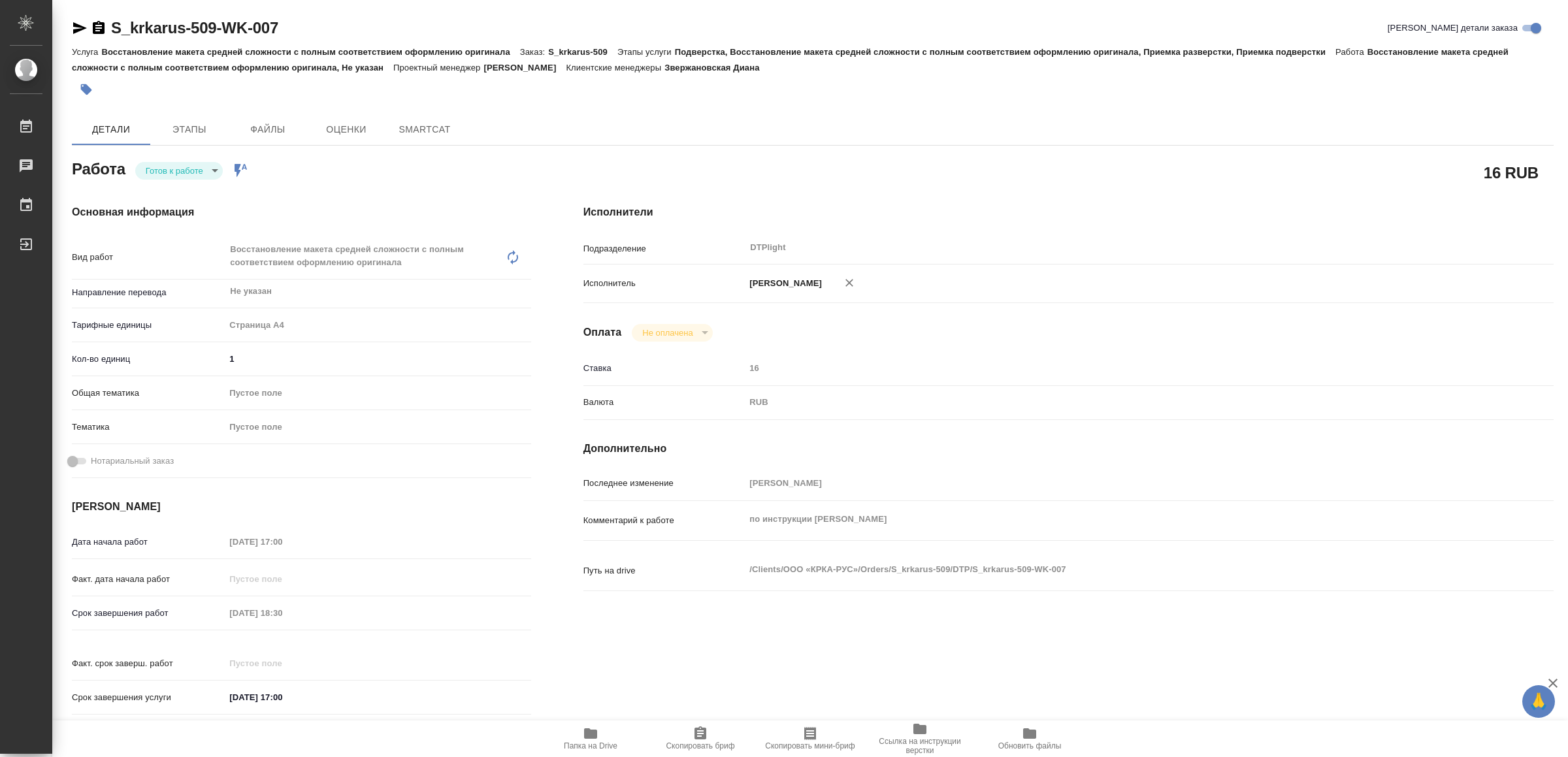
click at [79, 27] on icon "button" at bounding box center [80, 27] width 14 height 12
type textarea "x"
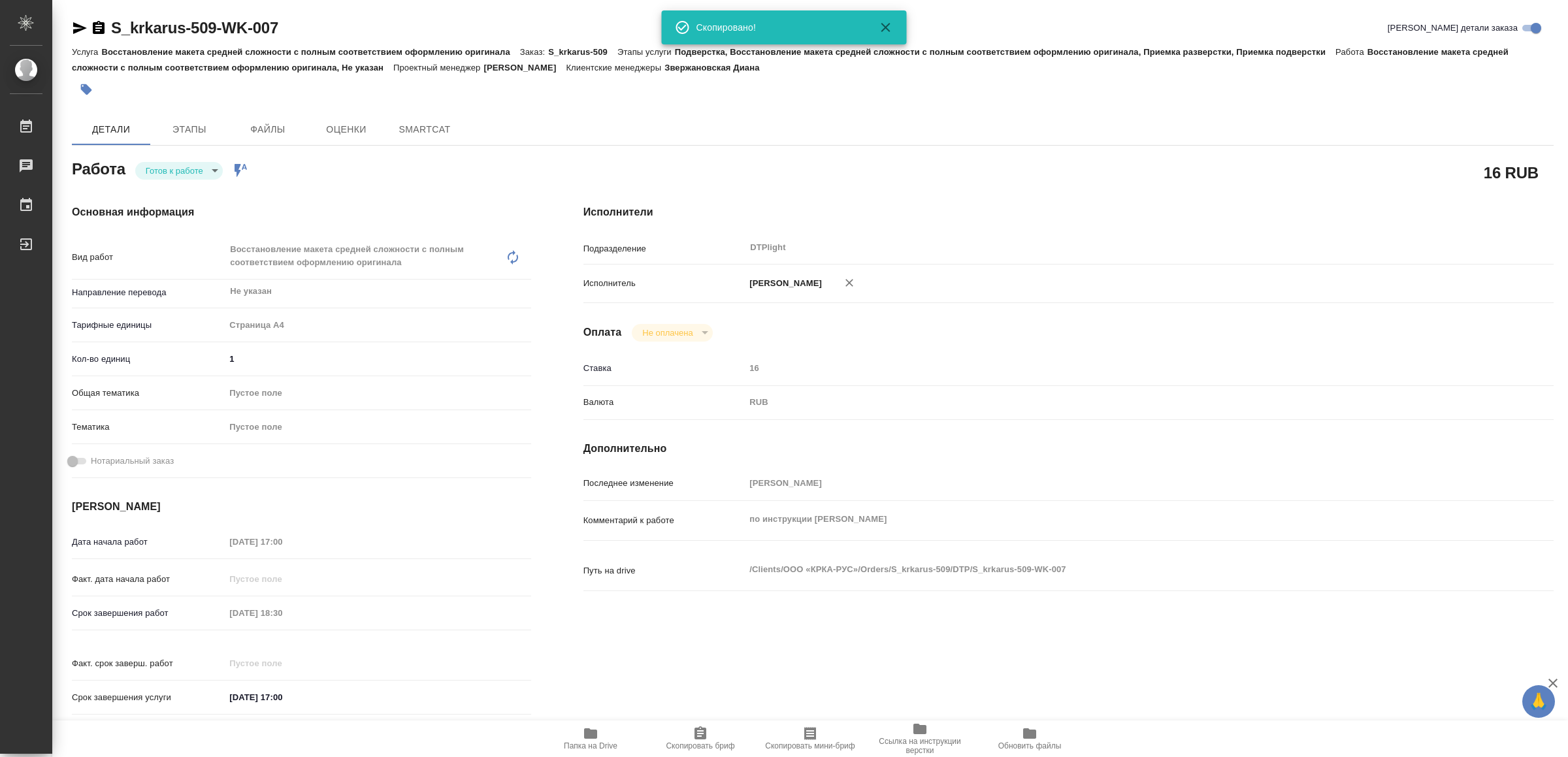
type textarea "x"
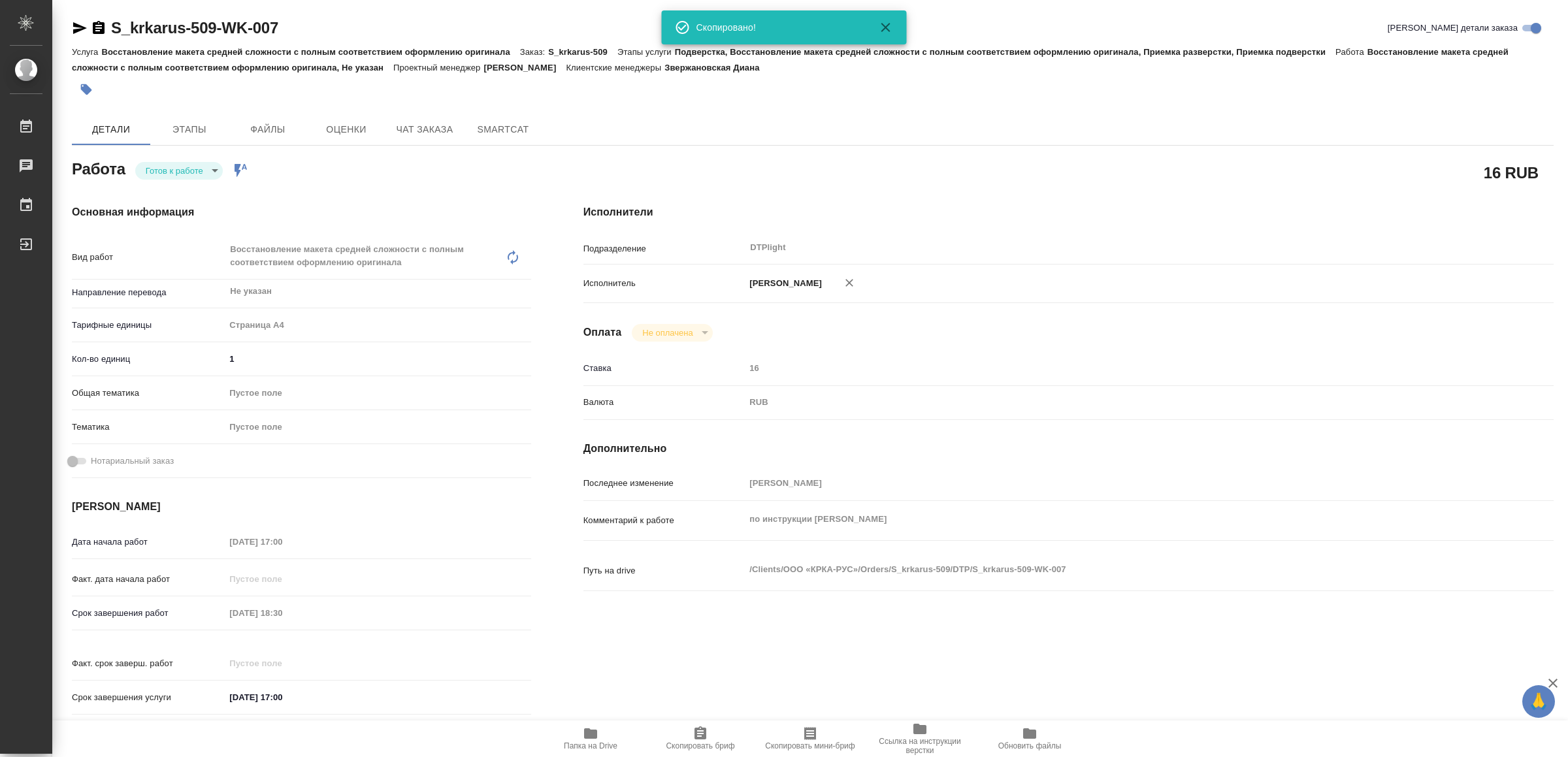
type textarea "x"
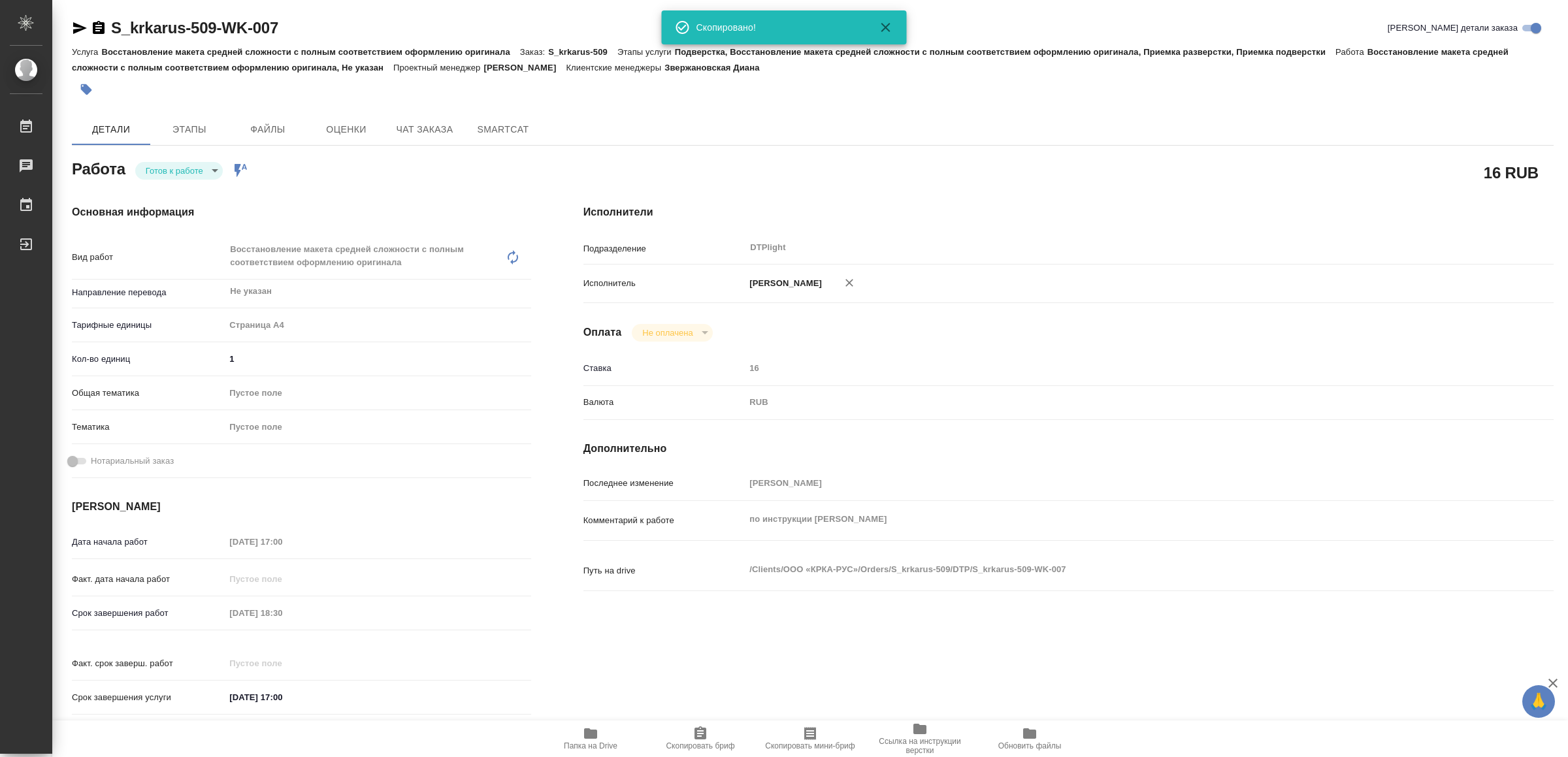
type textarea "x"
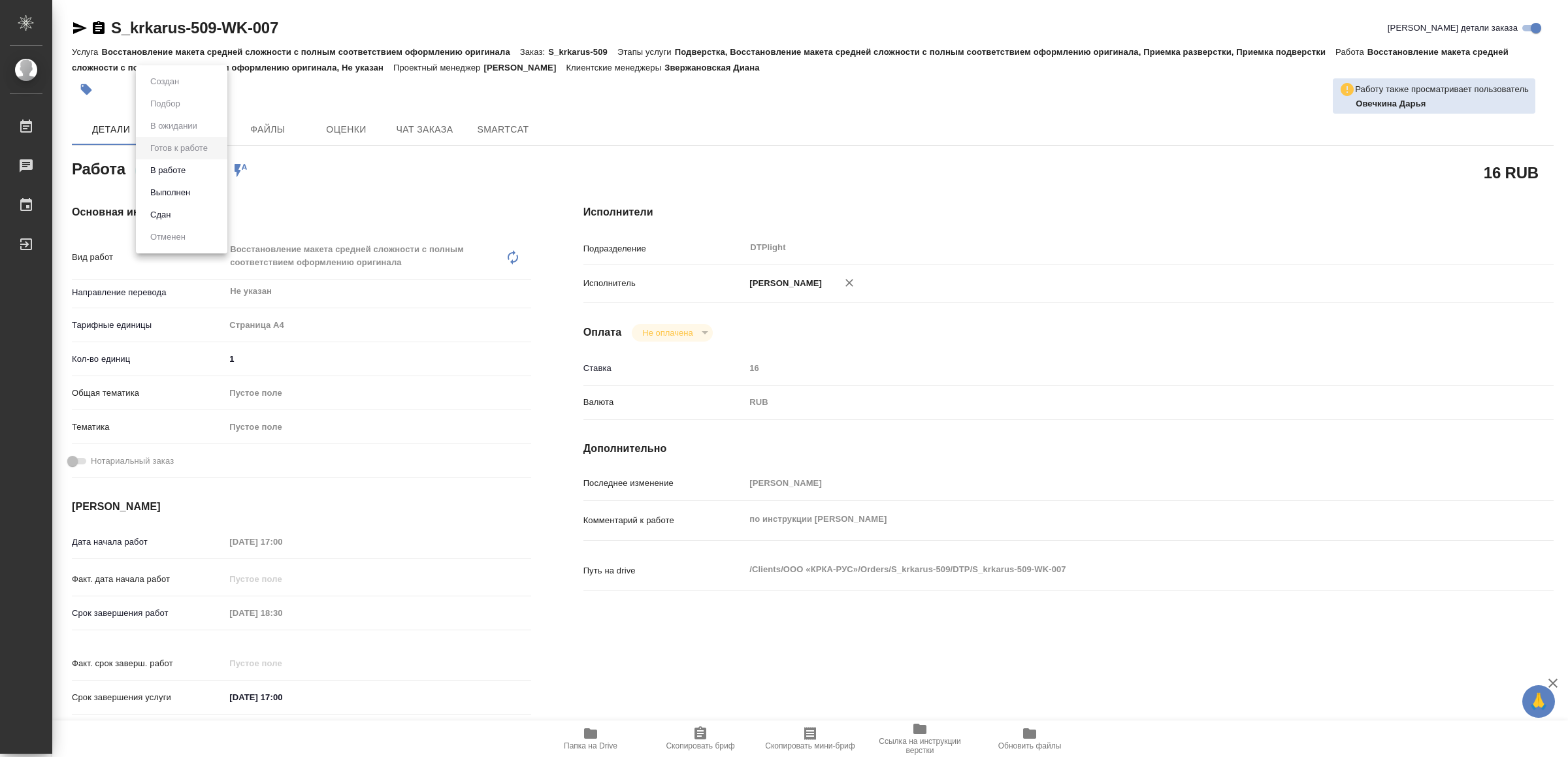
click at [188, 163] on body "🙏 .cls-1 fill:#fff; AWATERA Yamkovenko Vera Работы 0 Чаты График Выйти S_krkaru…" at bounding box center [784, 378] width 1568 height 757
click at [188, 164] on button "В работе" at bounding box center [168, 170] width 43 height 14
type textarea "x"
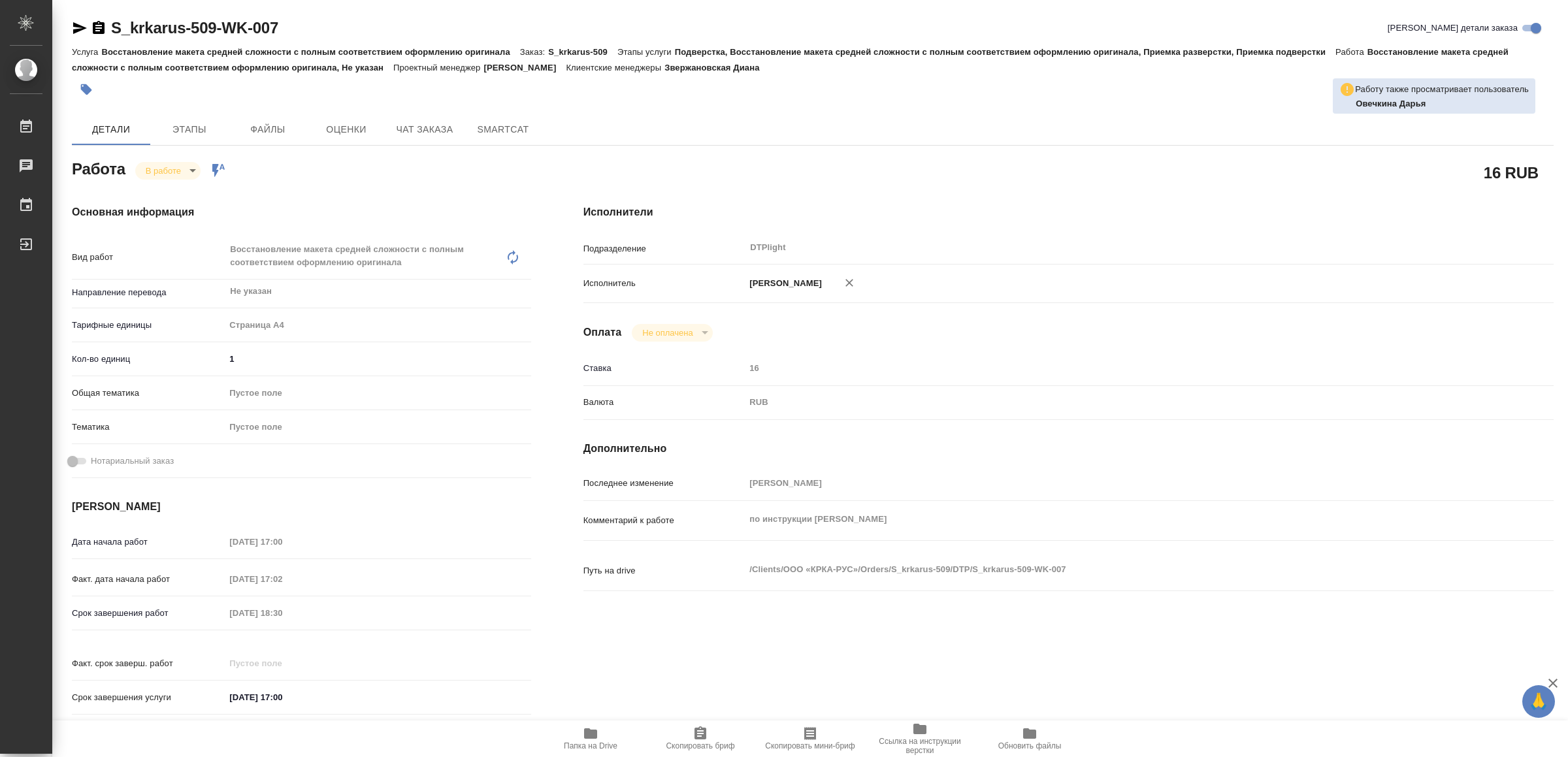
type textarea "x"
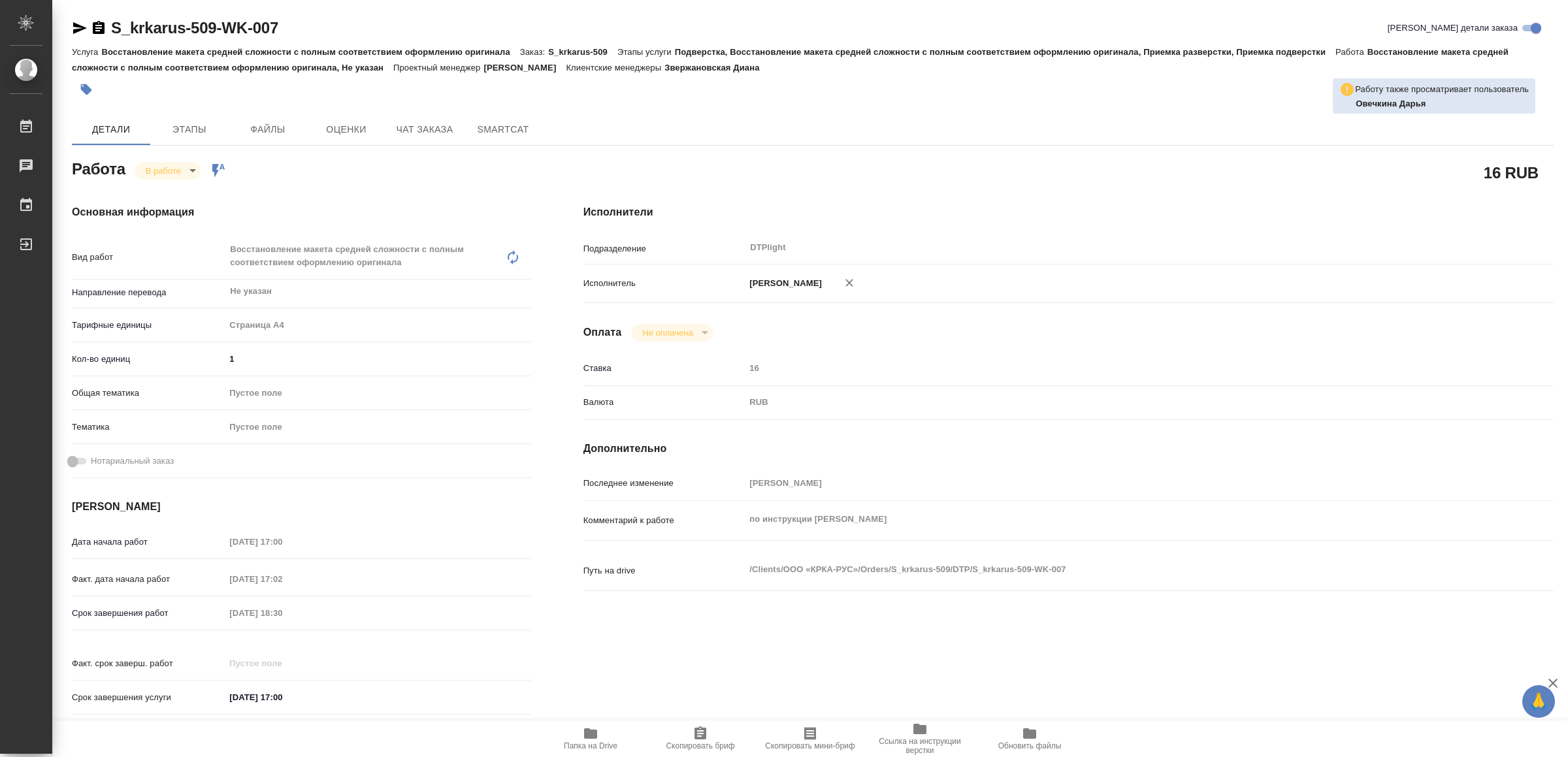
type textarea "x"
click at [598, 733] on span "Папка на Drive" at bounding box center [590, 738] width 94 height 25
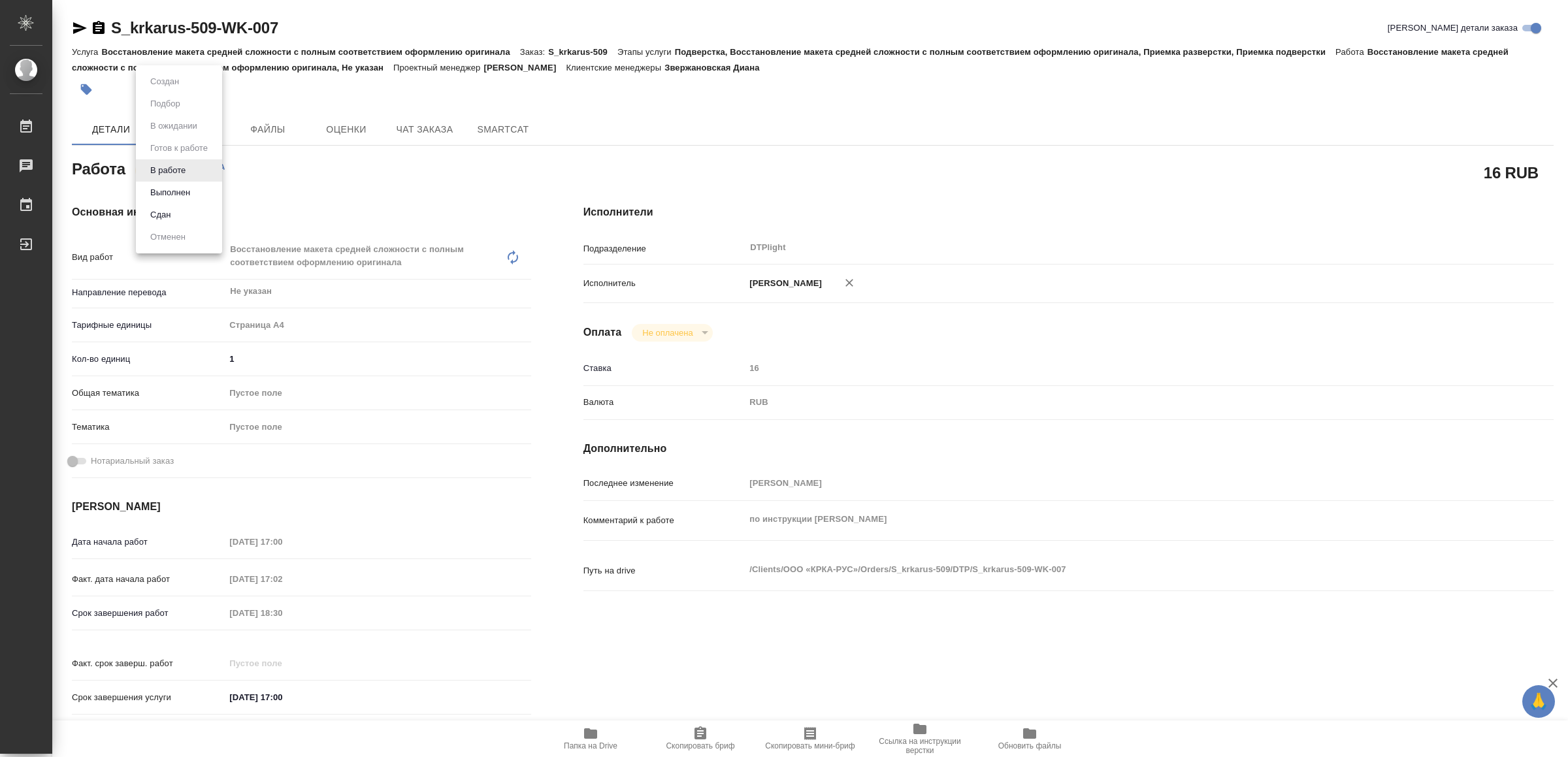
click at [165, 164] on body "🙏 .cls-1 fill:#fff; AWATERA Yamkovenko Vera Работы 0 Чаты График Выйти S_krkaru…" at bounding box center [784, 378] width 1568 height 757
click at [150, 187] on button "Выполнен" at bounding box center [170, 192] width 48 height 14
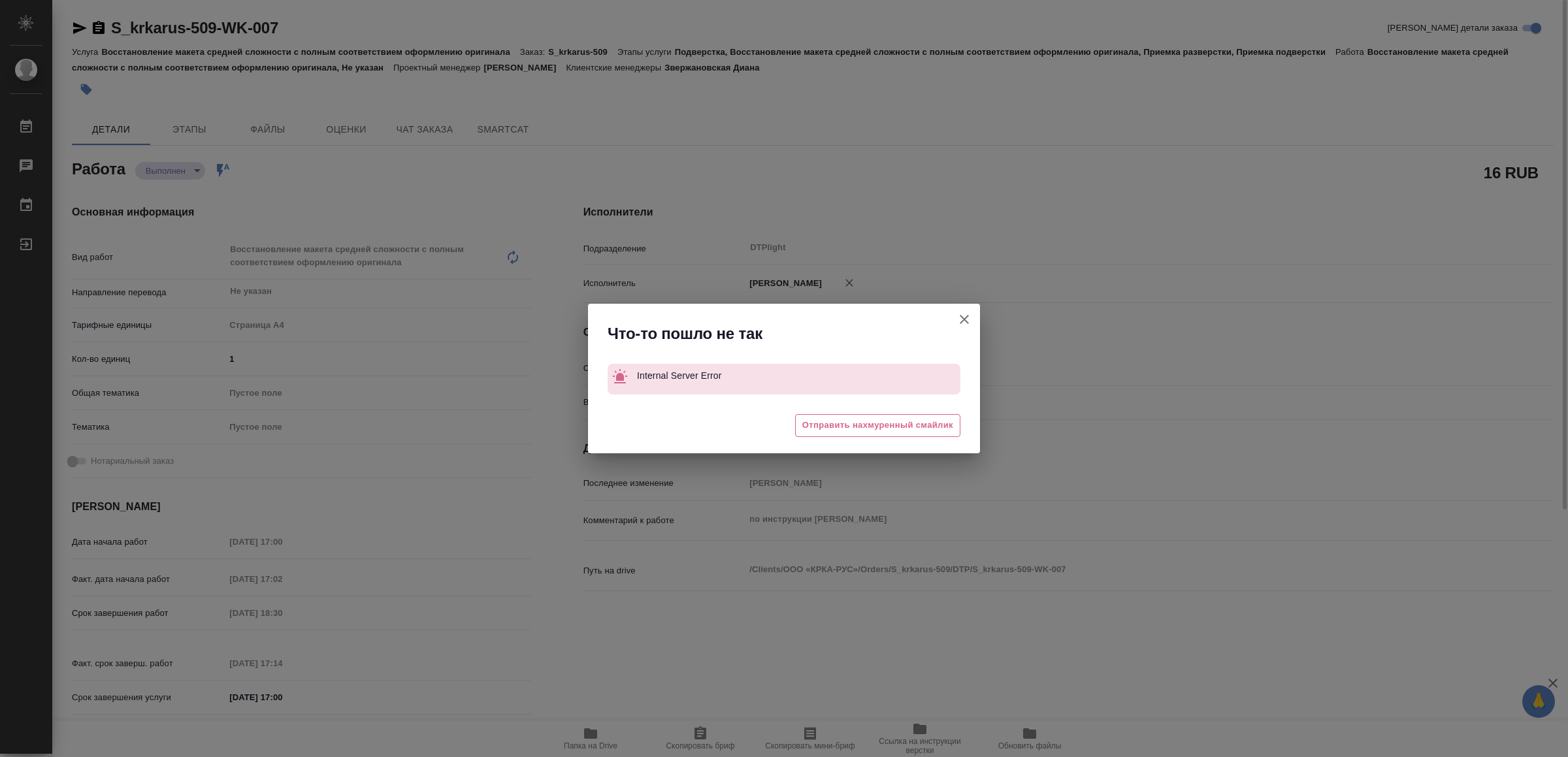
type textarea "x"
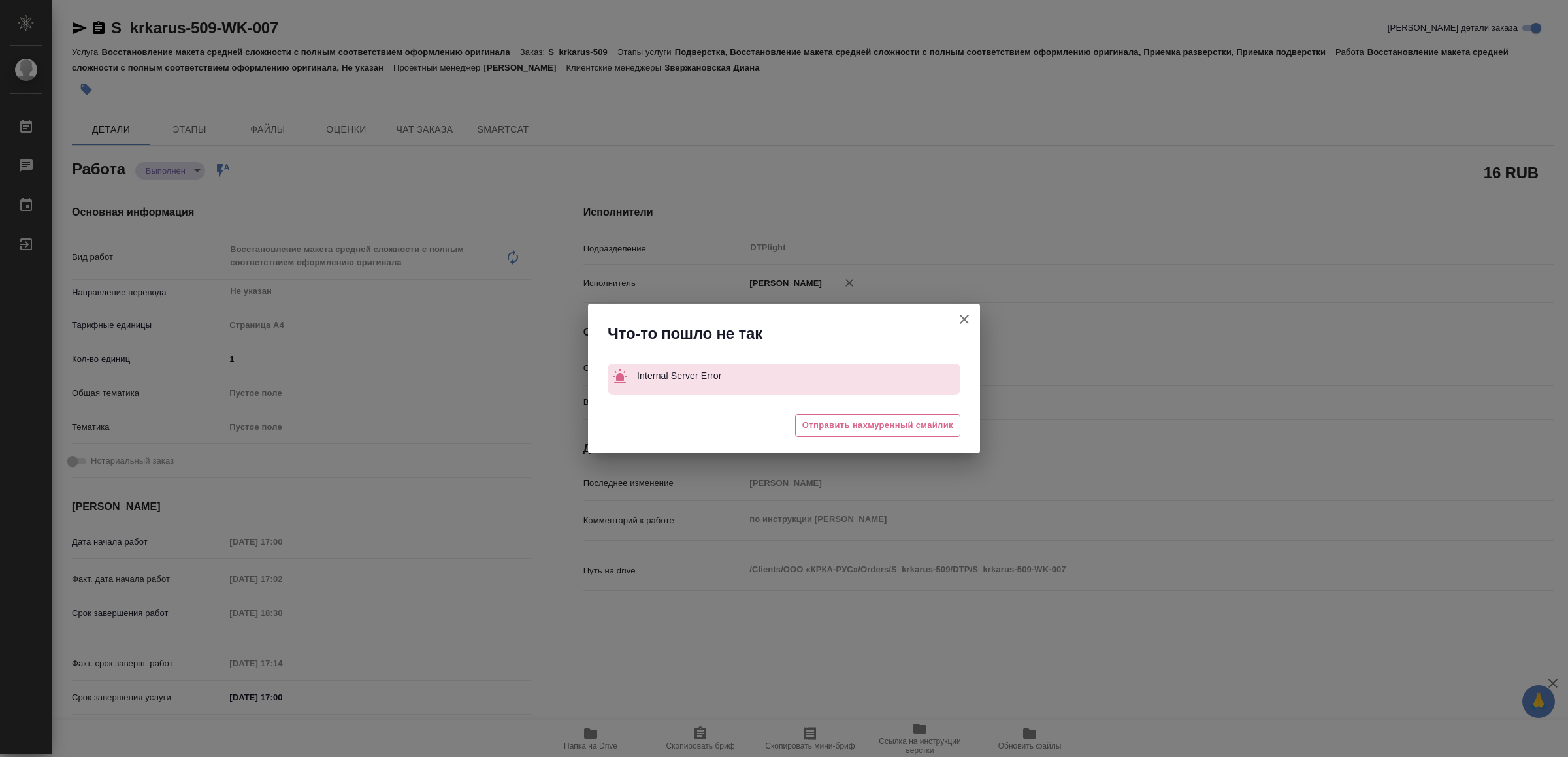
type textarea "x"
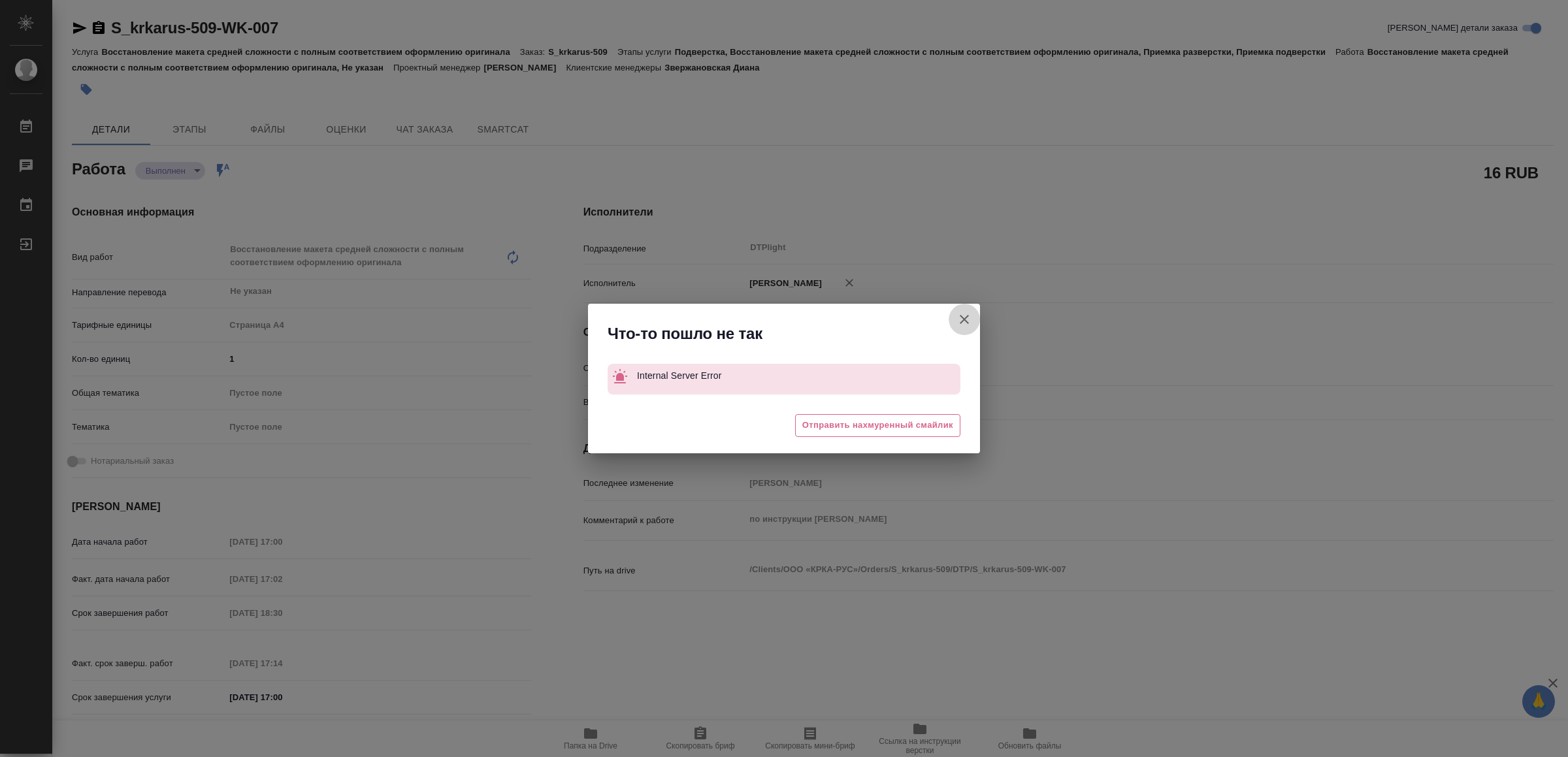
click at [959, 318] on icon "button" at bounding box center [964, 319] width 16 height 16
type textarea "x"
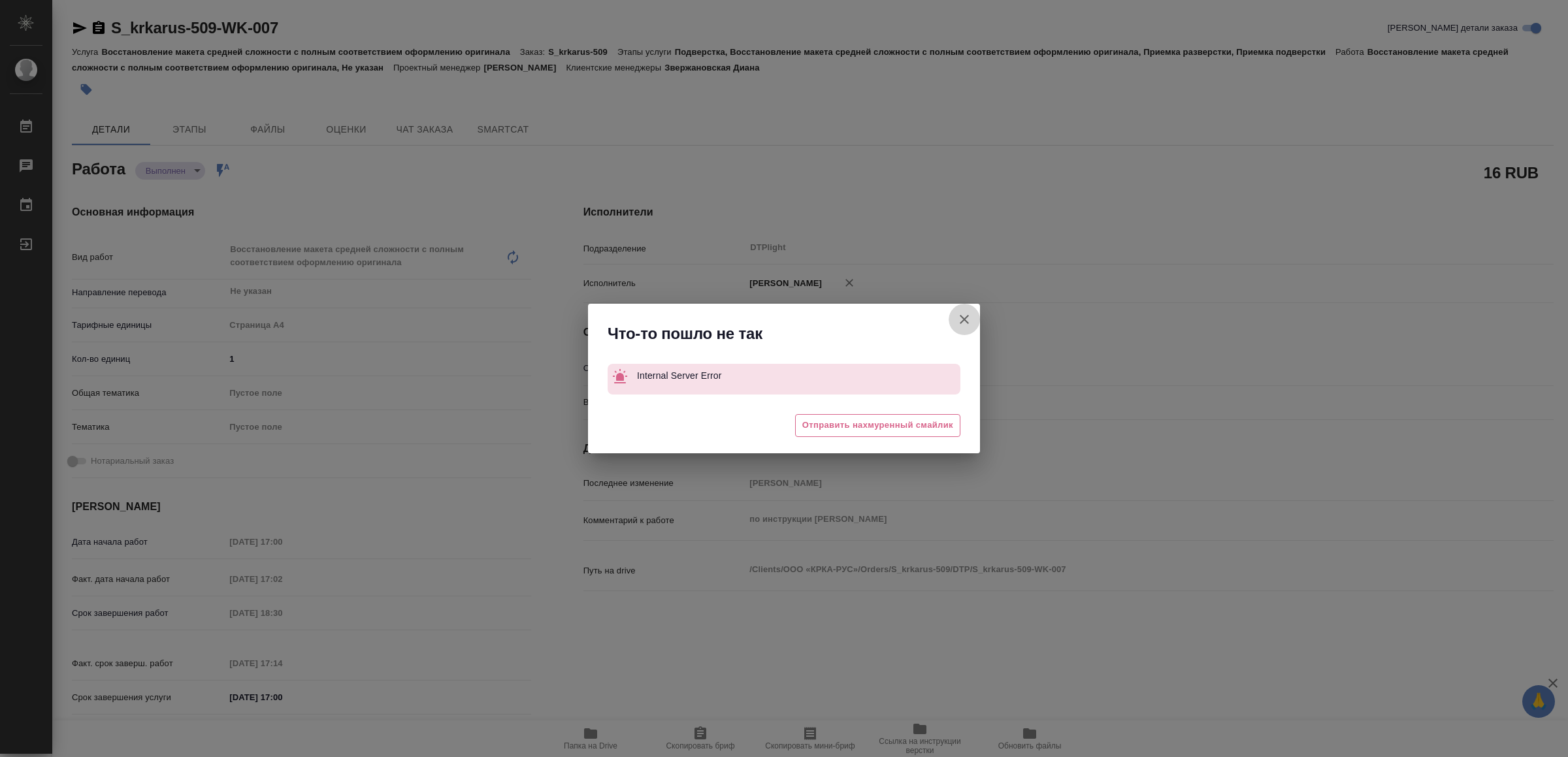
type textarea "x"
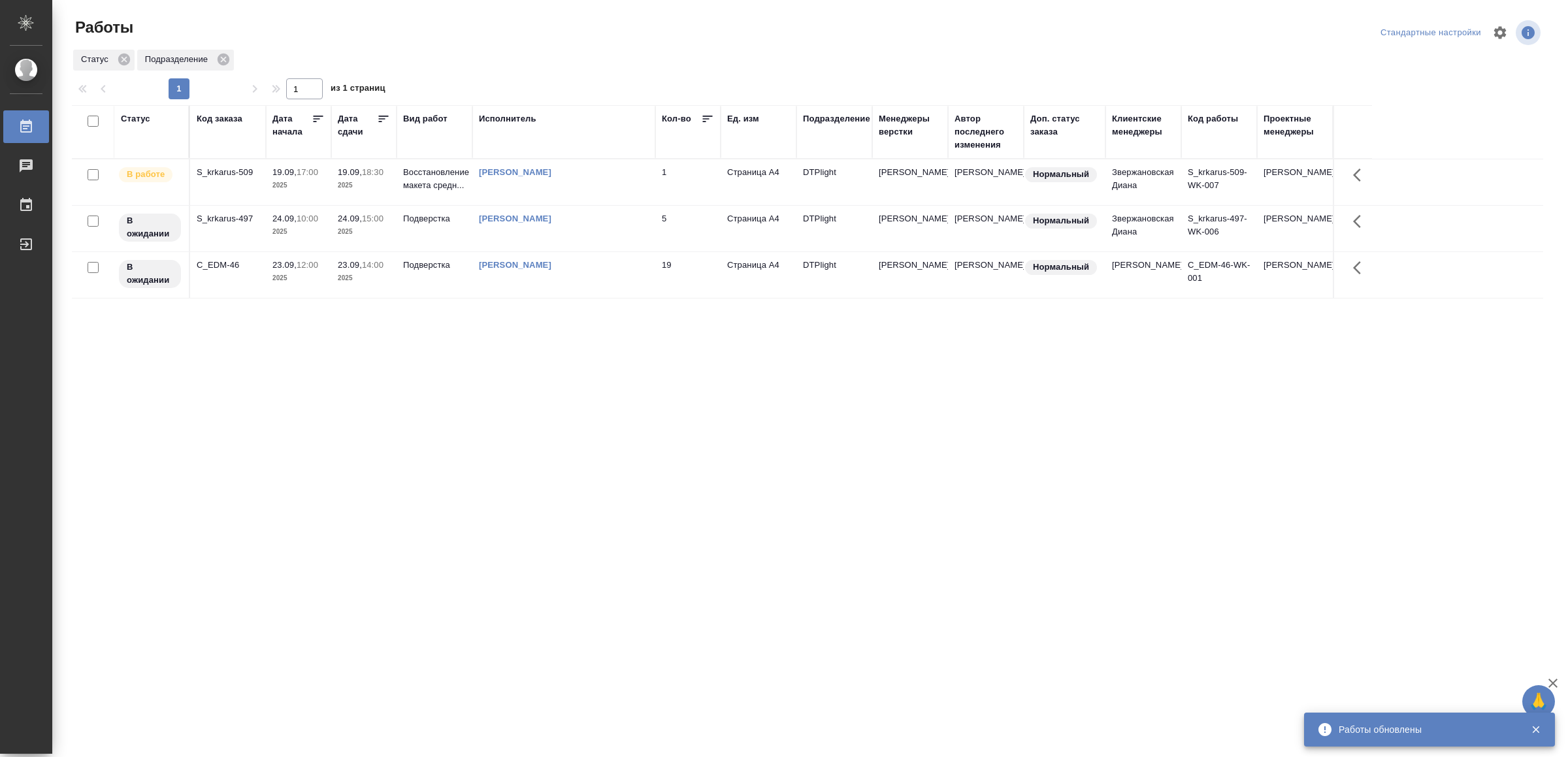
drag, startPoint x: 986, startPoint y: 611, endPoint x: 992, endPoint y: 589, distance: 22.8
click at [986, 611] on div ".cls-1 fill:#fff; AWATERA Yamkovenko [PERSON_NAME] Работы 0 Чаты График Выйти Р…" at bounding box center [784, 378] width 1568 height 757
